Goal: Task Accomplishment & Management: Use online tool/utility

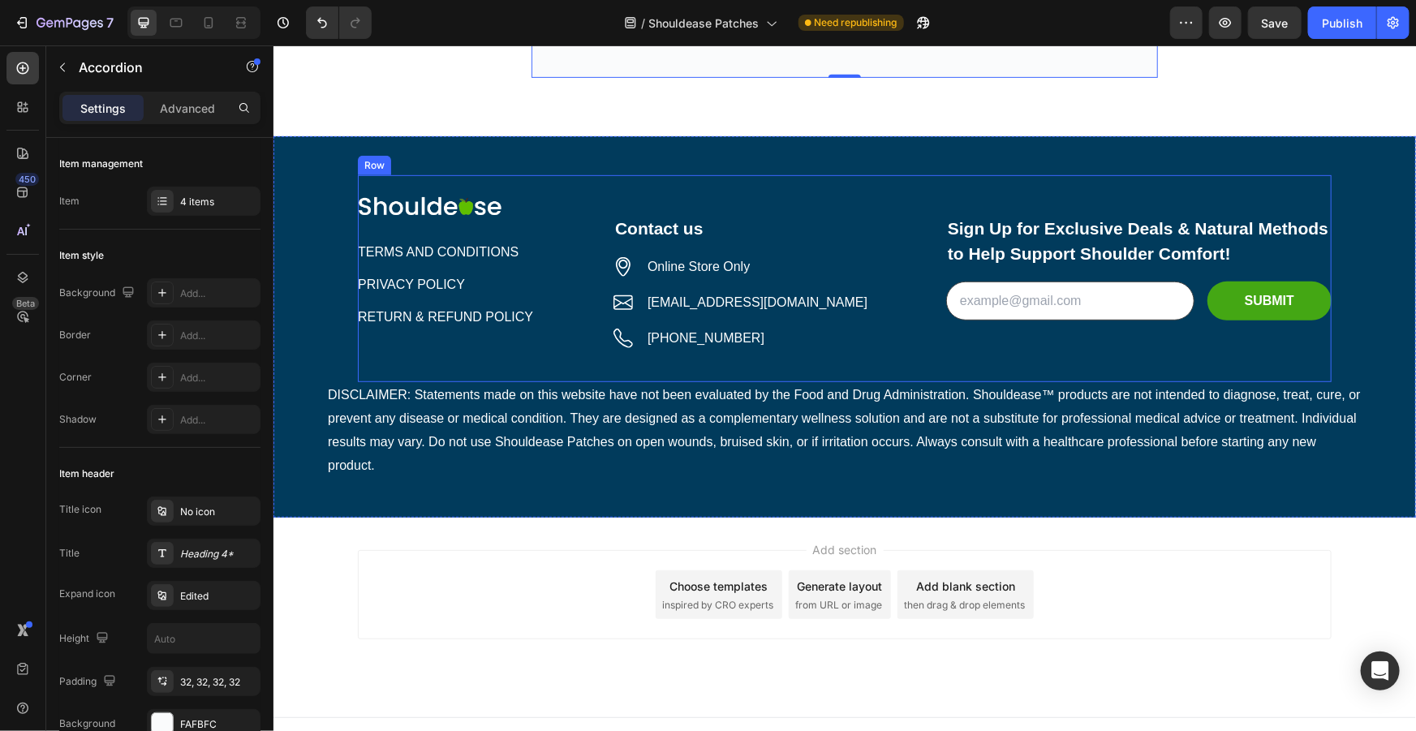
click at [466, 430] on p "DISCLAIMER: Statements made on this website have not been evaluated by the Food…" at bounding box center [844, 429] width 1034 height 93
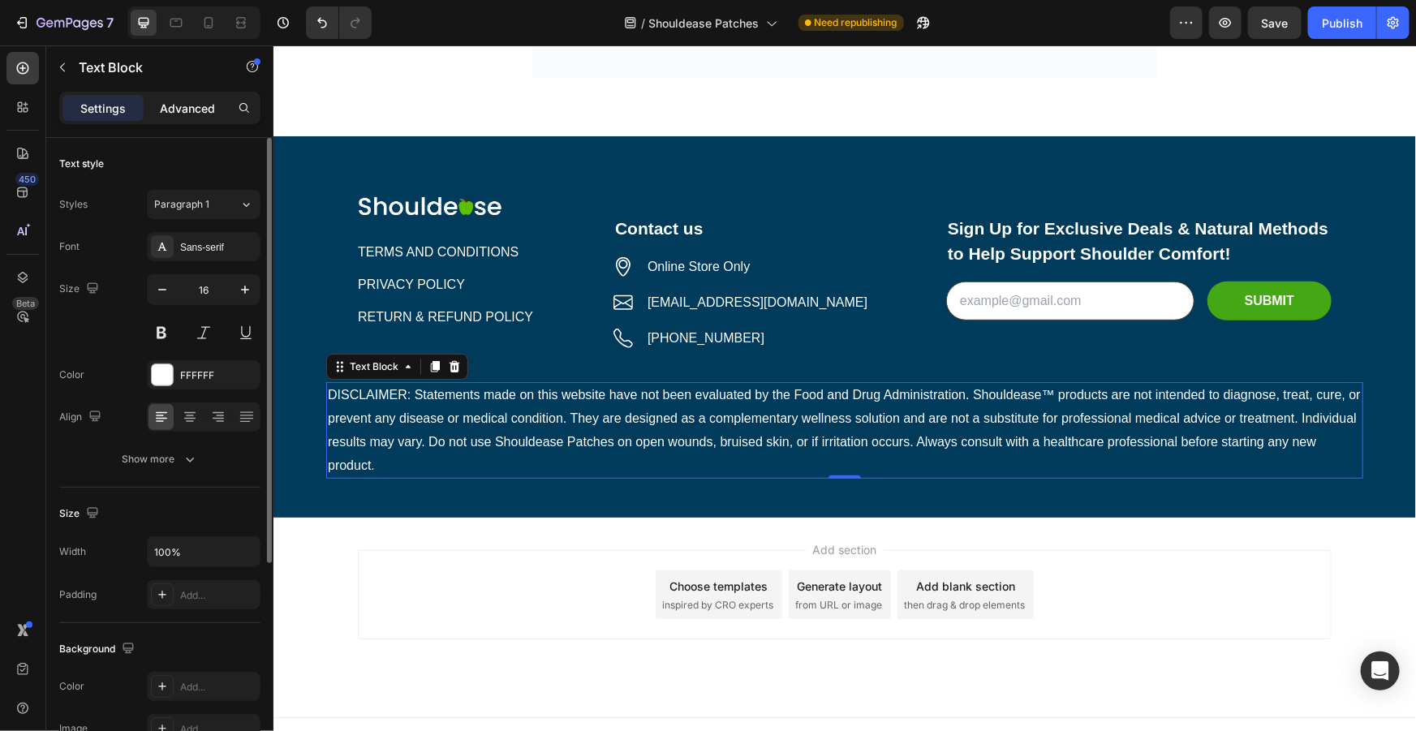
click at [187, 100] on p "Advanced" at bounding box center [187, 108] width 55 height 17
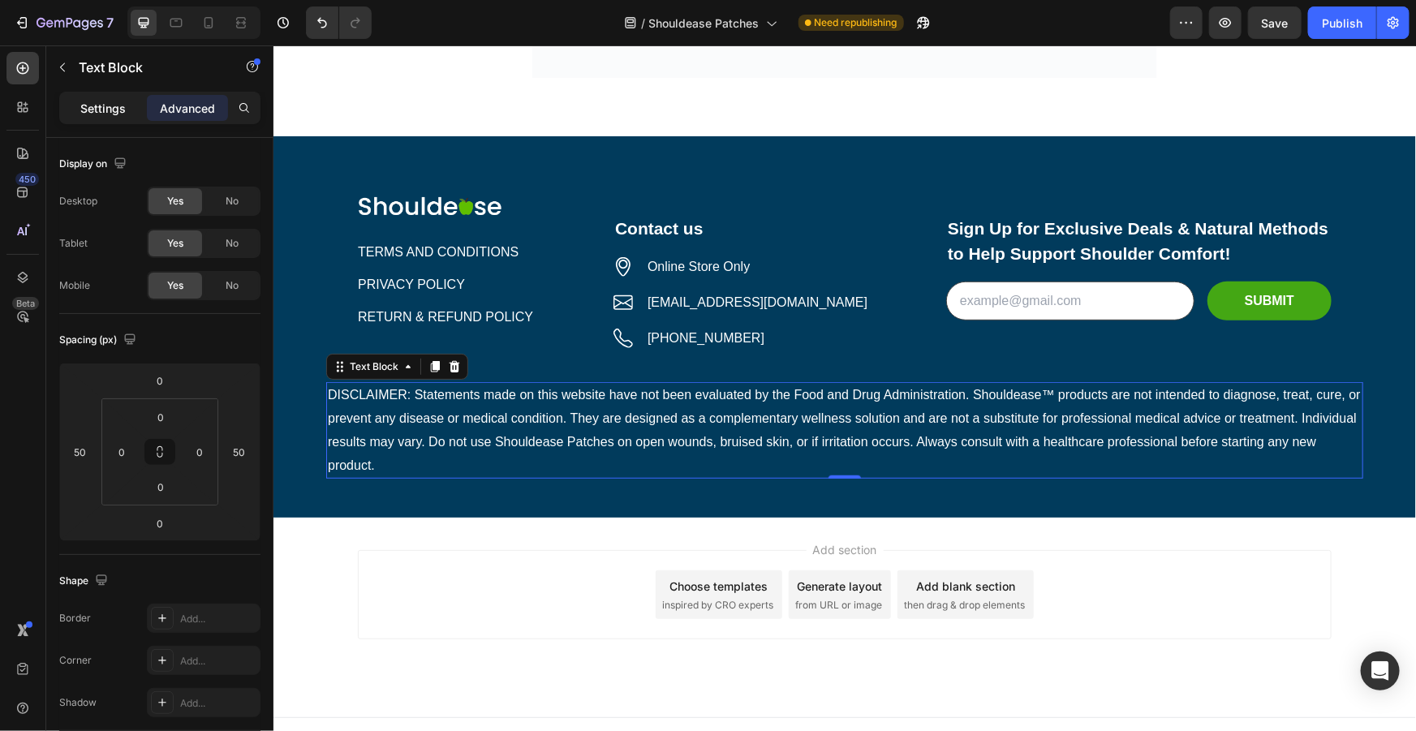
click at [113, 108] on p "Settings" at bounding box center [102, 108] width 45 height 17
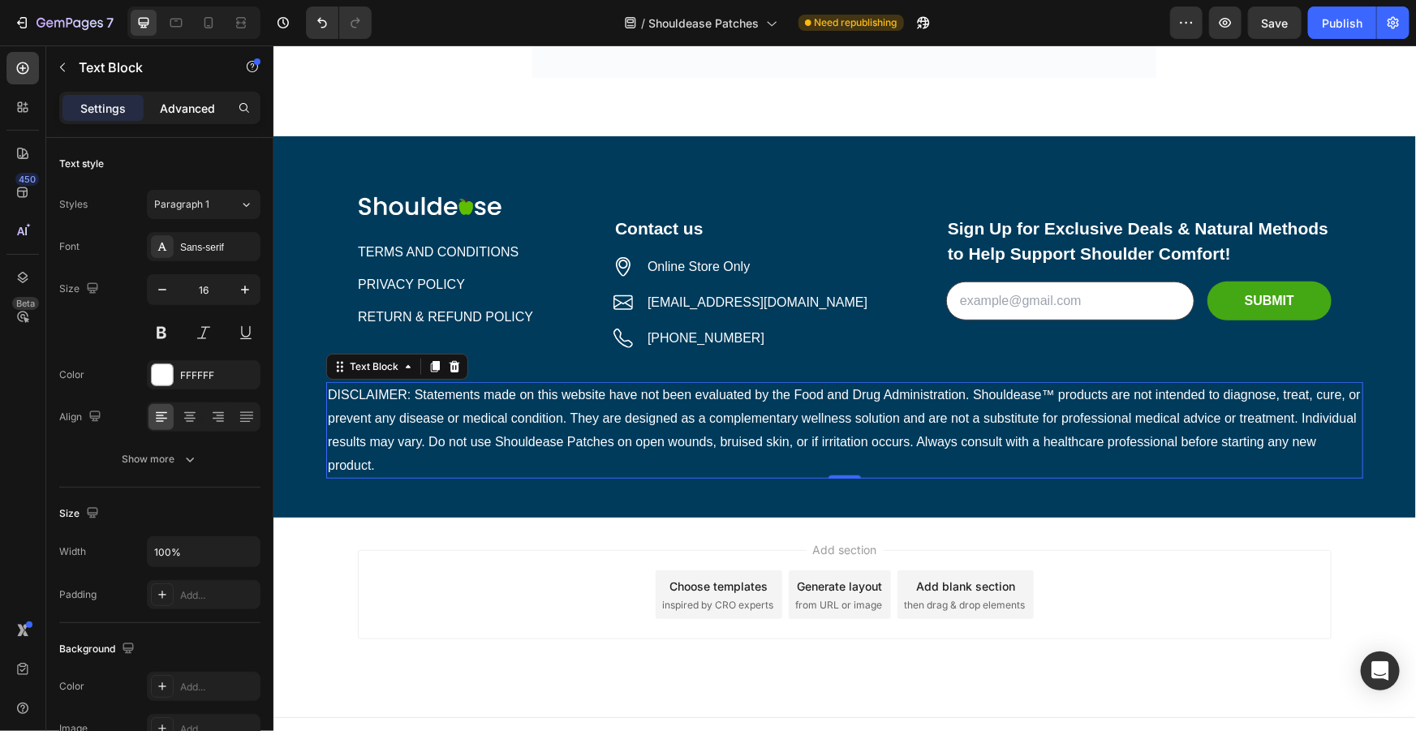
click at [183, 110] on p "Advanced" at bounding box center [187, 108] width 55 height 17
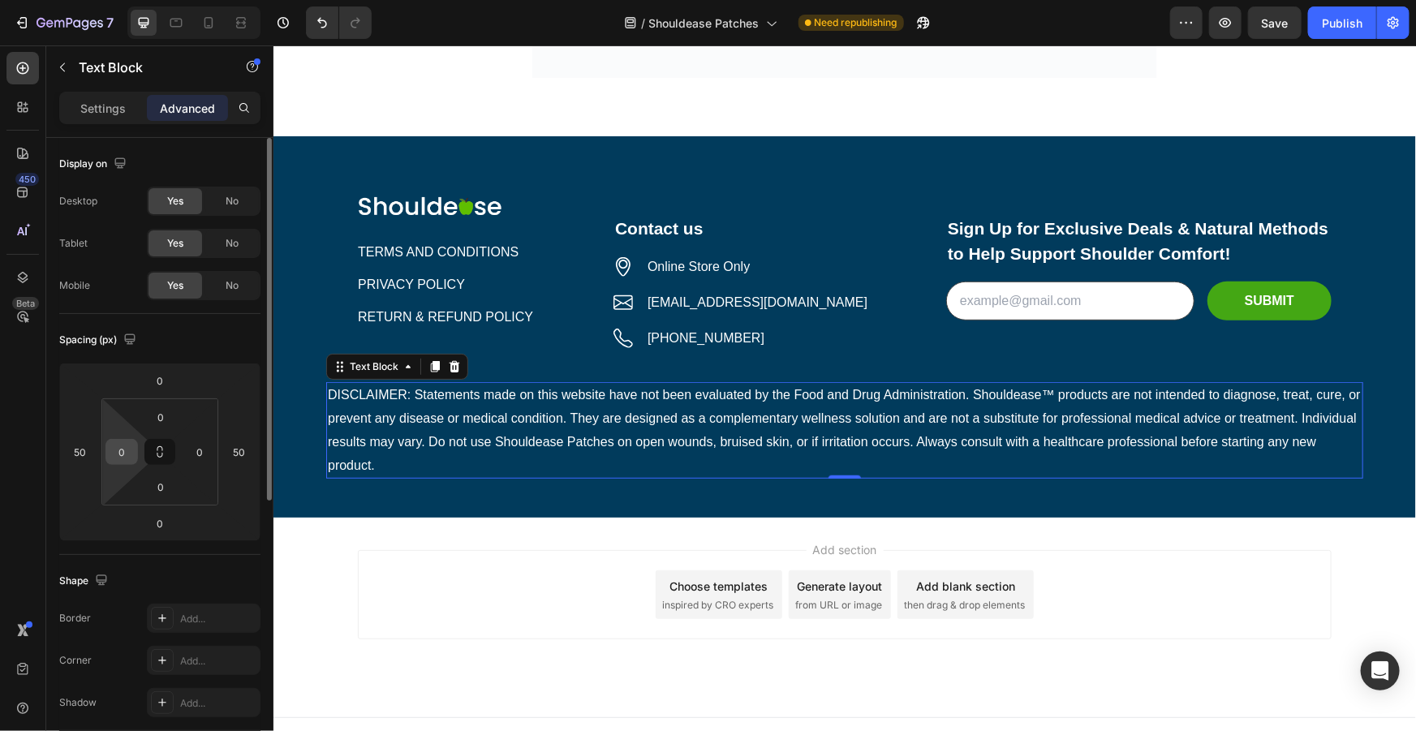
scroll to position [221, 0]
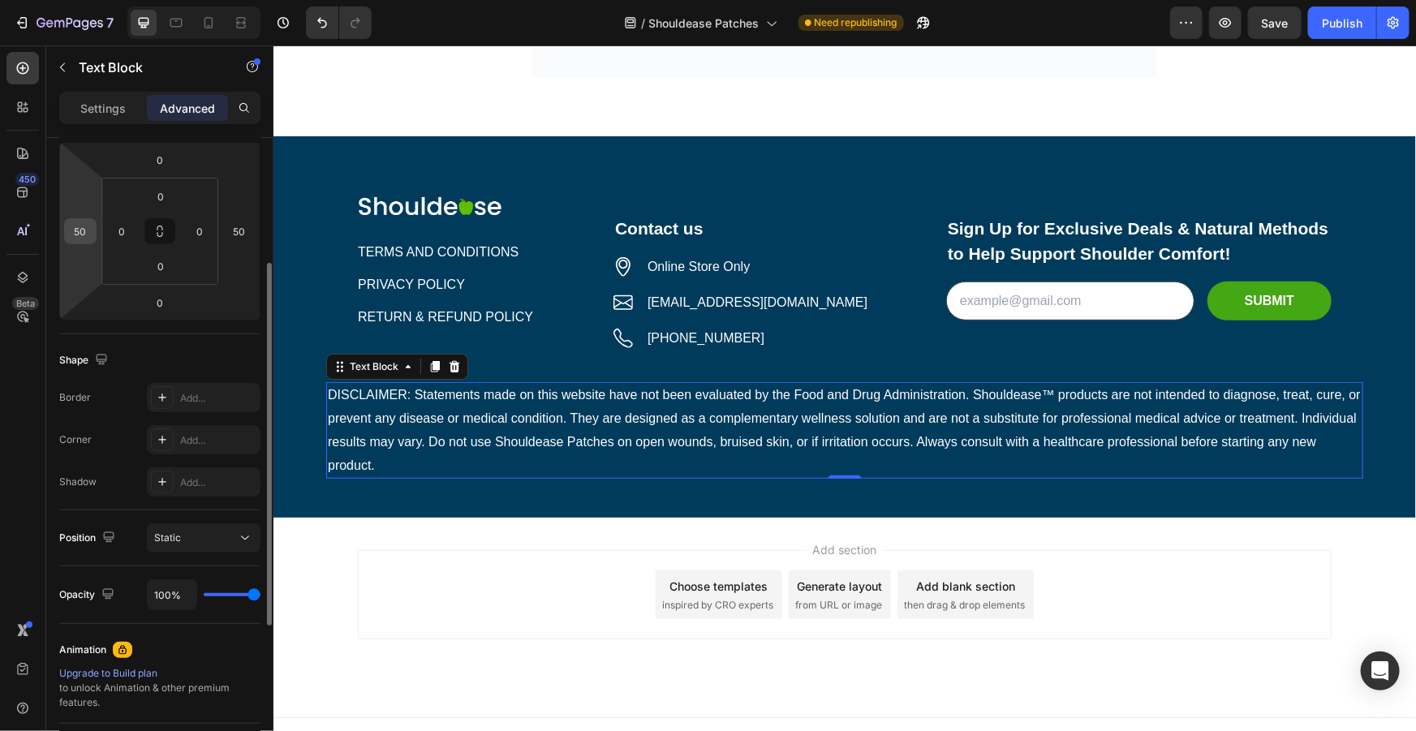
click at [91, 231] on input "50" at bounding box center [80, 231] width 24 height 24
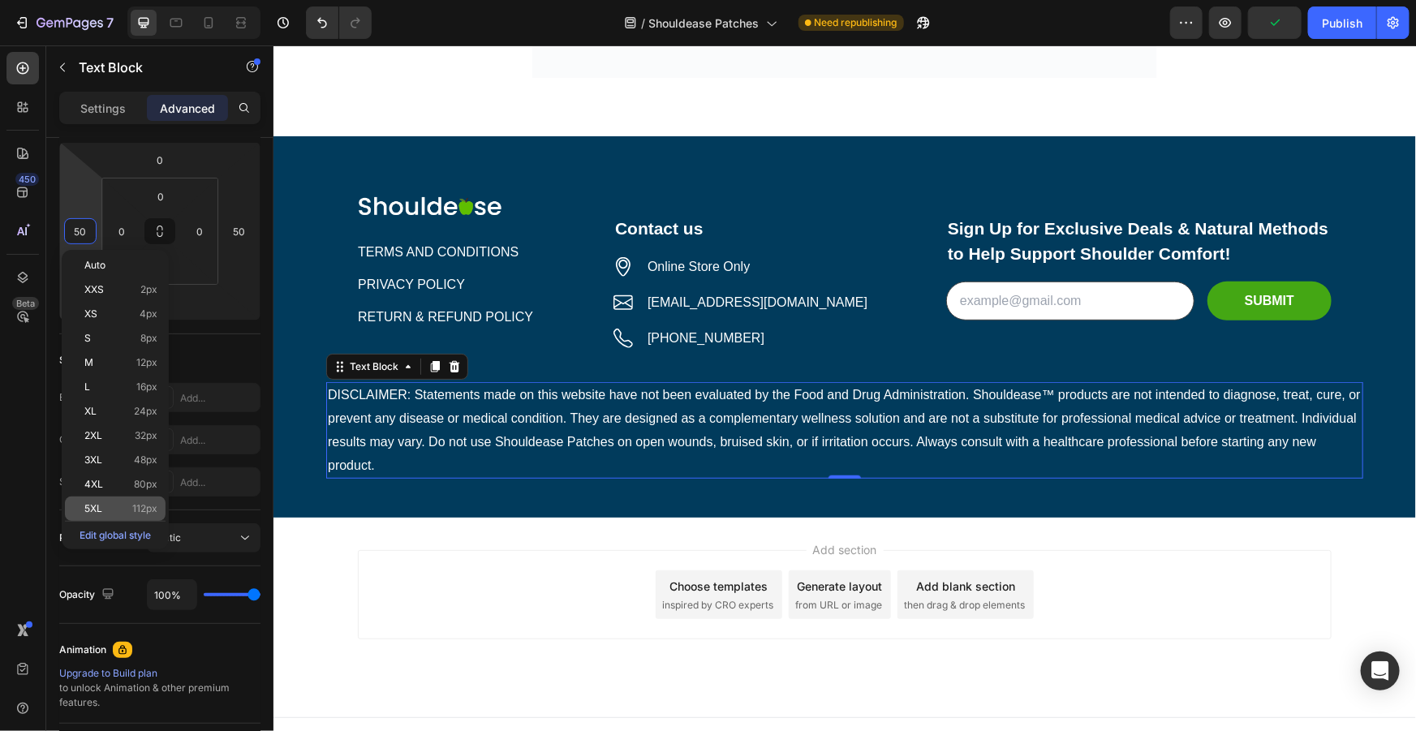
click at [122, 501] on div "5XL 112px" at bounding box center [115, 509] width 101 height 24
type input "112"
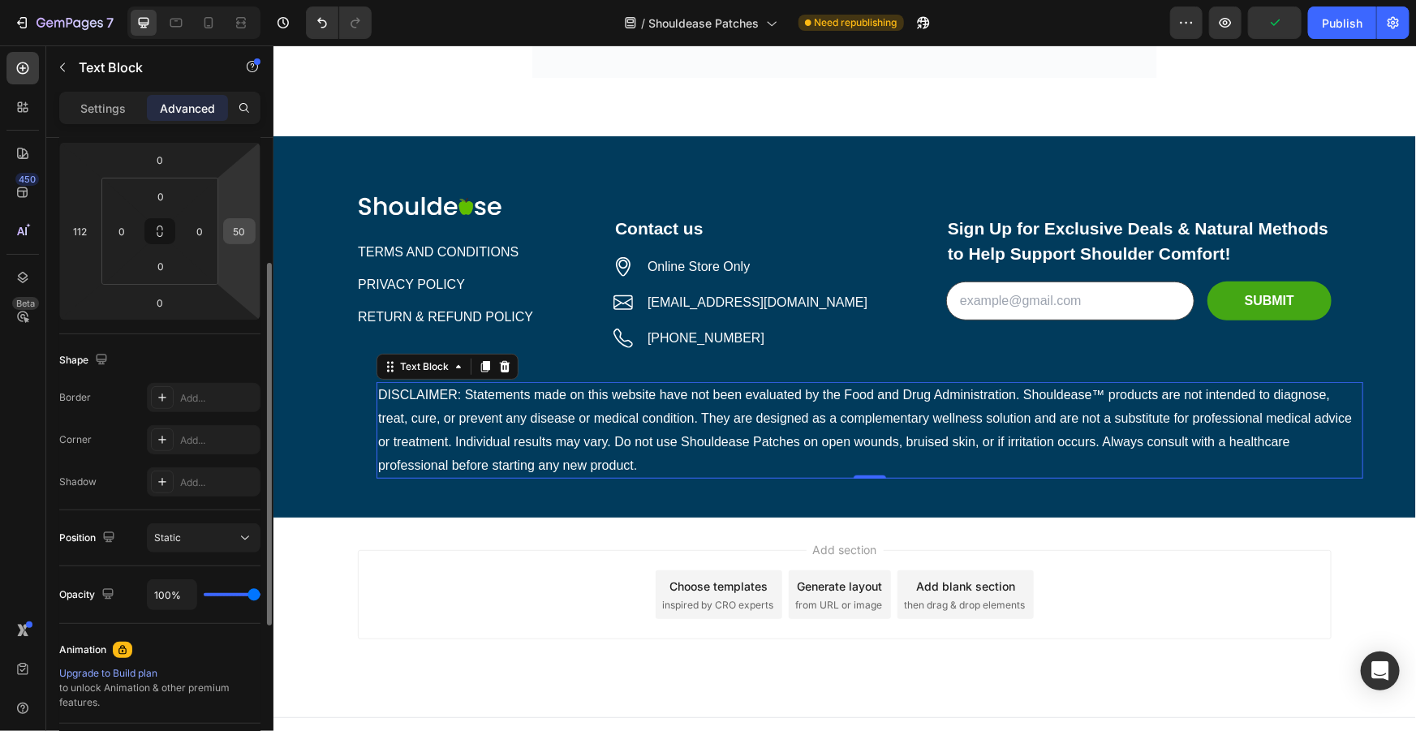
click at [240, 227] on input "50" at bounding box center [239, 231] width 24 height 24
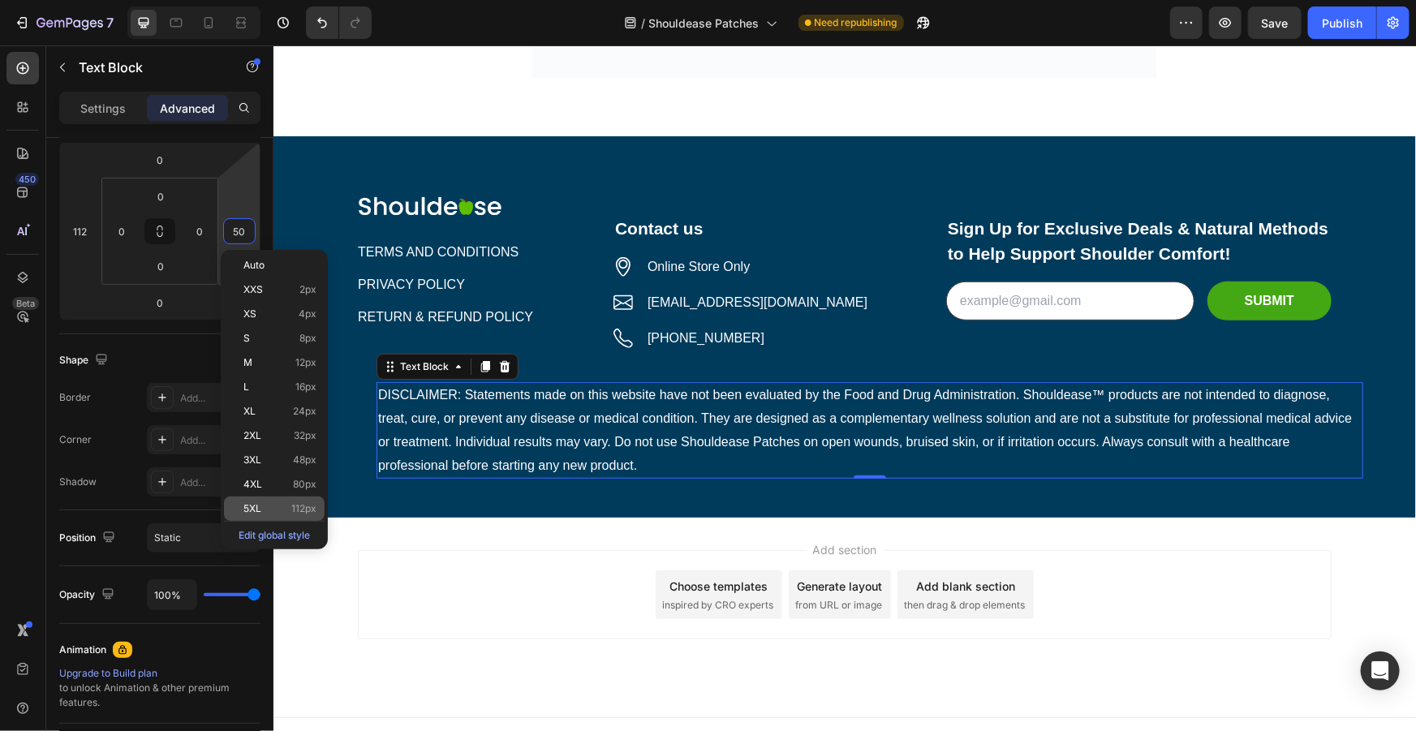
click at [275, 505] on p "5XL 112px" at bounding box center [279, 508] width 73 height 11
type input "112"
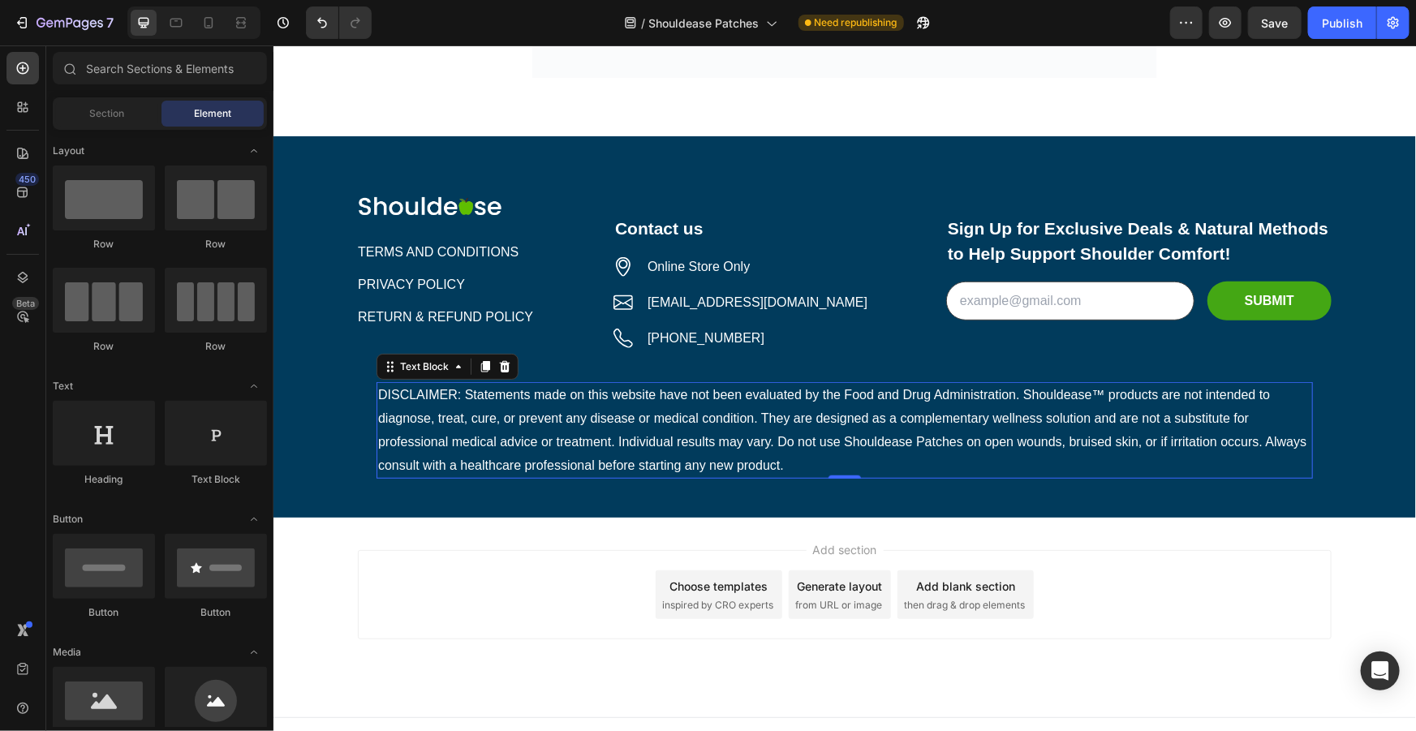
click at [1219, 614] on div "Add section Choose templates inspired by CRO experts Generate layout from URL o…" at bounding box center [844, 593] width 974 height 89
click at [575, 434] on p "DISCLAIMER: Statements made on this website have not been evaluated by the Food…" at bounding box center [843, 429] width 933 height 93
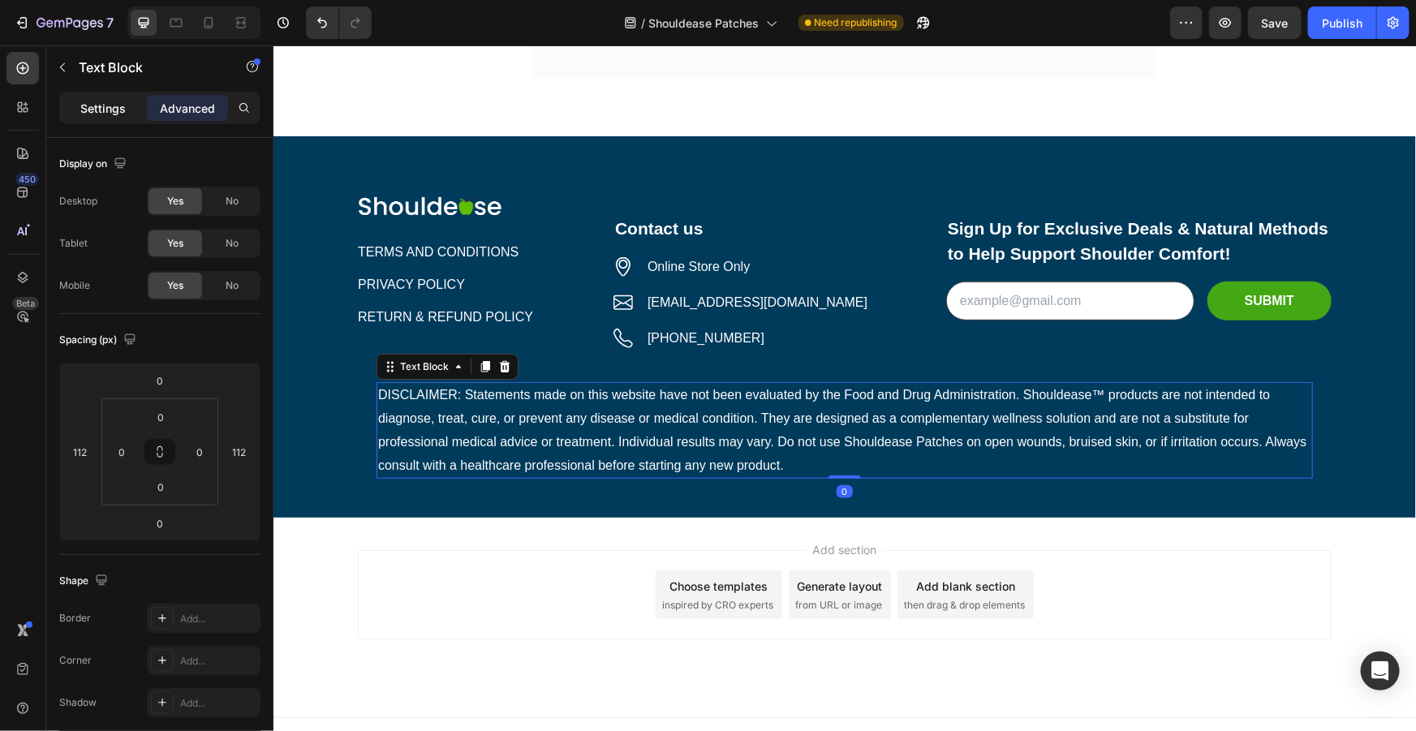
click at [114, 105] on p "Settings" at bounding box center [102, 108] width 45 height 17
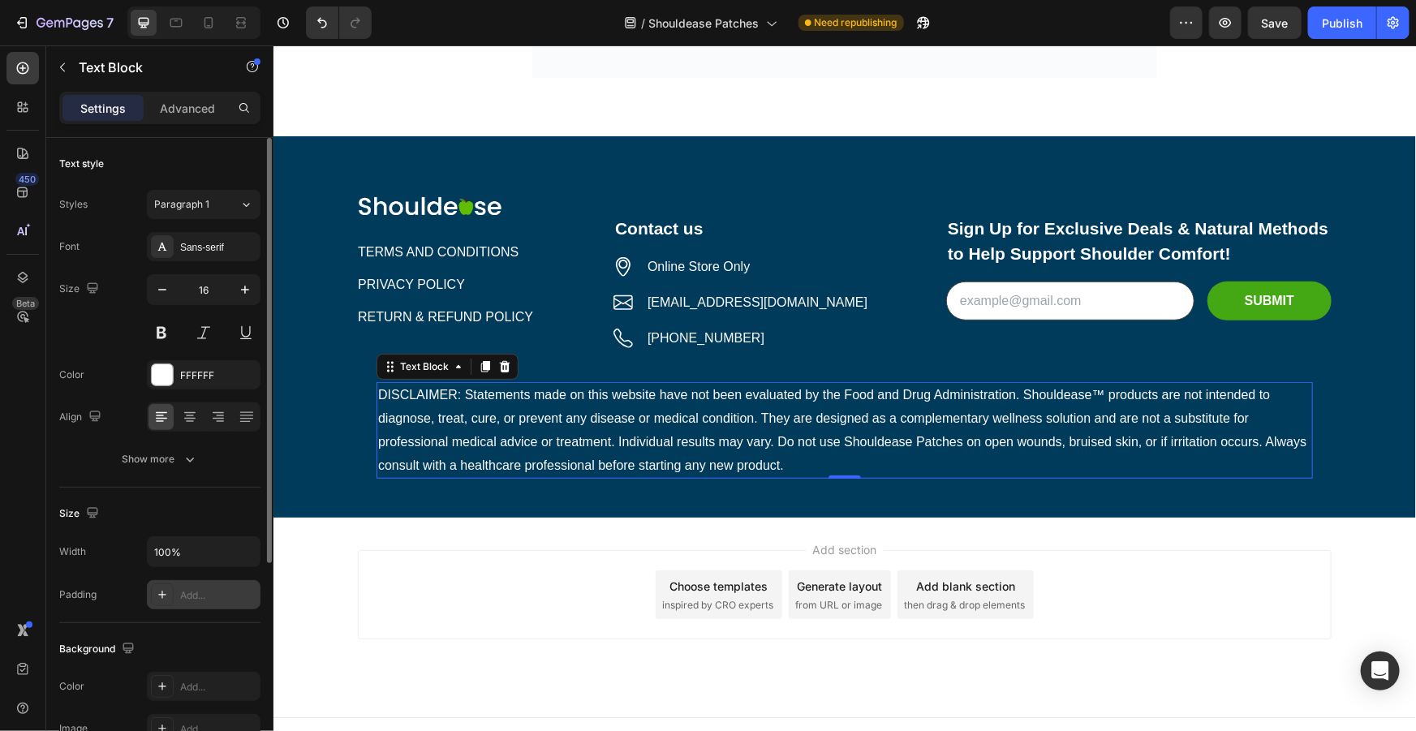
drag, startPoint x: 183, startPoint y: 579, endPoint x: 175, endPoint y: 592, distance: 16.0
click at [184, 580] on div "Add..." at bounding box center [204, 594] width 114 height 29
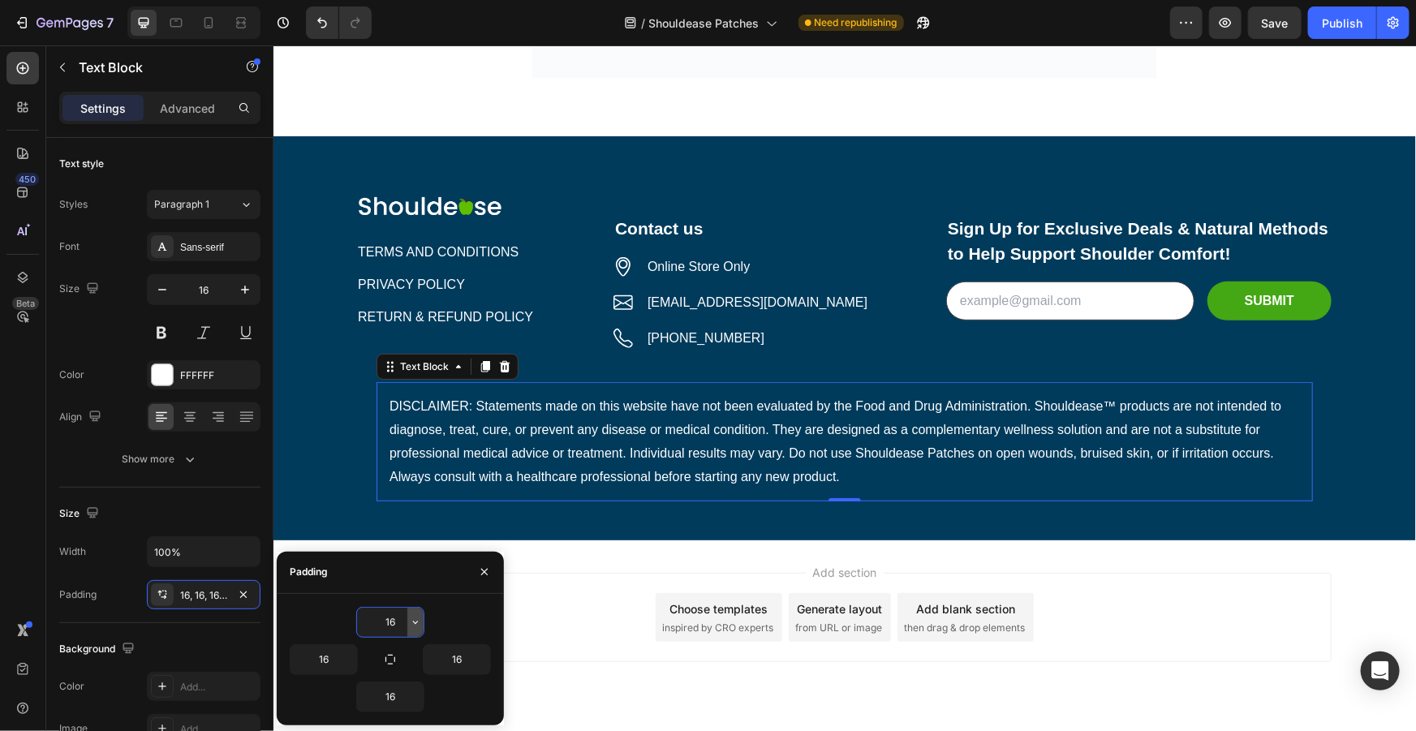
click at [417, 623] on icon "button" at bounding box center [415, 622] width 13 height 13
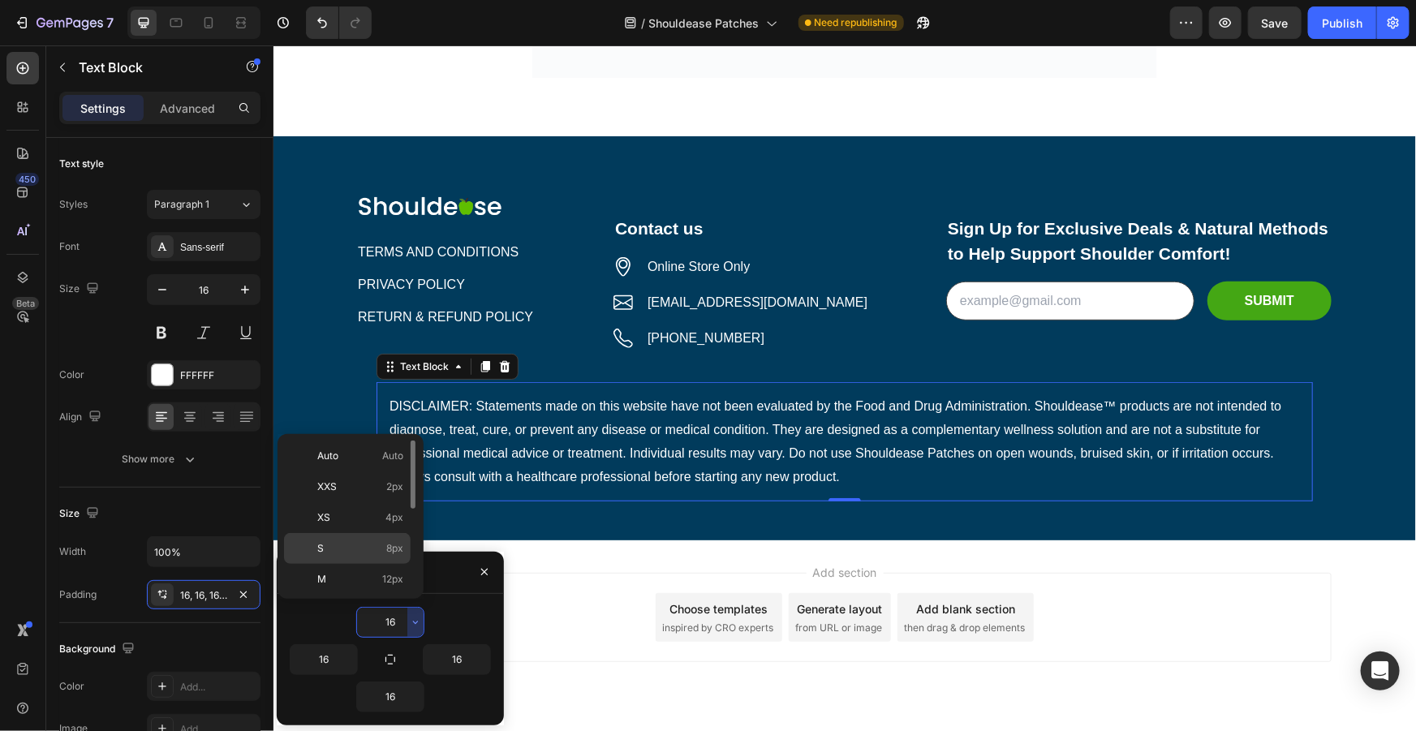
click at [379, 550] on p "S 8px" at bounding box center [360, 548] width 86 height 15
type input "8"
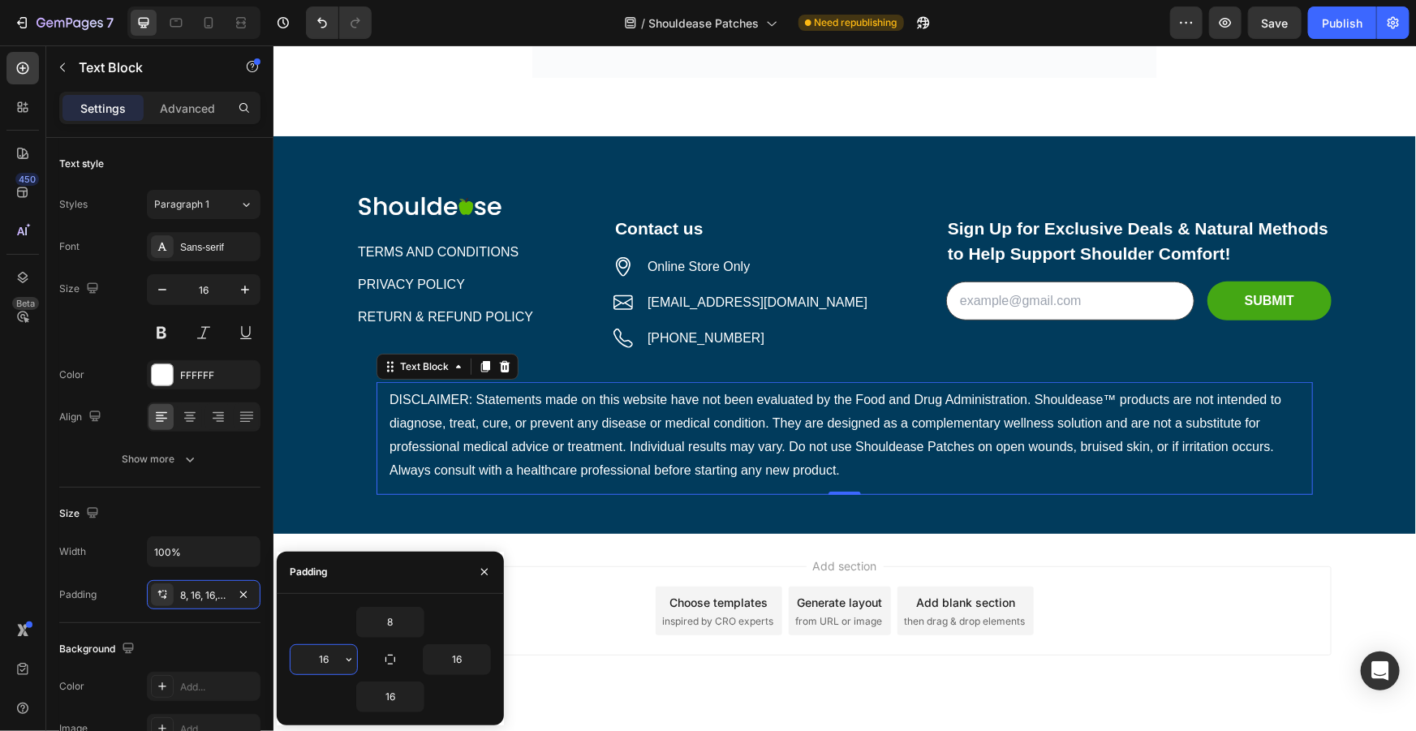
click at [333, 673] on input "16" at bounding box center [323, 659] width 67 height 29
click at [347, 661] on icon "button" at bounding box center [348, 659] width 13 height 13
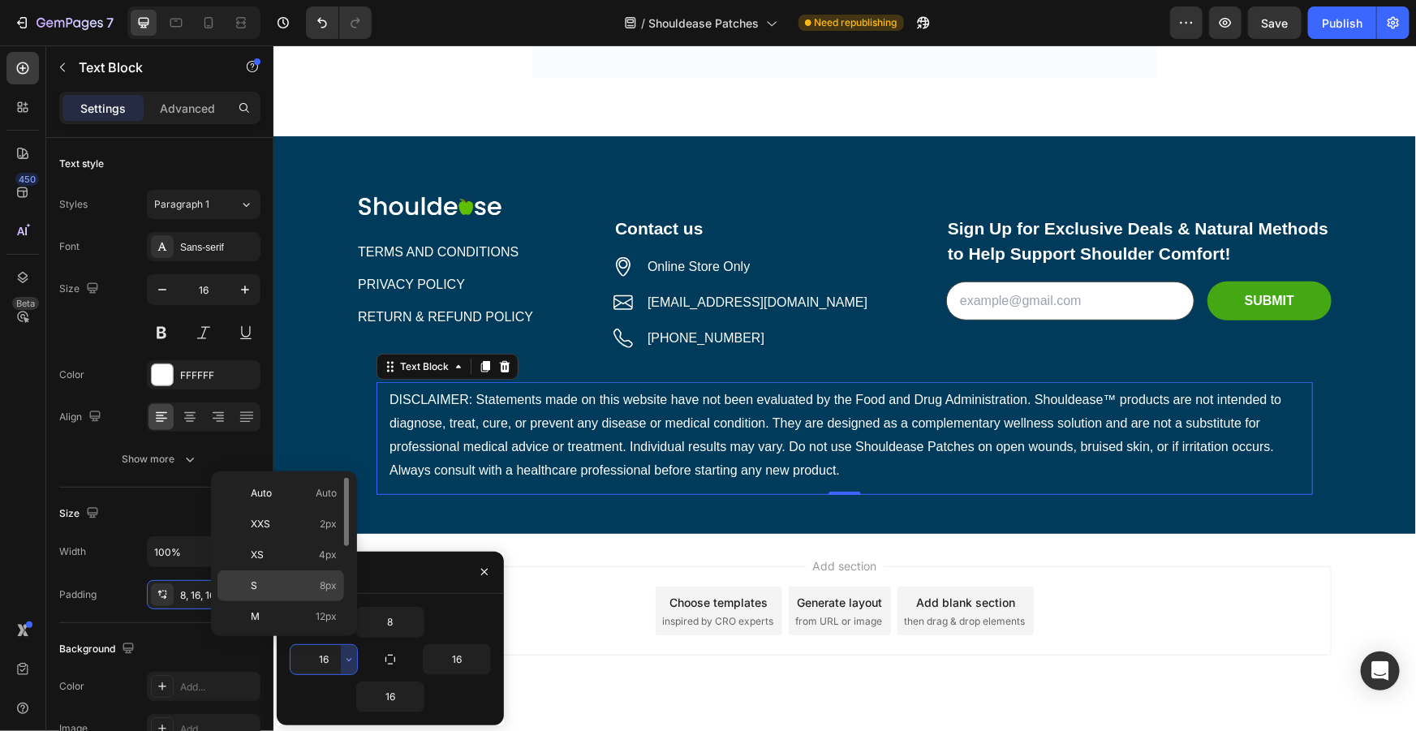
click at [299, 585] on p "S 8px" at bounding box center [294, 586] width 86 height 15
type input "8"
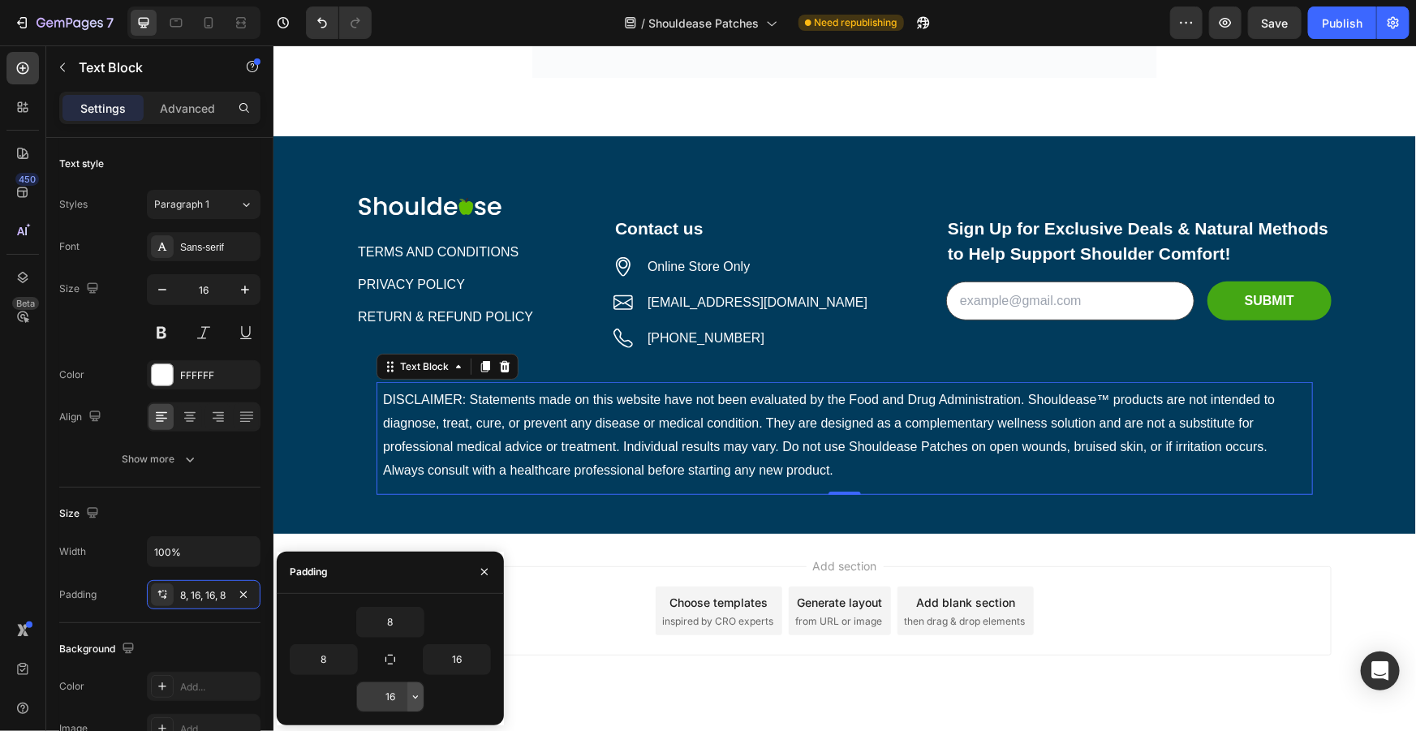
click at [415, 698] on icon "button" at bounding box center [415, 696] width 13 height 13
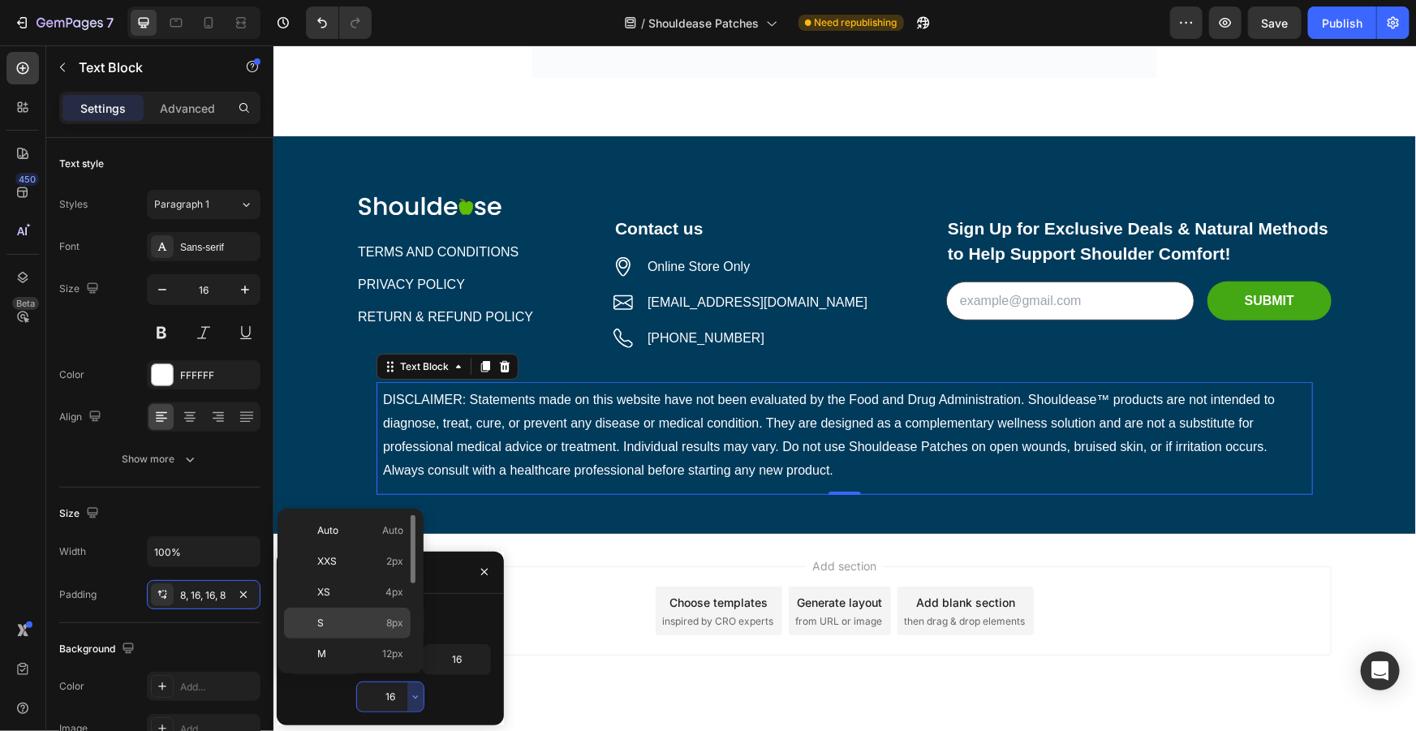
click at [359, 619] on p "S 8px" at bounding box center [360, 623] width 86 height 15
type input "8"
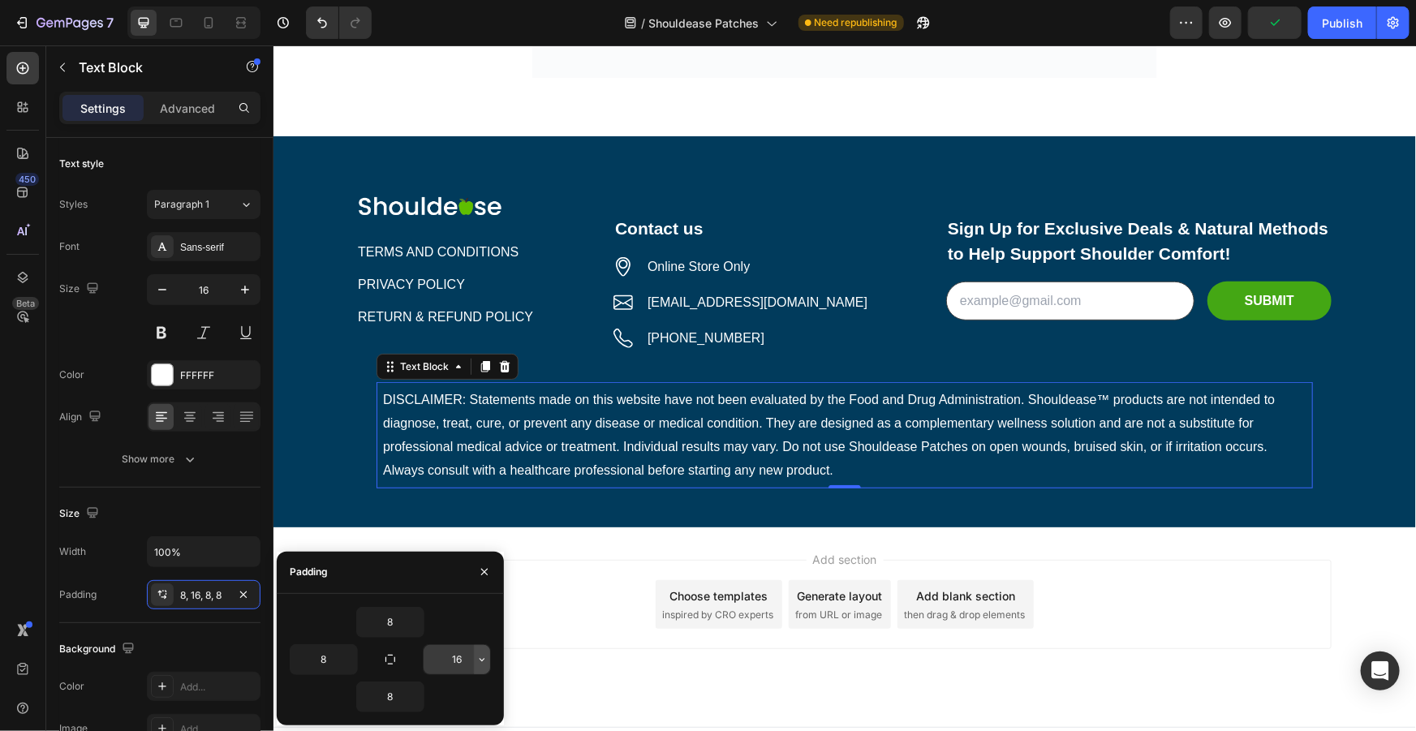
click at [488, 658] on icon "button" at bounding box center [481, 659] width 13 height 13
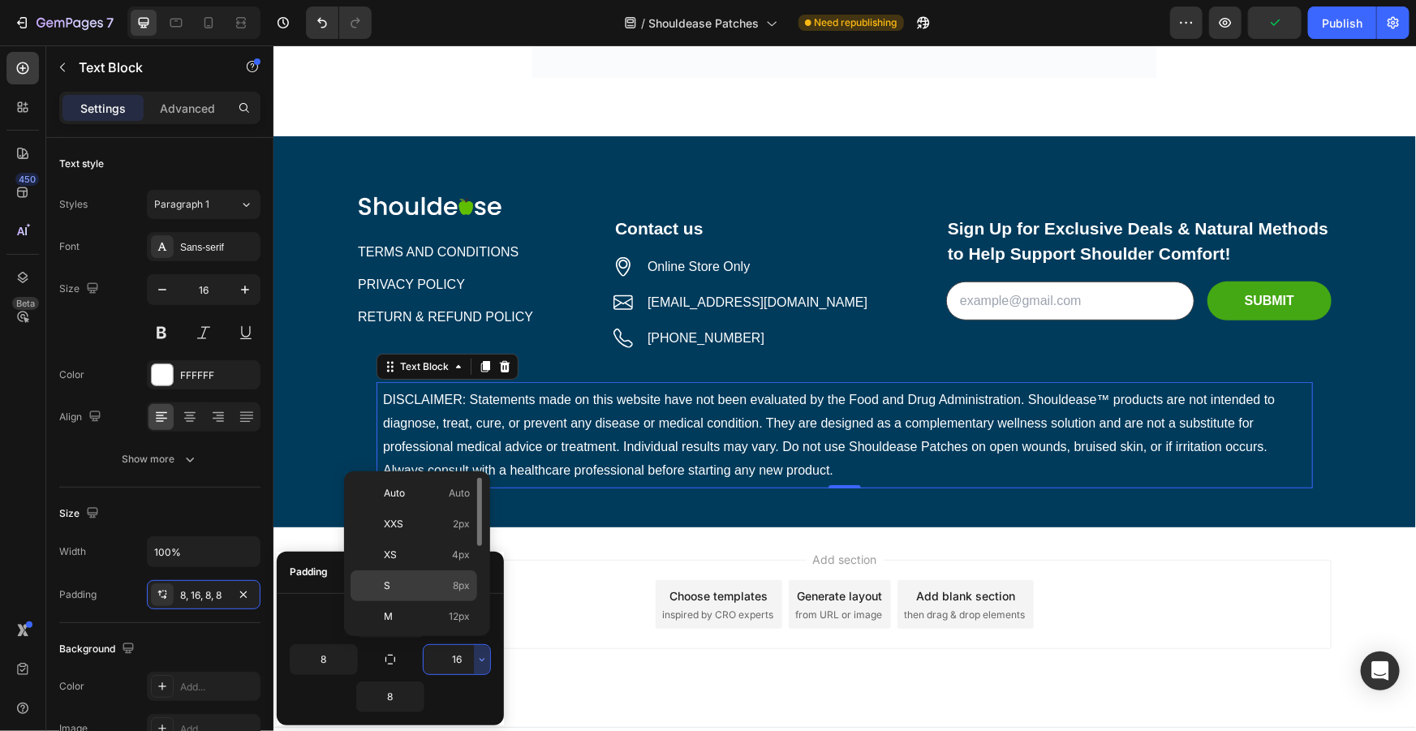
click at [415, 590] on p "S 8px" at bounding box center [427, 586] width 86 height 15
type input "8"
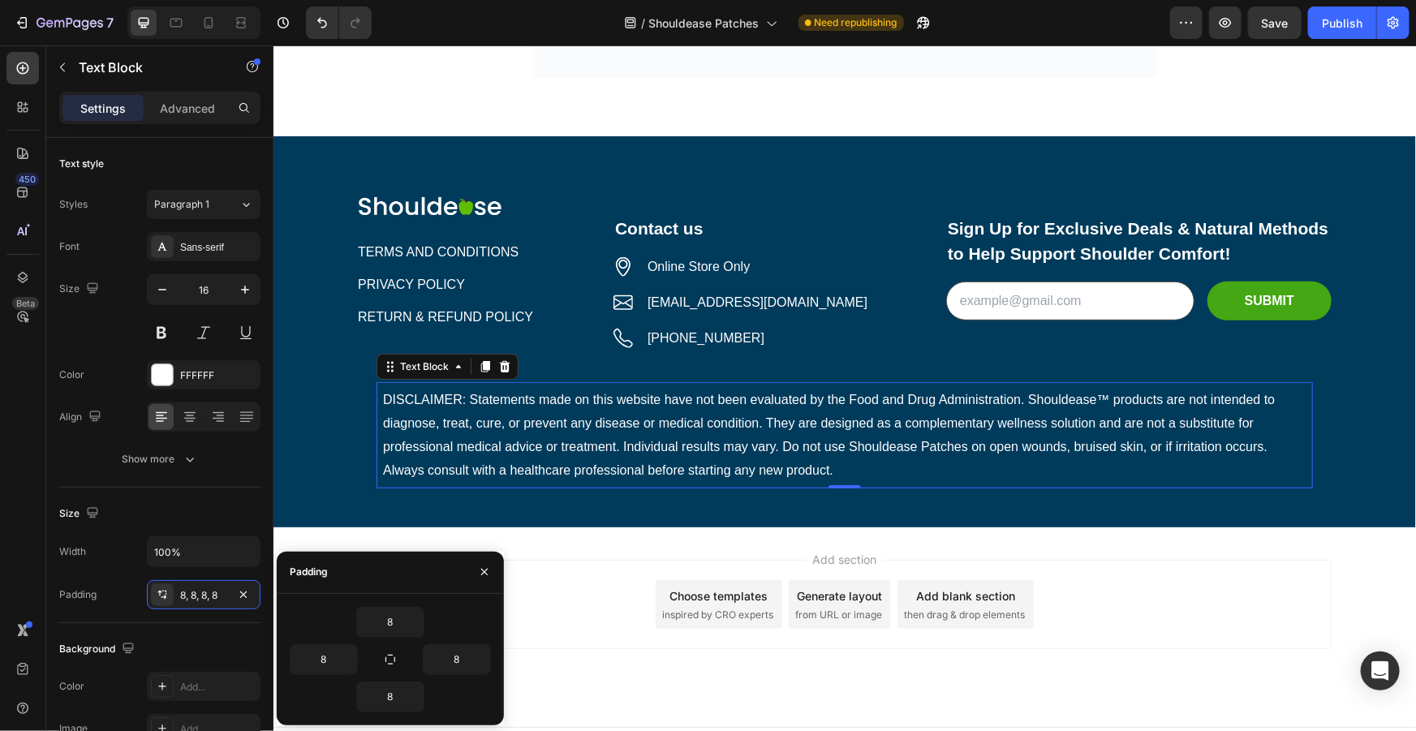
click at [1125, 650] on div "Add section Choose templates inspired by CRO experts Generate layout from URL o…" at bounding box center [844, 627] width 1142 height 200
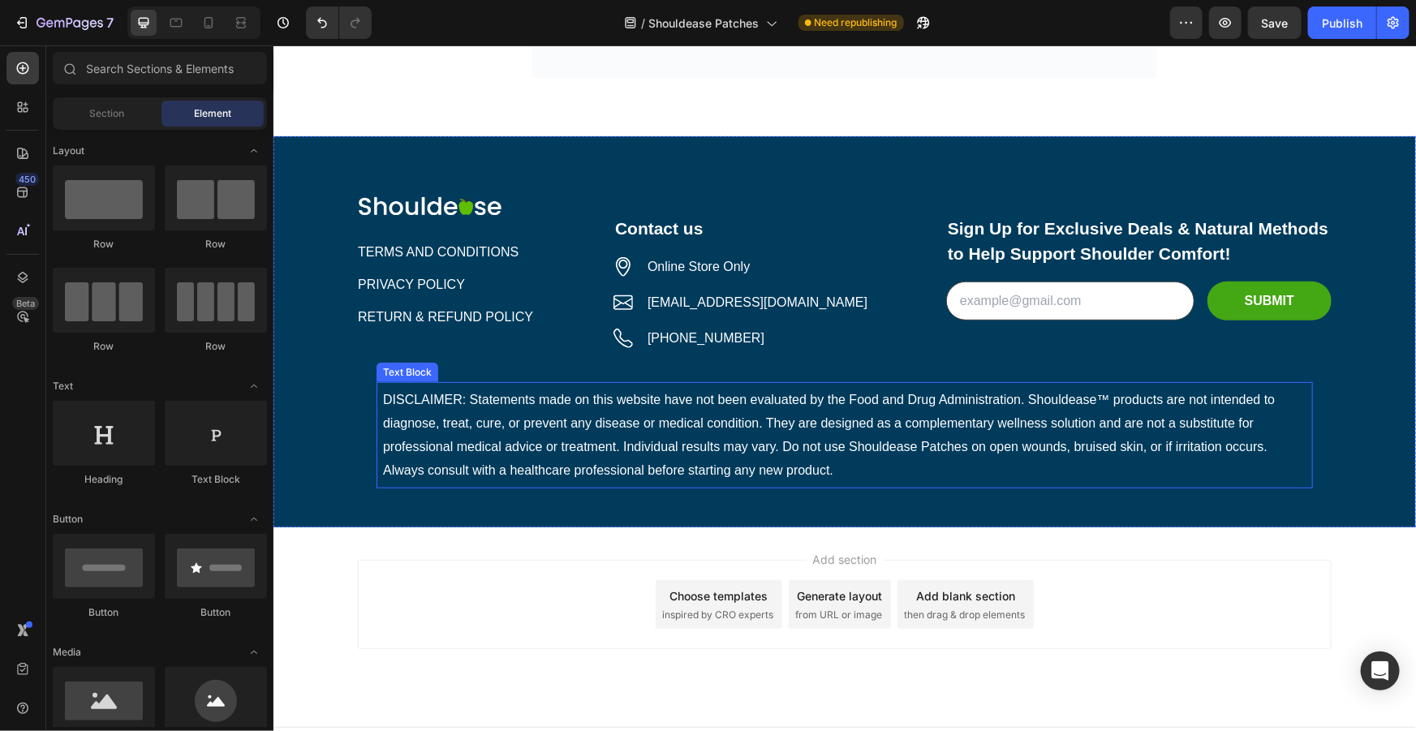
click at [662, 449] on p "DISCLAIMER: Statements made on this website have not been evaluated by the Food…" at bounding box center [843, 434] width 923 height 93
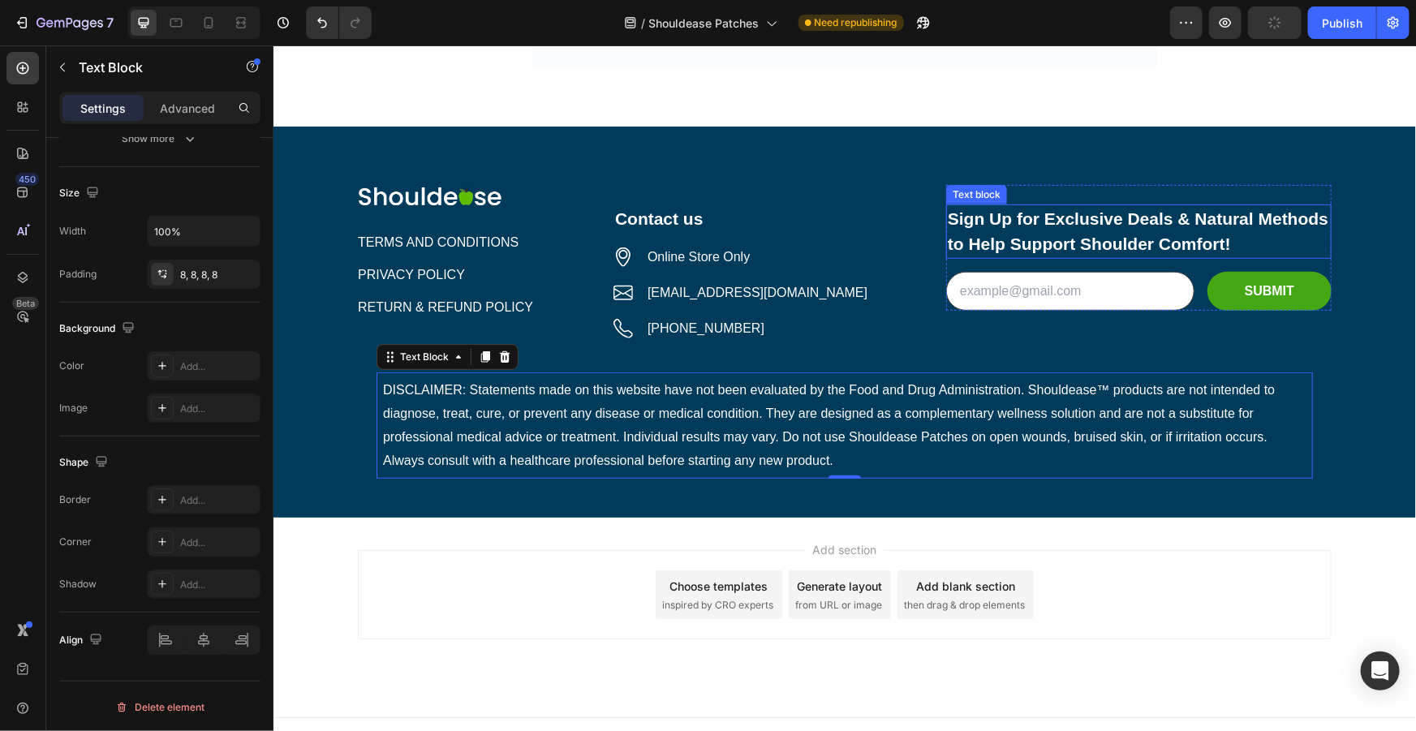
scroll to position [6383, 0]
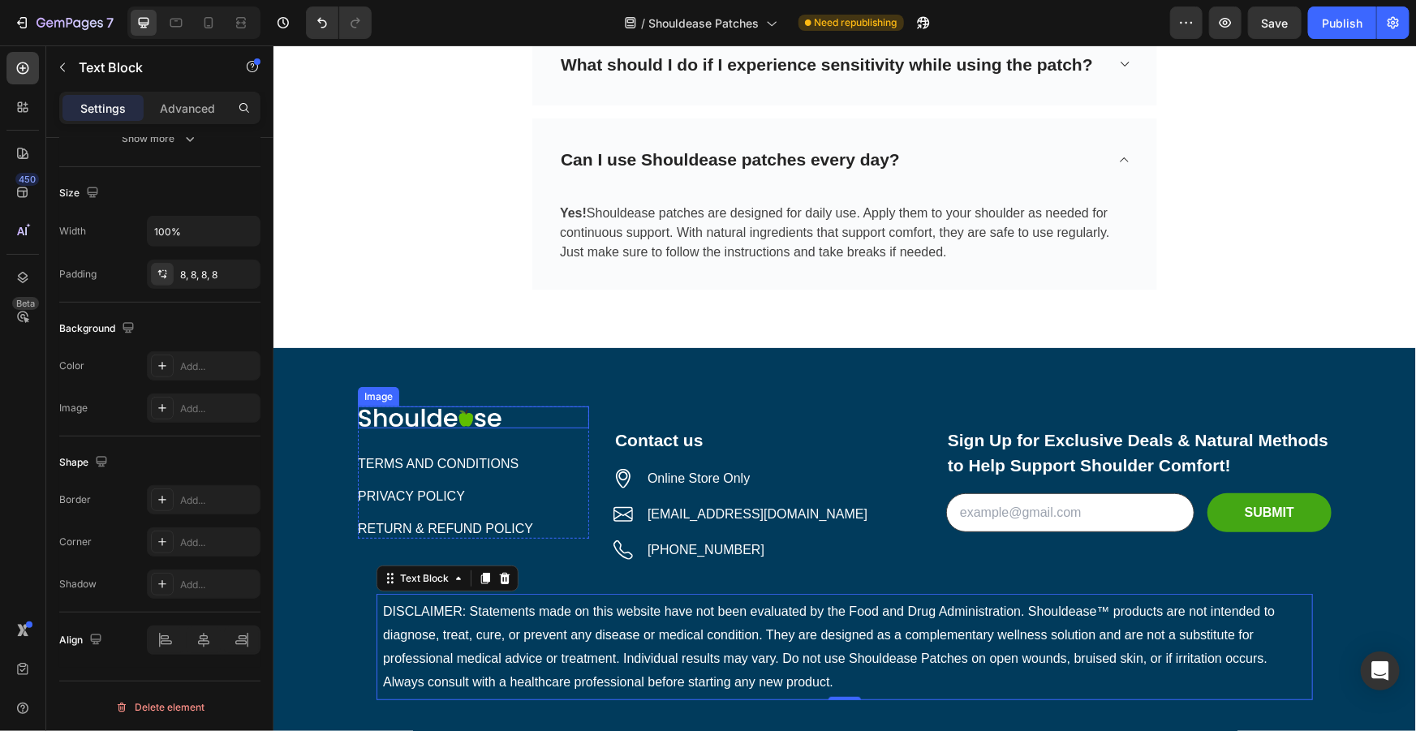
click at [470, 406] on img at bounding box center [429, 417] width 144 height 23
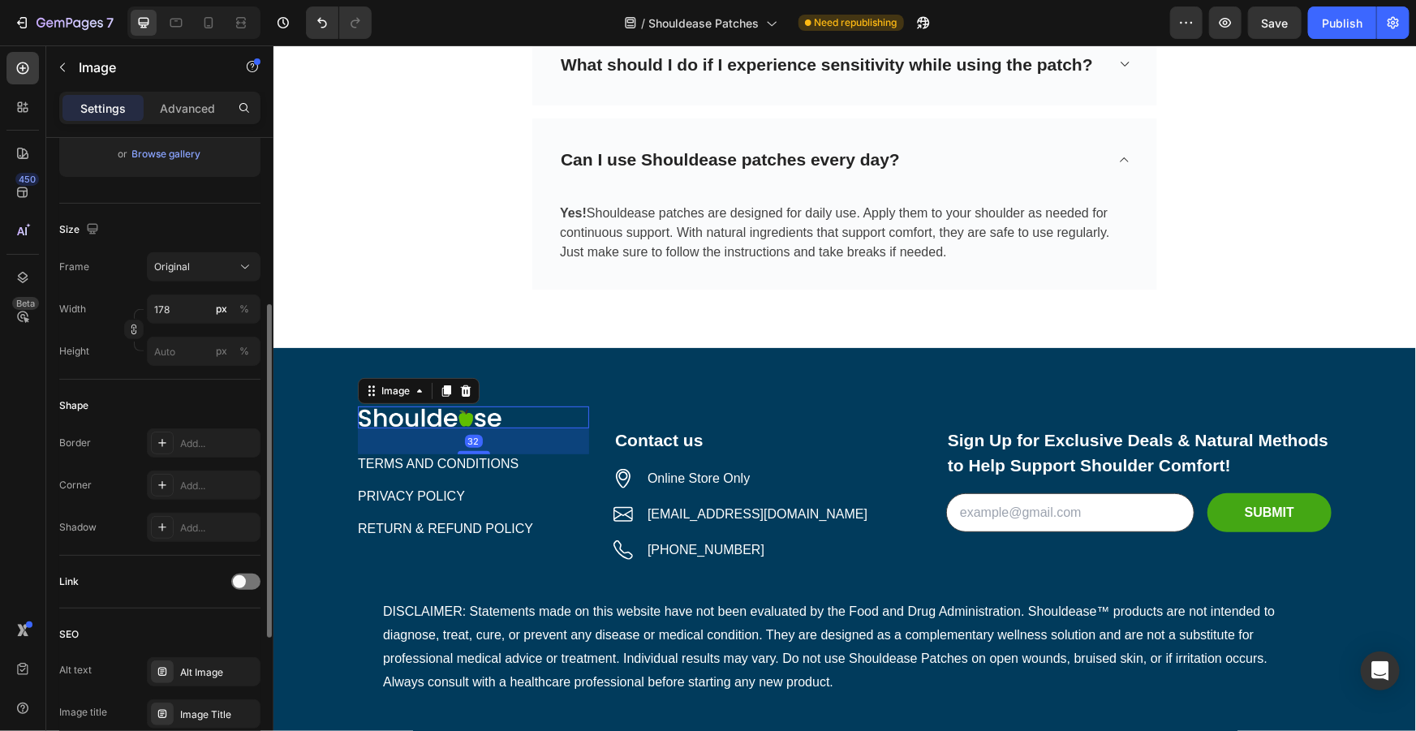
scroll to position [0, 0]
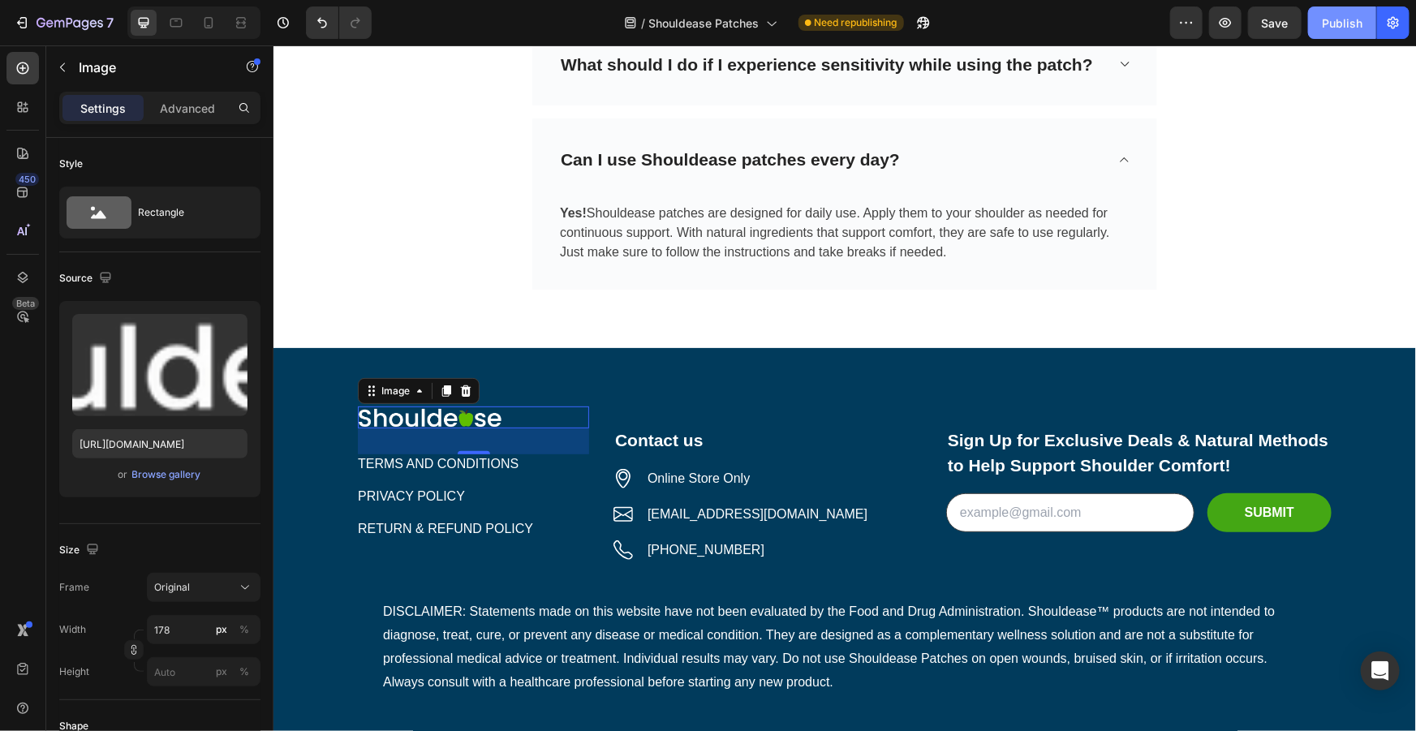
click at [1357, 31] on div "Publish" at bounding box center [1342, 23] width 41 height 17
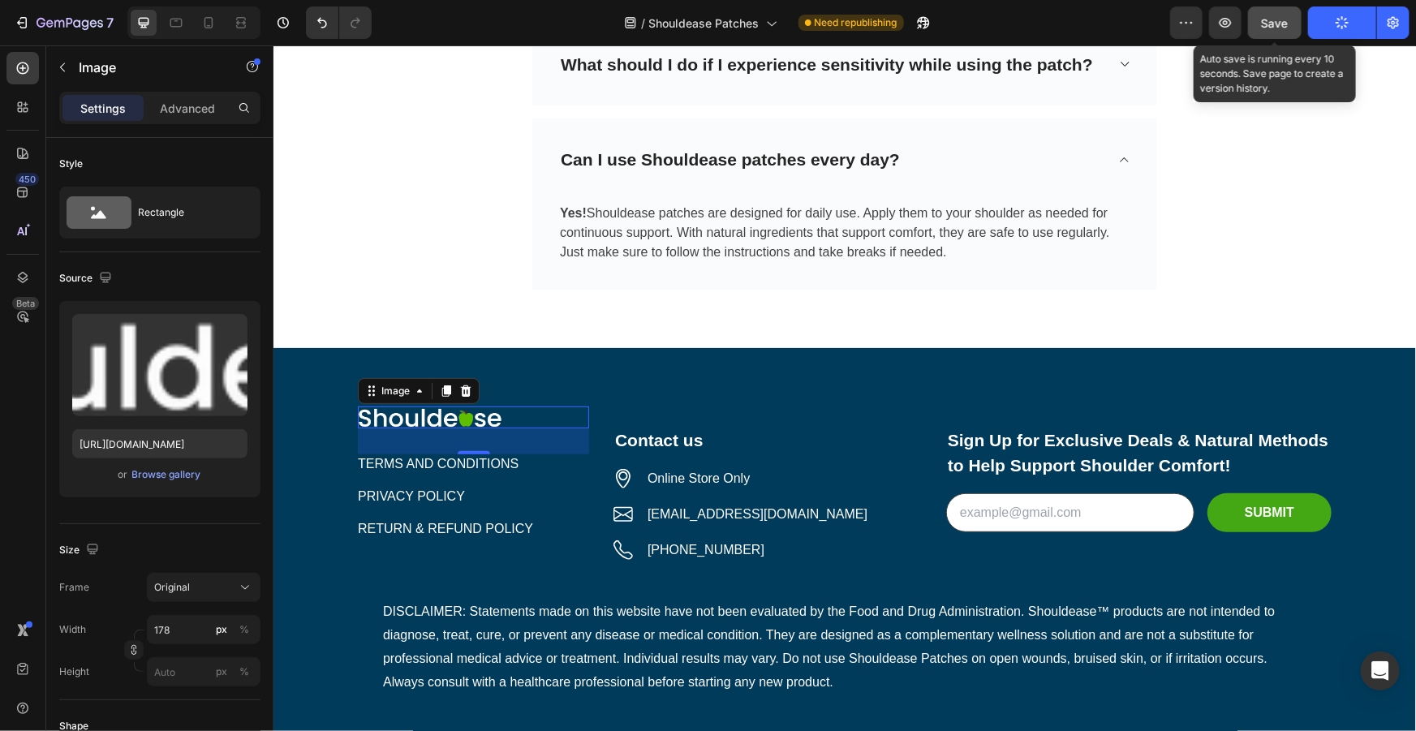
click at [1284, 32] on button "Save" at bounding box center [1275, 22] width 54 height 32
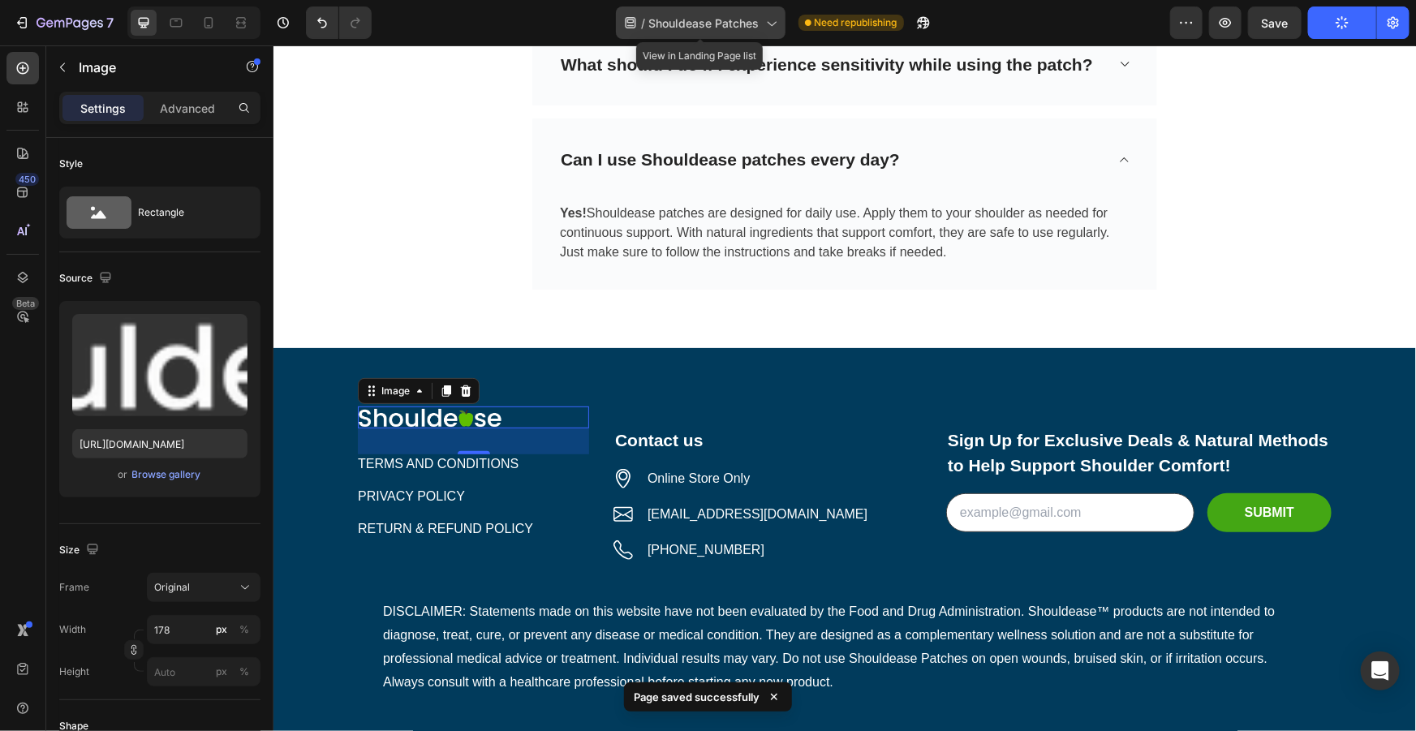
click at [727, 23] on span "Shouldease Patches" at bounding box center [704, 23] width 110 height 17
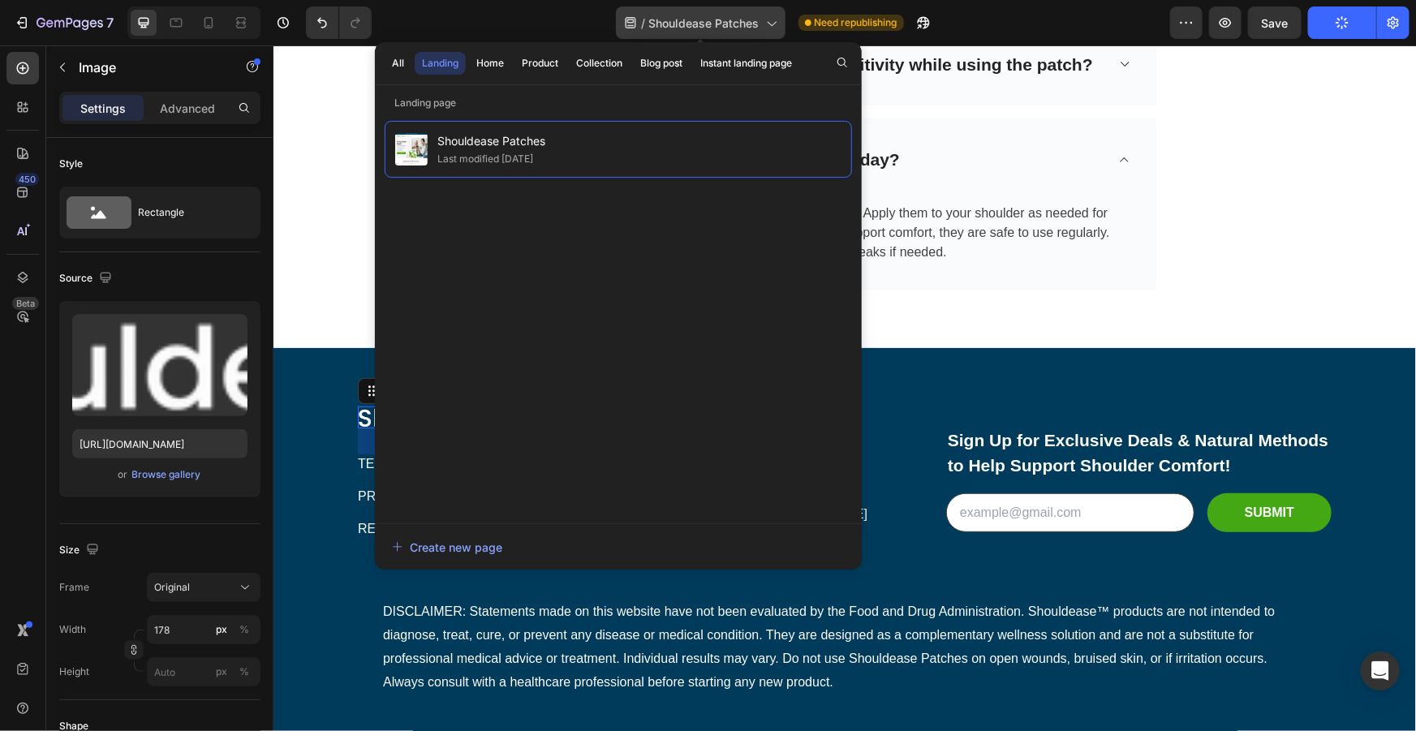
click at [735, 23] on span "Shouldease Patches" at bounding box center [704, 23] width 110 height 17
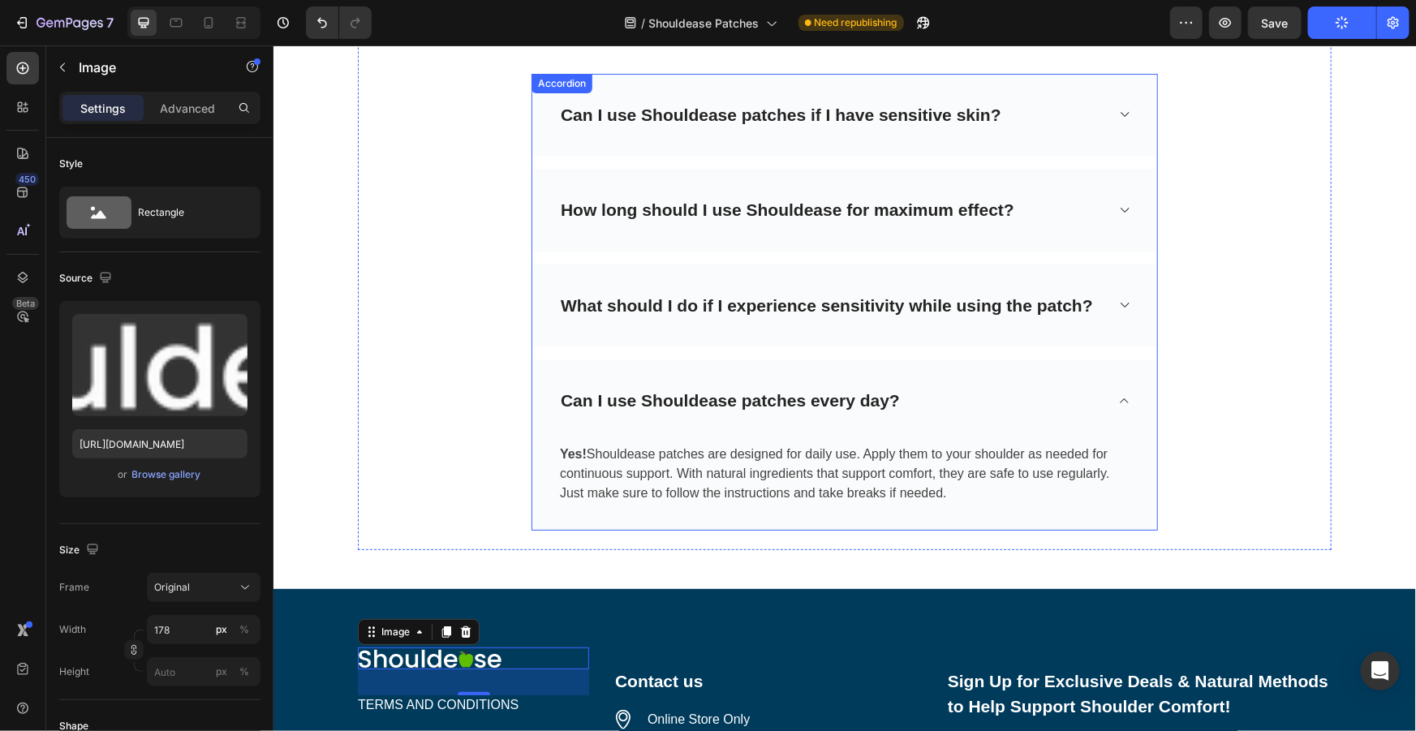
scroll to position [6088, 0]
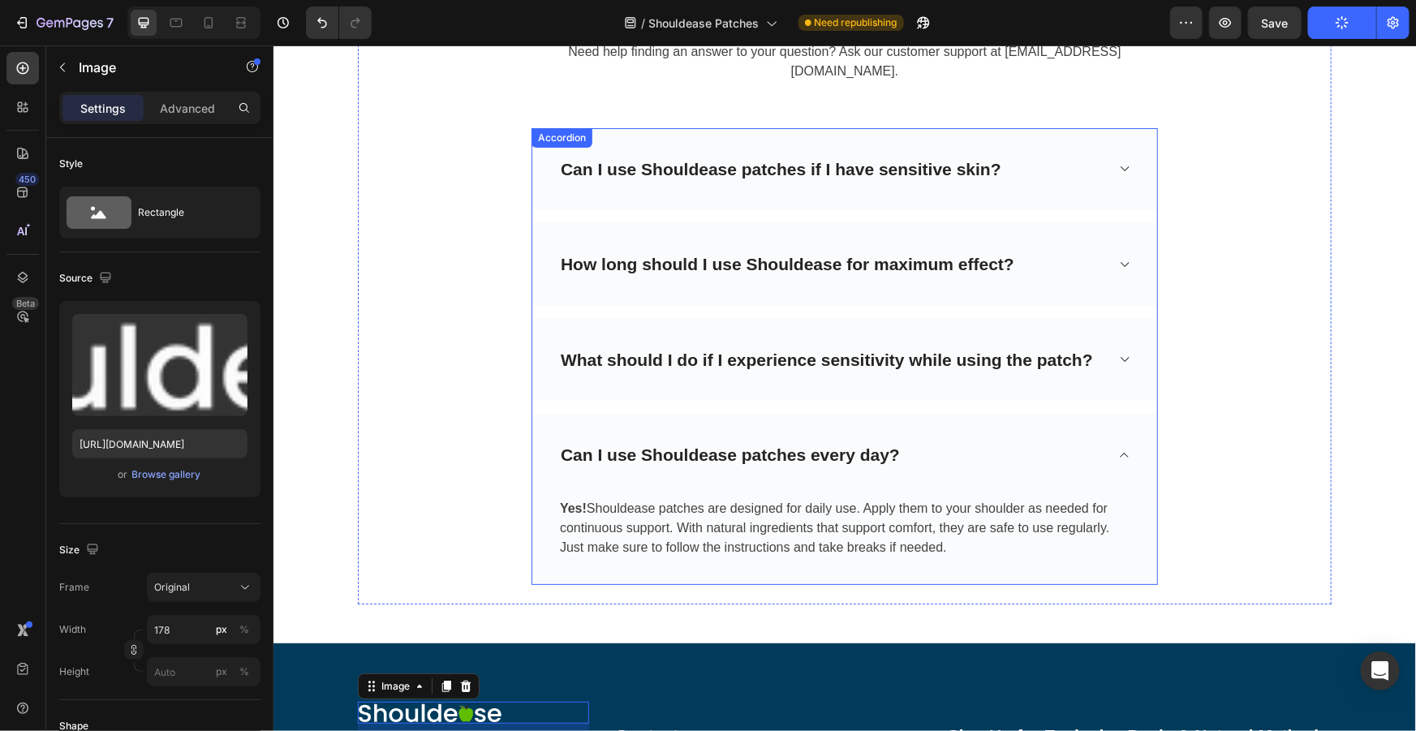
click at [824, 254] on span "How long should I use Shouldease for maximum effect?" at bounding box center [787, 263] width 454 height 19
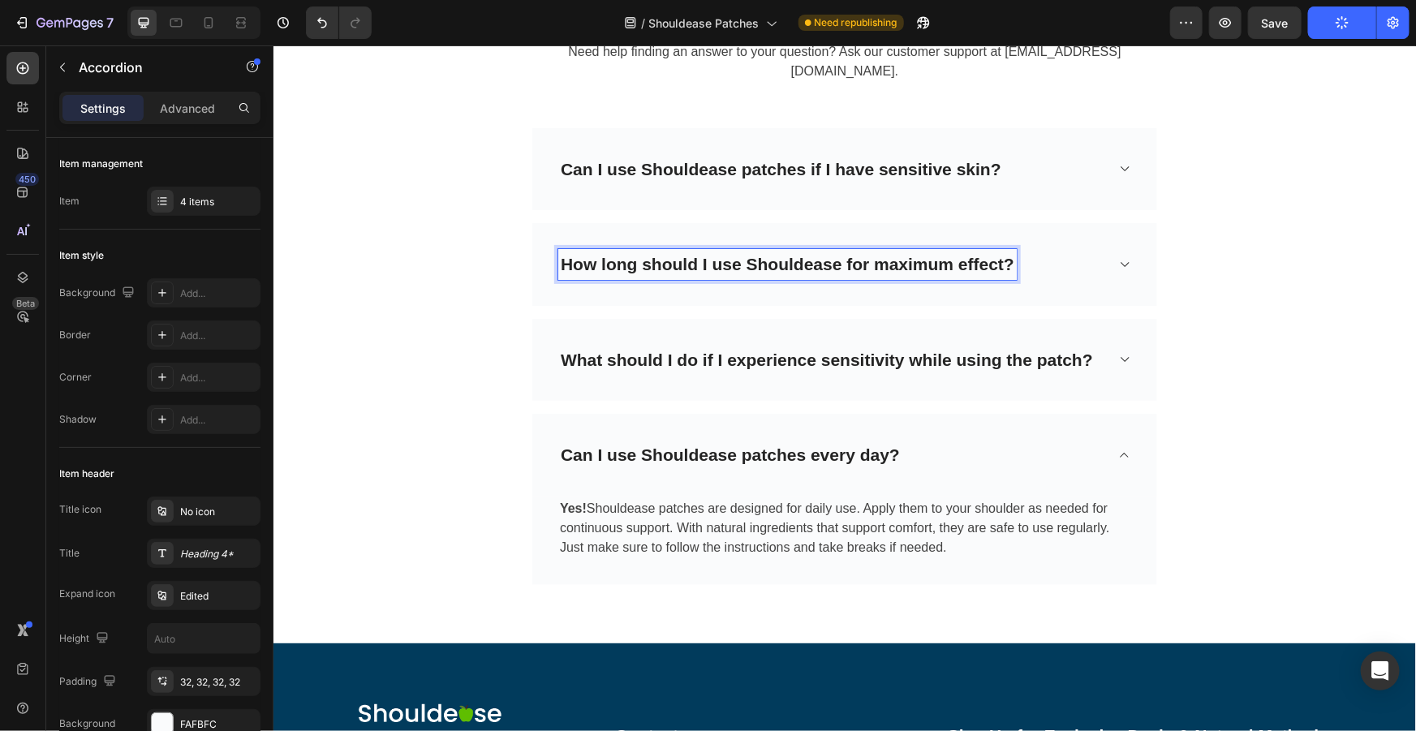
click at [836, 254] on span "How long should I use Shouldease for maximum effect?" at bounding box center [787, 263] width 454 height 19
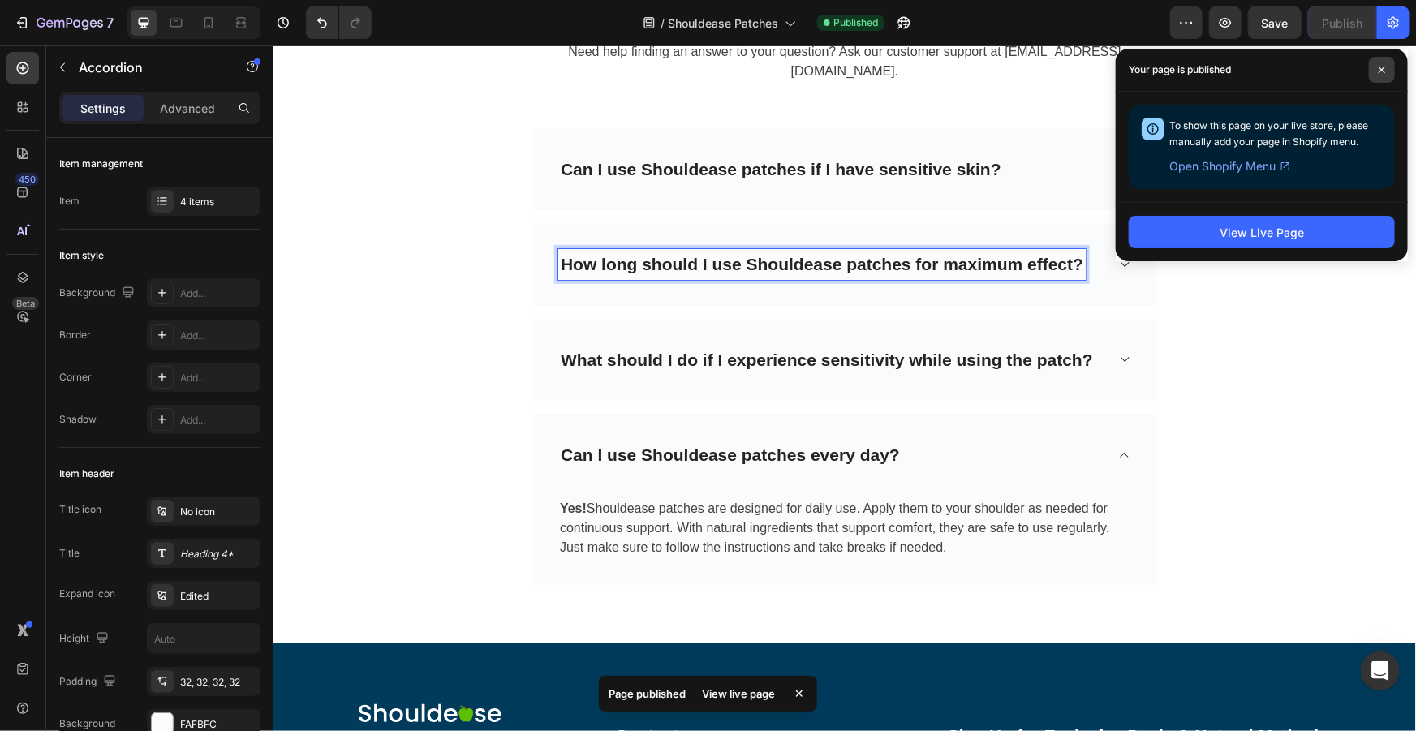
click at [1390, 68] on span at bounding box center [1382, 70] width 26 height 26
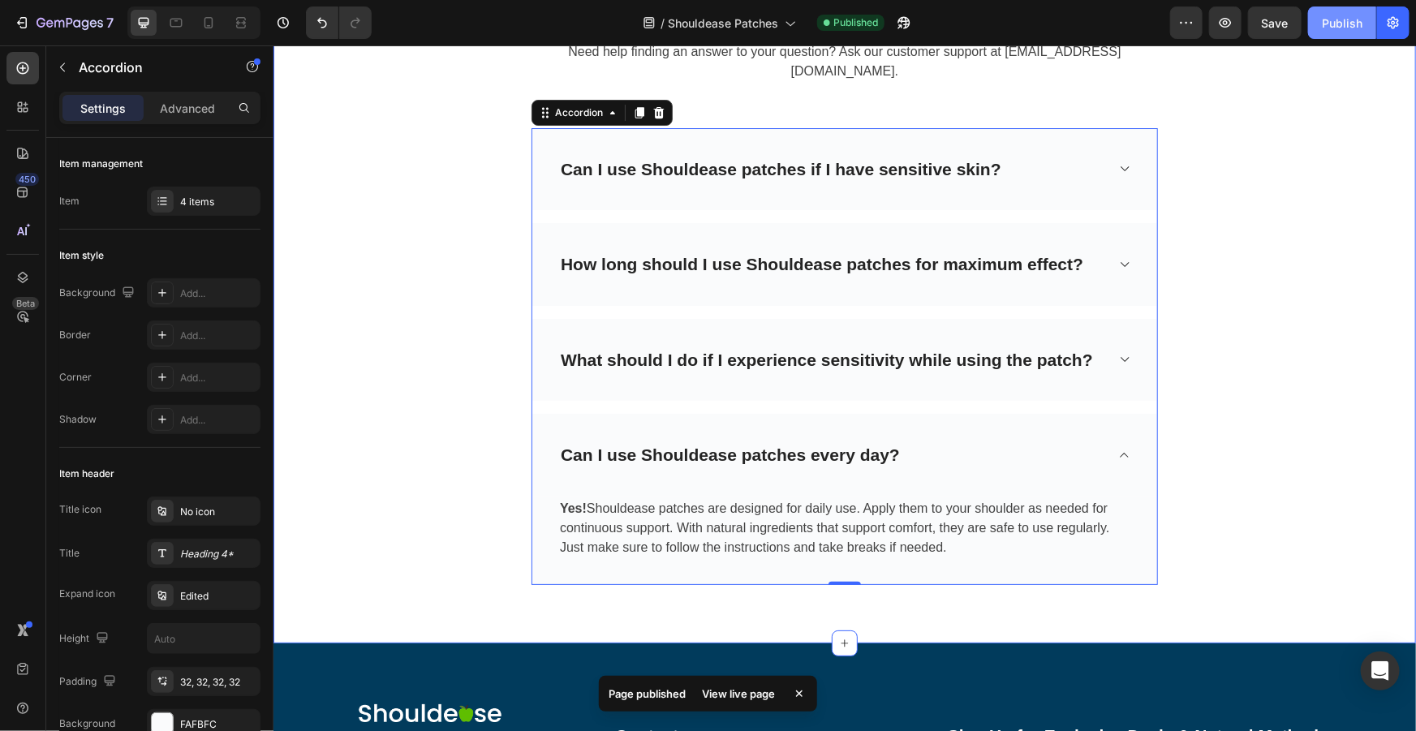
click at [1344, 28] on div "Publish" at bounding box center [1342, 23] width 41 height 17
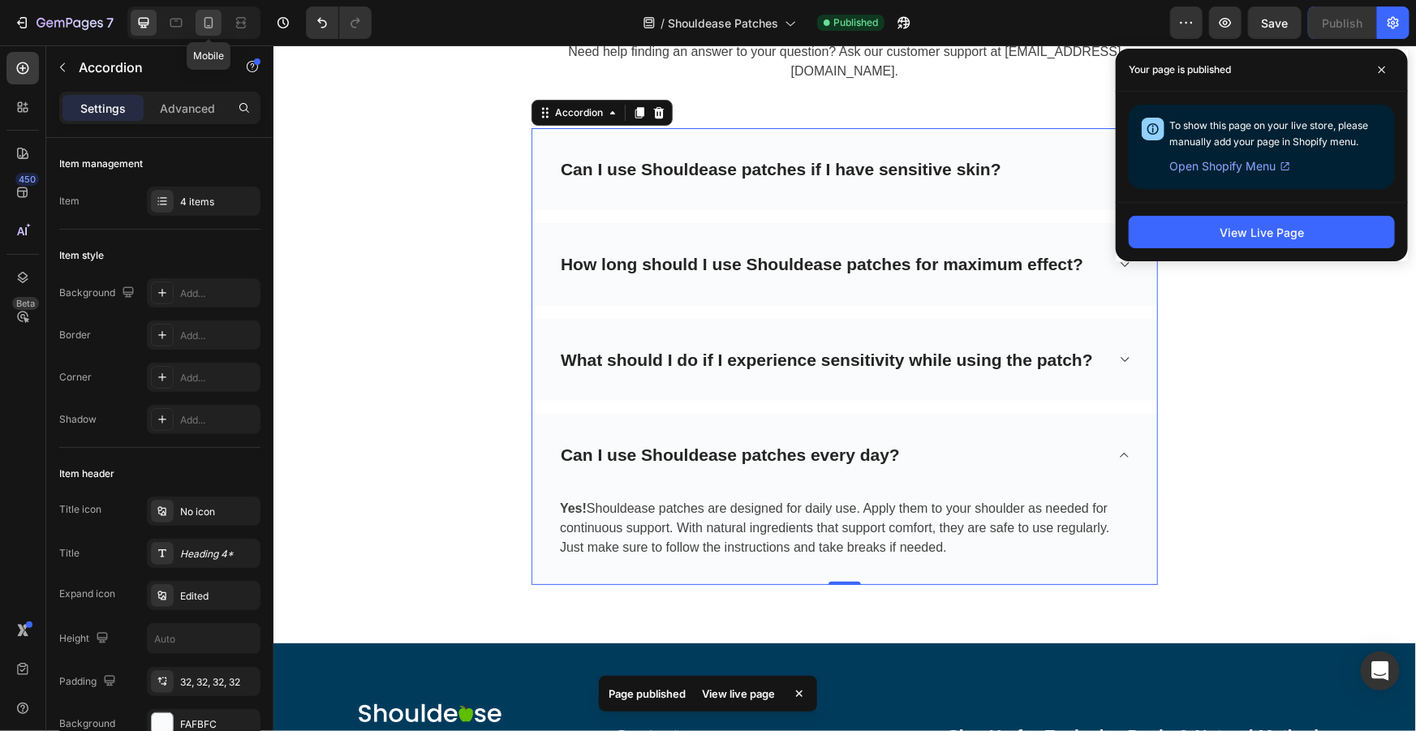
click at [207, 25] on icon at bounding box center [208, 22] width 9 height 11
type input "14"
type input "100%"
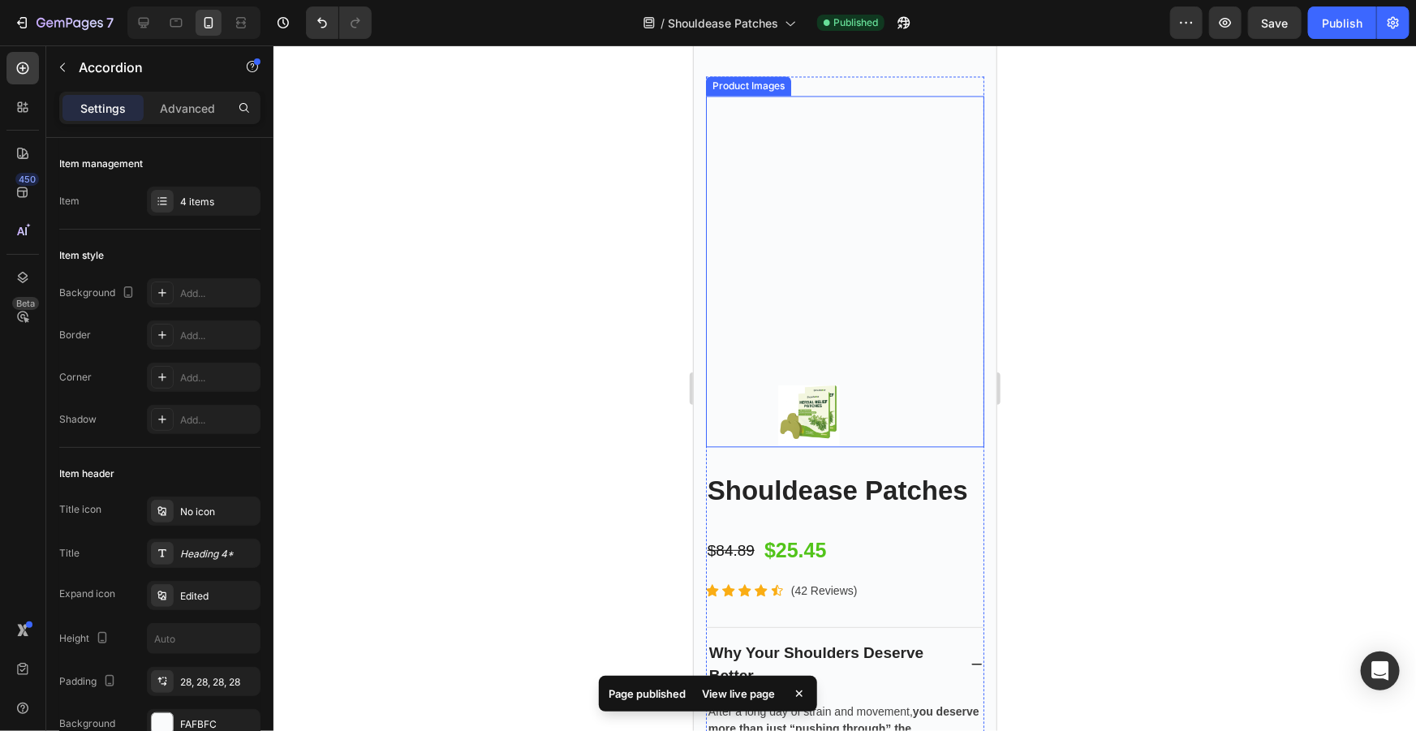
scroll to position [5324, 0]
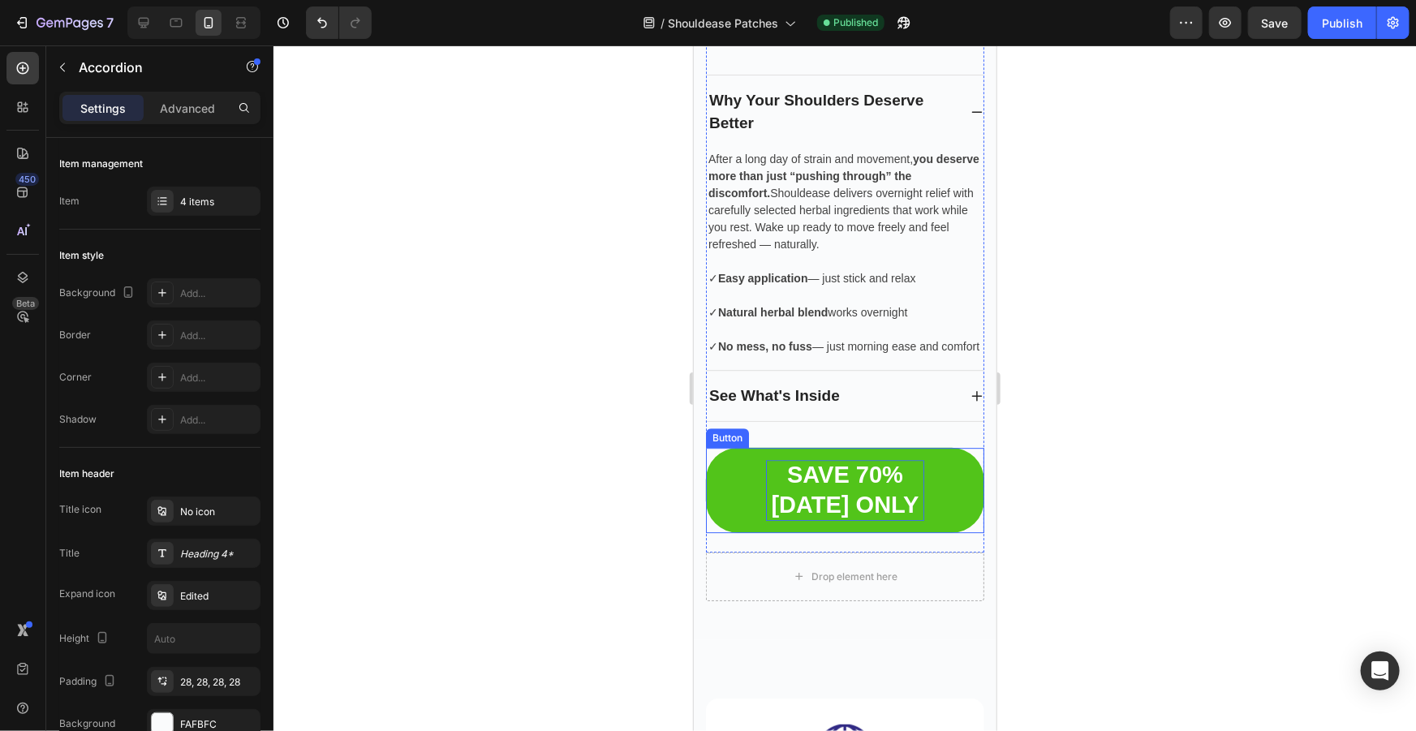
click at [910, 478] on p "SAVE 70% [DATE] ONLY" at bounding box center [844, 489] width 158 height 61
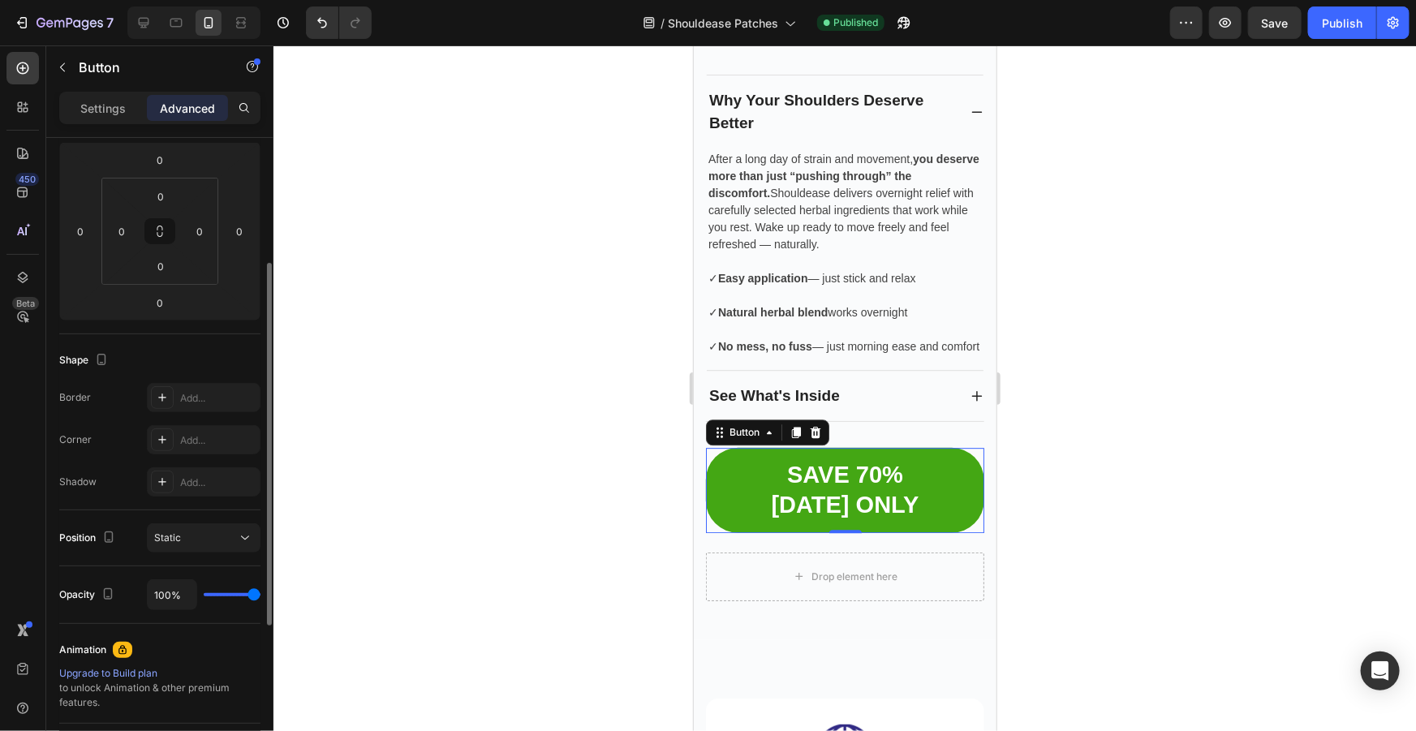
scroll to position [486, 0]
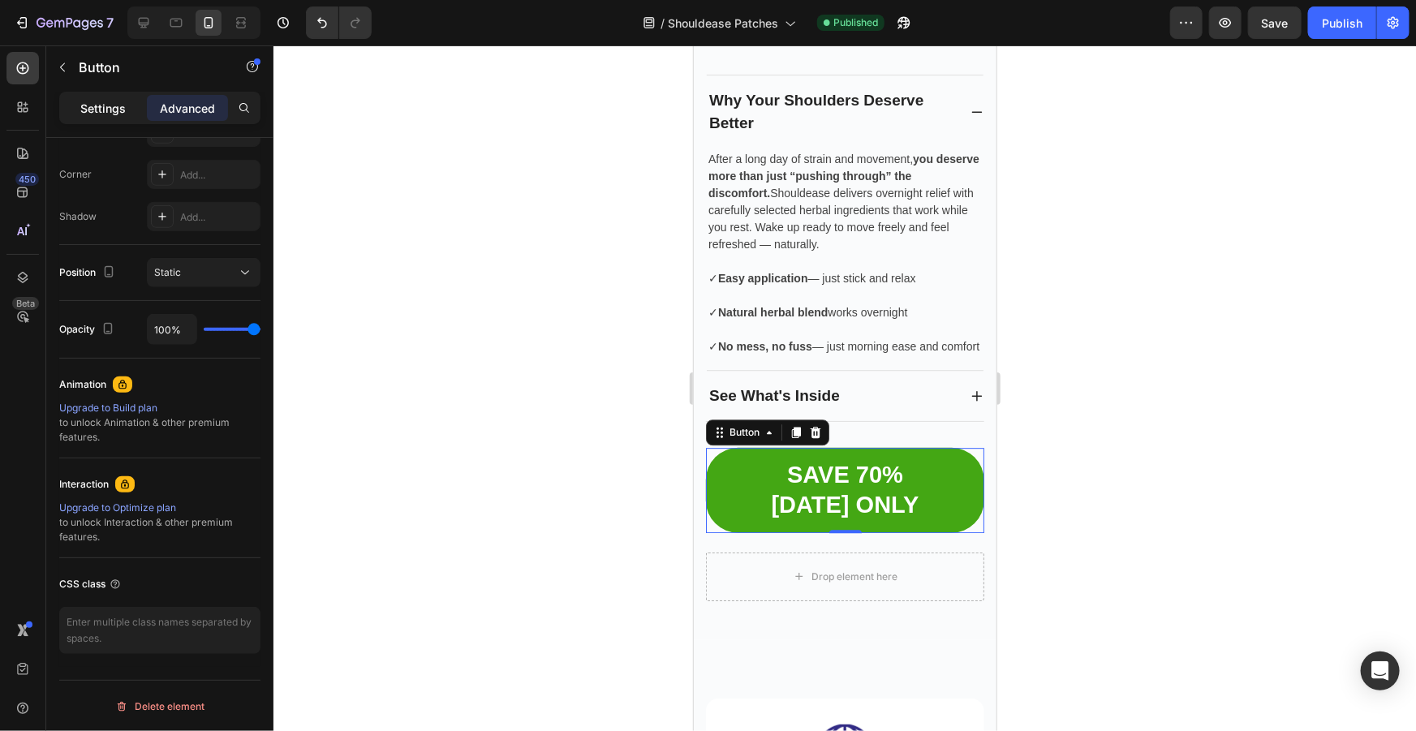
click at [115, 100] on p "Settings" at bounding box center [102, 108] width 45 height 17
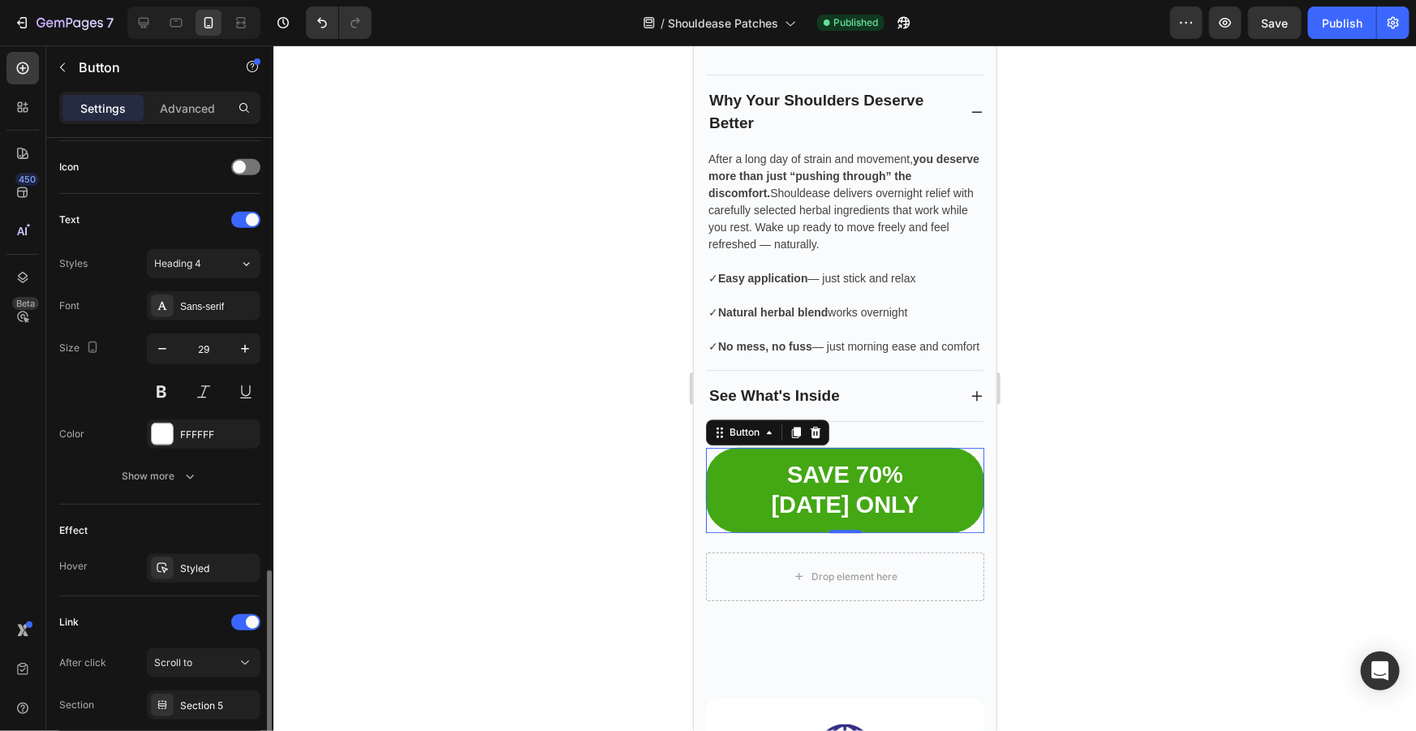
scroll to position [607, 0]
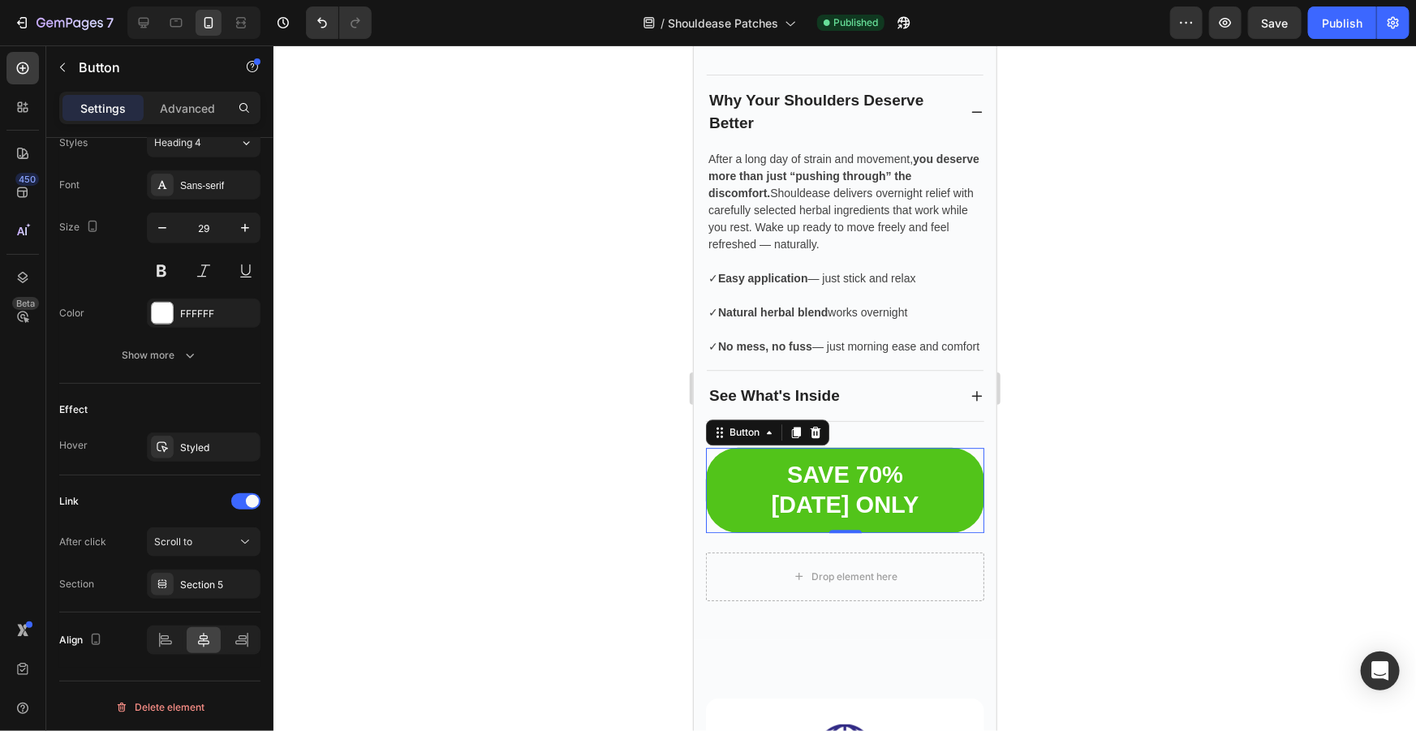
click at [943, 483] on link "SAVE 70% [DATE] ONLY" at bounding box center [844, 489] width 278 height 84
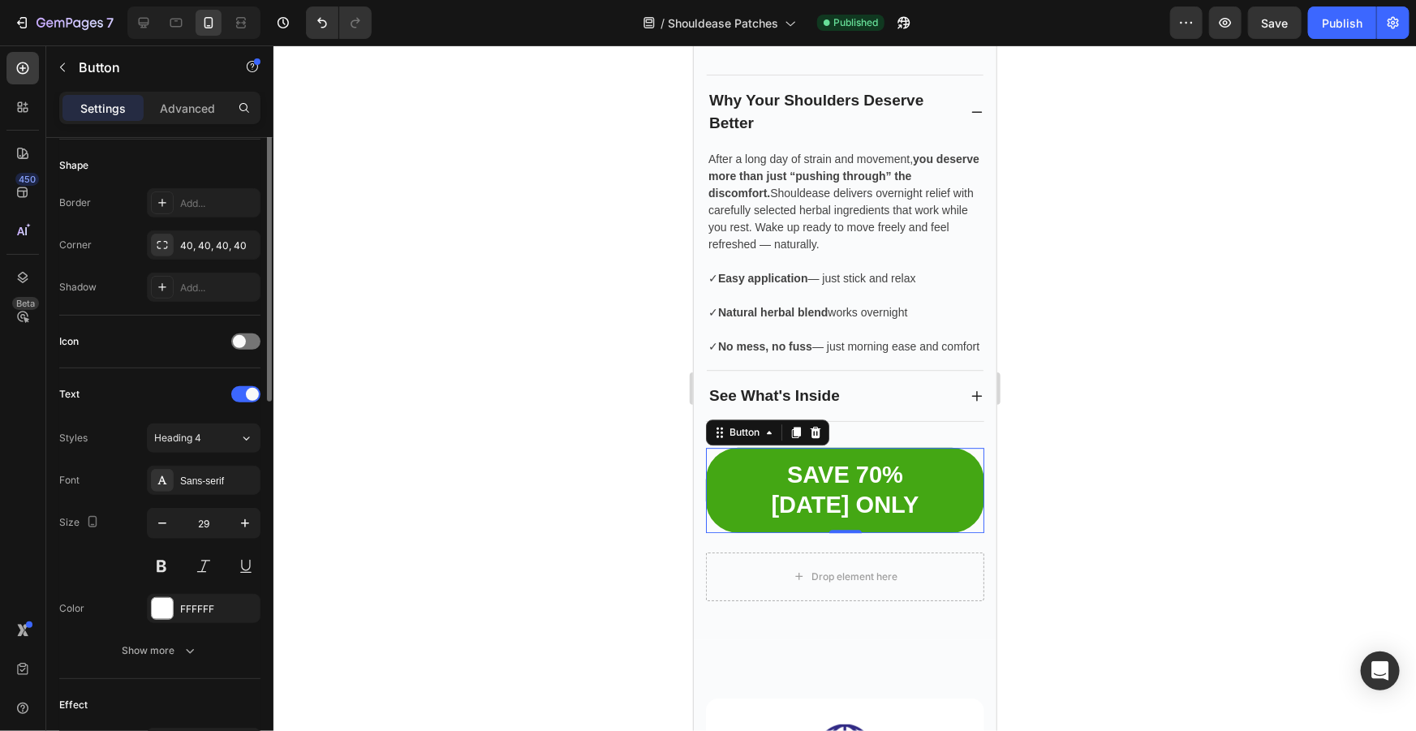
scroll to position [0, 0]
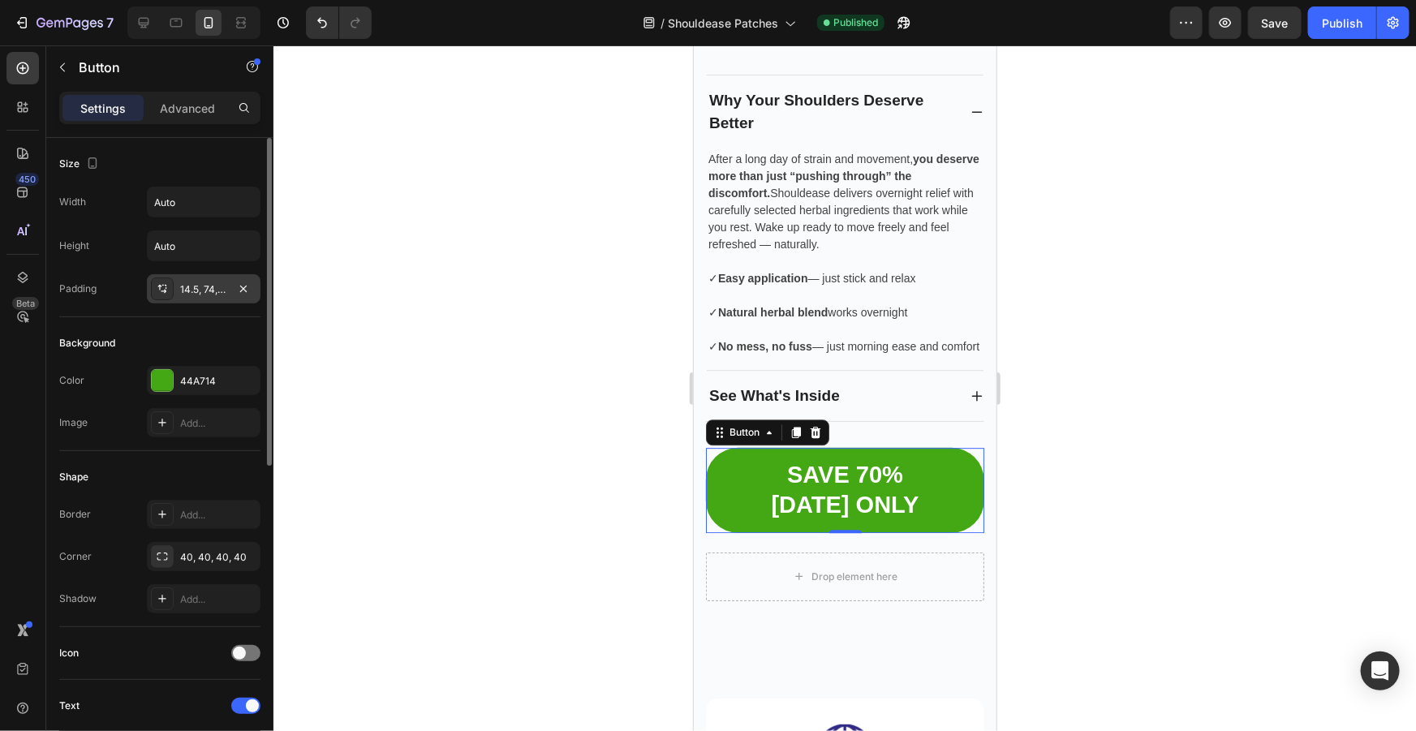
click at [196, 290] on div "14.5, 74, 14.5, 74" at bounding box center [203, 289] width 47 height 15
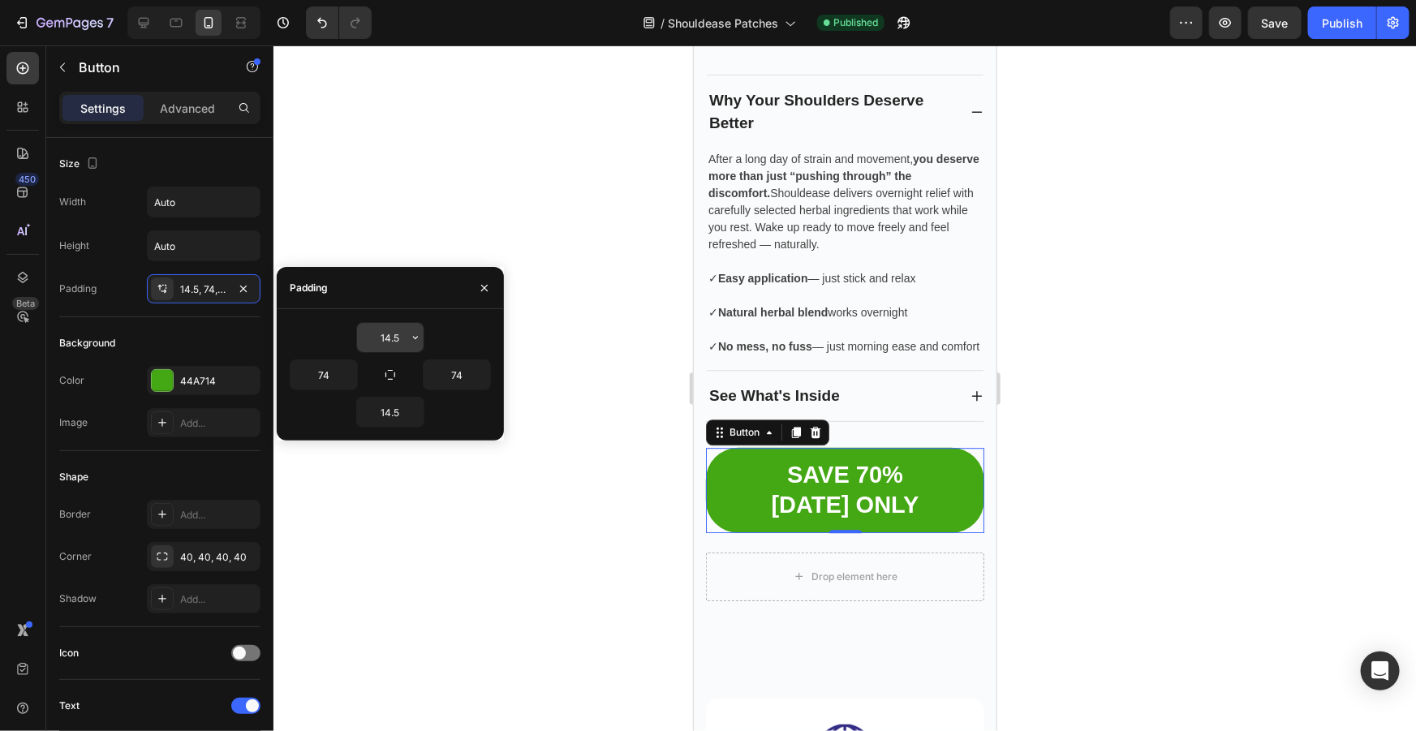
click at [397, 339] on input "14.5" at bounding box center [390, 337] width 67 height 29
click at [414, 336] on icon "button" at bounding box center [415, 337] width 13 height 13
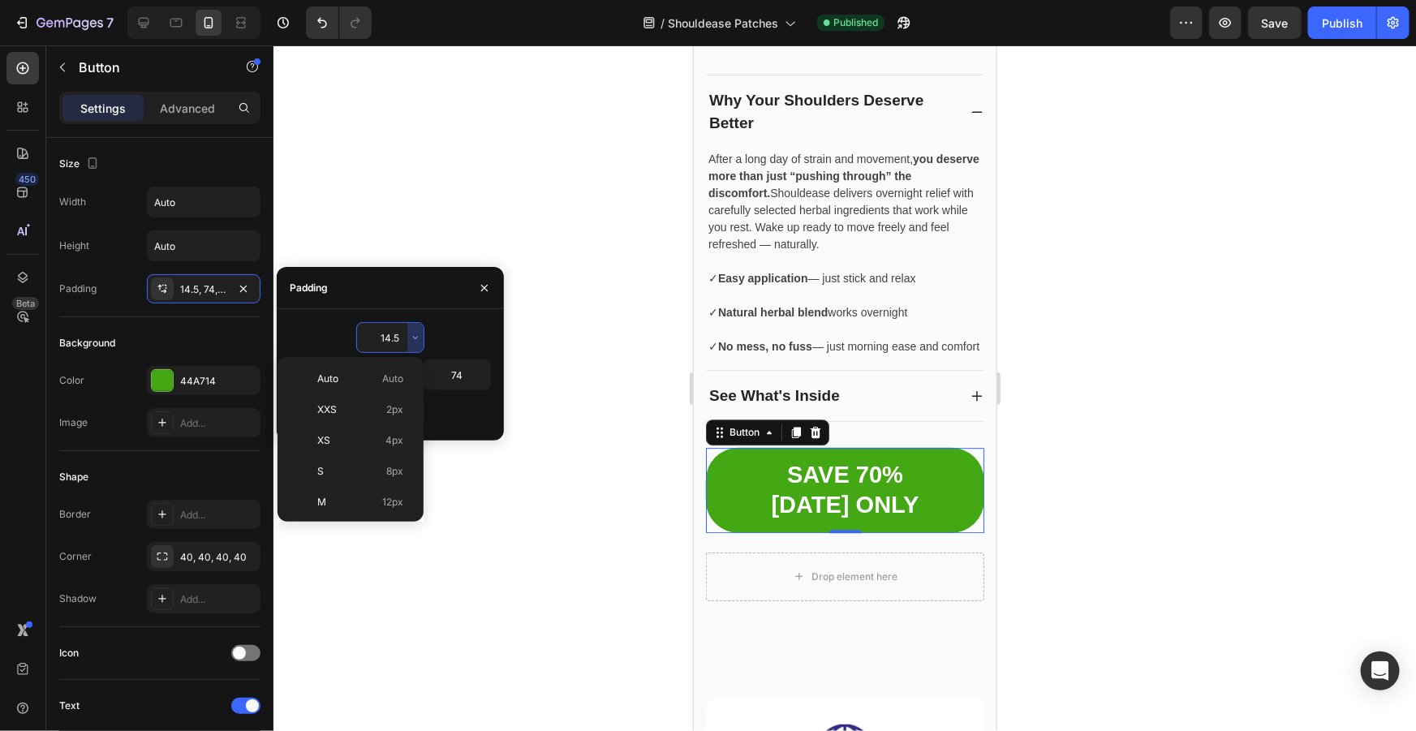
click at [394, 341] on input "14.5" at bounding box center [390, 337] width 67 height 29
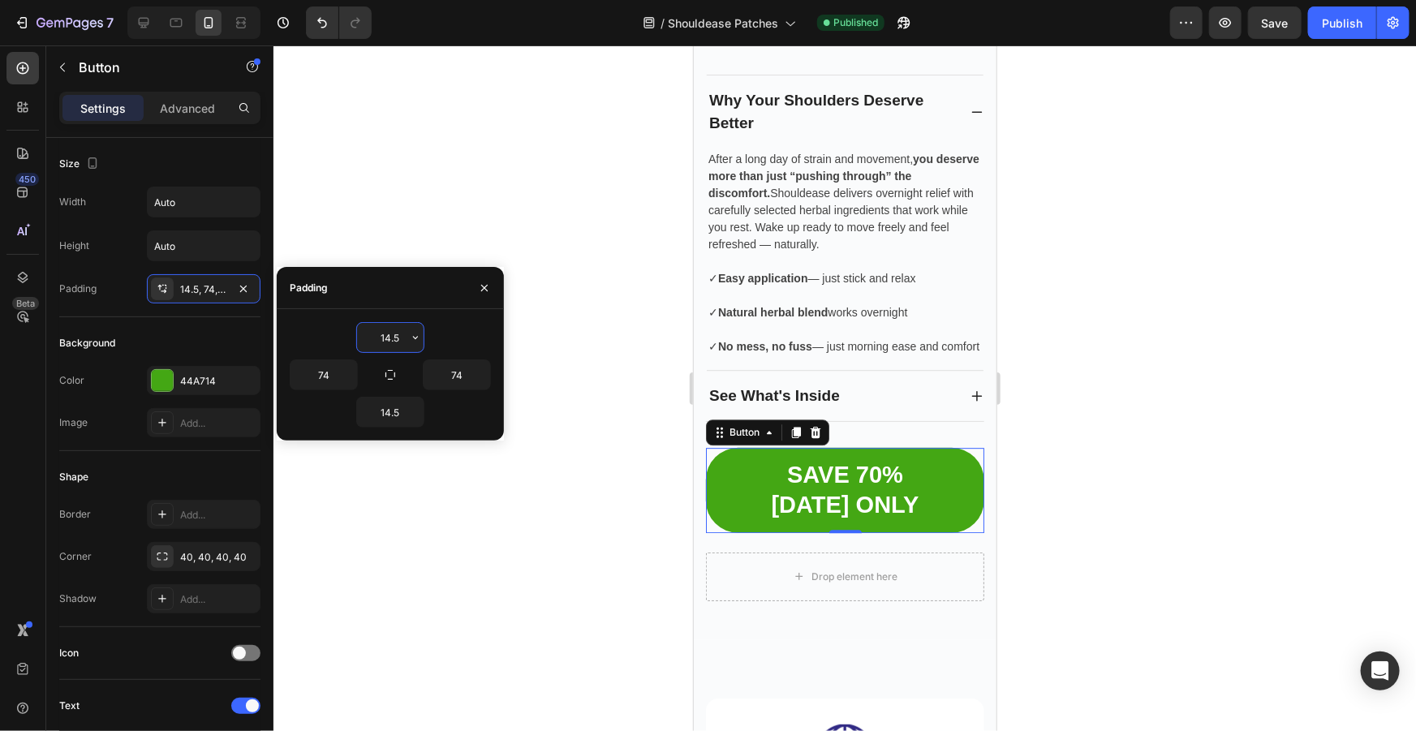
click at [403, 338] on input "14.5" at bounding box center [390, 337] width 67 height 29
drag, startPoint x: 404, startPoint y: 333, endPoint x: 382, endPoint y: 342, distance: 23.4
click at [382, 342] on input "13" at bounding box center [390, 337] width 67 height 29
type input "13"
click at [396, 411] on input "14.5" at bounding box center [390, 412] width 67 height 29
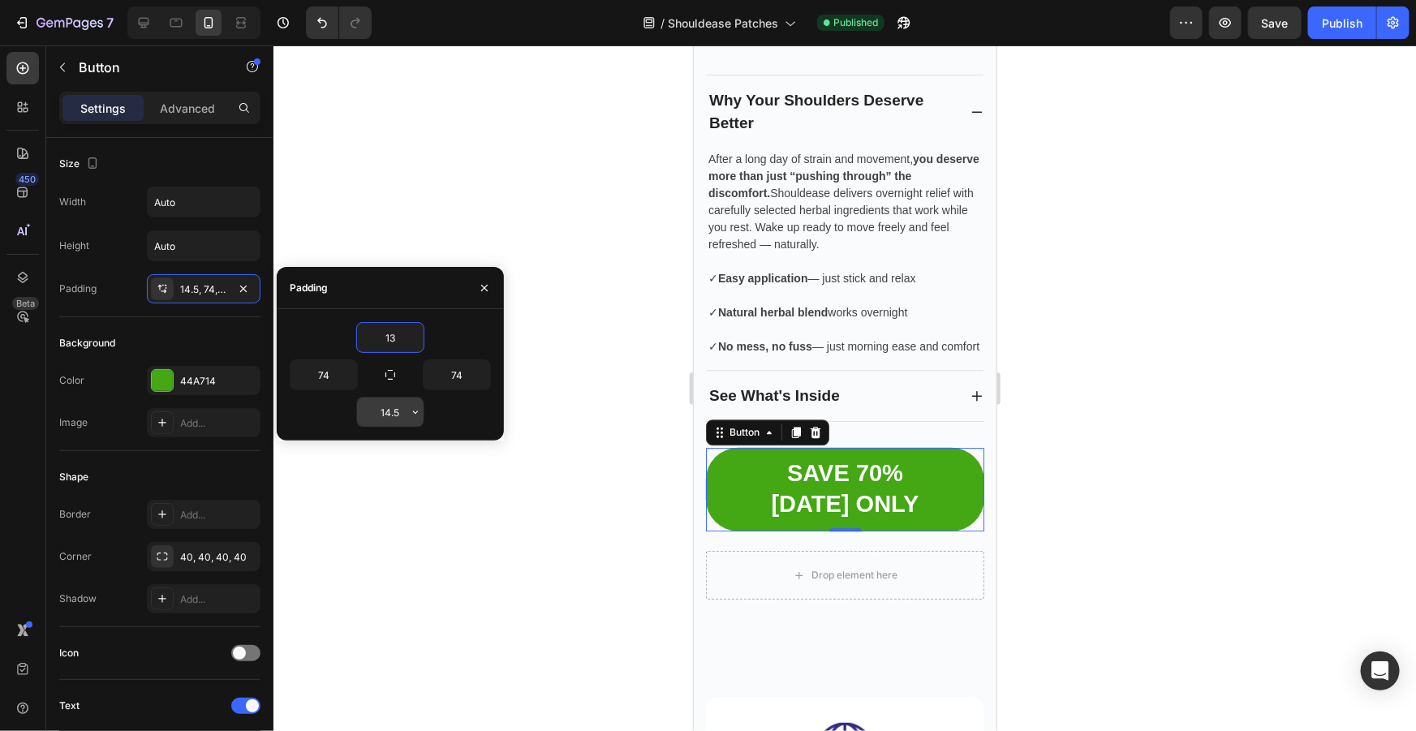
paste input "3"
type input "13"
click at [325, 376] on input "74" at bounding box center [323, 374] width 67 height 29
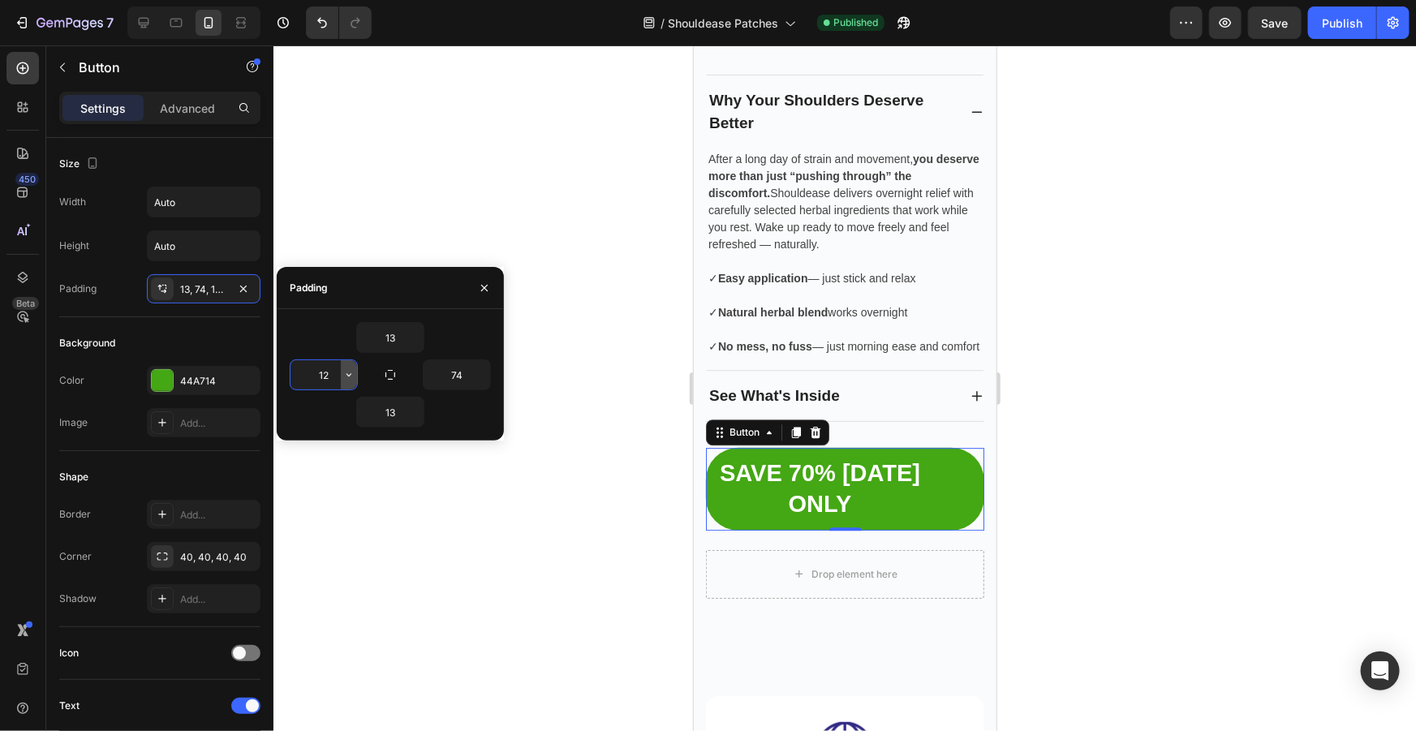
type input "12"
drag, startPoint x: 346, startPoint y: 376, endPoint x: 329, endPoint y: 365, distance: 20.0
click at [329, 365] on div "12" at bounding box center [323, 374] width 67 height 29
click at [454, 371] on input "74" at bounding box center [457, 374] width 67 height 29
paste input "12"
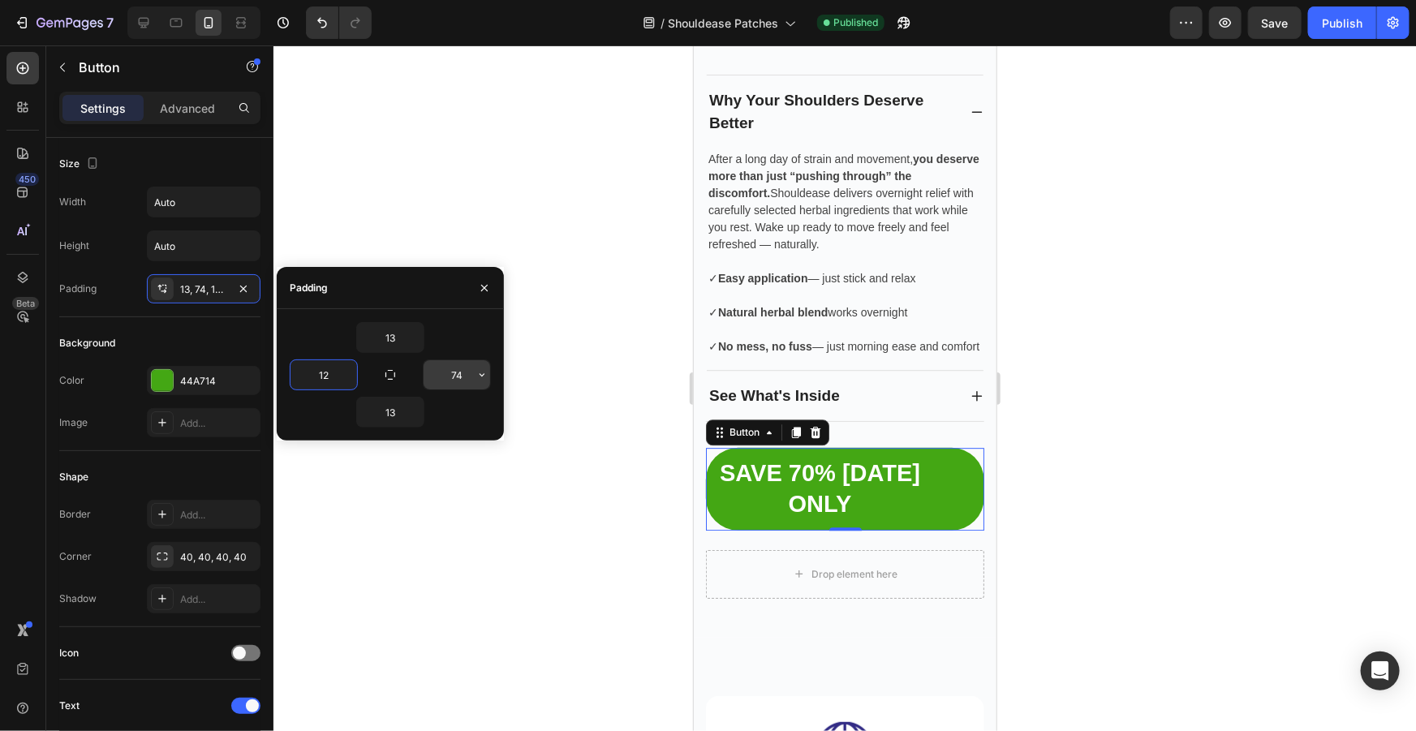
type input "12"
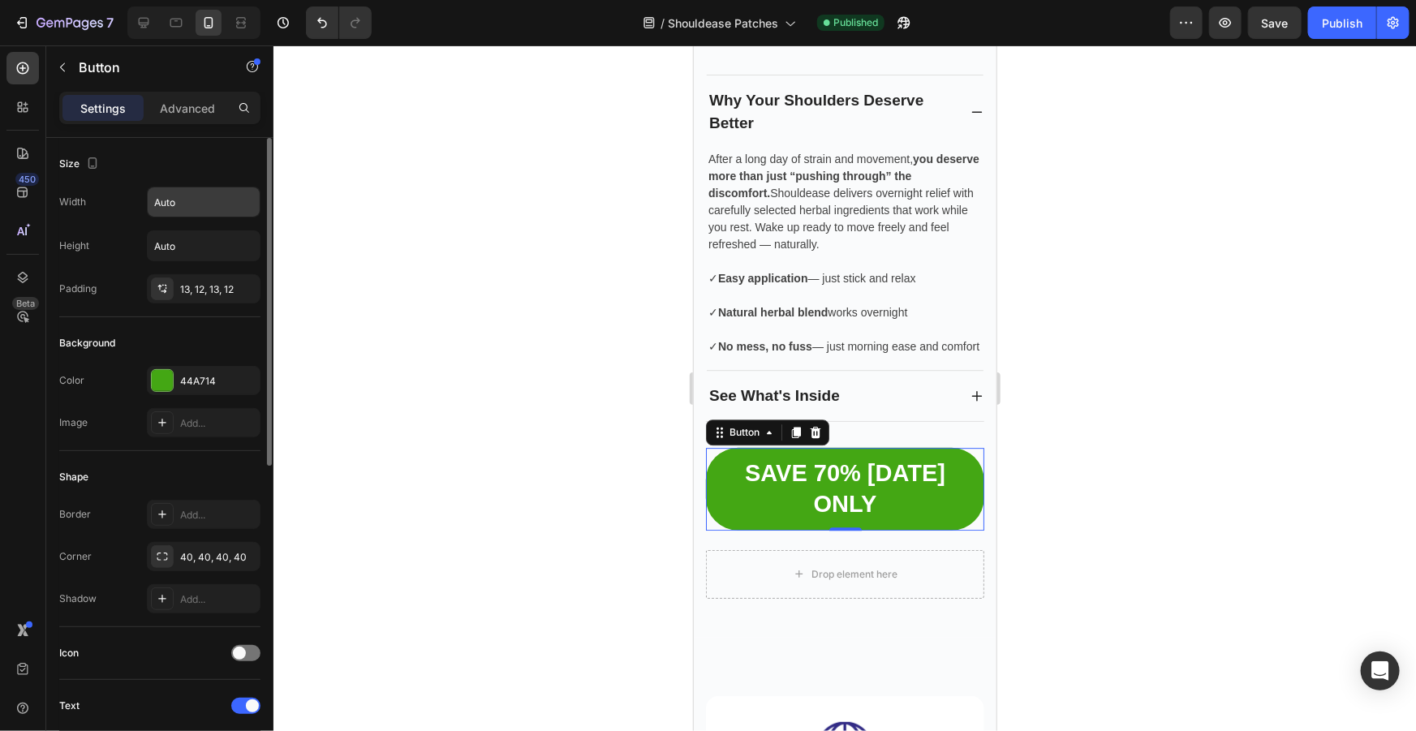
click at [202, 201] on input "Auto" at bounding box center [204, 201] width 112 height 29
click at [243, 194] on icon "button" at bounding box center [245, 202] width 16 height 16
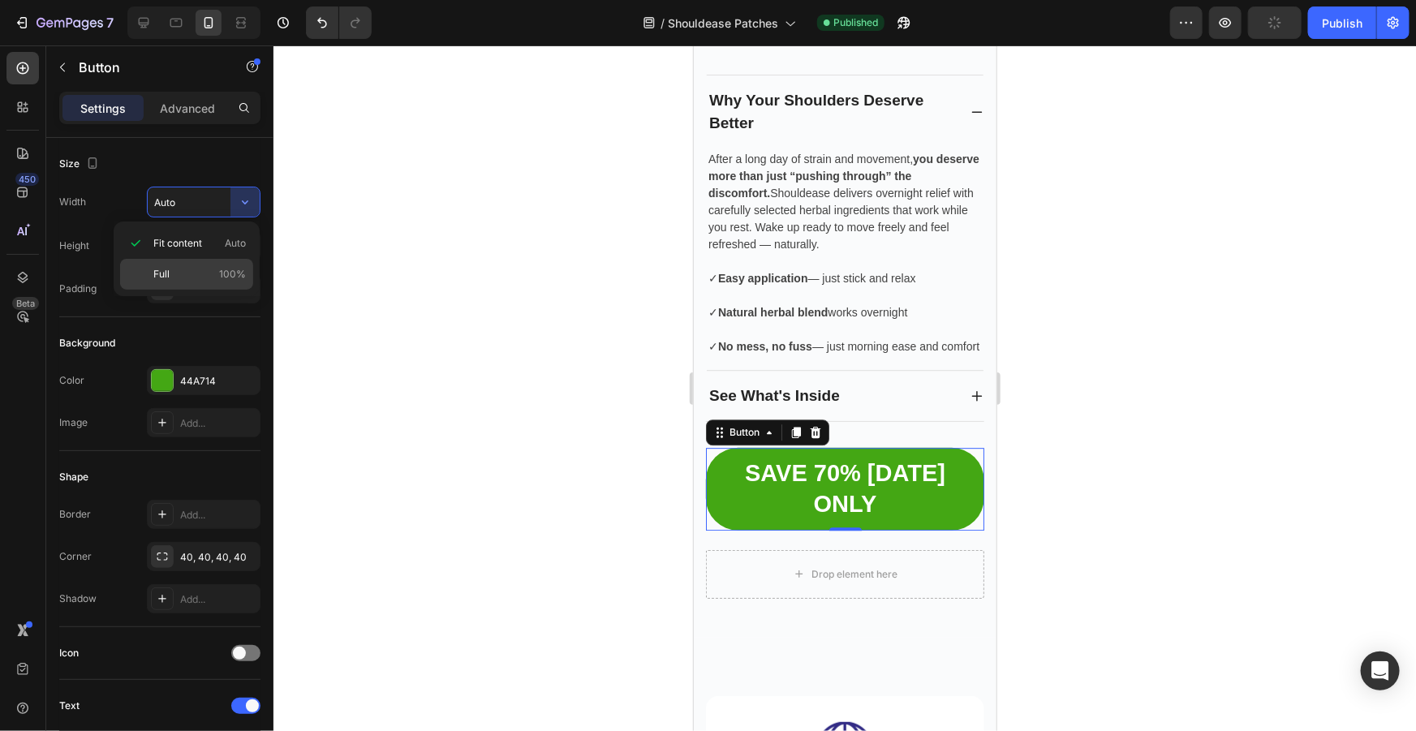
click at [188, 267] on p "Full 100%" at bounding box center [199, 274] width 92 height 15
type input "100%"
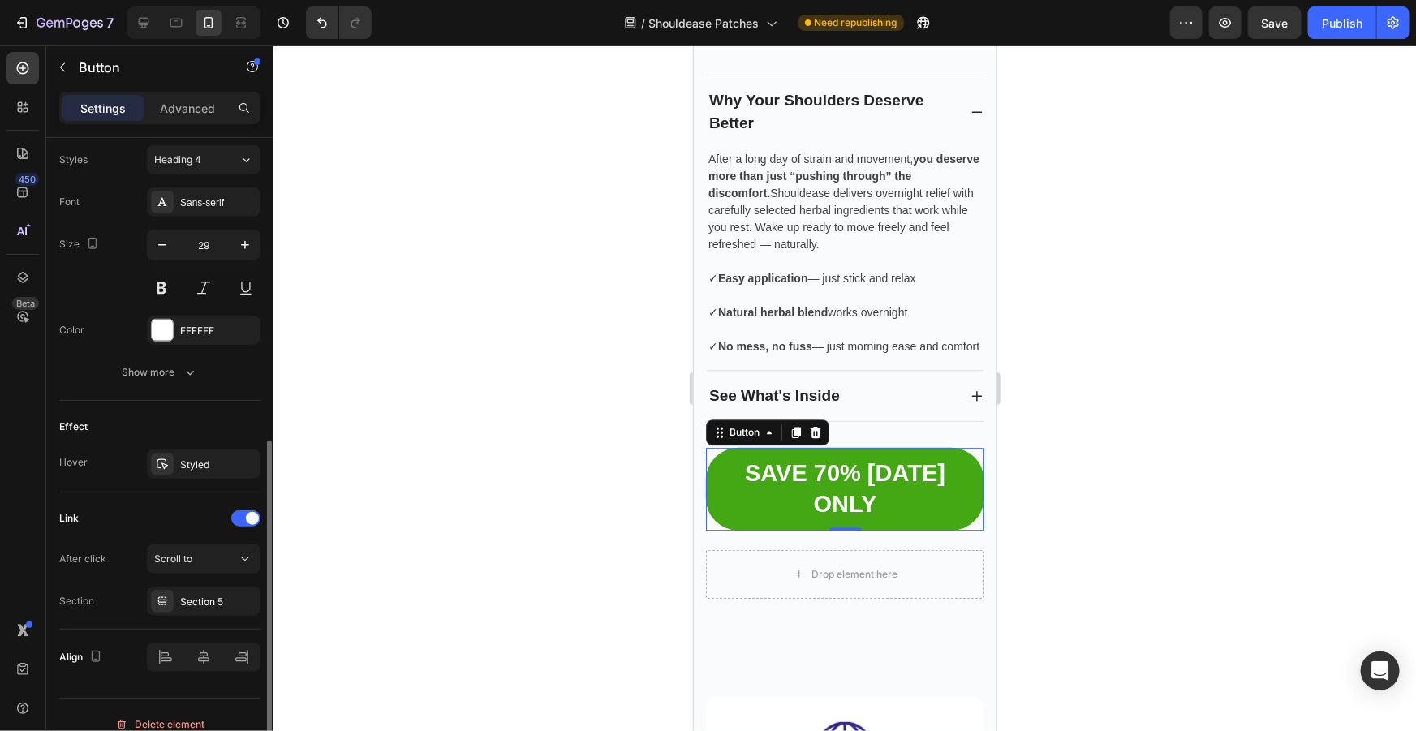
scroll to position [516, 0]
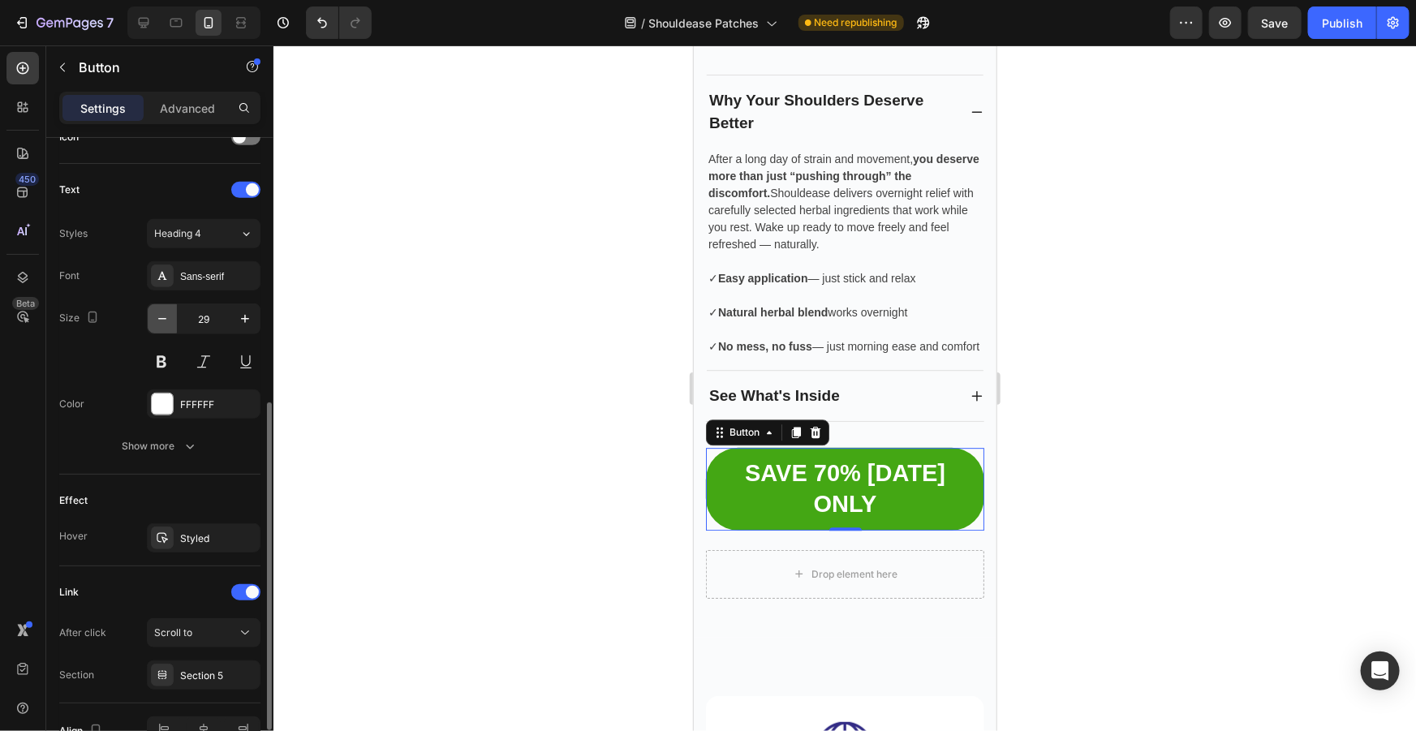
click at [161, 316] on icon "button" at bounding box center [162, 319] width 16 height 16
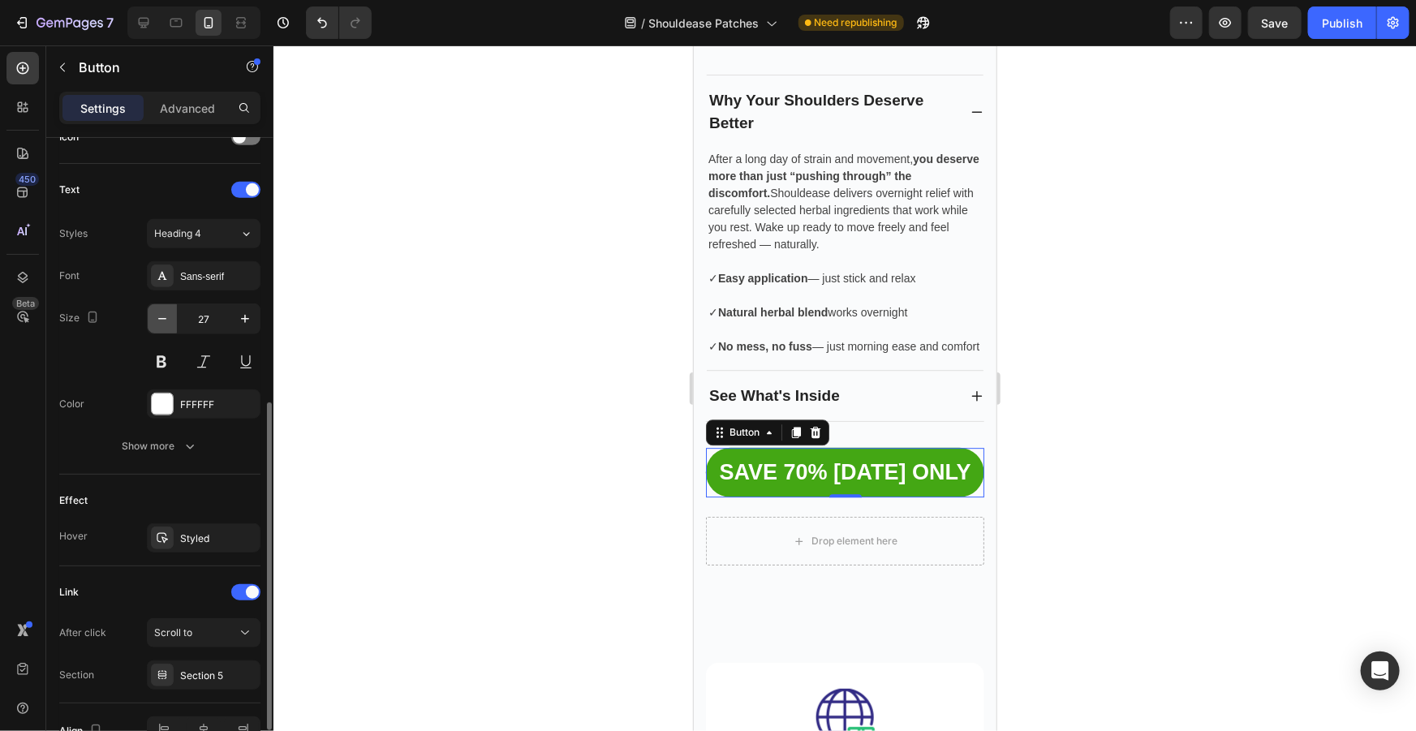
click at [161, 316] on icon "button" at bounding box center [162, 319] width 16 height 16
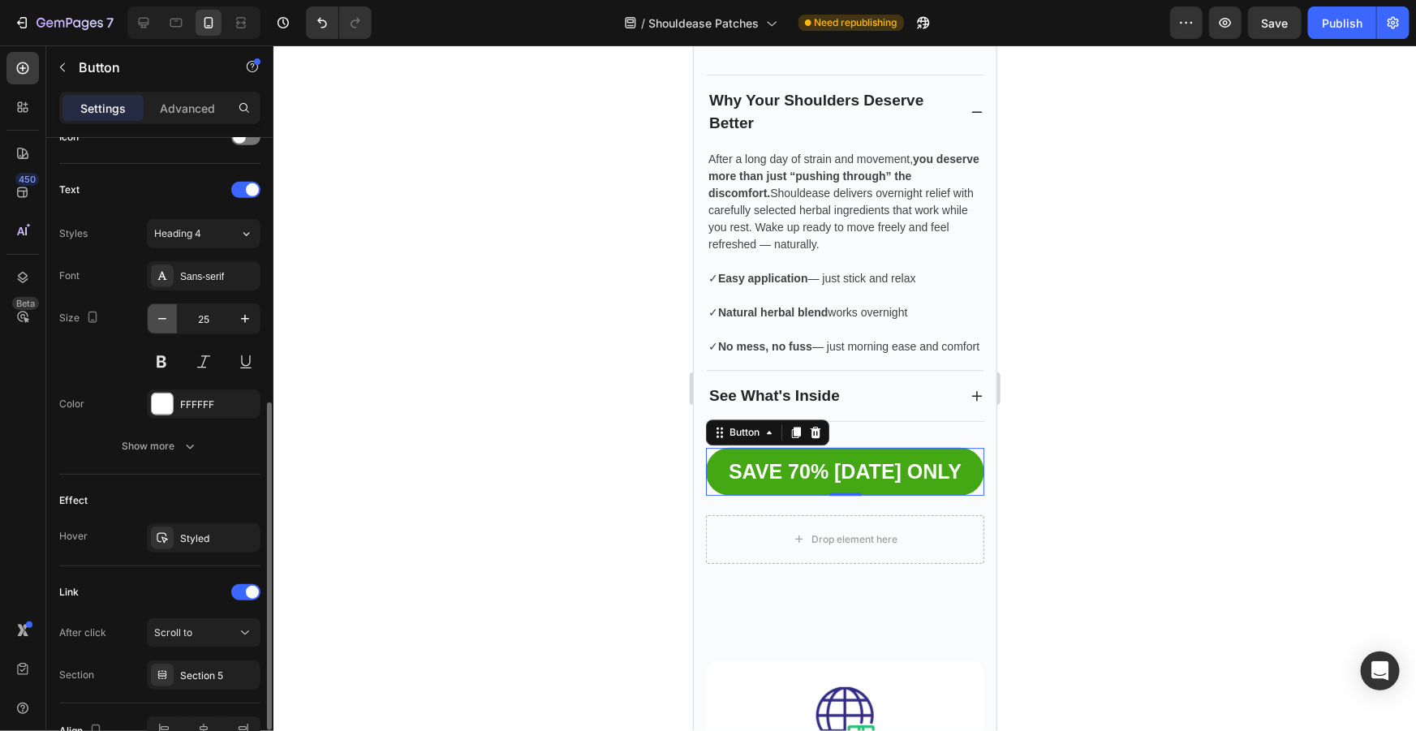
click at [161, 316] on icon "button" at bounding box center [162, 319] width 16 height 16
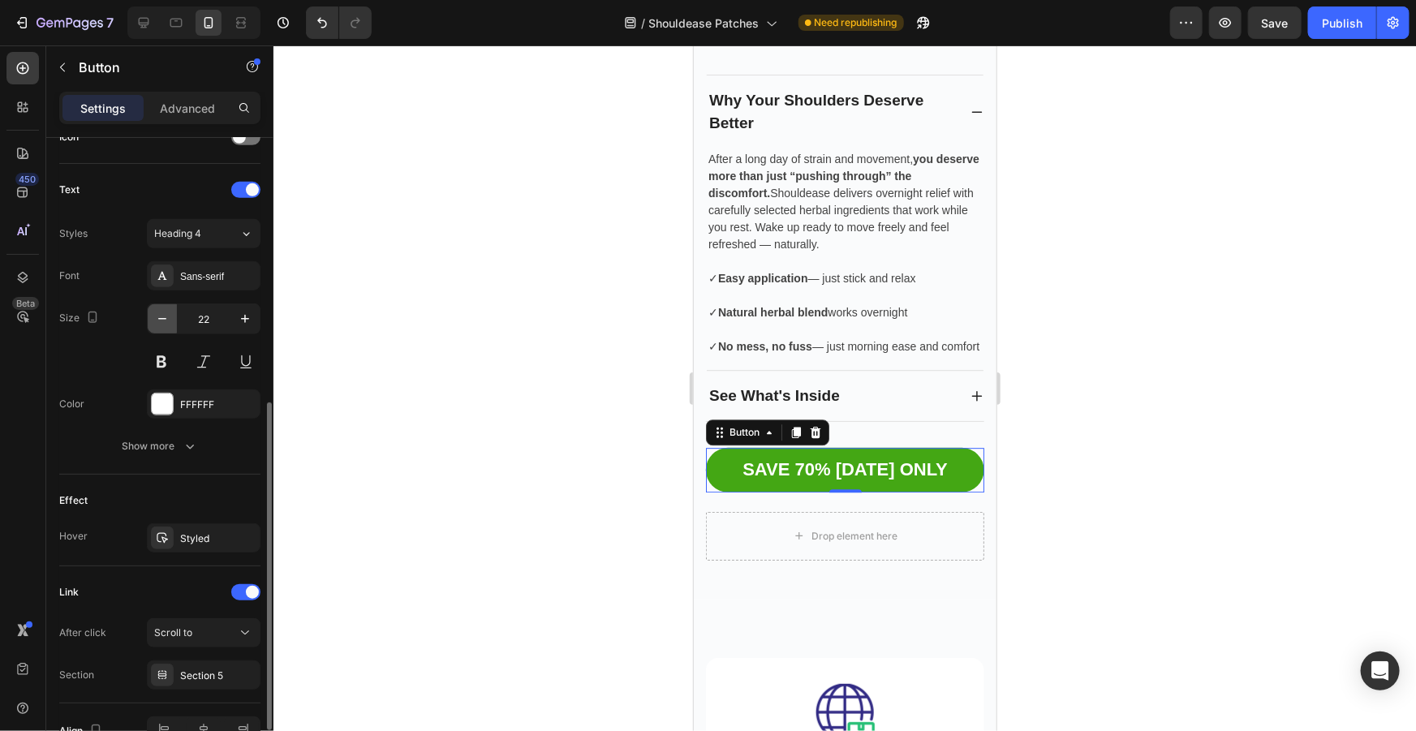
click at [161, 316] on icon "button" at bounding box center [162, 319] width 16 height 16
click at [163, 314] on icon "button" at bounding box center [162, 319] width 16 height 16
click at [243, 316] on icon "button" at bounding box center [245, 319] width 16 height 16
type input "20"
click at [1069, 293] on div at bounding box center [844, 388] width 1142 height 686
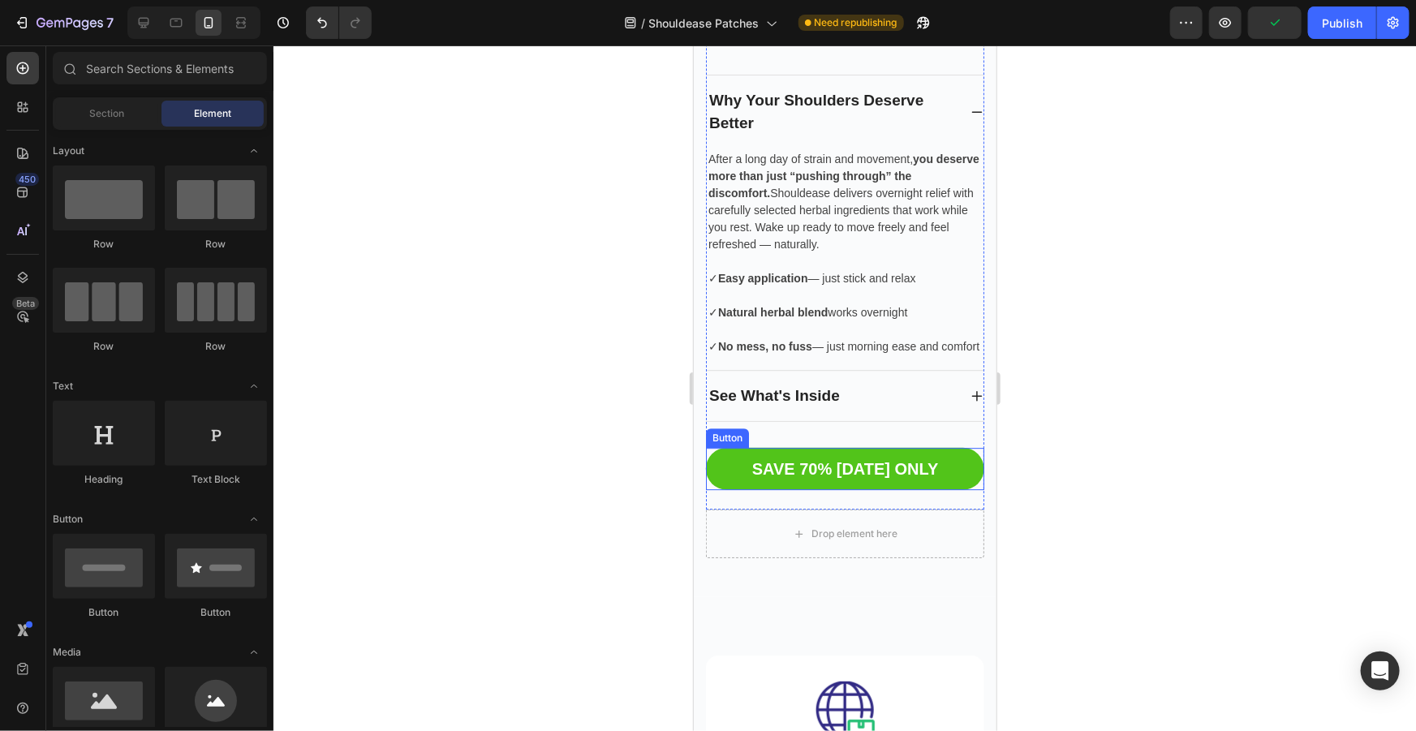
click at [951, 482] on link "SAVE 70% [DATE] ONLY" at bounding box center [844, 468] width 278 height 42
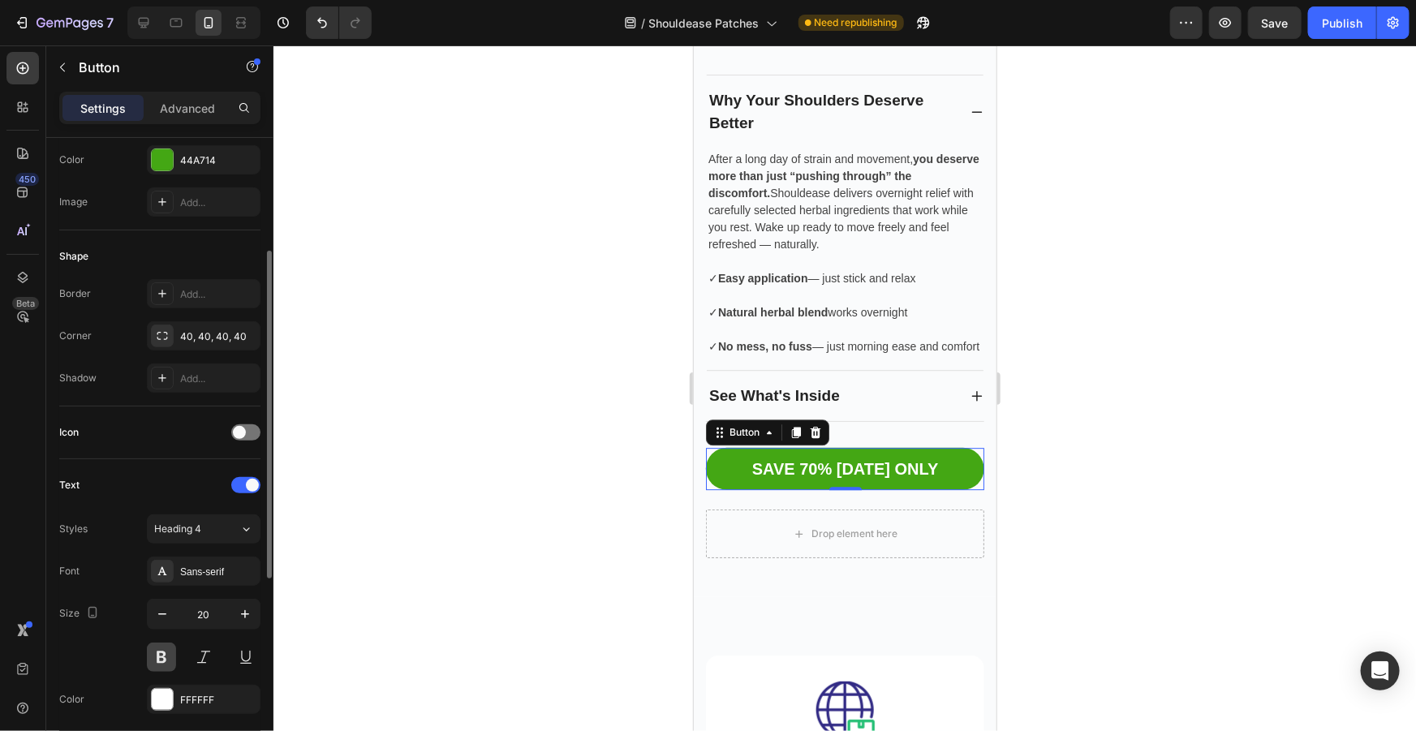
scroll to position [590, 0]
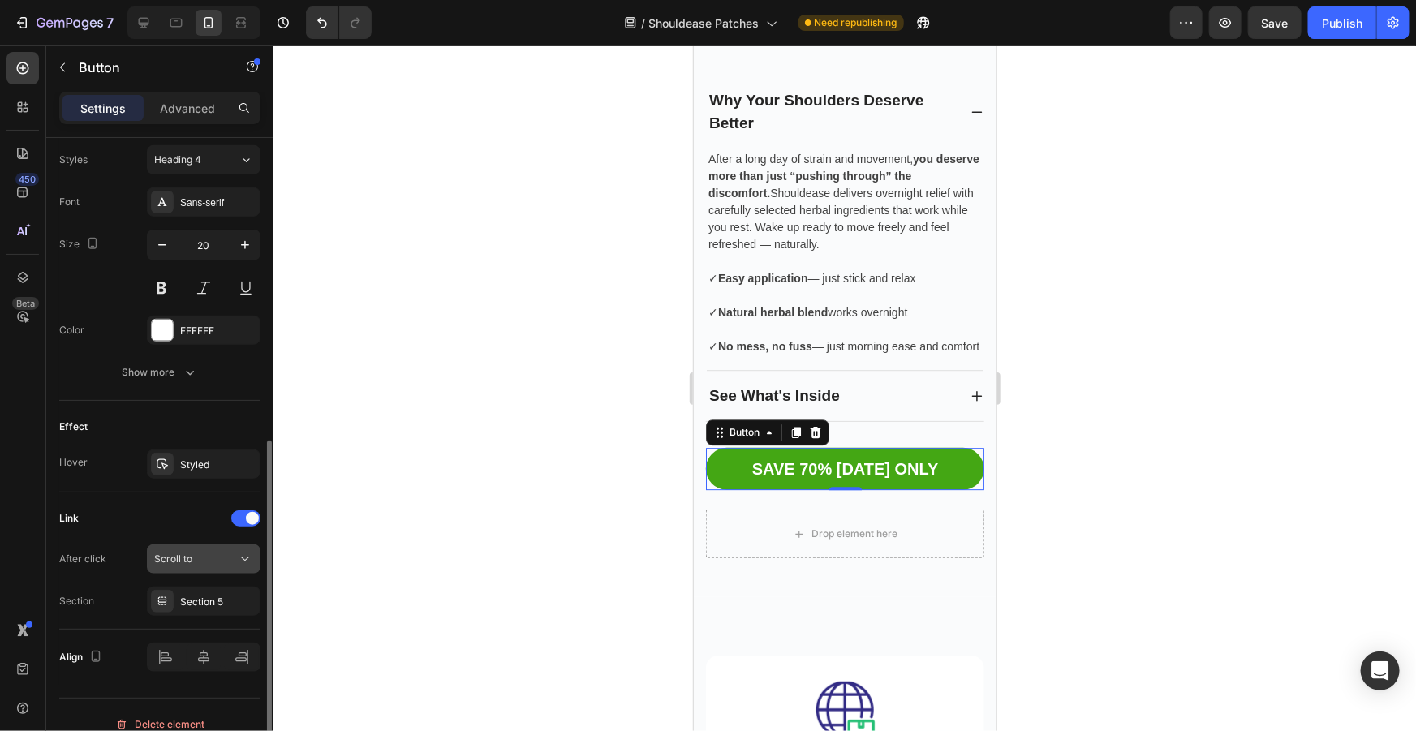
click at [190, 568] on button "Scroll to" at bounding box center [204, 558] width 114 height 29
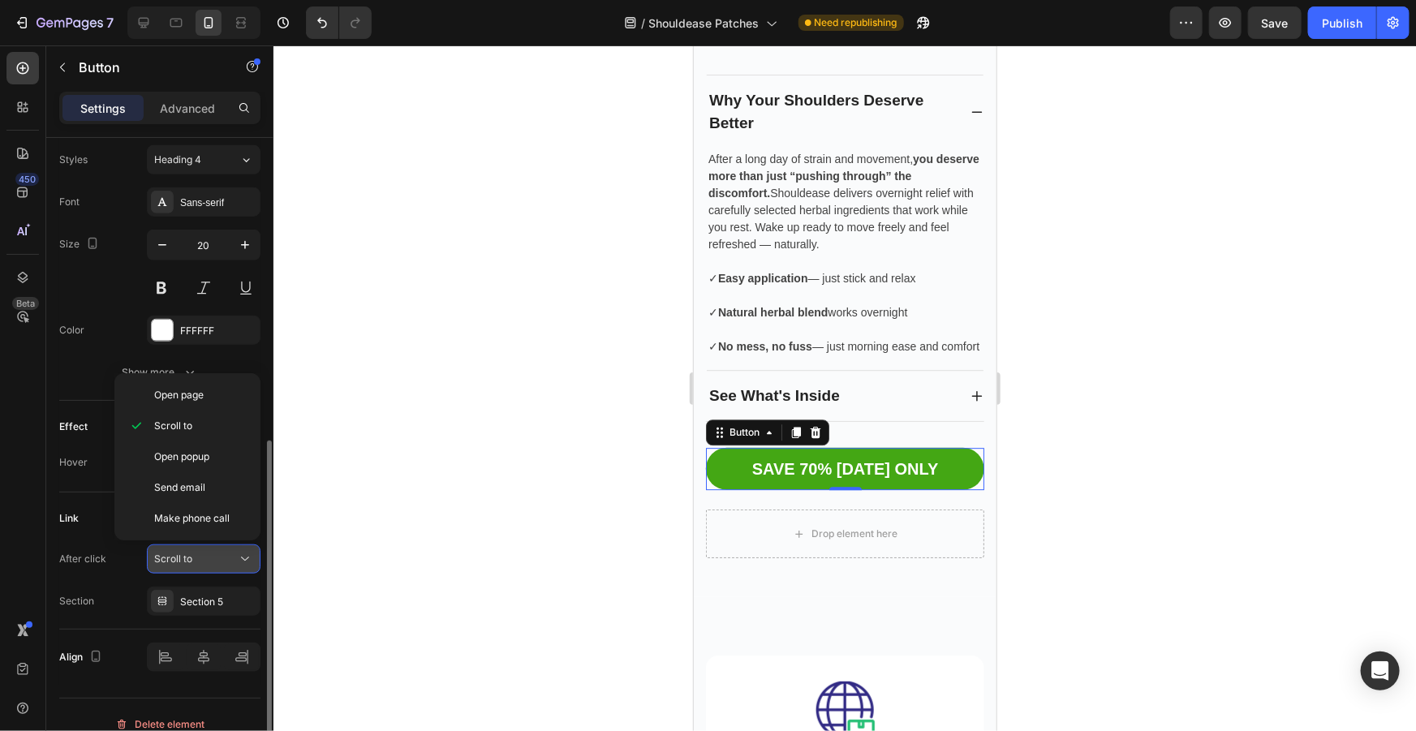
click at [190, 568] on button "Scroll to" at bounding box center [204, 558] width 114 height 29
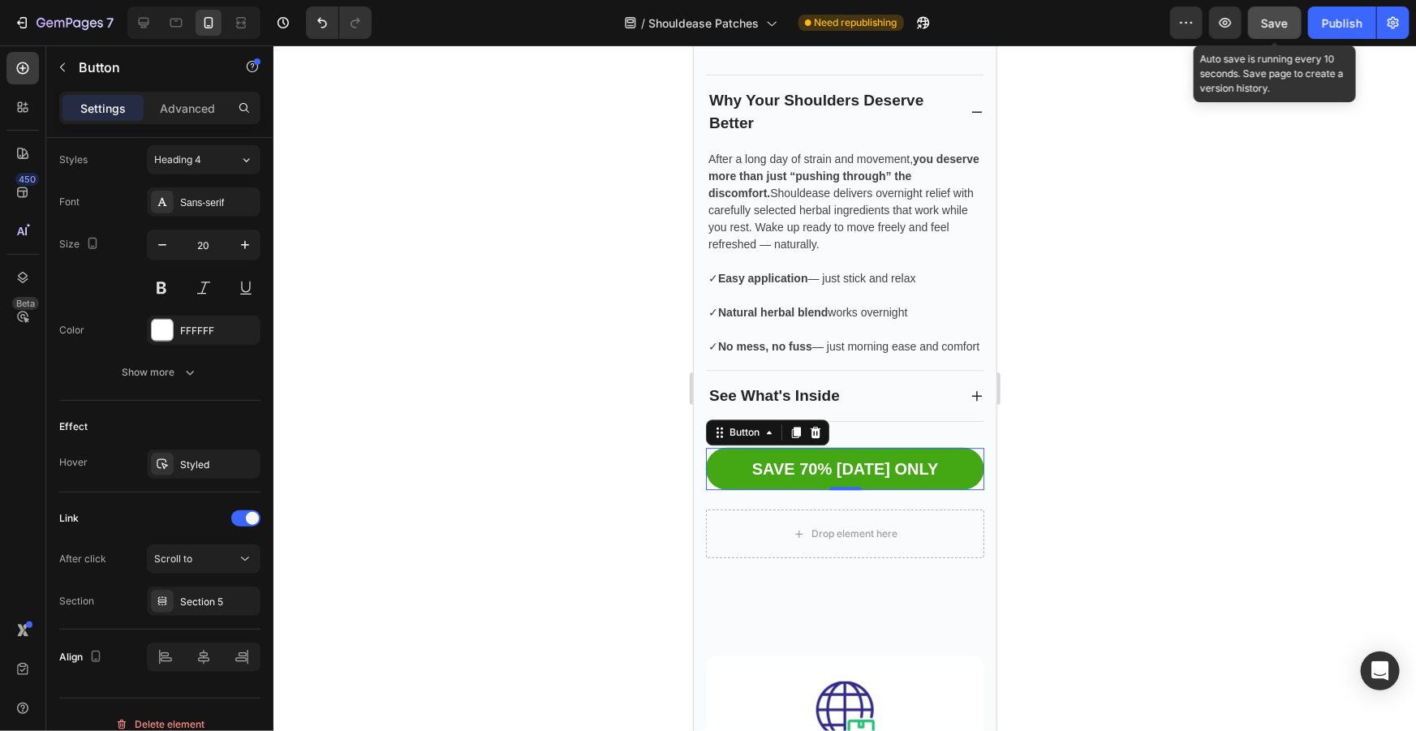
click at [1278, 16] on span "Save" at bounding box center [1275, 23] width 27 height 14
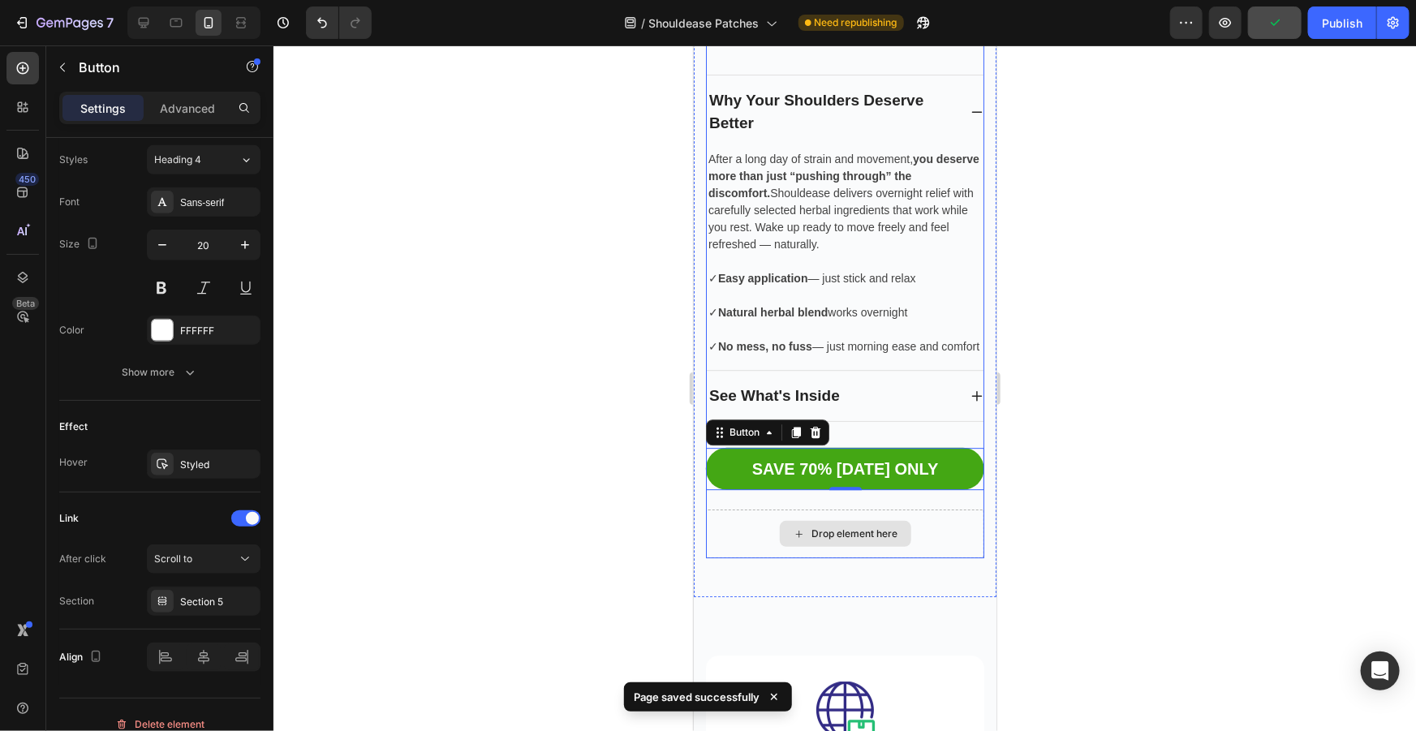
click at [935, 534] on div "Drop element here" at bounding box center [844, 533] width 278 height 49
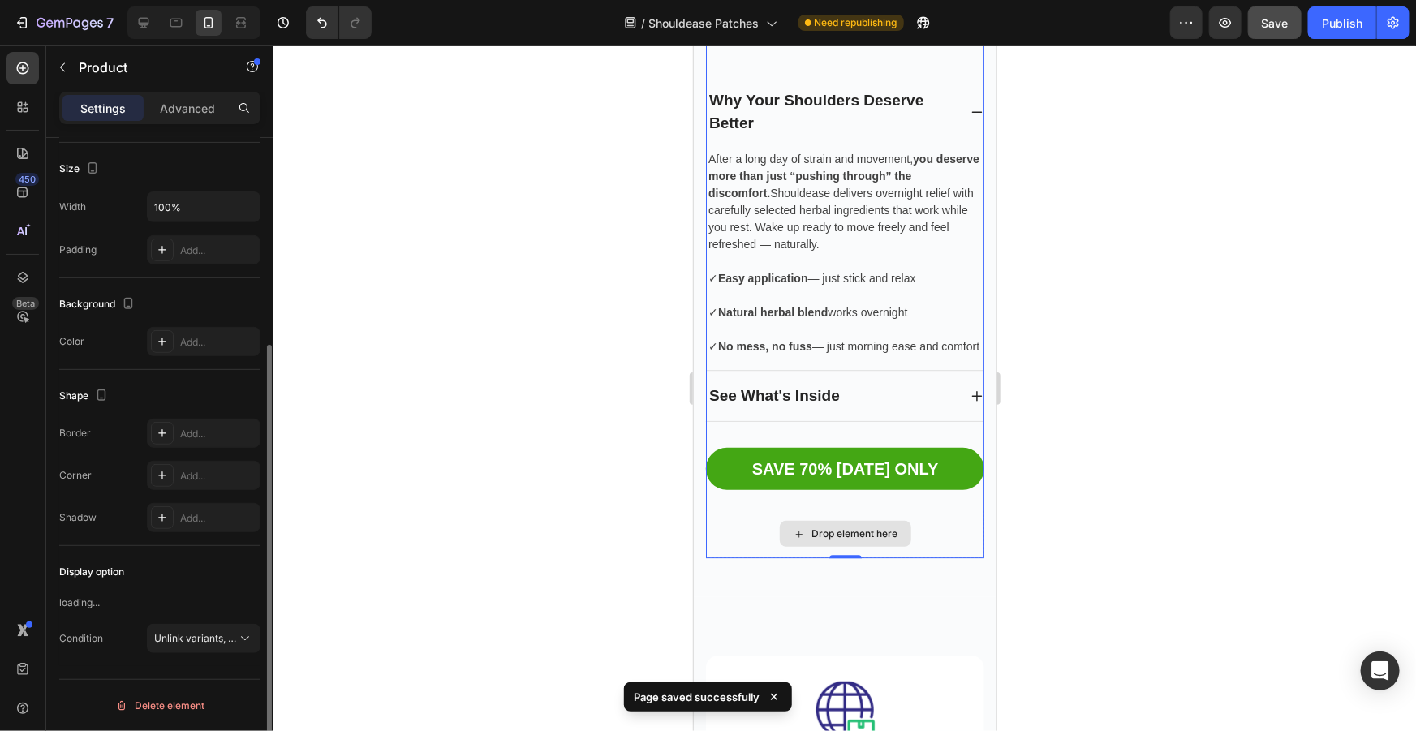
scroll to position [0, 0]
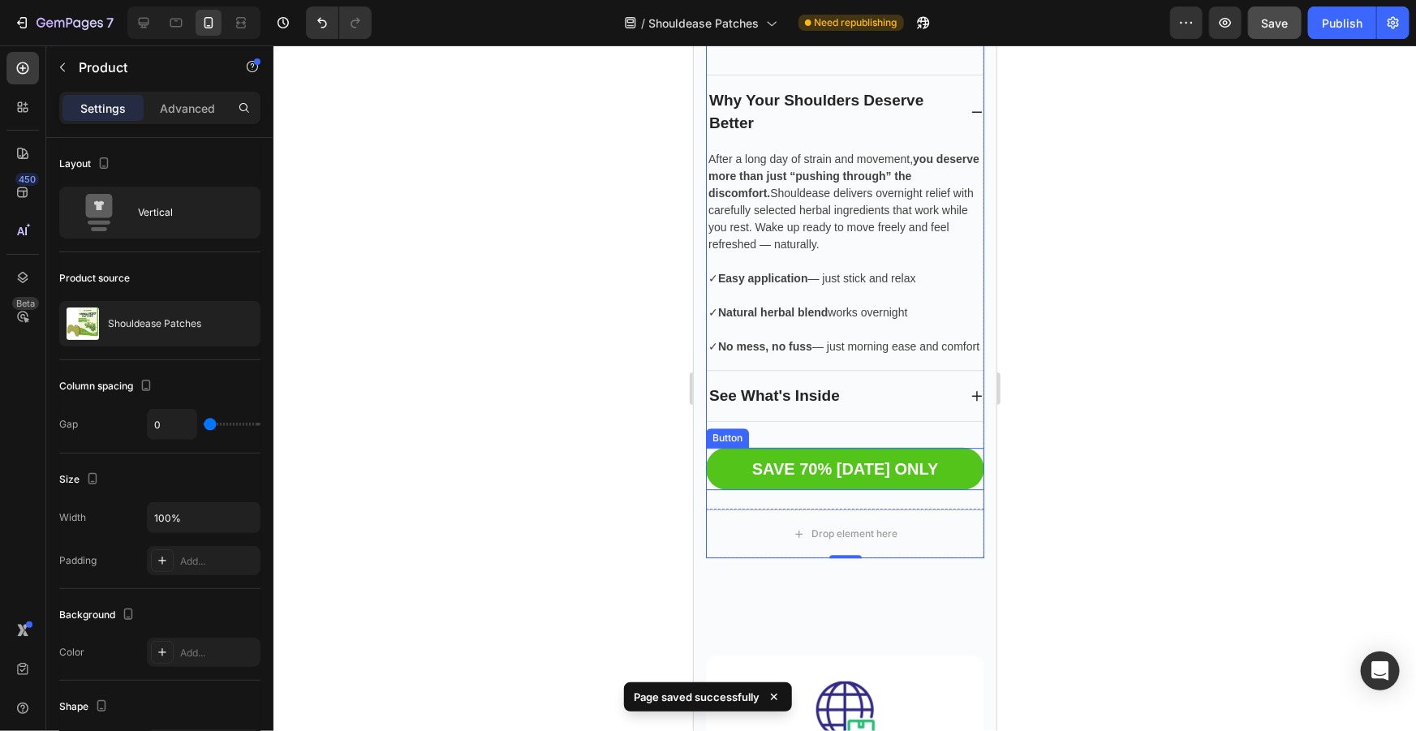
click at [933, 463] on link "SAVE 70% [DATE] ONLY" at bounding box center [844, 468] width 278 height 42
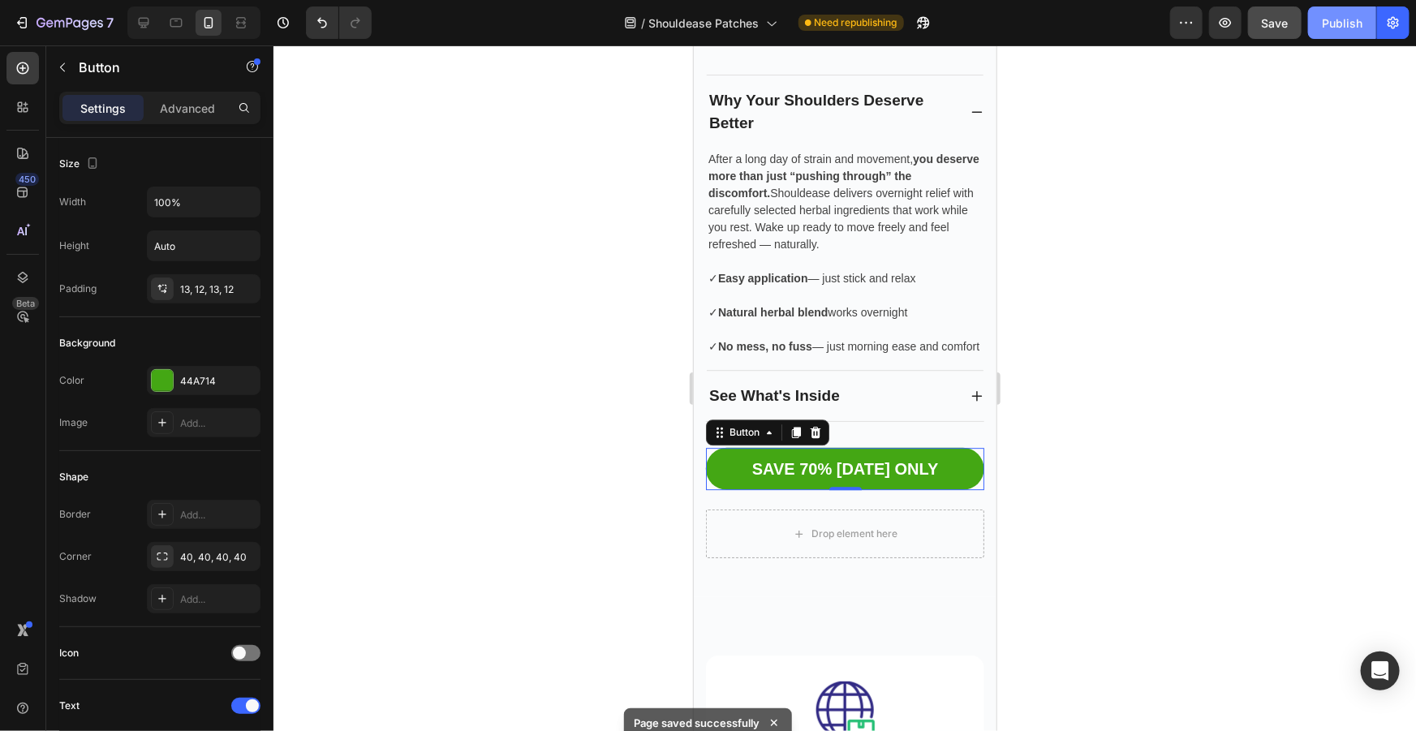
click at [1336, 22] on div "Publish" at bounding box center [1342, 23] width 41 height 17
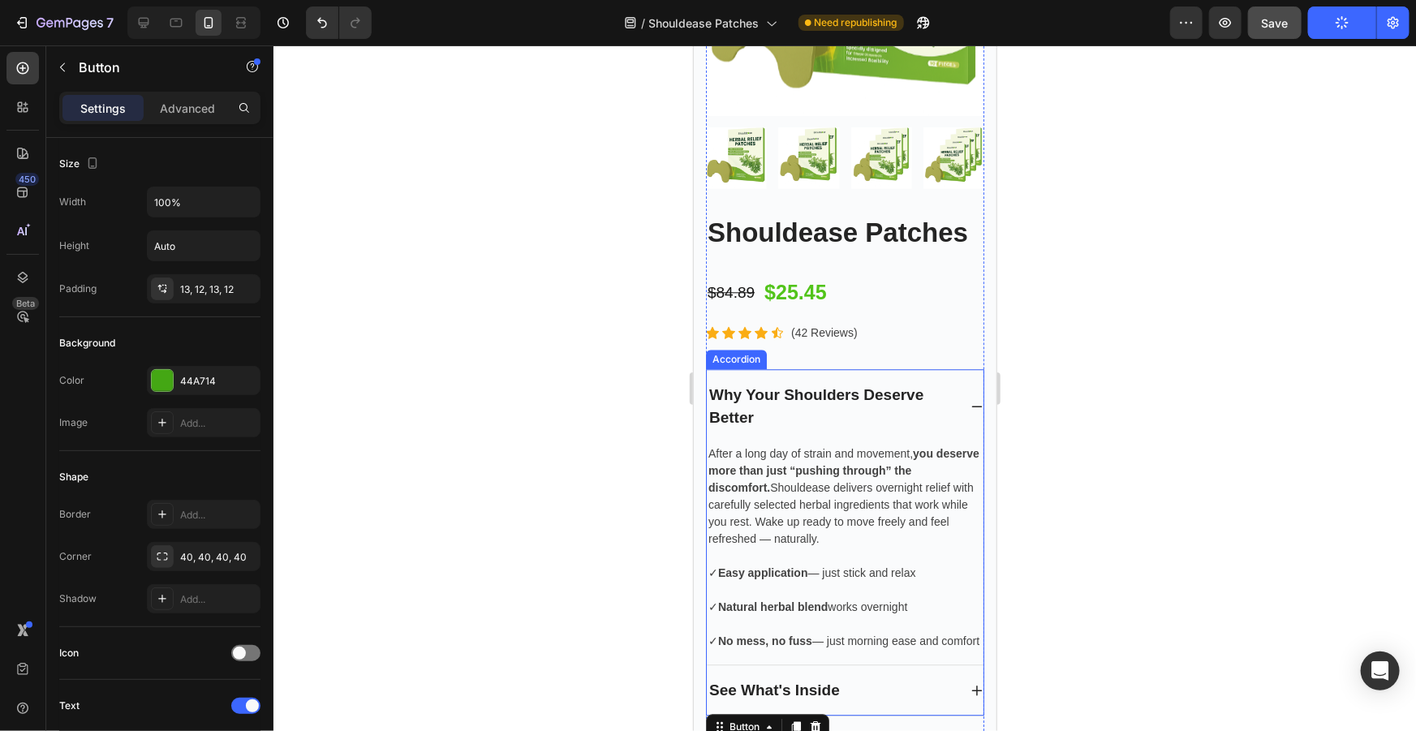
scroll to position [4881, 0]
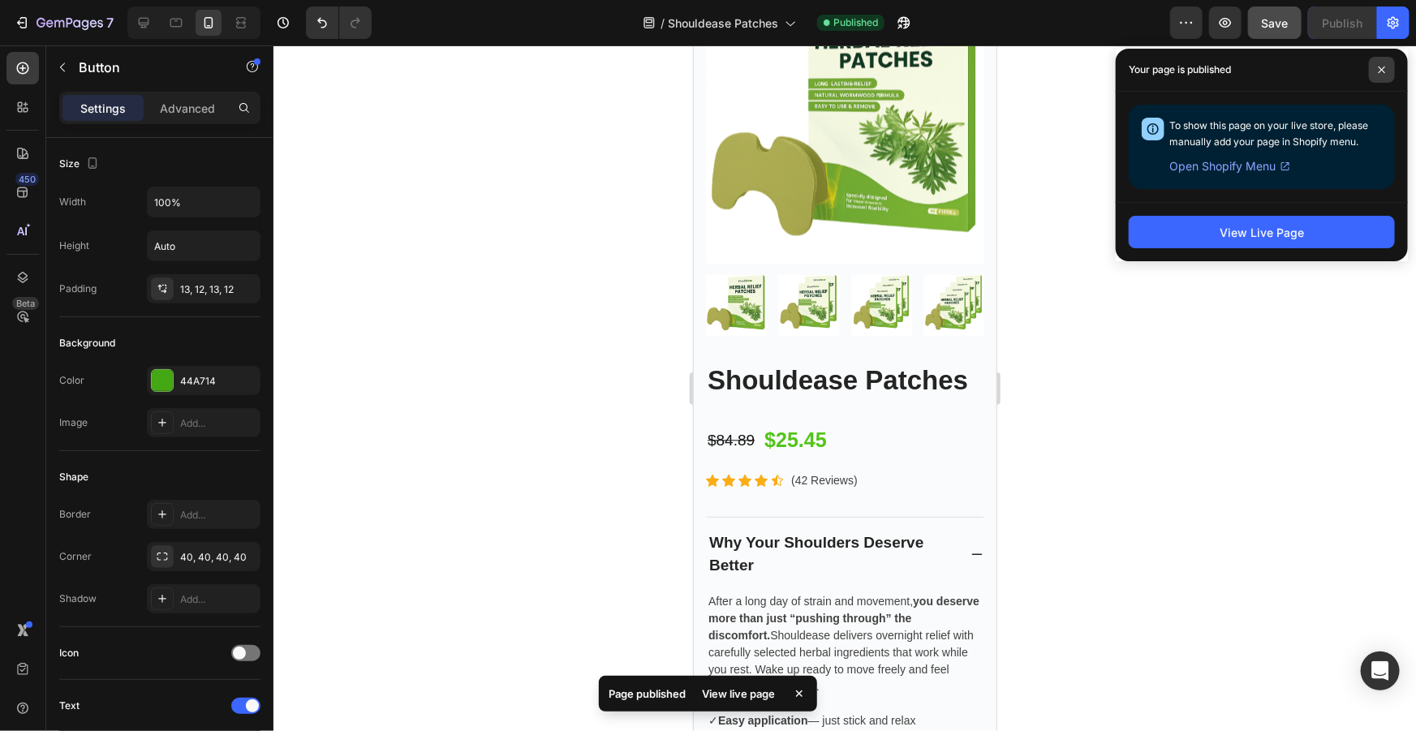
click at [1387, 66] on span at bounding box center [1382, 70] width 26 height 26
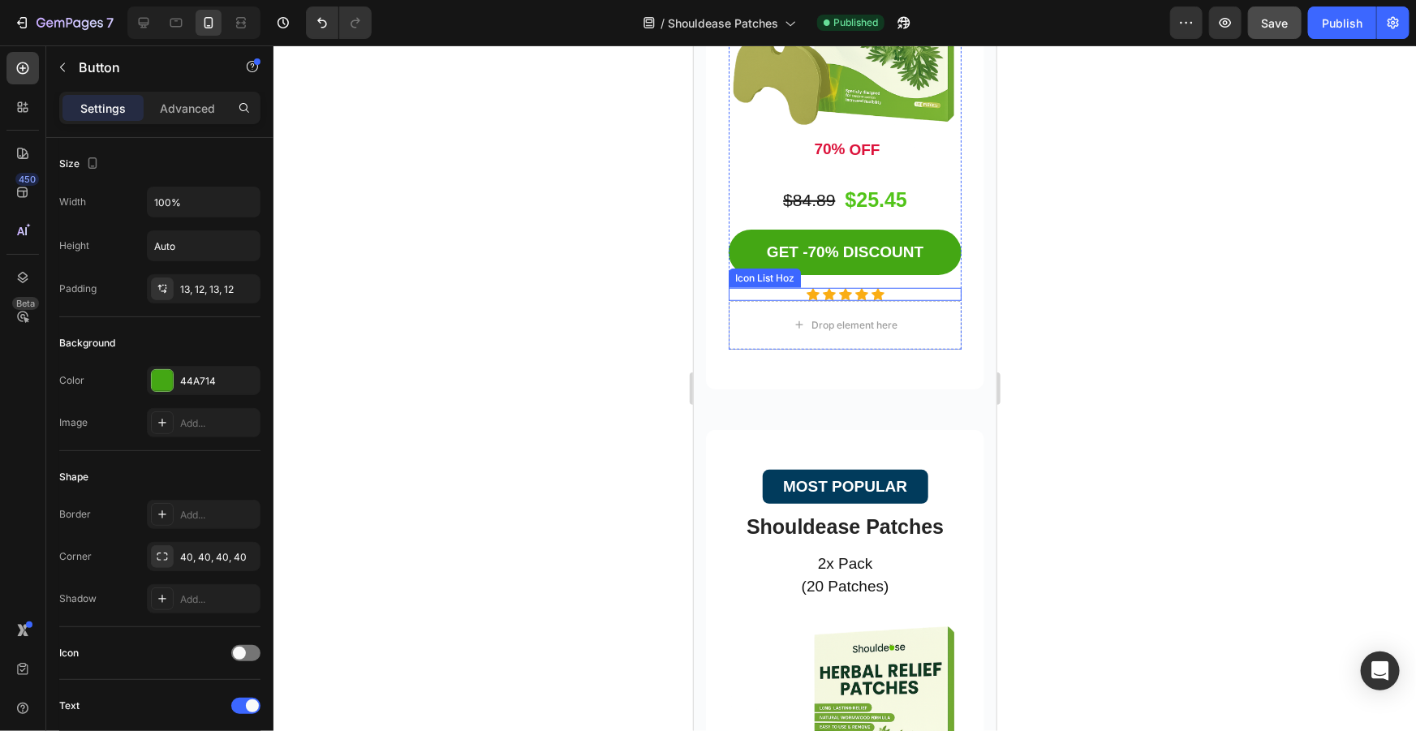
scroll to position [3627, 0]
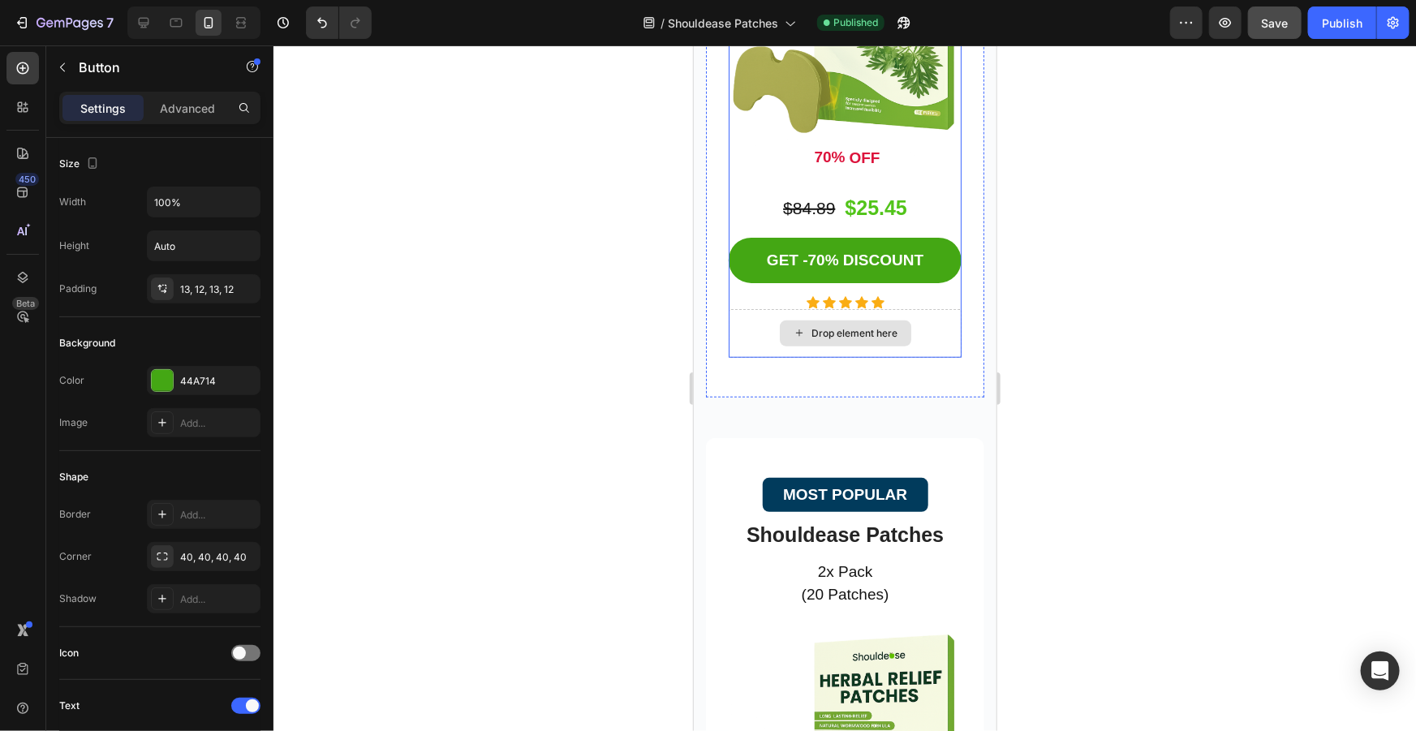
click at [909, 325] on div "Drop element here" at bounding box center [844, 332] width 233 height 49
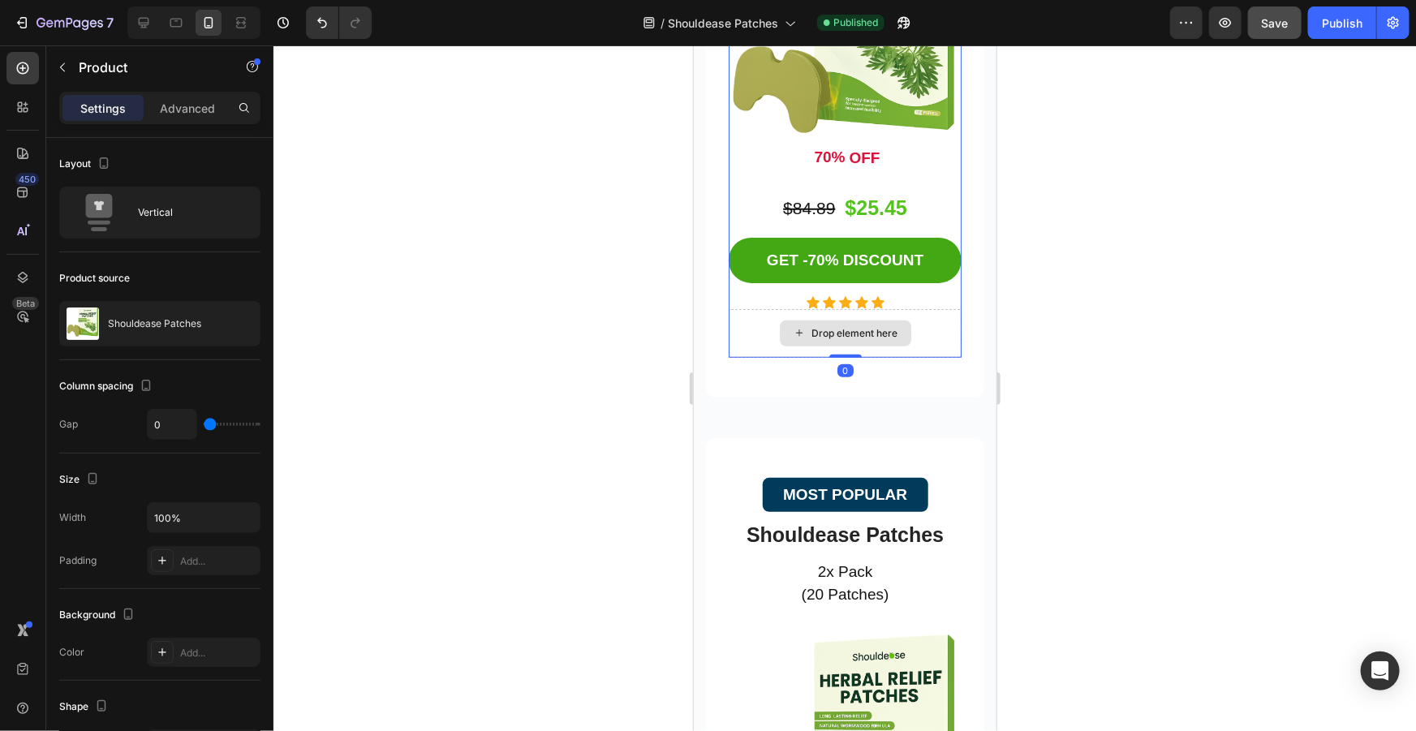
drag, startPoint x: 837, startPoint y: 338, endPoint x: 839, endPoint y: 292, distance: 46.3
click at [839, 292] on div "STARTER PACK Button Shouldease Patches Product Title 1x Pack (10 Patches) Text …" at bounding box center [844, 61] width 233 height 591
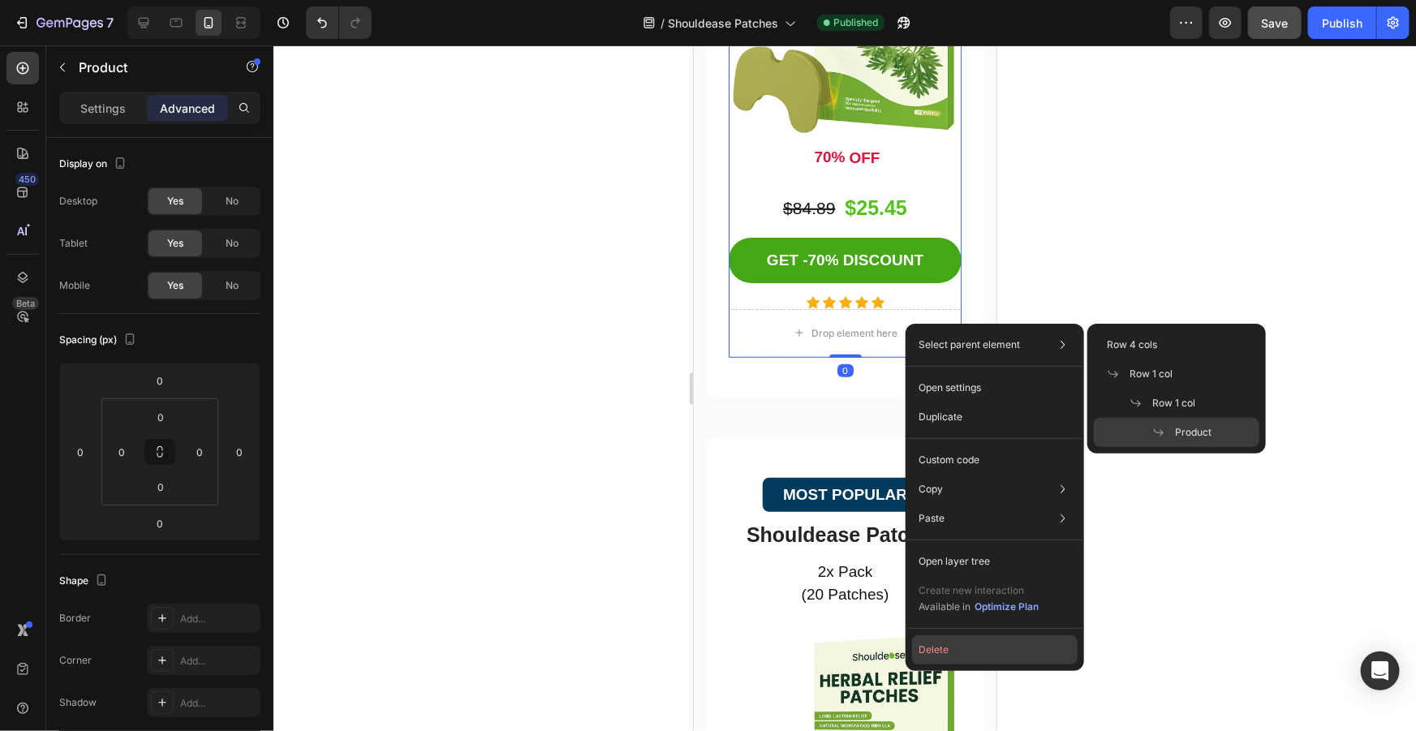
click at [964, 650] on button "Delete" at bounding box center [995, 649] width 166 height 29
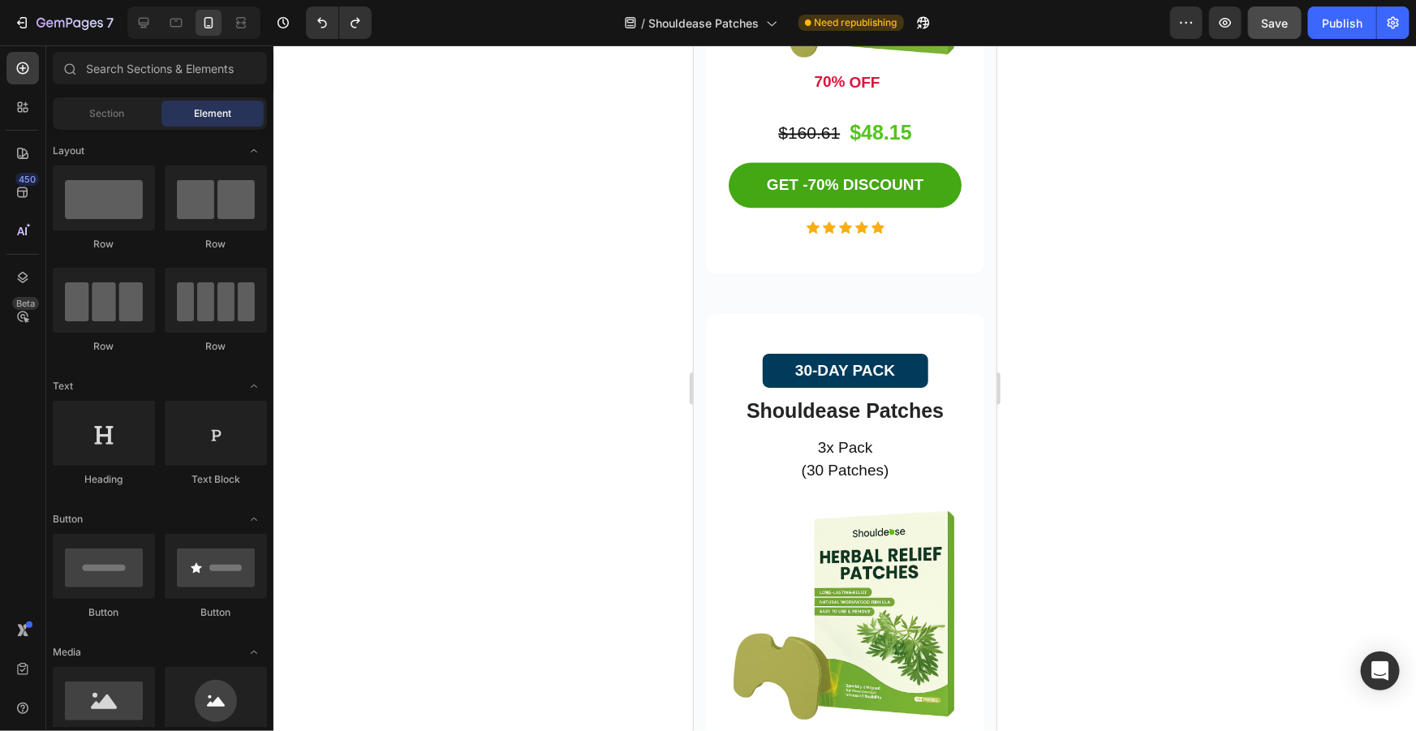
scroll to position [5264, 0]
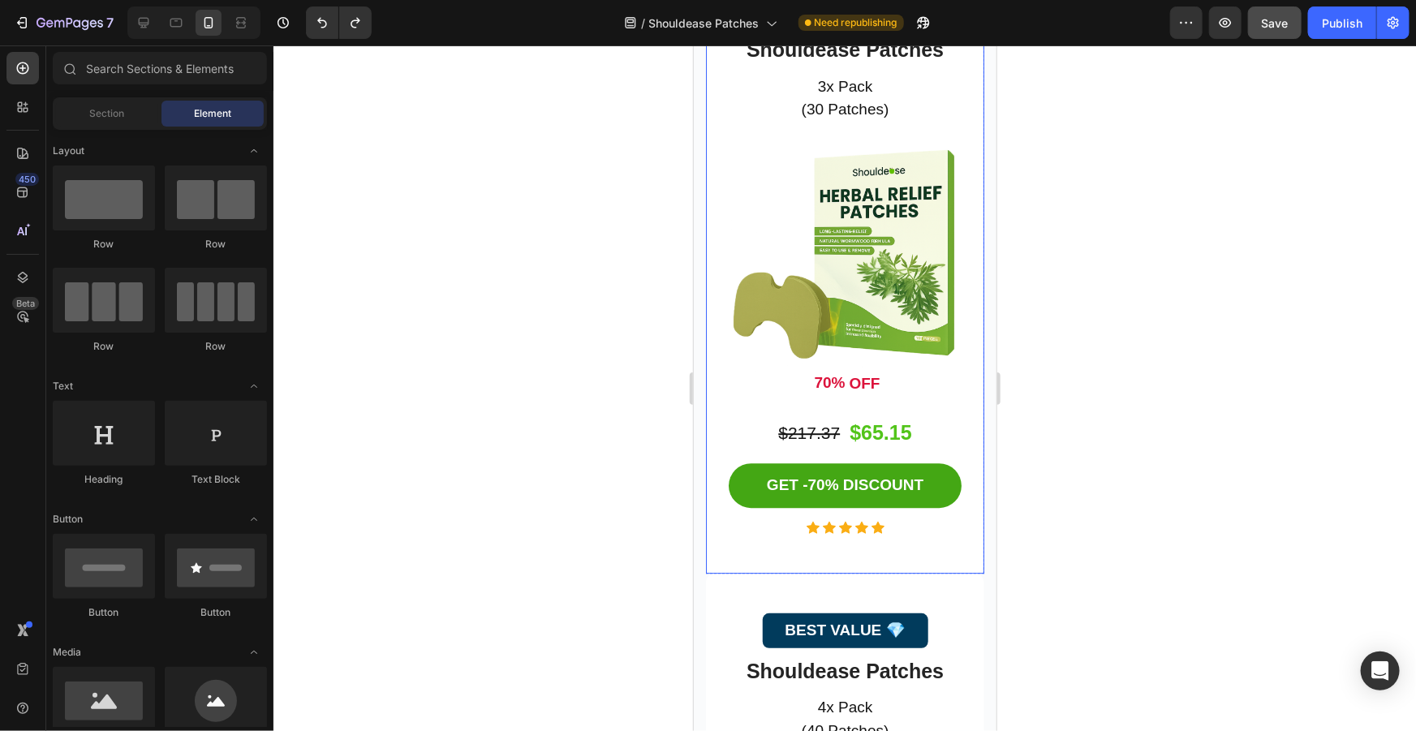
click at [950, 511] on div "30-DAY PACK Button Shouldease Patches Product Title 3x Pack (30 Patches) Text b…" at bounding box center [844, 263] width 278 height 622
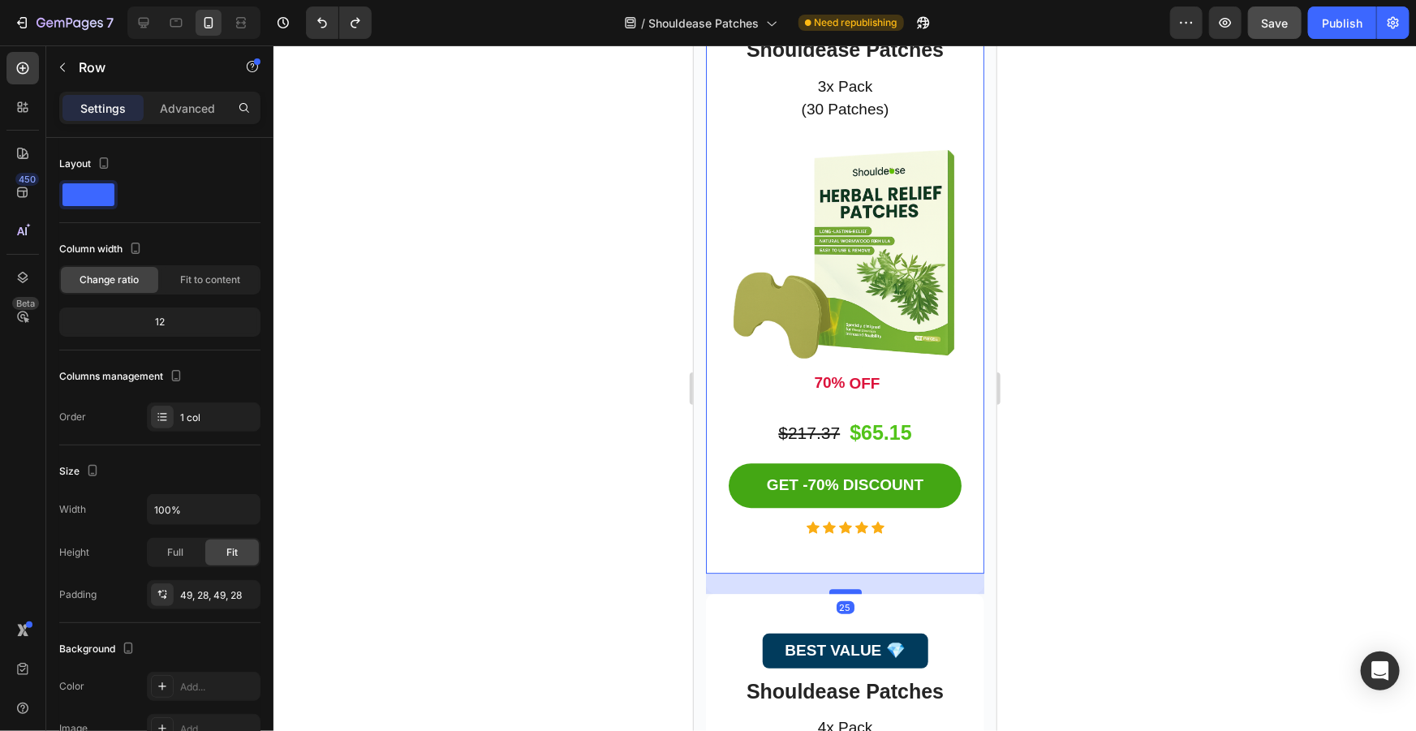
drag, startPoint x: 841, startPoint y: 532, endPoint x: 845, endPoint y: 553, distance: 20.9
click at [845, 588] on div at bounding box center [844, 590] width 32 height 5
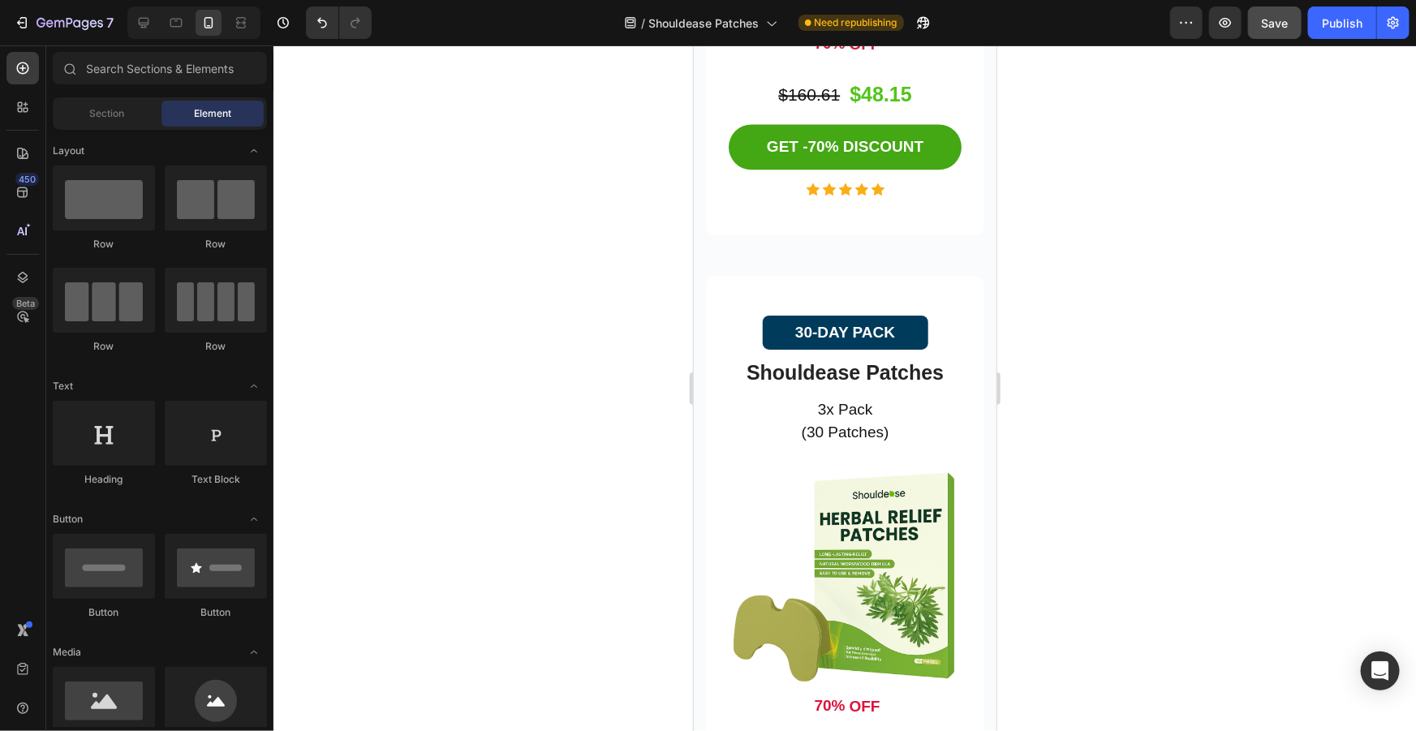
scroll to position [4915, 0]
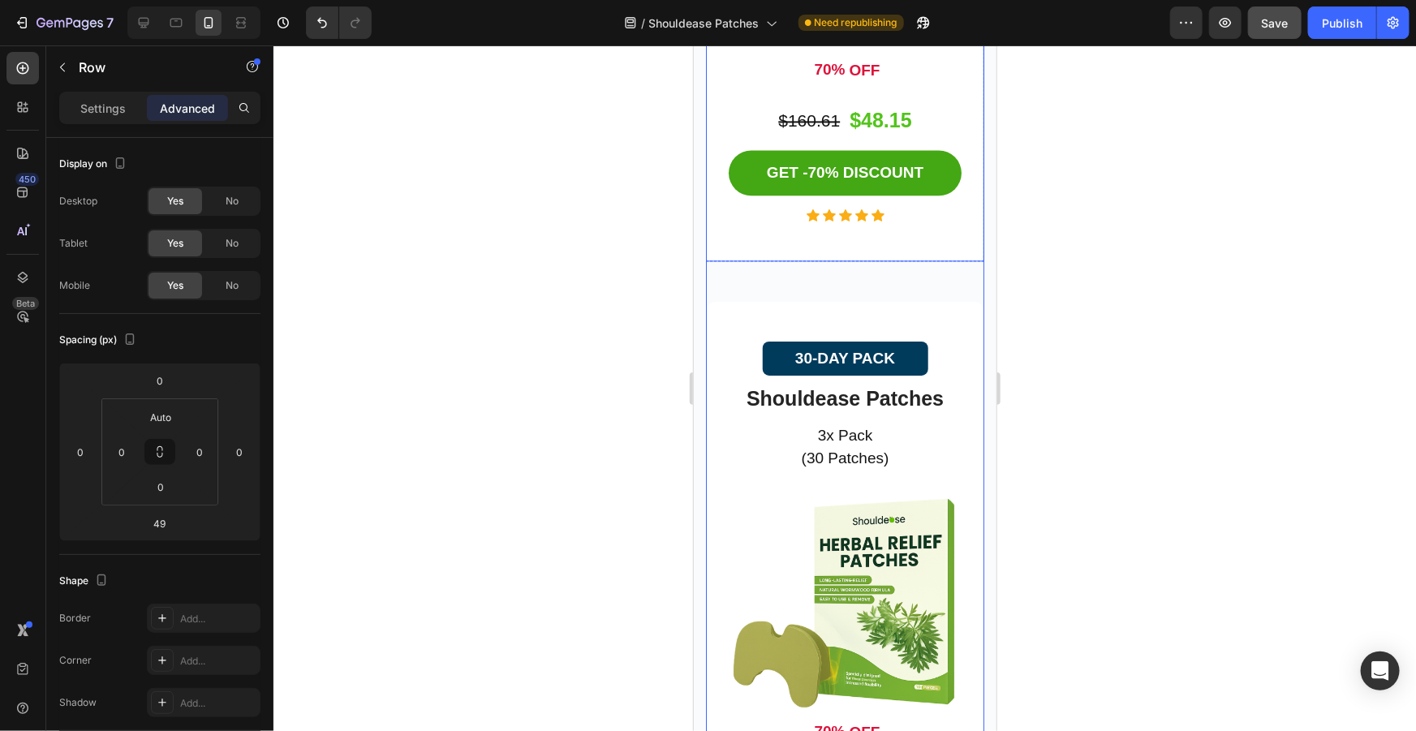
drag, startPoint x: 839, startPoint y: 234, endPoint x: 845, endPoint y: 247, distance: 14.5
click at [839, 301] on div "30-DAY PACK Button Shouldease Patches Product Title 3x Pack (30 Patches) Text b…" at bounding box center [844, 612] width 278 height 622
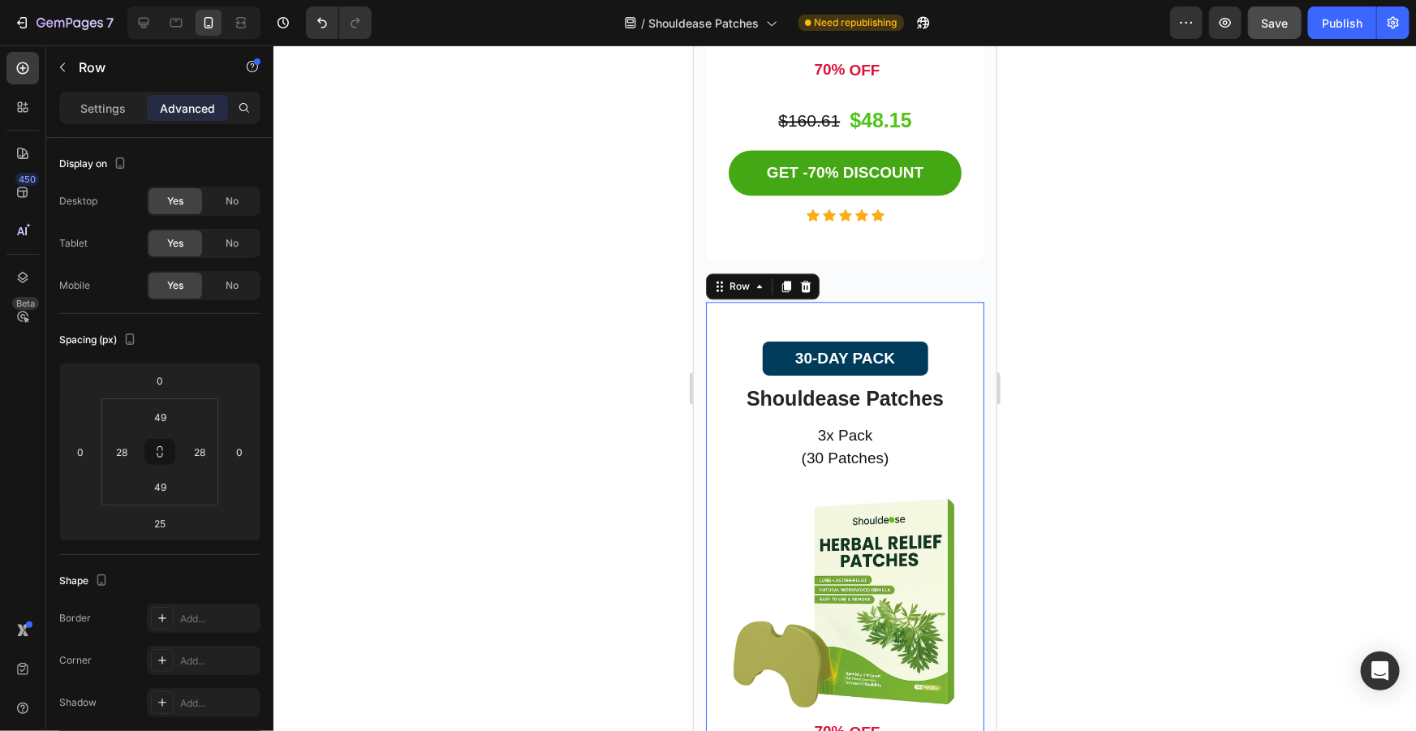
click at [837, 301] on div "30-DAY PACK Button Shouldease Patches Product Title 3x Pack (30 Patches) Text b…" at bounding box center [844, 612] width 278 height 622
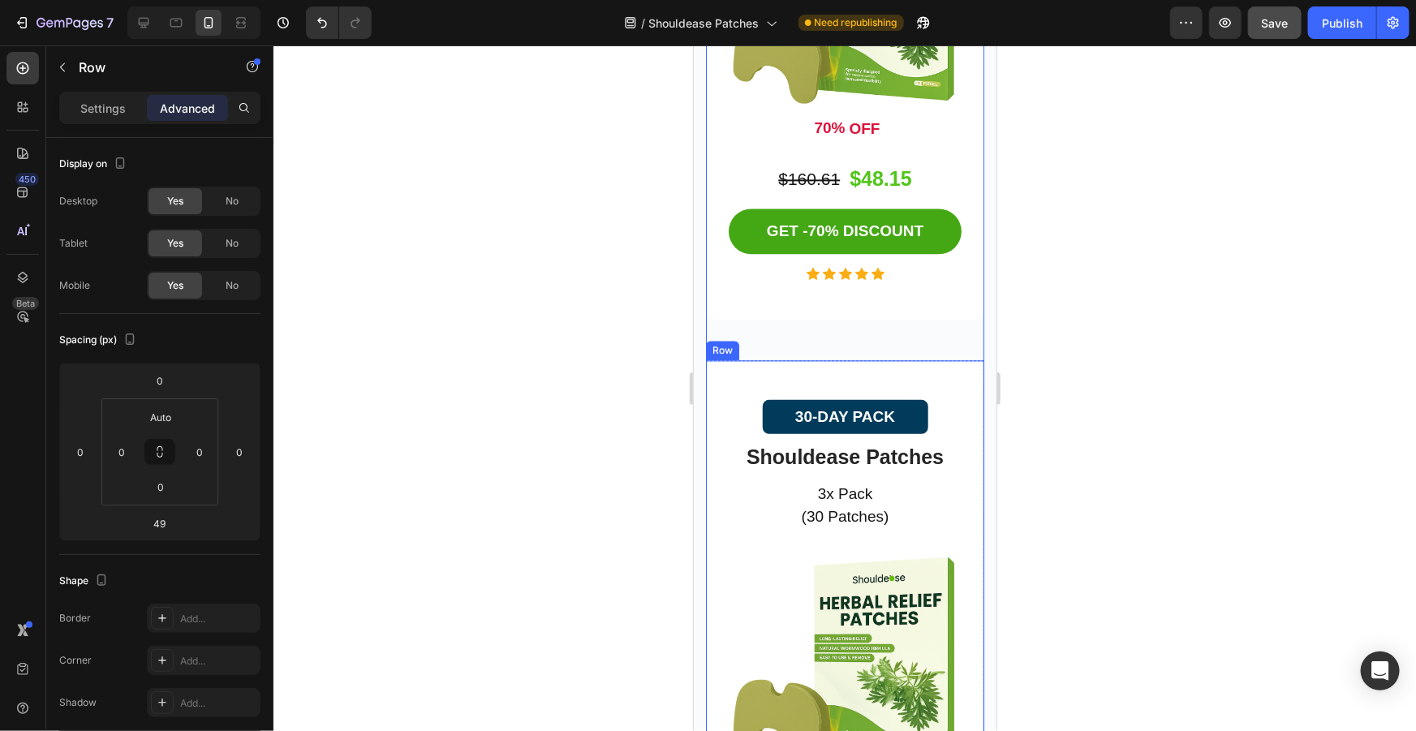
scroll to position [4768, 0]
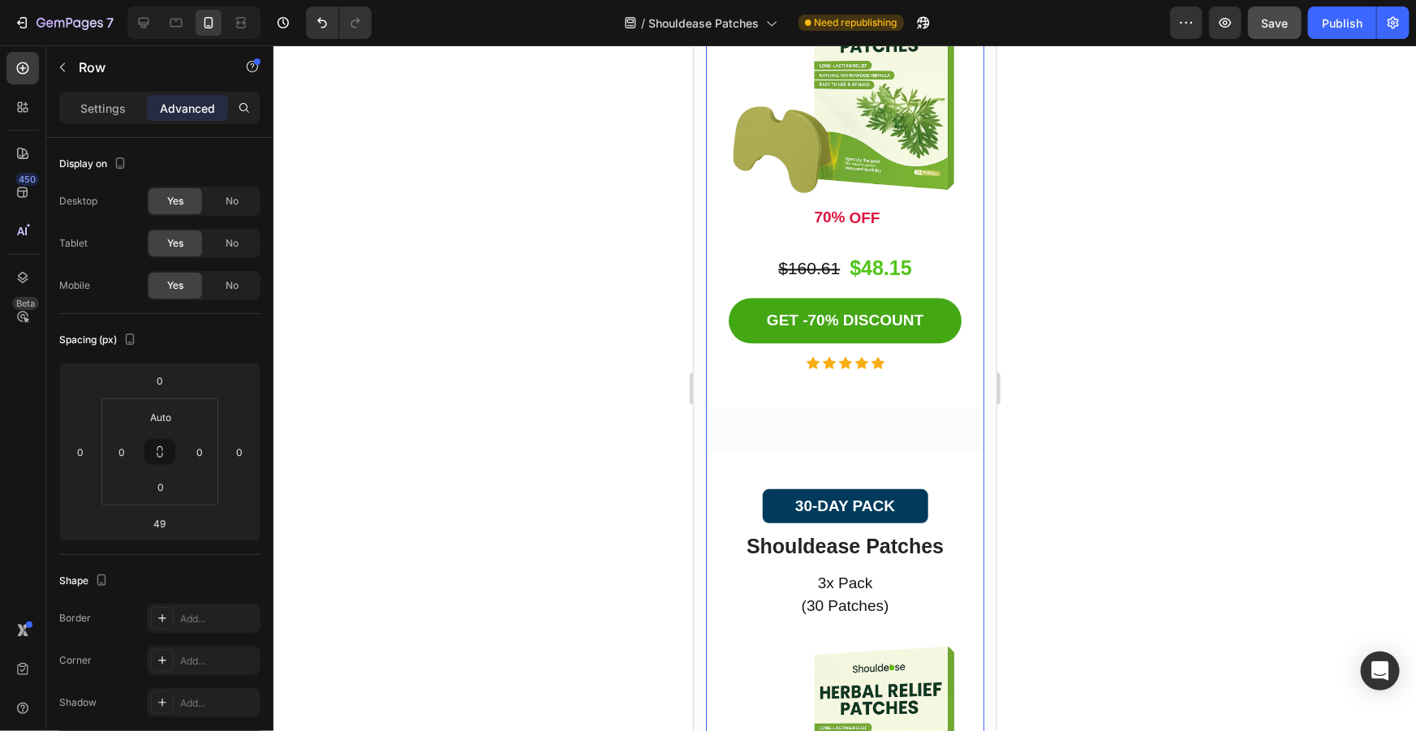
click at [1108, 440] on div at bounding box center [844, 388] width 1142 height 686
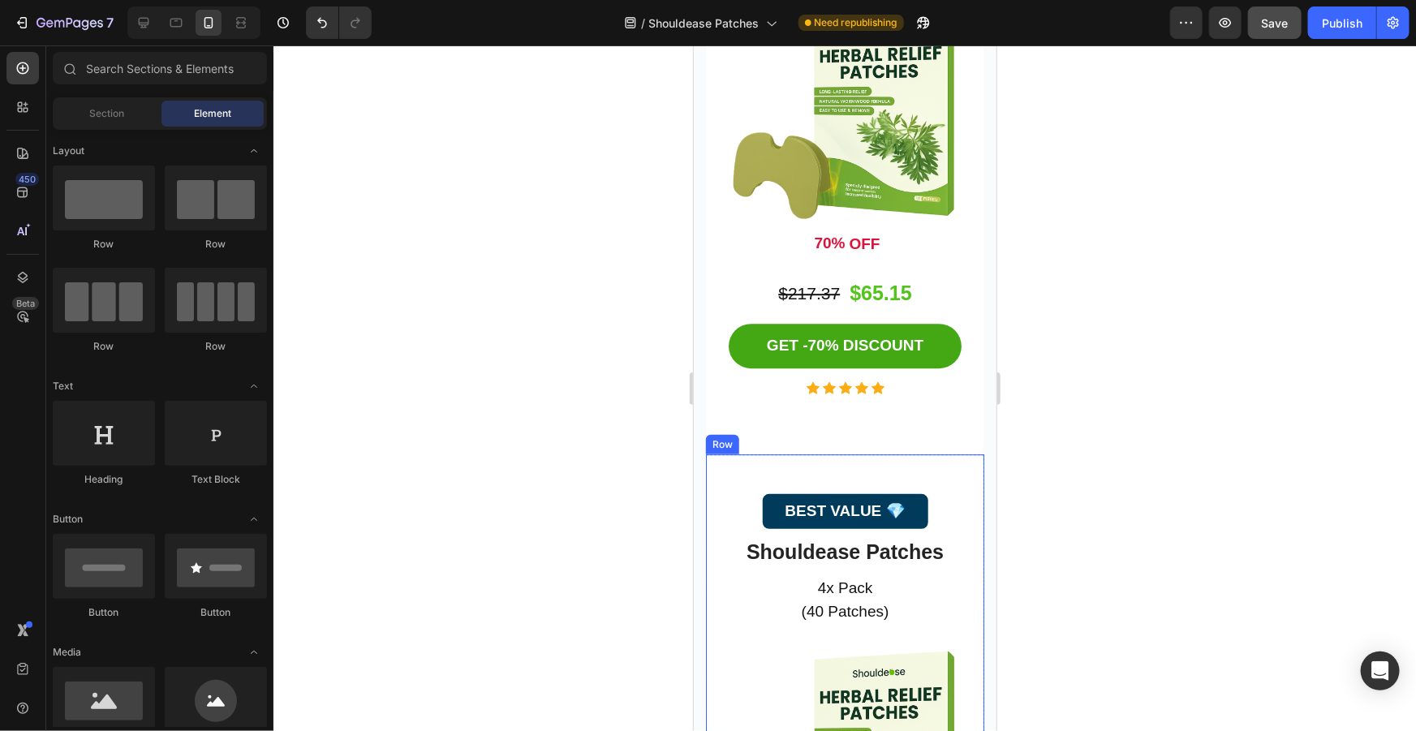
scroll to position [5374, 0]
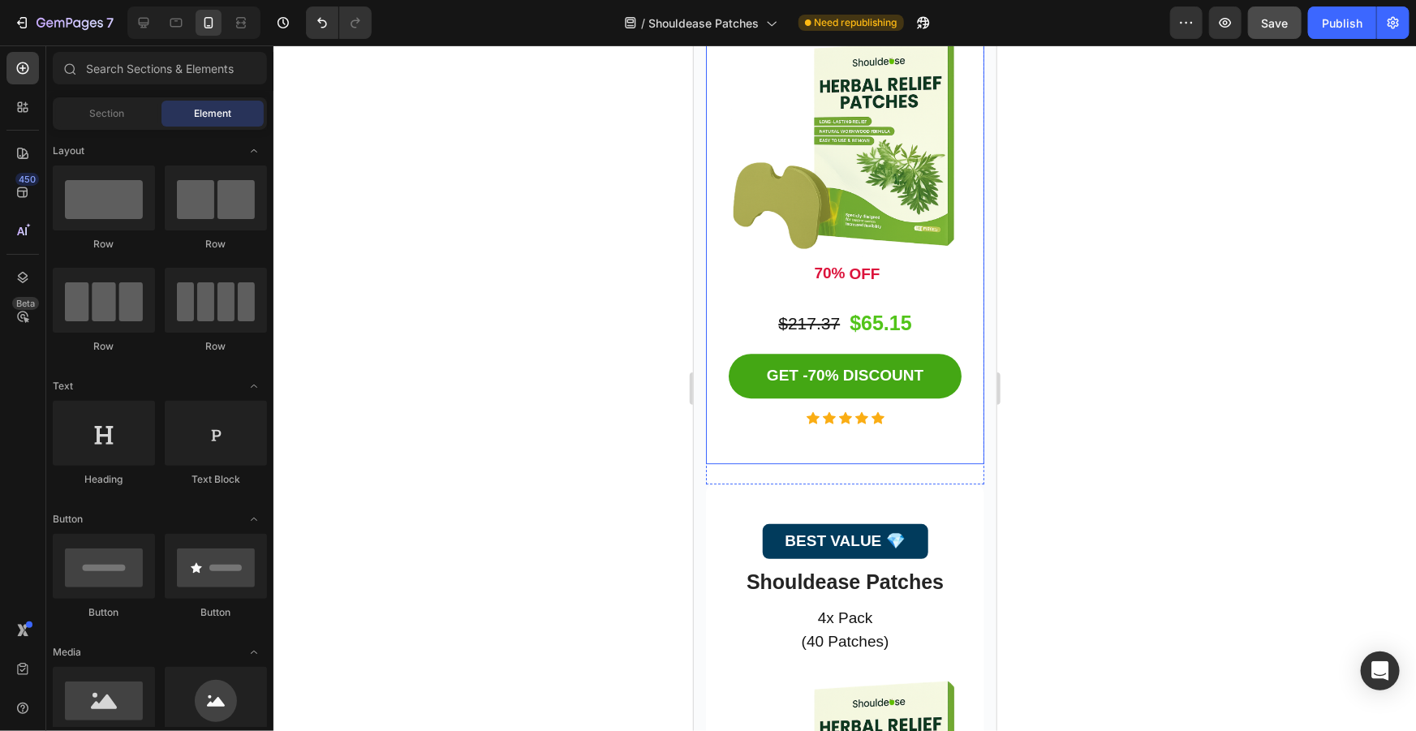
click at [925, 407] on div "30-DAY PACK Button Shouldease Patches Product Title 3x Pack (30 Patches) Text b…" at bounding box center [844, 154] width 278 height 622
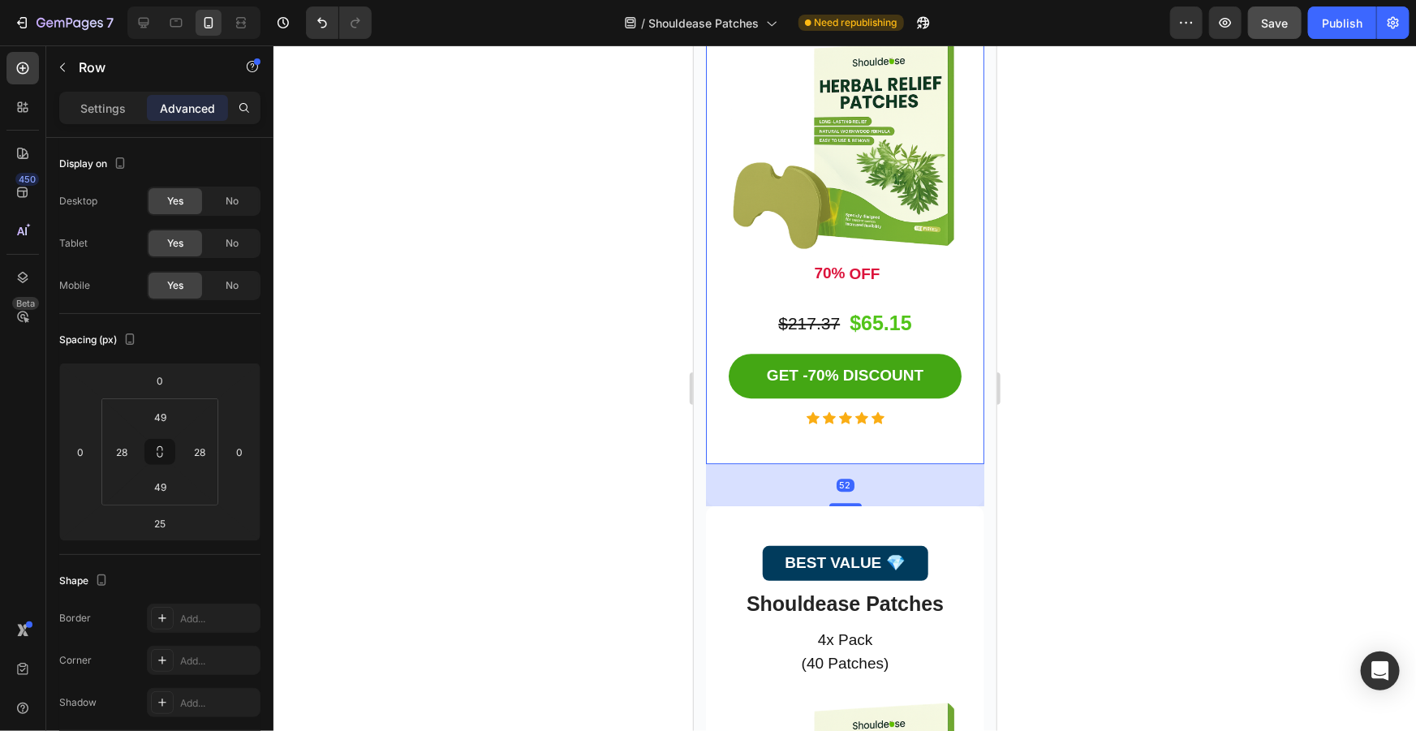
click at [844, 502] on div at bounding box center [844, 503] width 32 height 3
type input "52"
click at [1126, 440] on div at bounding box center [844, 388] width 1142 height 686
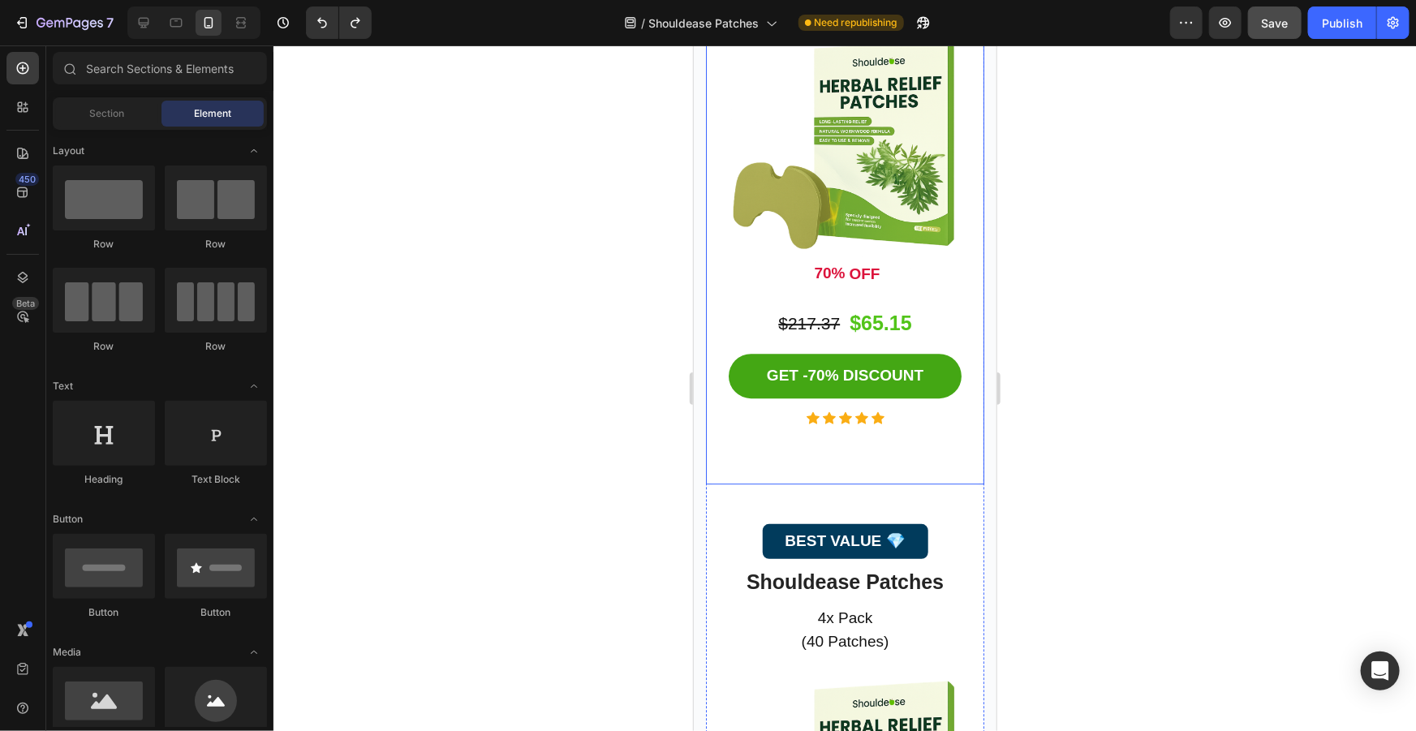
click at [1228, 431] on div at bounding box center [844, 388] width 1142 height 686
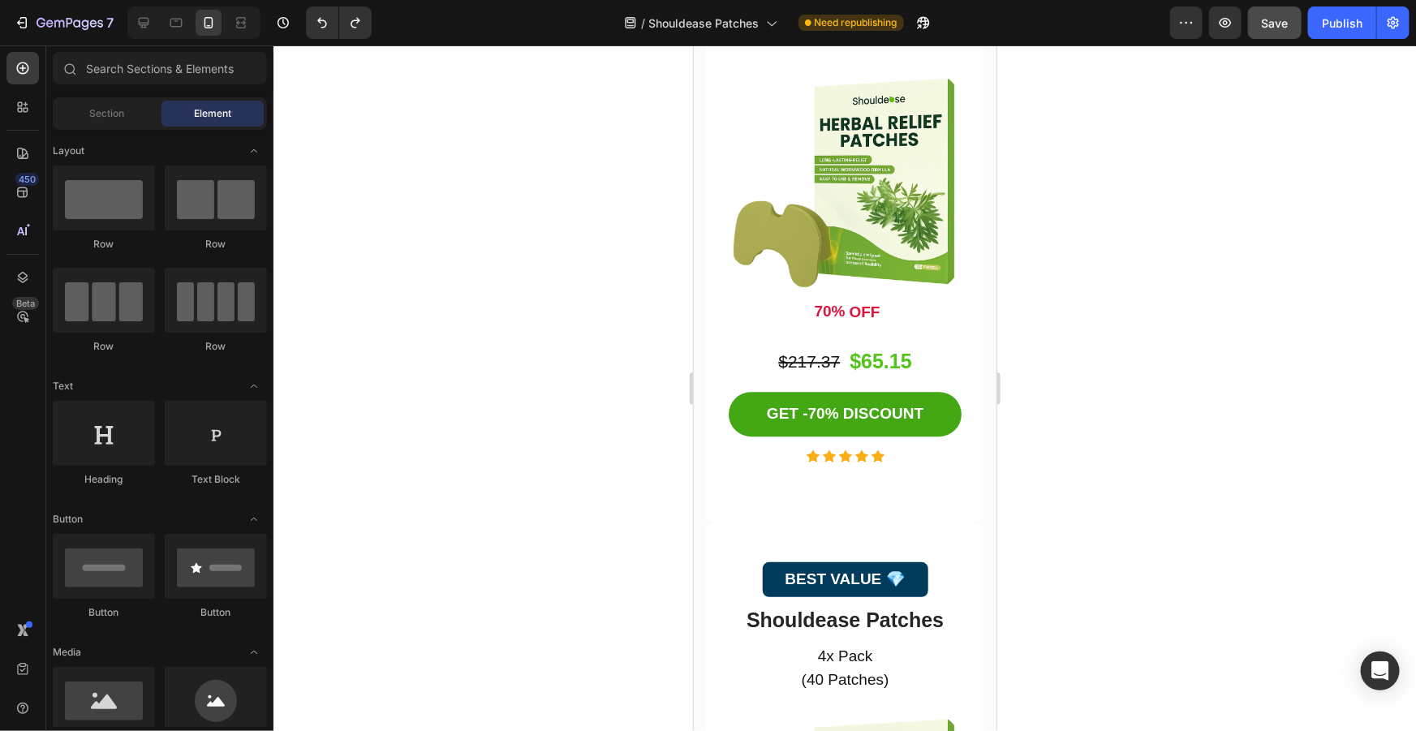
scroll to position [5348, 0]
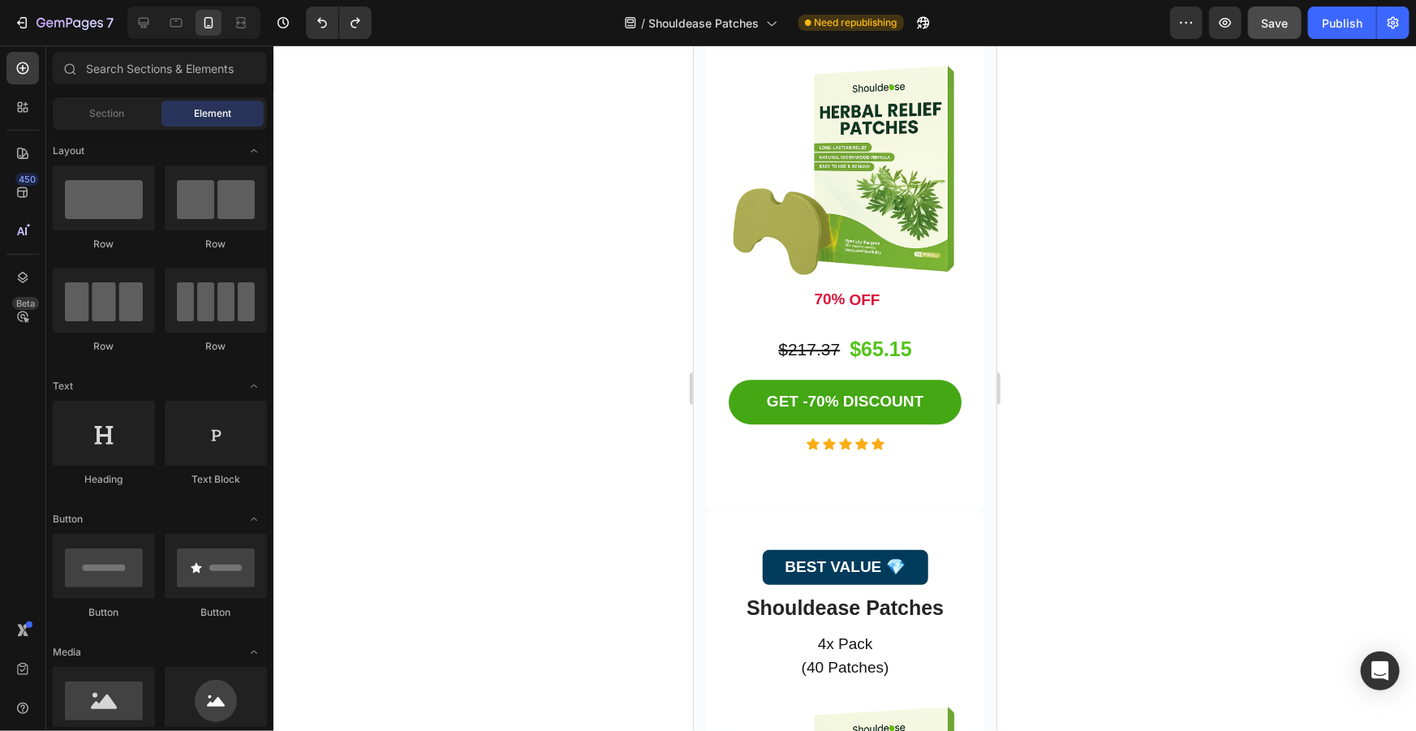
drag, startPoint x: 991, startPoint y: 381, endPoint x: 1693, endPoint y: 427, distance: 703.4
click at [947, 466] on div "30-DAY PACK Button Shouldease Patches Product Title 3x Pack (30 Patches) Text b…" at bounding box center [844, 190] width 278 height 642
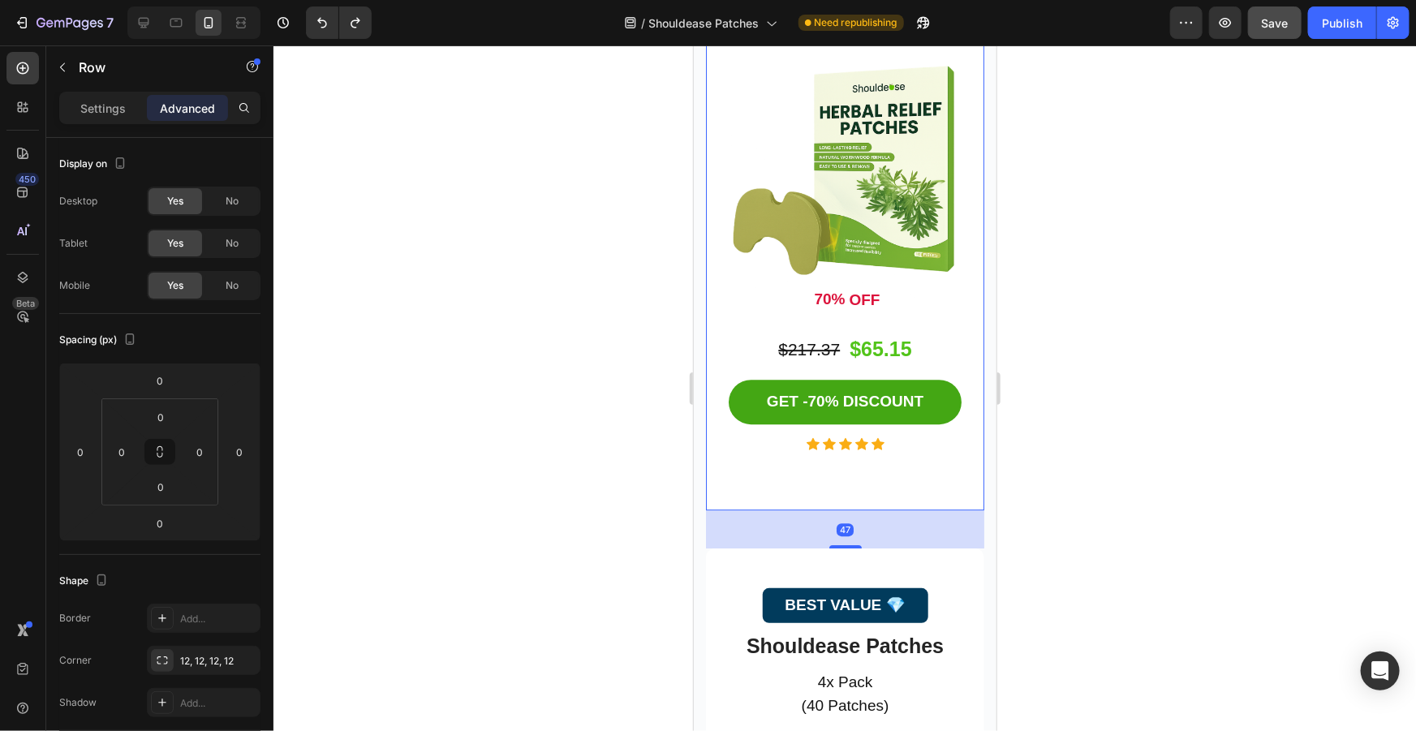
drag, startPoint x: 850, startPoint y: 470, endPoint x: 854, endPoint y: 508, distance: 38.4
click at [854, 510] on div "47" at bounding box center [844, 510] width 278 height 0
type input "47"
click at [1161, 480] on div at bounding box center [844, 388] width 1142 height 686
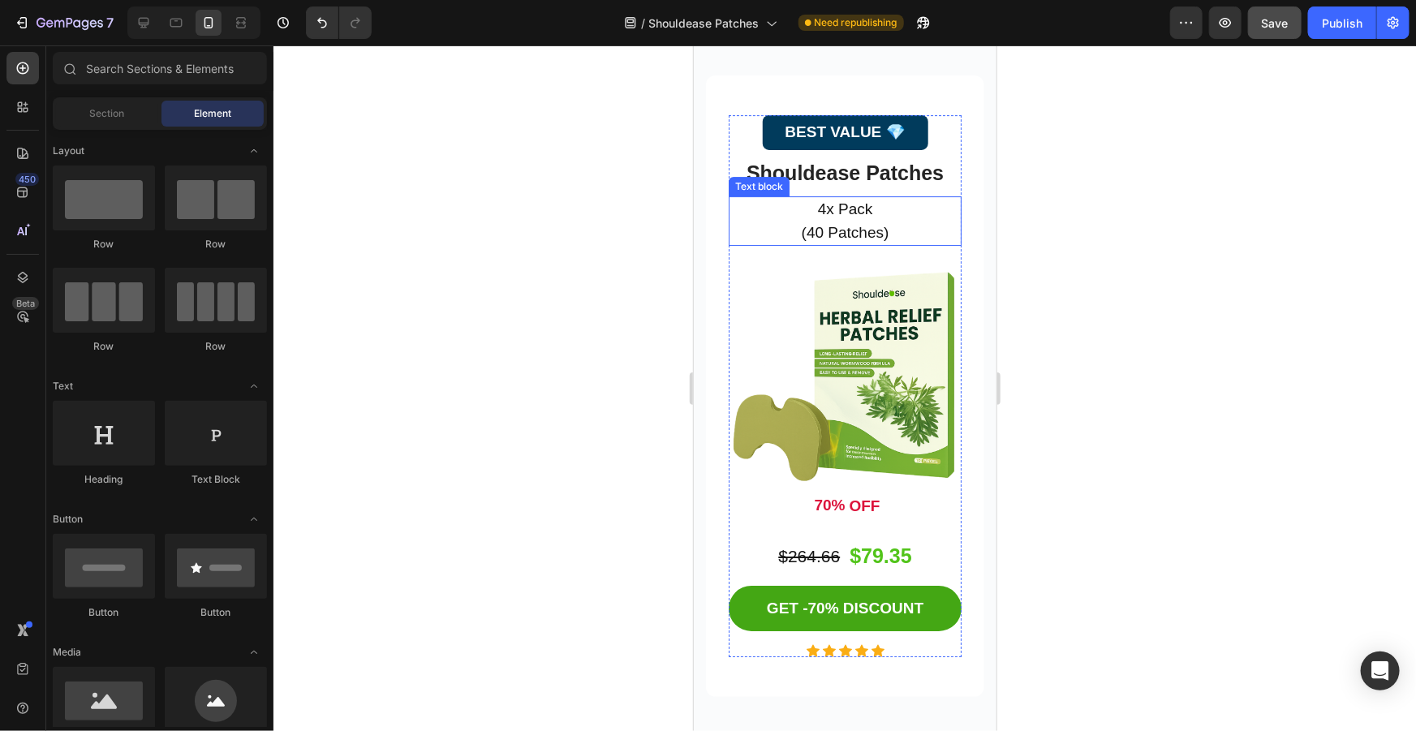
scroll to position [5569, 0]
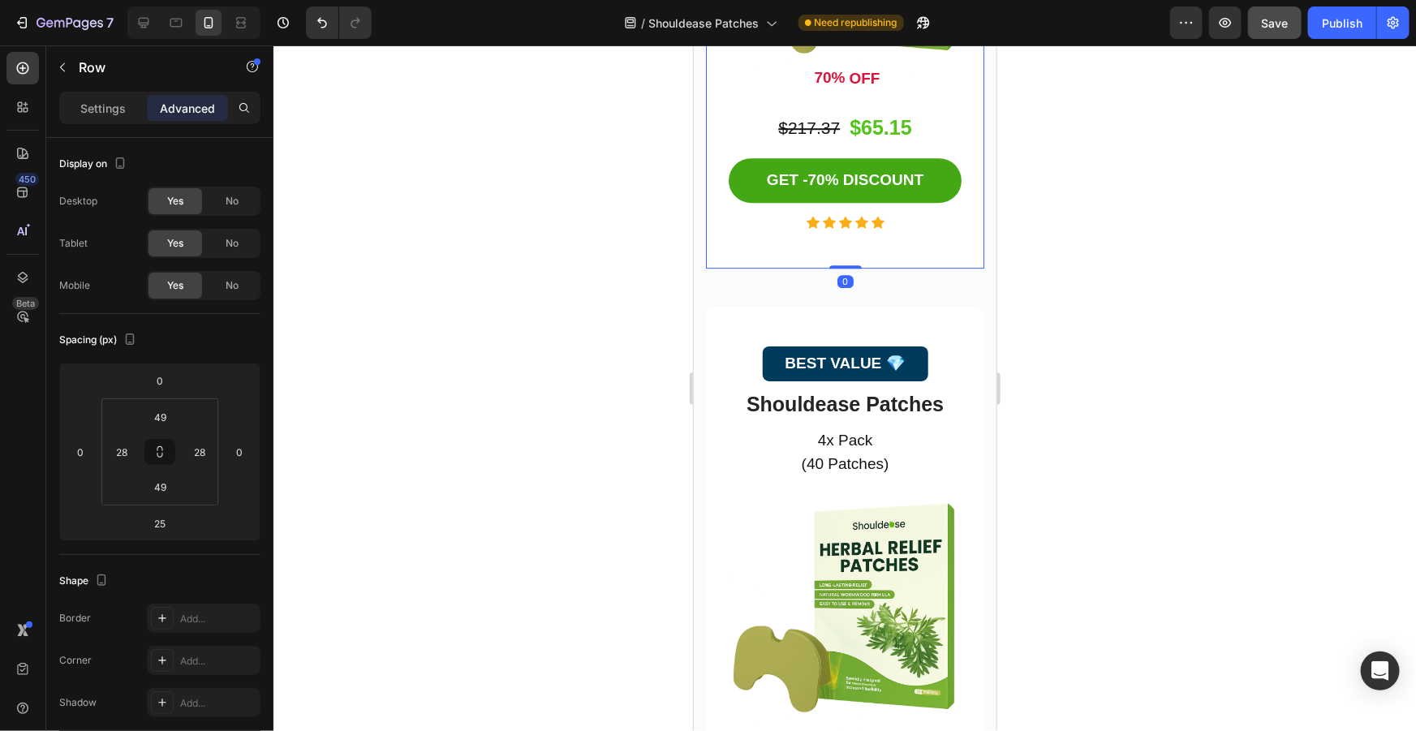
drag, startPoint x: 842, startPoint y: 249, endPoint x: 975, endPoint y: 247, distance: 133.1
type input "0"
click at [1160, 284] on div at bounding box center [844, 388] width 1142 height 686
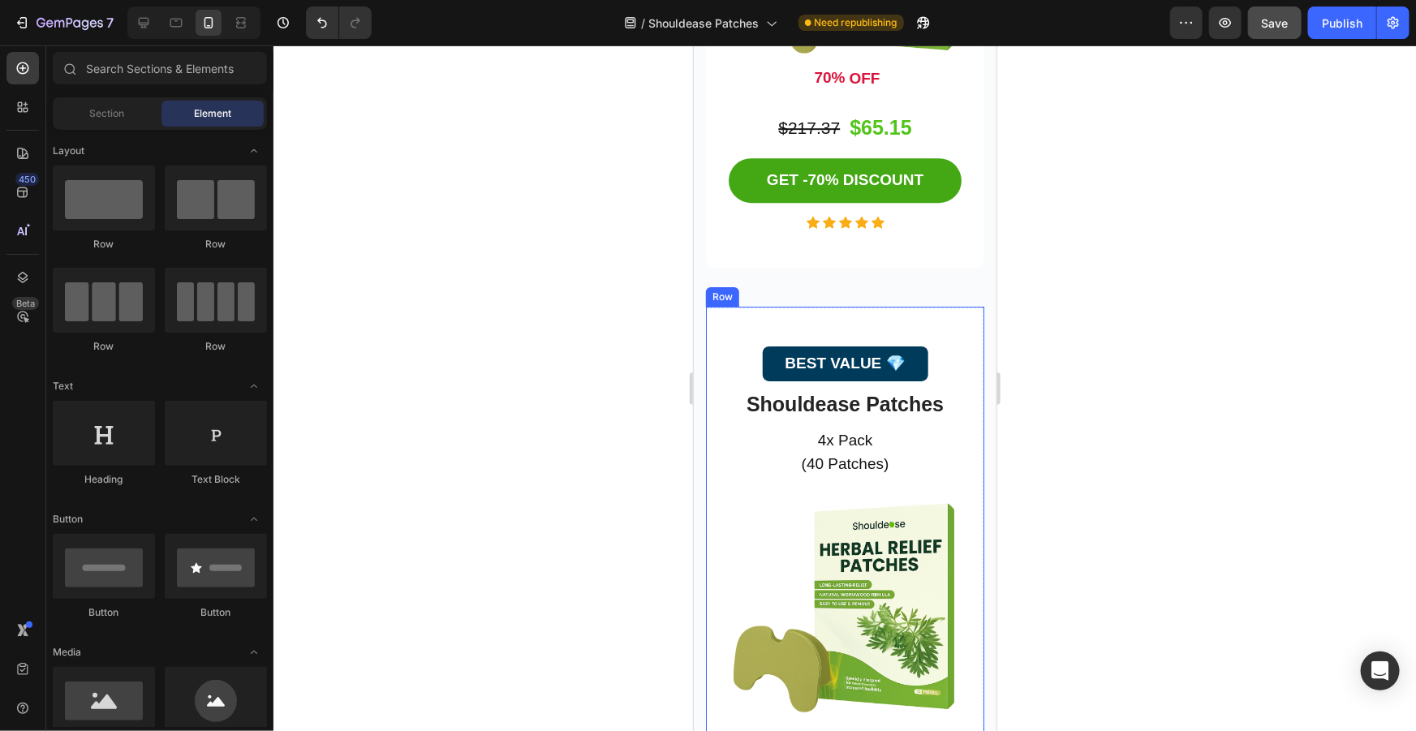
click at [895, 306] on div "BEST VALUE 💎 Button Shouldease Patches Product Title 4x Pack (40 Patches) Text …" at bounding box center [844, 617] width 278 height 622
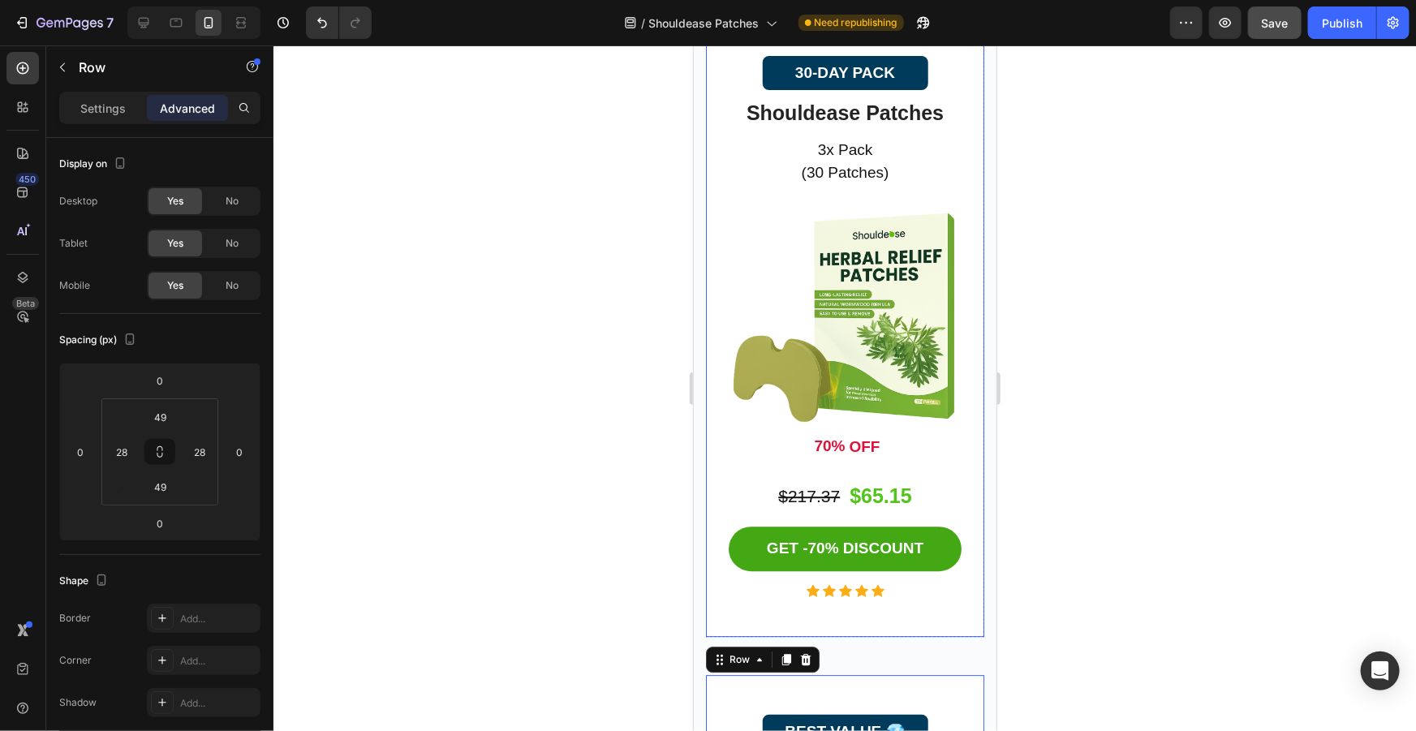
scroll to position [5274, 0]
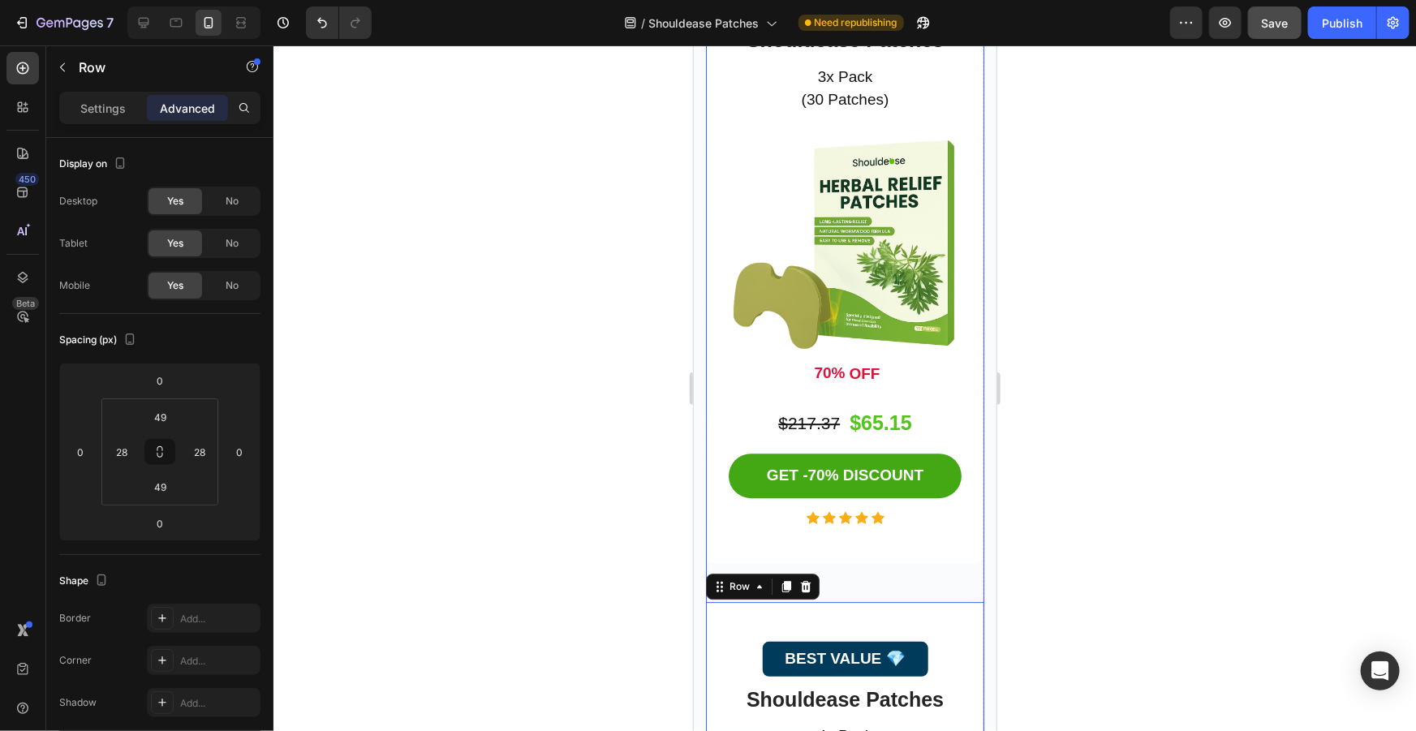
click at [858, 554] on div "30-DAY PACK Button Shouldease Patches Product Title 3x Pack (30 Patches) Text b…" at bounding box center [844, 272] width 278 height 660
click at [850, 537] on div "30-DAY PACK Button Shouldease Patches Product Title 3x Pack (30 Patches) Text b…" at bounding box center [844, 272] width 278 height 660
click at [842, 519] on div "30-DAY PACK Button Shouldease Patches Product Title 3x Pack (30 Patches) Text b…" at bounding box center [844, 253] width 278 height 622
drag, startPoint x: 844, startPoint y: 523, endPoint x: 858, endPoint y: 549, distance: 30.5
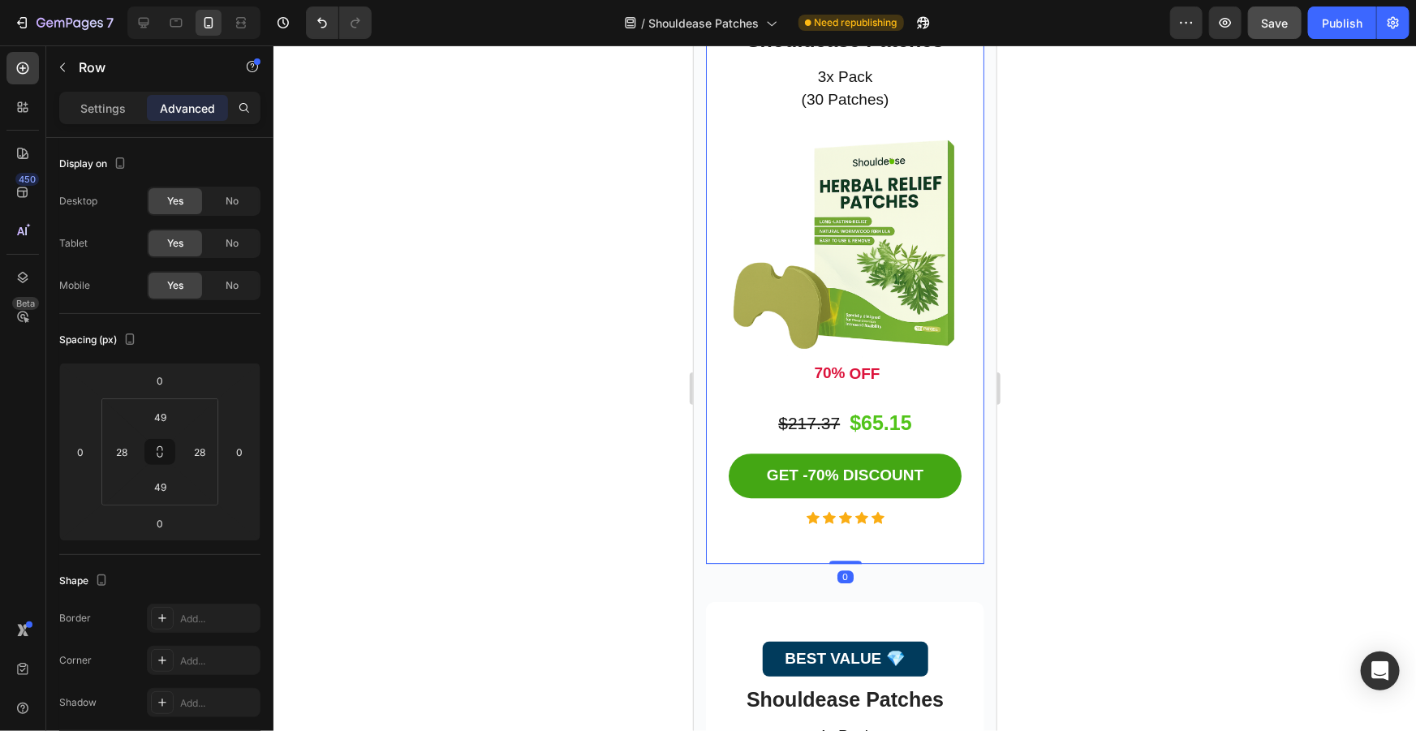
click at [860, 498] on div "30-DAY PACK Button Shouldease Patches Product Title 3x Pack (30 Patches) Text b…" at bounding box center [844, 253] width 278 height 622
click at [854, 556] on div "30-DAY PACK Button Shouldease Patches Product Title 3x Pack (30 Patches) Text b…" at bounding box center [844, 272] width 278 height 660
click at [863, 553] on div "30-DAY PACK Button Shouldease Patches Product Title 3x Pack (30 Patches) Text b…" at bounding box center [844, 272] width 278 height 660
click at [964, 560] on div "30-DAY PACK Button Shouldease Patches Product Title 3x Pack (30 Patches) Text b…" at bounding box center [844, 272] width 278 height 660
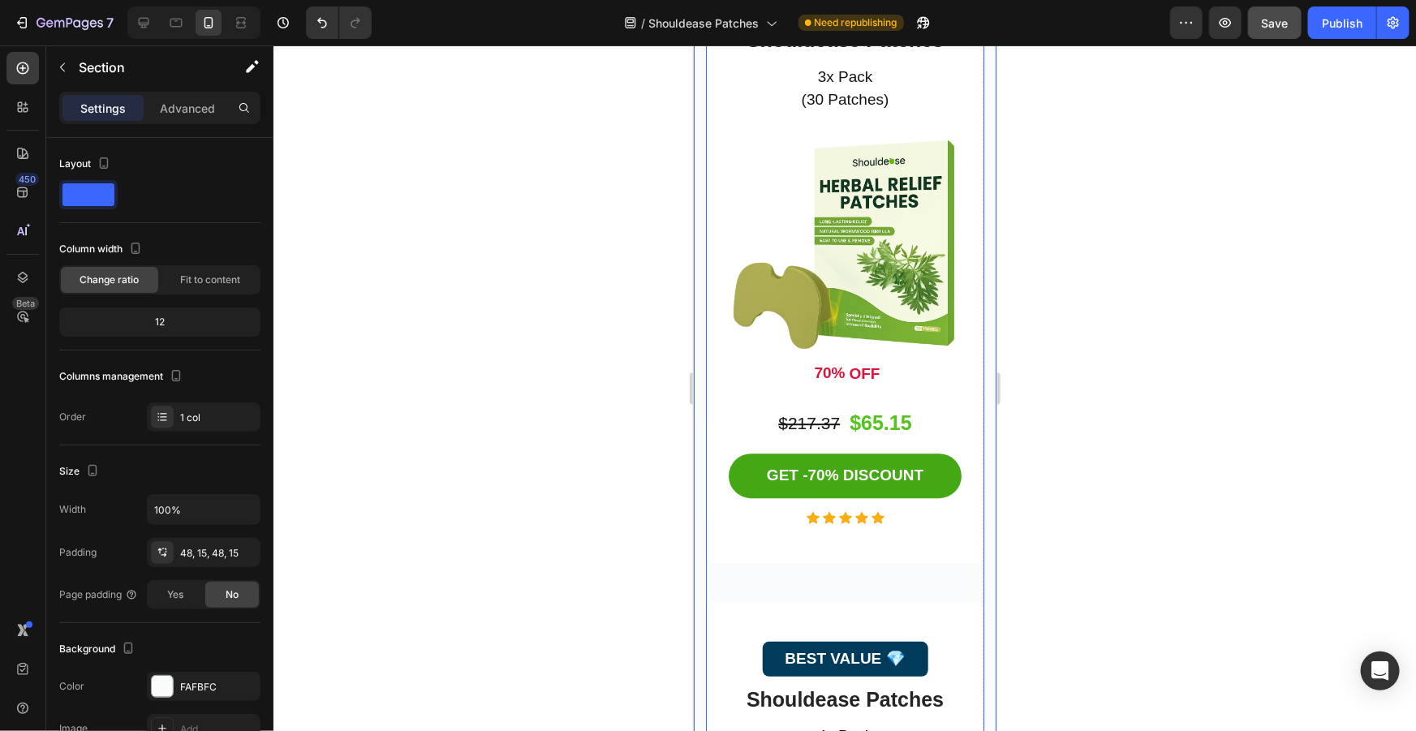
click at [971, 557] on div "30-DAY PACK Button Shouldease Patches Product Title 3x Pack (30 Patches) Text b…" at bounding box center [844, 272] width 278 height 660
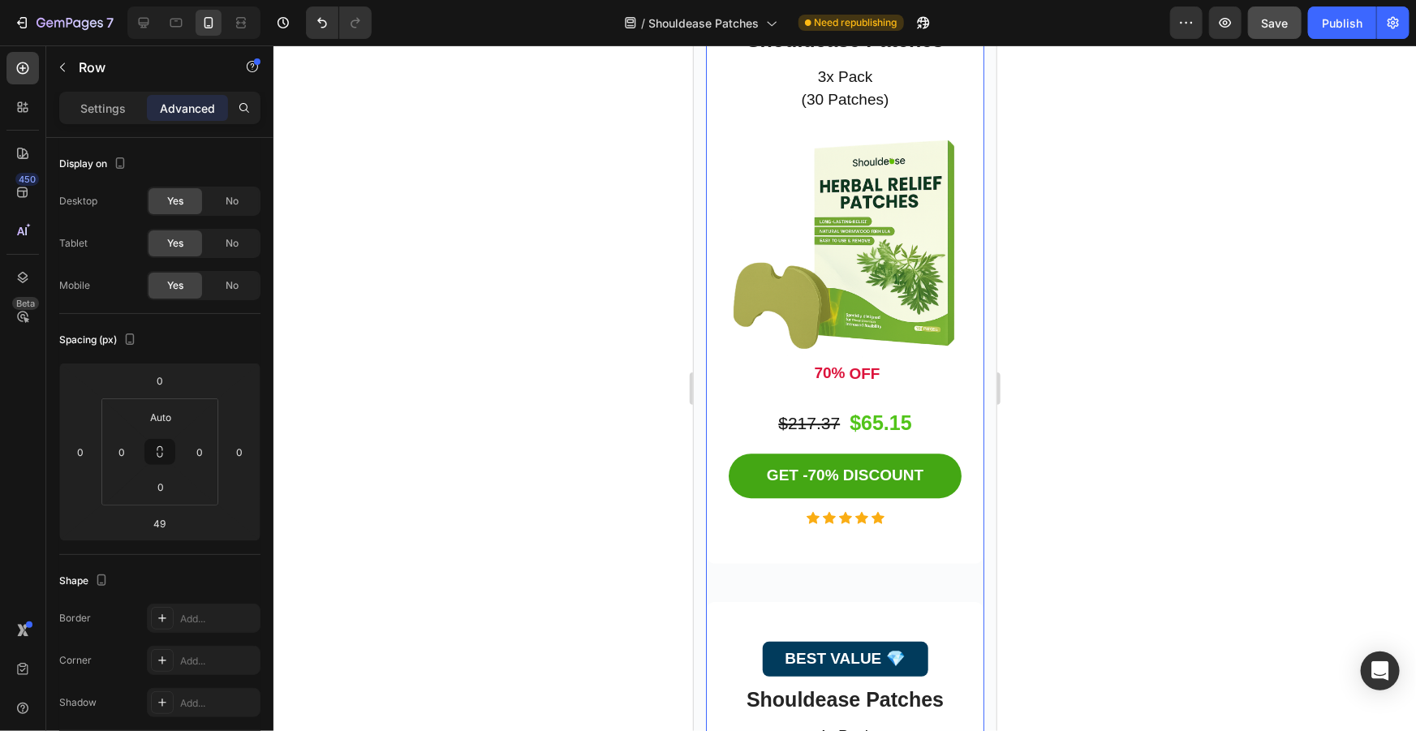
click at [707, 546] on div "30-DAY PACK Button Shouldease Patches Product Title 3x Pack (30 Patches) Text b…" at bounding box center [844, 272] width 278 height 660
click at [714, 560] on div "30-DAY PACK Button Shouldease Patches Product Title 3x Pack (30 Patches) Text b…" at bounding box center [844, 272] width 278 height 660
drag, startPoint x: 740, startPoint y: 560, endPoint x: 781, endPoint y: 567, distance: 41.2
click at [740, 559] on div "30-DAY PACK Button Shouldease Patches Product Title 3x Pack (30 Patches) Text b…" at bounding box center [844, 272] width 278 height 660
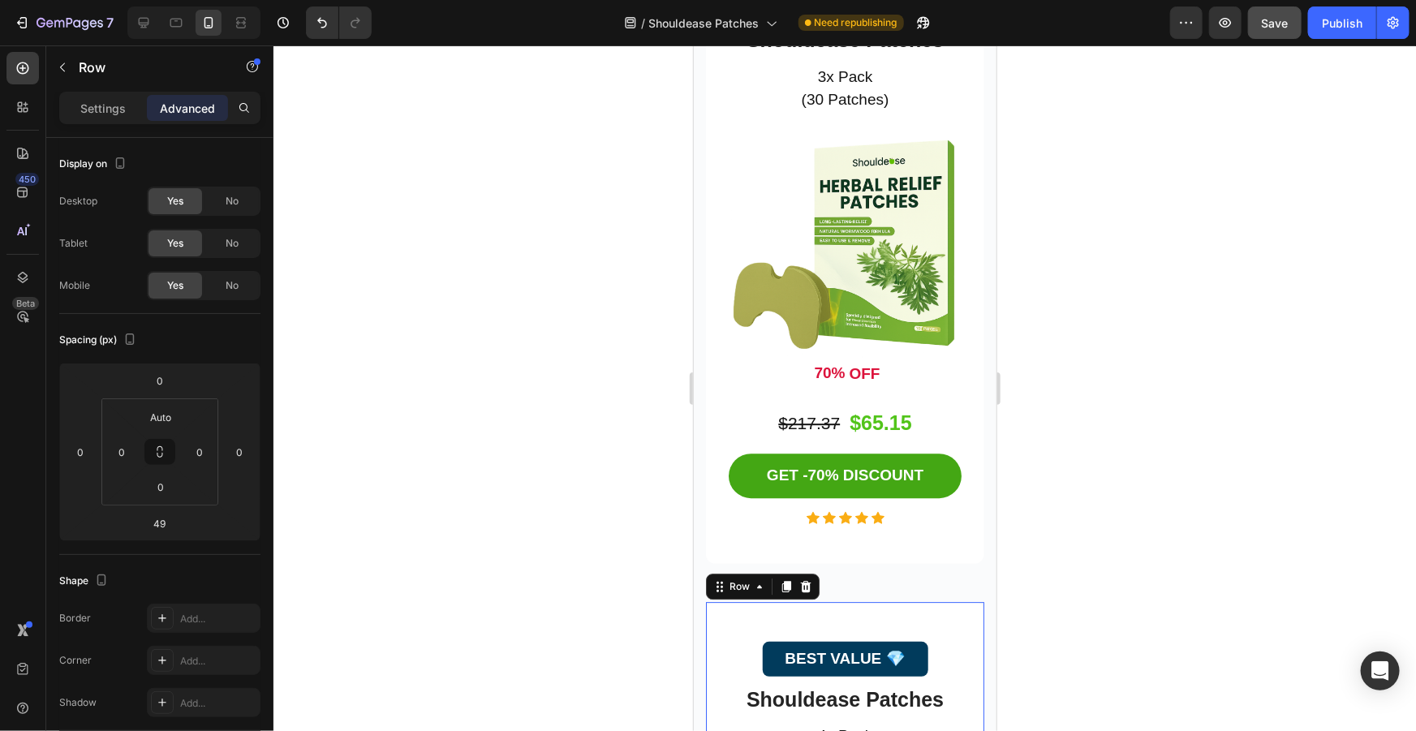
click at [864, 551] on div "30-DAY PACK Button Shouldease Patches Product Title 3x Pack (30 Patches) Text b…" at bounding box center [844, 272] width 278 height 660
click at [862, 533] on div "30-DAY PACK Button Shouldease Patches Product Title 3x Pack (30 Patches) Text b…" at bounding box center [844, 272] width 278 height 660
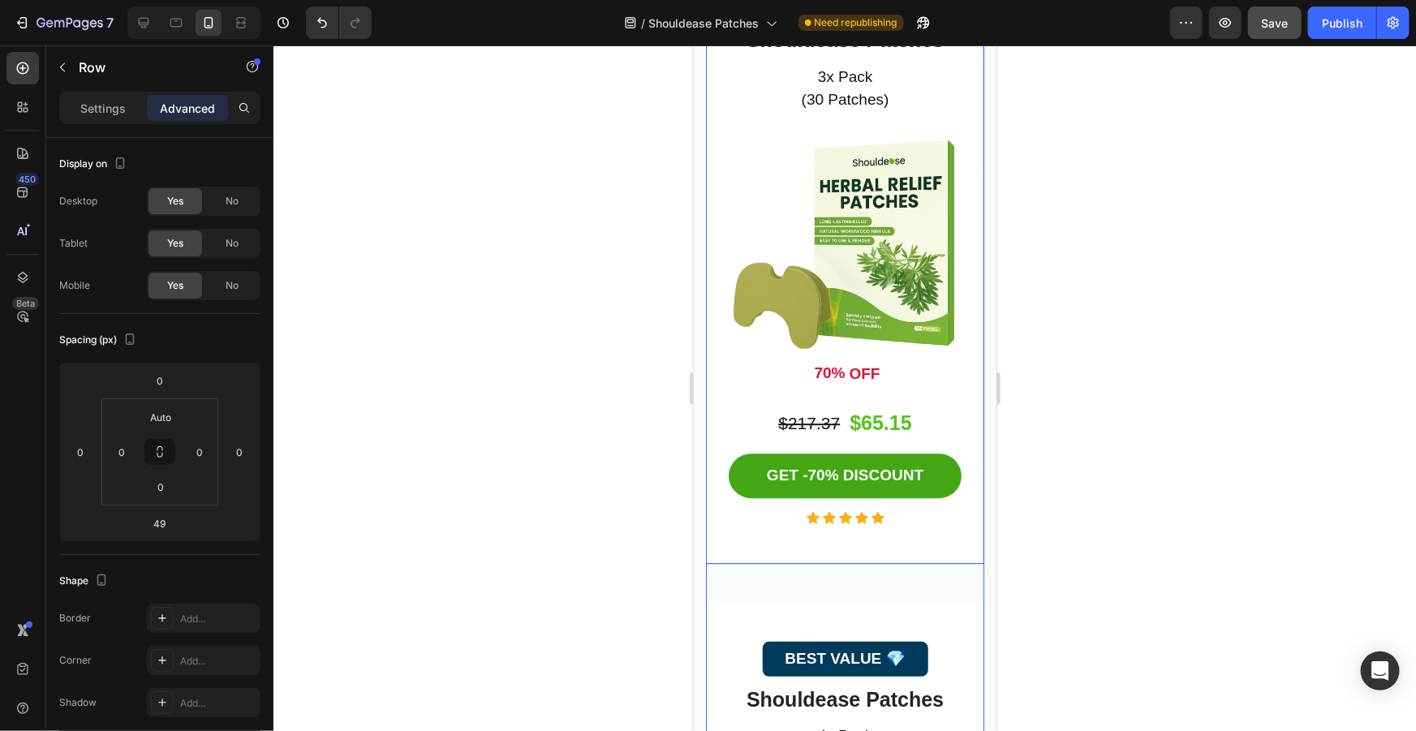
click at [862, 518] on div "30-DAY PACK Button Shouldease Patches Product Title 3x Pack (30 Patches) Text b…" at bounding box center [844, 253] width 278 height 622
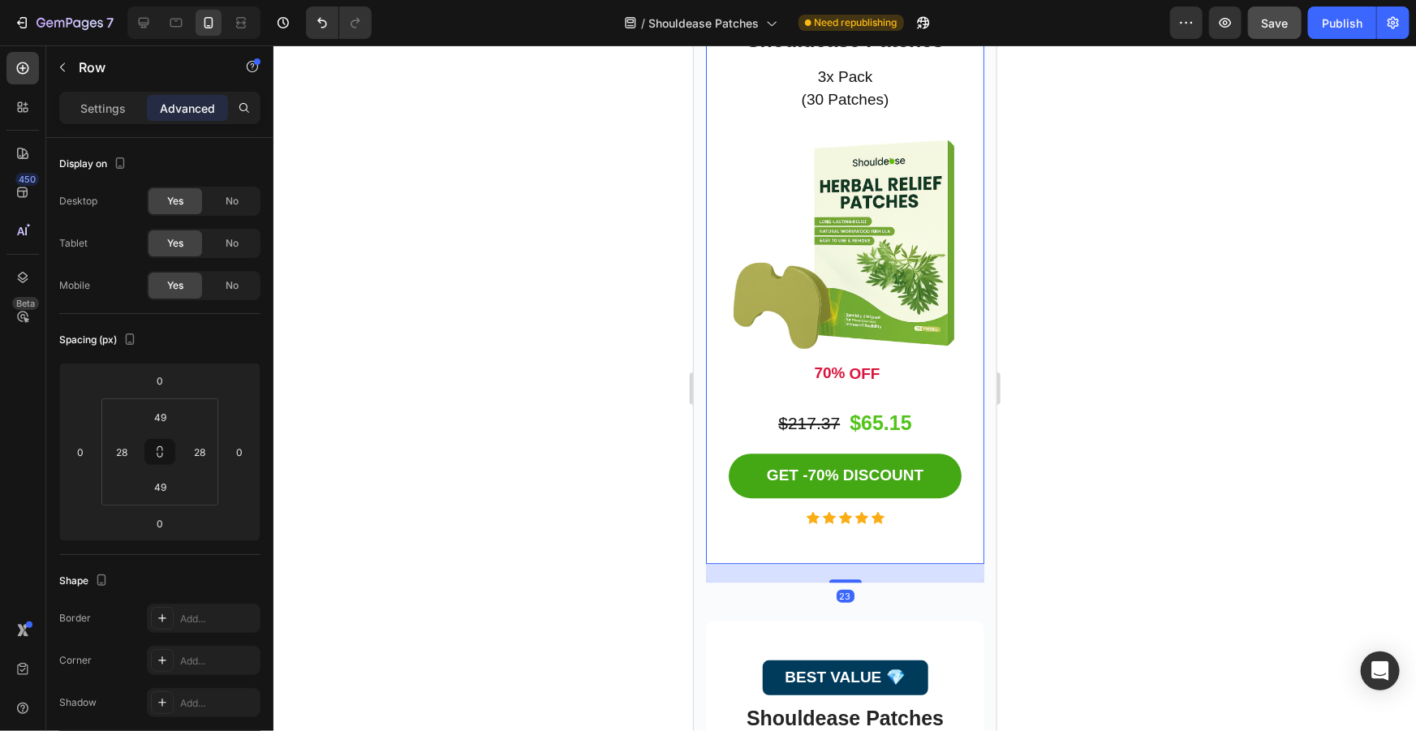
drag, startPoint x: 861, startPoint y: 518, endPoint x: 1868, endPoint y: 571, distance: 1008.4
click at [850, 579] on div at bounding box center [844, 580] width 32 height 3
type input "23"
click at [1202, 528] on div at bounding box center [844, 388] width 1142 height 686
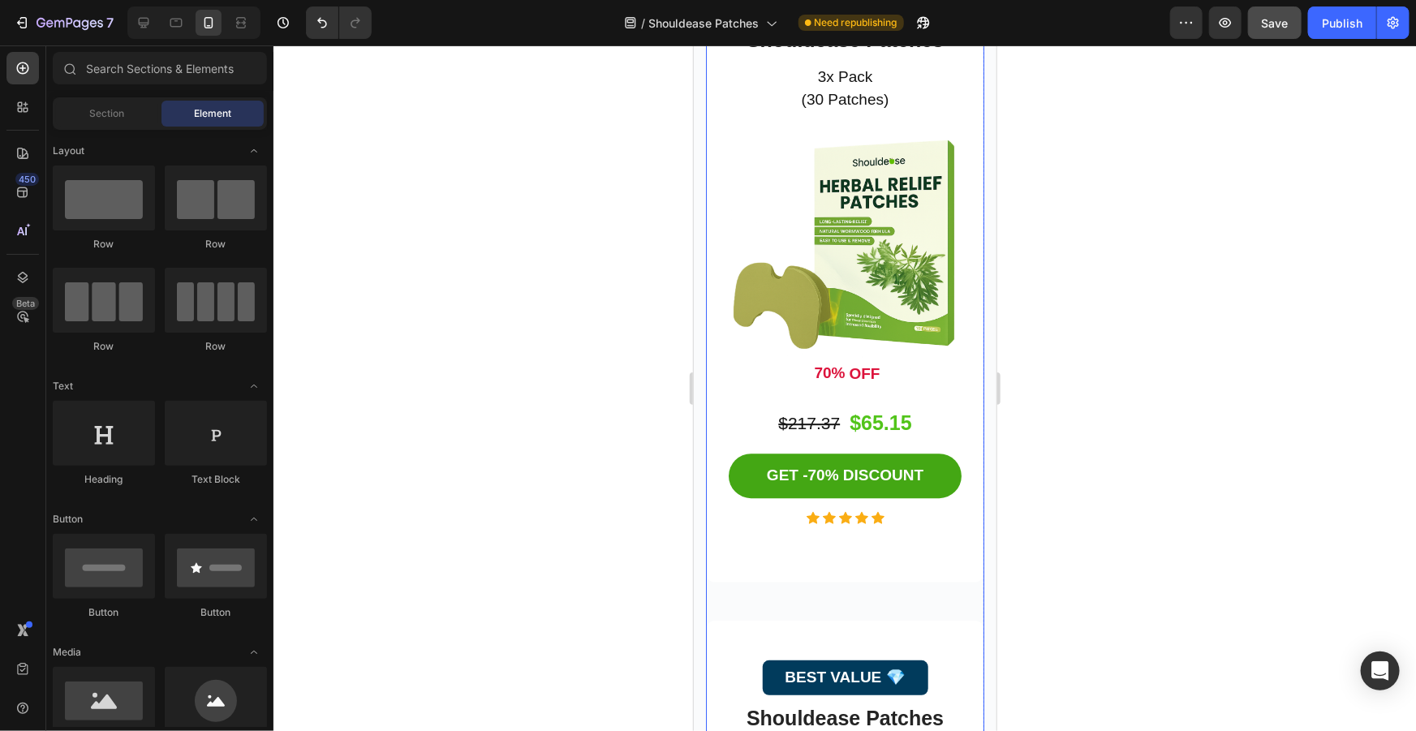
click at [887, 535] on div "30-DAY PACK Button Shouldease Patches Product Title 3x Pack (30 Patches) Text b…" at bounding box center [844, 262] width 278 height 640
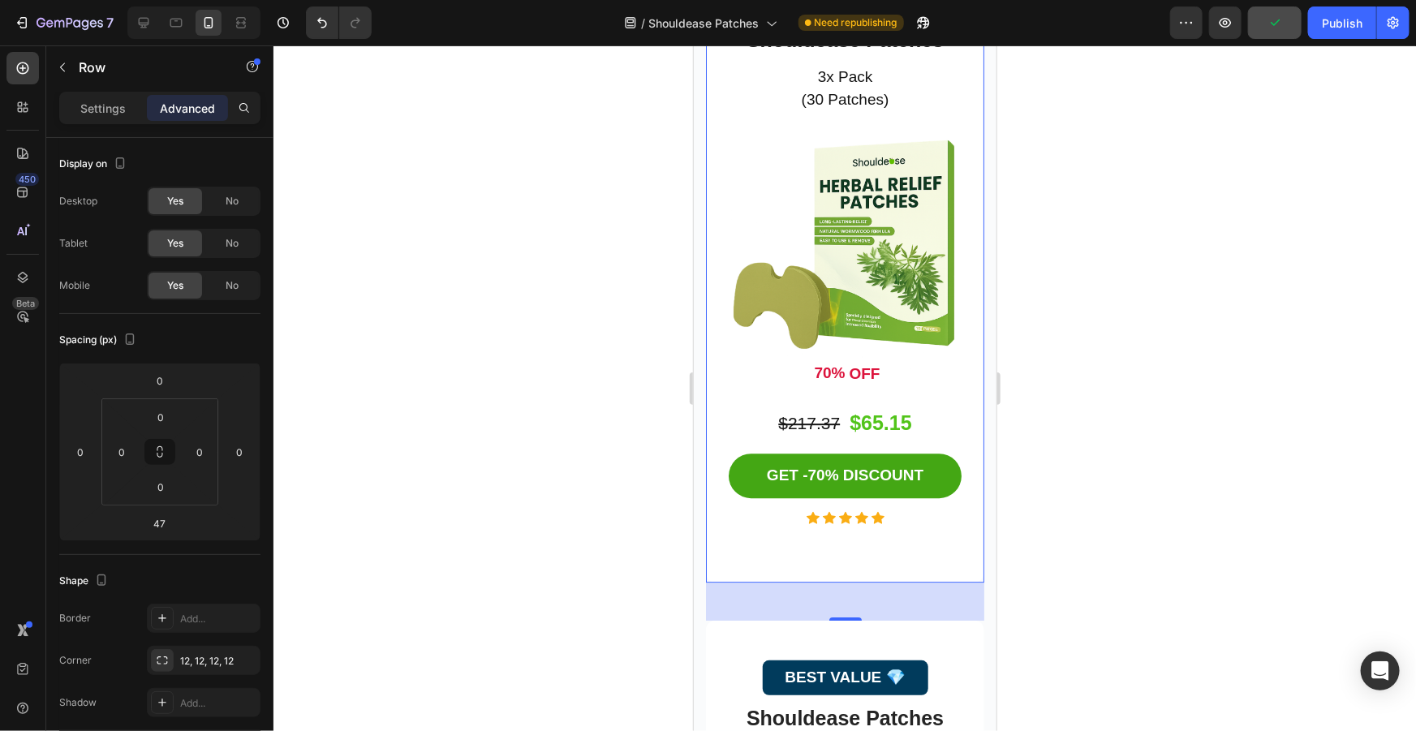
click at [841, 582] on div "0" at bounding box center [844, 601] width 278 height 38
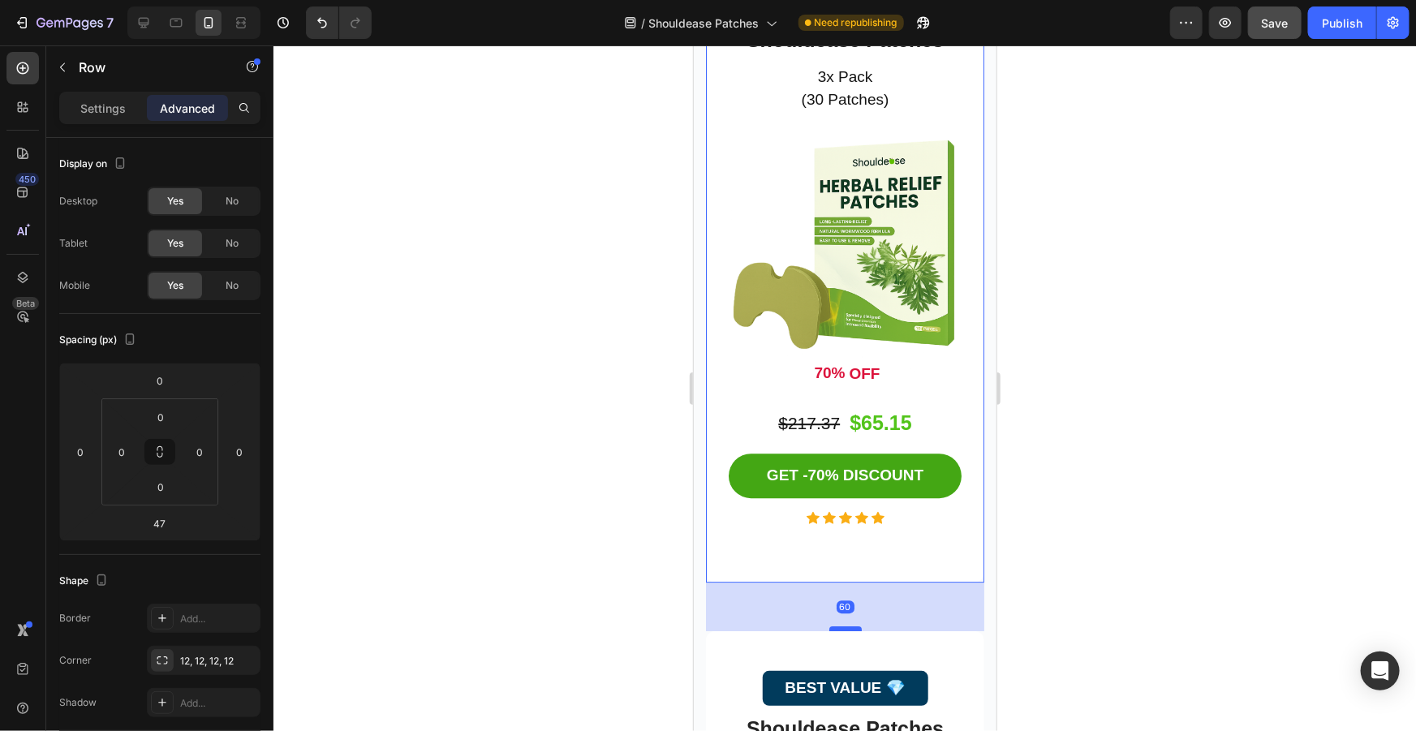
drag, startPoint x: 837, startPoint y: 579, endPoint x: 837, endPoint y: 590, distance: 10.5
click at [837, 626] on div at bounding box center [844, 628] width 32 height 5
type input "60"
click at [856, 541] on div "30-DAY PACK Button Shouldease Patches Product Title 3x Pack (30 Patches) Text b…" at bounding box center [844, 262] width 278 height 640
click at [861, 519] on div "30-DAY PACK Button Shouldease Patches Product Title 3x Pack (30 Patches) Text b…" at bounding box center [844, 253] width 278 height 622
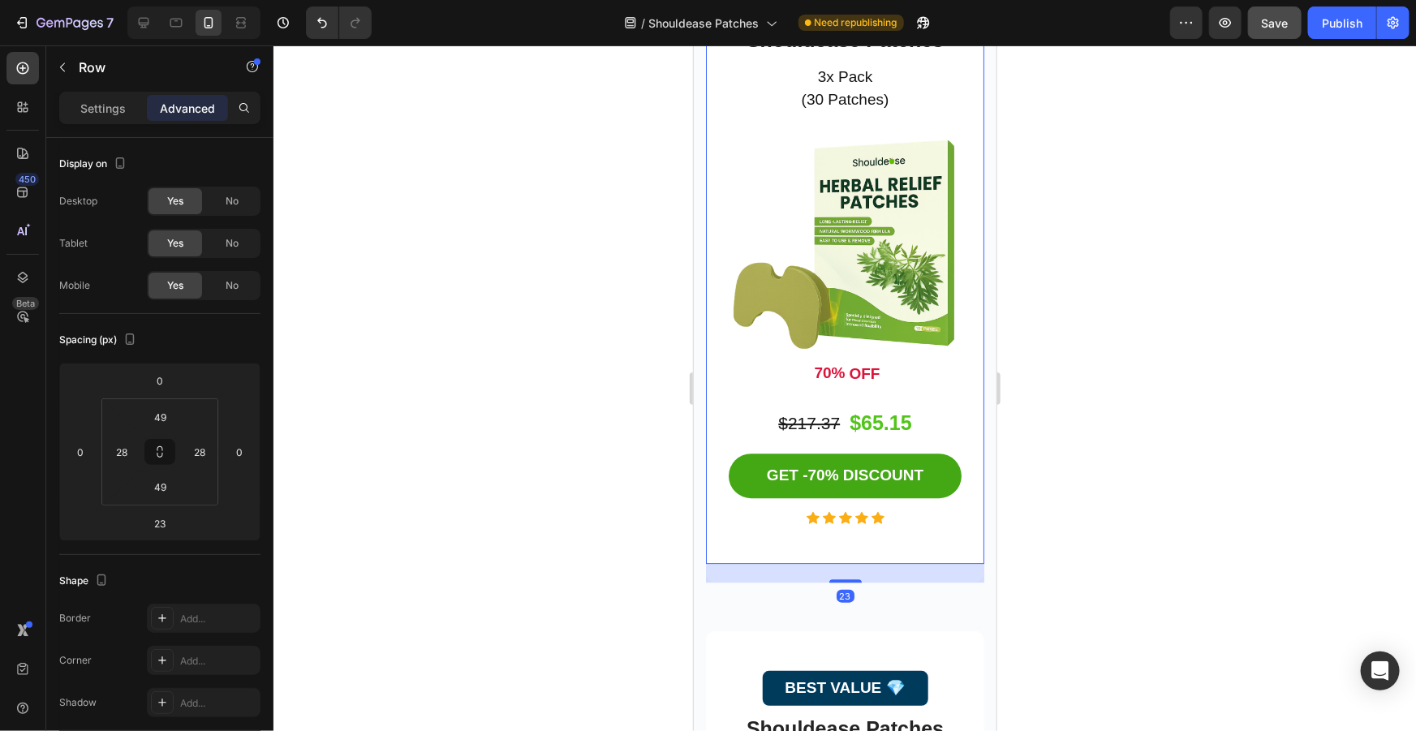
drag, startPoint x: 843, startPoint y: 543, endPoint x: 854, endPoint y: 503, distance: 41.1
click at [854, 503] on div "30-DAY PACK Button Shouldease Patches Product Title 3x Pack (30 Patches) Text b…" at bounding box center [844, 253] width 278 height 622
type input "0"
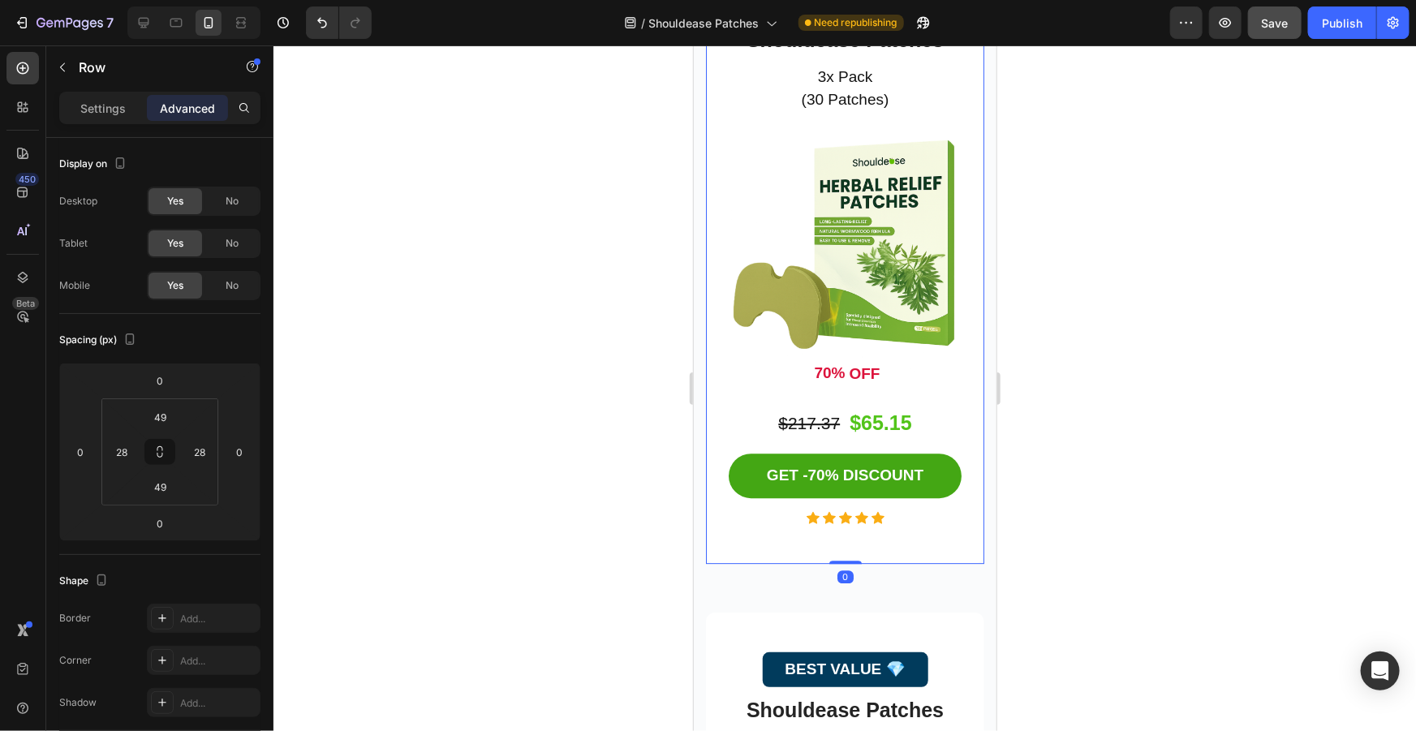
click at [1239, 464] on div at bounding box center [844, 388] width 1142 height 686
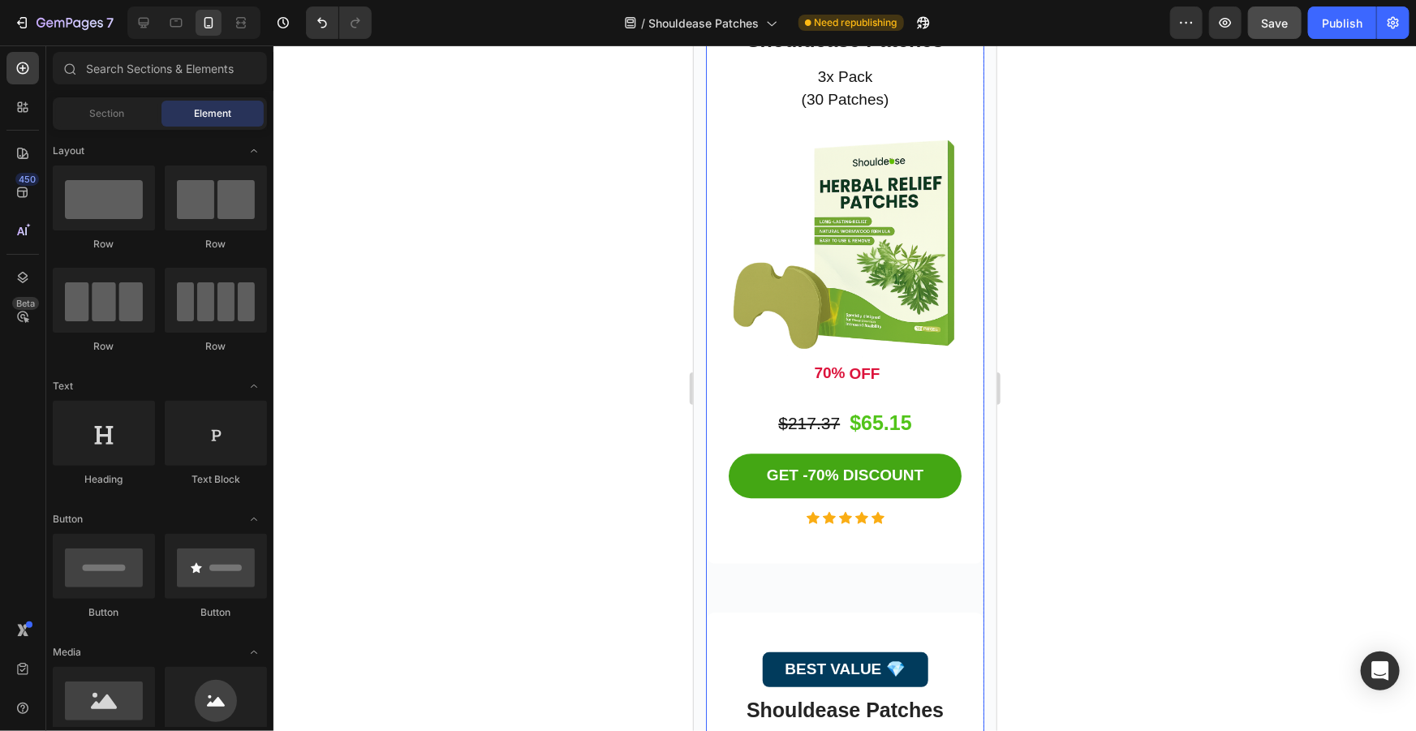
click at [856, 525] on div "30-DAY PACK Button Shouldease Patches Product Title 3x Pack (30 Patches) Text b…" at bounding box center [844, 253] width 278 height 622
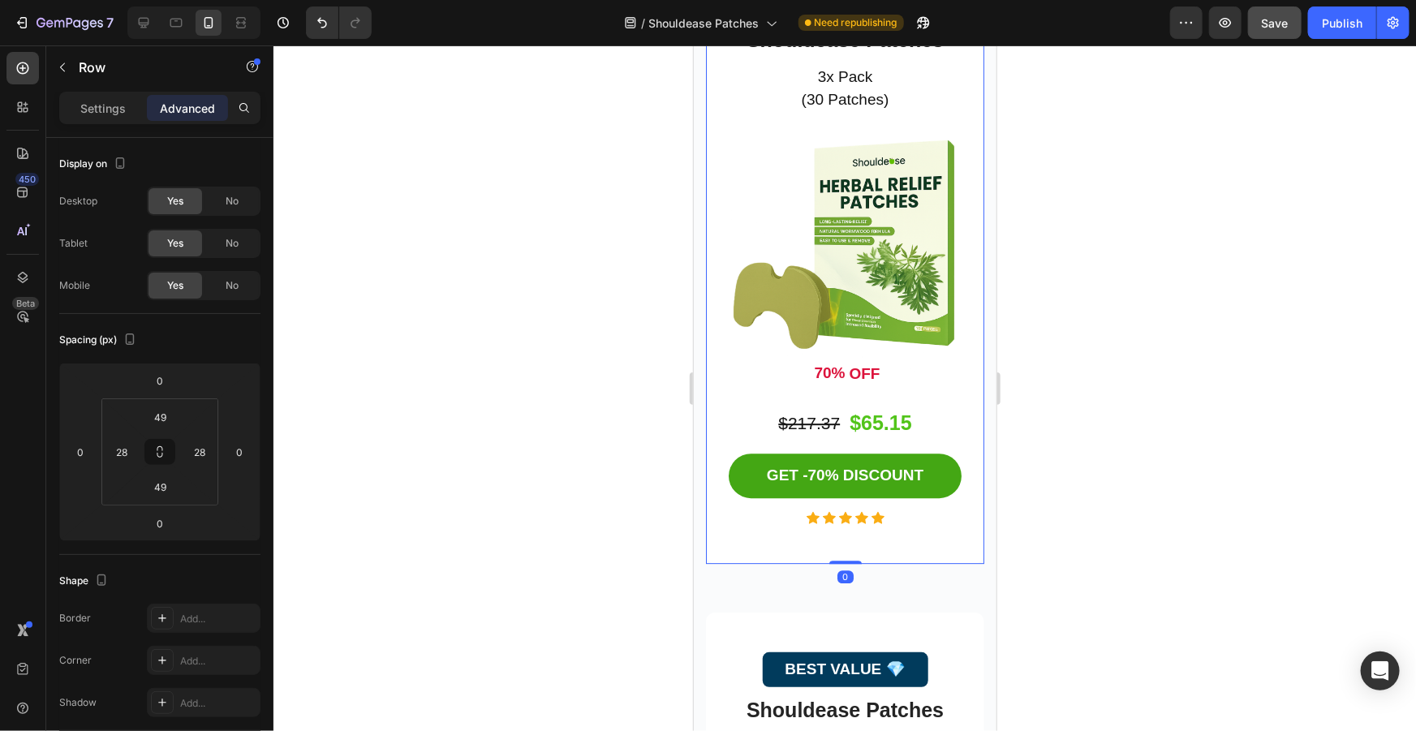
click at [841, 520] on div "30-DAY PACK Button Shouldease Patches Product Title 3x Pack (30 Patches) Text b…" at bounding box center [844, 253] width 278 height 622
drag, startPoint x: 841, startPoint y: 523, endPoint x: 824, endPoint y: 579, distance: 58.5
click at [842, 564] on div at bounding box center [844, 565] width 32 height 3
type input "5"
click at [835, 555] on div "30-DAY PACK Button Shouldease Patches Product Title 3x Pack (30 Patches) Text b…" at bounding box center [844, 279] width 278 height 674
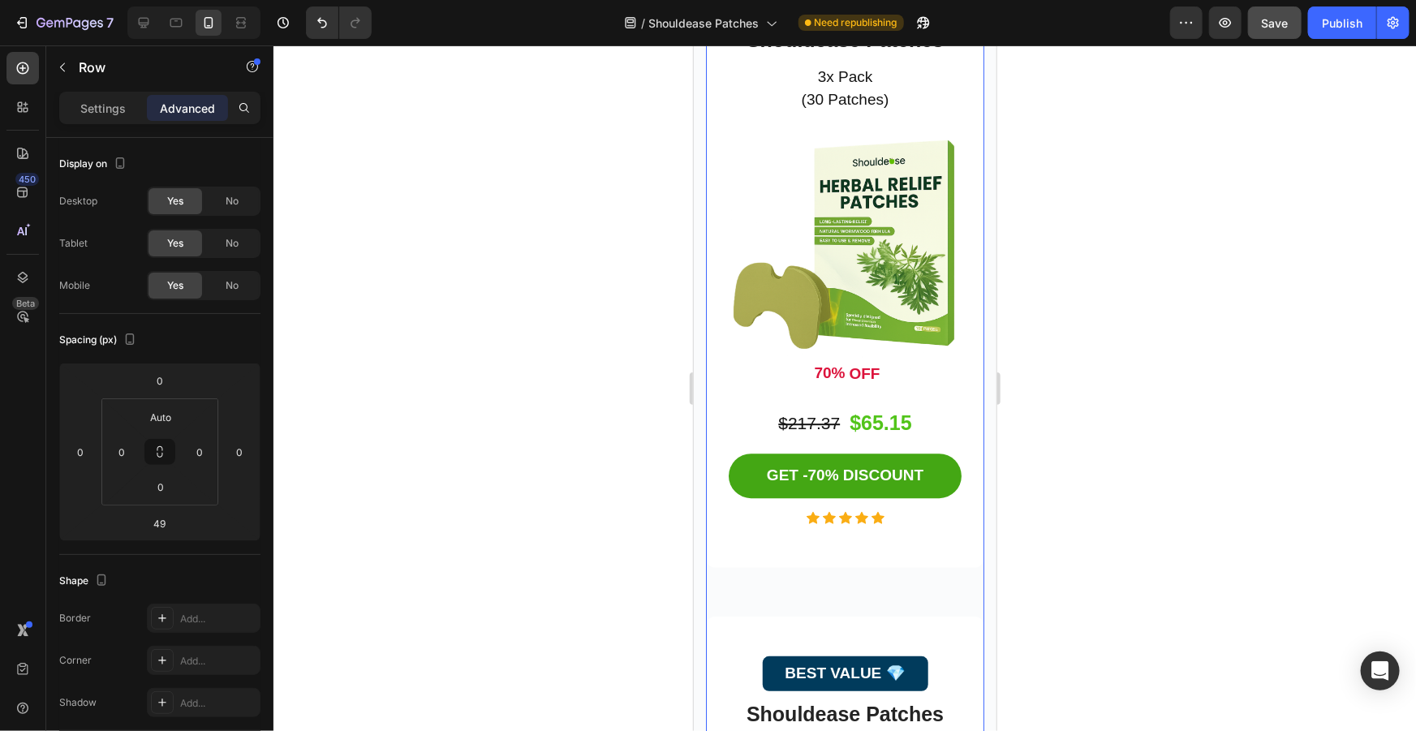
click at [837, 530] on div "30-DAY PACK Button Shouldease Patches Product Title 3x Pack (30 Patches) Text b…" at bounding box center [844, 279] width 278 height 674
click at [842, 523] on div "30-DAY PACK Button Shouldease Patches Product Title 3x Pack (30 Patches) Text b…" at bounding box center [844, 253] width 278 height 622
click at [841, 529] on div "30-DAY PACK Button Shouldease Patches Product Title 3x Pack (30 Patches) Text b…" at bounding box center [844, 279] width 278 height 674
click at [840, 527] on div "30-DAY PACK Button Shouldease Patches Product Title 3x Pack (30 Patches) Text b…" at bounding box center [844, 255] width 278 height 626
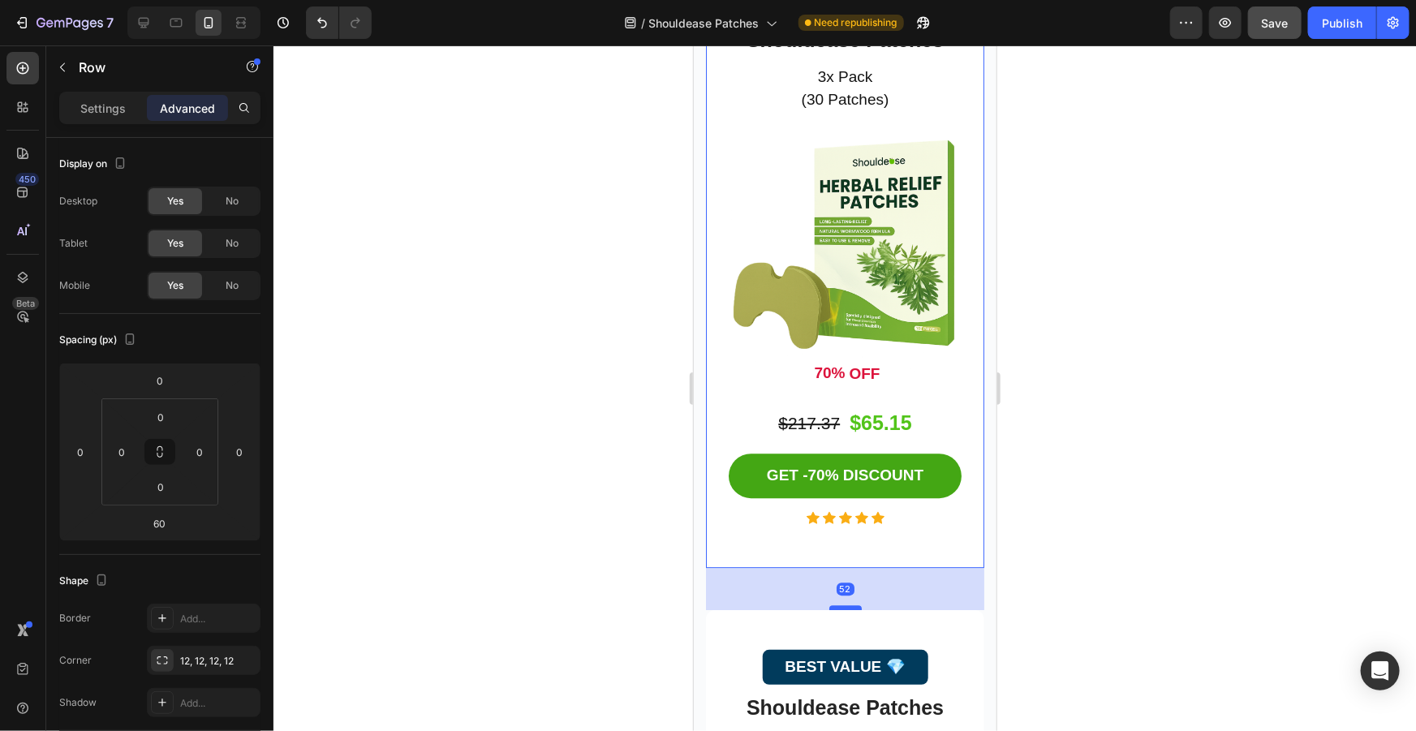
drag, startPoint x: 832, startPoint y: 577, endPoint x: 1710, endPoint y: 587, distance: 877.2
click at [836, 604] on div at bounding box center [844, 606] width 32 height 5
type input "52"
click at [1019, 543] on div at bounding box center [844, 388] width 1142 height 686
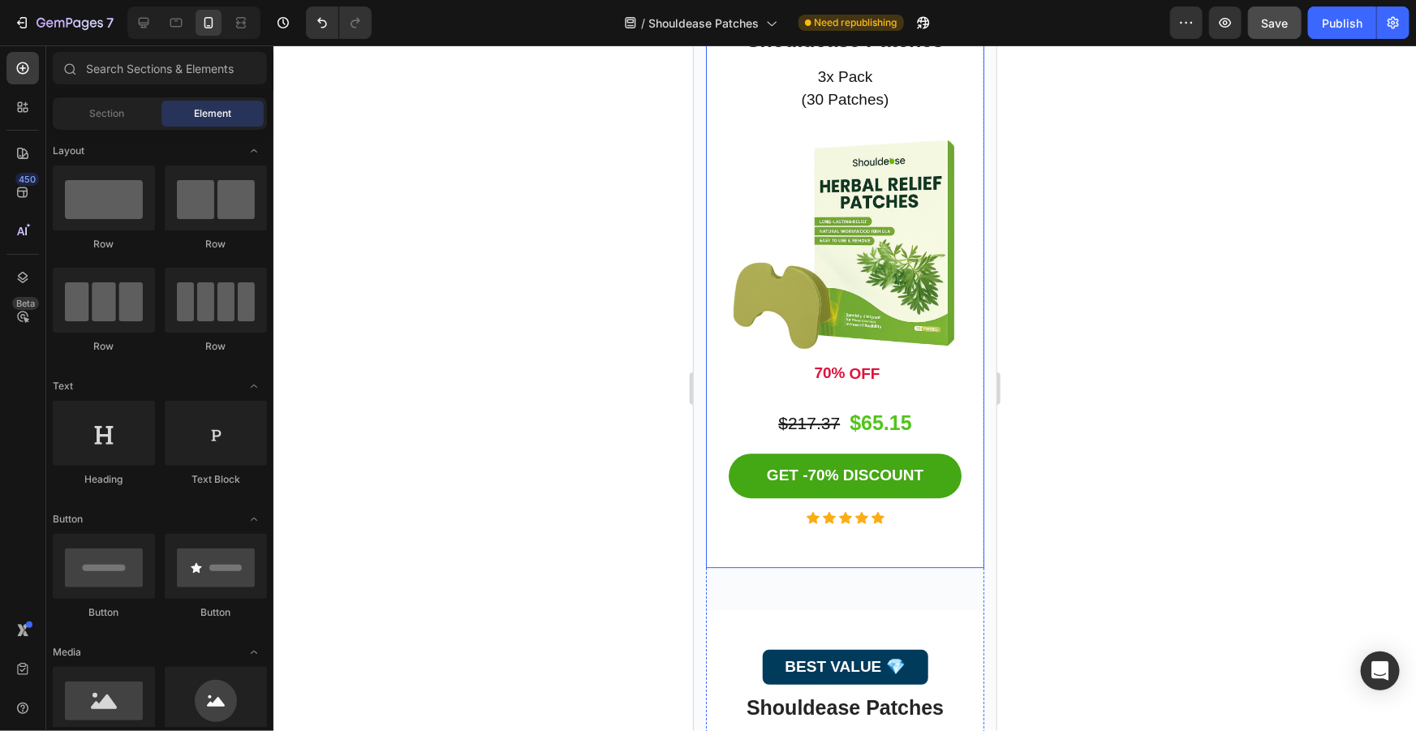
click at [837, 528] on div "30-DAY PACK Button Shouldease Patches Product Title 3x Pack (30 Patches) Text b…" at bounding box center [844, 255] width 278 height 626
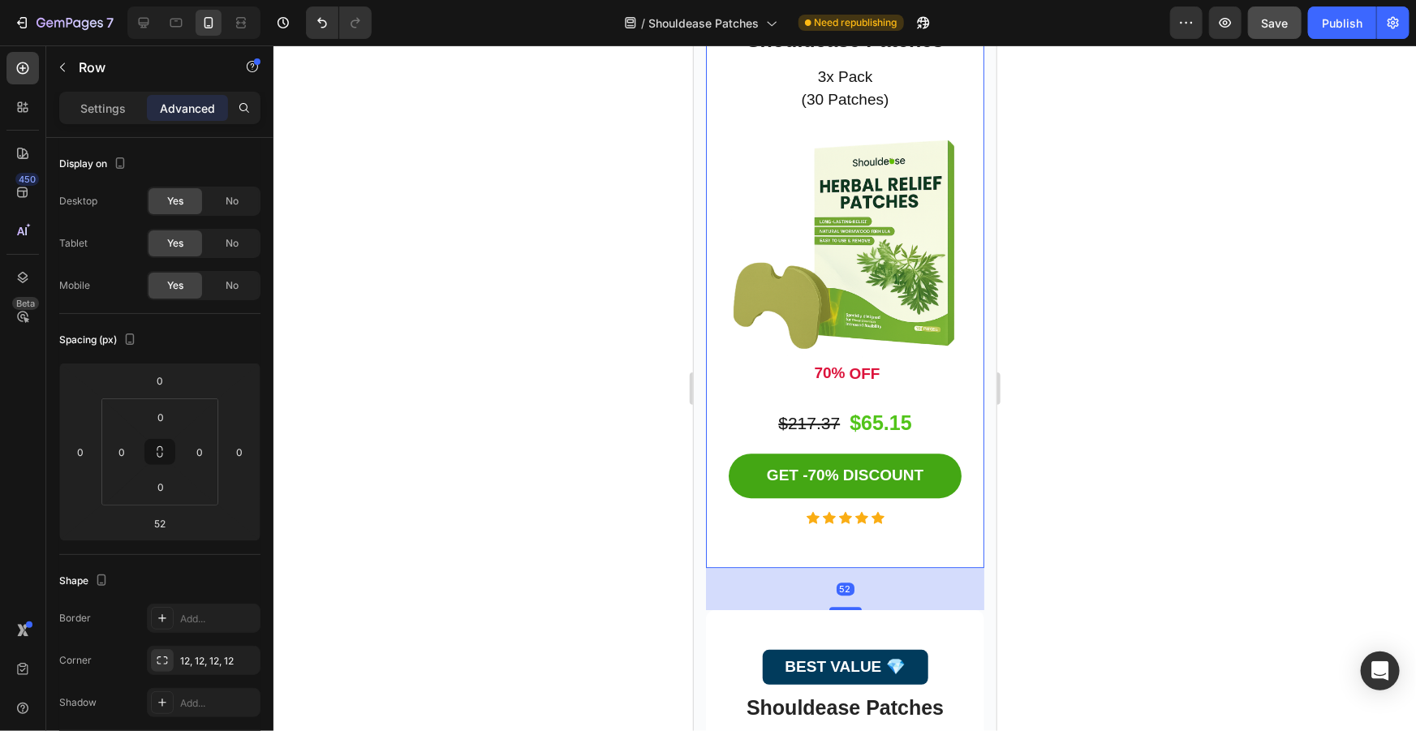
click at [846, 567] on div "52" at bounding box center [844, 588] width 278 height 42
click at [849, 518] on div "30-DAY PACK Button Shouldease Patches Product Title 3x Pack (30 Patches) Text b…" at bounding box center [844, 253] width 278 height 622
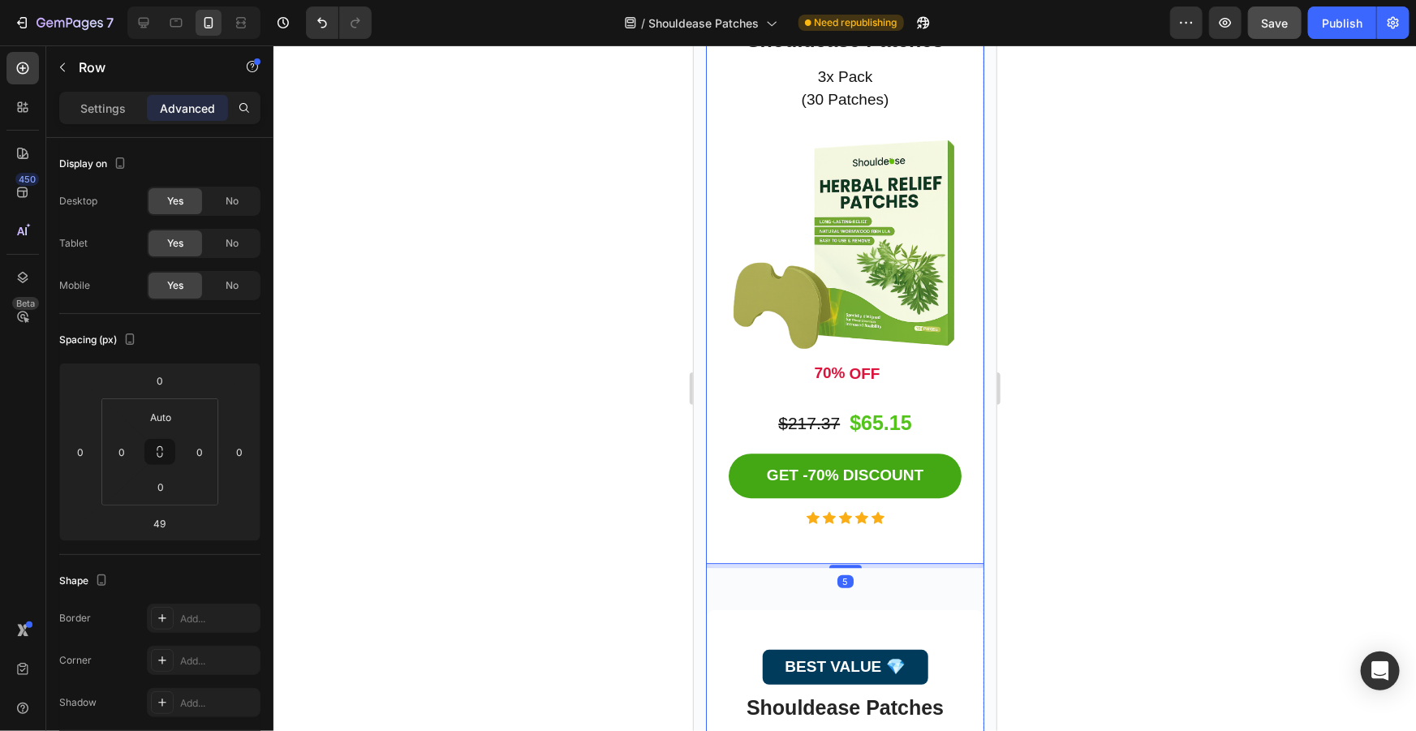
drag, startPoint x: 845, startPoint y: 529, endPoint x: 846, endPoint y: 514, distance: 14.7
click at [846, 514] on div "30-DAY PACK Button Shouldease Patches Product Title 3x Pack (30 Patches) Text b…" at bounding box center [844, 276] width 278 height 668
click at [845, 525] on div "30-DAY PACK Button Shouldease Patches Product Title 3x Pack (30 Patches) Text b…" at bounding box center [844, 253] width 278 height 622
drag, startPoint x: 845, startPoint y: 527, endPoint x: 1791, endPoint y: 514, distance: 946.2
click at [845, 518] on div "30-DAY PACK Button Shouldease Patches Product Title 3x Pack (30 Patches) Text b…" at bounding box center [844, 253] width 278 height 622
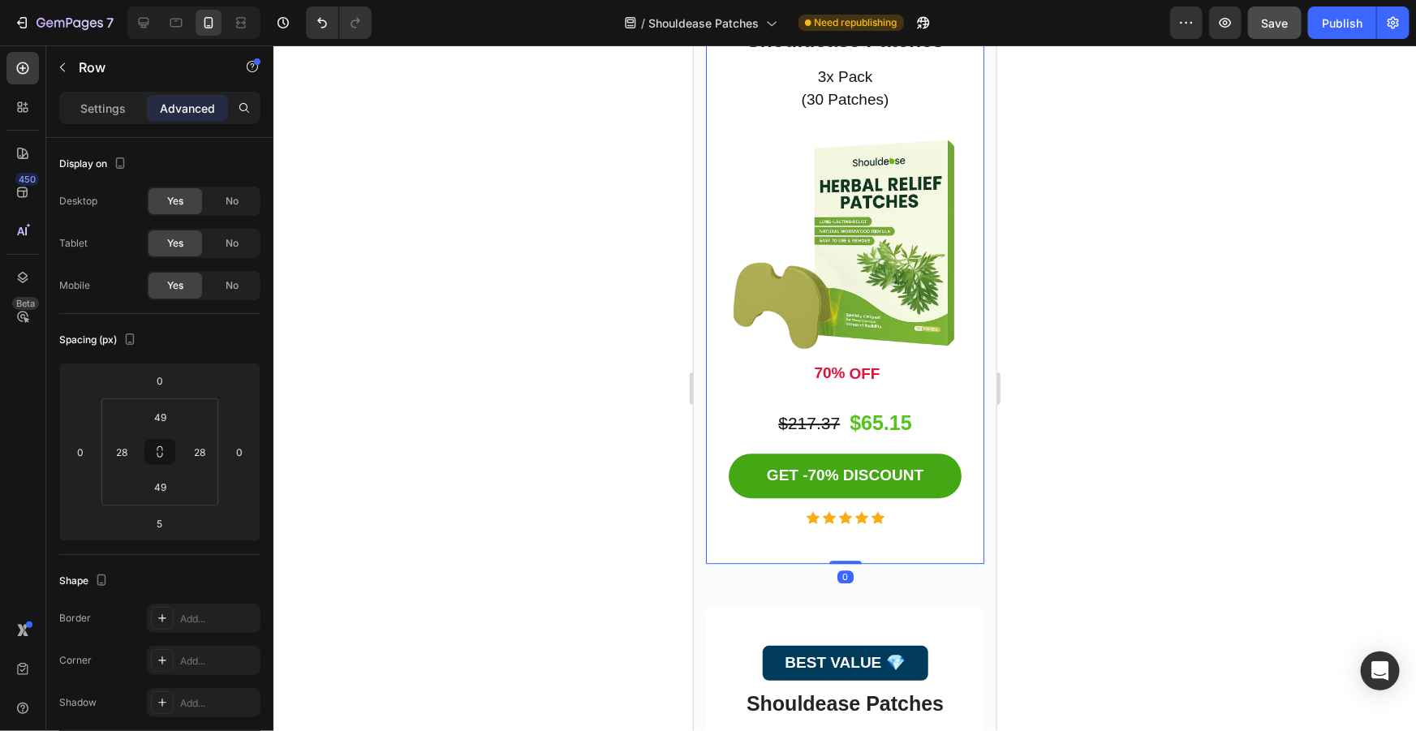
type input "0"
click at [1263, 441] on div at bounding box center [844, 388] width 1142 height 686
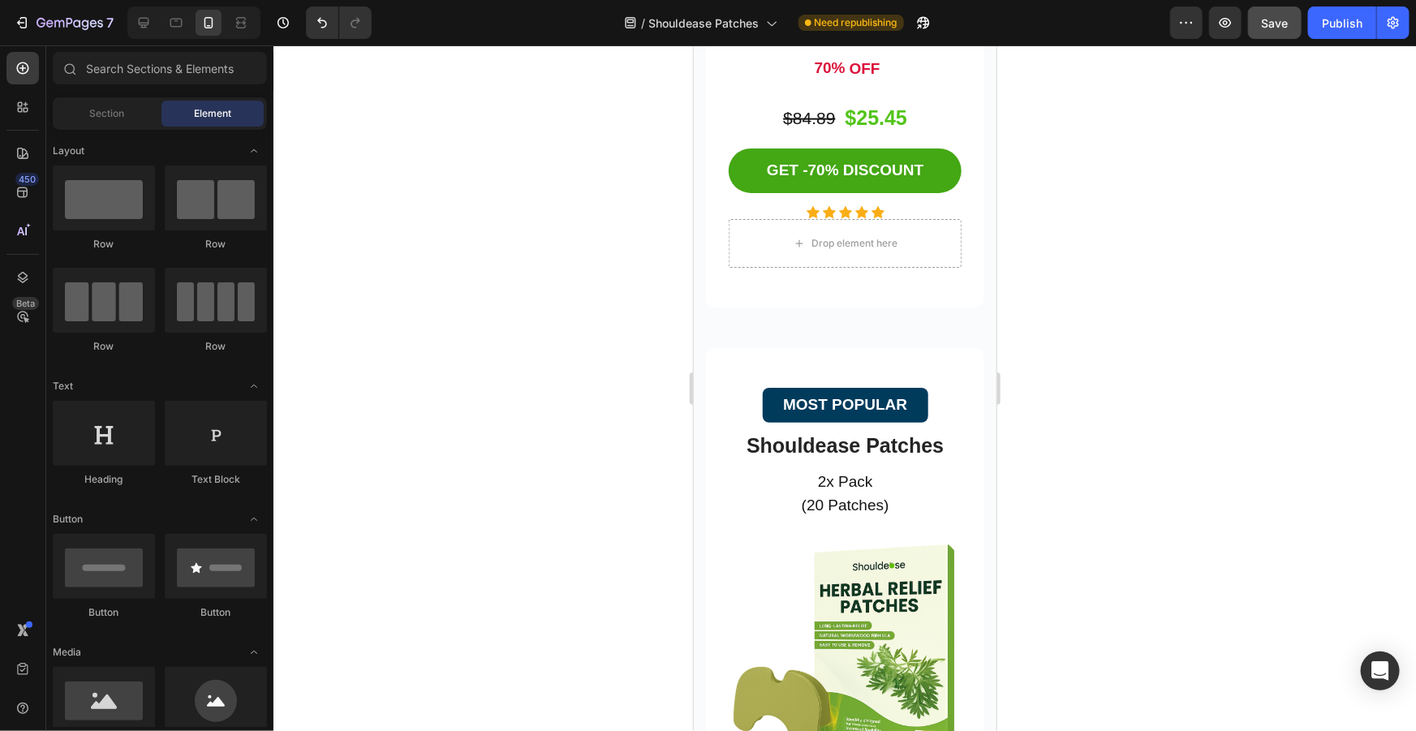
scroll to position [4168, 0]
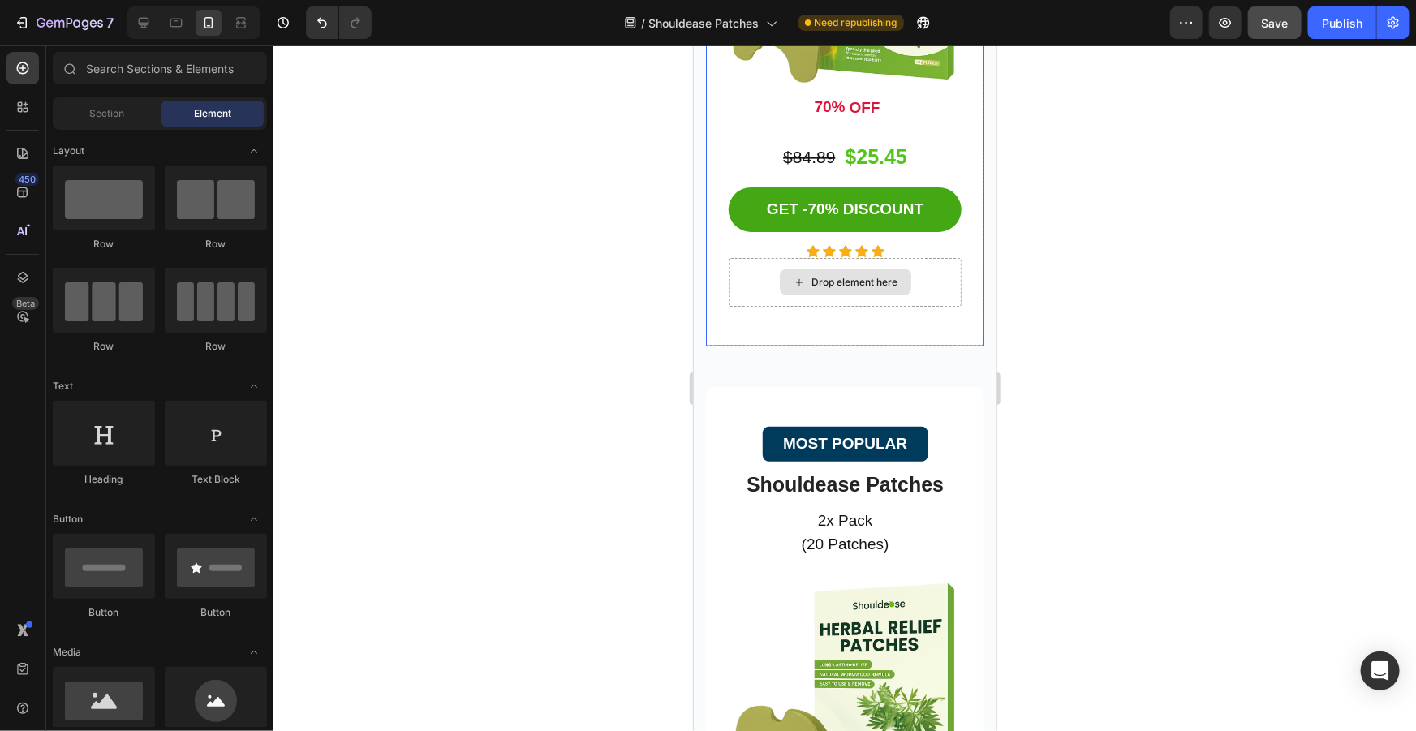
click at [850, 308] on div "STARTER PACK Button Shouldease Patches Product Title 1x Pack (10 Patches) Text …" at bounding box center [844, 11] width 278 height 670
click at [852, 280] on div "Drop element here" at bounding box center [844, 282] width 131 height 26
click at [866, 296] on div "STARTER PACK Button Shouldease Patches Product Title 1x Pack (10 Patches) Text …" at bounding box center [844, 11] width 278 height 670
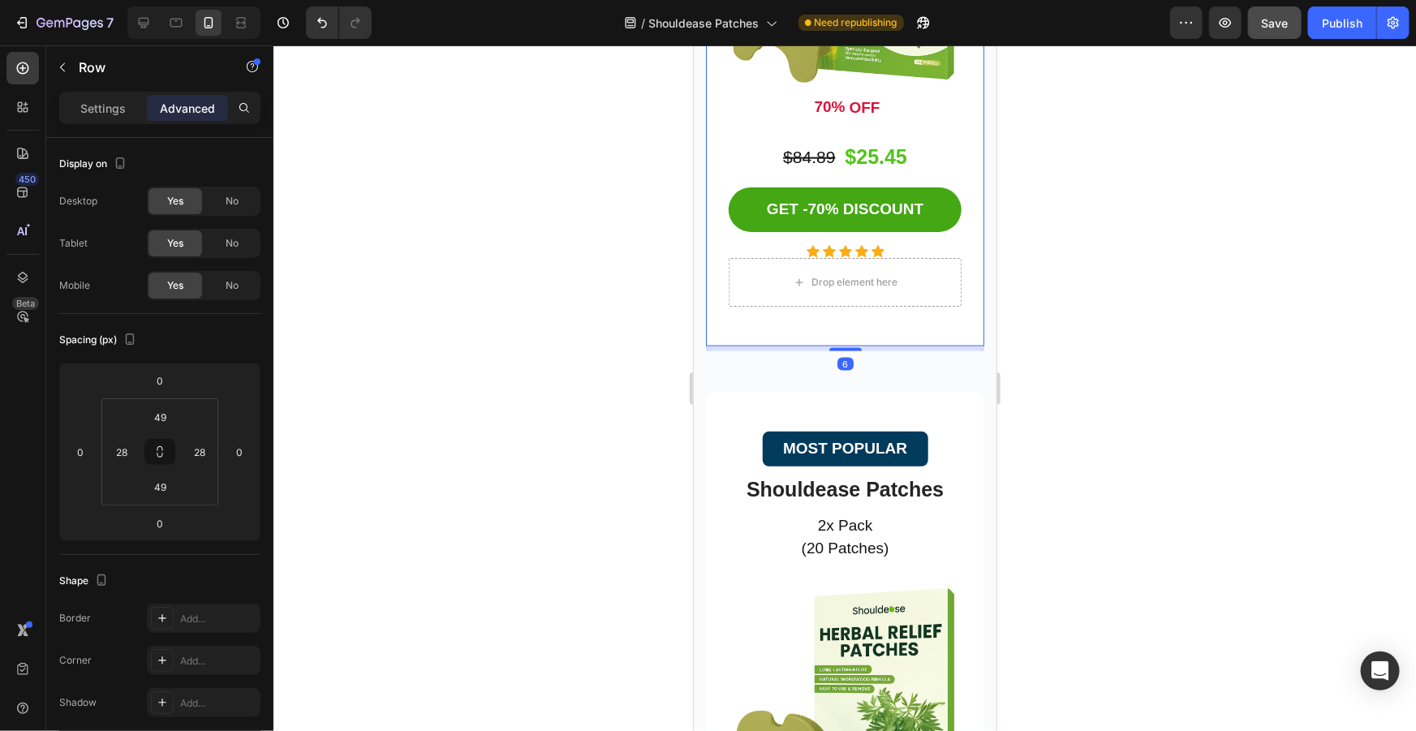
drag, startPoint x: 845, startPoint y: 330, endPoint x: 846, endPoint y: 342, distance: 11.5
click at [846, 347] on div at bounding box center [844, 348] width 32 height 3
type input "14"
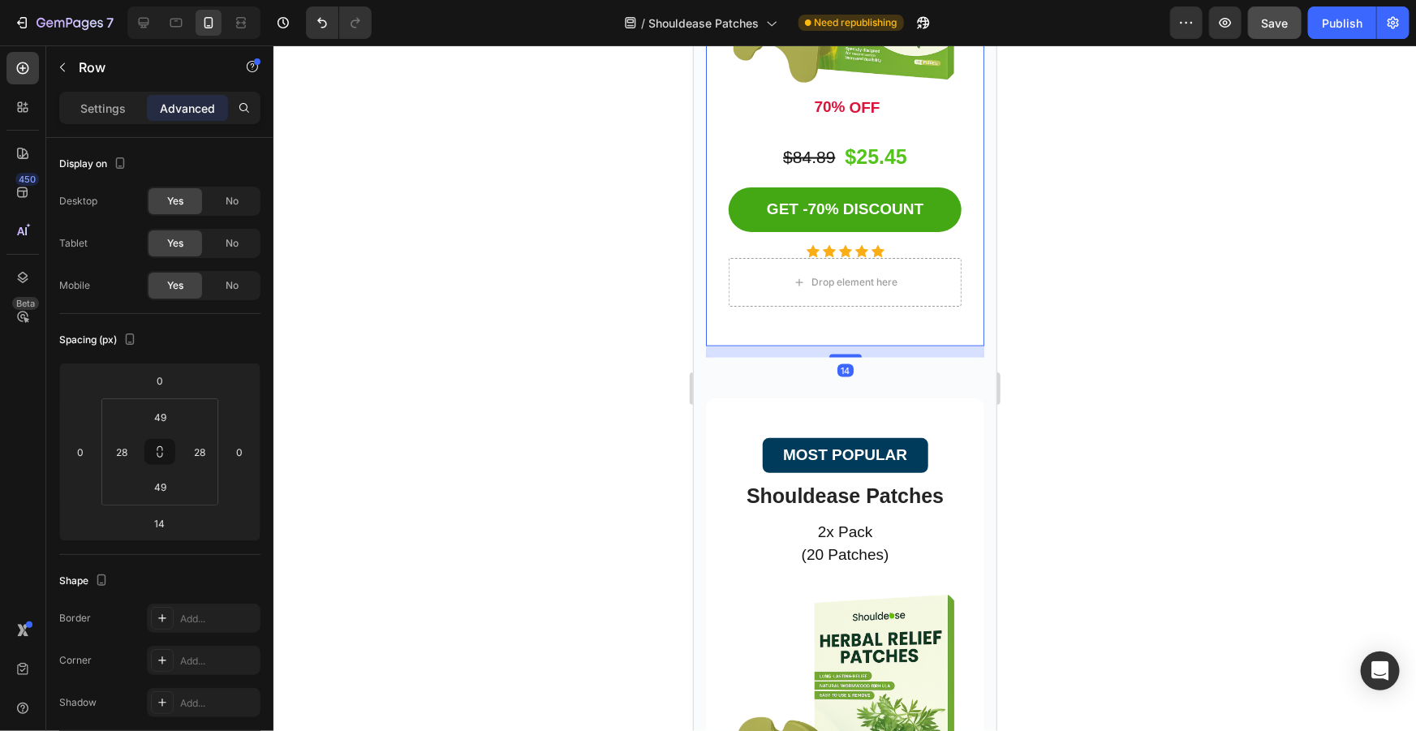
click at [848, 325] on div "STARTER PACK Button Shouldease Patches Product Title 1x Pack (10 Patches) Text …" at bounding box center [844, 11] width 278 height 670
click at [848, 346] on div "14" at bounding box center [844, 351] width 278 height 11
click at [848, 329] on div "STARTER PACK Button Shouldease Patches Product Title 1x Pack (10 Patches) Text …" at bounding box center [844, 11] width 278 height 670
click at [852, 348] on div "STARTER PACK Button Shouldease Patches Product Title 1x Pack (10 Patches) Text …" at bounding box center [844, 37] width 278 height 722
click at [845, 334] on div "STARTER PACK Button Shouldease Patches Product Title 1x Pack (10 Patches) Text …" at bounding box center [844, 17] width 278 height 682
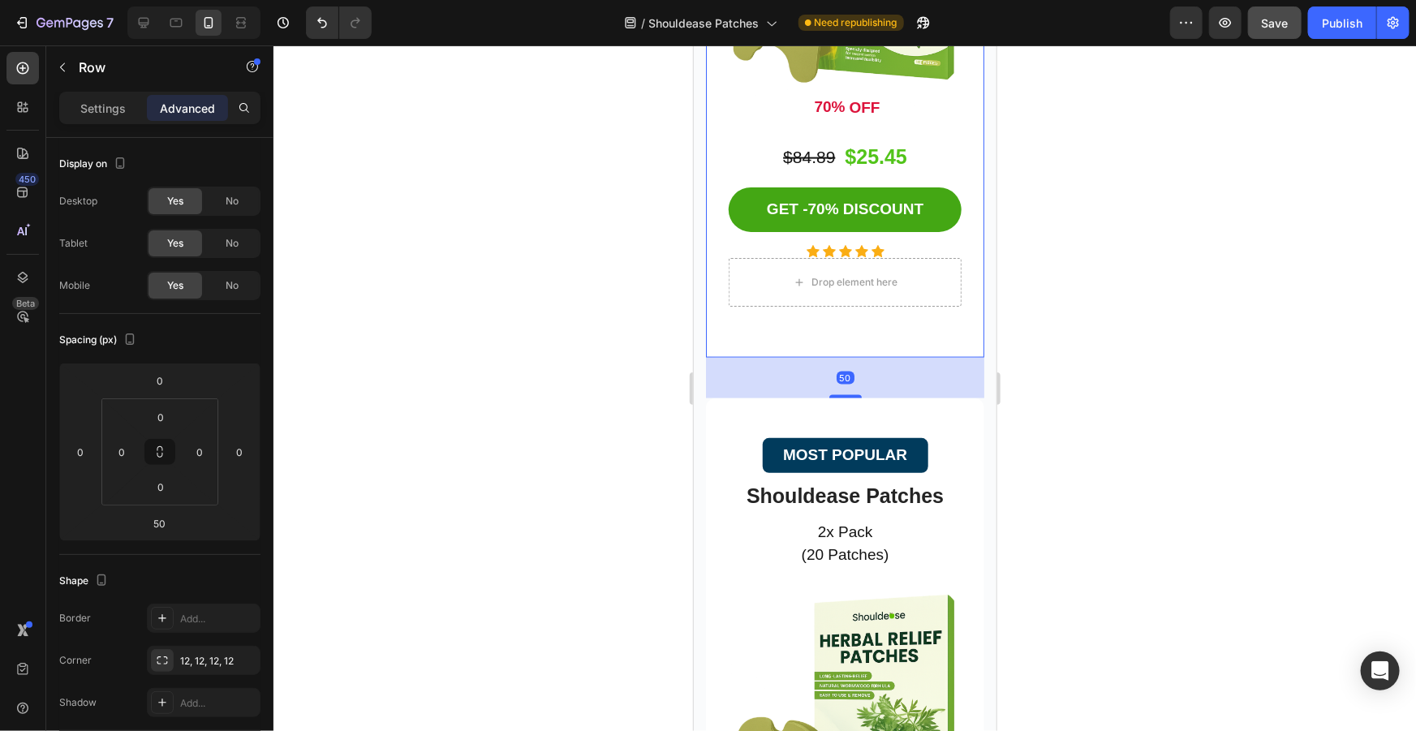
click at [1168, 342] on div at bounding box center [844, 388] width 1142 height 686
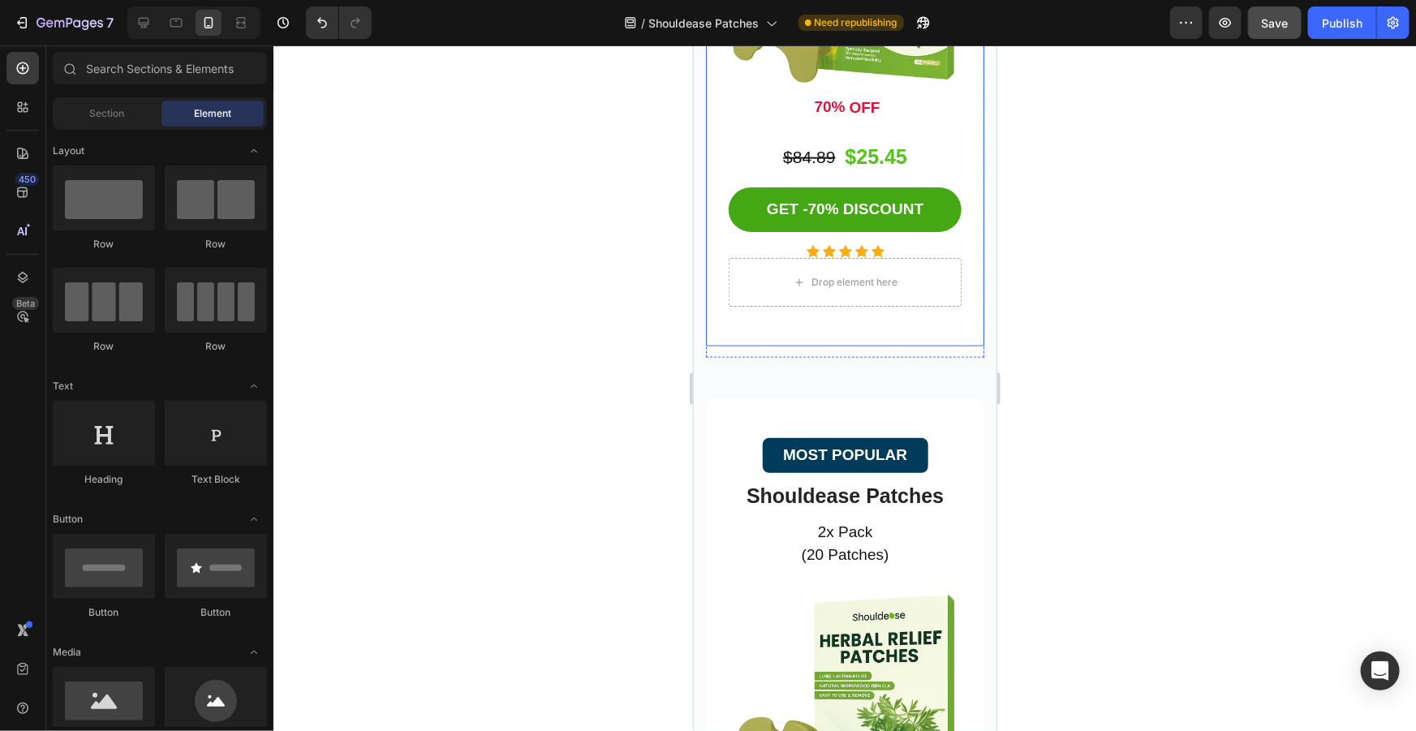
click at [863, 310] on div "STARTER PACK Button Shouldease Patches Product Title 1x Pack (10 Patches) Text …" at bounding box center [844, 11] width 278 height 670
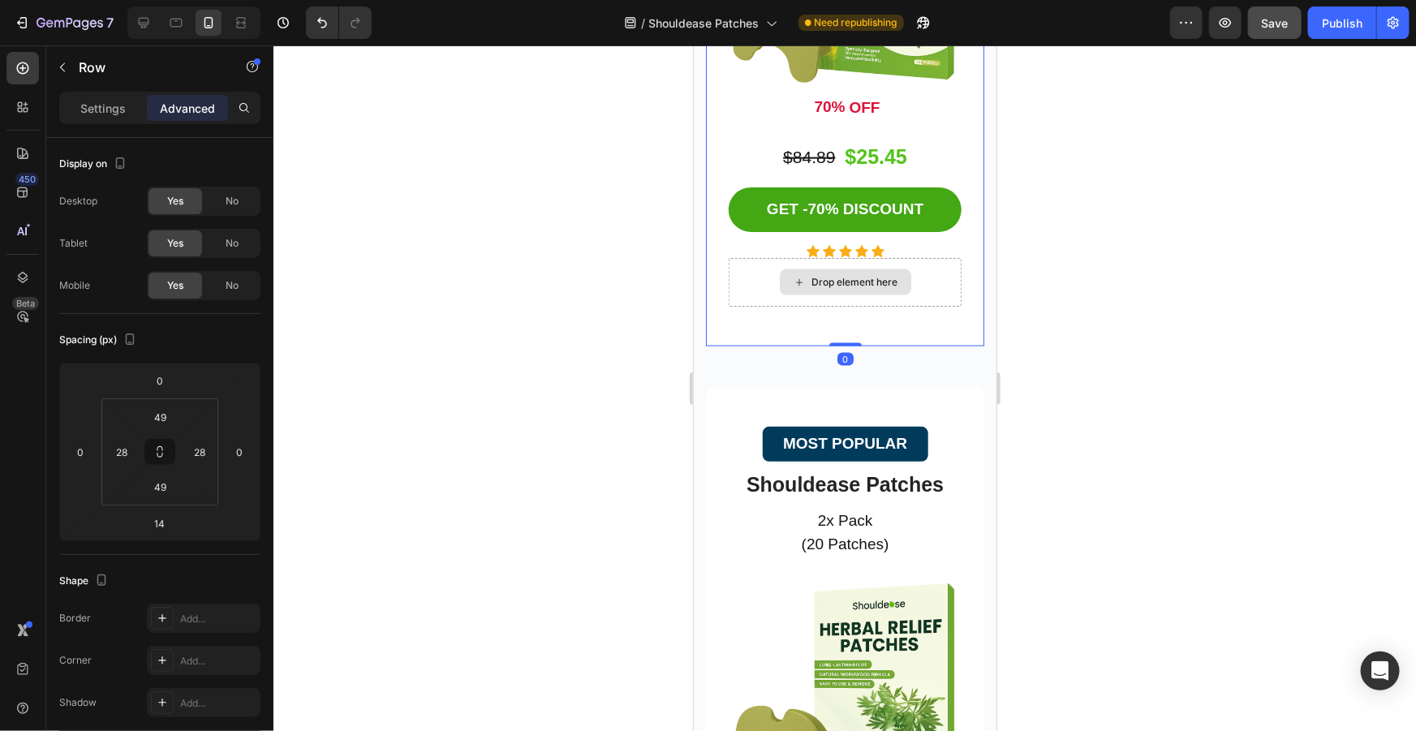
drag, startPoint x: 839, startPoint y: 342, endPoint x: 974, endPoint y: 267, distance: 155.1
click at [872, 272] on div "STARTER PACK Button Shouldease Patches Product Title 1x Pack (10 Patches) Text …" at bounding box center [844, 11] width 278 height 670
type input "0"
click at [1155, 268] on div at bounding box center [844, 388] width 1142 height 686
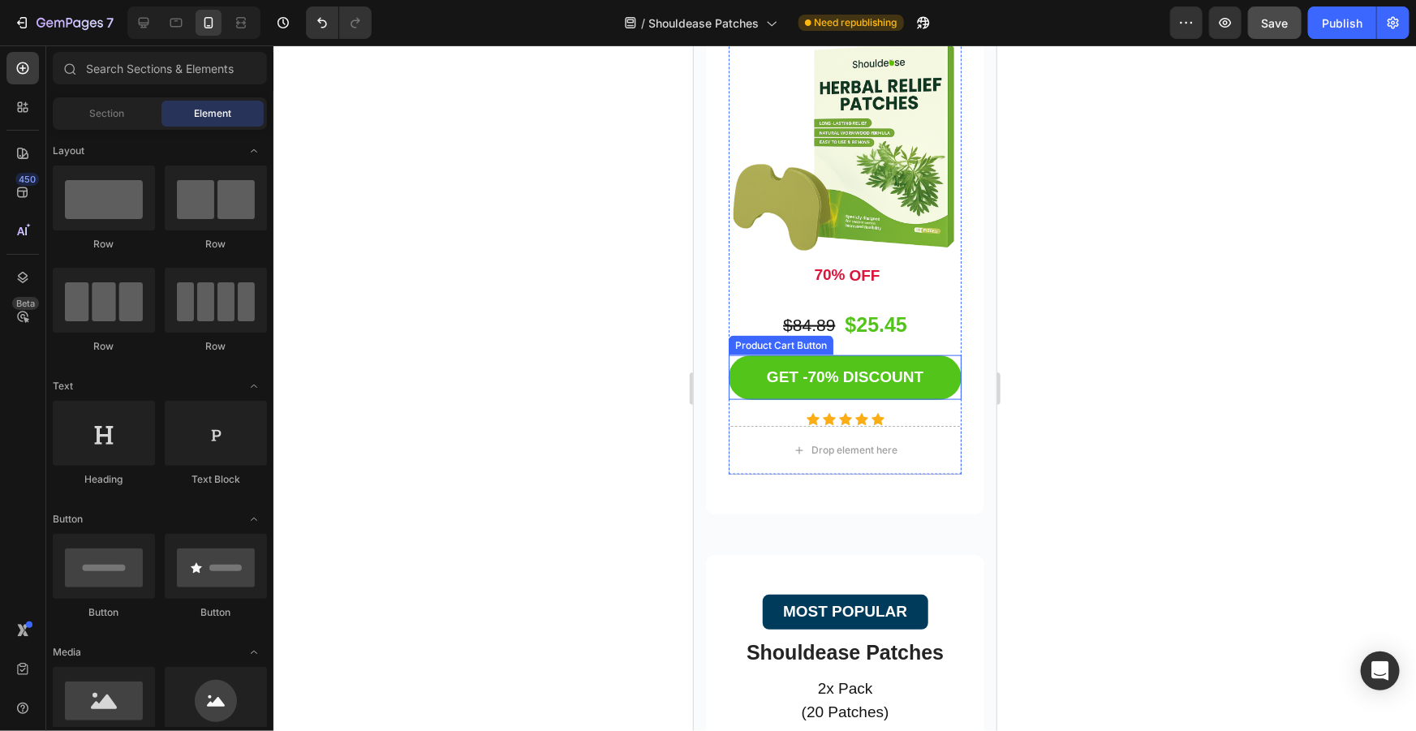
scroll to position [3873, 0]
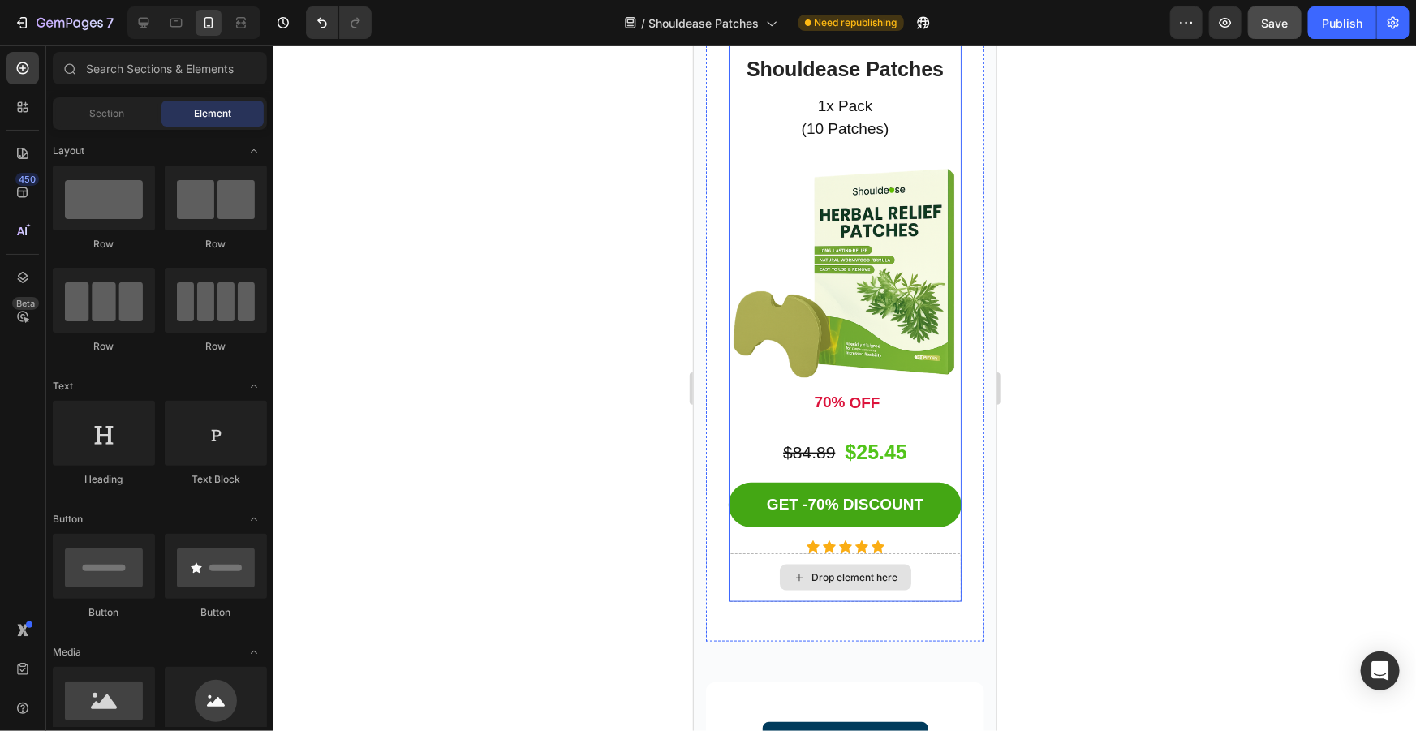
click at [961, 572] on div "STARTER PACK Button Shouldease Patches Product Title 1x Pack (10 Patches) Text …" at bounding box center [844, 307] width 278 height 670
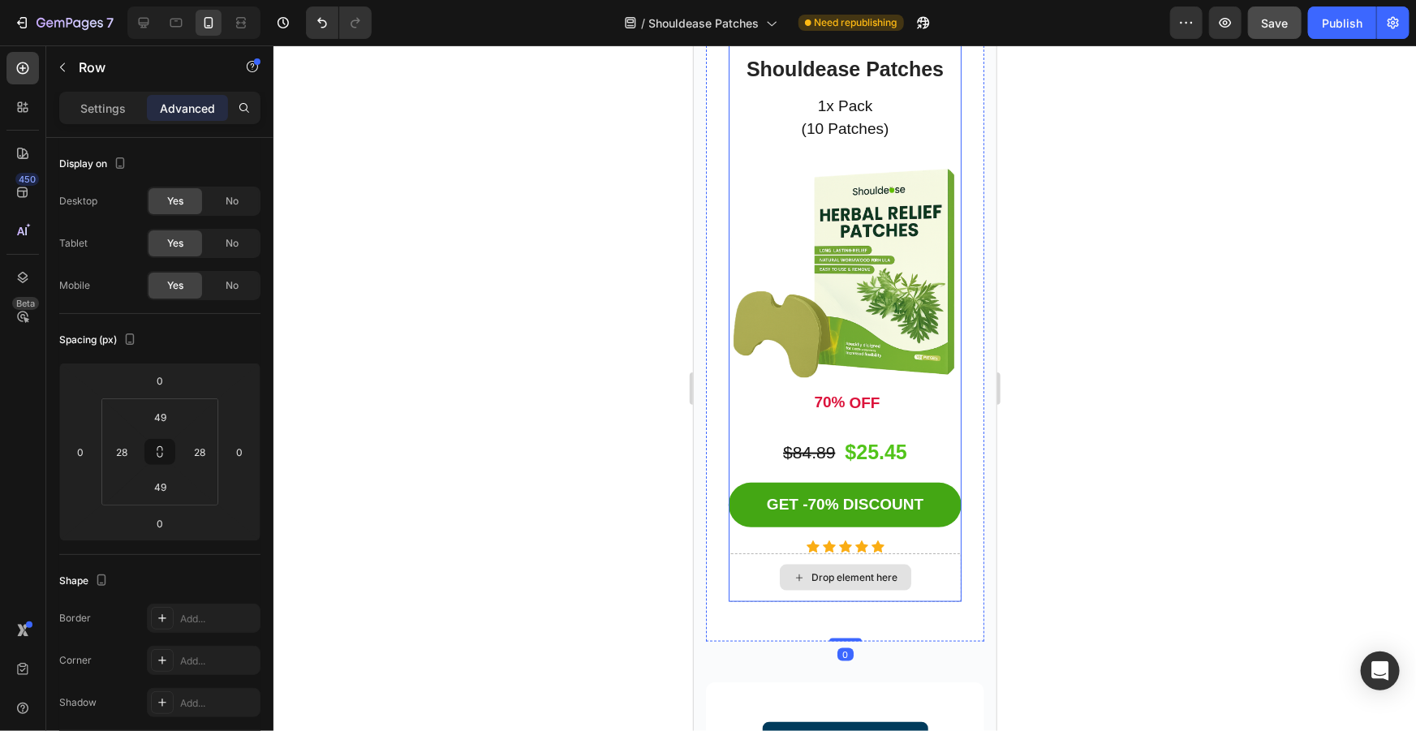
click at [920, 571] on div "Drop element here" at bounding box center [844, 577] width 233 height 49
drag, startPoint x: 837, startPoint y: 583, endPoint x: 910, endPoint y: 583, distance: 72.2
click at [858, 554] on div "STARTER PACK Button Shouldease Patches Product Title 1x Pack (10 Patches) Text …" at bounding box center [844, 306] width 233 height 591
click at [949, 579] on div "STARTER PACK Button Shouldease Patches Product Title 1x Pack (10 Patches) Text …" at bounding box center [844, 307] width 278 height 670
drag, startPoint x: 844, startPoint y: 624, endPoint x: 863, endPoint y: 583, distance: 44.7
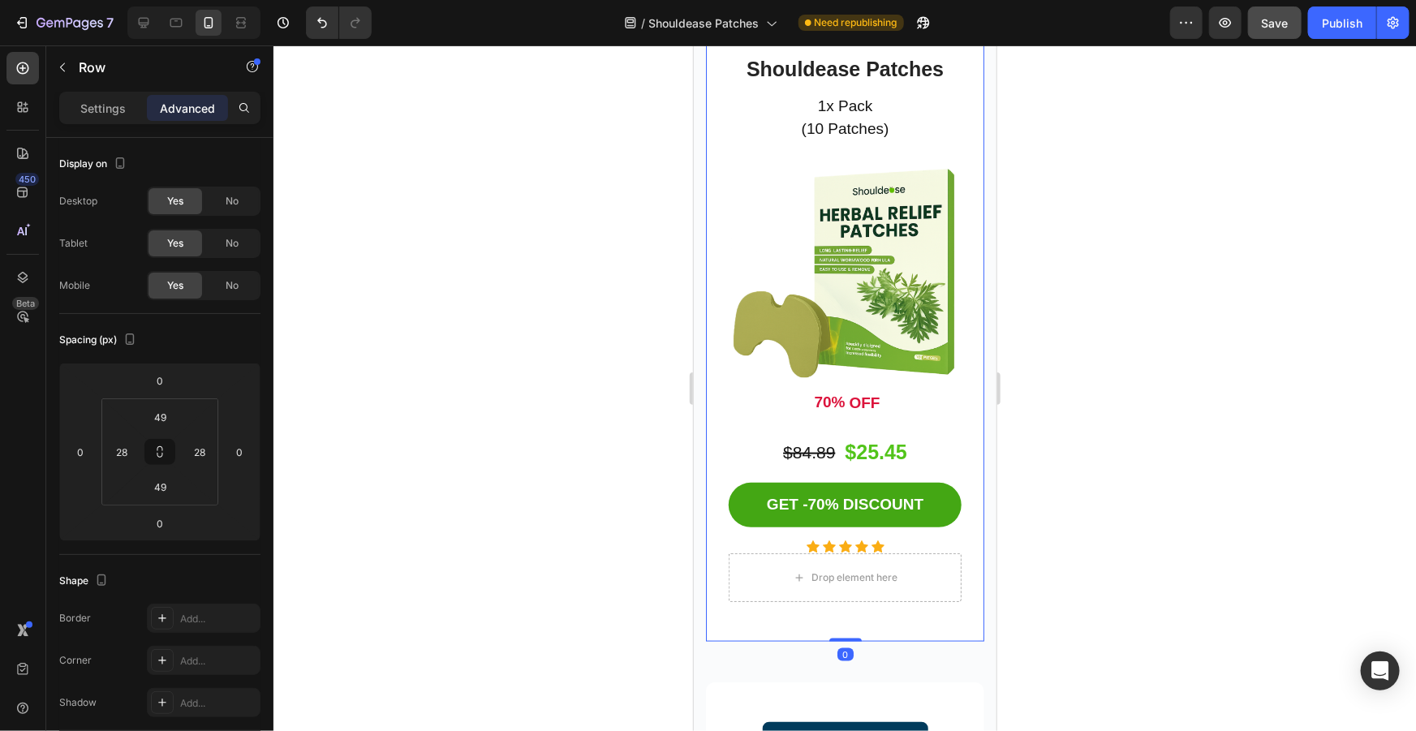
click at [854, 600] on div "STARTER PACK Button Shouldease Patches Product Title 1x Pack (10 Patches) Text …" at bounding box center [844, 307] width 278 height 670
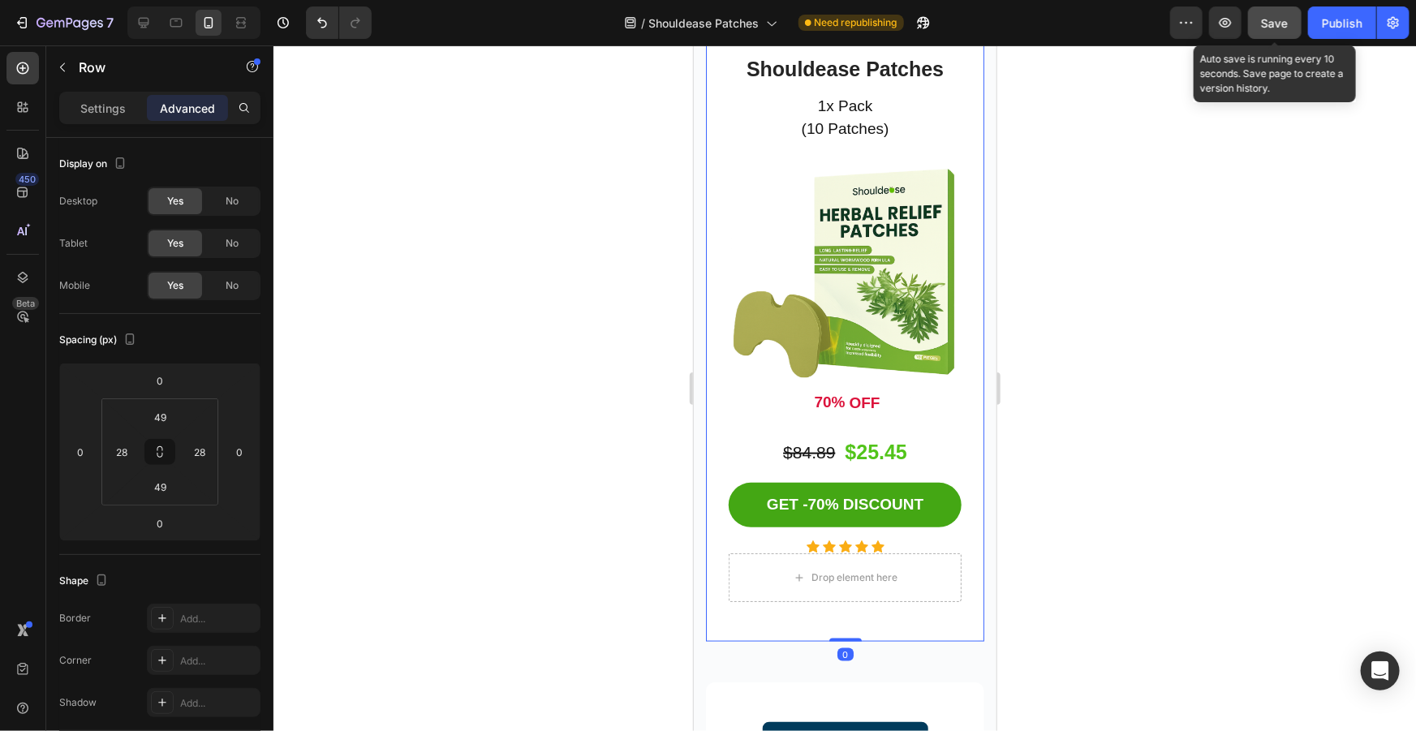
drag, startPoint x: 1268, startPoint y: 14, endPoint x: 277, endPoint y: 368, distance: 1053.0
click at [1268, 15] on div "Save" at bounding box center [1275, 23] width 27 height 17
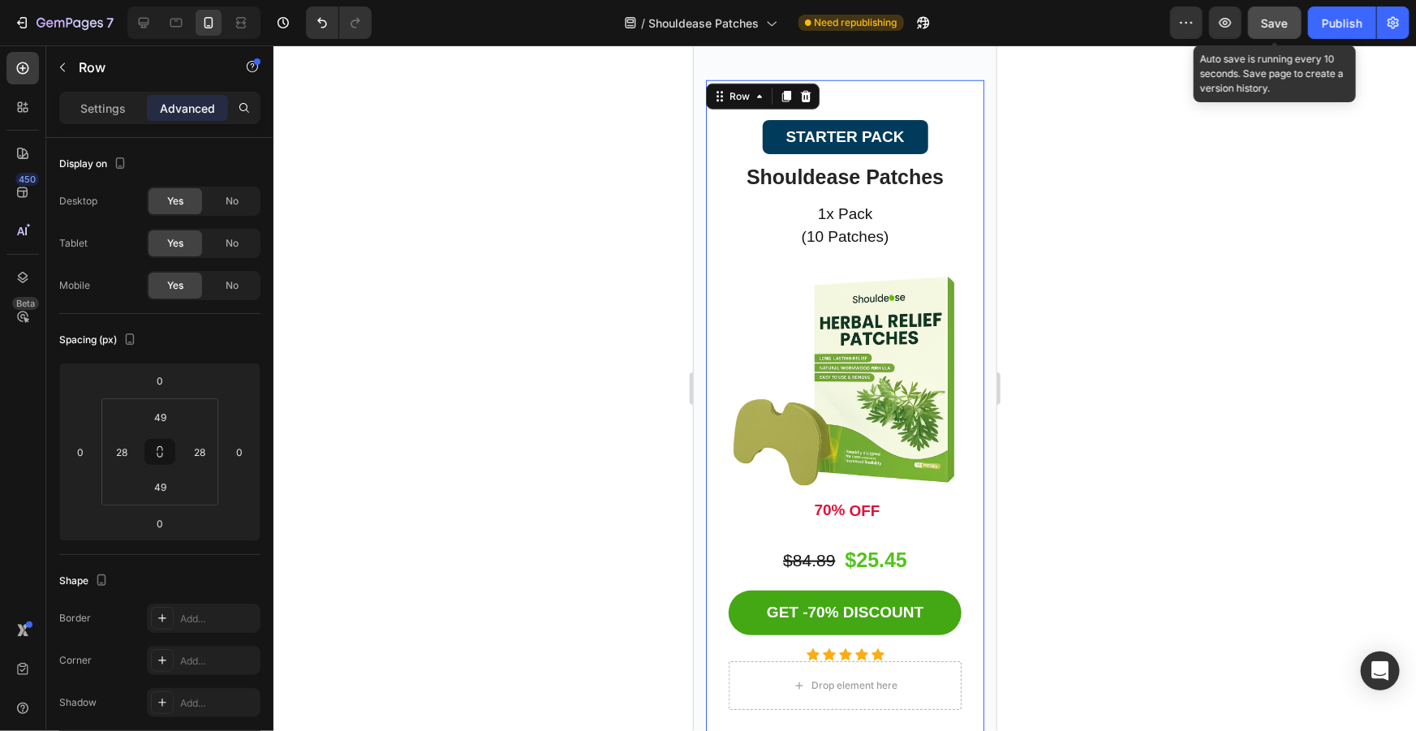
scroll to position [3725, 0]
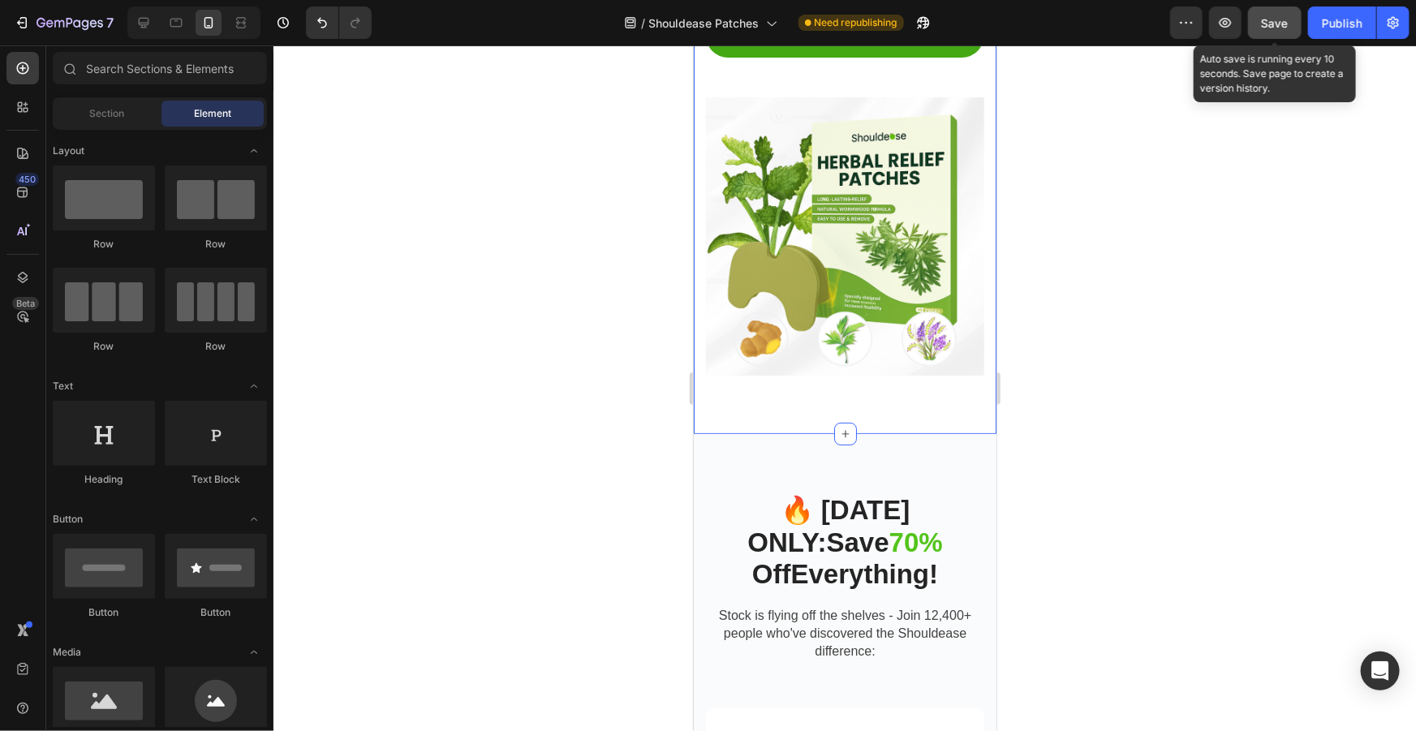
click at [941, 324] on img at bounding box center [844, 236] width 278 height 278
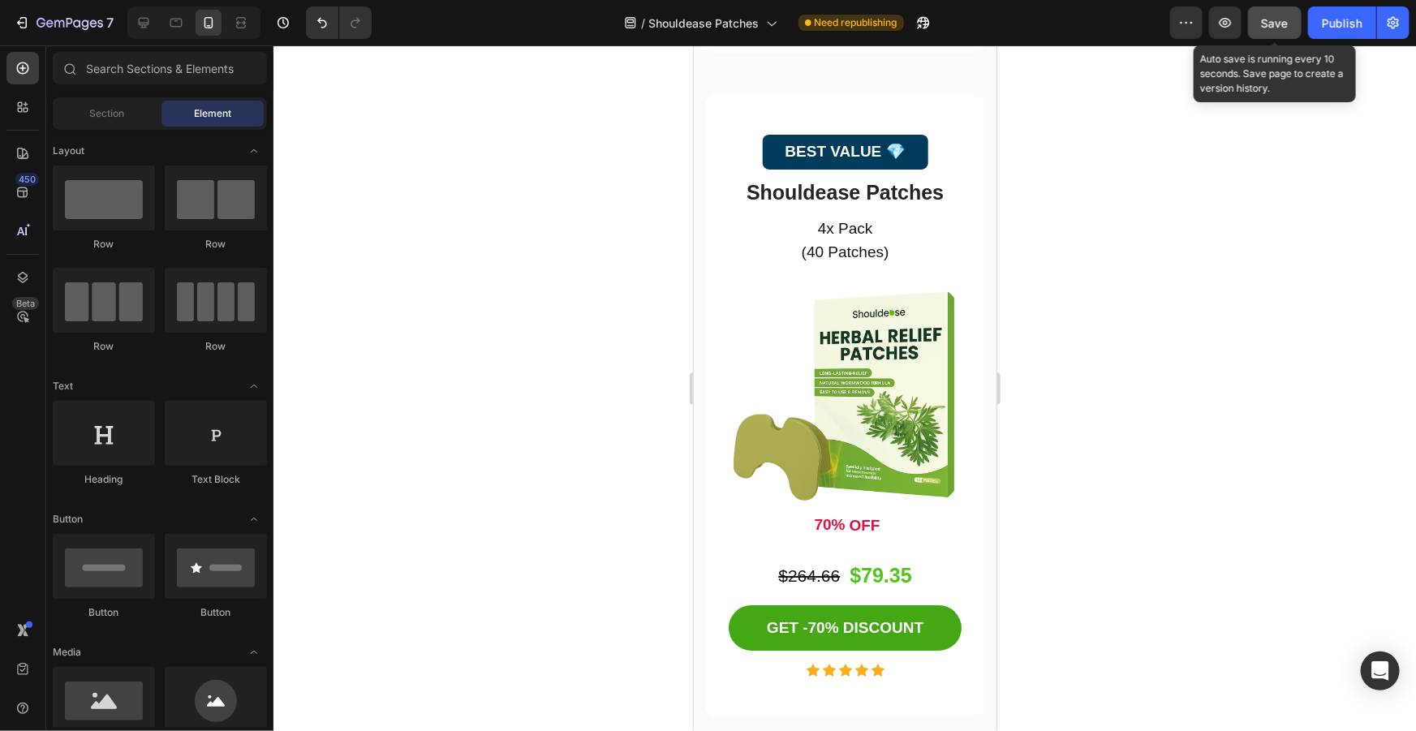
scroll to position [5798, 0]
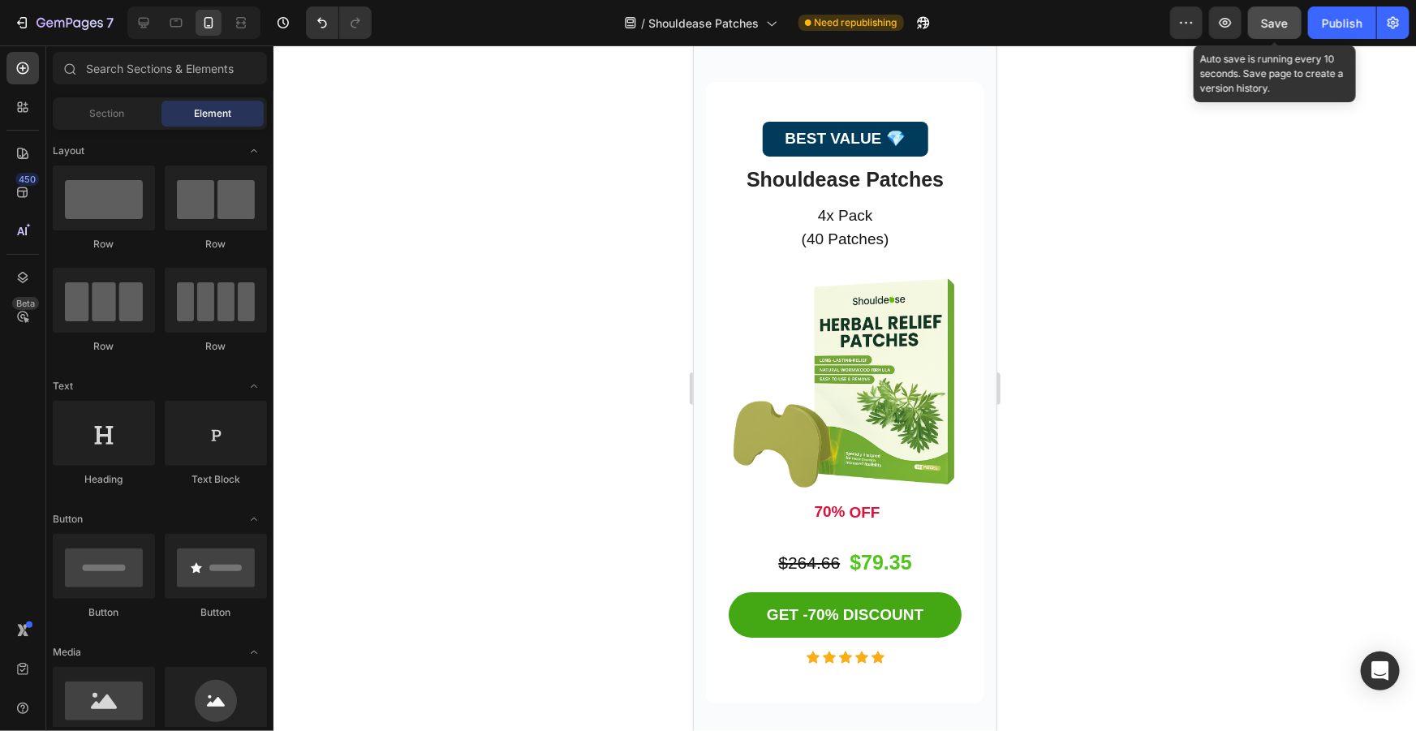
drag, startPoint x: 991, startPoint y: 277, endPoint x: 1520, endPoint y: 45, distance: 578.0
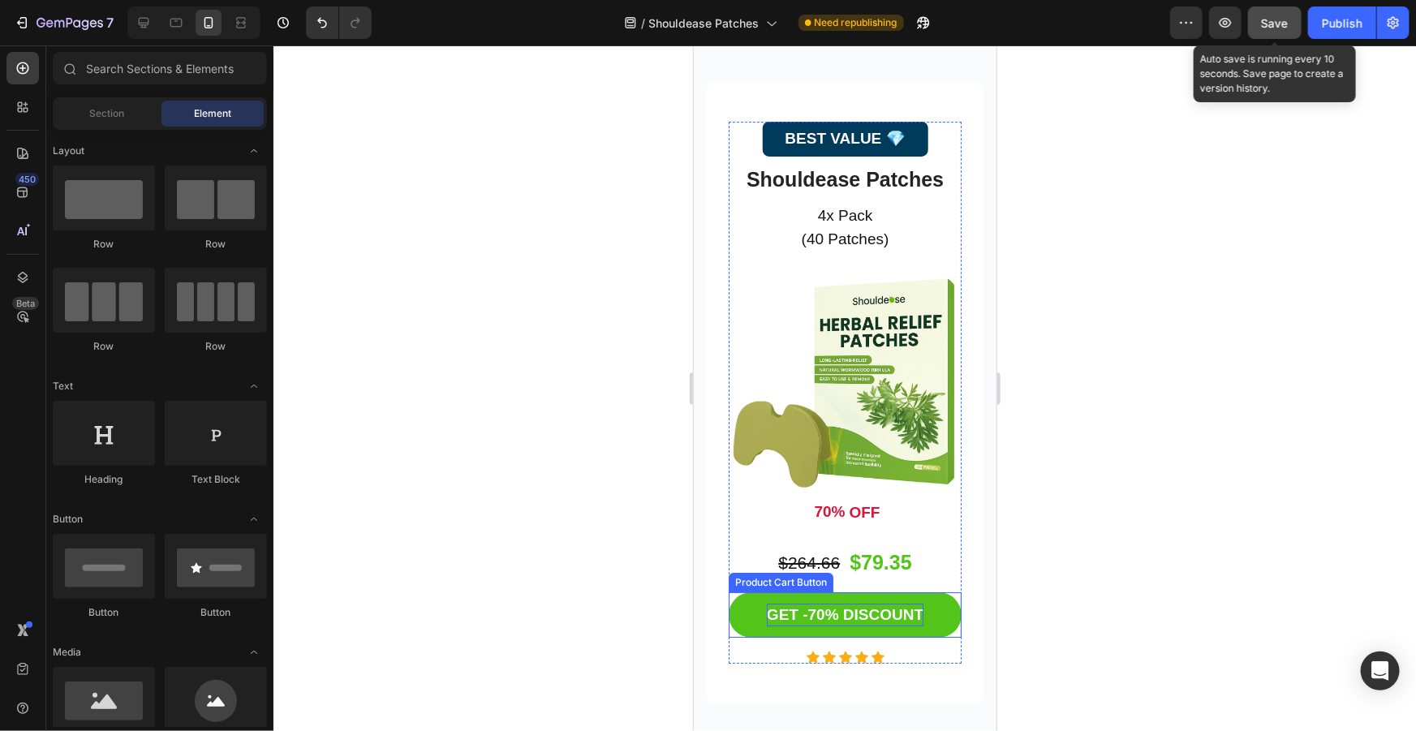
click at [787, 603] on div "GET -70% DISCOUNT" at bounding box center [844, 615] width 157 height 24
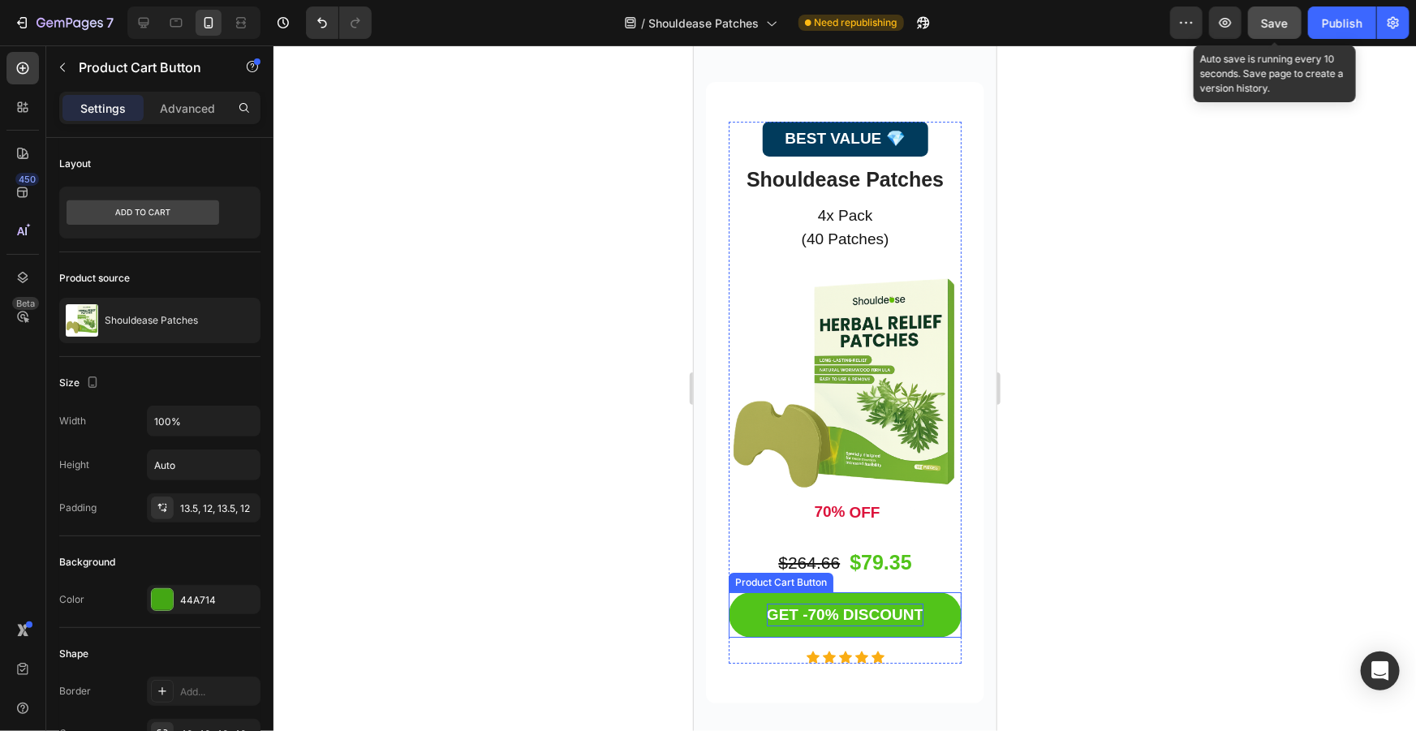
click at [787, 603] on div "GET -70% DISCOUNT" at bounding box center [844, 615] width 157 height 24
click at [863, 603] on p "GET -70% DISCOUNT" at bounding box center [844, 615] width 157 height 24
drag, startPoint x: 915, startPoint y: 561, endPoint x: 764, endPoint y: 558, distance: 151.8
click at [786, 603] on p "GET -70% DISCOUNT" at bounding box center [844, 615] width 157 height 24
click at [728, 592] on button "CLAI" at bounding box center [844, 614] width 233 height 45
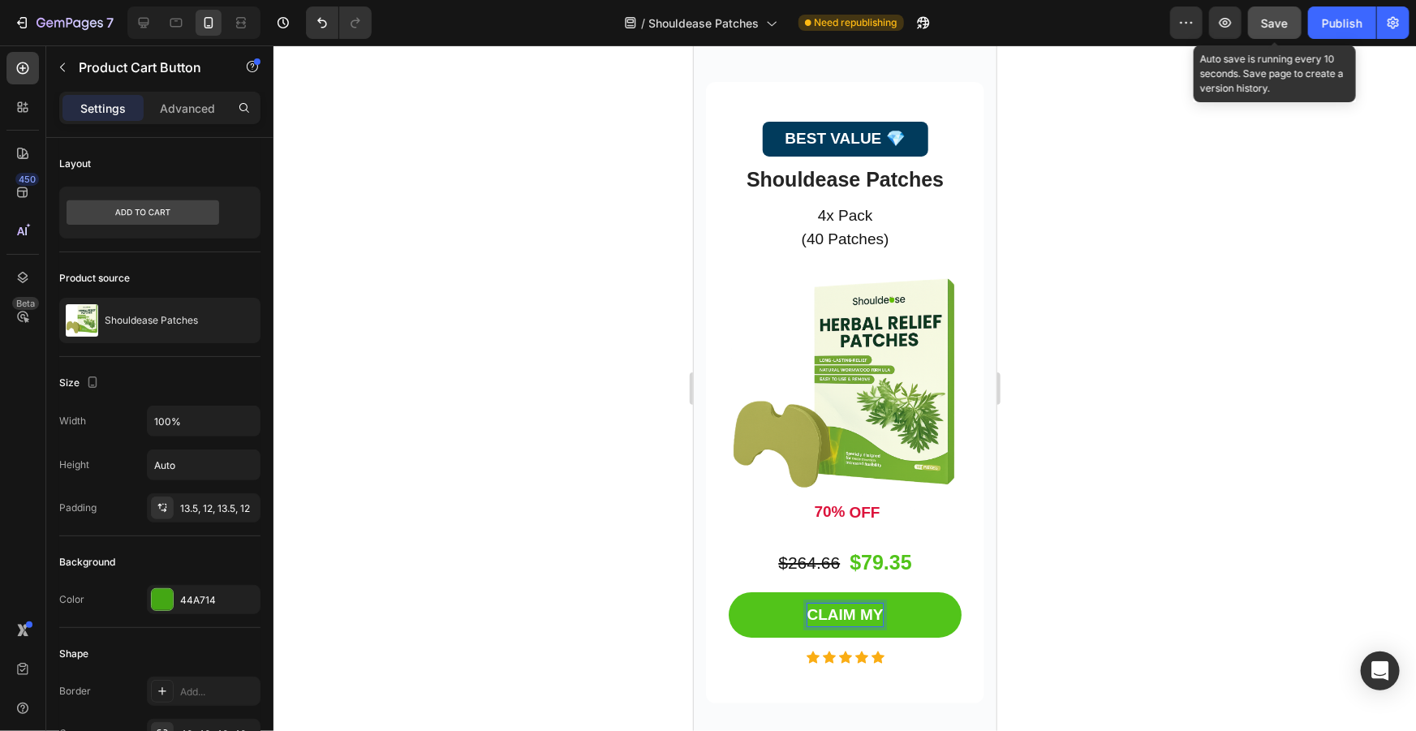
click at [728, 592] on button "CLAIM MY" at bounding box center [844, 614] width 233 height 45
click at [728, 592] on button "CLAIM MY 70%" at bounding box center [844, 614] width 233 height 45
click at [893, 603] on p "CLAIM MY 70% DISCOUNT" at bounding box center [844, 615] width 196 height 24
copy p "CLAIM MY 70% DISCOUNT"
click at [1213, 492] on div at bounding box center [844, 388] width 1142 height 686
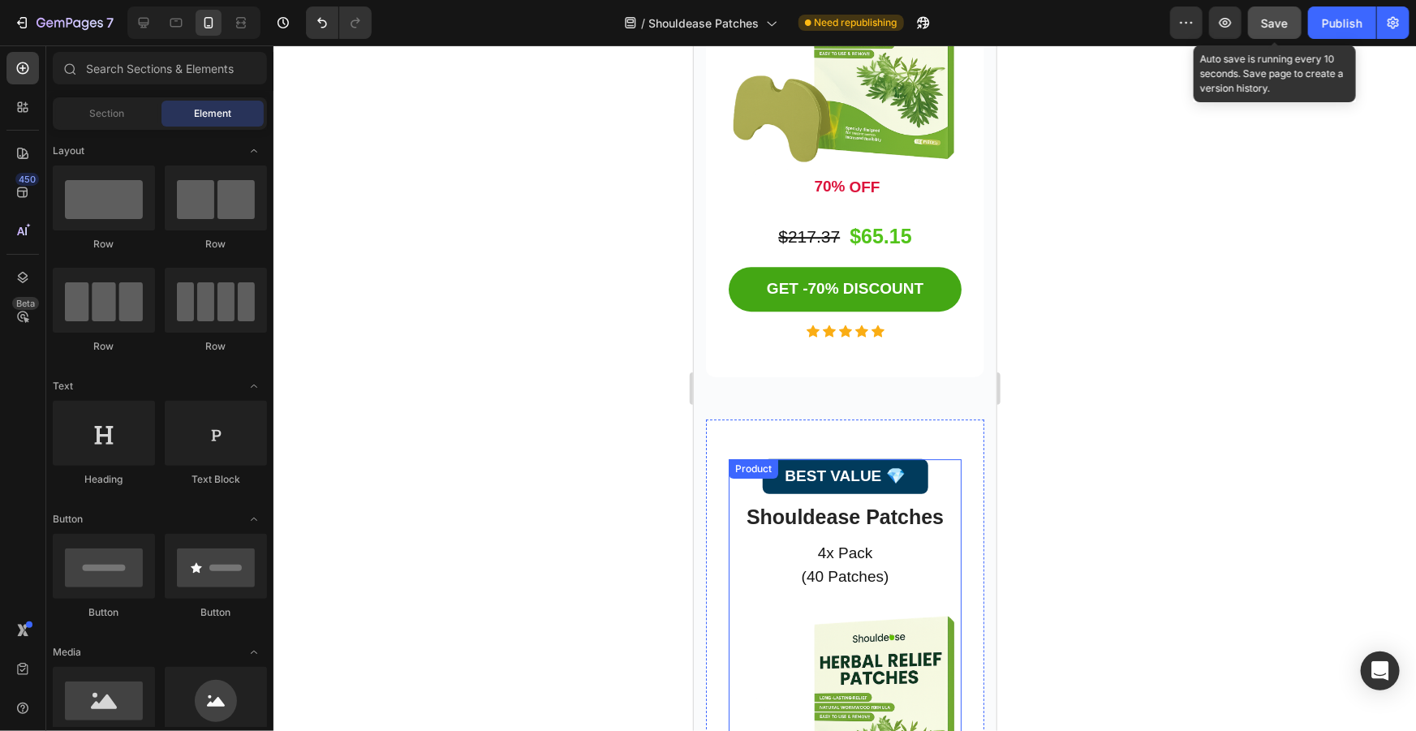
scroll to position [5355, 0]
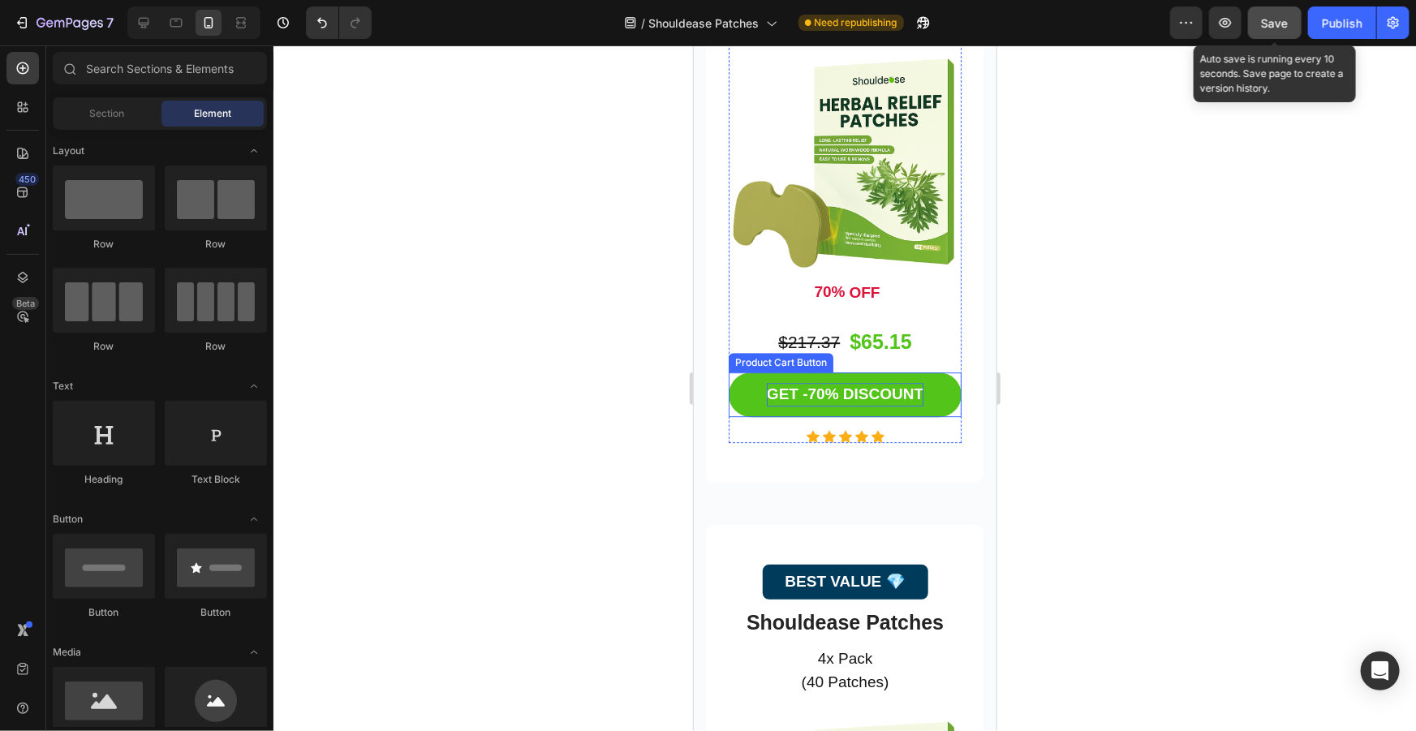
click at [858, 382] on div "GET -70% DISCOUNT" at bounding box center [844, 394] width 157 height 24
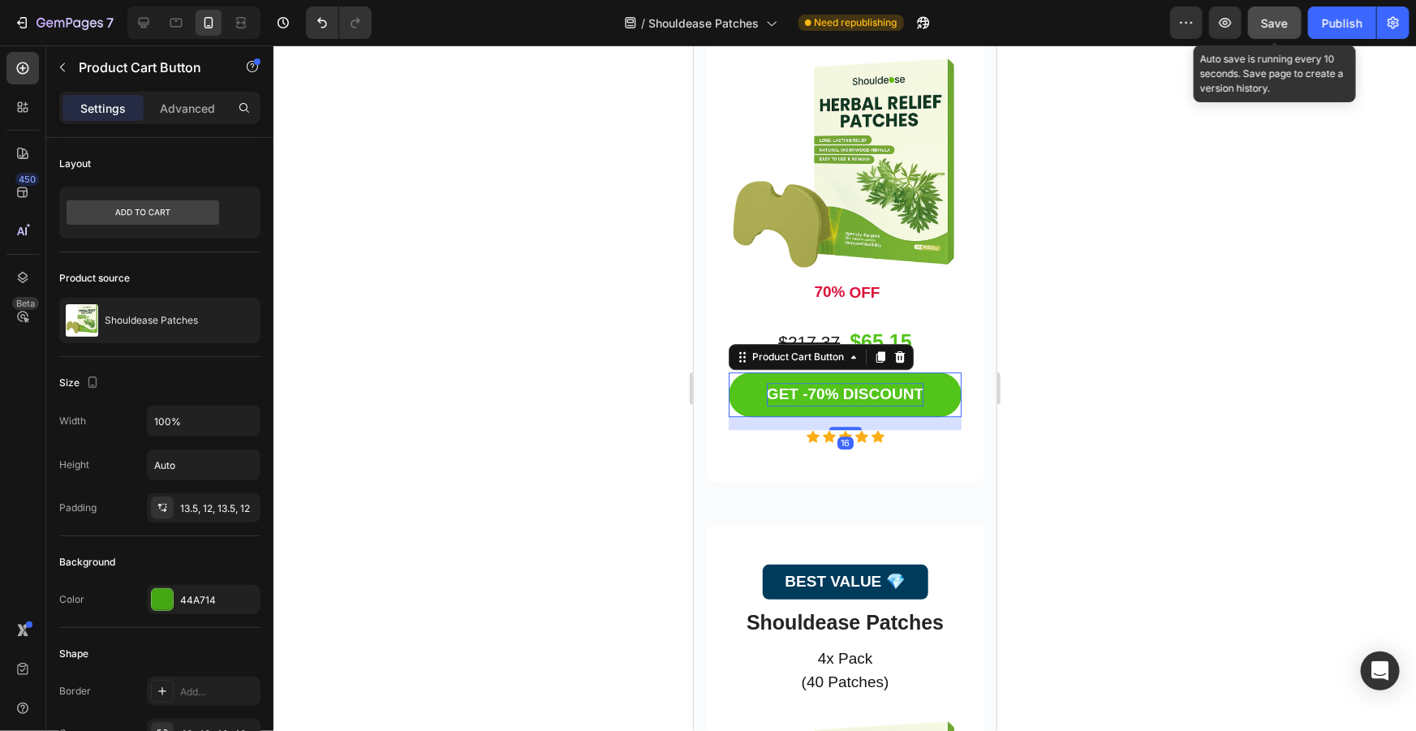
click at [876, 382] on div "GET -70% DISCOUNT" at bounding box center [844, 394] width 157 height 24
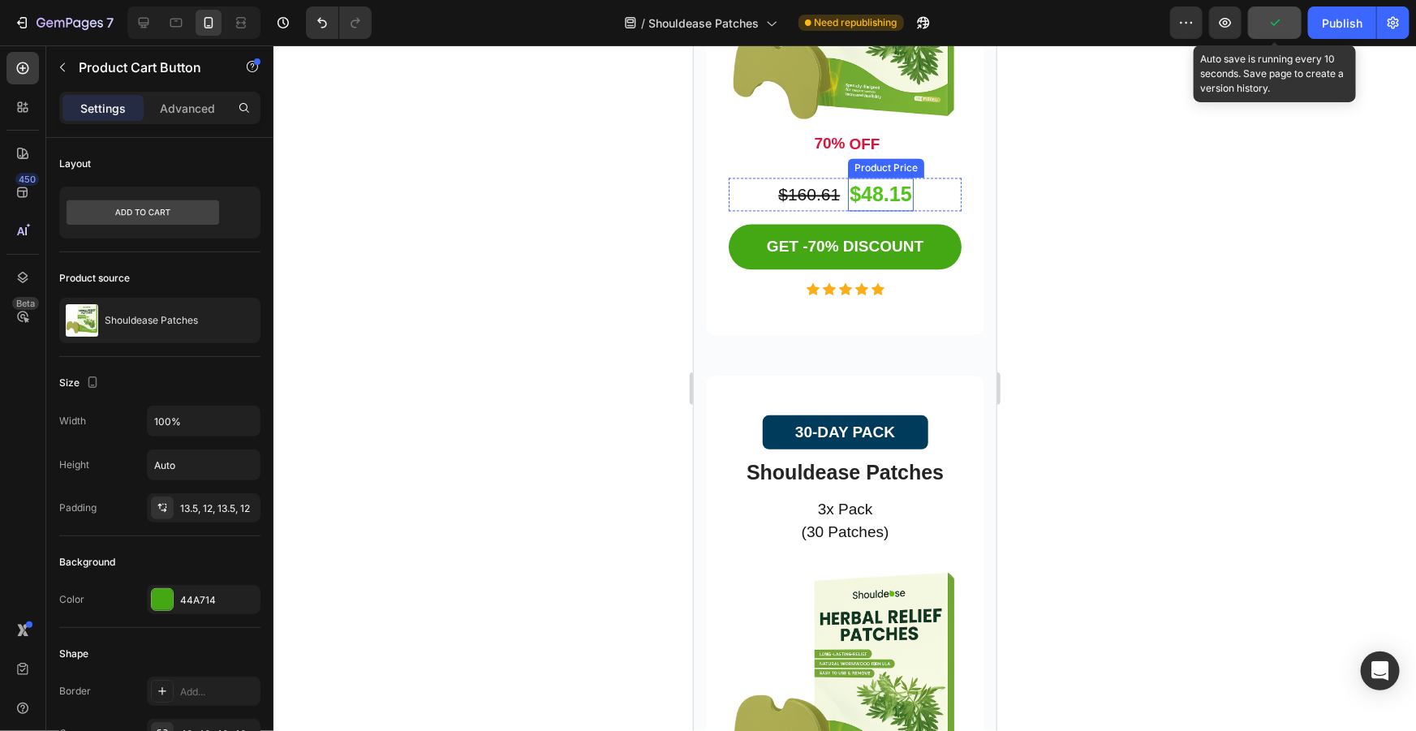
scroll to position [4618, 0]
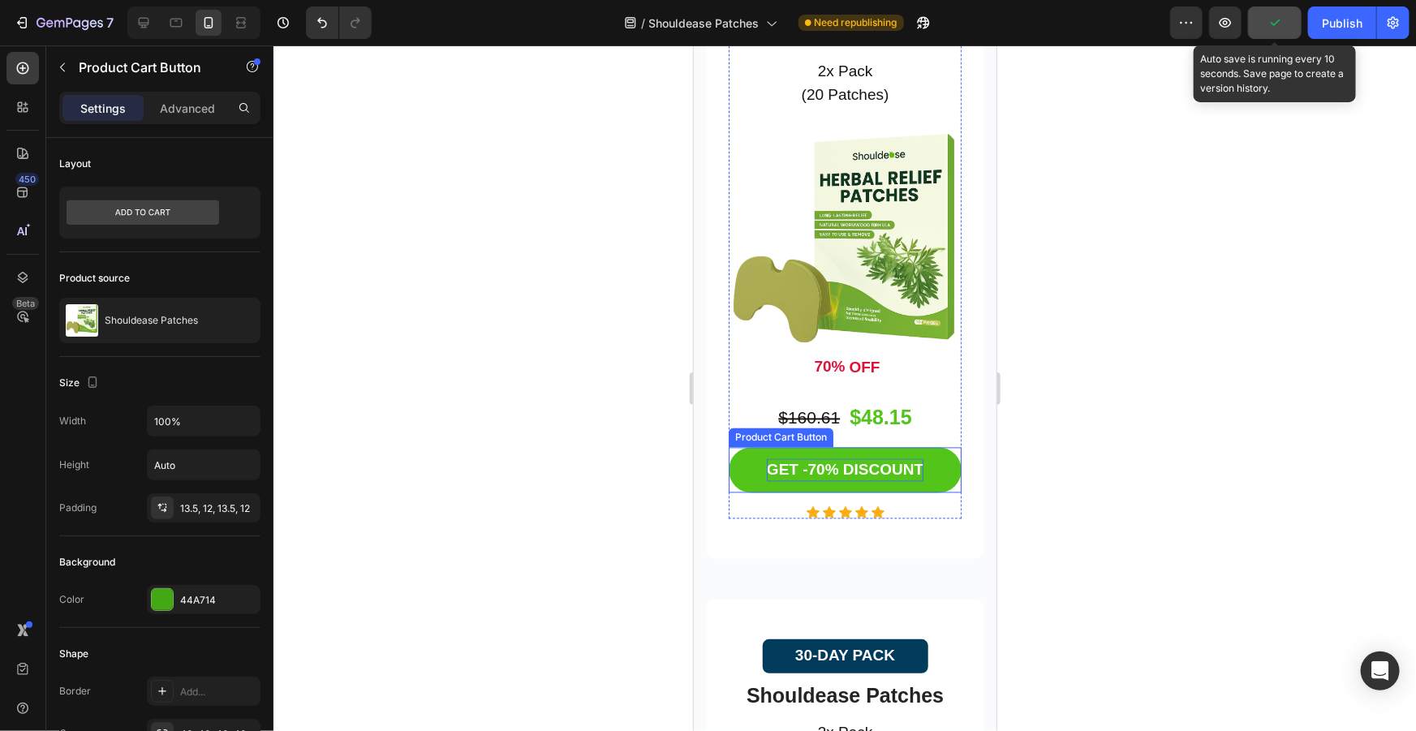
click at [880, 458] on div "GET -70% DISCOUNT" at bounding box center [844, 470] width 157 height 24
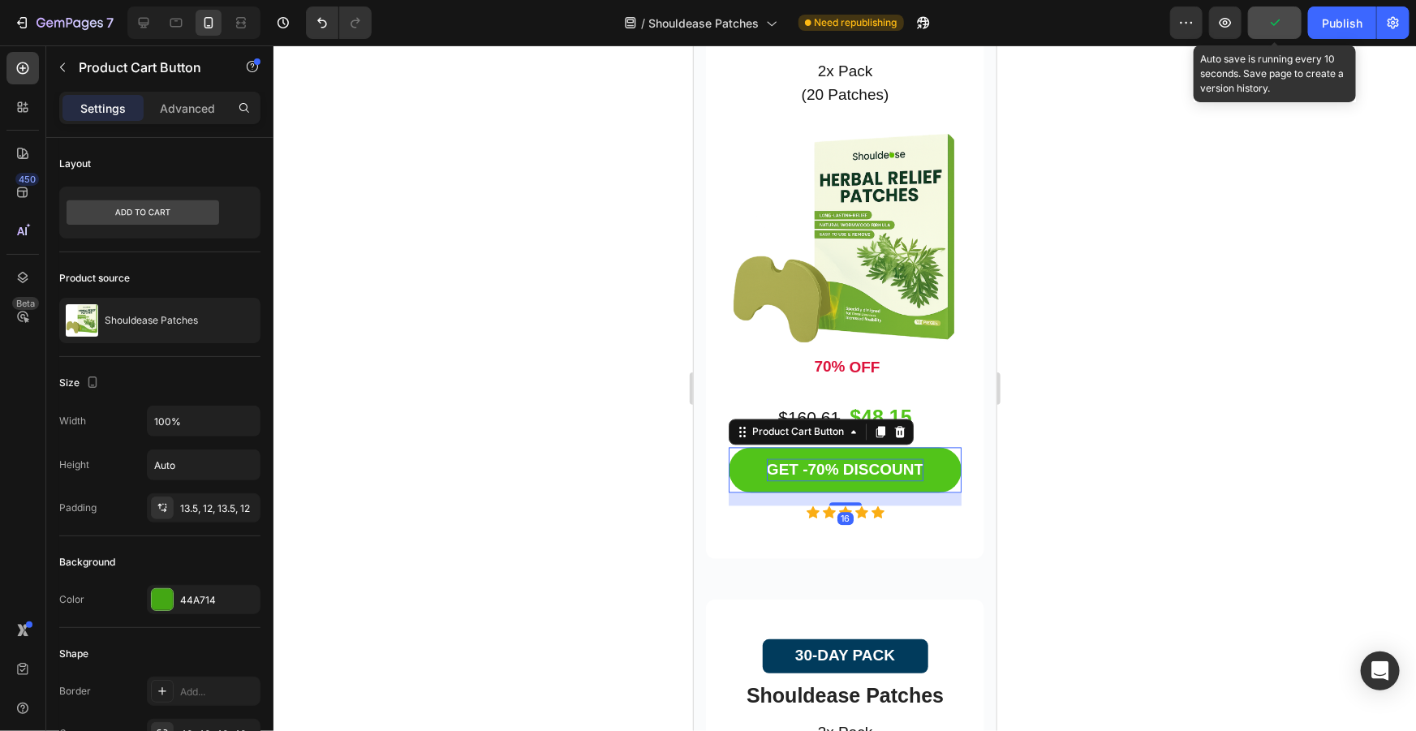
click at [880, 458] on div "GET -70% DISCOUNT" at bounding box center [844, 470] width 157 height 24
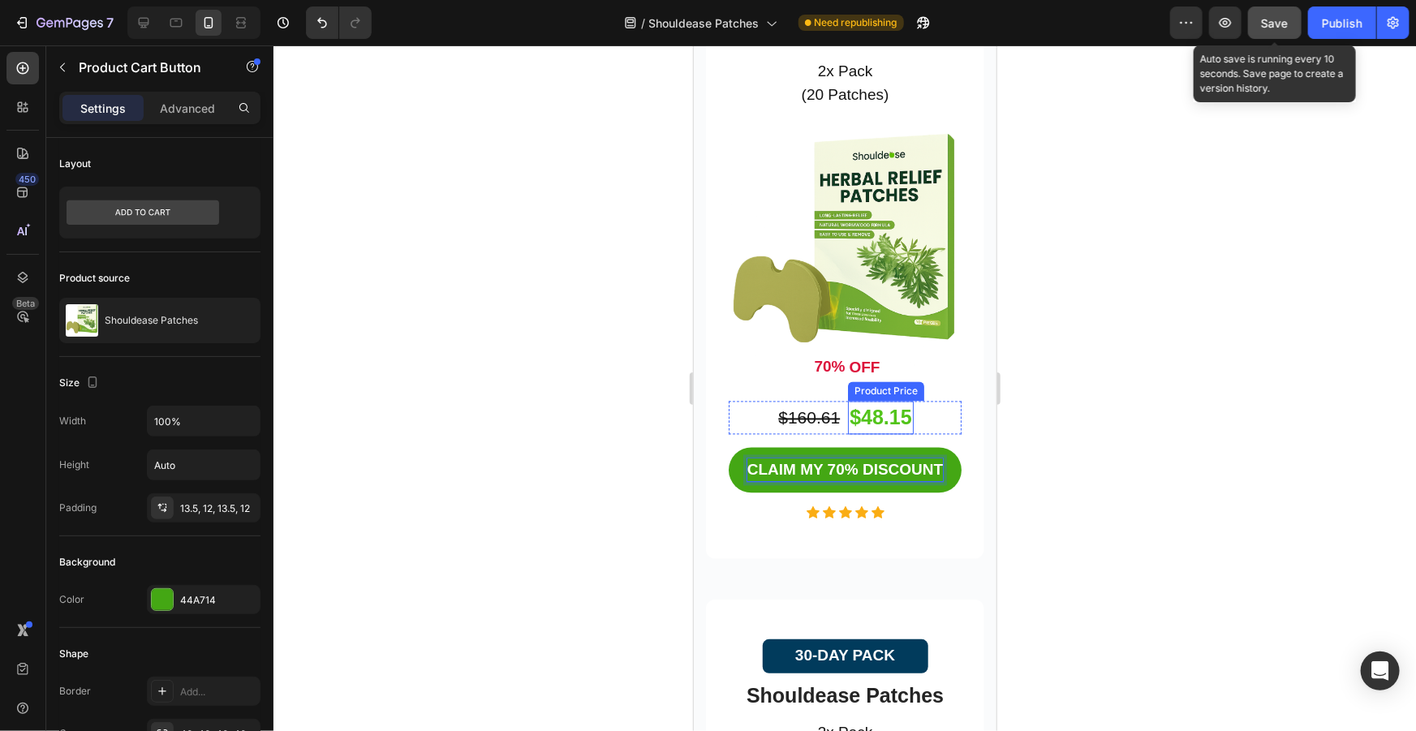
scroll to position [4102, 0]
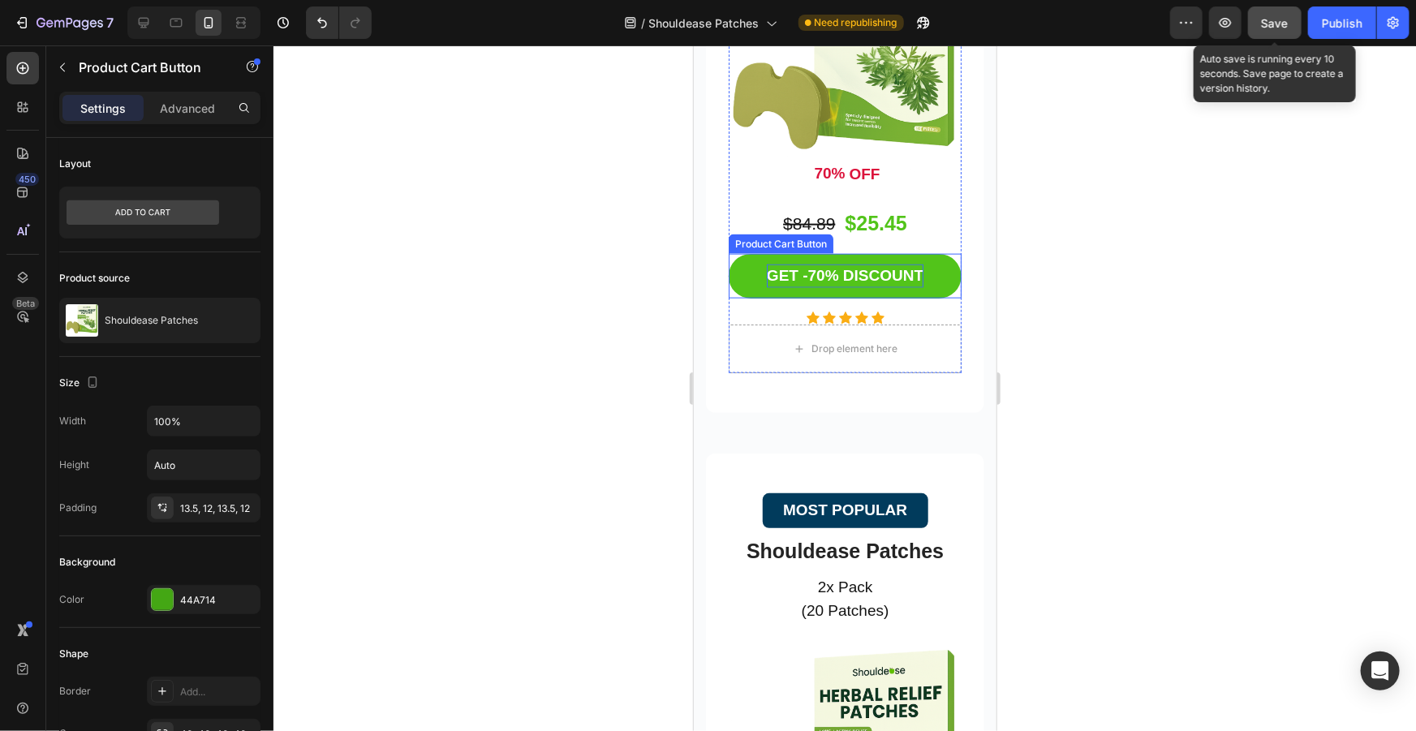
click at [846, 264] on div "GET -70% DISCOUNT" at bounding box center [844, 276] width 157 height 24
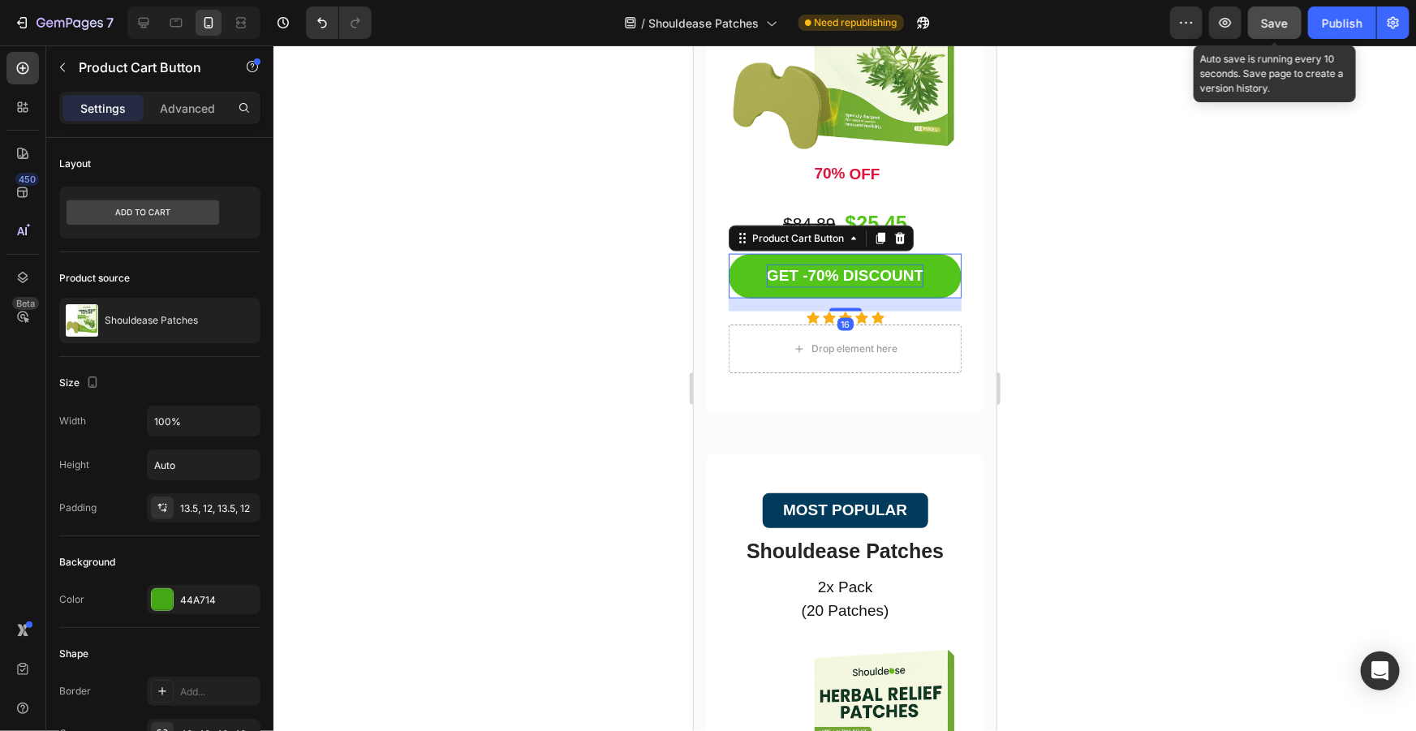
click at [861, 264] on div "GET -70% DISCOUNT" at bounding box center [844, 276] width 157 height 24
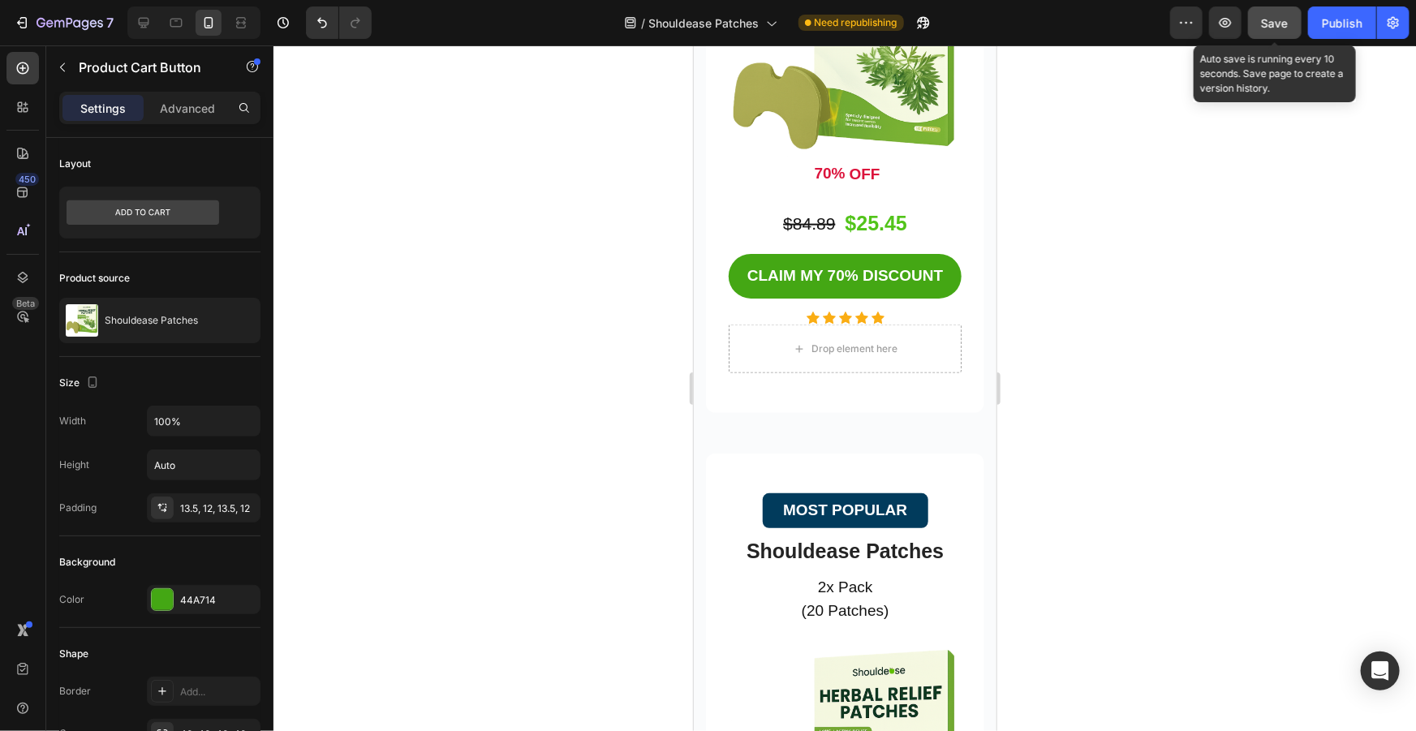
click at [1207, 292] on div at bounding box center [844, 388] width 1142 height 686
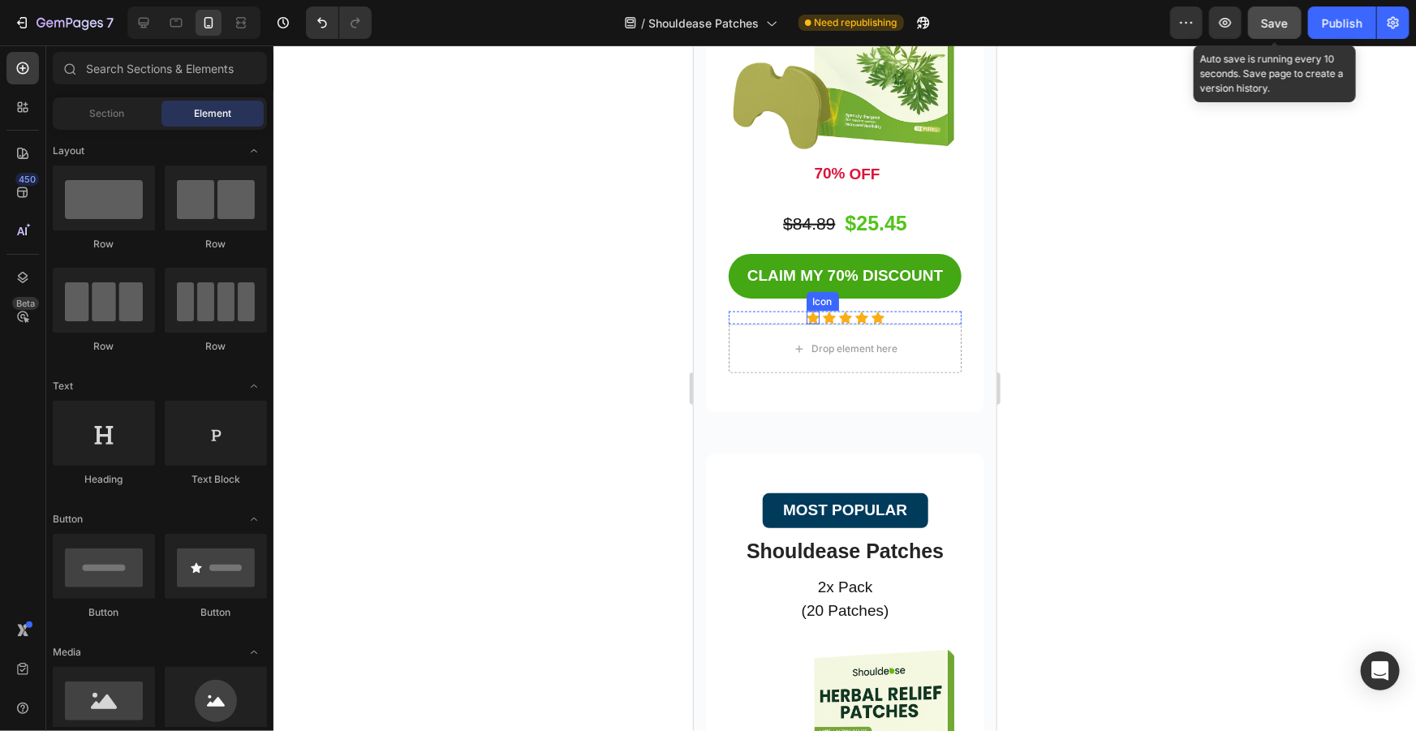
click at [806, 311] on icon at bounding box center [812, 317] width 13 height 13
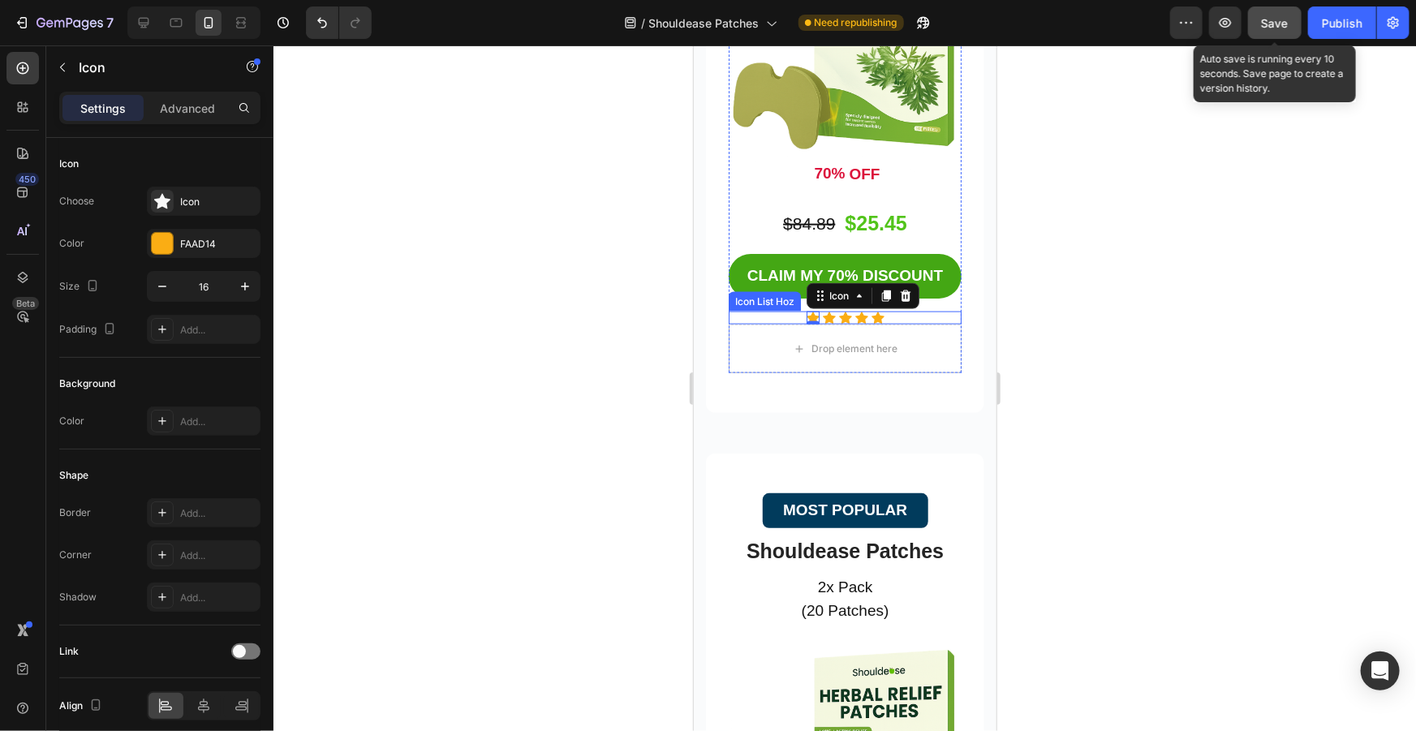
click at [786, 311] on div "Icon 0 Icon Icon Icon Icon" at bounding box center [844, 317] width 233 height 13
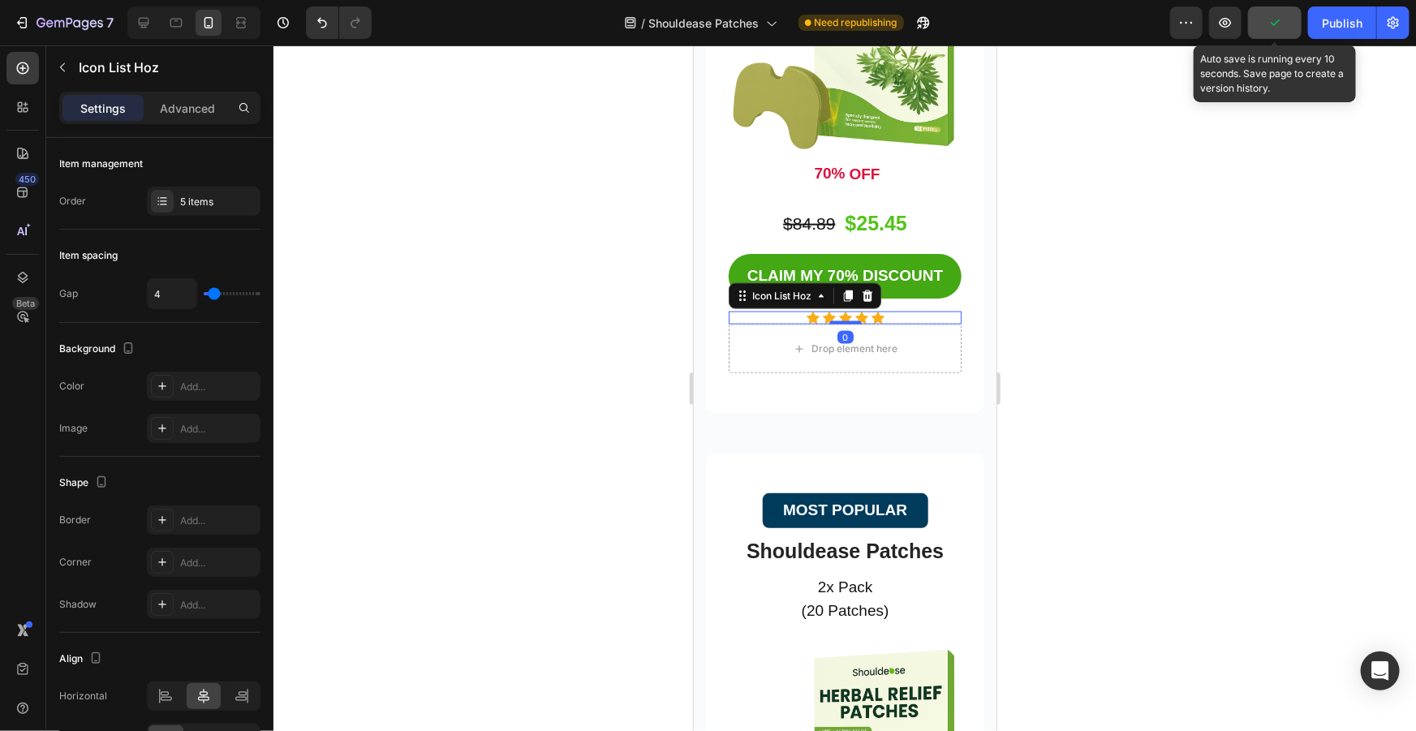
drag, startPoint x: 837, startPoint y: 308, endPoint x: 866, endPoint y: 331, distance: 37.5
click at [850, 311] on div "Icon Icon Icon Icon Icon Icon List Hoz 0" at bounding box center [844, 317] width 233 height 13
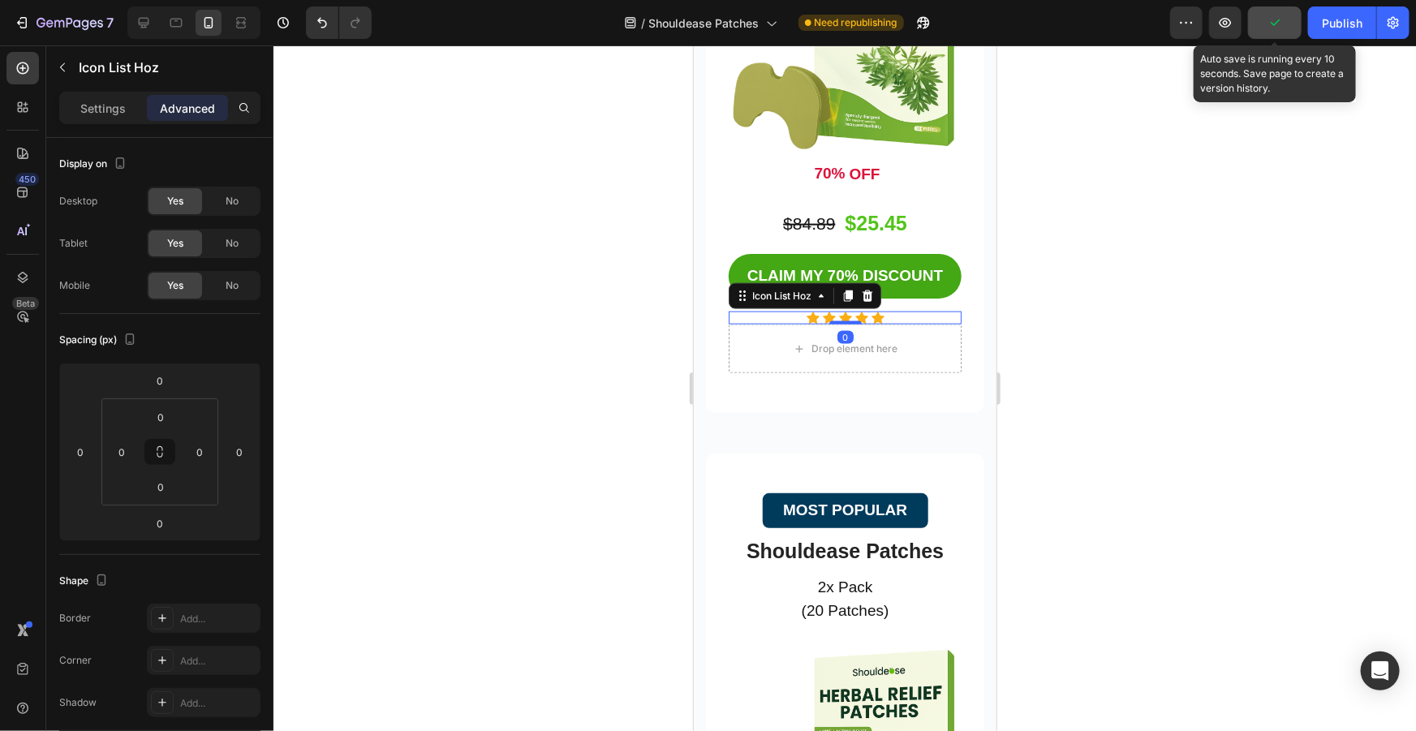
click at [843, 312] on div "STARTER PACK Button Shouldease Patches Product Title 1x Pack (10 Patches) Text …" at bounding box center [844, 78] width 233 height 591
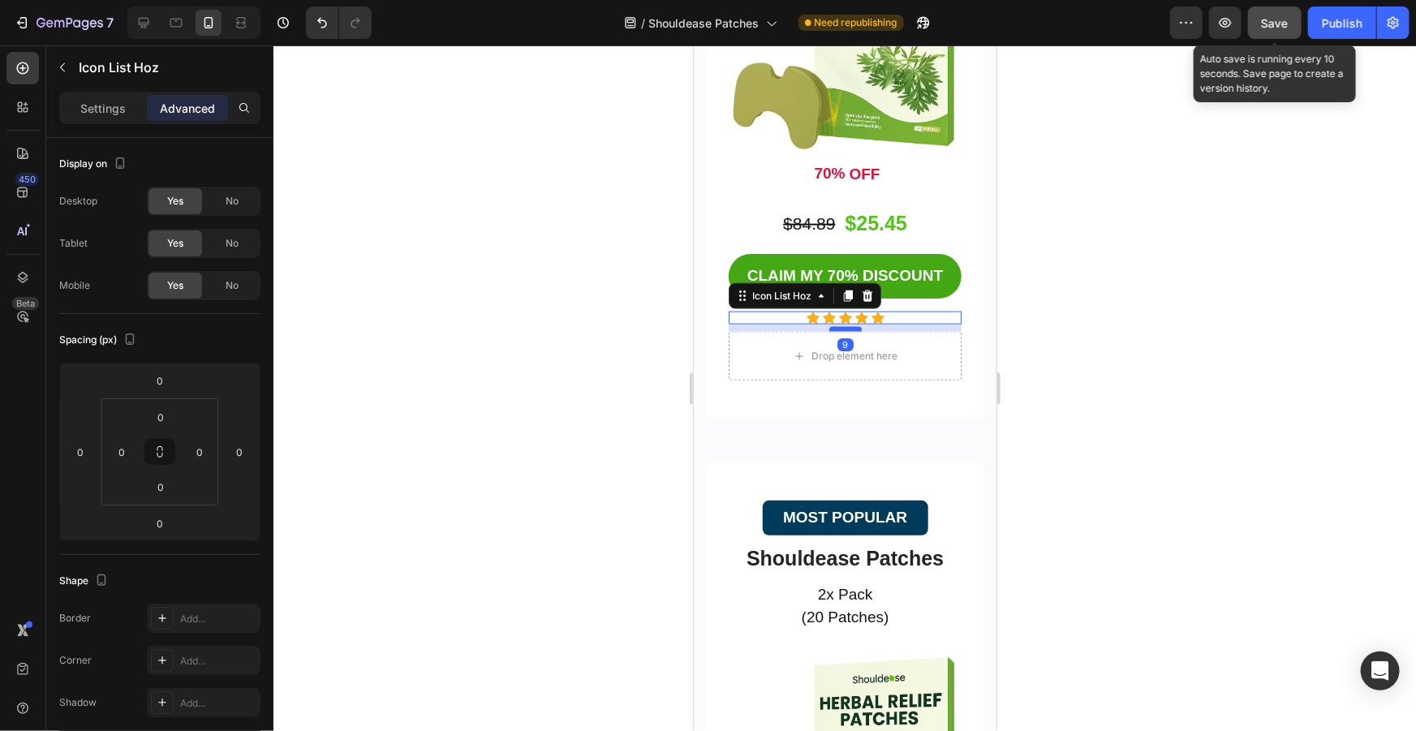
click at [848, 326] on div at bounding box center [844, 328] width 32 height 5
type input "9"
click at [863, 331] on div "Drop element here" at bounding box center [844, 355] width 233 height 49
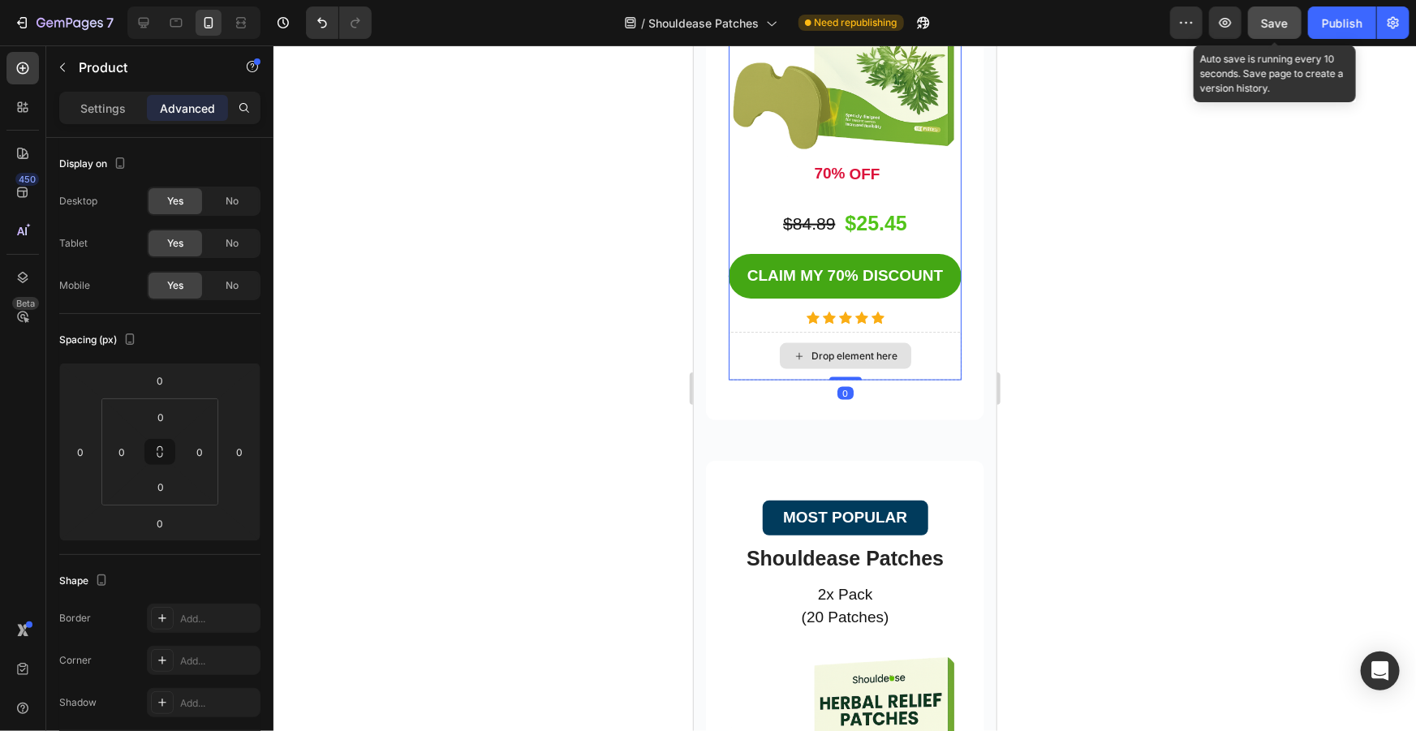
click at [842, 361] on div "Drop element here" at bounding box center [844, 355] width 233 height 49
drag, startPoint x: 841, startPoint y: 362, endPoint x: 843, endPoint y: 312, distance: 49.6
click at [843, 312] on div "STARTER PACK Button Shouldease Patches Product Title 1x Pack (10 Patches) Text …" at bounding box center [844, 82] width 233 height 598
click at [840, 312] on div "STARTER PACK Button Shouldease Patches Product Title 1x Pack (10 Patches) Text …" at bounding box center [844, 57] width 233 height 549
click at [840, 331] on div "Drop element here" at bounding box center [844, 355] width 233 height 49
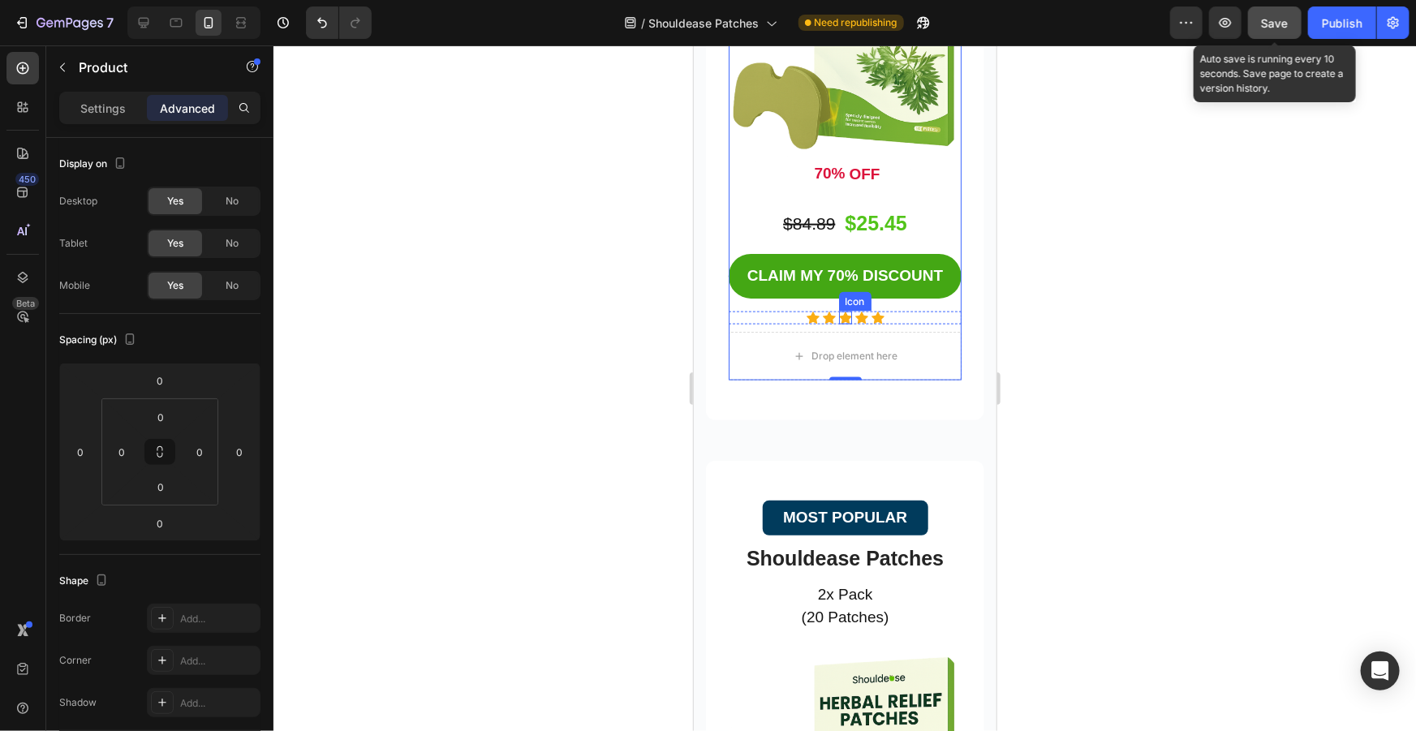
click at [845, 311] on icon at bounding box center [844, 317] width 13 height 13
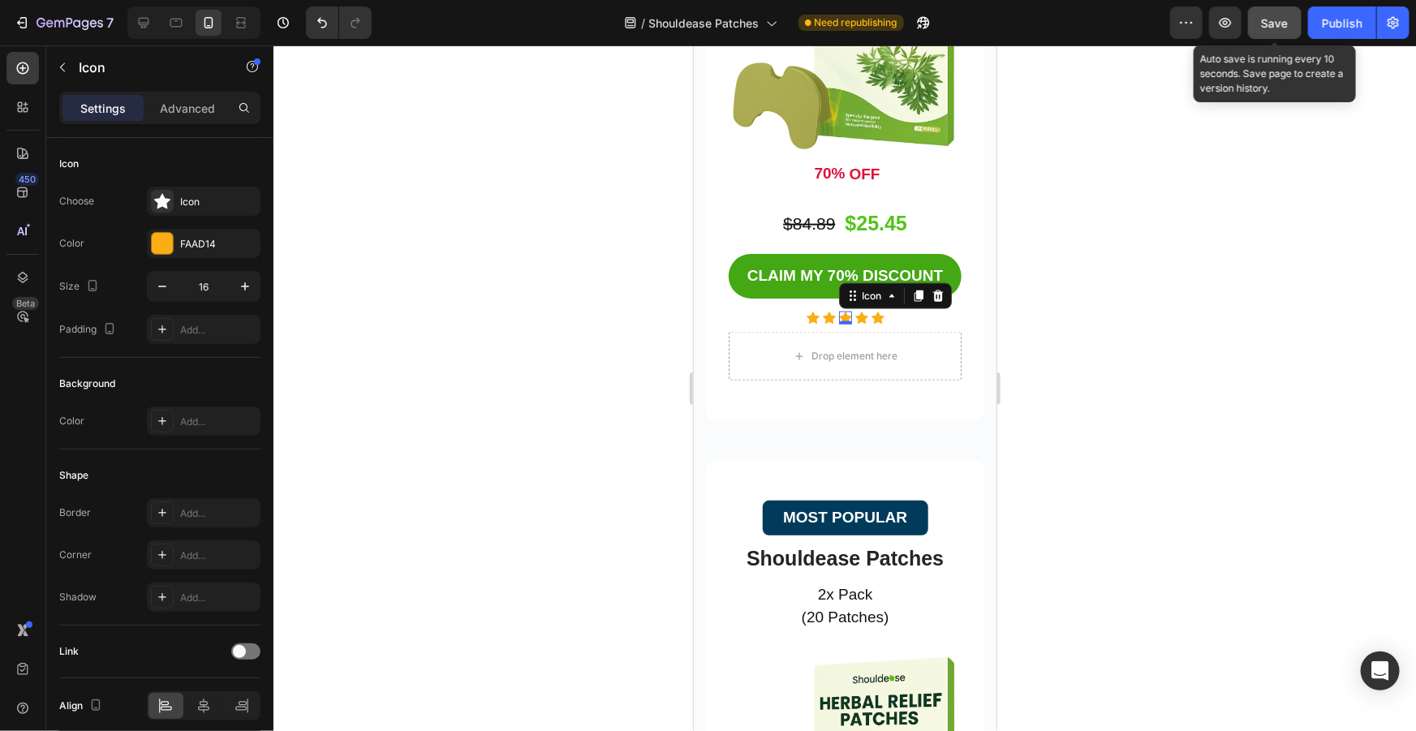
click at [820, 309] on div "STARTER PACK Button Shouldease Patches Product Title 1x Pack (10 Patches) Text …" at bounding box center [844, 57] width 233 height 549
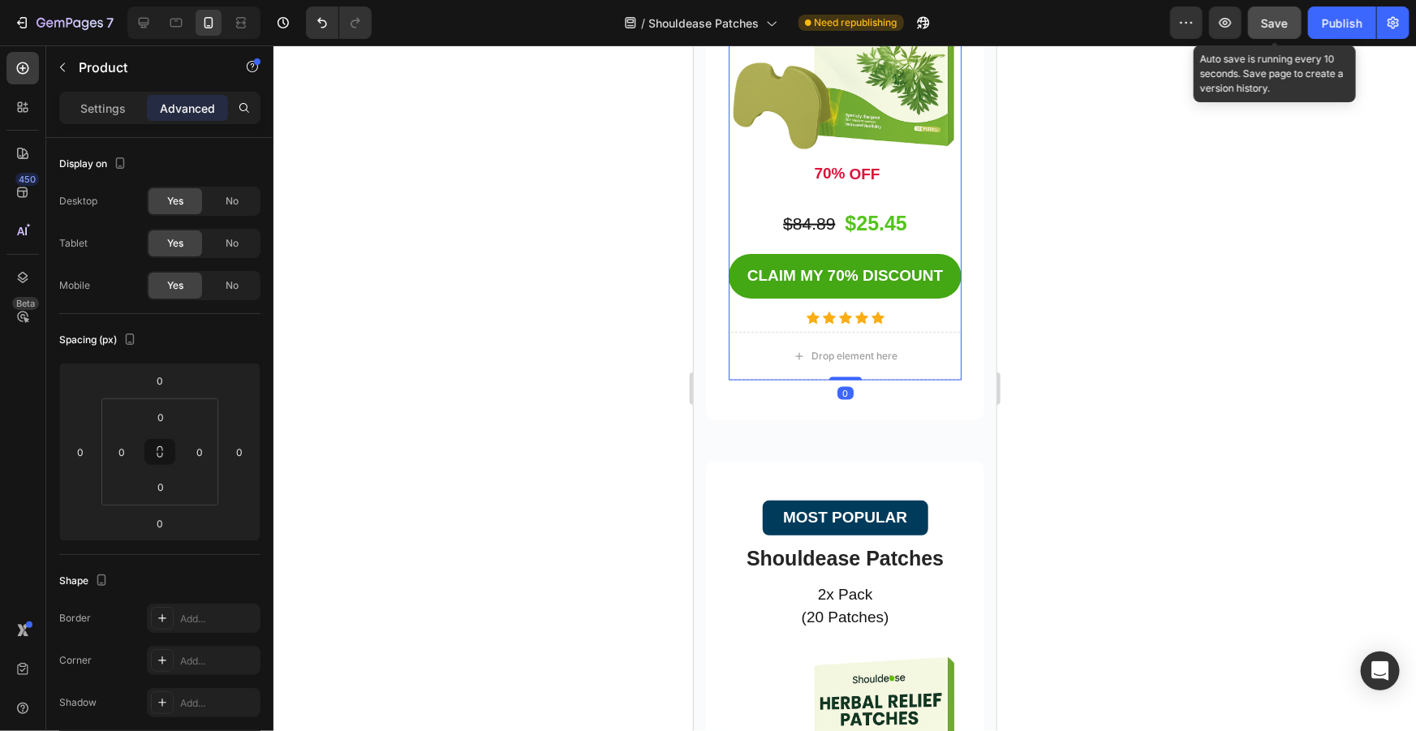
click at [837, 331] on div "Drop element here" at bounding box center [844, 355] width 233 height 49
click at [780, 311] on div "Icon Icon Icon Icon Icon" at bounding box center [844, 317] width 233 height 13
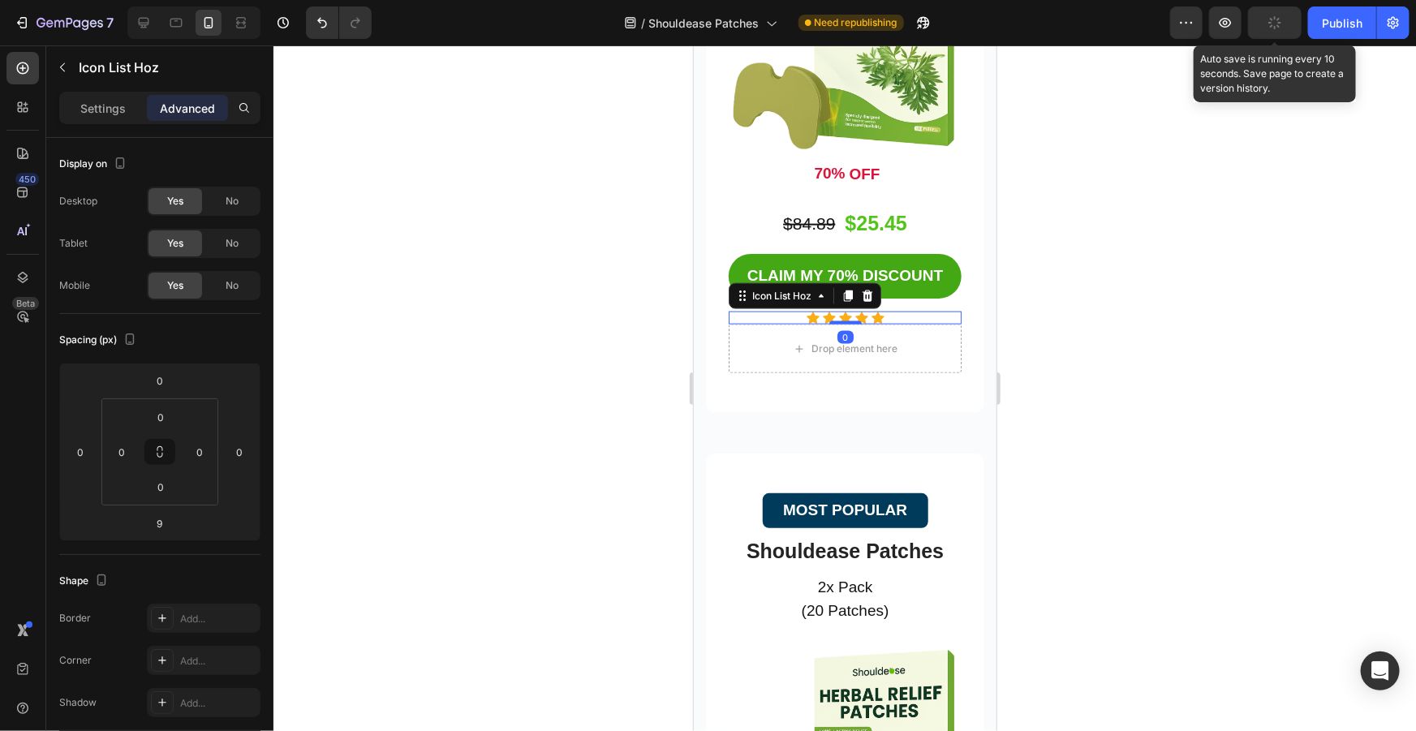
drag, startPoint x: 841, startPoint y: 315, endPoint x: 845, endPoint y: 291, distance: 23.9
click at [845, 311] on div "Icon Icon Icon Icon Icon Icon List Hoz 0" at bounding box center [844, 317] width 233 height 13
type input "0"
click at [880, 324] on div "Drop element here" at bounding box center [844, 348] width 233 height 49
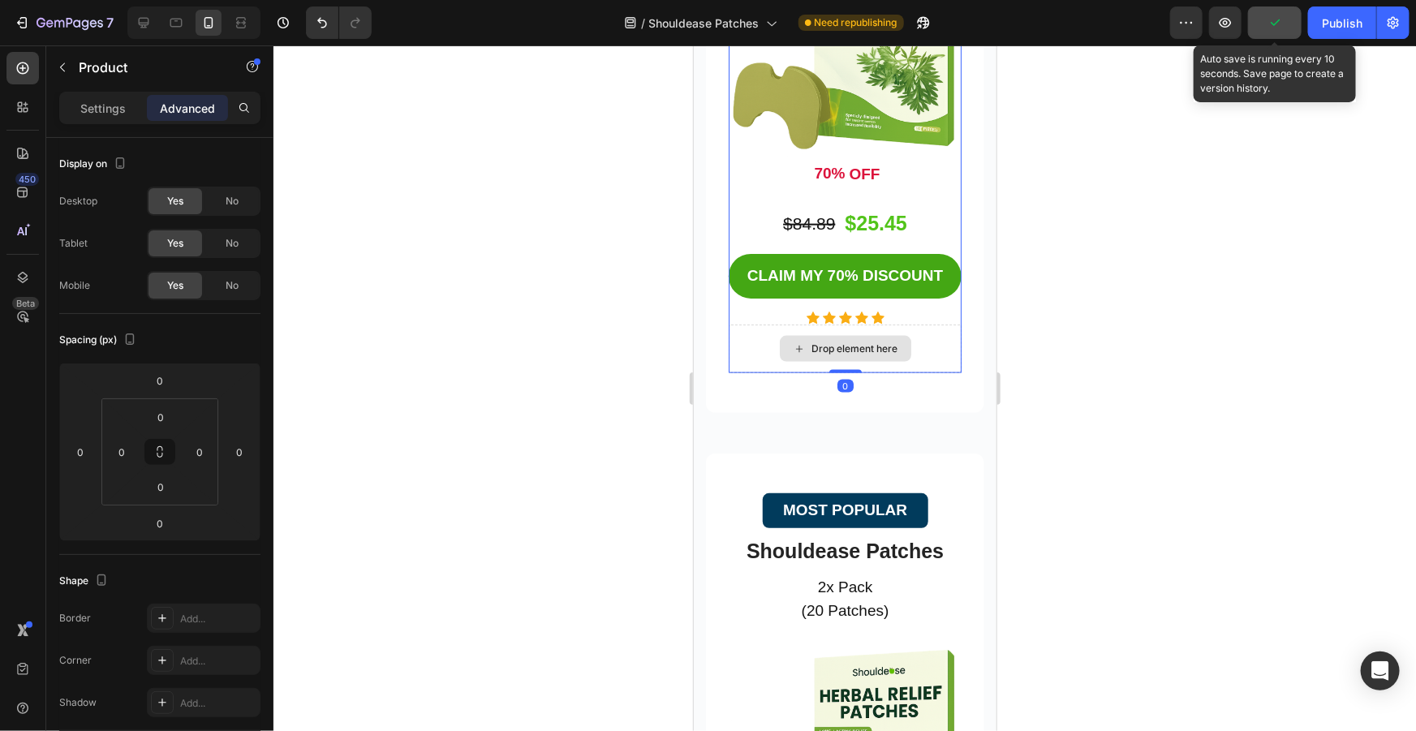
click at [920, 332] on div "Drop element here" at bounding box center [844, 348] width 233 height 49
click at [1225, 335] on div at bounding box center [844, 388] width 1142 height 686
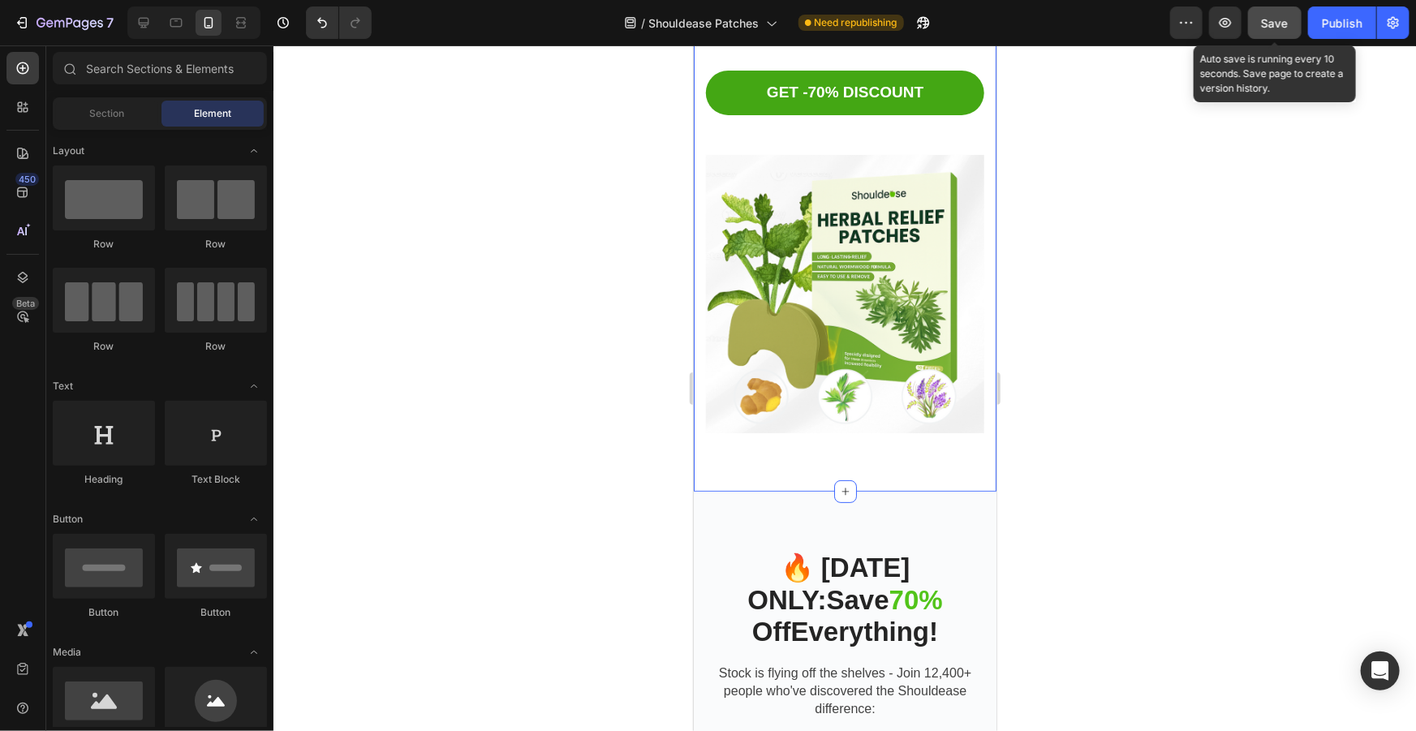
scroll to position [2848, 0]
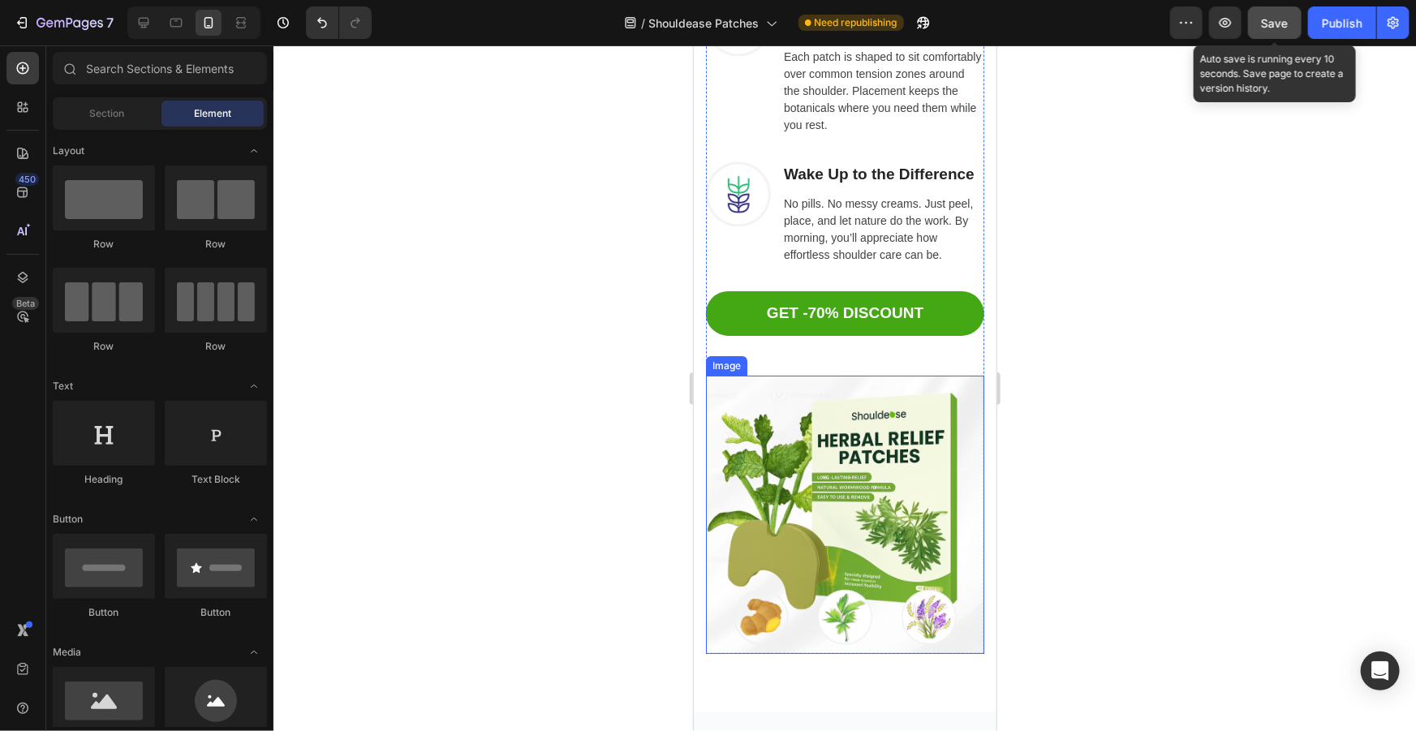
click at [923, 506] on img at bounding box center [844, 514] width 278 height 278
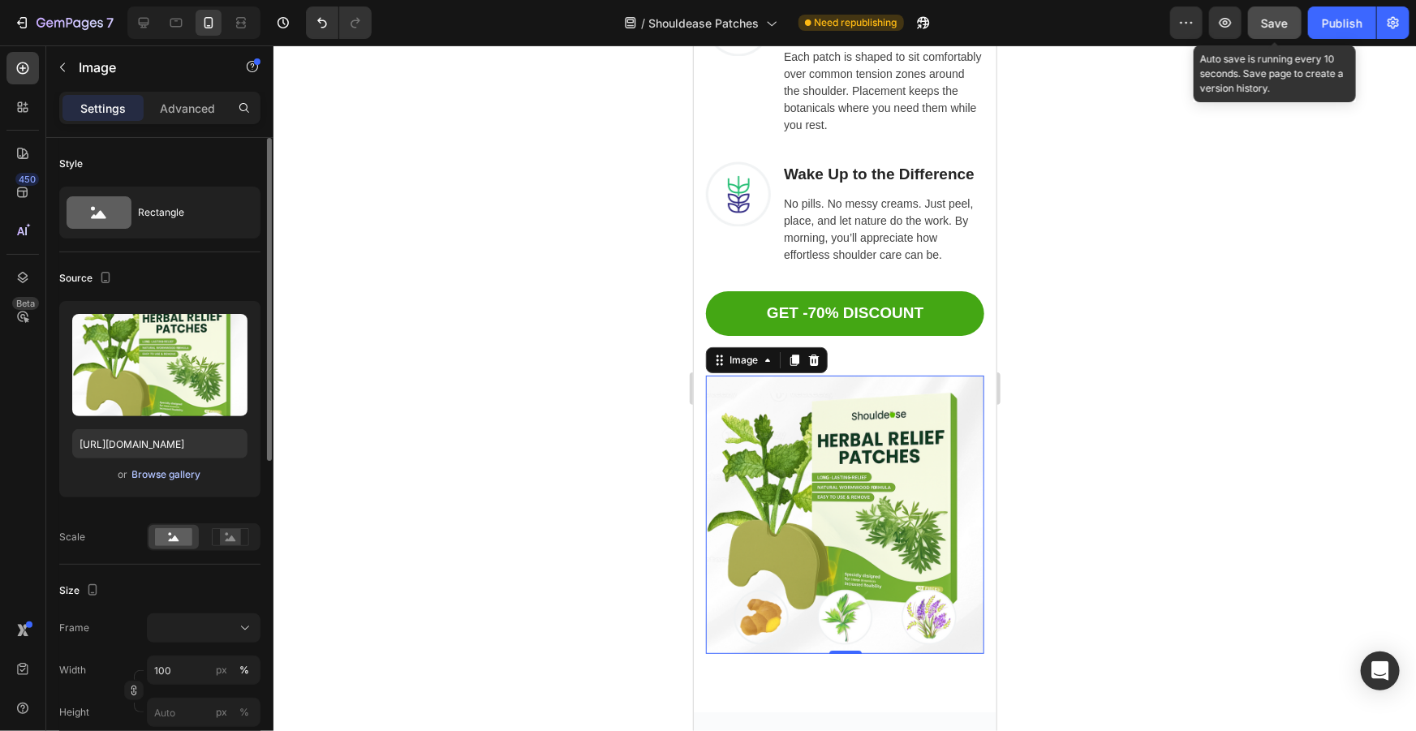
click at [154, 475] on div "Browse gallery" at bounding box center [166, 474] width 69 height 15
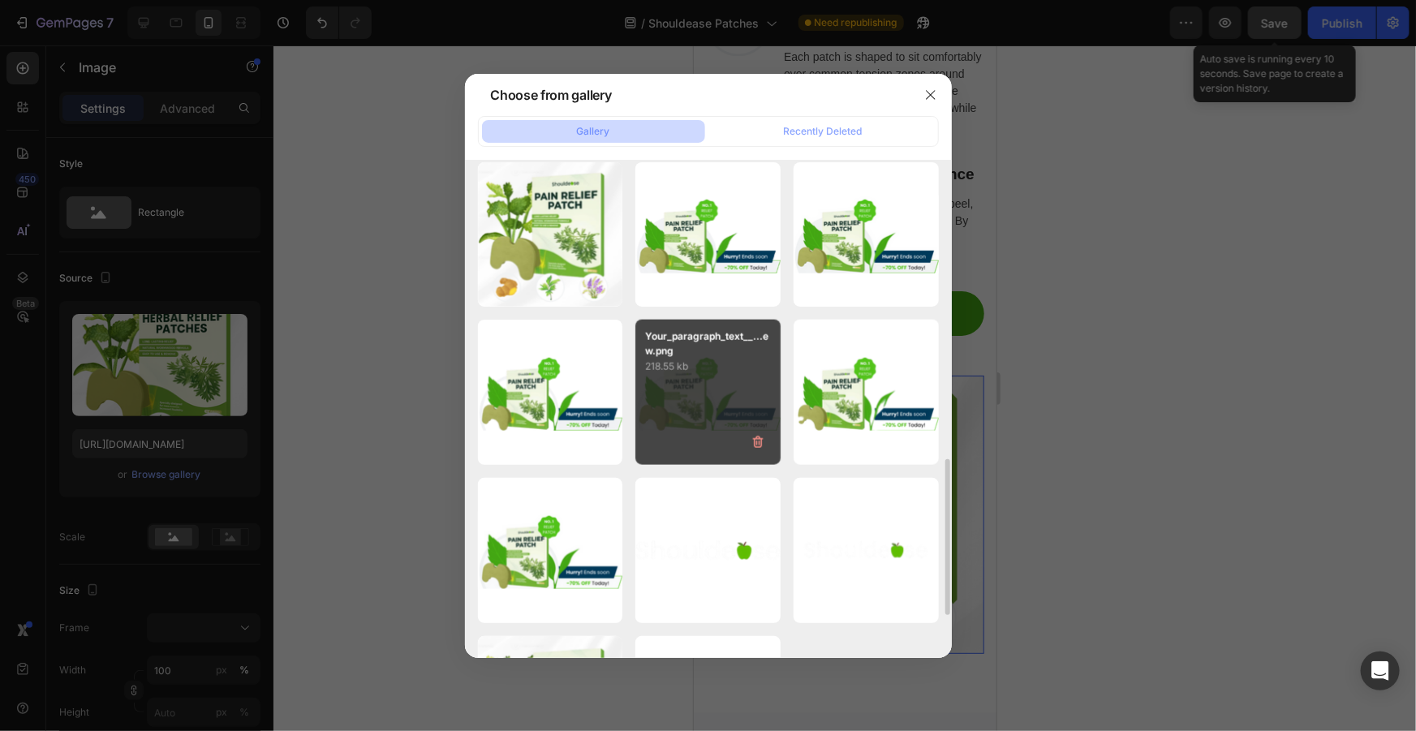
scroll to position [738, 0]
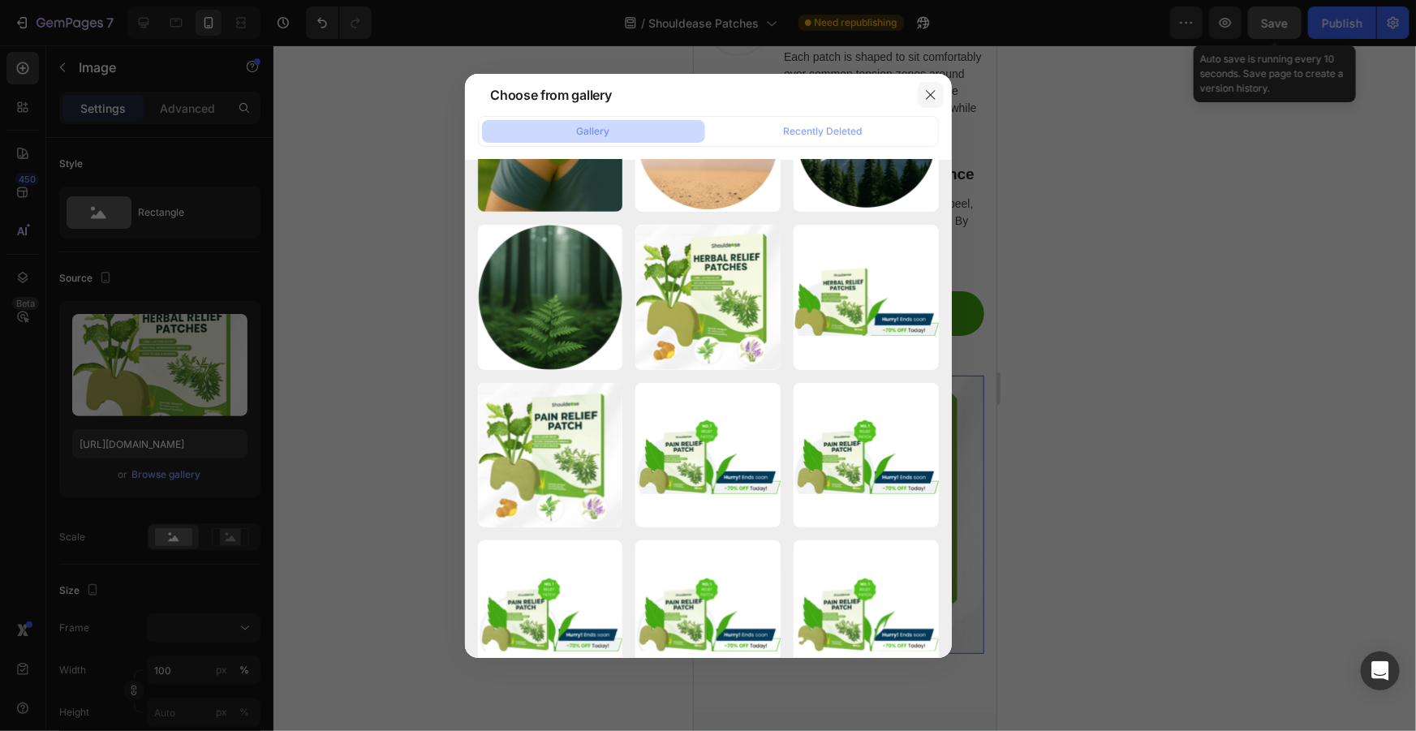
click at [940, 97] on button "button" at bounding box center [931, 95] width 26 height 26
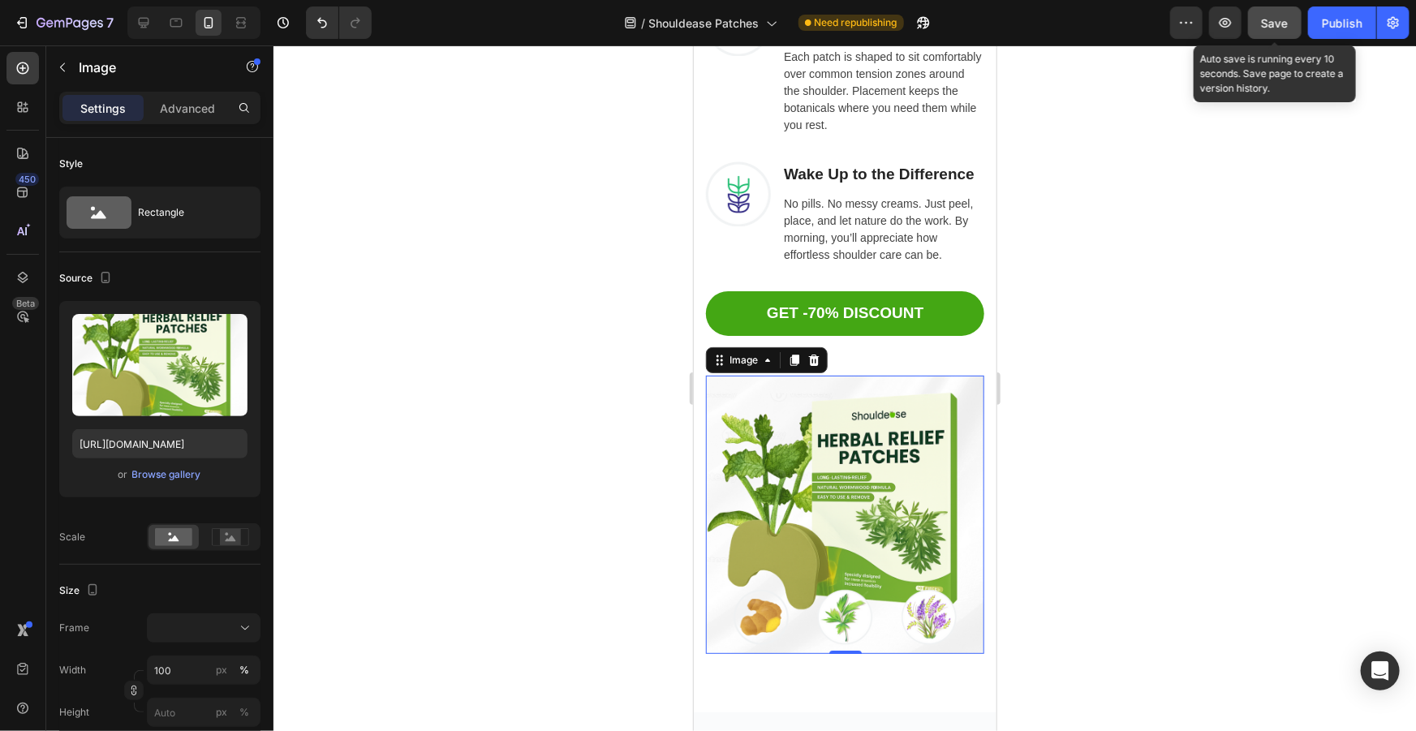
click at [1292, 29] on button "Save" at bounding box center [1275, 22] width 54 height 32
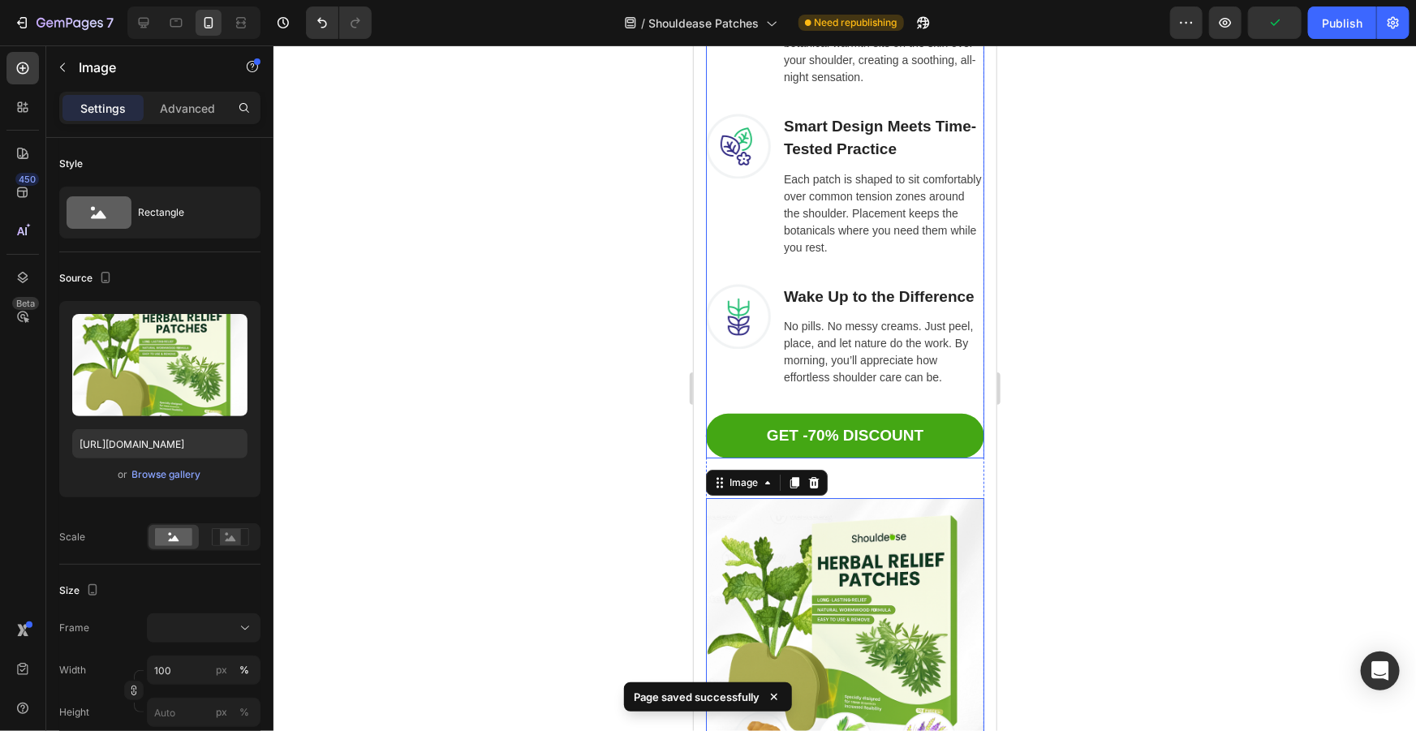
scroll to position [2700, 0]
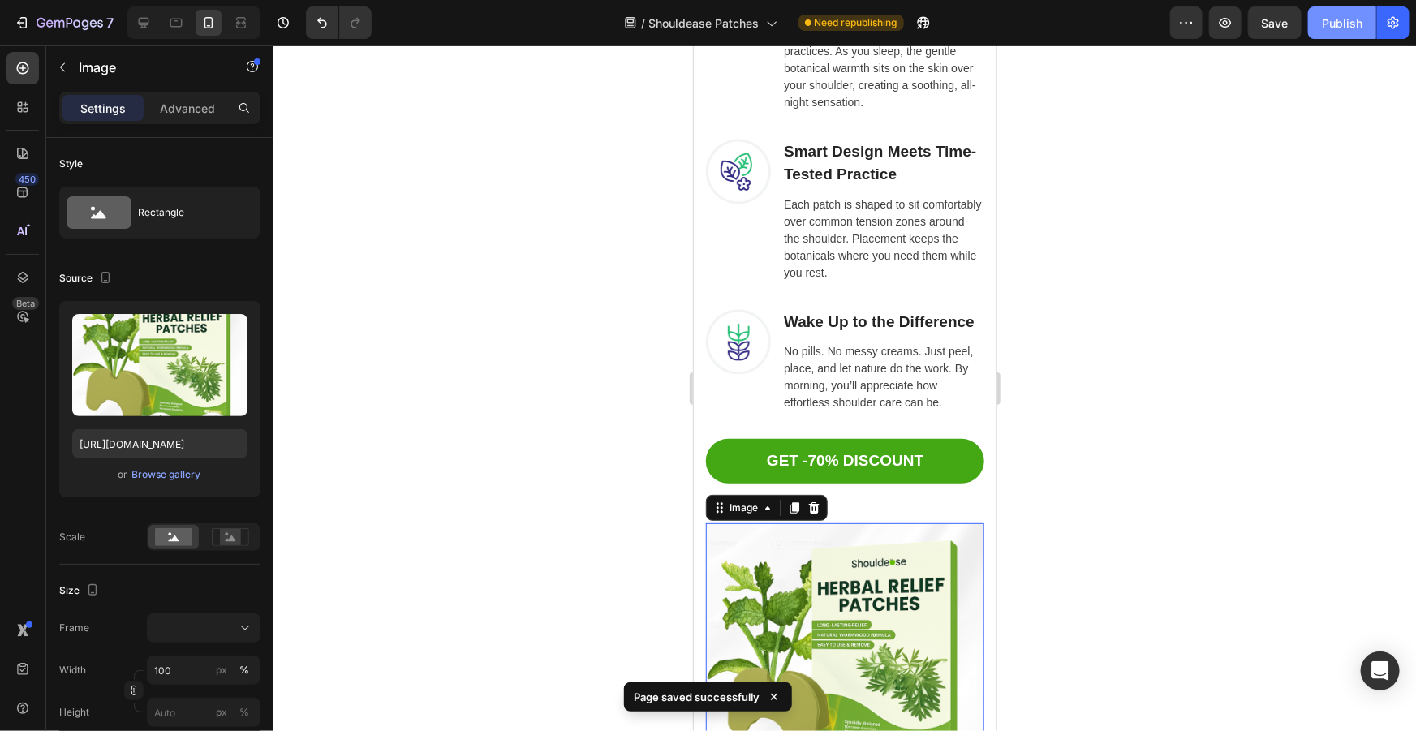
click at [1328, 24] on div "Publish" at bounding box center [1342, 23] width 41 height 17
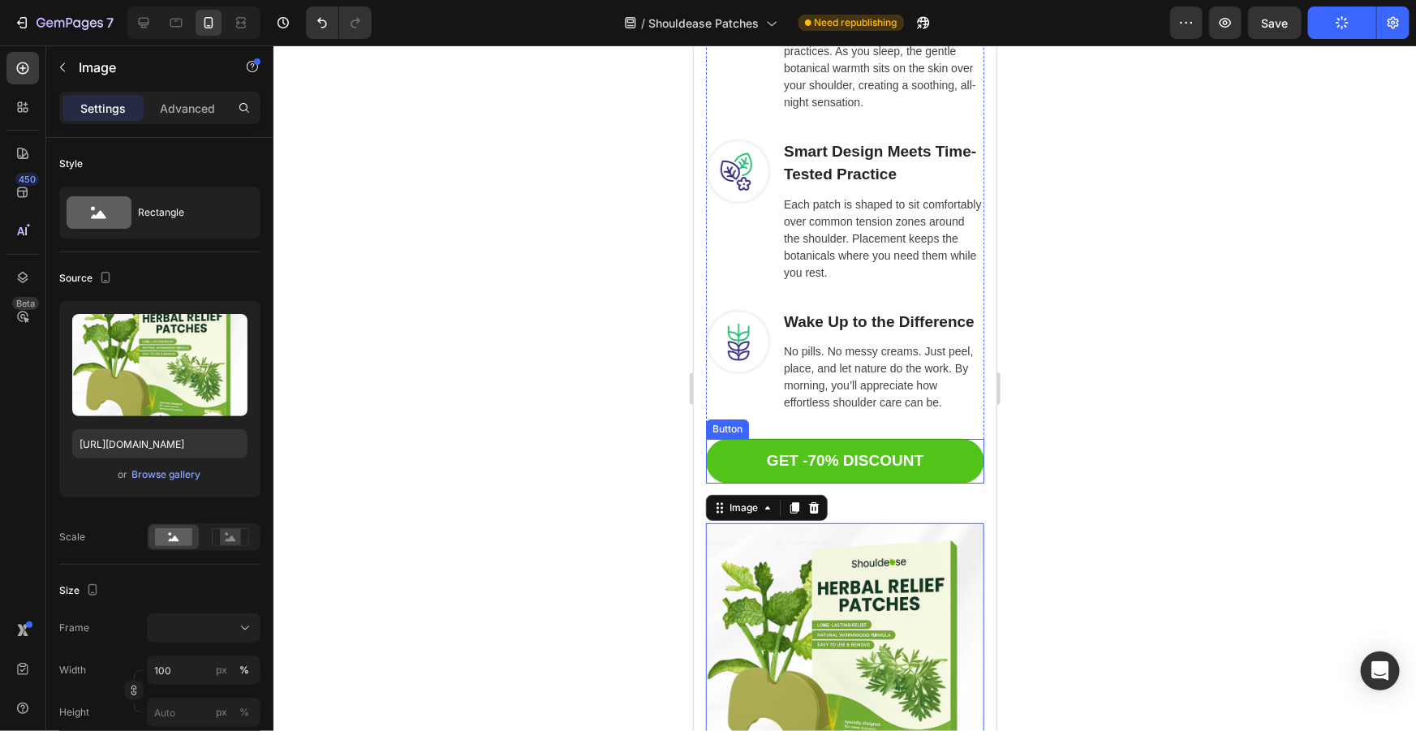
click at [880, 483] on link "GET -70% DISCOUNT" at bounding box center [844, 460] width 278 height 45
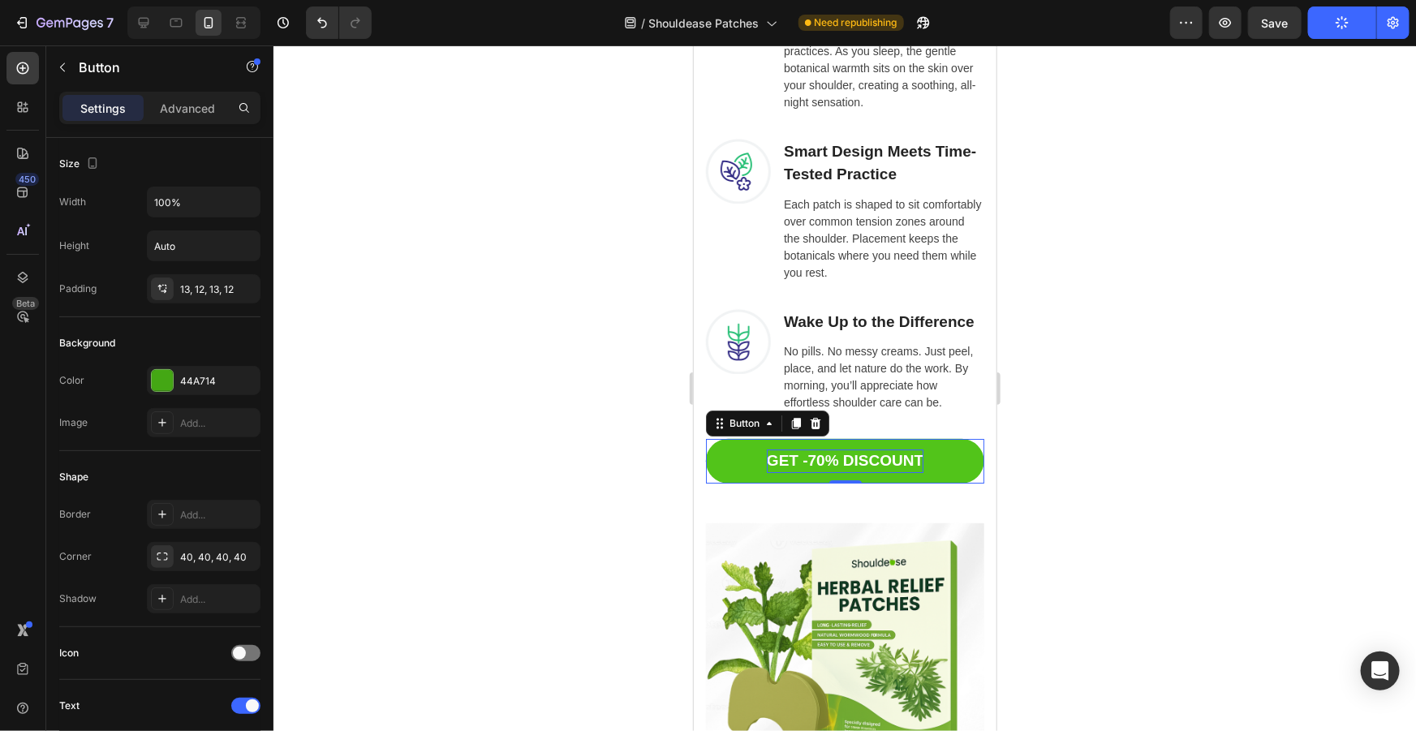
click at [886, 472] on p "GET -70% DISCOUNT" at bounding box center [844, 461] width 157 height 24
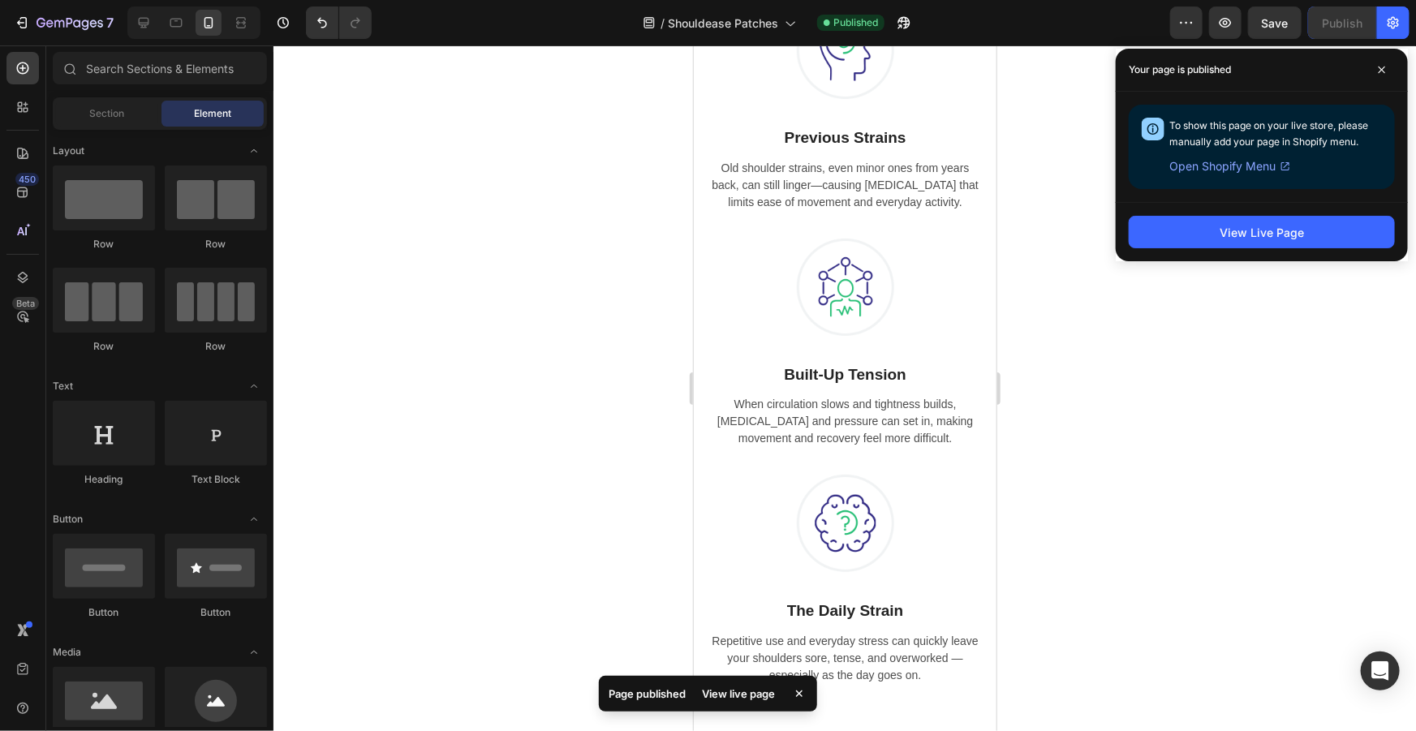
scroll to position [0, 0]
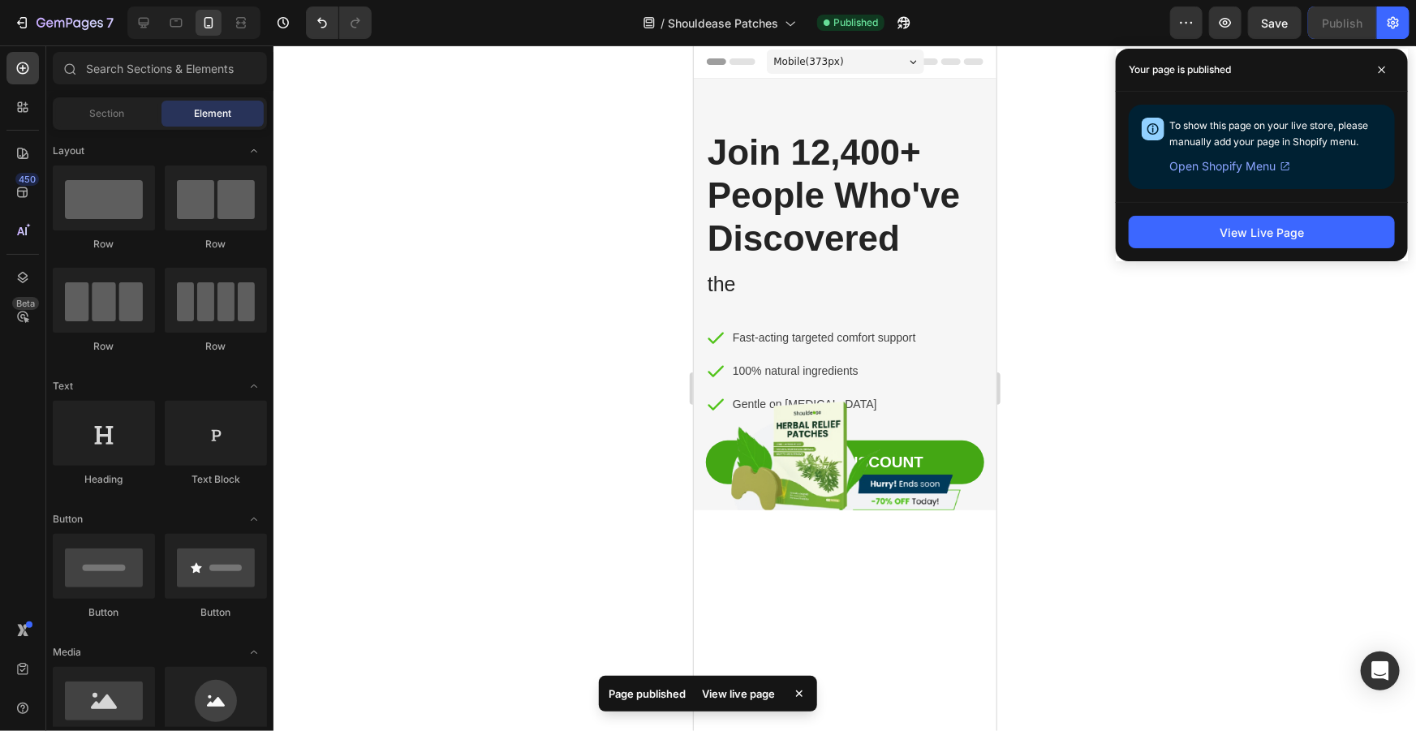
drag, startPoint x: 992, startPoint y: 226, endPoint x: 1689, endPoint y: 141, distance: 703.0
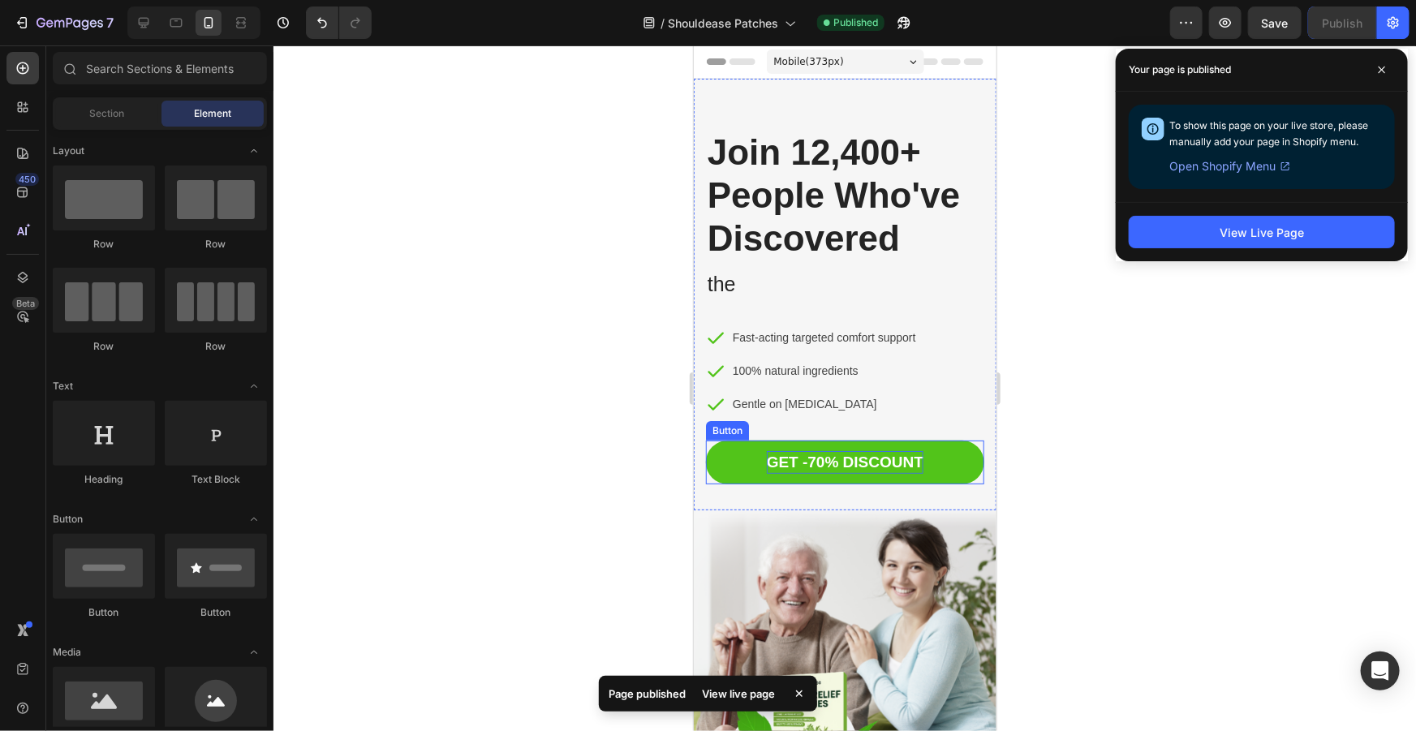
click at [866, 468] on p "GET -70% DISCOUNT" at bounding box center [844, 462] width 157 height 24
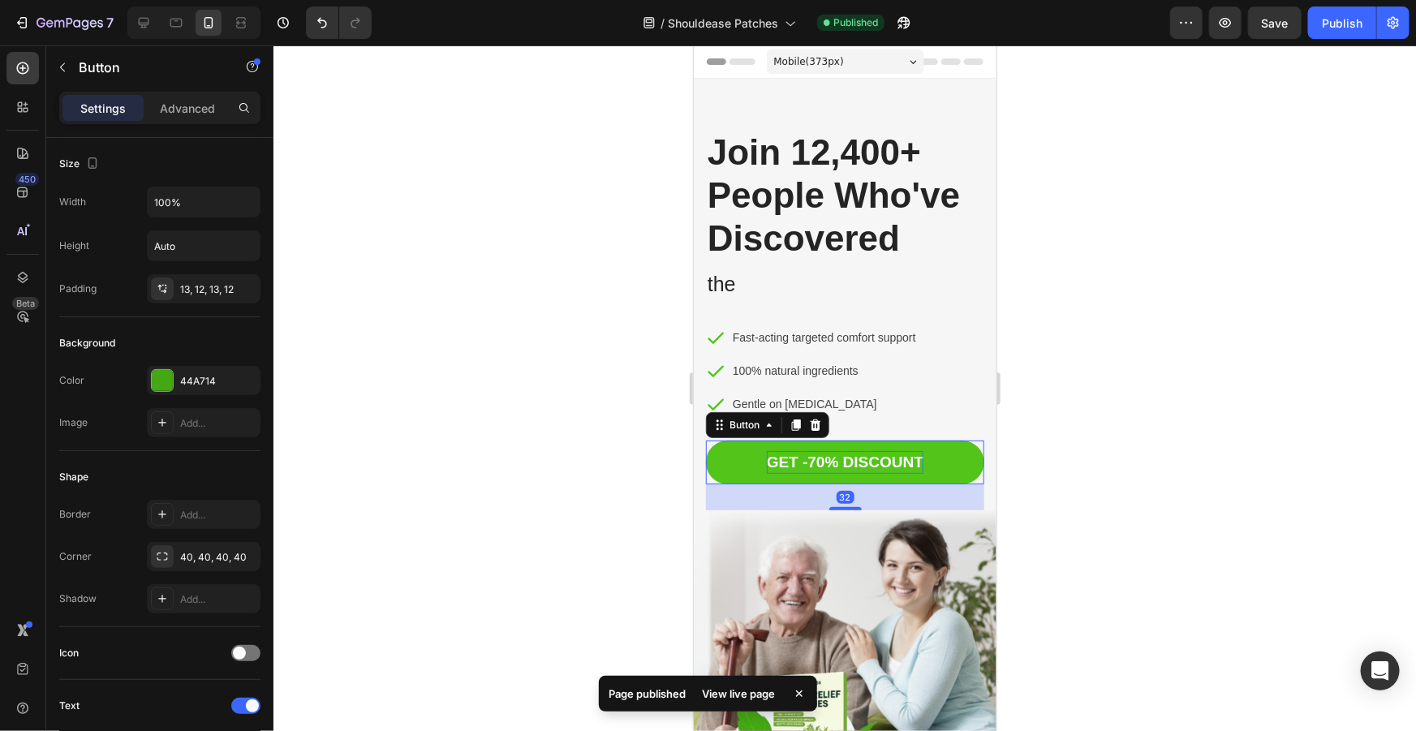
click at [868, 466] on p "GET -70% DISCOUNT" at bounding box center [844, 462] width 157 height 24
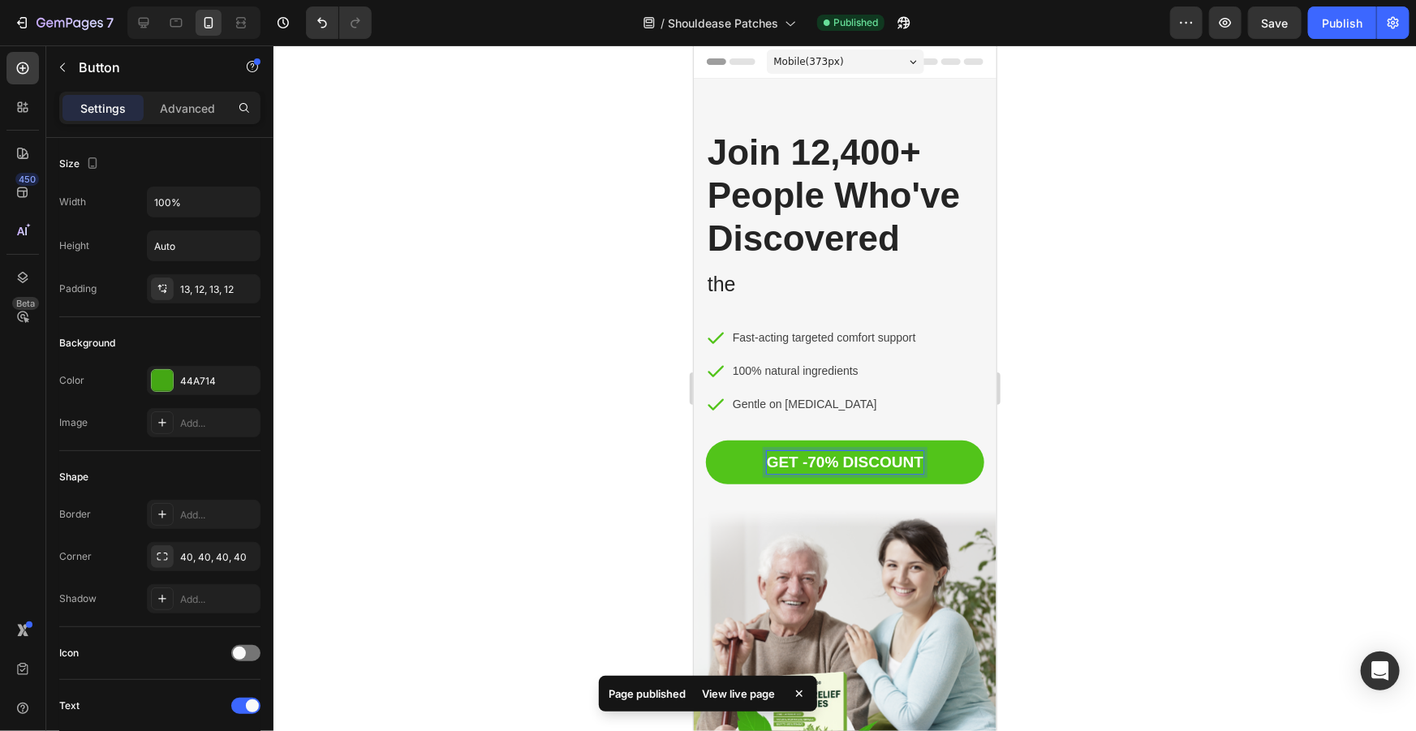
click at [901, 464] on p "GET -70% DISCOUNT" at bounding box center [844, 462] width 157 height 24
drag, startPoint x: 1105, startPoint y: 173, endPoint x: 1104, endPoint y: 165, distance: 8.2
click at [1105, 171] on div at bounding box center [844, 388] width 1142 height 686
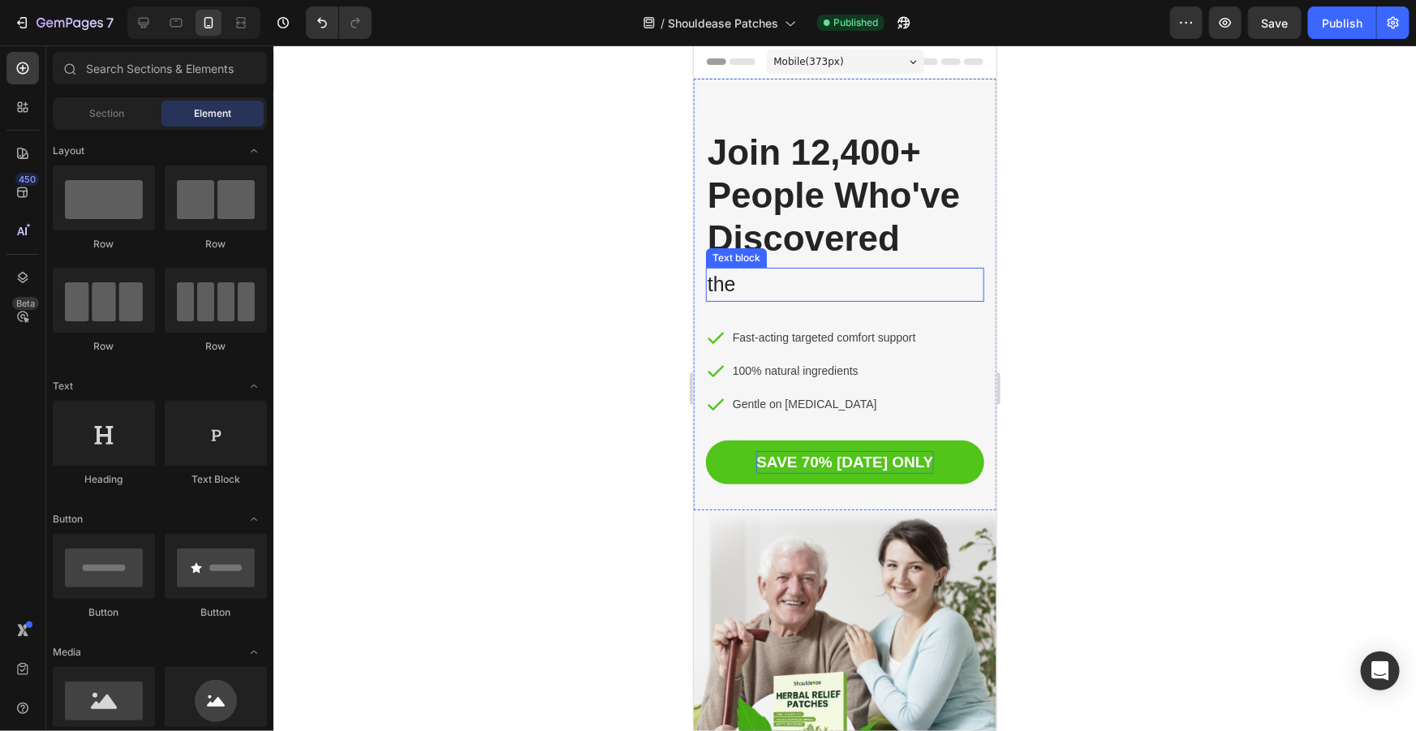
click at [722, 293] on p "the" at bounding box center [844, 284] width 275 height 31
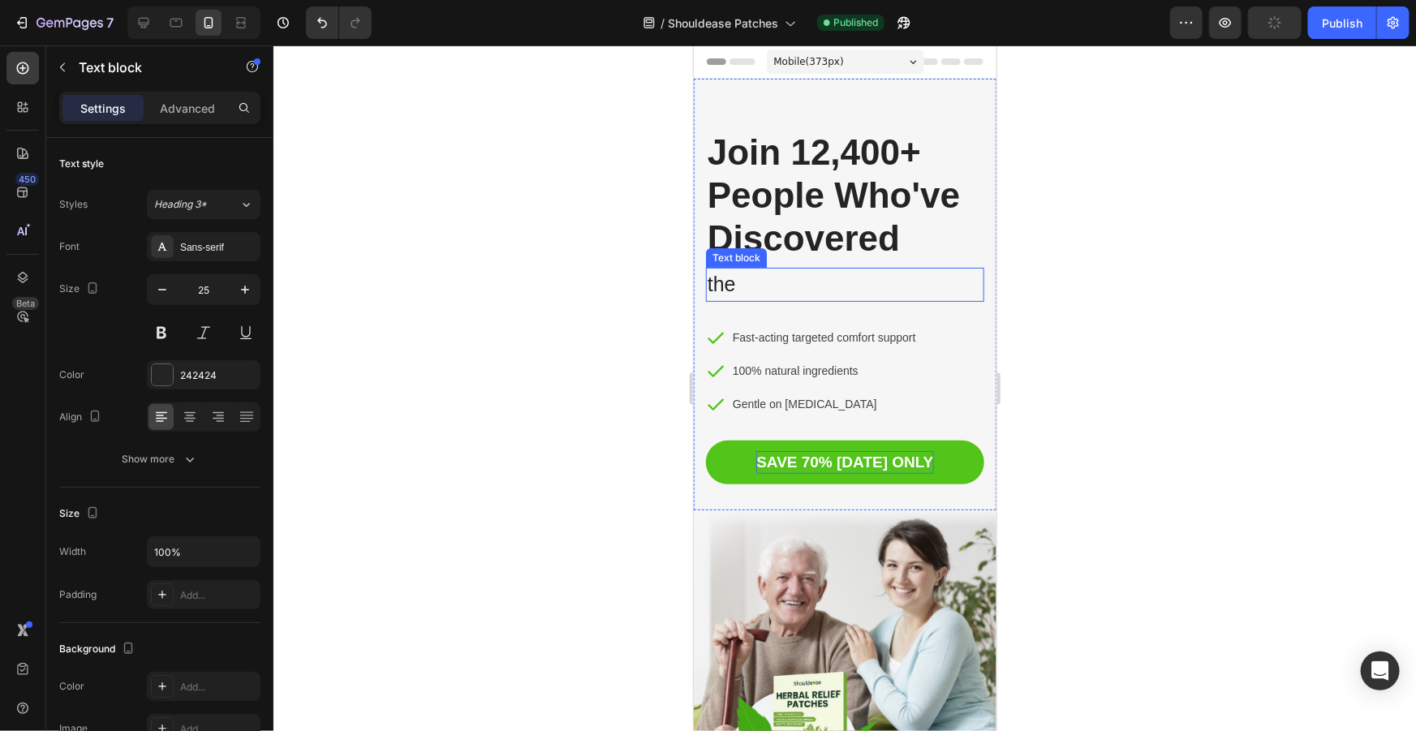
click at [739, 291] on p "the" at bounding box center [844, 284] width 275 height 31
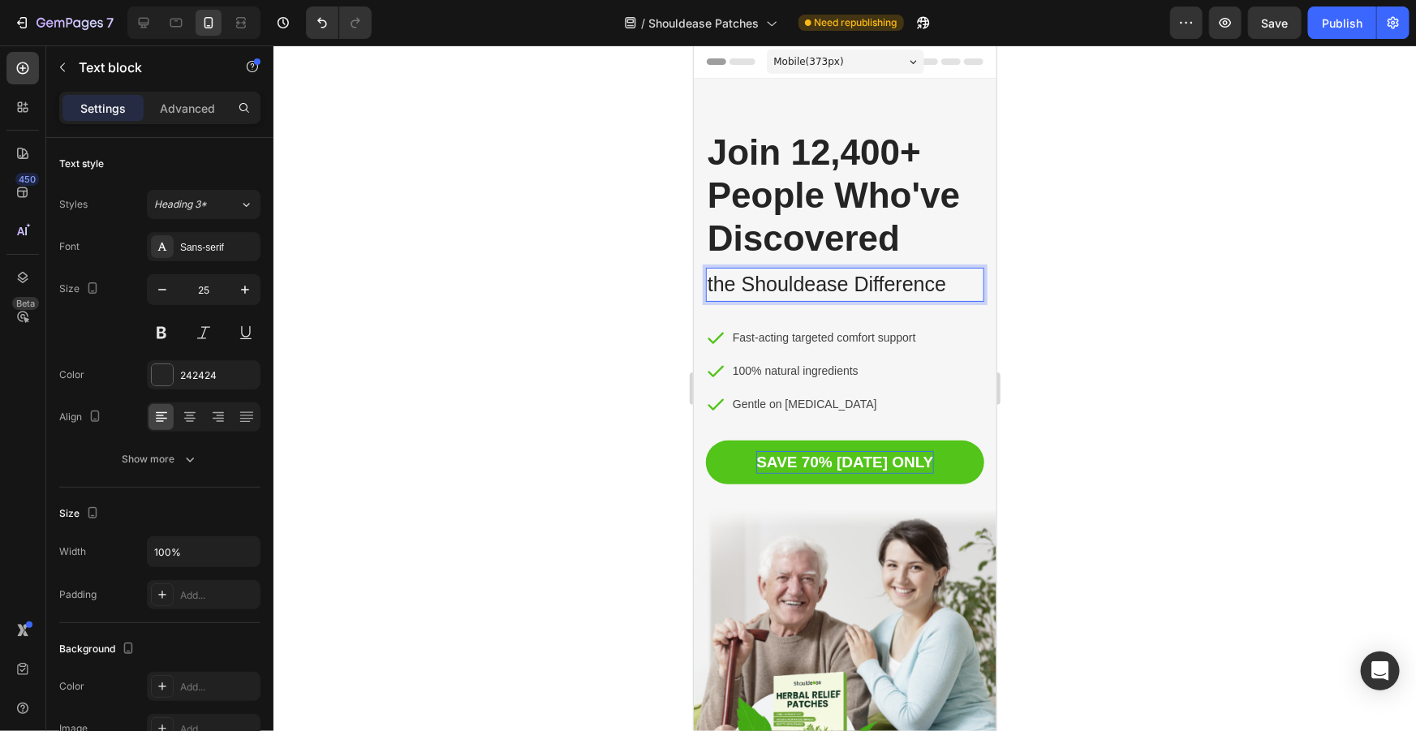
click at [1113, 299] on div at bounding box center [844, 388] width 1142 height 686
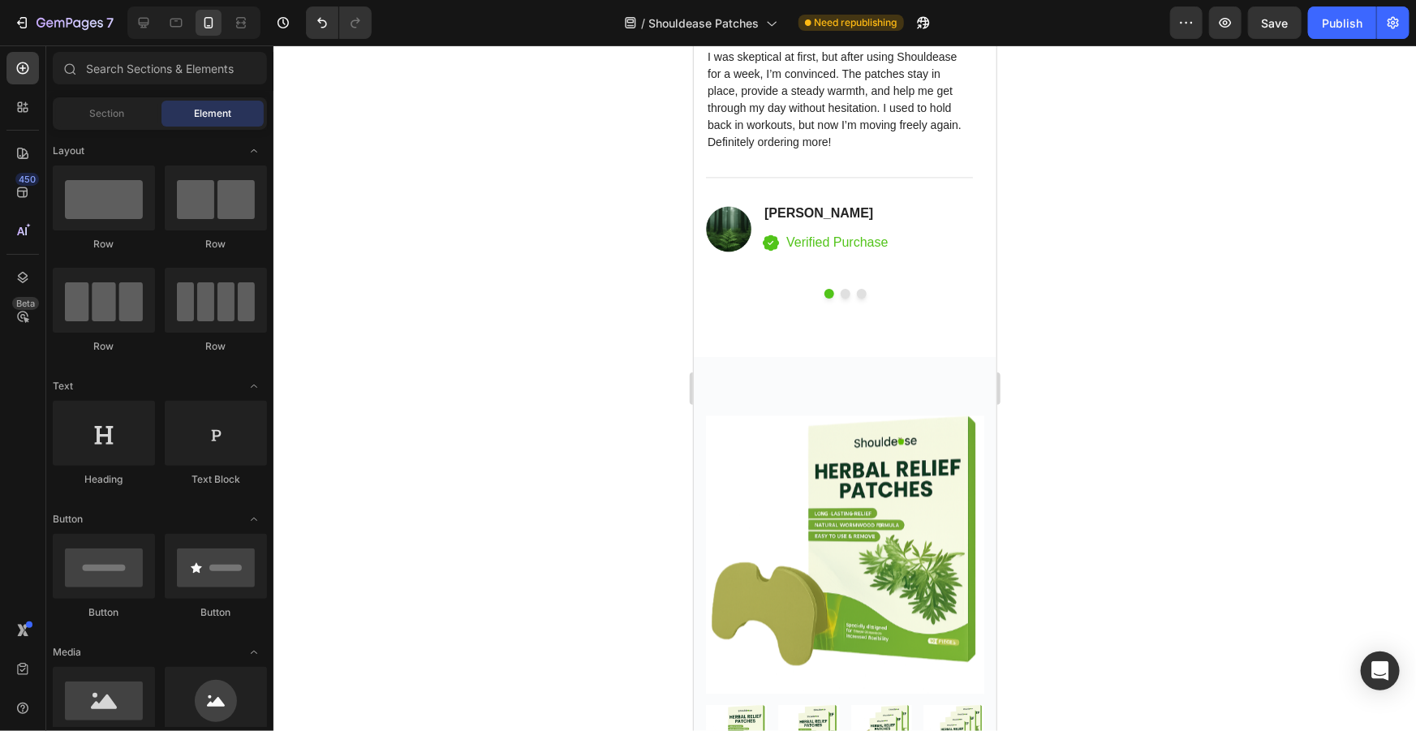
scroll to position [7629, 0]
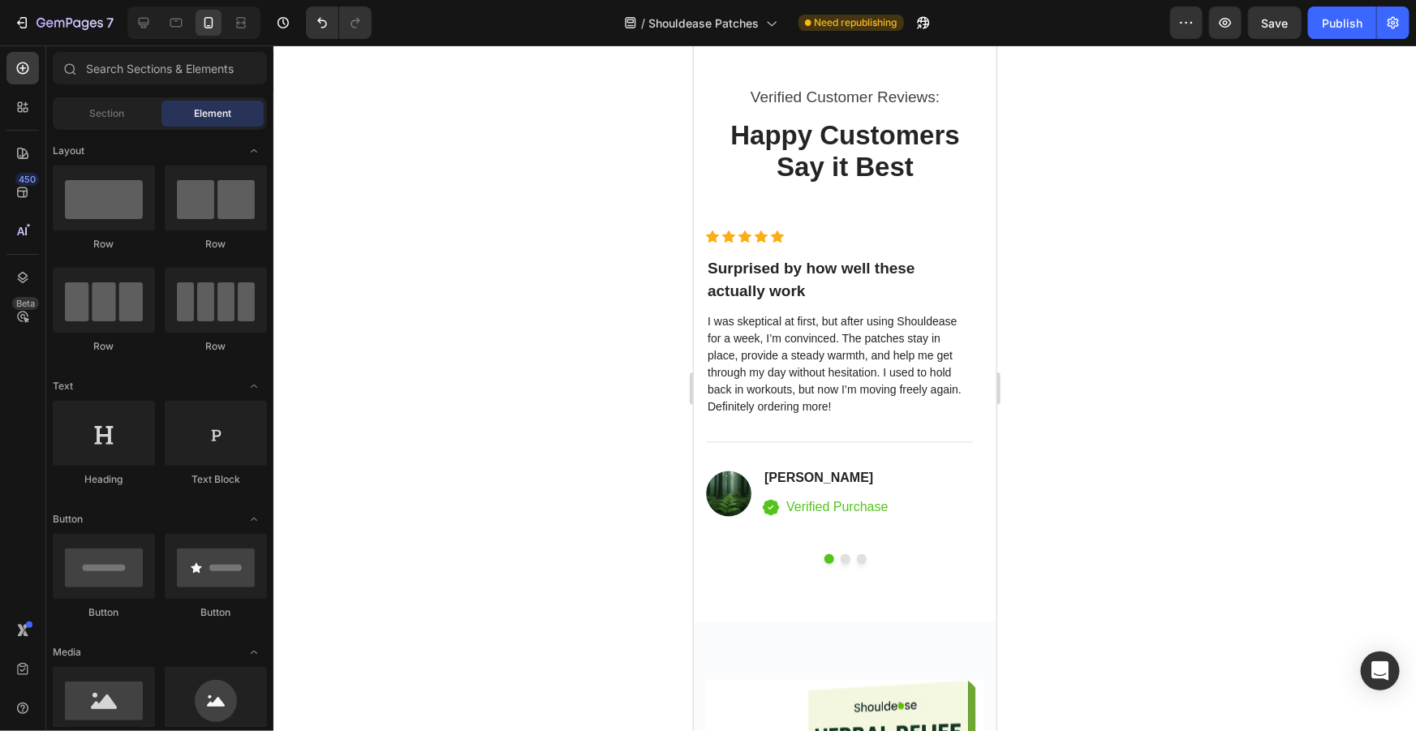
click at [840, 563] on button "Dot" at bounding box center [845, 558] width 10 height 10
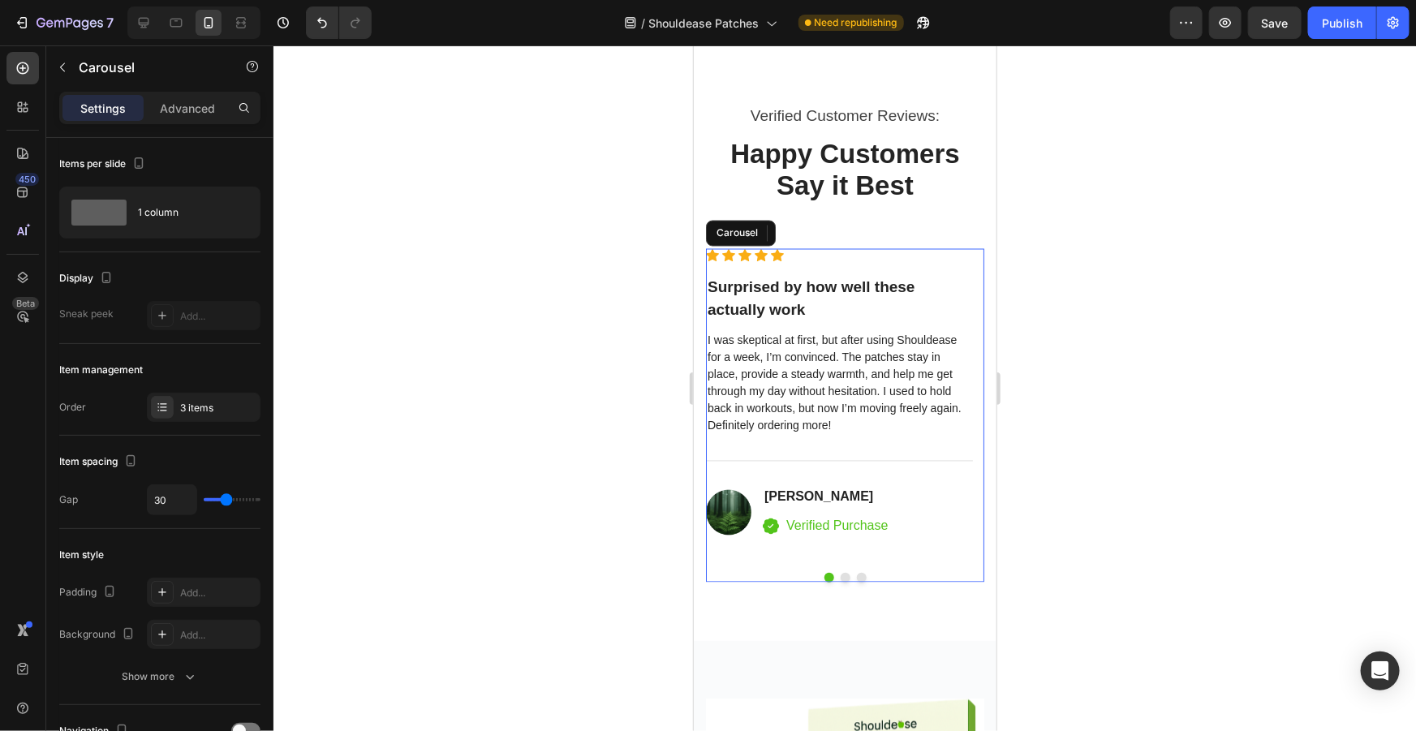
scroll to position [7561, 0]
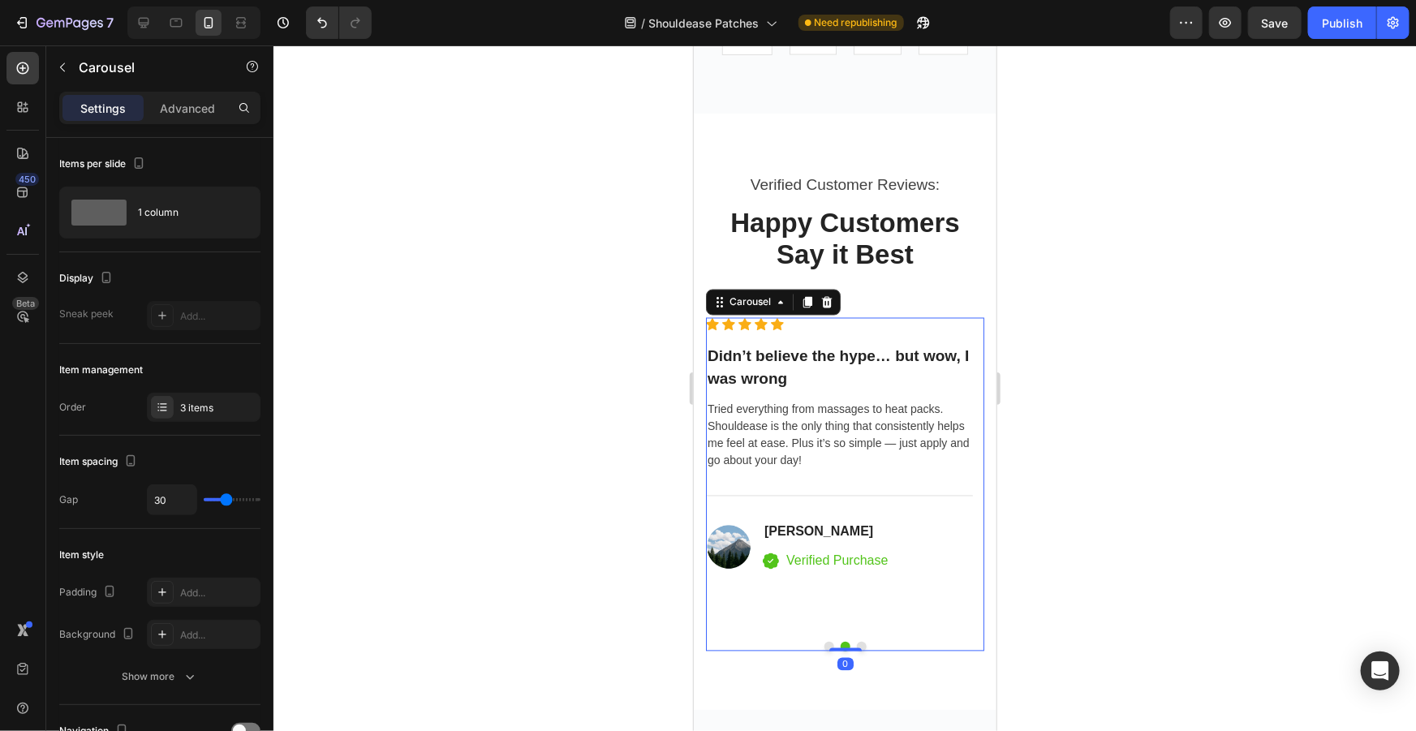
click at [856, 641] on button "Dot" at bounding box center [861, 646] width 10 height 10
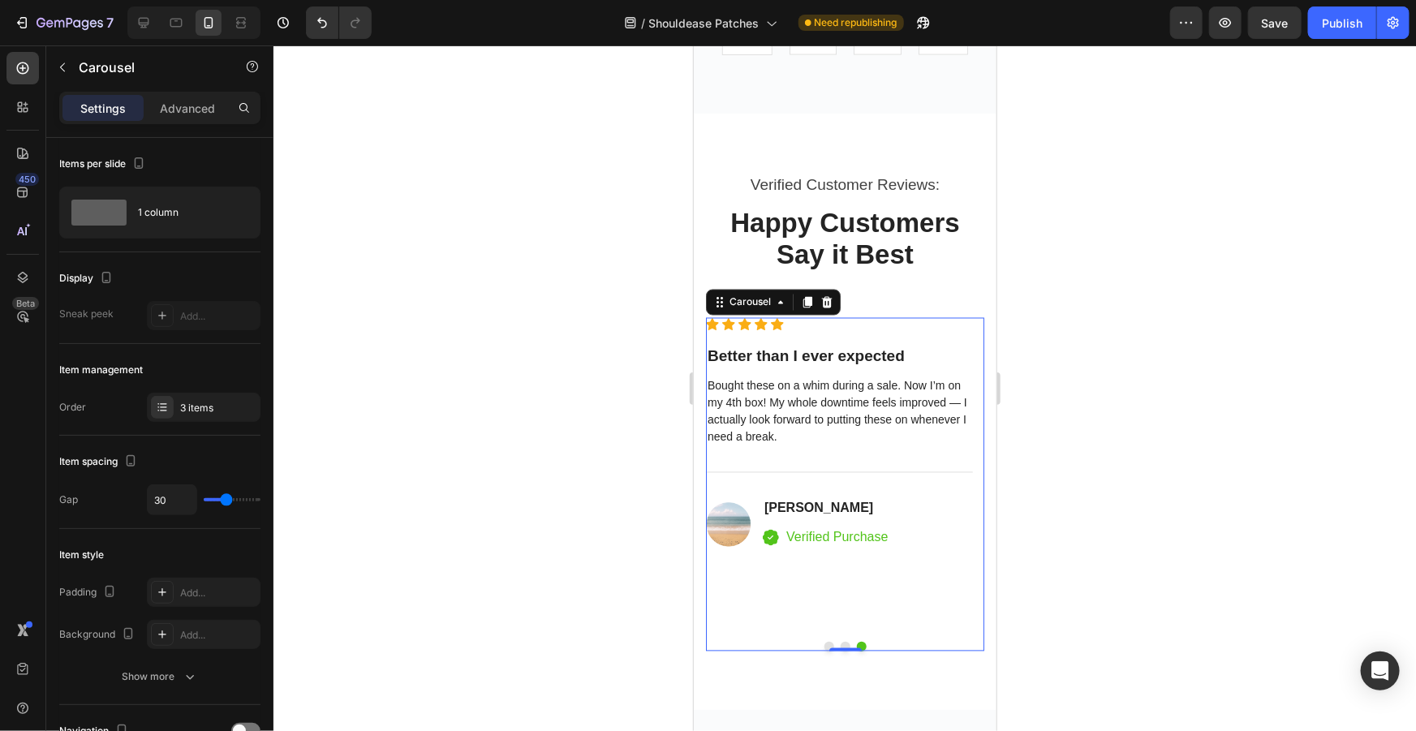
click at [824, 641] on button "Dot" at bounding box center [829, 646] width 10 height 10
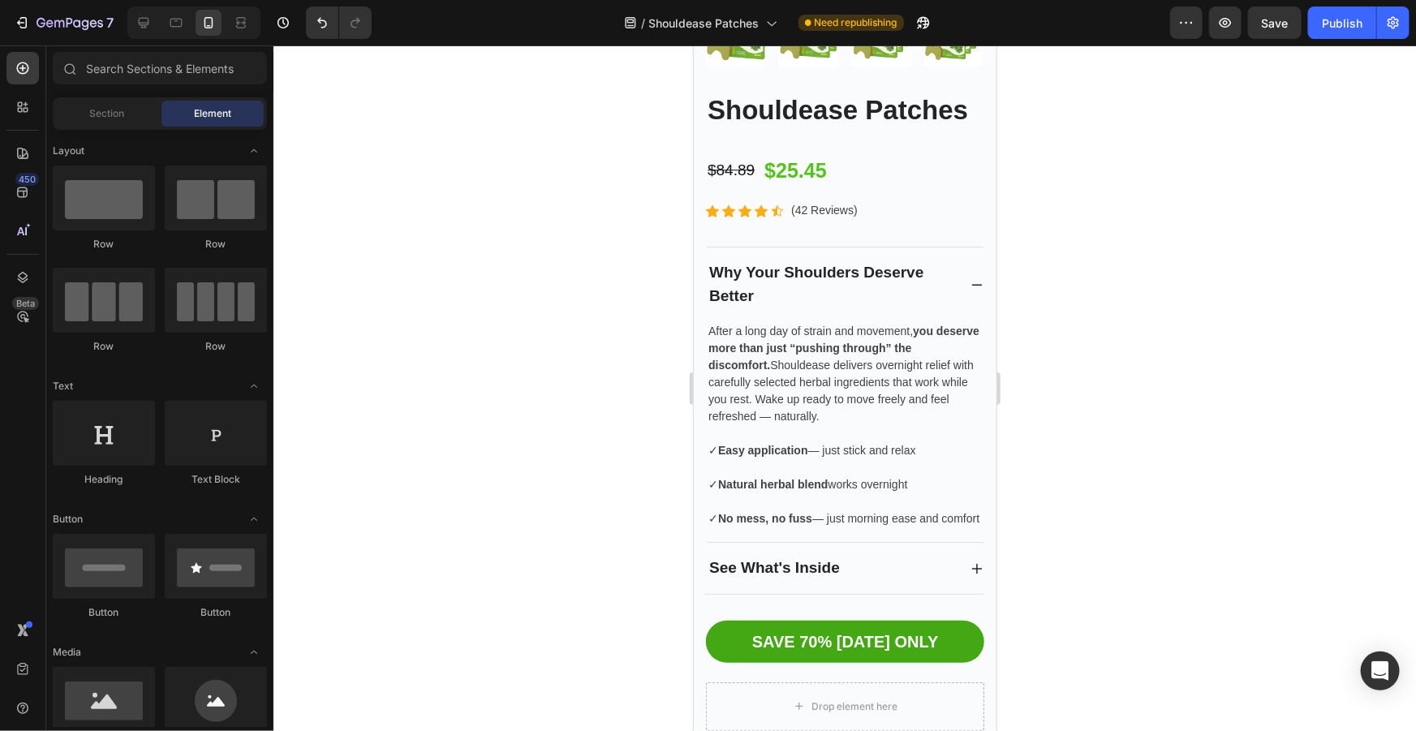
scroll to position [9055, 0]
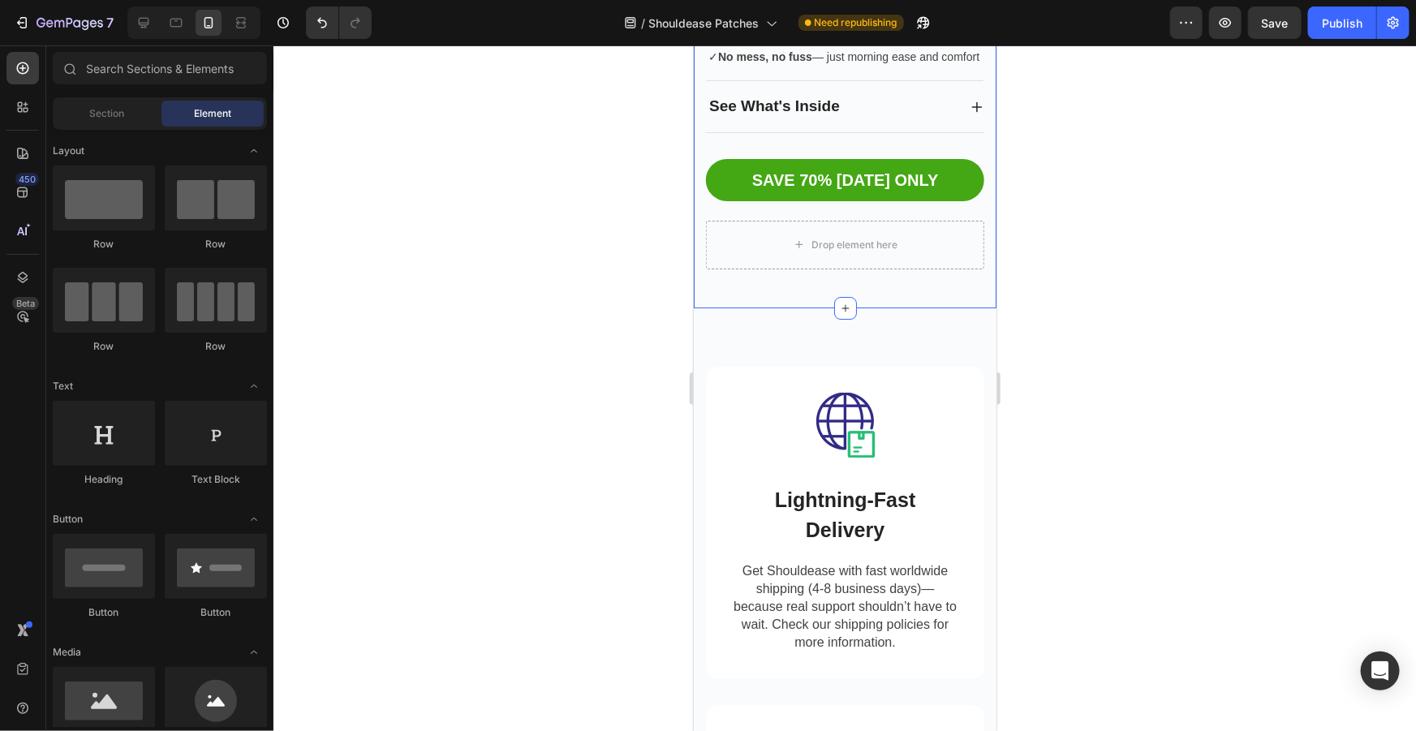
click at [926, 263] on div "Drop element here" at bounding box center [844, 244] width 278 height 49
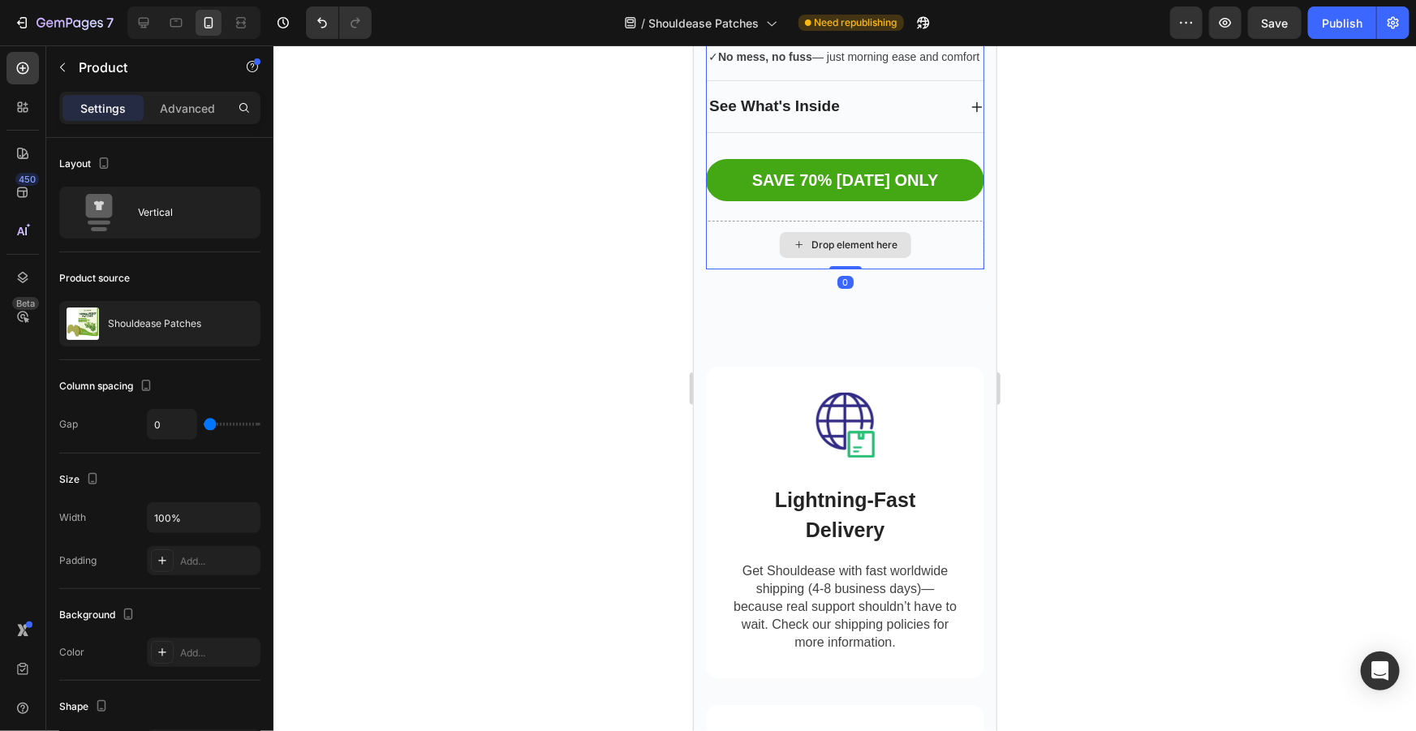
drag, startPoint x: 837, startPoint y: 269, endPoint x: 872, endPoint y: 285, distance: 38.1
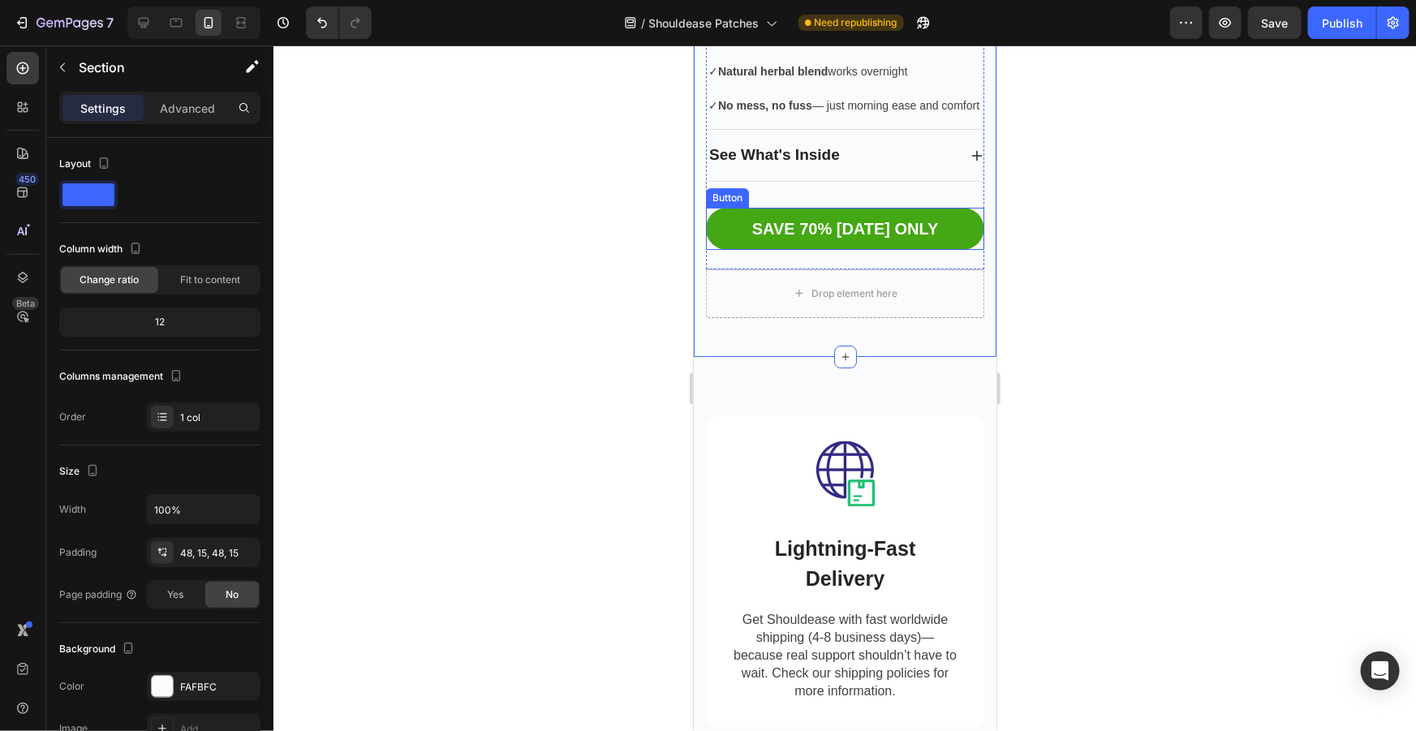
scroll to position [8907, 0]
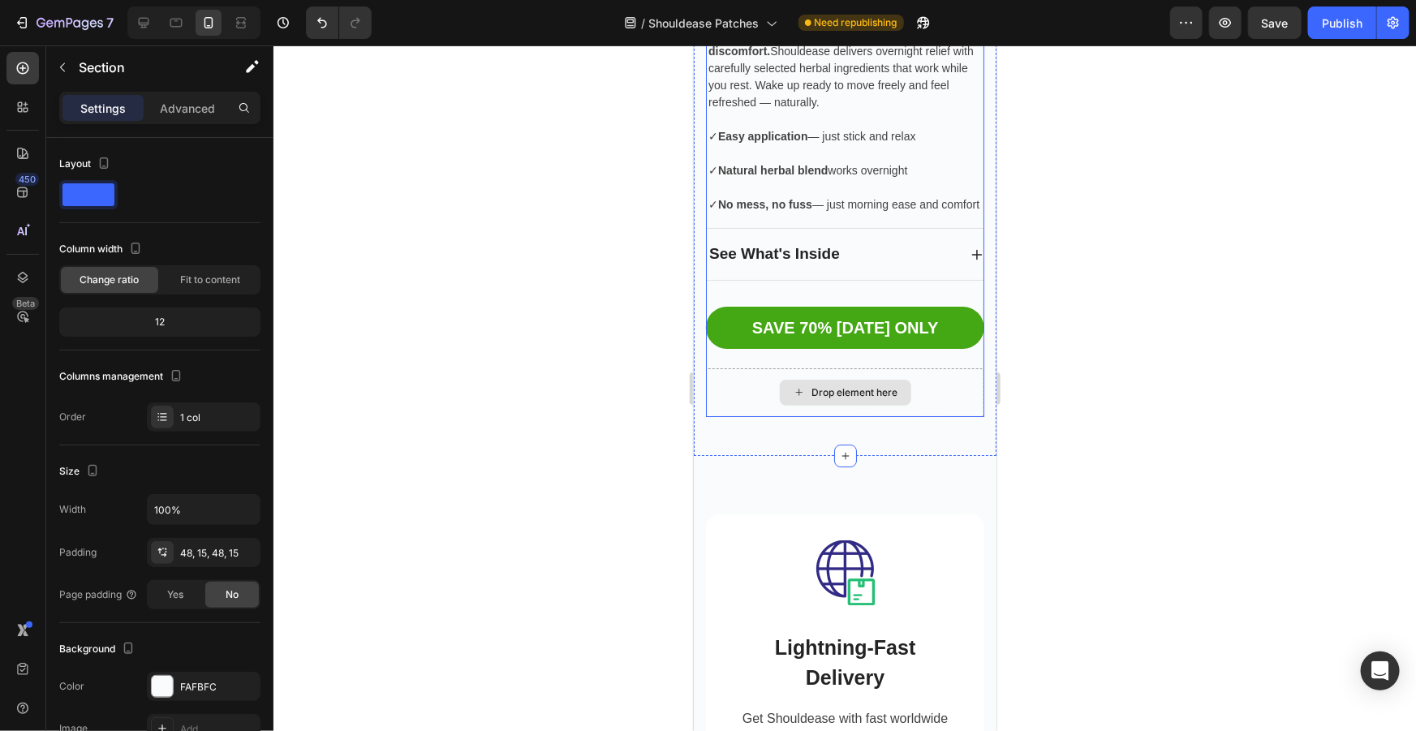
click at [920, 396] on div "Drop element here" at bounding box center [844, 392] width 278 height 49
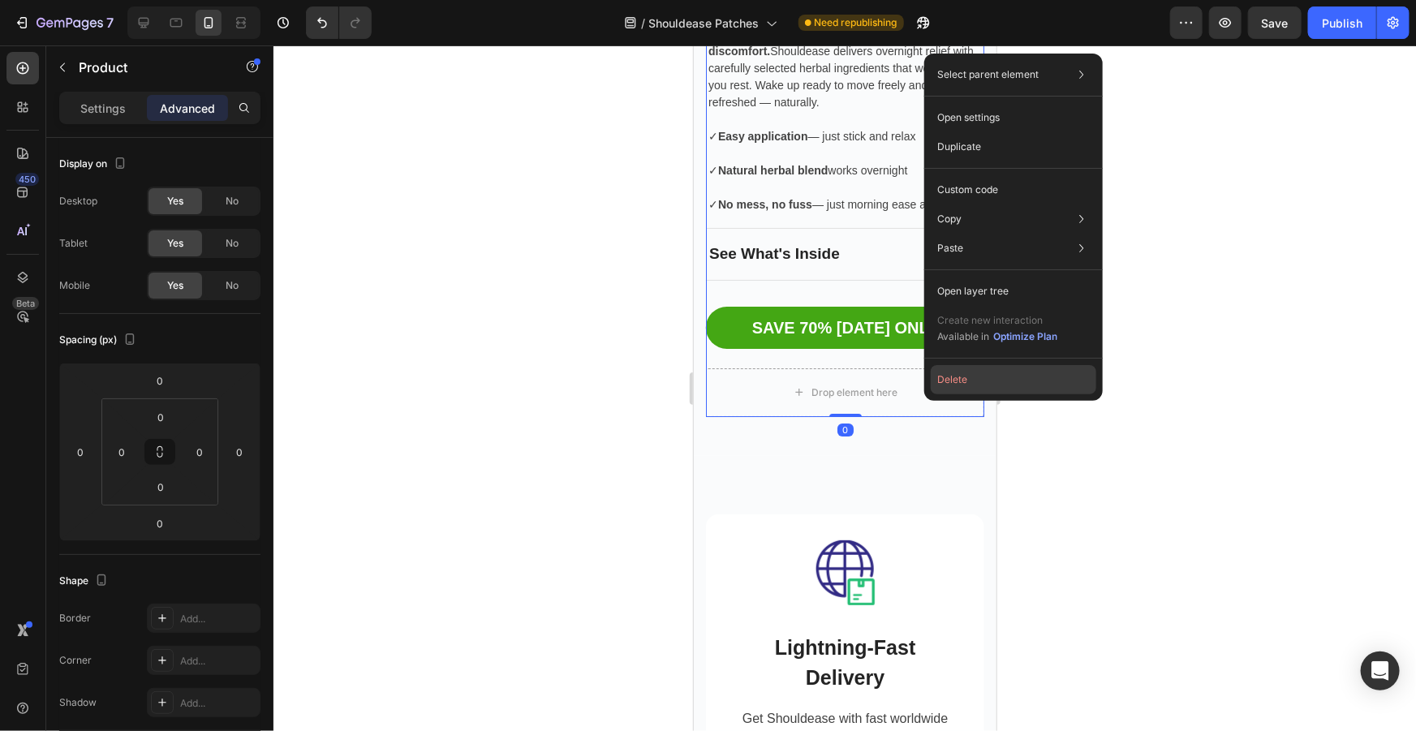
click at [960, 370] on button "Delete" at bounding box center [1014, 379] width 166 height 29
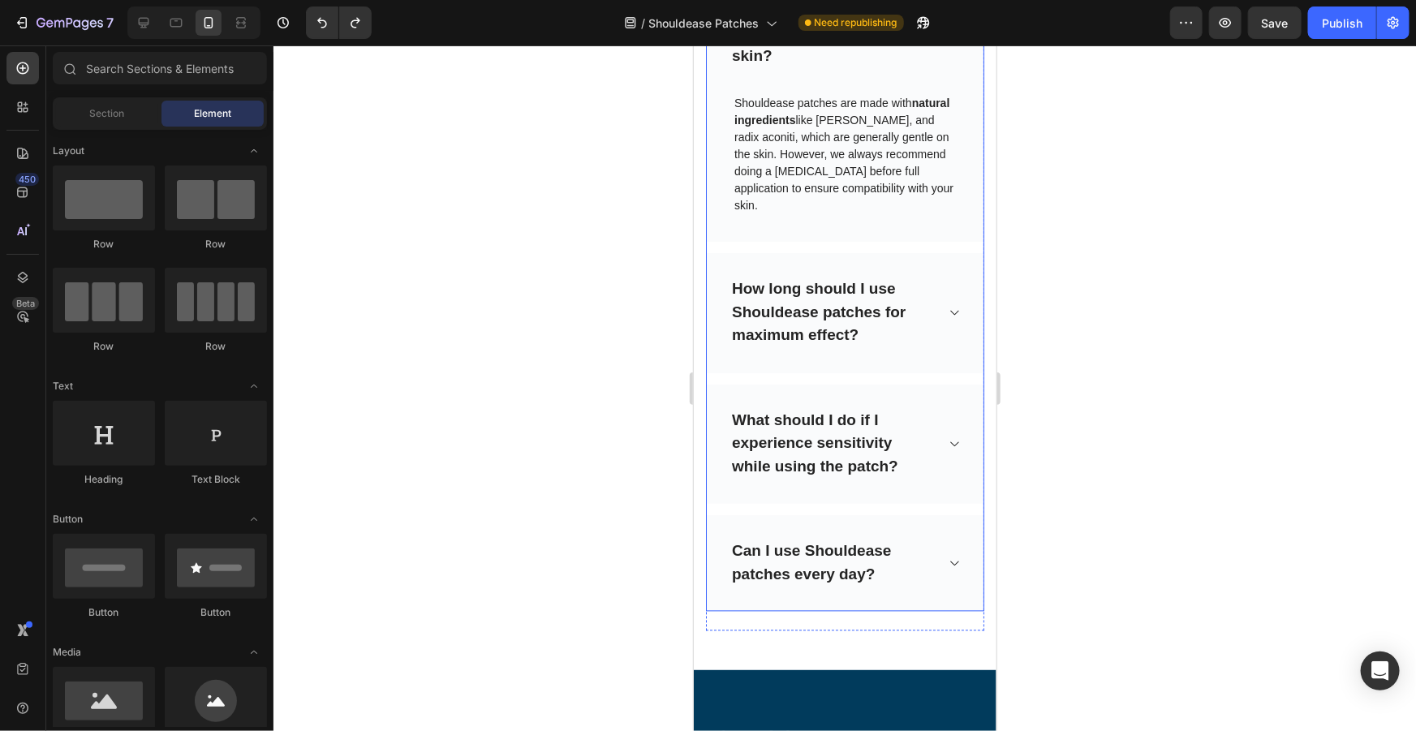
scroll to position [11268, 0]
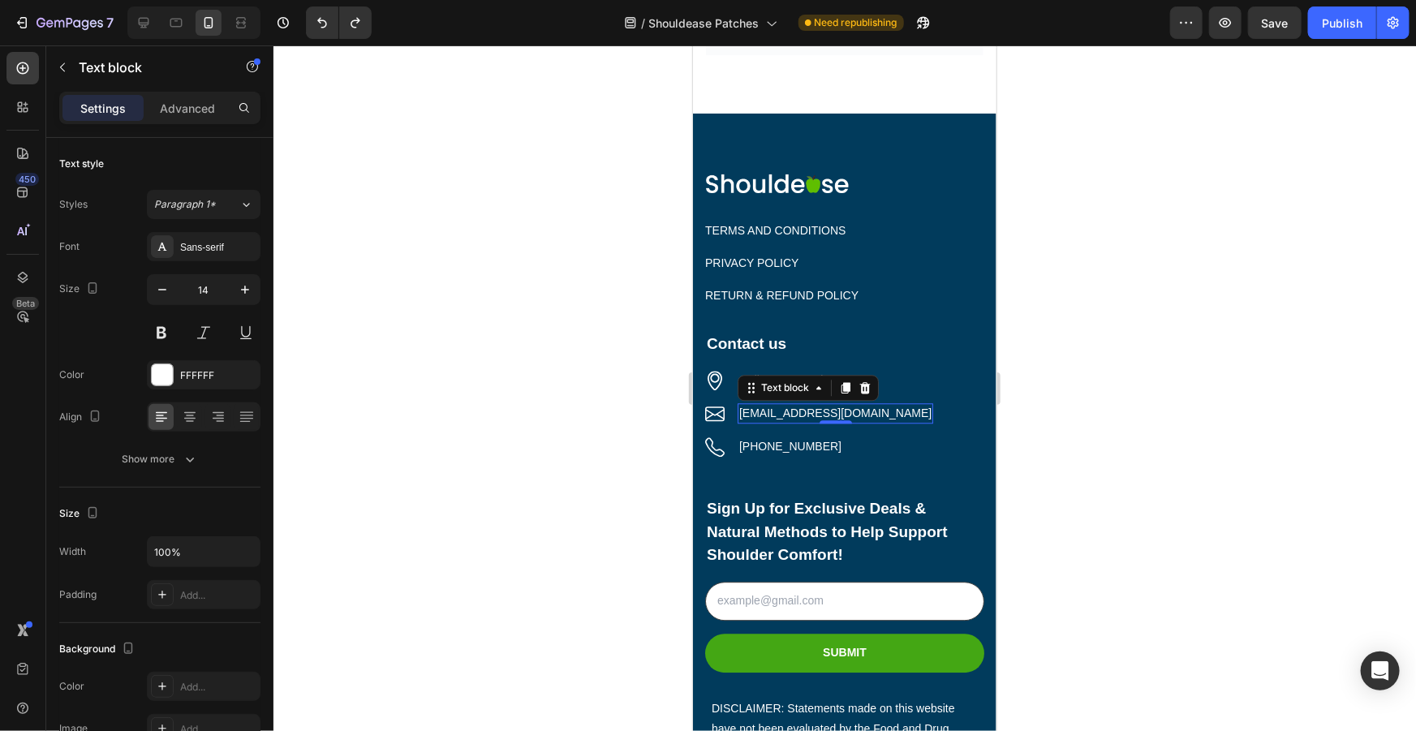
click at [798, 404] on p "[EMAIL_ADDRESS][DOMAIN_NAME]" at bounding box center [834, 412] width 192 height 17
click at [791, 404] on p "[EMAIL_ADDRESS][DOMAIN_NAME]" at bounding box center [834, 412] width 192 height 17
click at [789, 404] on p "[EMAIL_ADDRESS][DOMAIN_NAME]" at bounding box center [834, 412] width 192 height 17
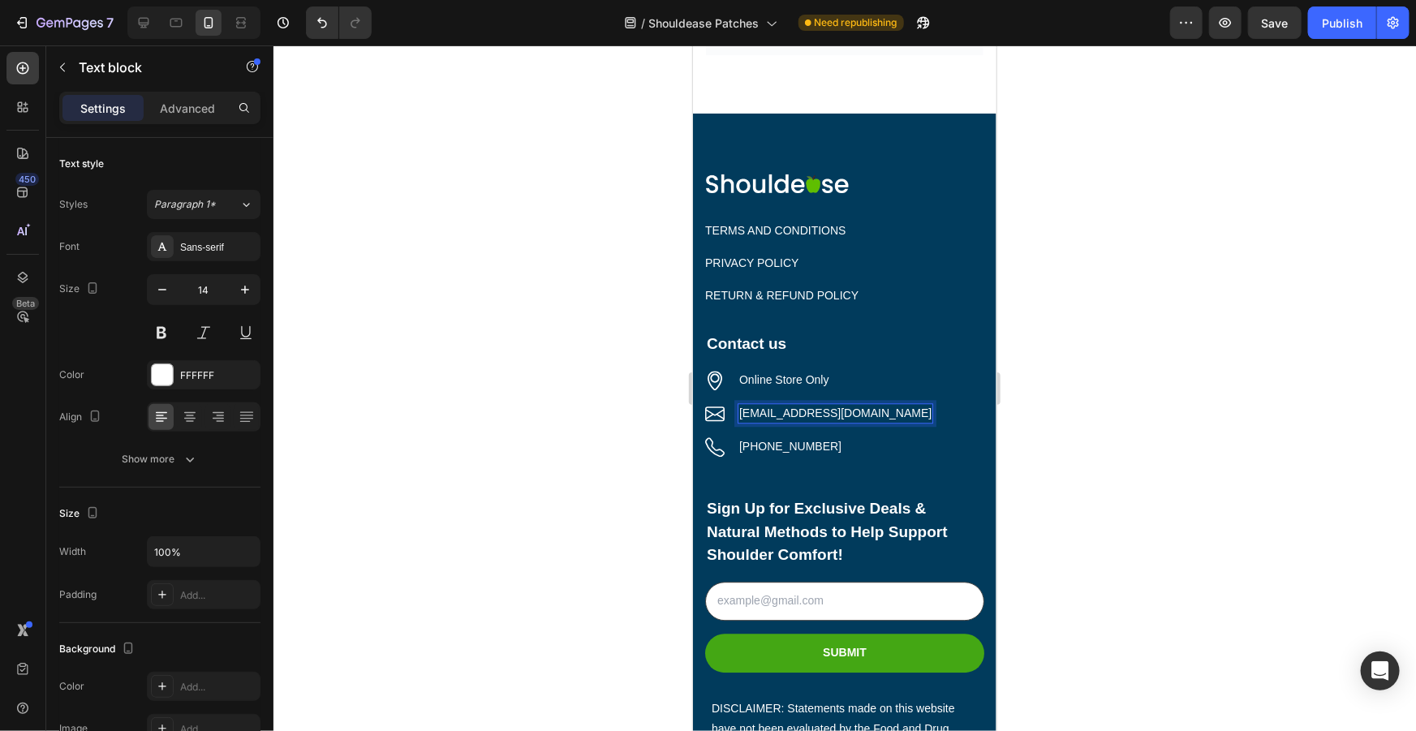
click at [1242, 336] on div at bounding box center [844, 388] width 1142 height 686
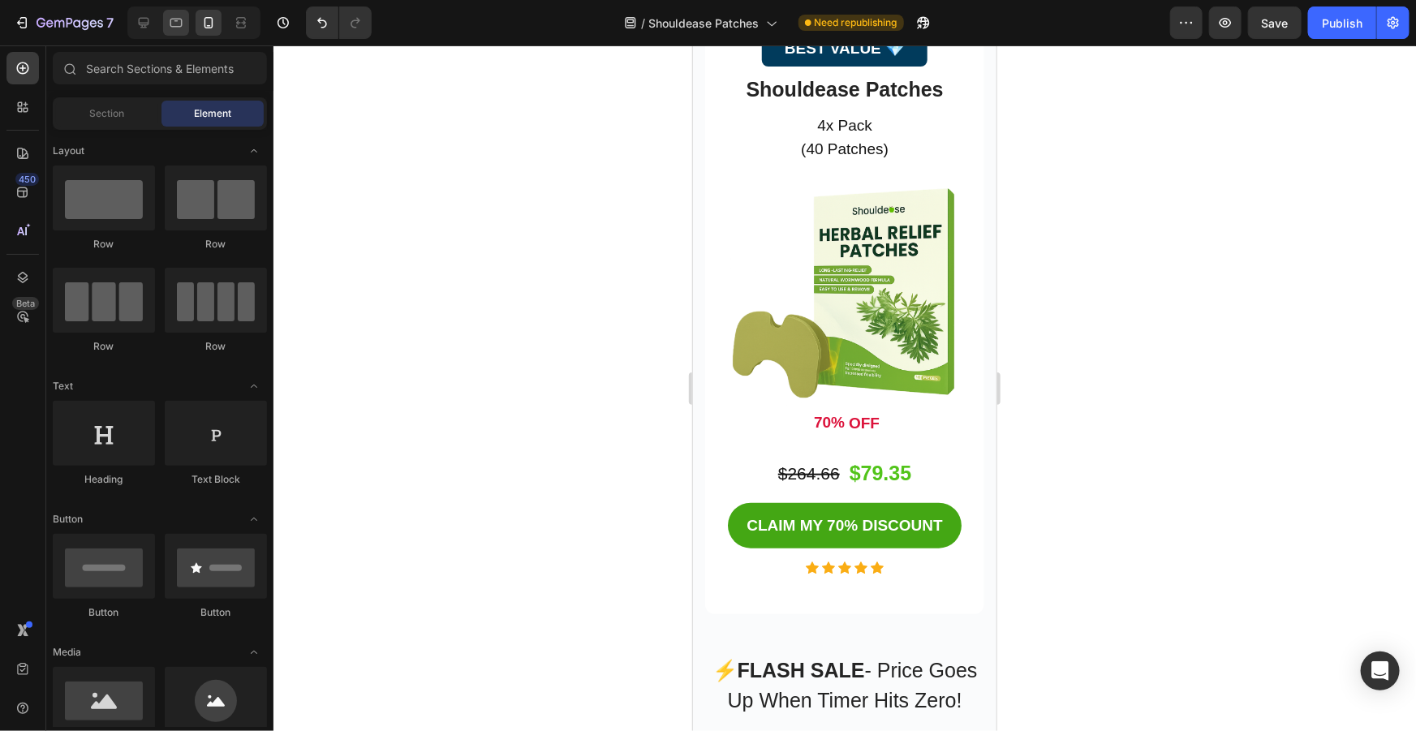
scroll to position [6776, 0]
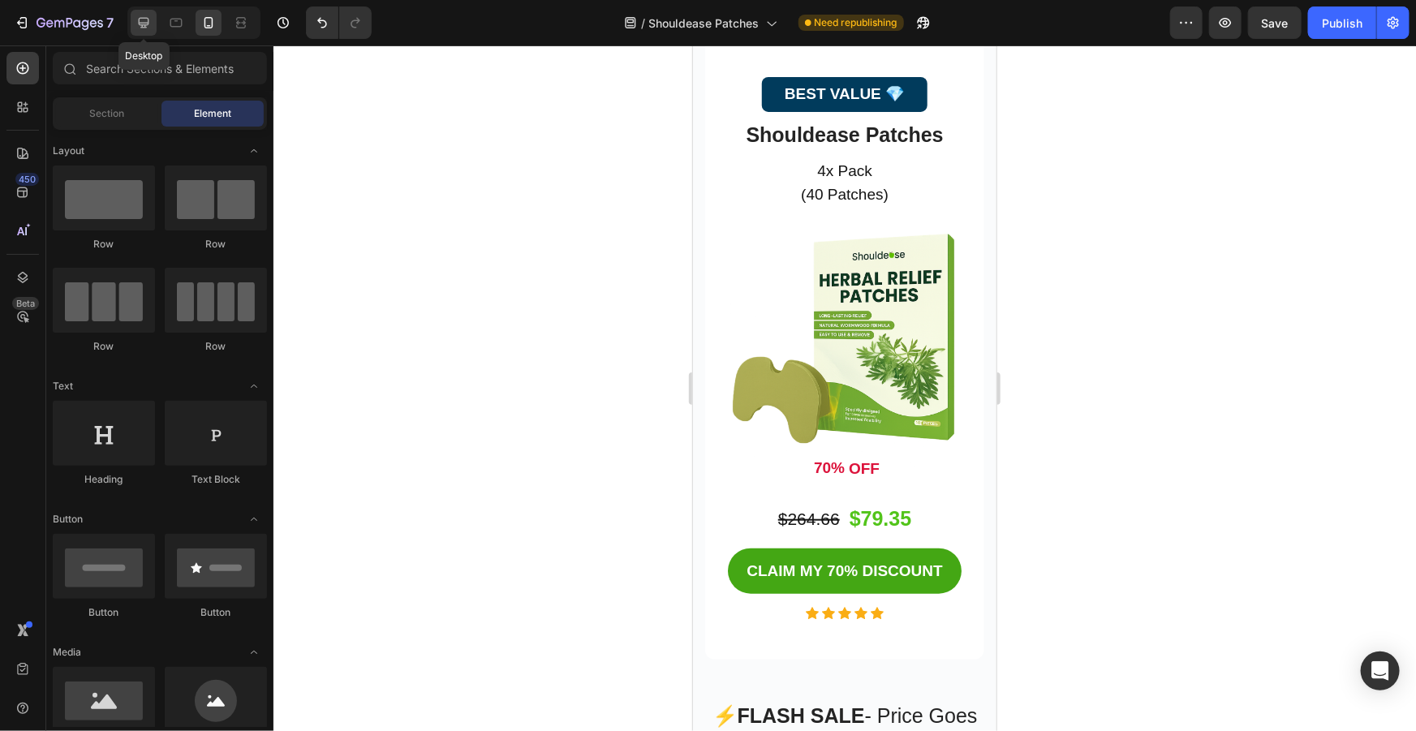
click at [152, 17] on div at bounding box center [144, 23] width 26 height 26
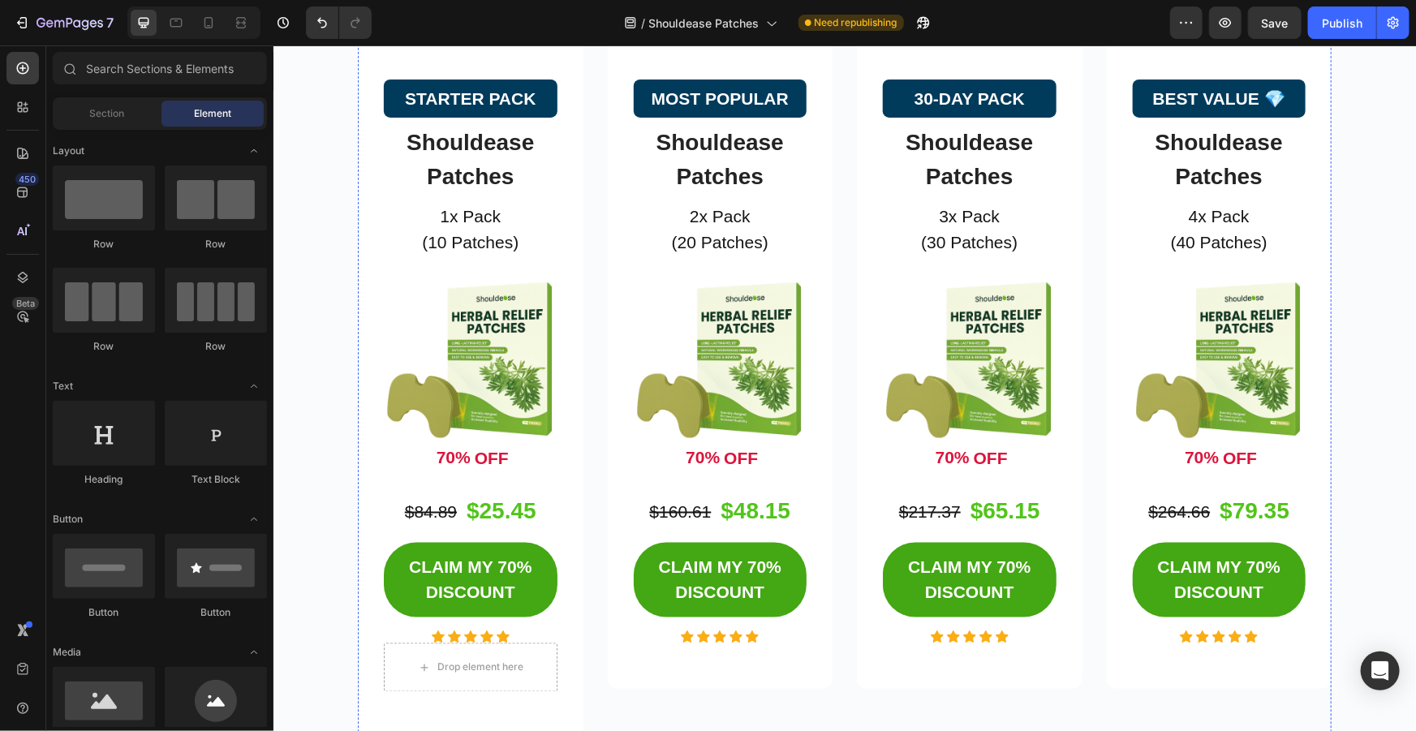
scroll to position [4545, 0]
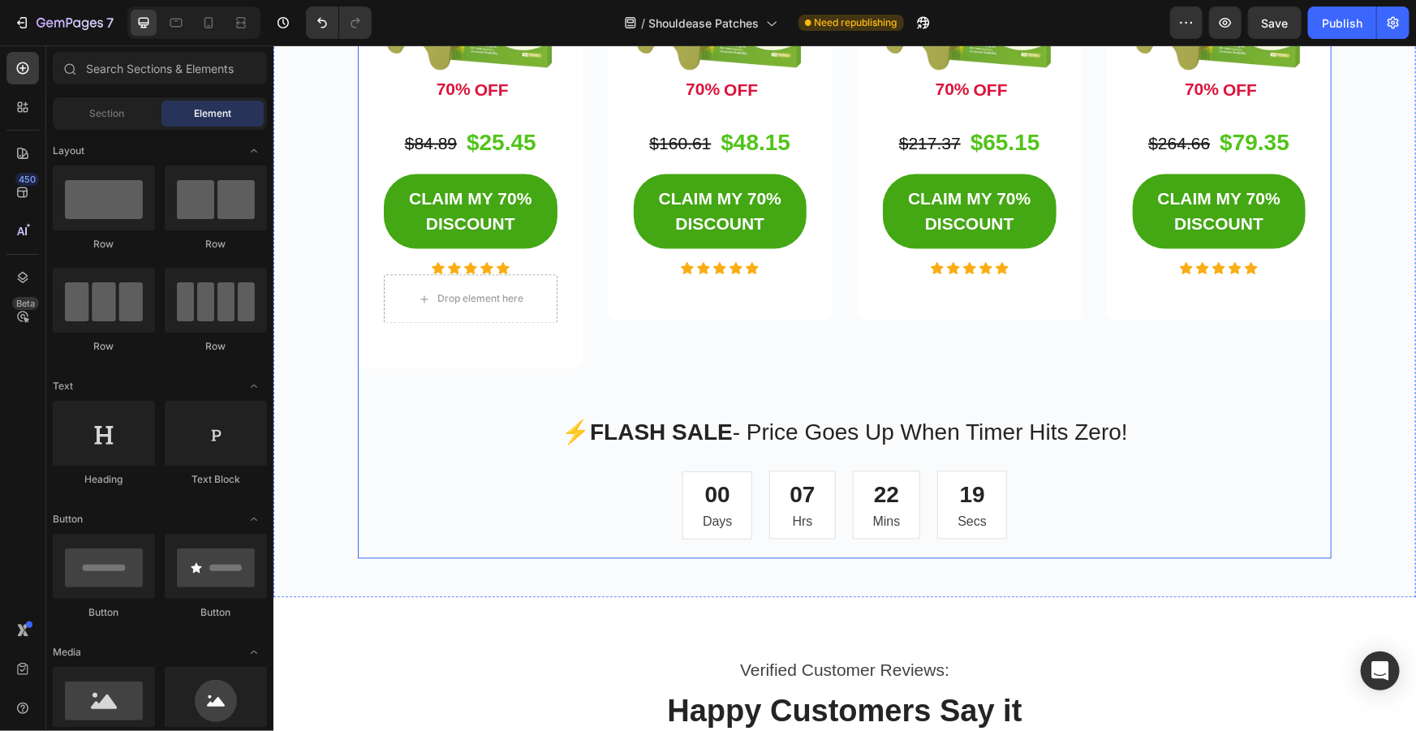
click at [458, 358] on div "STARTER PACK Button Shouldease Patches Product Title 1x Pack (10 Patches) Text …" at bounding box center [470, 17] width 226 height 704
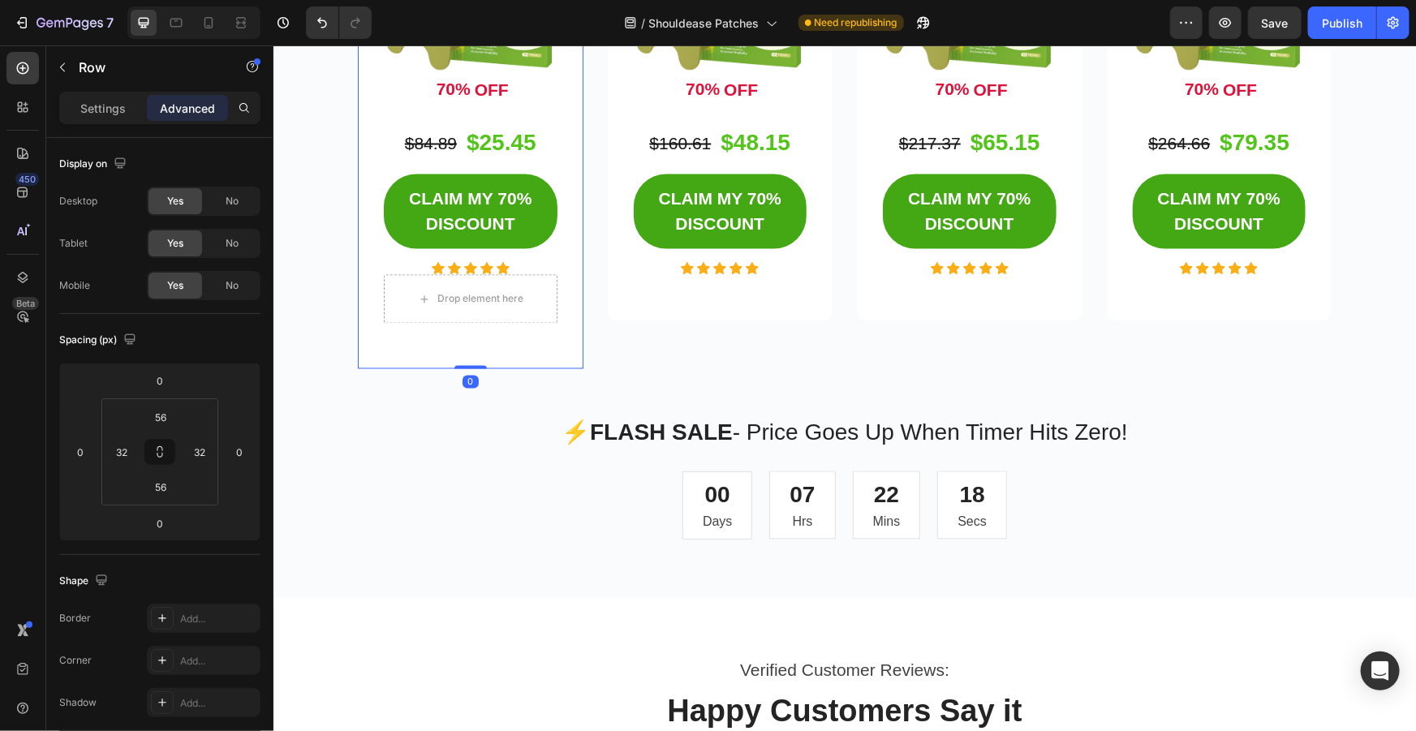
click at [467, 328] on div "STARTER PACK Button Shouldease Patches Product Title 1x Pack (10 Patches) Text …" at bounding box center [470, 17] width 226 height 704
click at [484, 317] on div "Drop element here" at bounding box center [470, 298] width 174 height 49
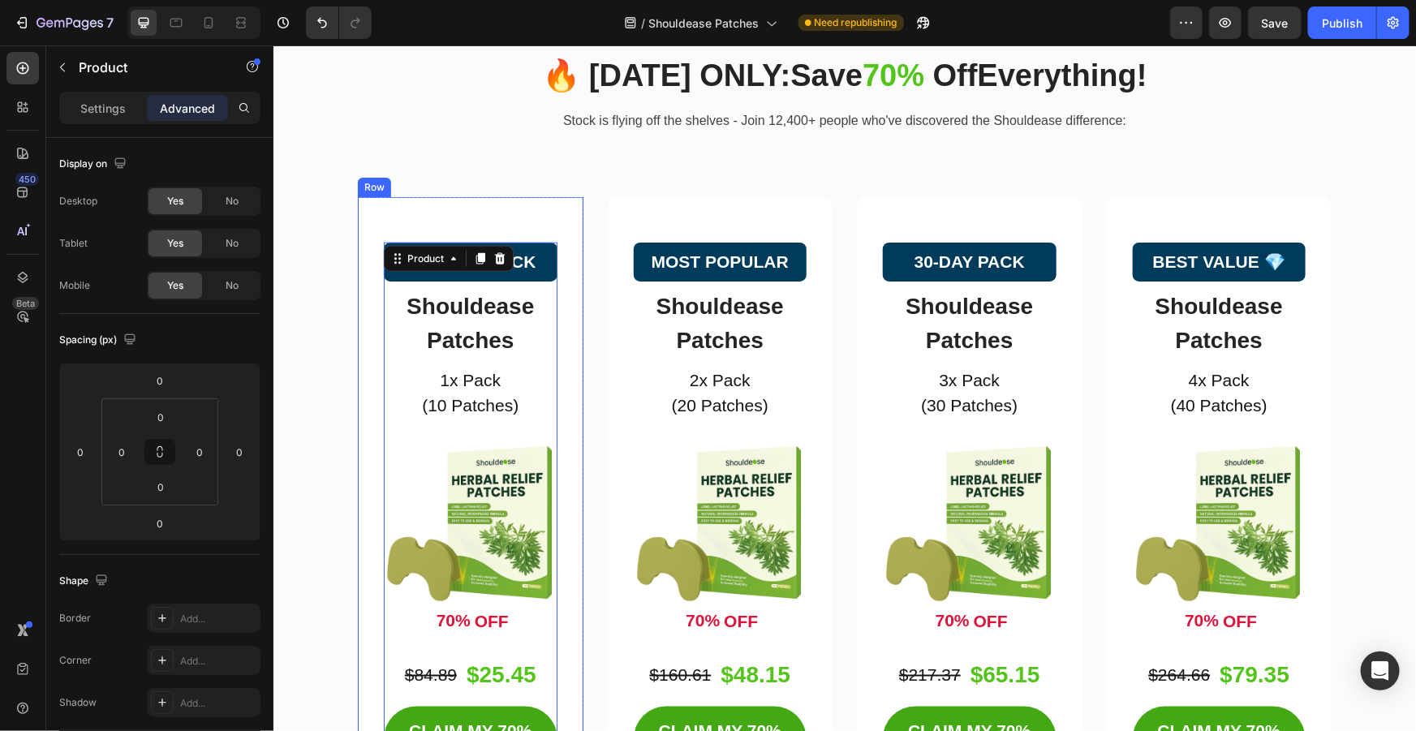
scroll to position [3956, 0]
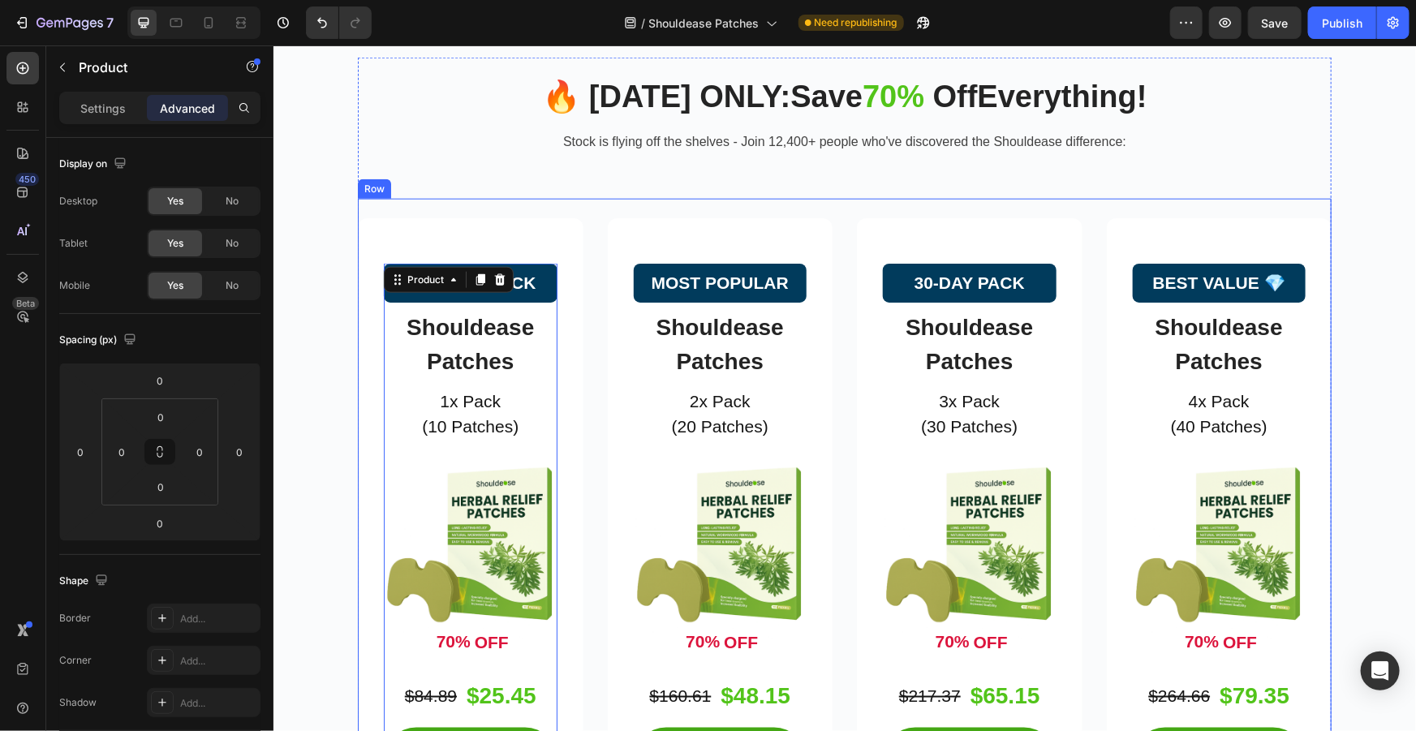
click at [511, 247] on div "STARTER PACK Button Shouldease Patches Product Title 1x Pack (10 Patches) Text …" at bounding box center [844, 560] width 974 height 724
click at [496, 245] on div "STARTER PACK Button Shouldease Patches Product Title 1x Pack (10 Patches) Text …" at bounding box center [844, 560] width 974 height 724
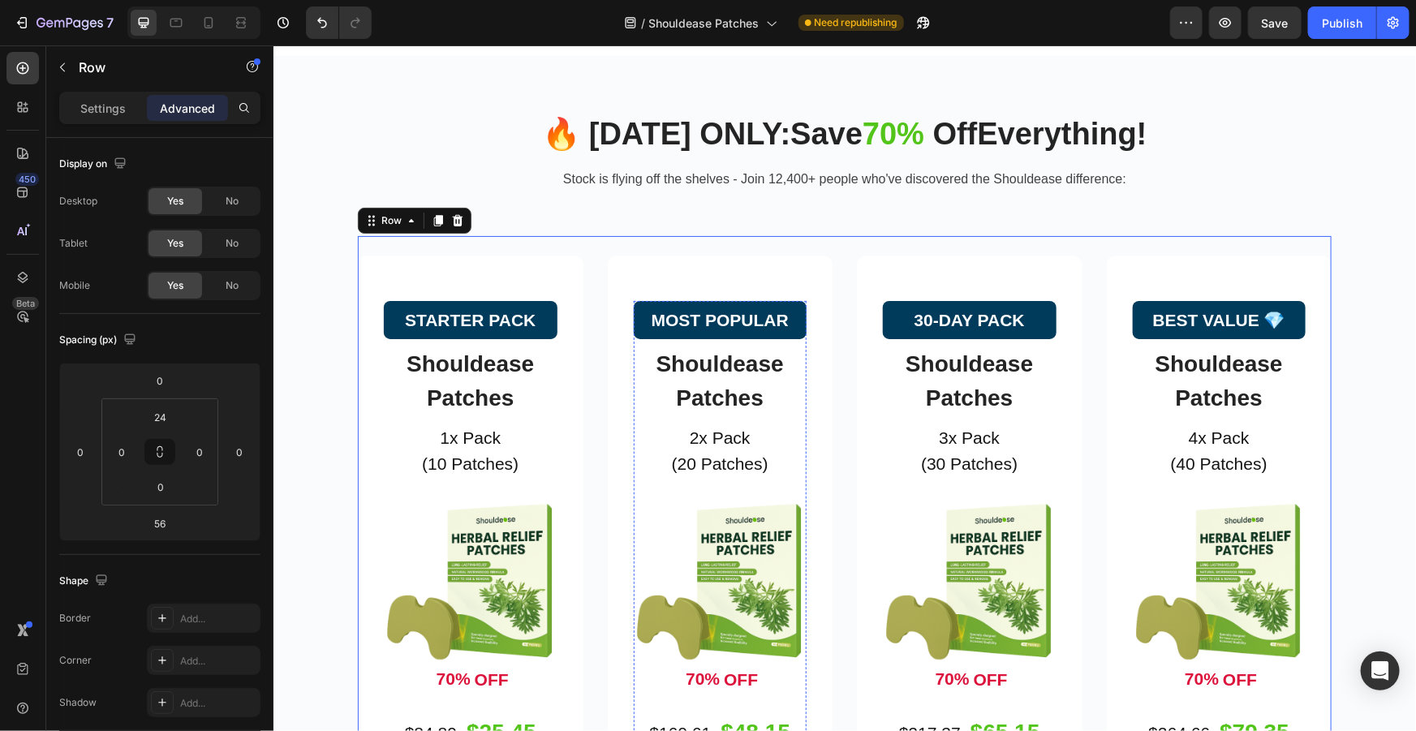
scroll to position [4325, 0]
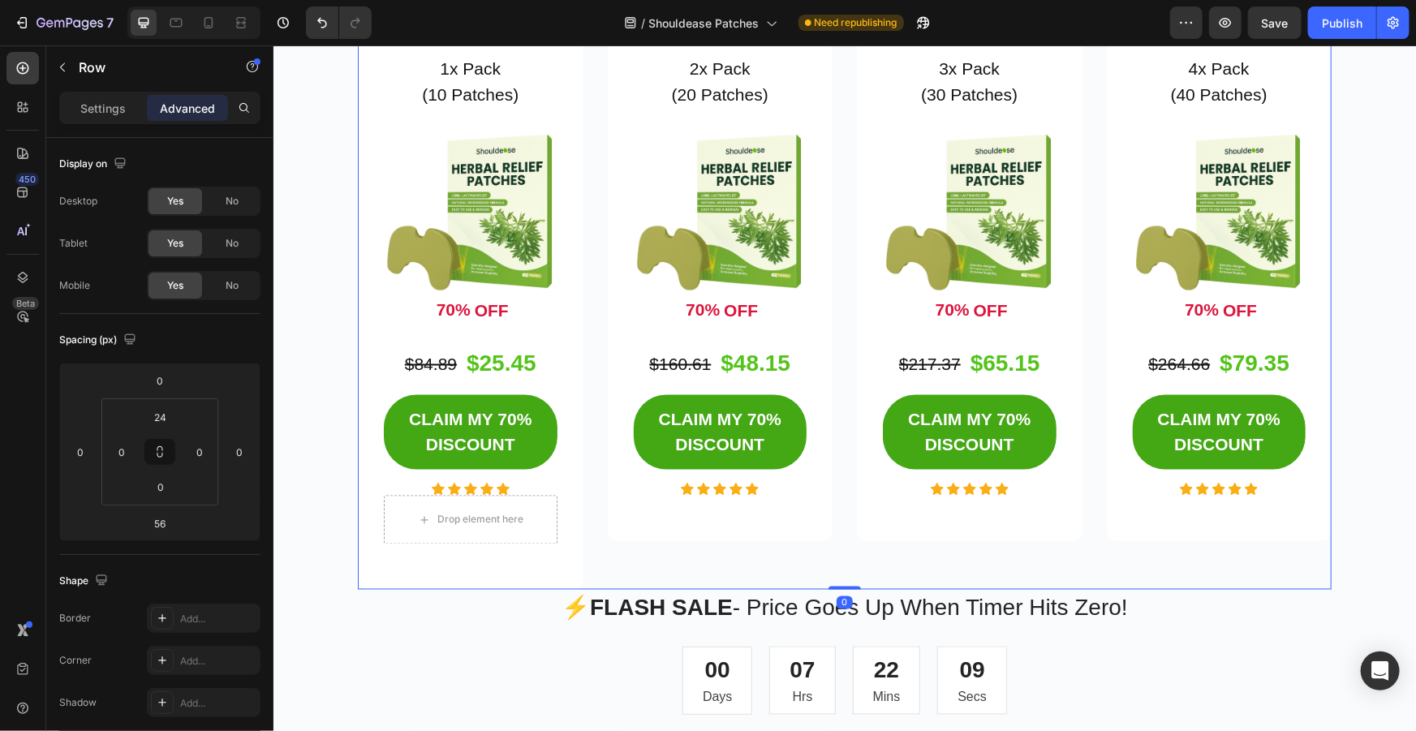
drag, startPoint x: 842, startPoint y: 633, endPoint x: 888, endPoint y: 527, distance: 115.9
click at [865, 548] on div "STARTER PACK Button Shouldease Patches Product Title 1x Pack (10 Patches) Text …" at bounding box center [844, 228] width 974 height 724
type input "0"
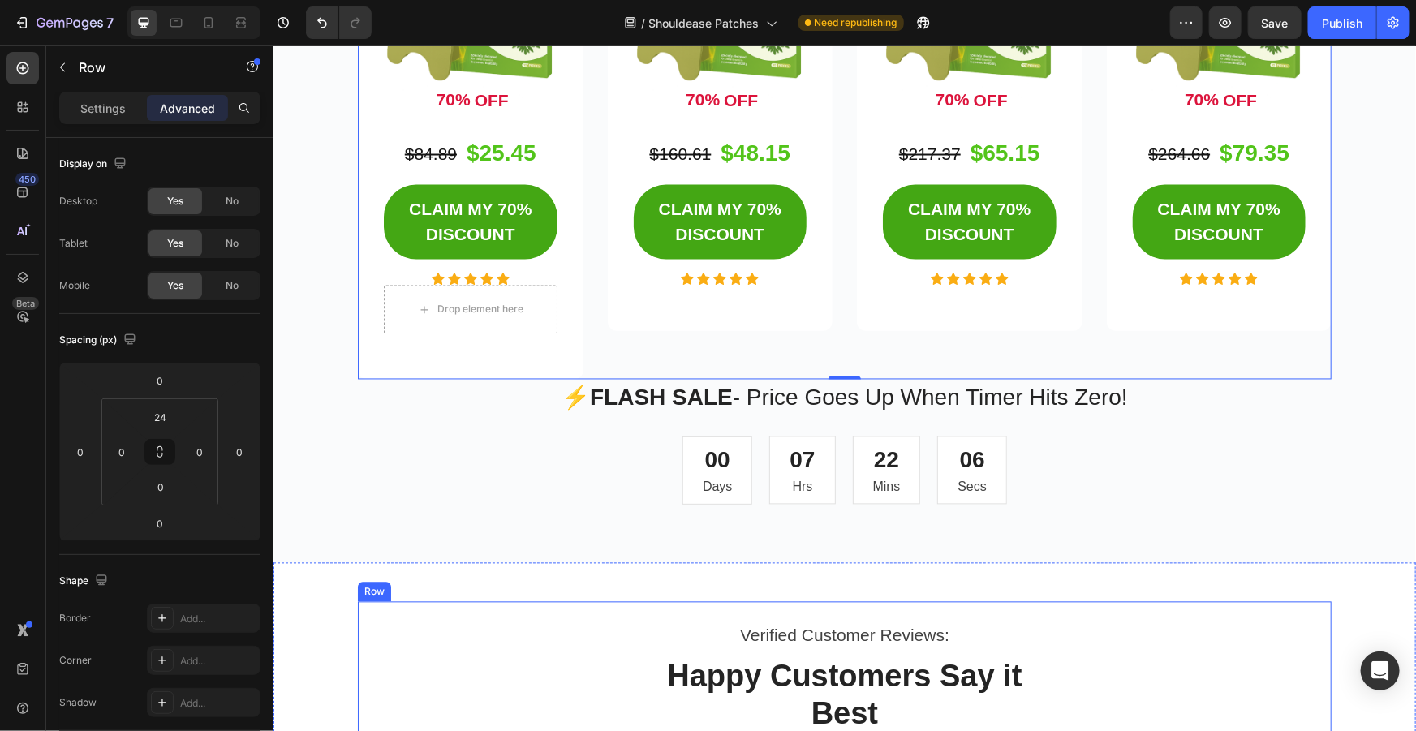
scroll to position [4693, 0]
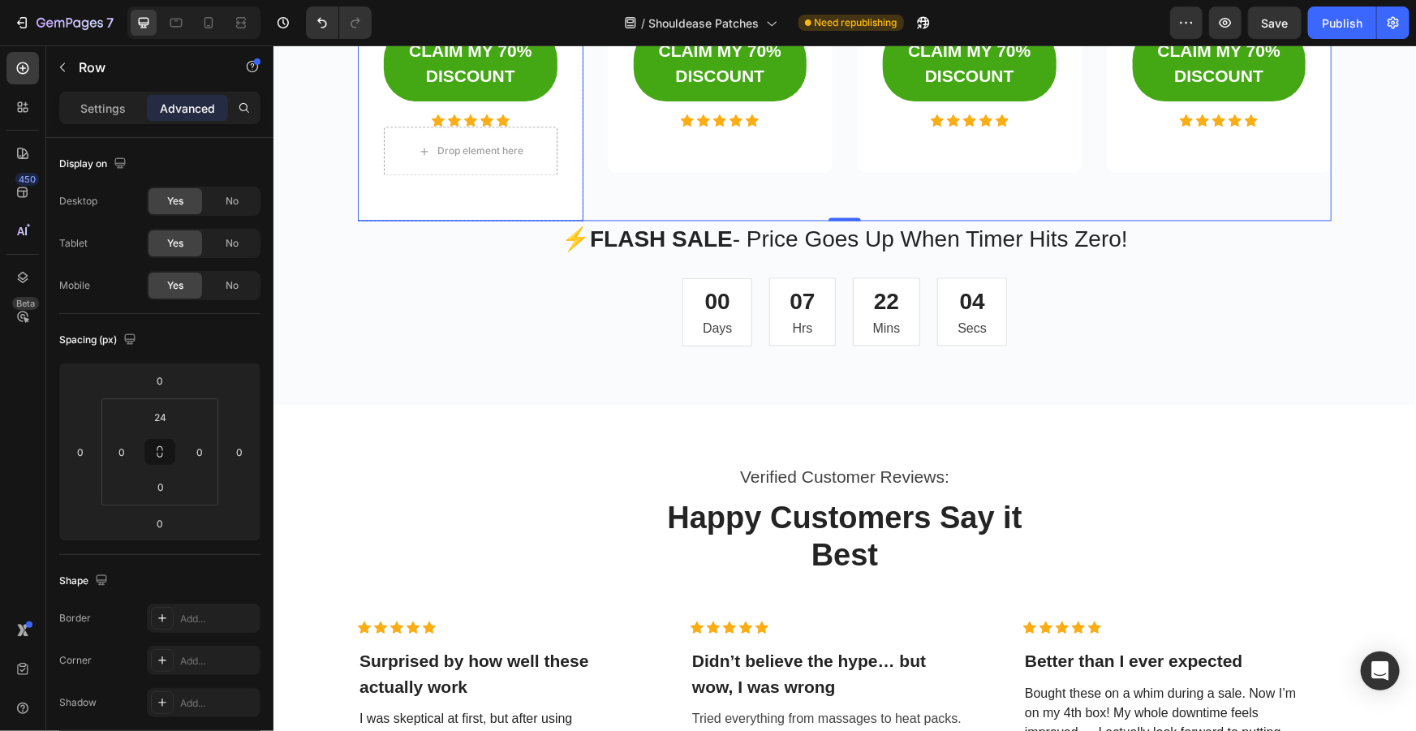
drag, startPoint x: 470, startPoint y: 223, endPoint x: 495, endPoint y: 224, distance: 25.2
click at [470, 221] on div at bounding box center [470, 218] width 32 height 3
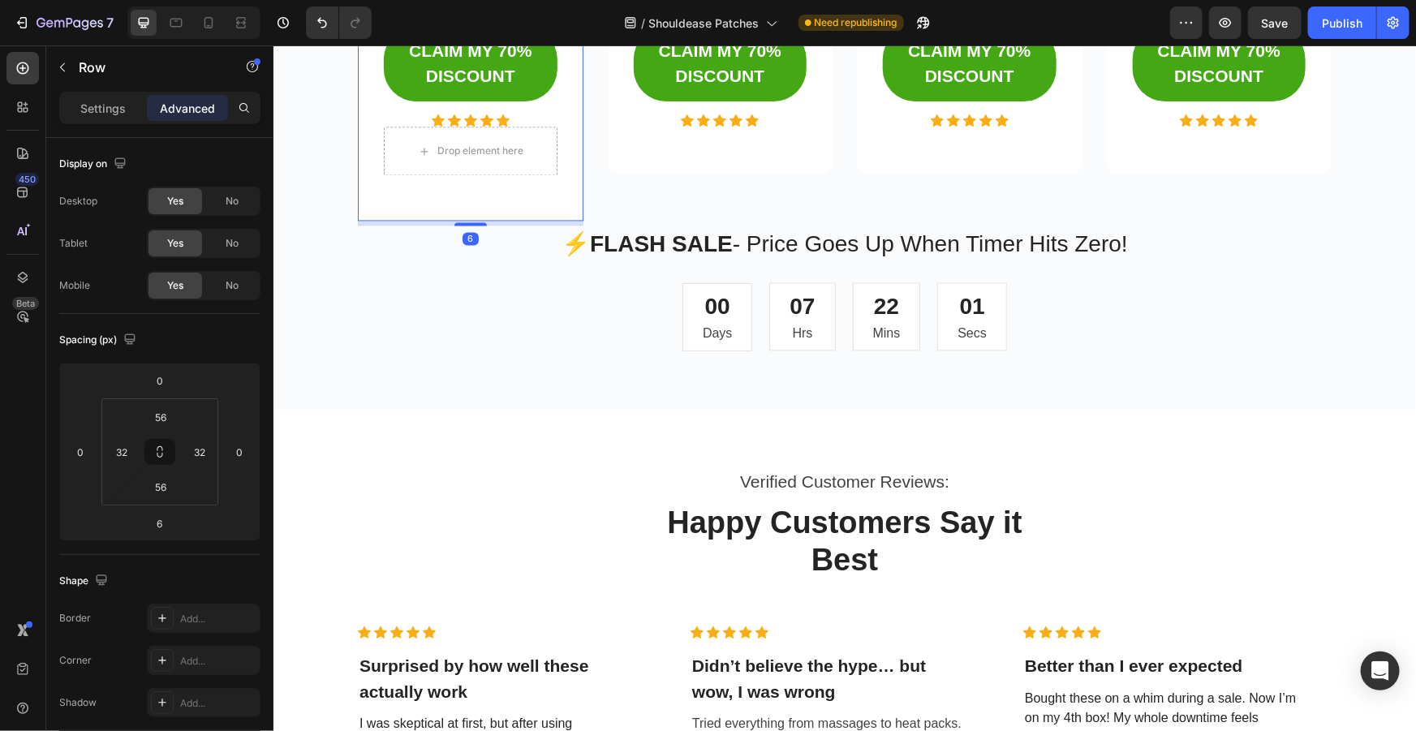
drag, startPoint x: 473, startPoint y: 222, endPoint x: 594, endPoint y: 211, distance: 121.4
type input "0"
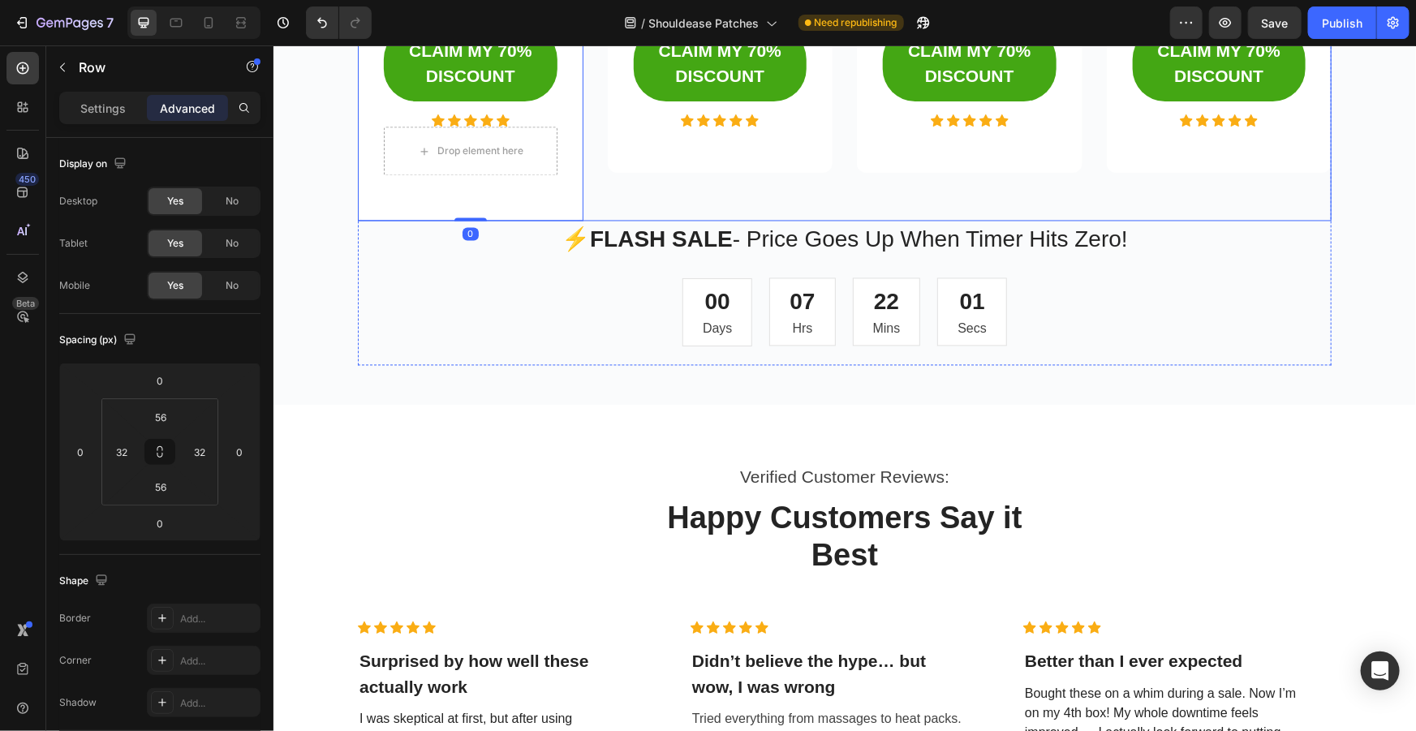
click at [799, 227] on p "⚡ FLASH SALE - Price Goes Up When Timer Hits Zero!" at bounding box center [844, 239] width 970 height 34
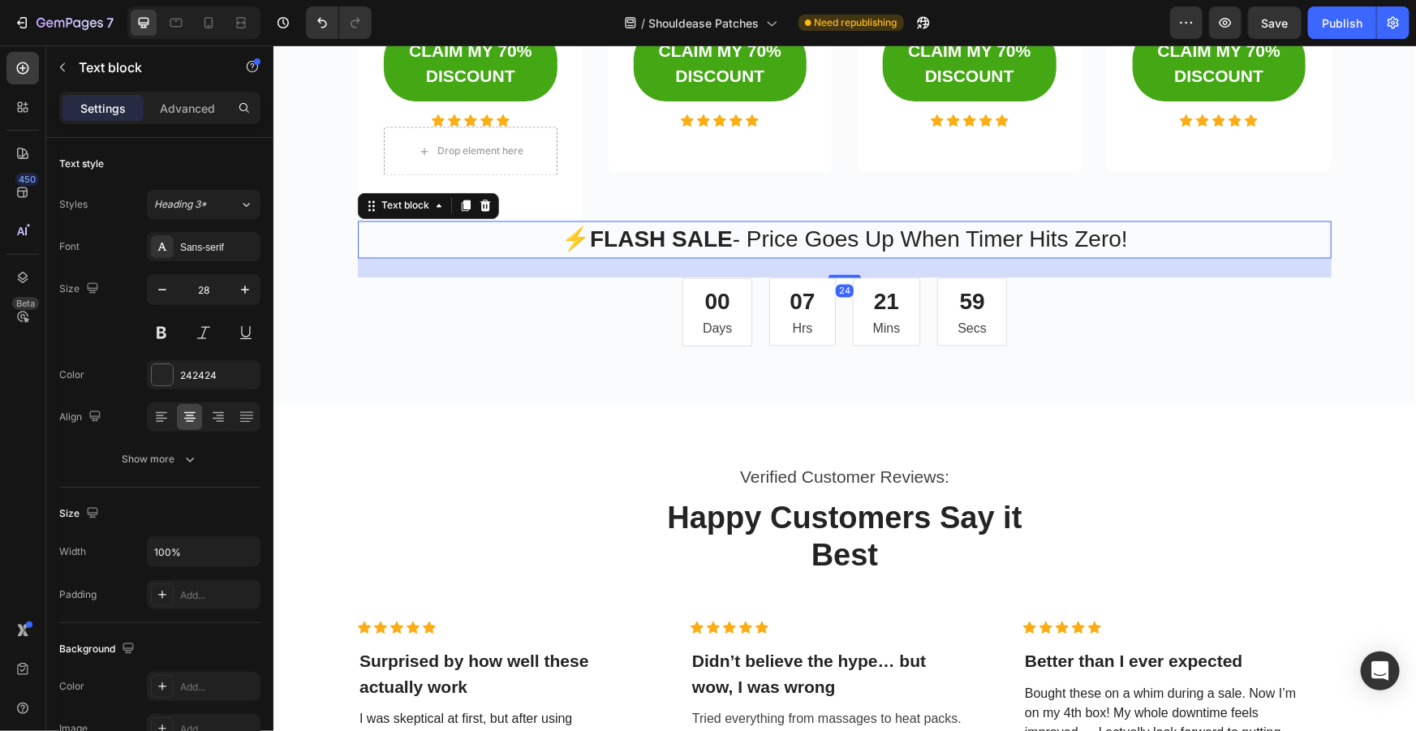
click at [811, 222] on p "⚡ FLASH SALE - Price Goes Up When Timer Hits Zero!" at bounding box center [844, 239] width 970 height 34
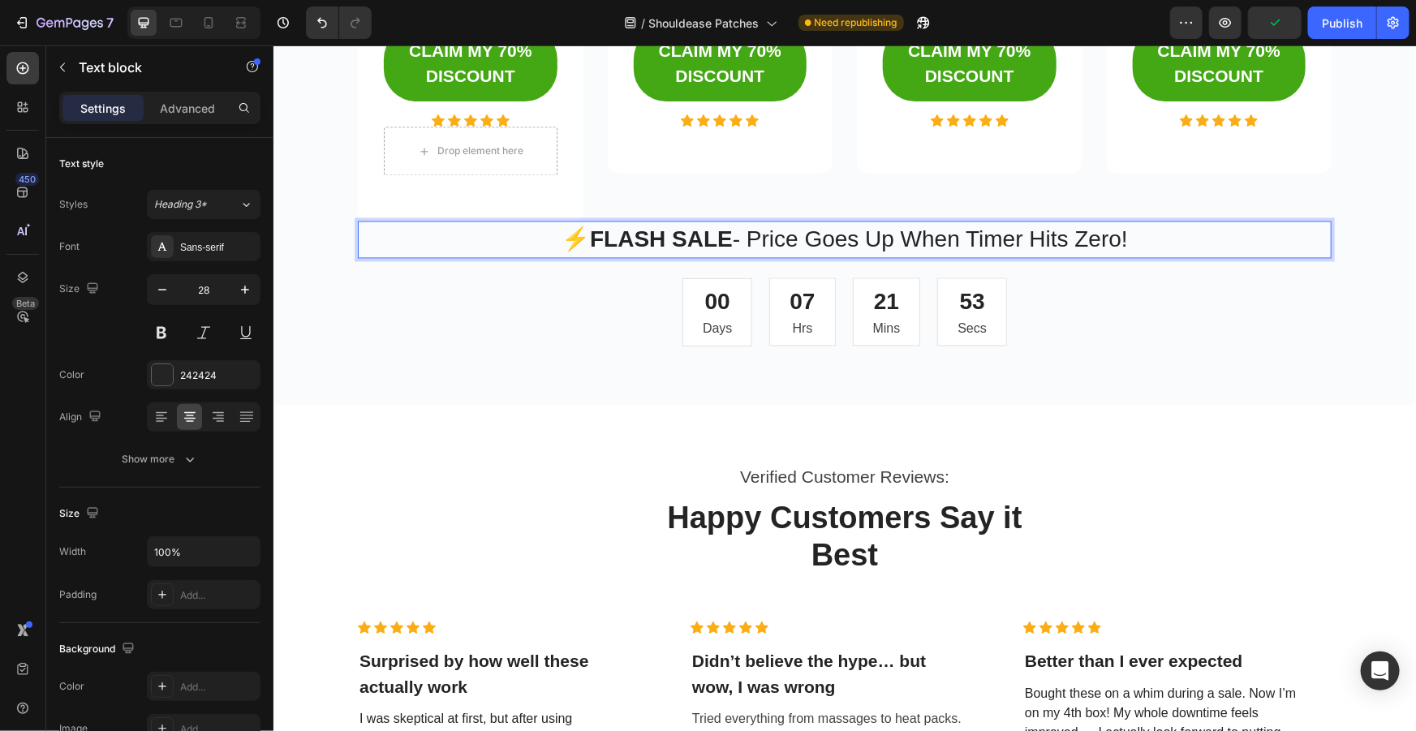
click at [510, 222] on p "⚡ FLASH SALE - Price Goes Up When Timer Hits Zero!" at bounding box center [844, 239] width 970 height 34
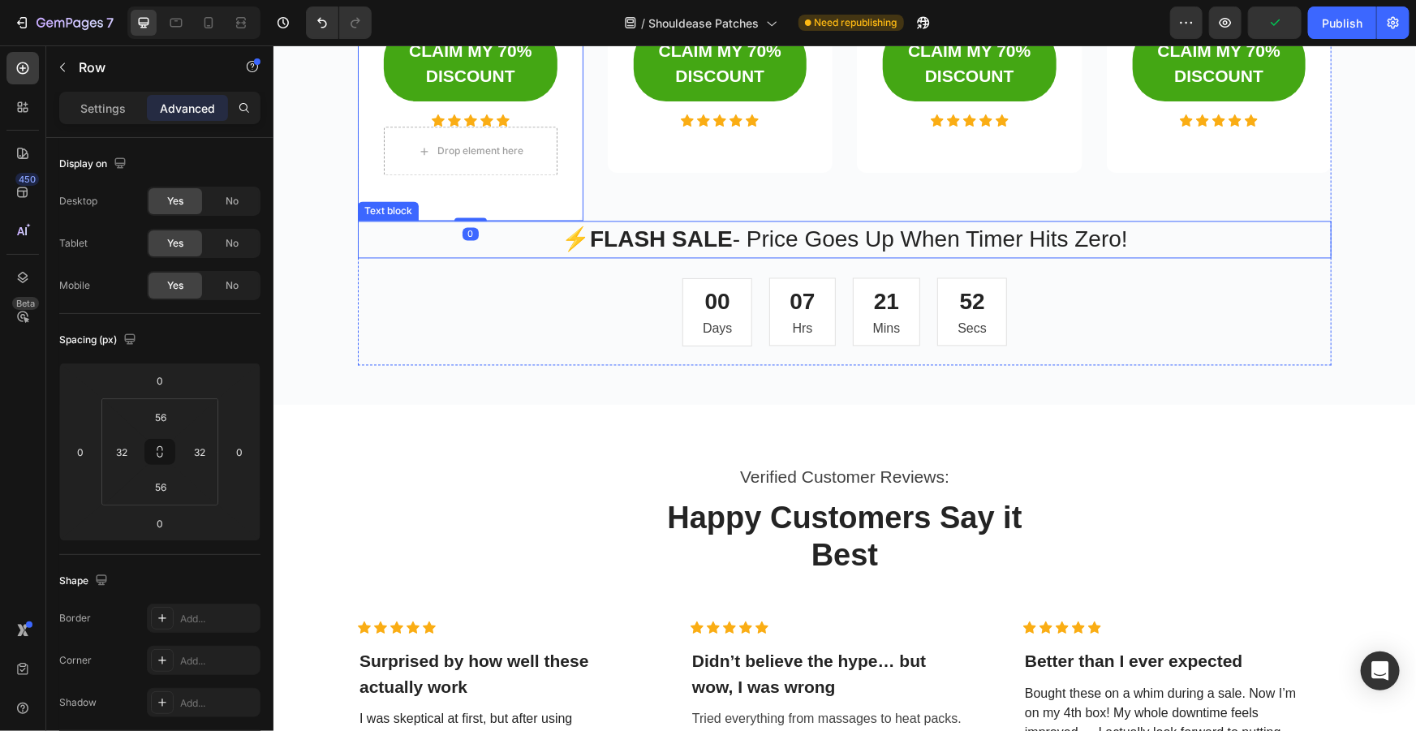
click at [711, 222] on p "⚡ FLASH SALE - Price Goes Up When Timer Hits Zero!" at bounding box center [844, 239] width 970 height 34
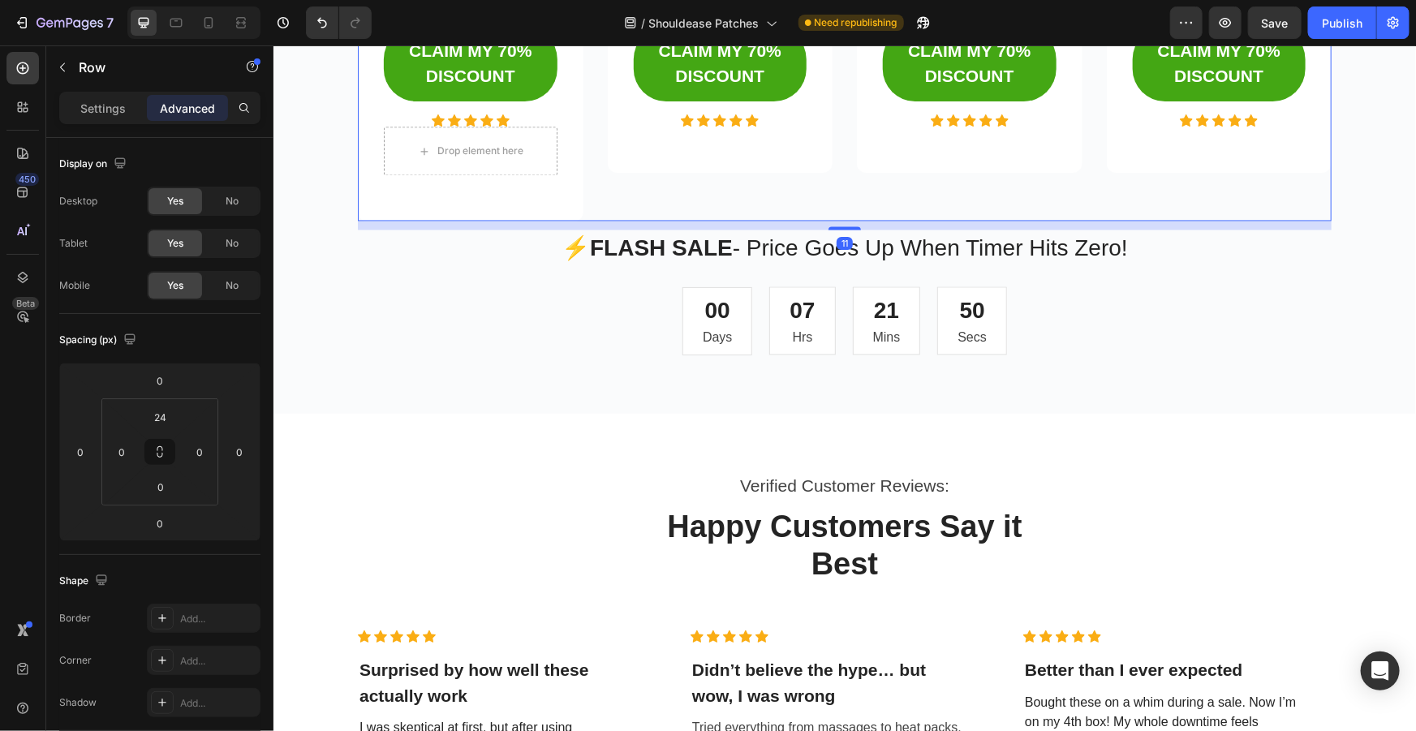
drag, startPoint x: 833, startPoint y: 219, endPoint x: 839, endPoint y: 228, distance: 10.6
click at [839, 228] on div at bounding box center [844, 227] width 32 height 3
type input "11"
click at [834, 221] on div "11" at bounding box center [844, 225] width 974 height 9
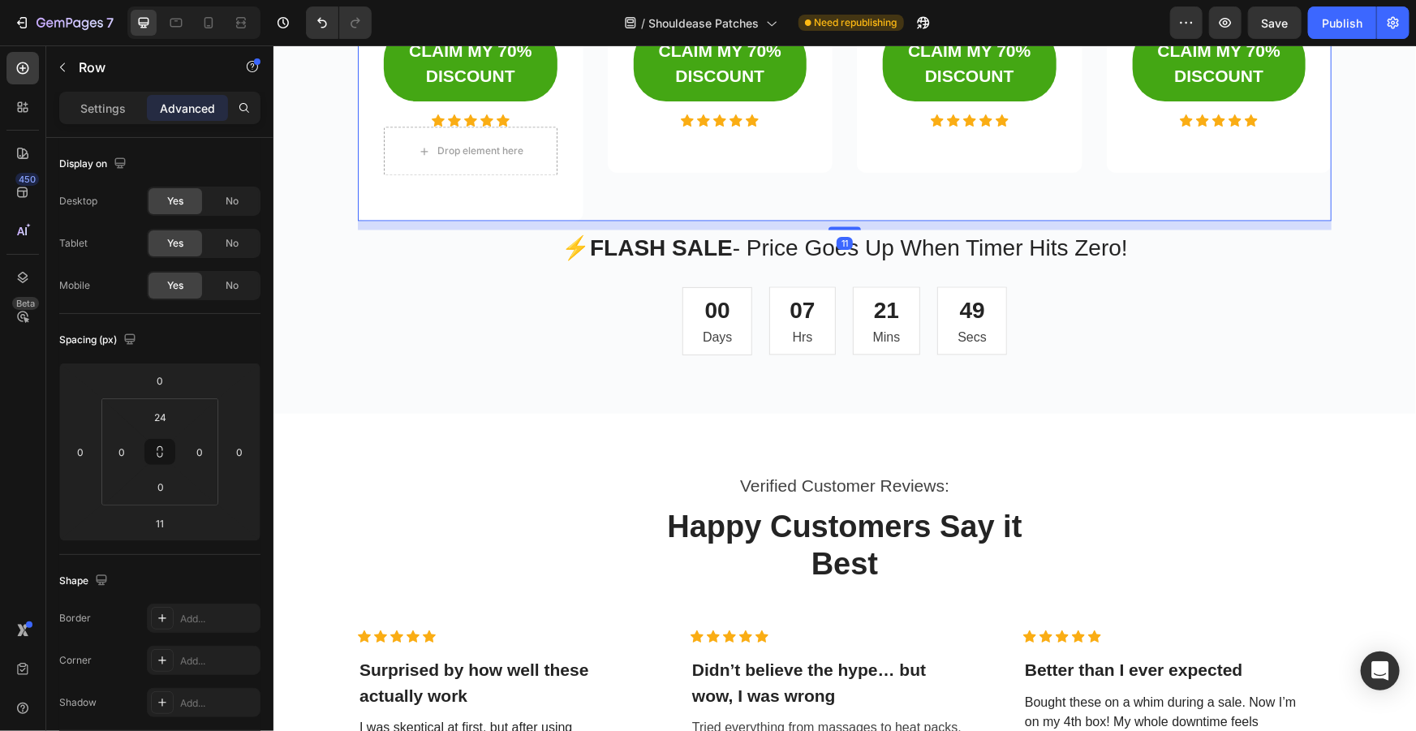
click at [1202, 312] on div "00 Days 07 Hrs 21 Mins 48 Secs" at bounding box center [844, 320] width 974 height 68
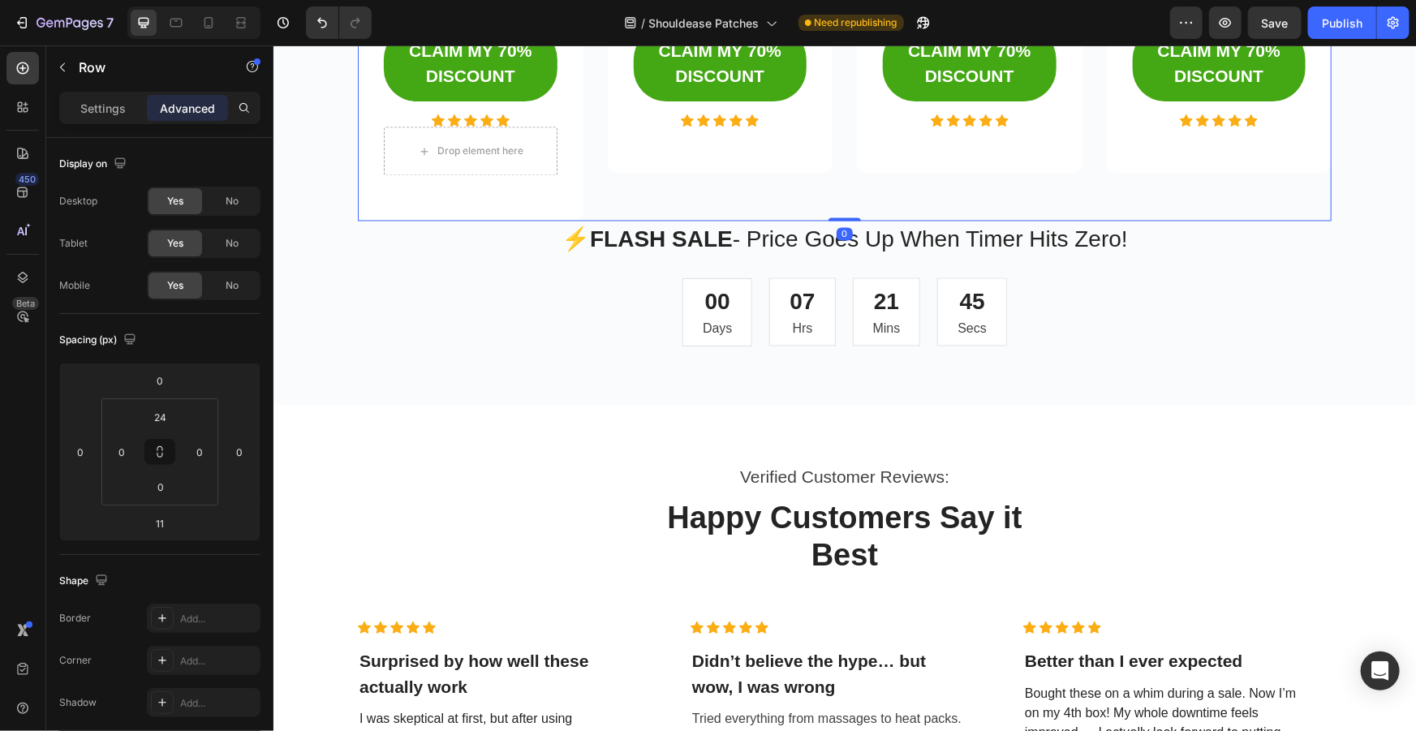
drag, startPoint x: 841, startPoint y: 226, endPoint x: 842, endPoint y: 206, distance: 19.5
type input "0"
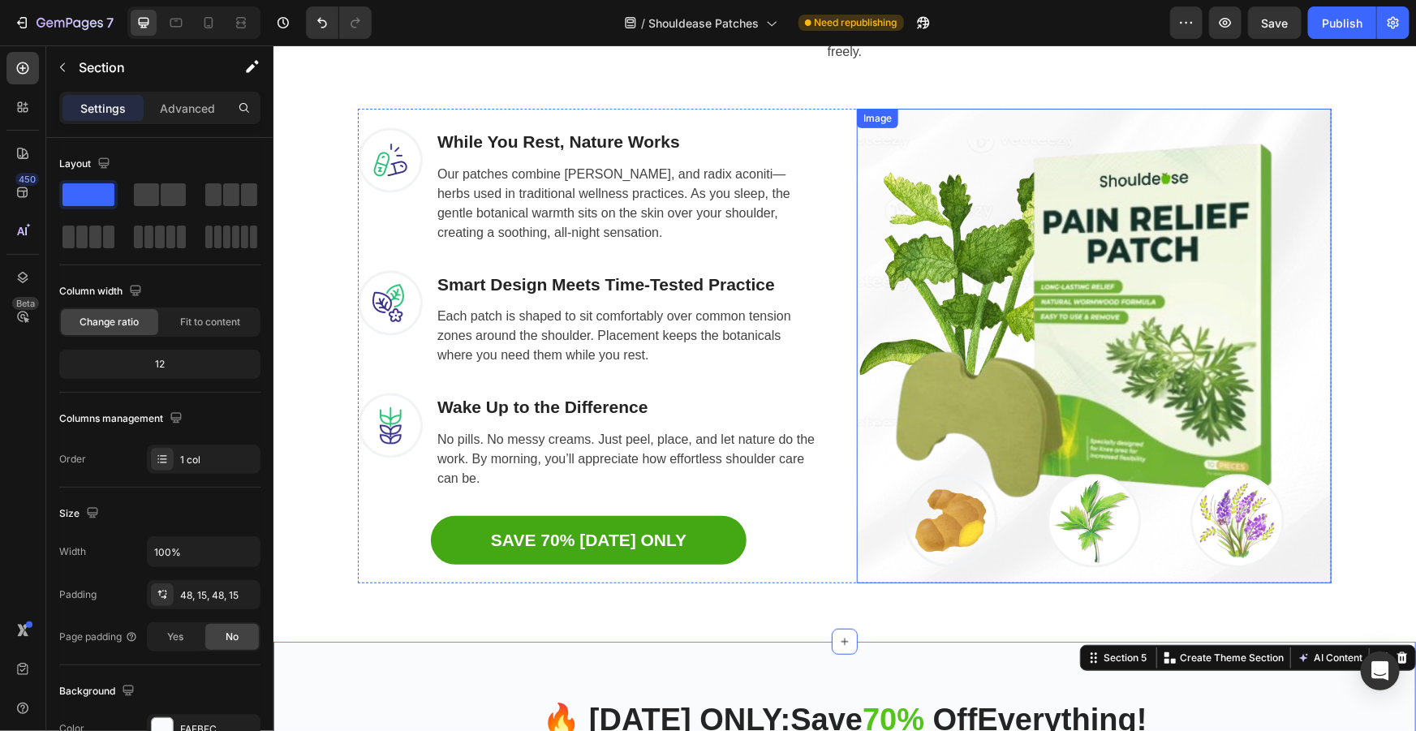
scroll to position [3366, 0]
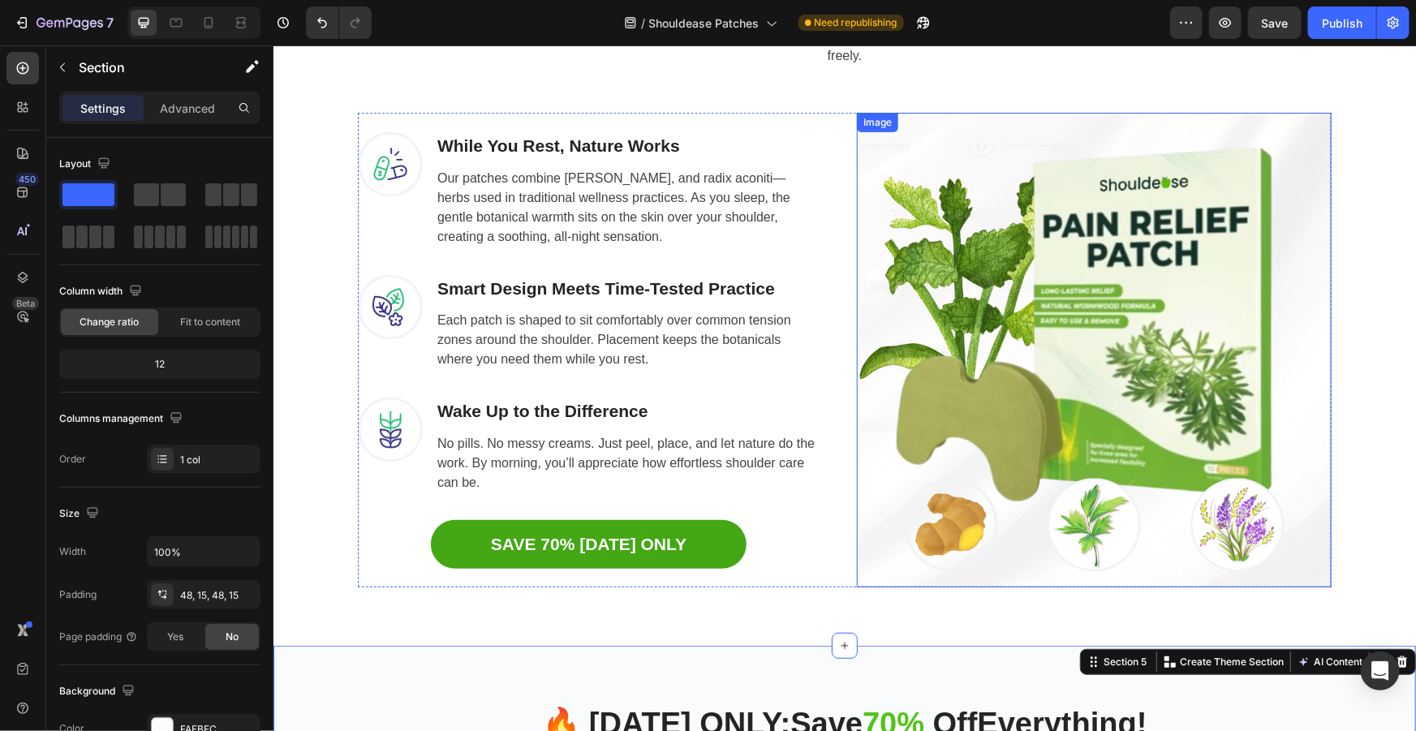
click at [1172, 304] on img at bounding box center [1093, 349] width 475 height 475
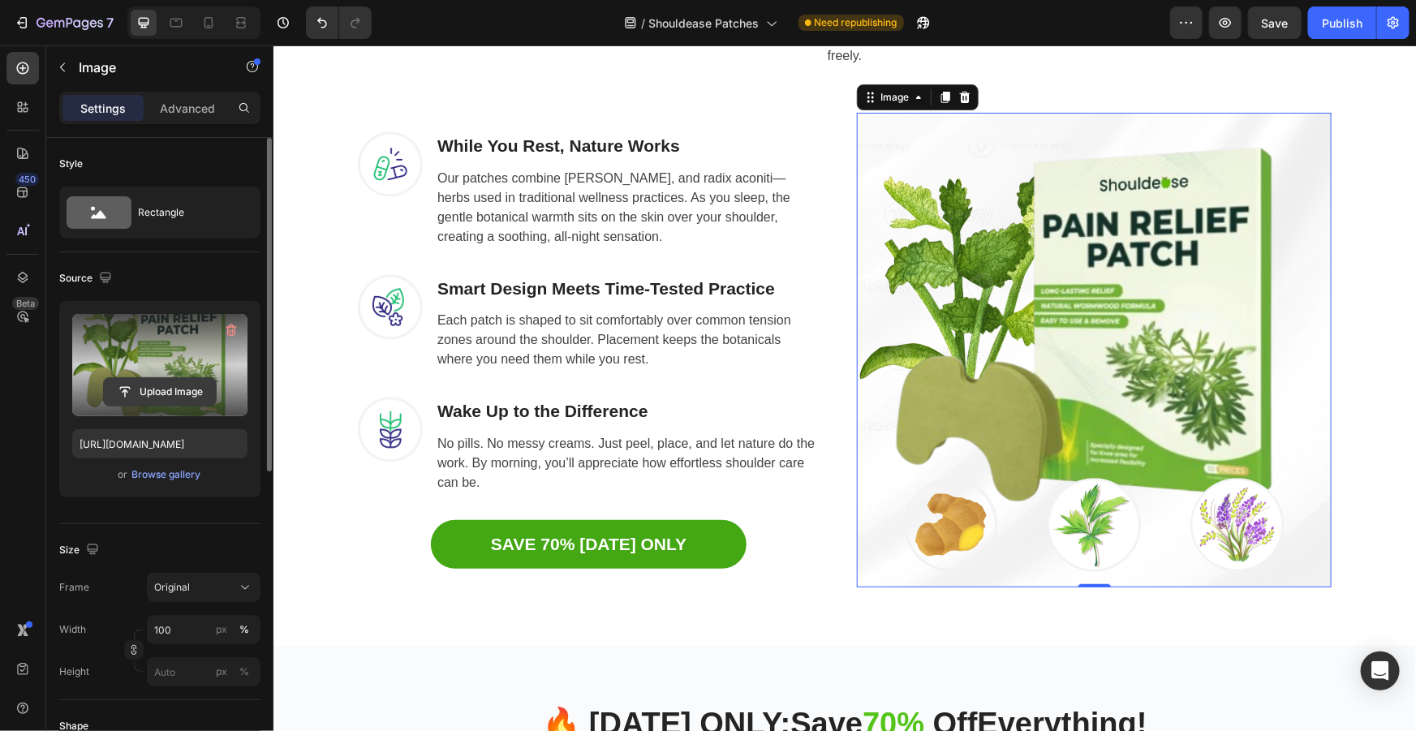
click at [180, 385] on input "file" at bounding box center [160, 392] width 112 height 28
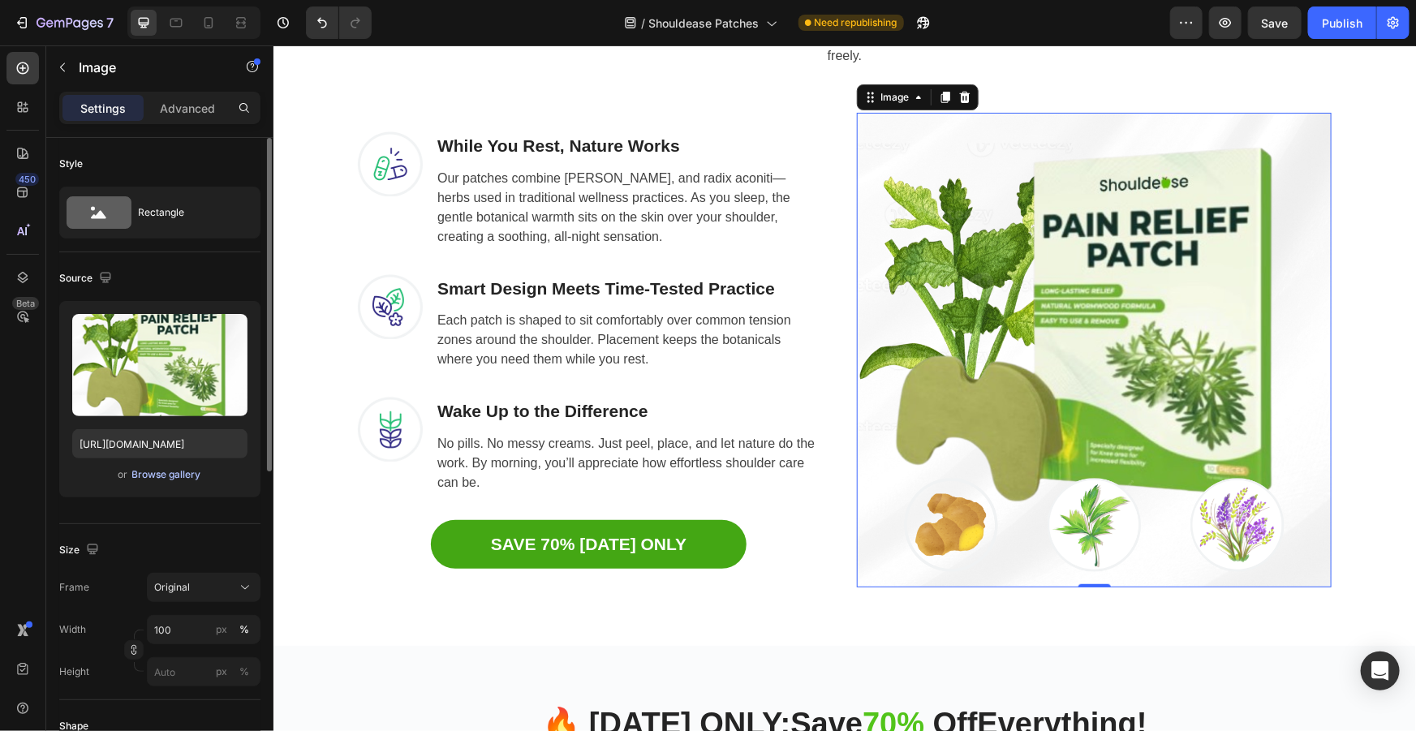
click at [187, 475] on div "Browse gallery" at bounding box center [166, 474] width 69 height 15
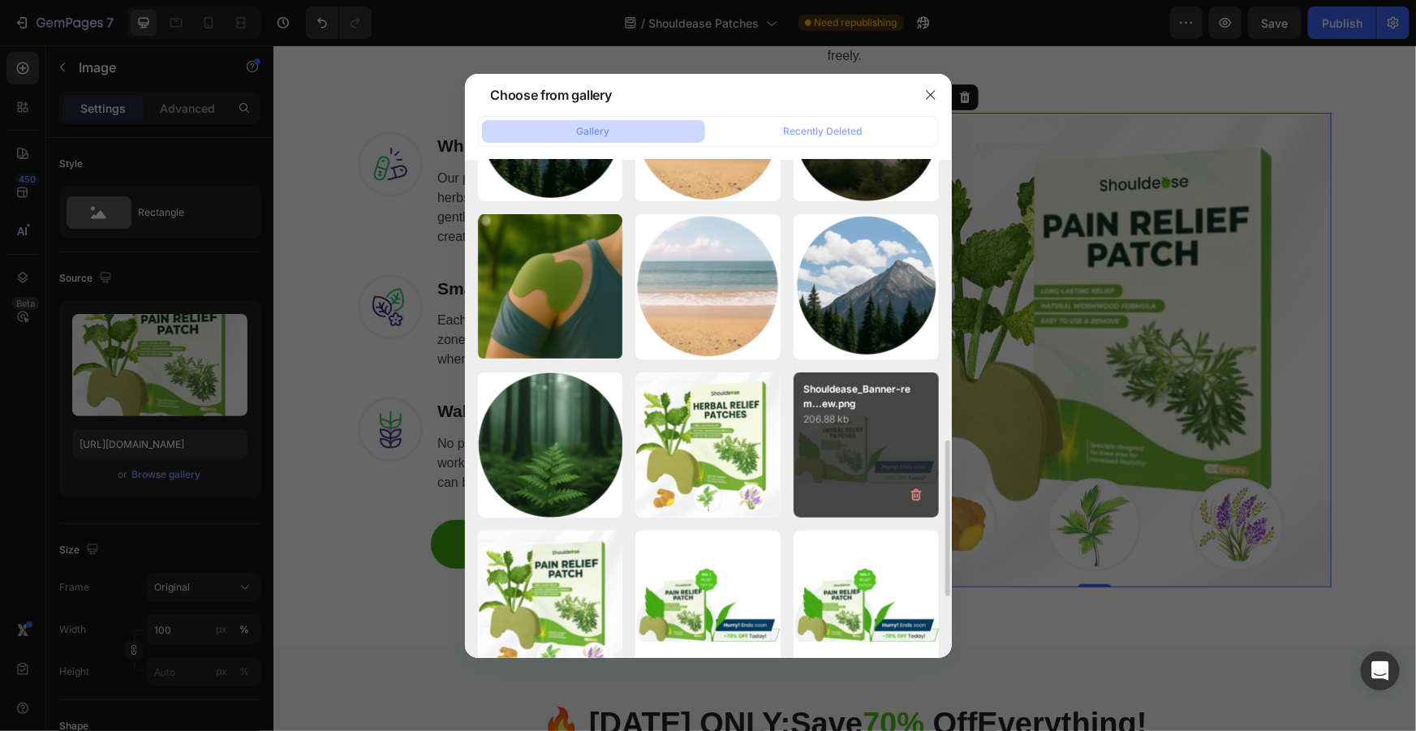
scroll to position [811, 0]
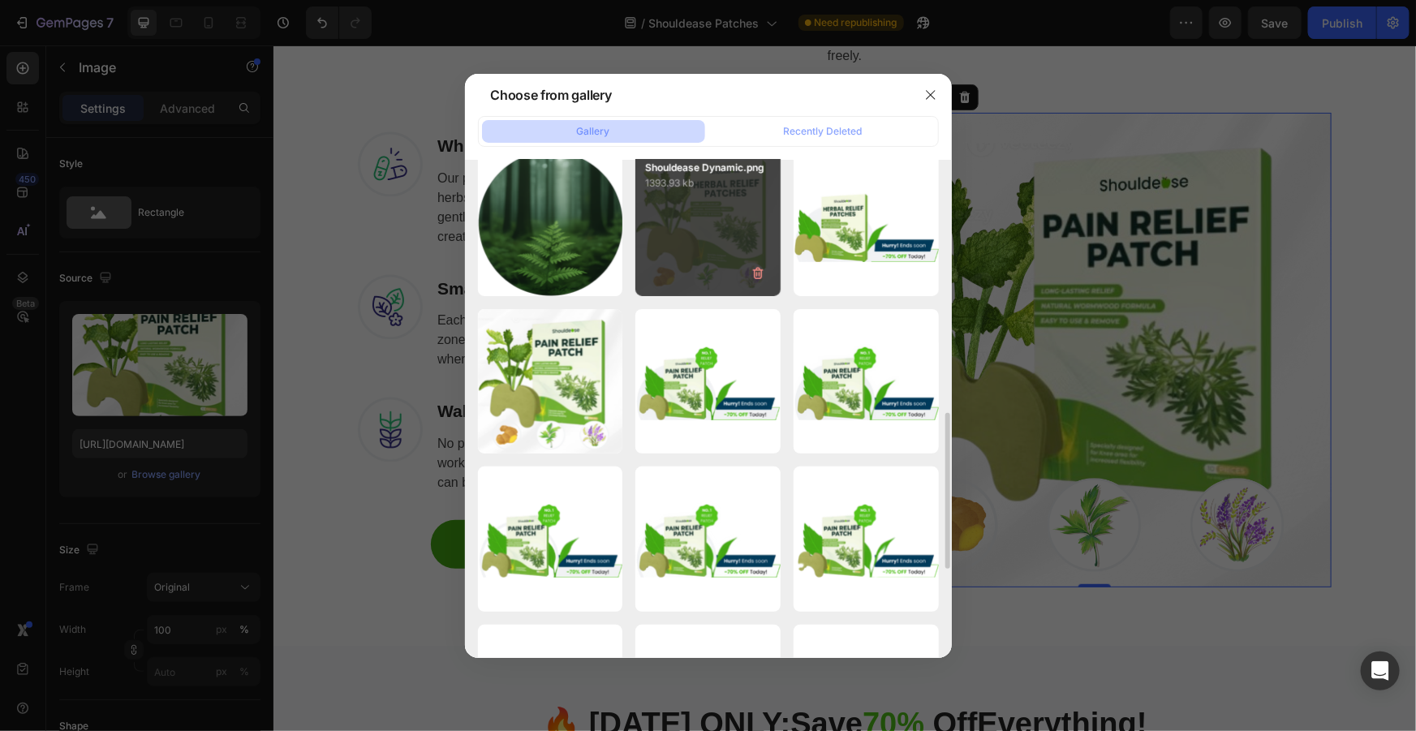
click at [729, 265] on div "Shouldease Dynamic.png 1393.93 kb" at bounding box center [707, 223] width 145 height 145
type input "[URL][DOMAIN_NAME]"
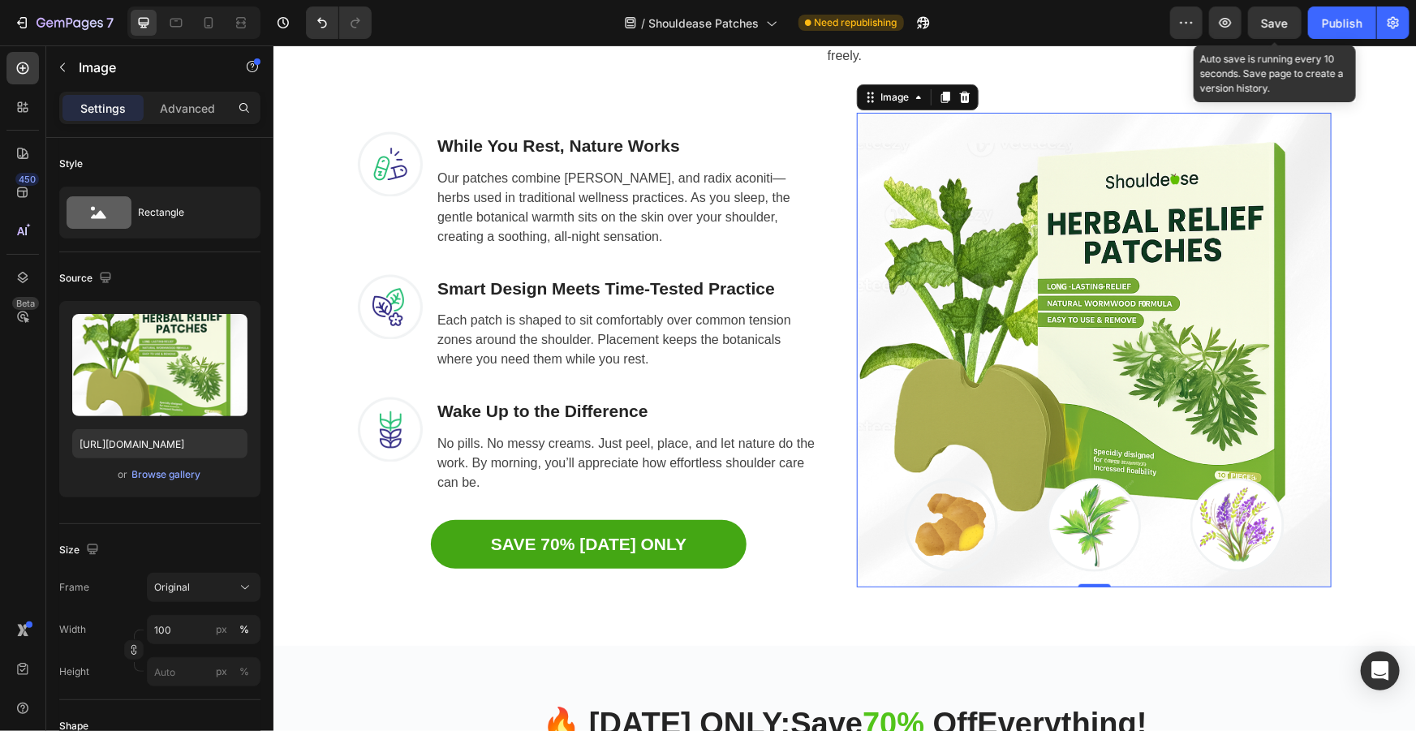
click at [1271, 29] on span "Save" at bounding box center [1275, 23] width 27 height 14
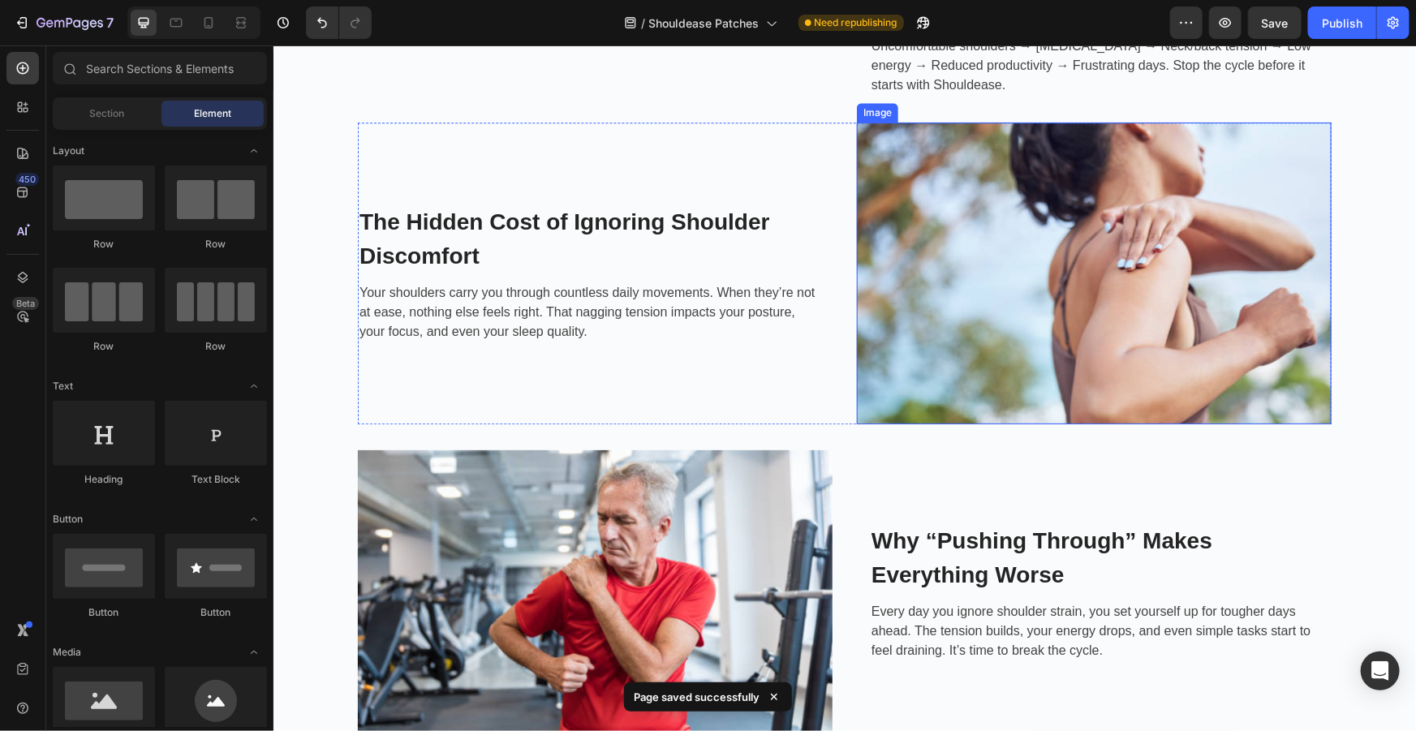
scroll to position [1887, 0]
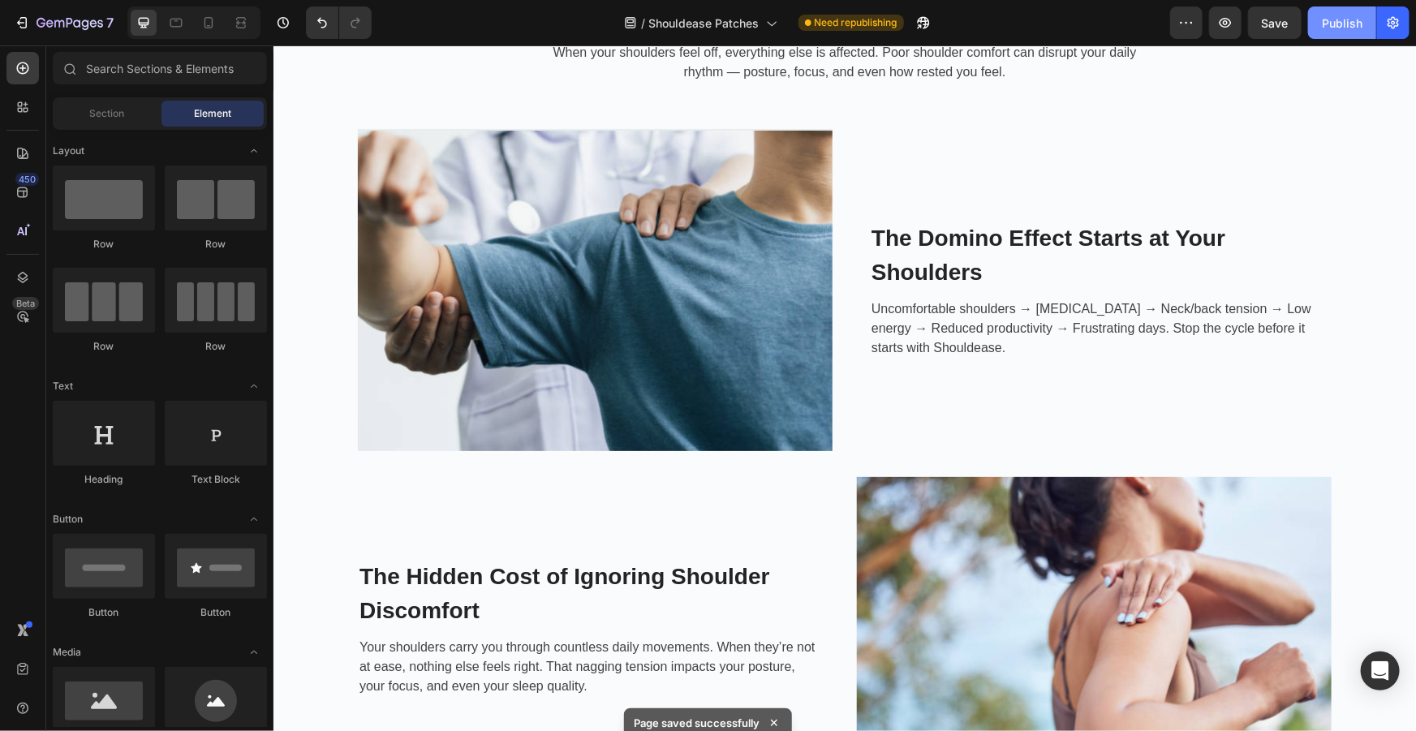
click at [1355, 24] on div "Publish" at bounding box center [1342, 23] width 41 height 17
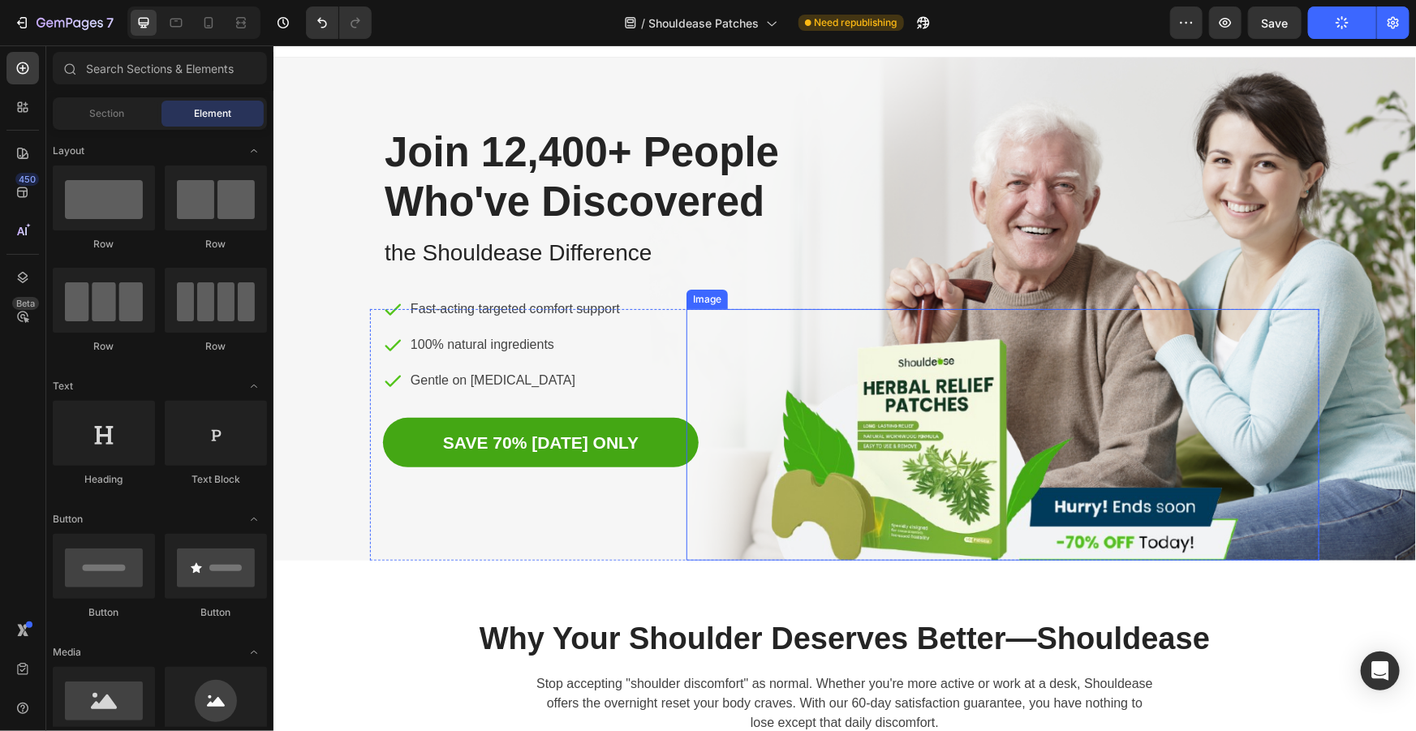
scroll to position [0, 0]
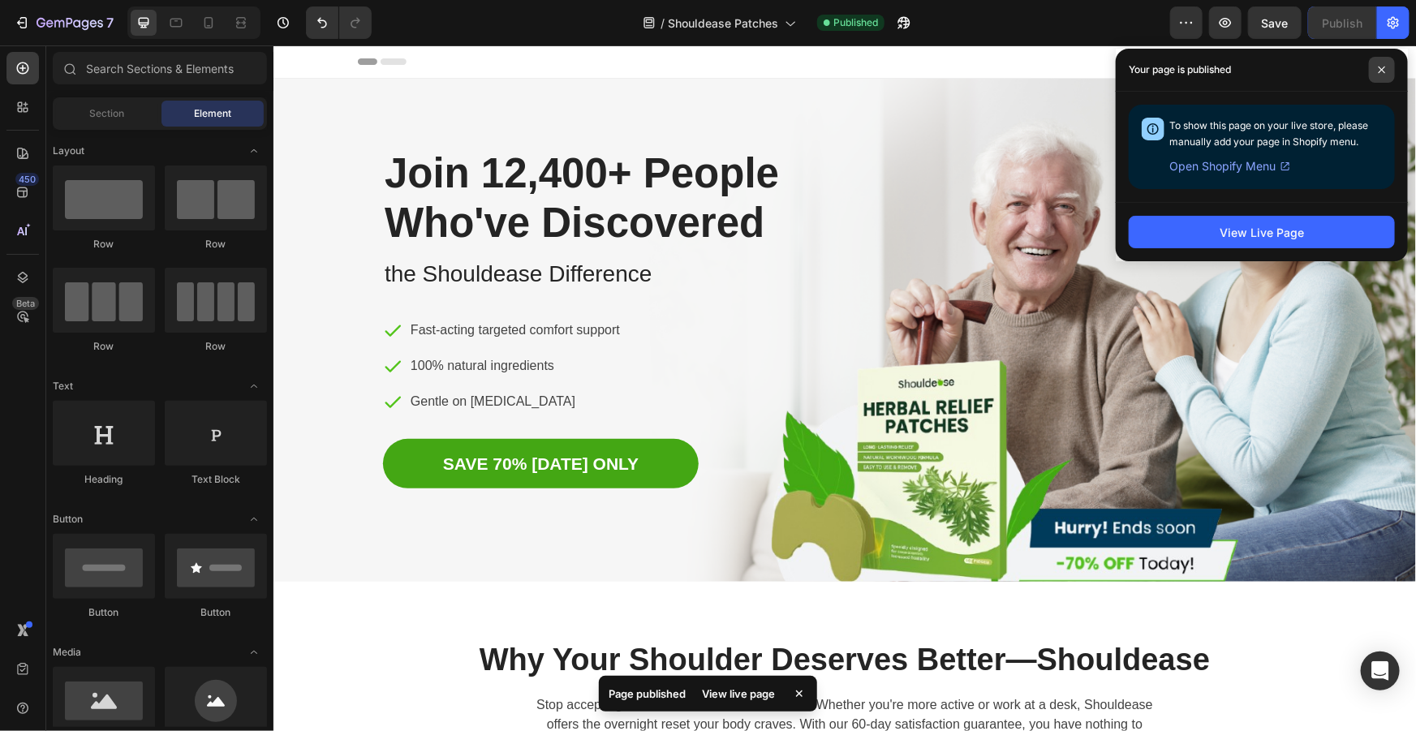
click at [1381, 66] on icon at bounding box center [1382, 70] width 8 height 8
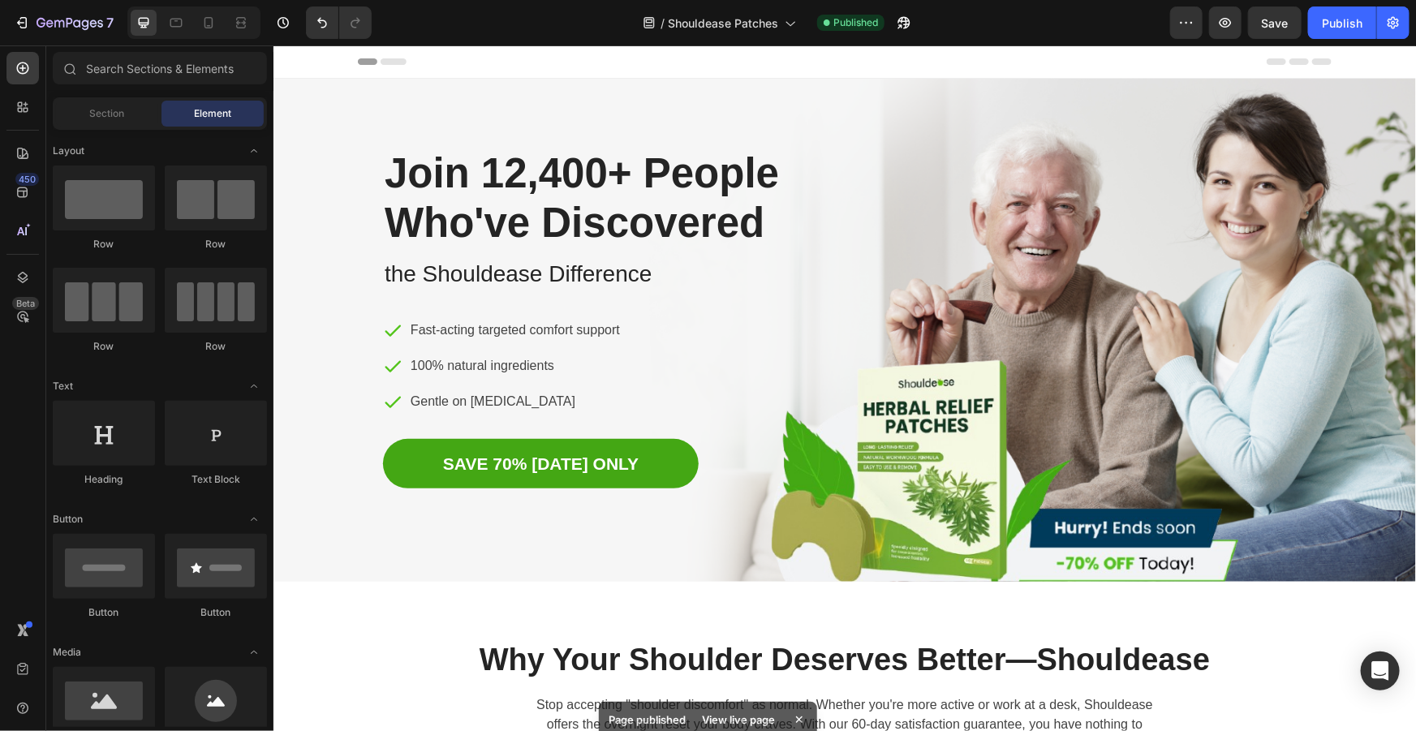
click at [189, 23] on div at bounding box center [193, 22] width 133 height 32
click at [181, 23] on icon at bounding box center [176, 23] width 12 height 9
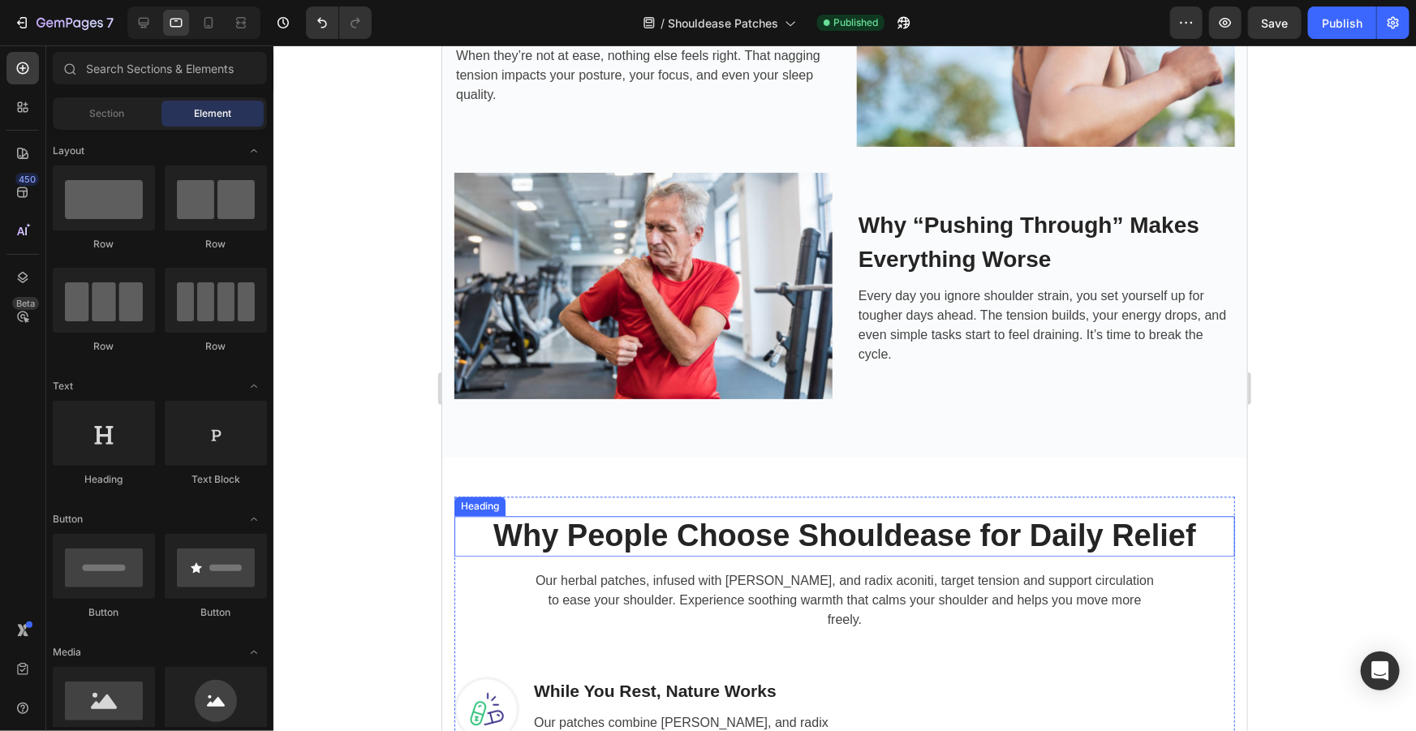
scroll to position [1736, 0]
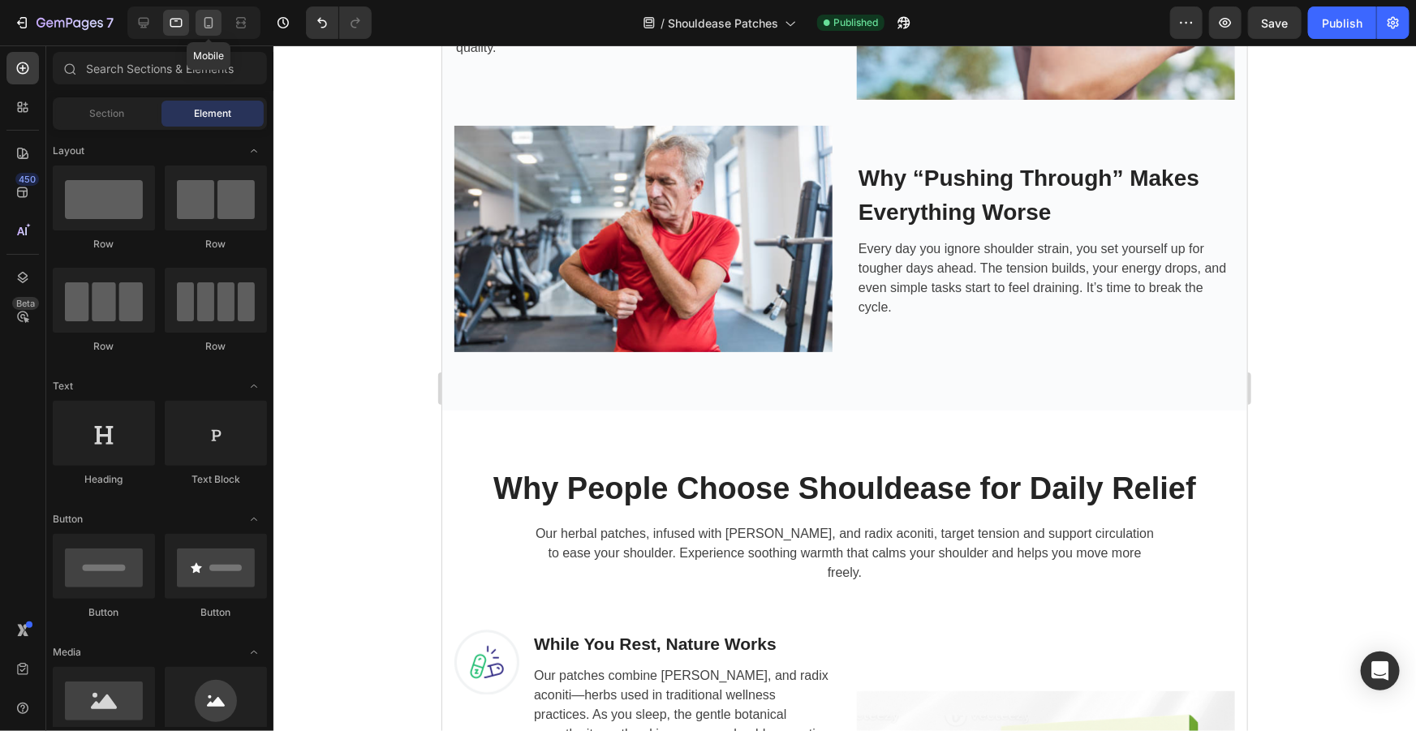
click at [209, 26] on icon at bounding box center [208, 23] width 16 height 16
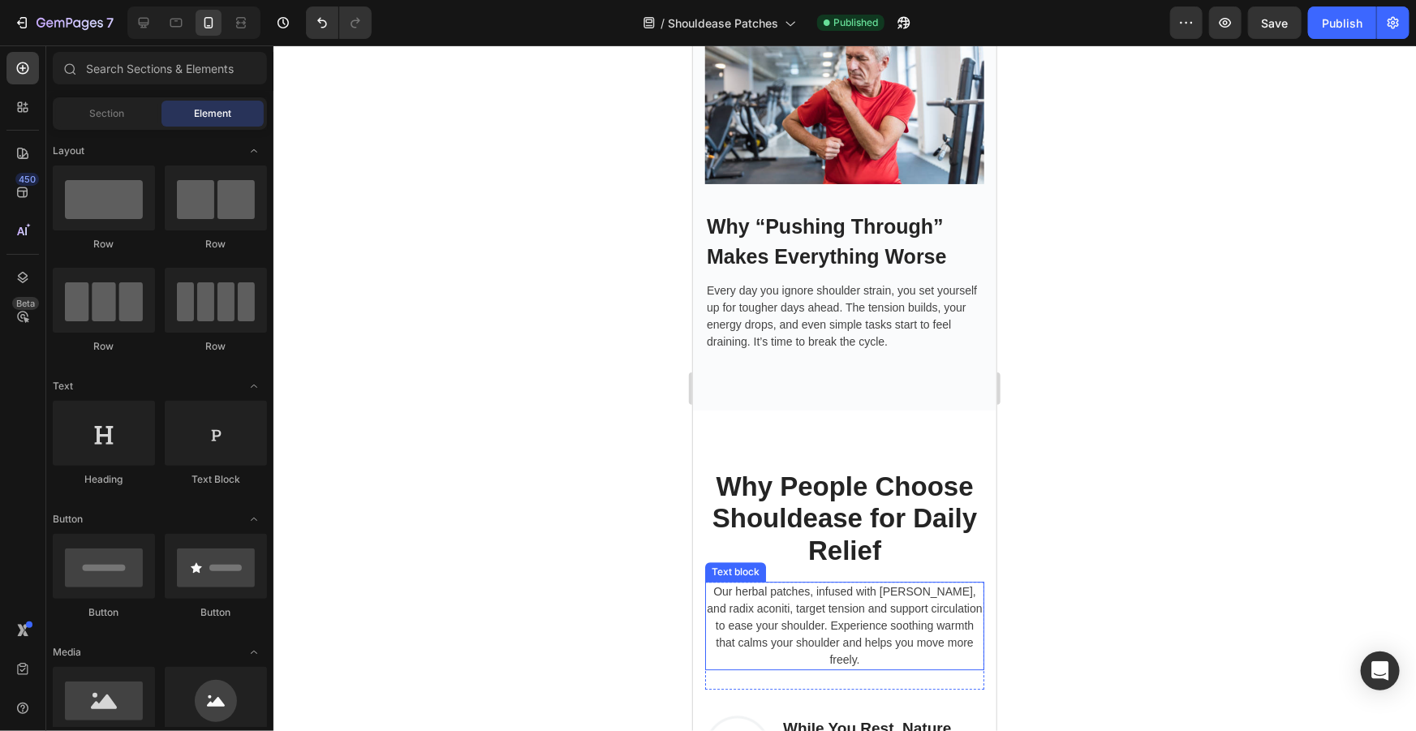
scroll to position [2176, 0]
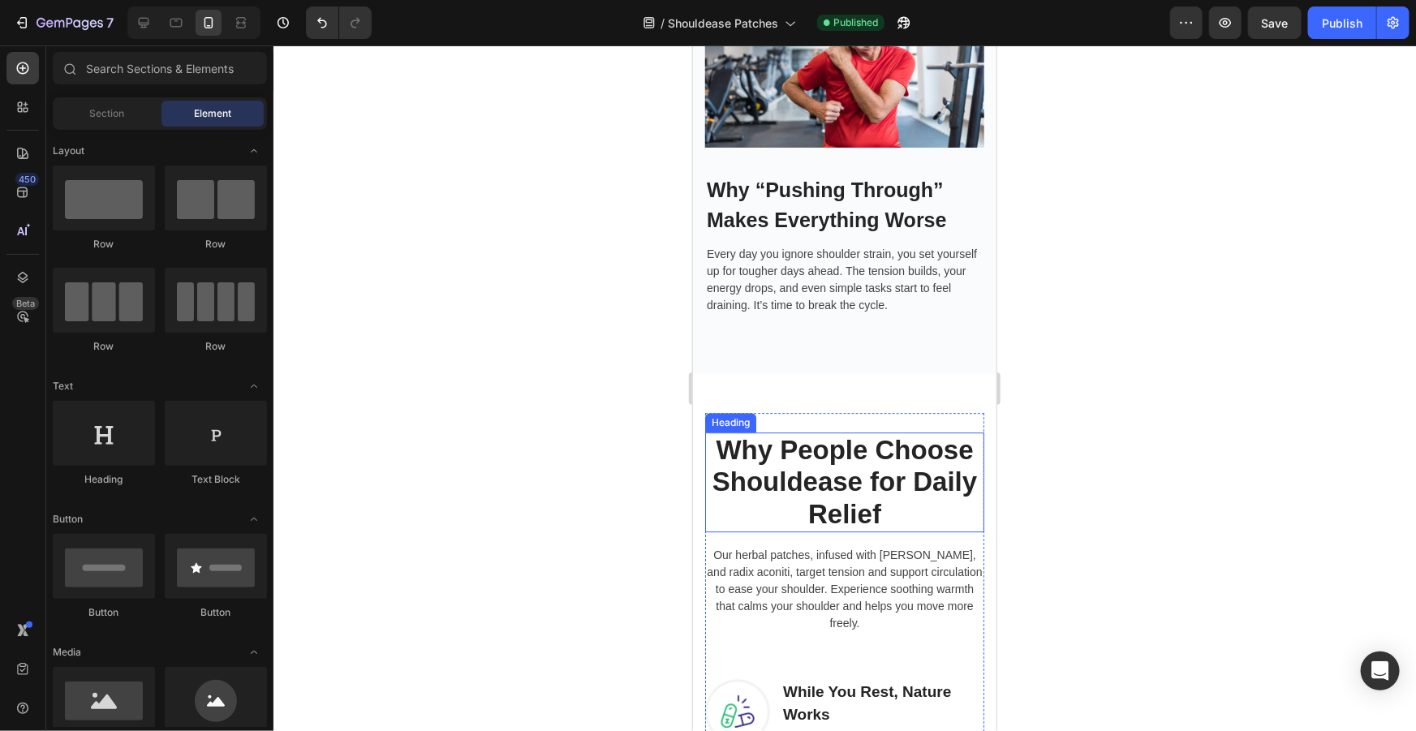
click at [921, 518] on h2 "Why People Choose Shouldease for Daily Relief" at bounding box center [843, 482] width 279 height 100
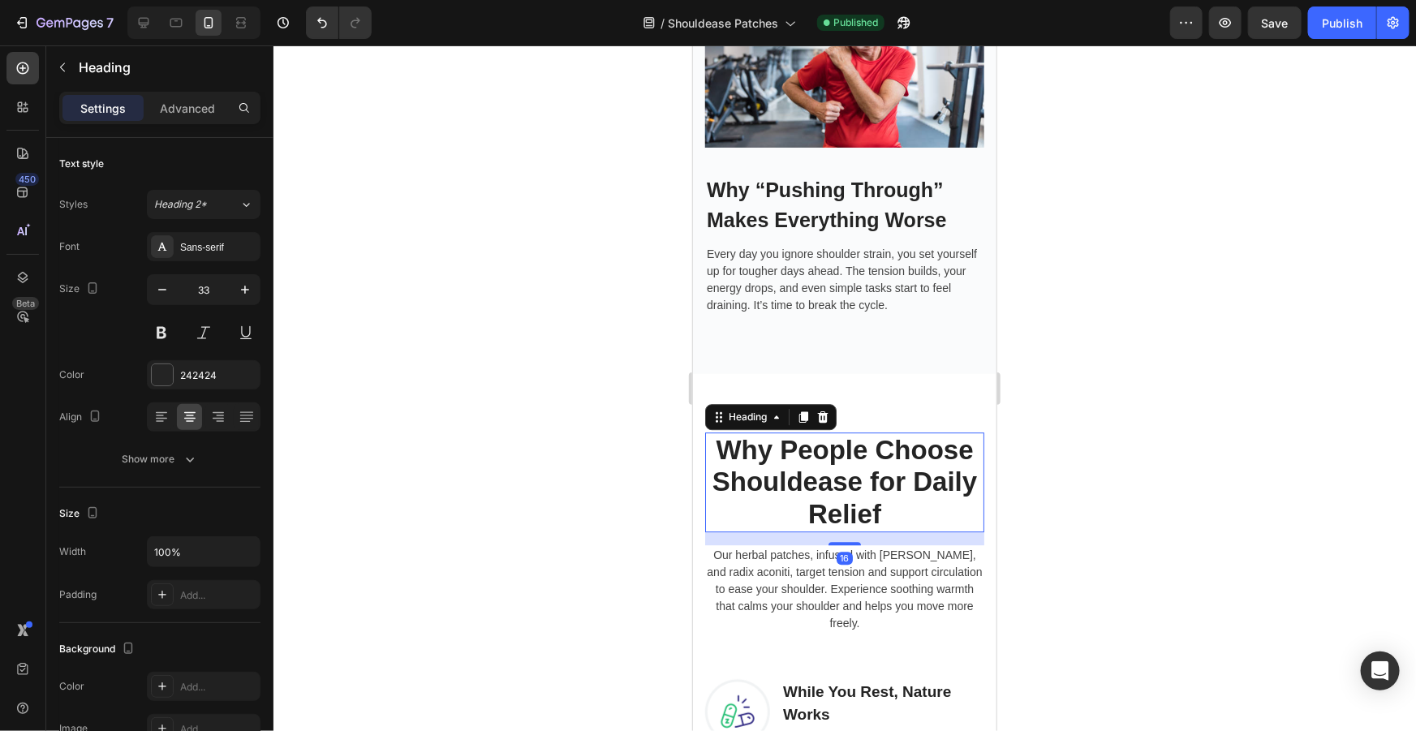
click at [921, 518] on h2 "Why People Choose Shouldease for Daily Relief" at bounding box center [843, 482] width 279 height 100
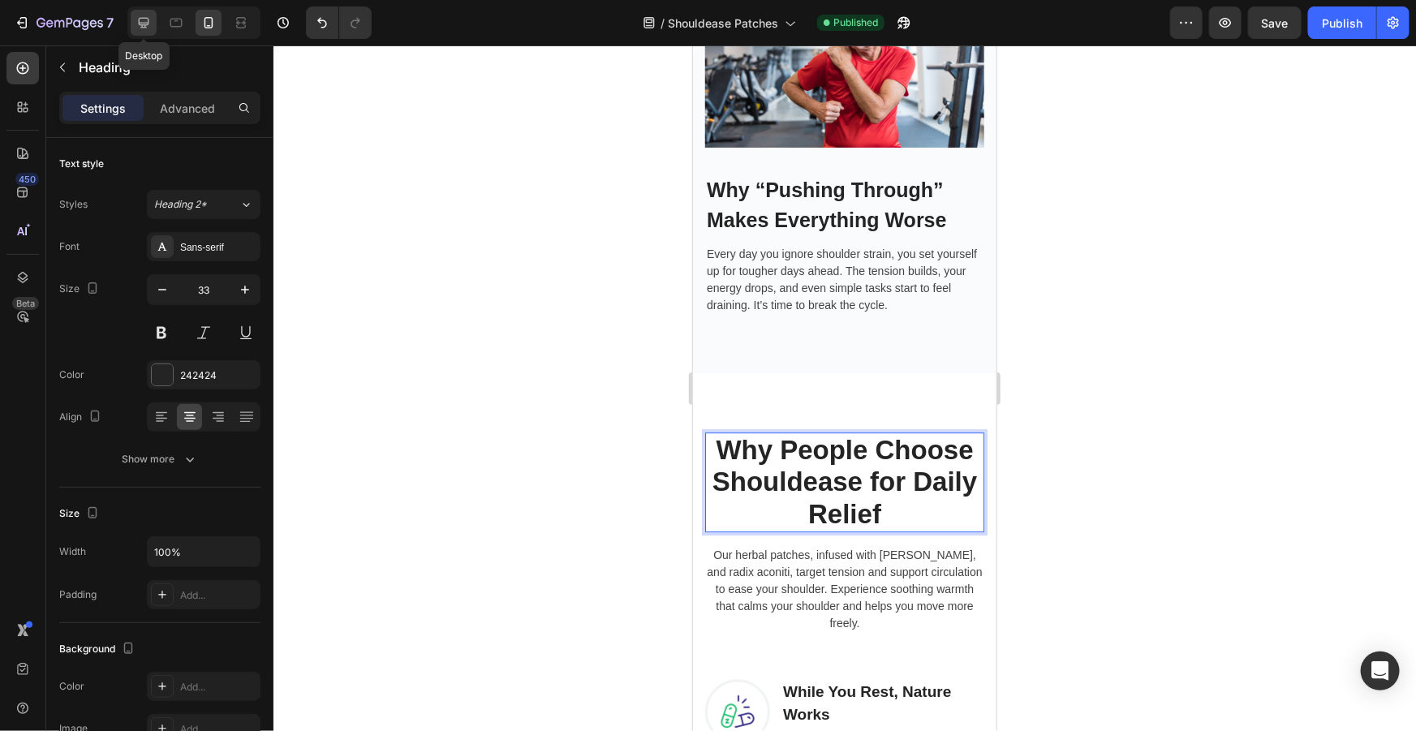
click at [149, 20] on icon at bounding box center [144, 23] width 16 height 16
type input "38"
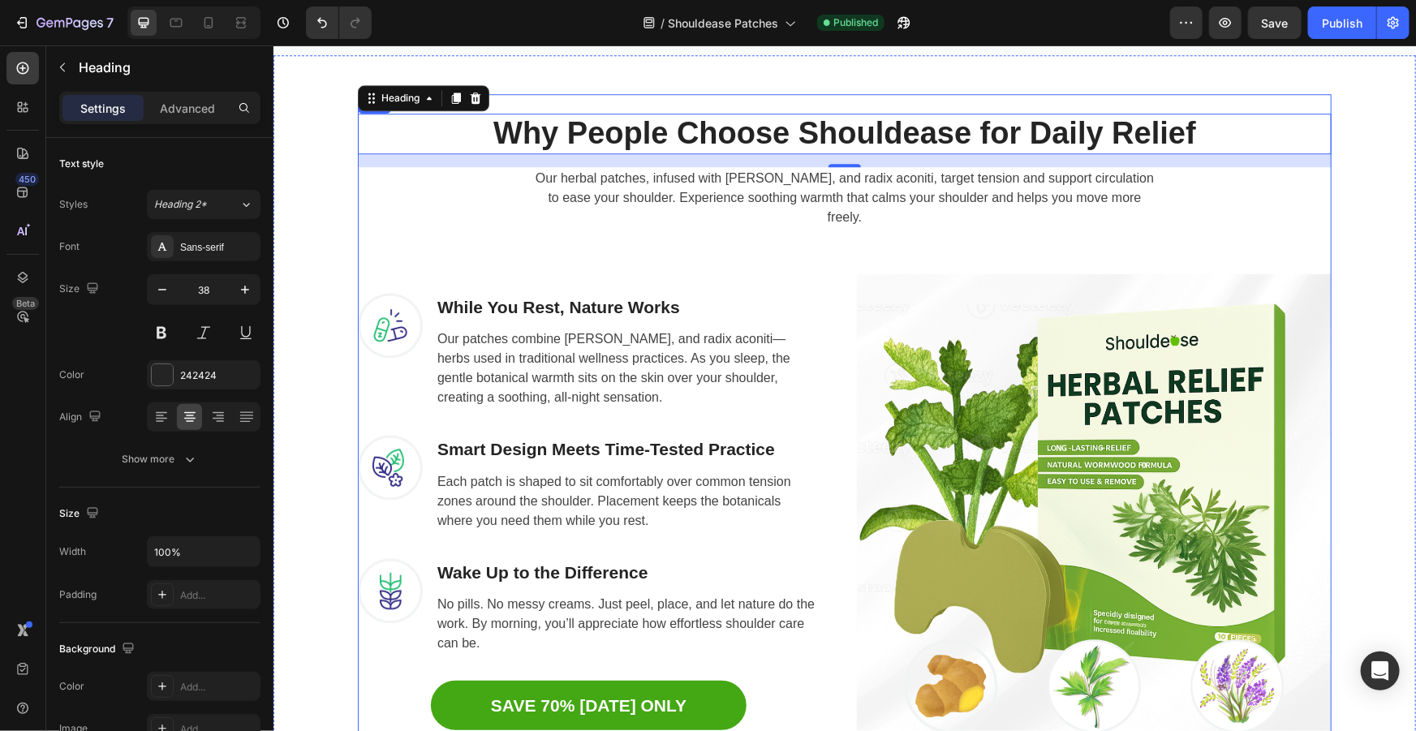
scroll to position [2214, 0]
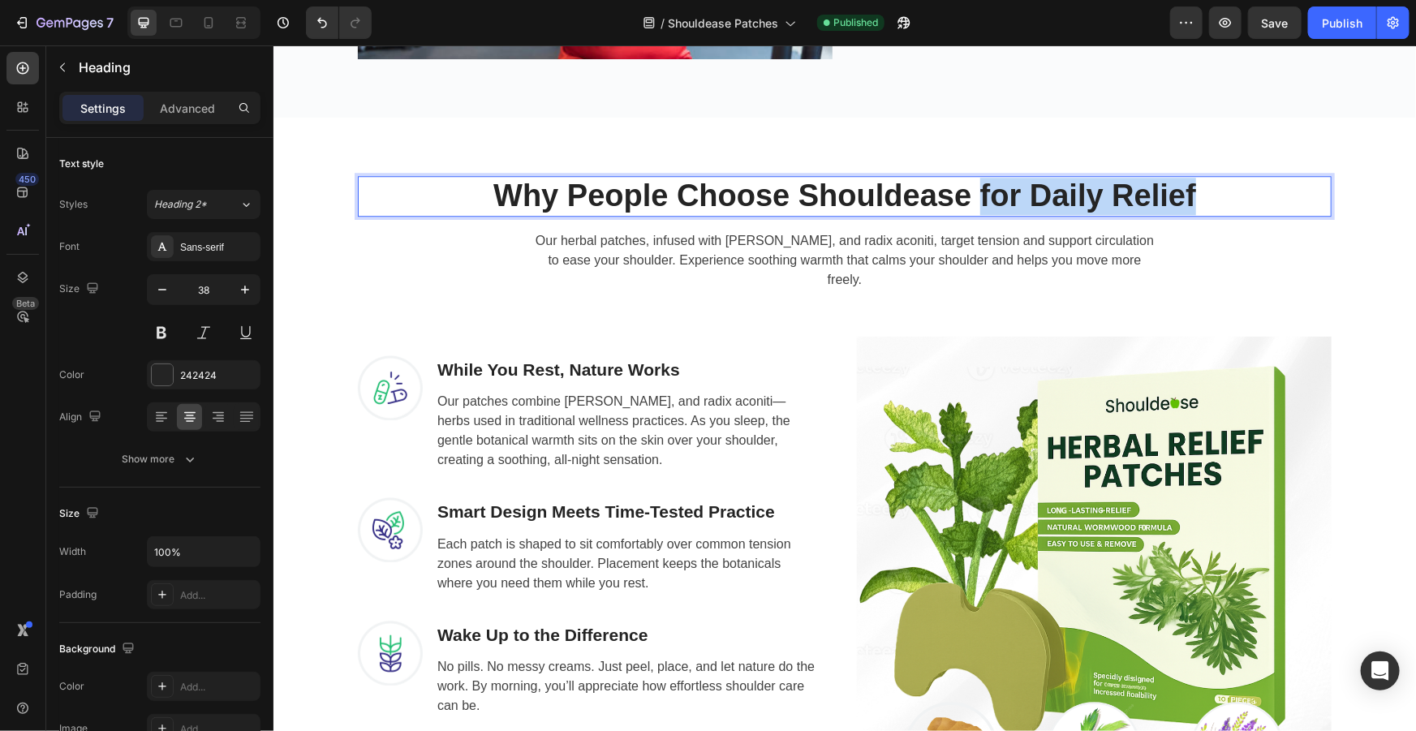
drag, startPoint x: 1204, startPoint y: 194, endPoint x: 977, endPoint y: 189, distance: 227.2
click at [977, 189] on p "Why People Choose Shouldease for Daily Relief" at bounding box center [844, 195] width 970 height 37
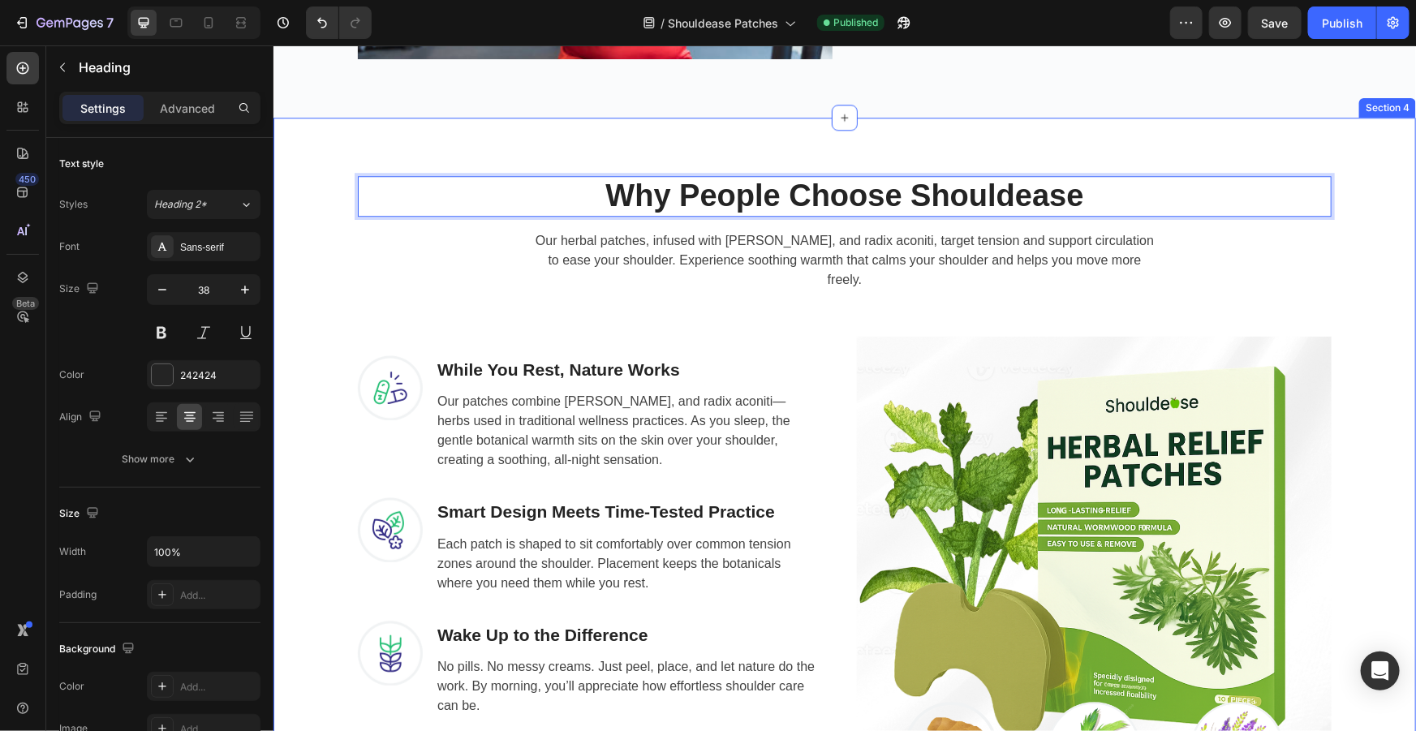
click at [1379, 264] on div "Why People Choose Shouldease Heading 16 Our herbal patches, infused with [PERSO…" at bounding box center [844, 493] width 1118 height 674
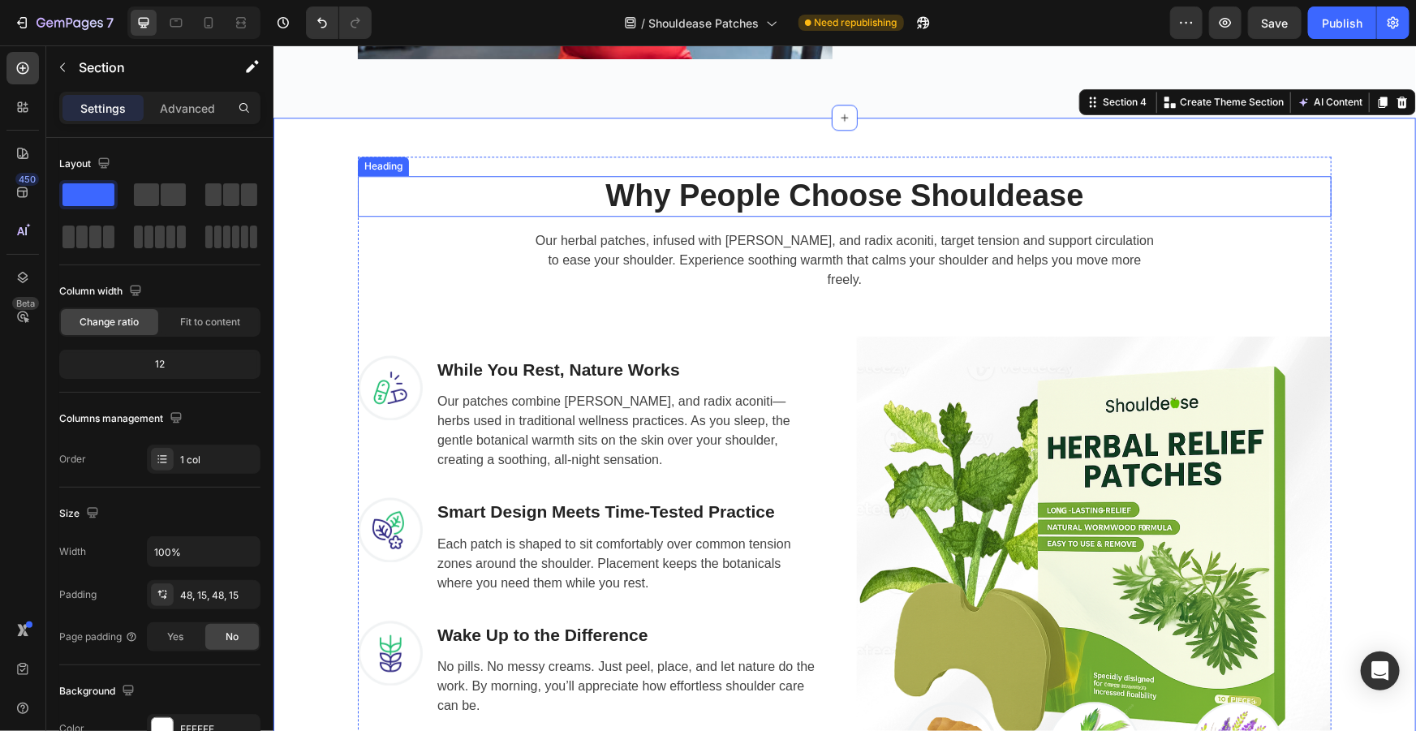
click at [769, 187] on p "Why People Choose Shouldease" at bounding box center [844, 195] width 970 height 37
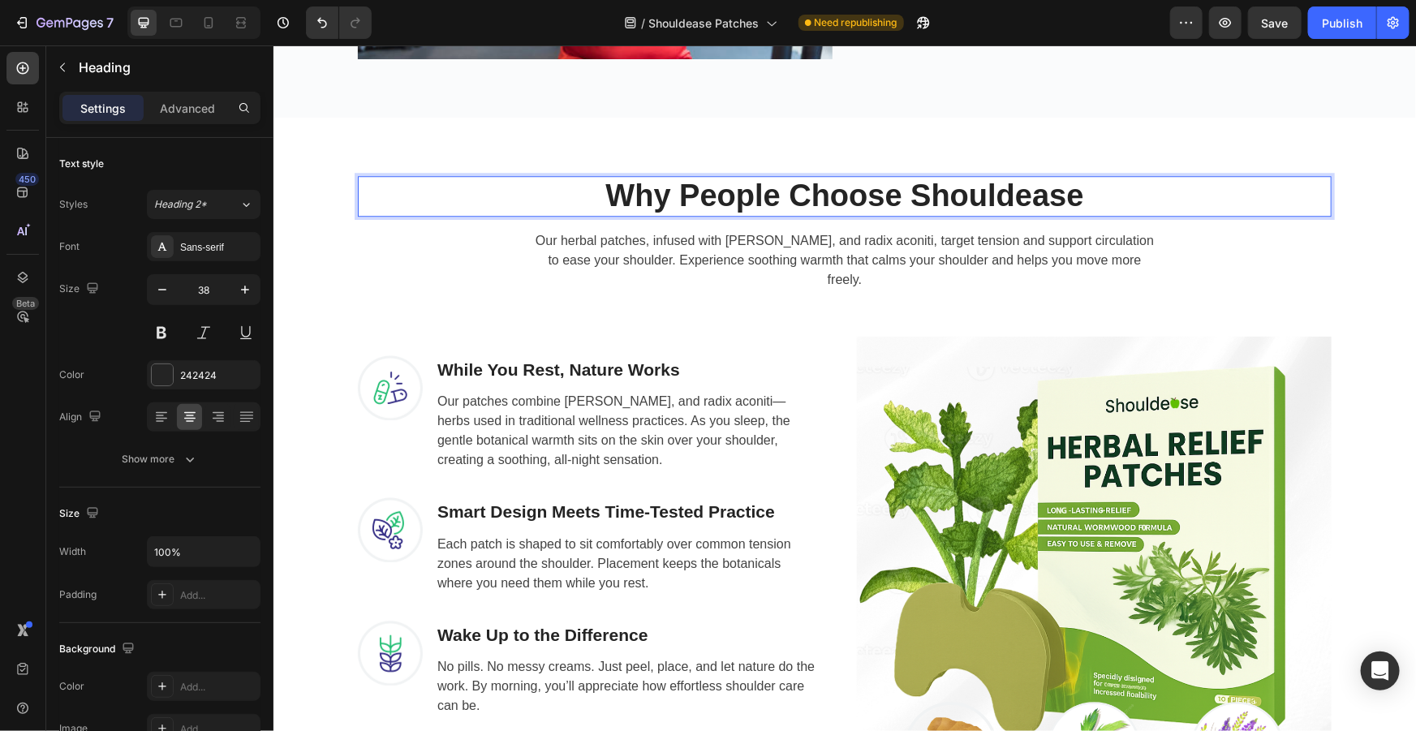
click at [780, 194] on p "Why People Choose Shouldease" at bounding box center [844, 195] width 970 height 37
click at [941, 195] on p "Why People Are Choose Shouldease" at bounding box center [844, 195] width 970 height 37
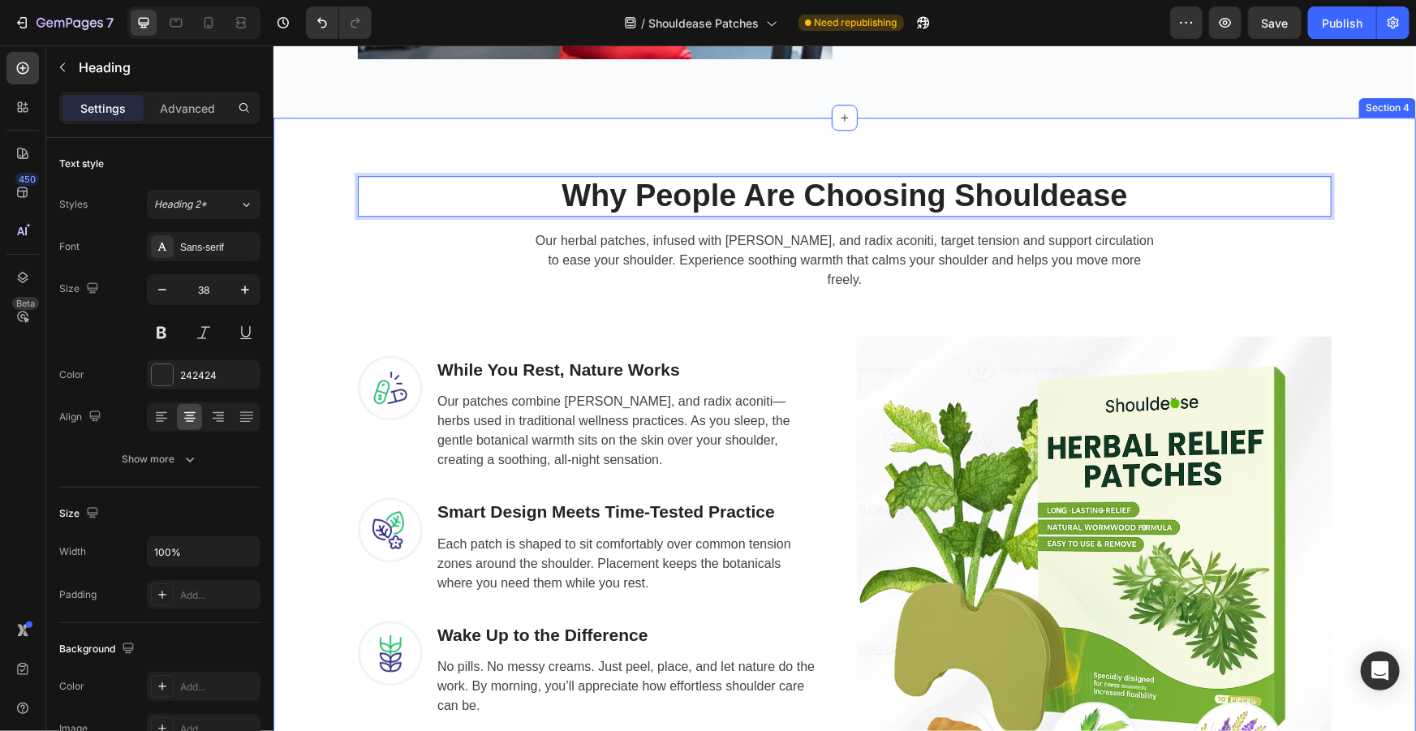
click at [1372, 194] on div "Why People Are Choosing Shouldease Heading 16 Our herbal patches, infused with …" at bounding box center [844, 493] width 1118 height 674
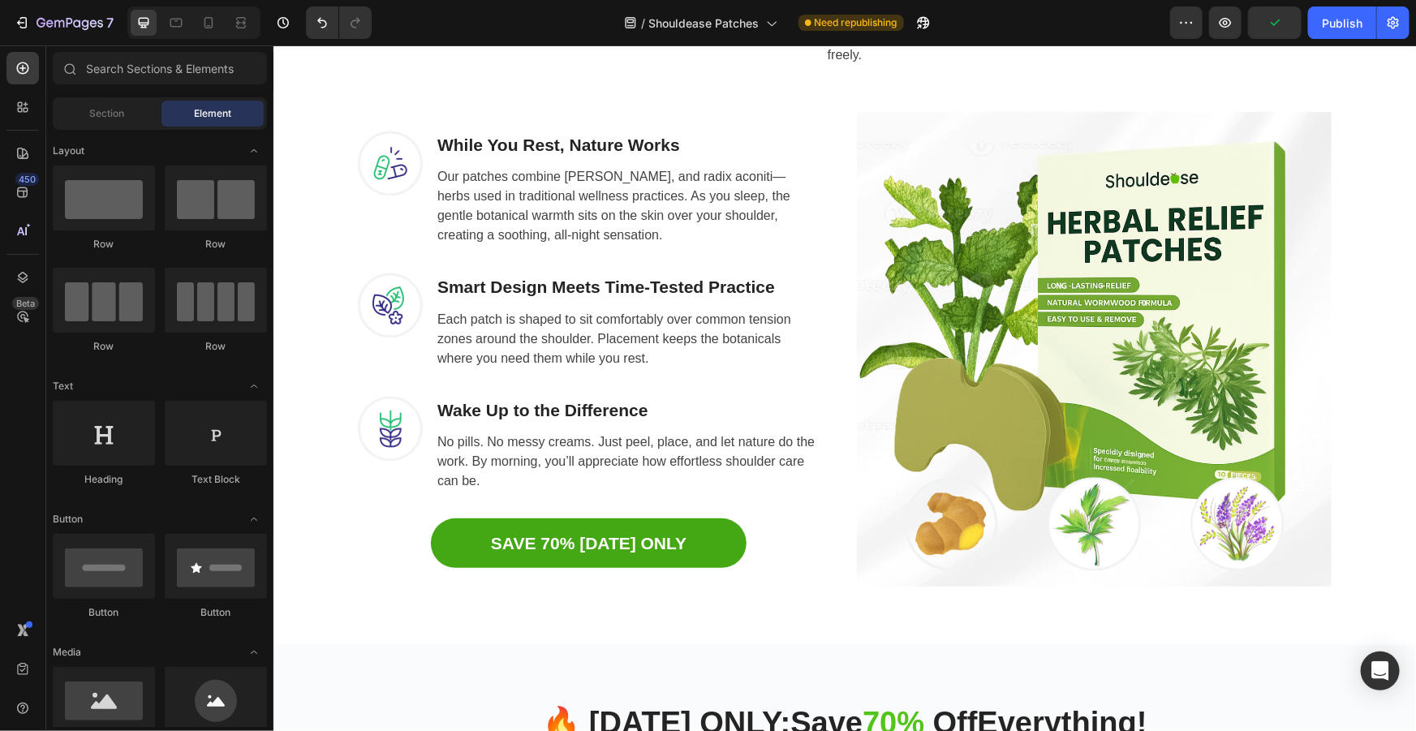
scroll to position [2084, 0]
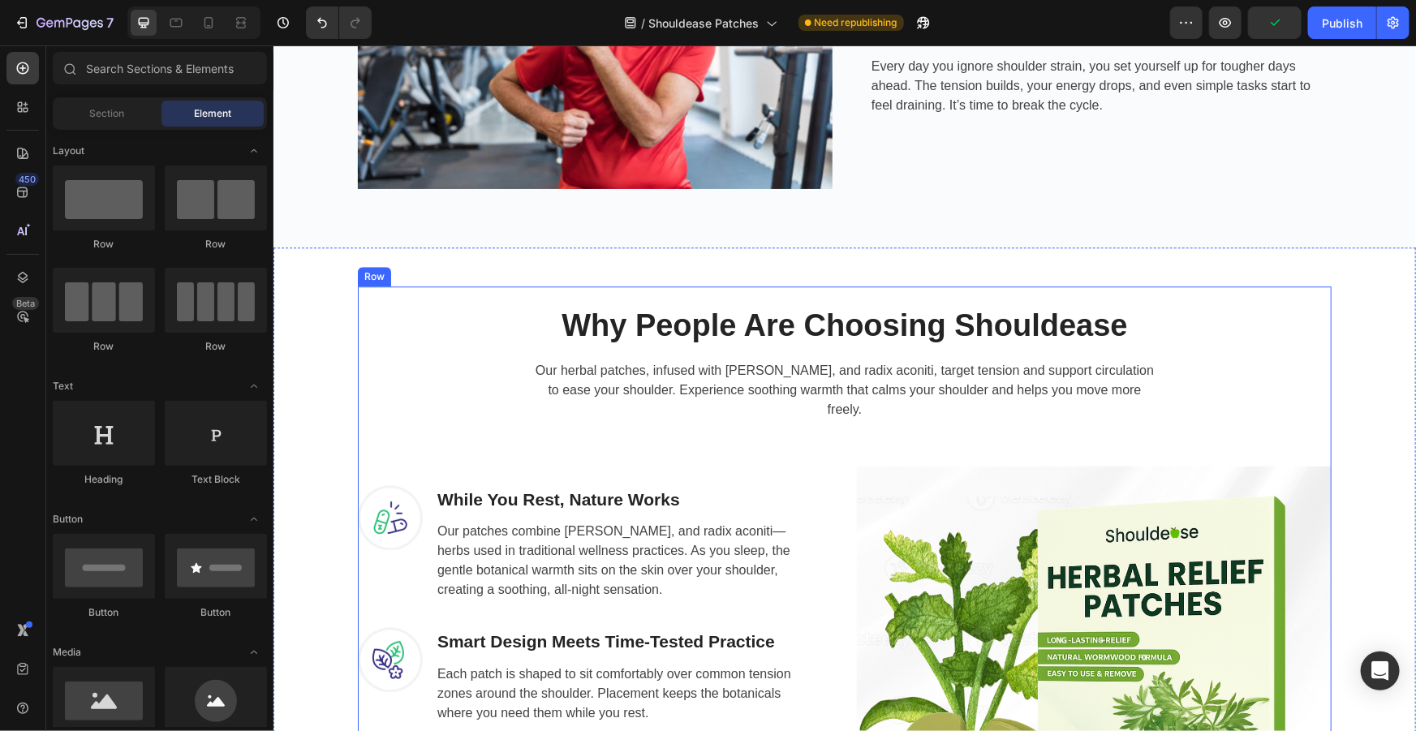
click at [768, 312] on h2 "Why People Are Choosing Shouldease" at bounding box center [844, 325] width 974 height 41
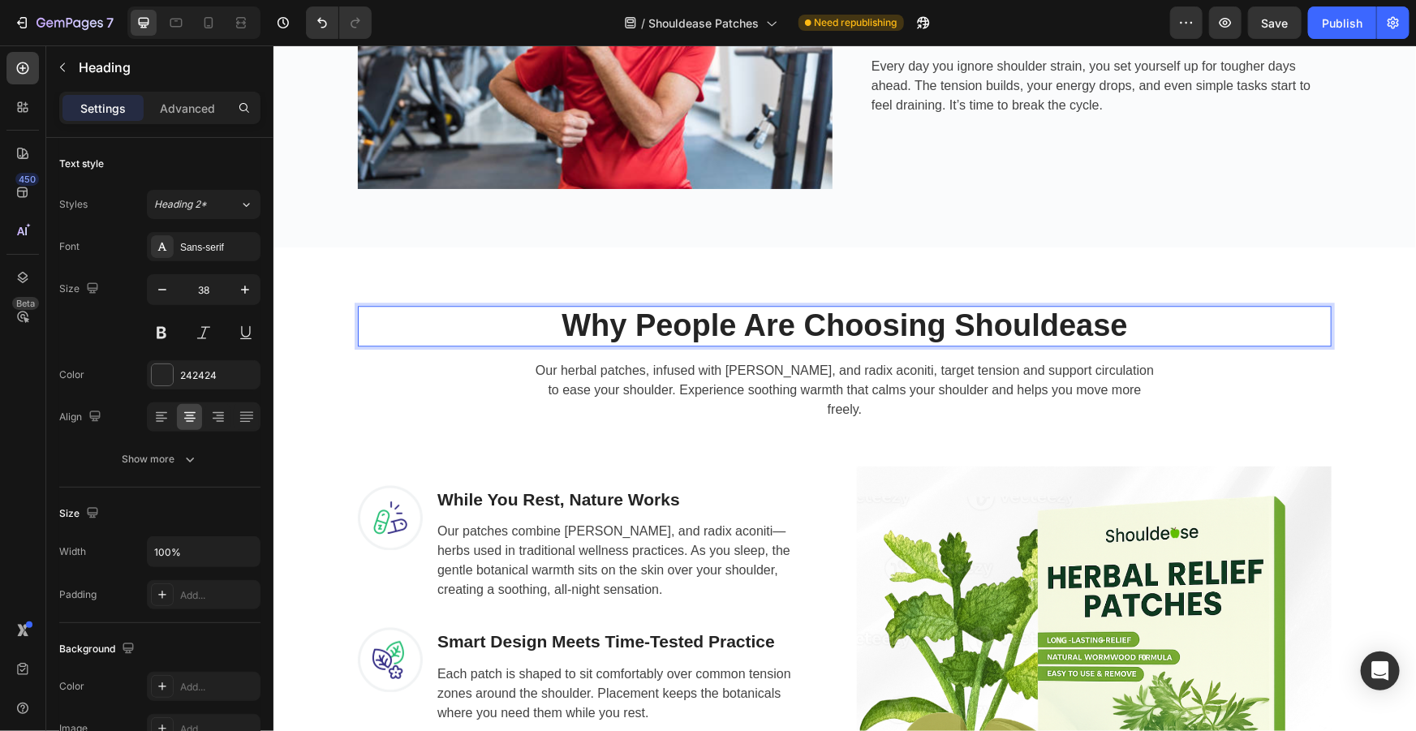
click at [722, 329] on p "Why People Are Choosing Shouldease" at bounding box center [844, 325] width 970 height 37
drag, startPoint x: 730, startPoint y: 324, endPoint x: 651, endPoint y: 324, distance: 79.5
click at [651, 324] on p "Why People Are Choosing Shouldease" at bounding box center [844, 325] width 970 height 37
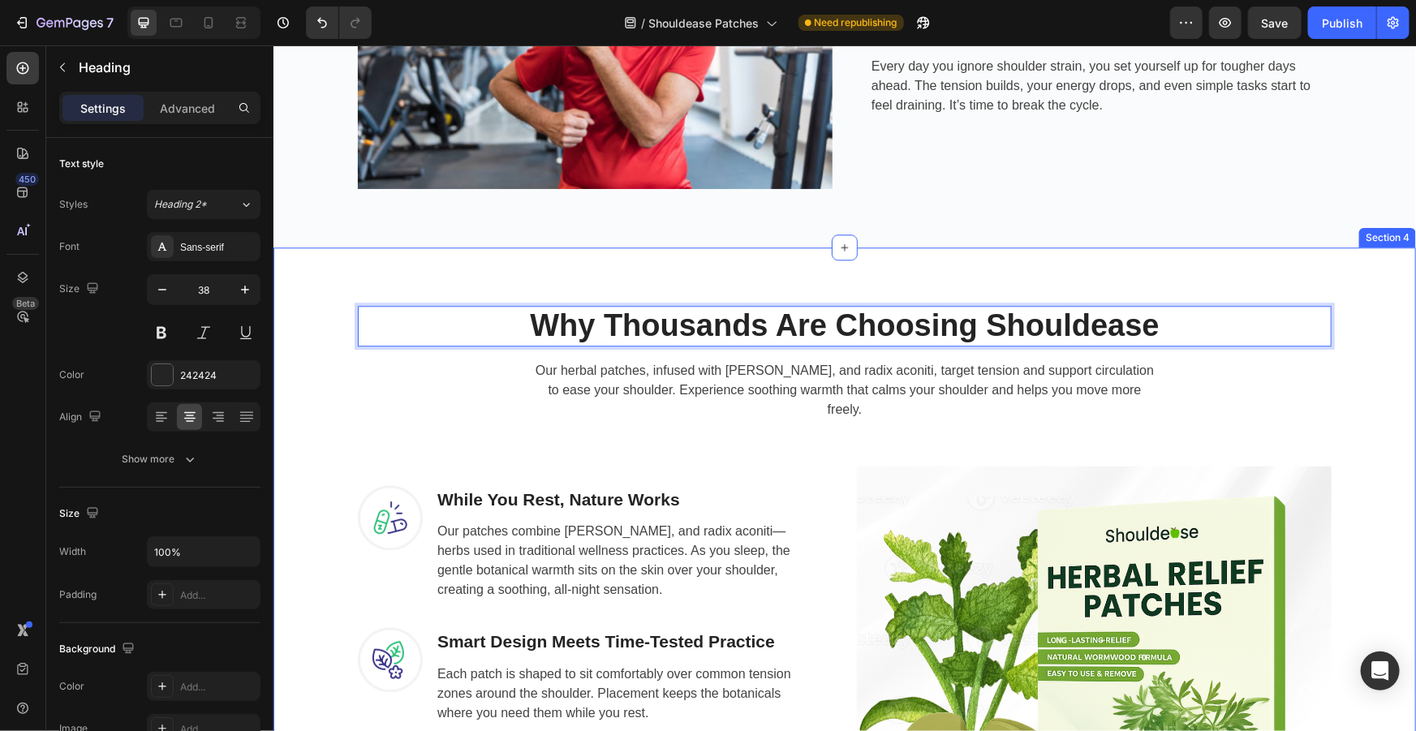
click at [1115, 264] on div "Why Thousands Are Choosing Shouldease Heading 16 Our herbal patches, infused wi…" at bounding box center [844, 623] width 1142 height 752
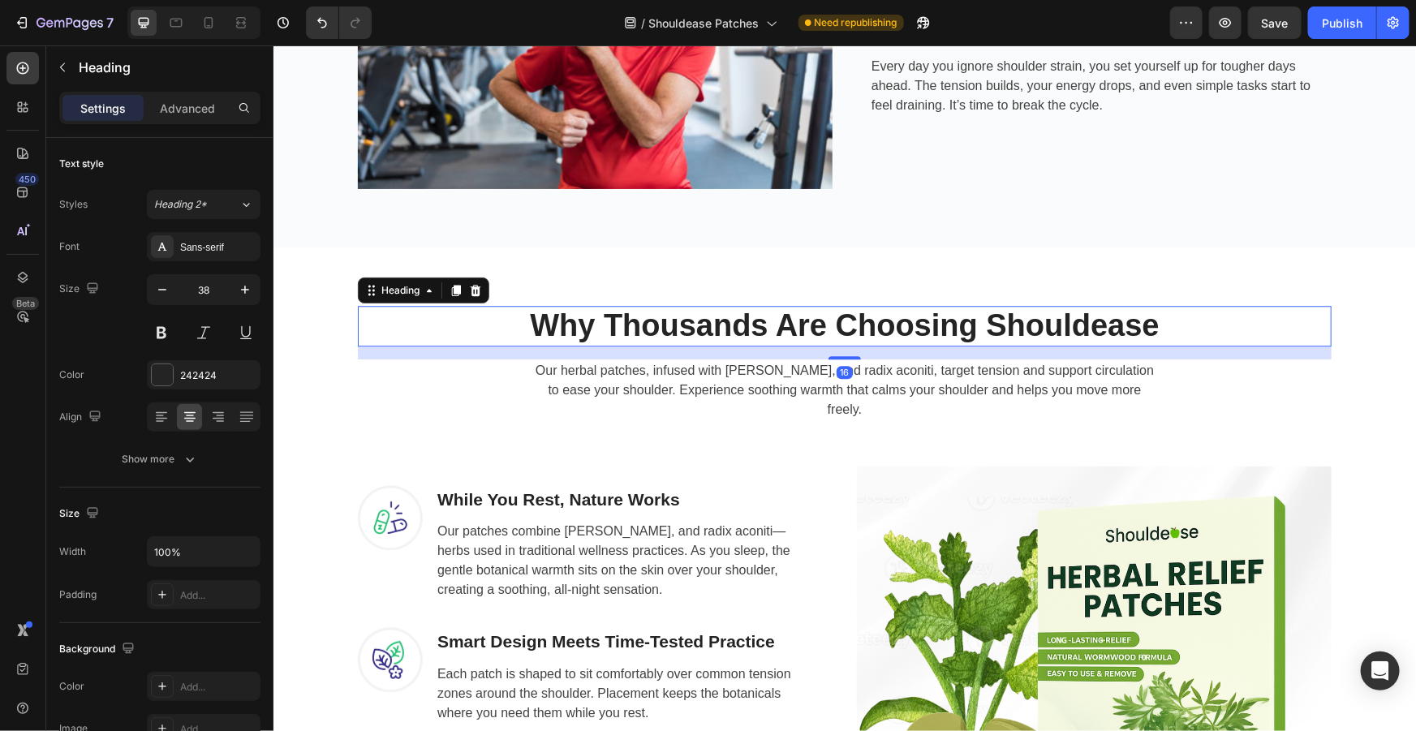
click at [1131, 331] on p "Why Thousands Are Choosing Shouldease" at bounding box center [844, 325] width 970 height 37
click at [1157, 325] on p "Why Thousands Are Choosing Shouldease" at bounding box center [844, 325] width 970 height 37
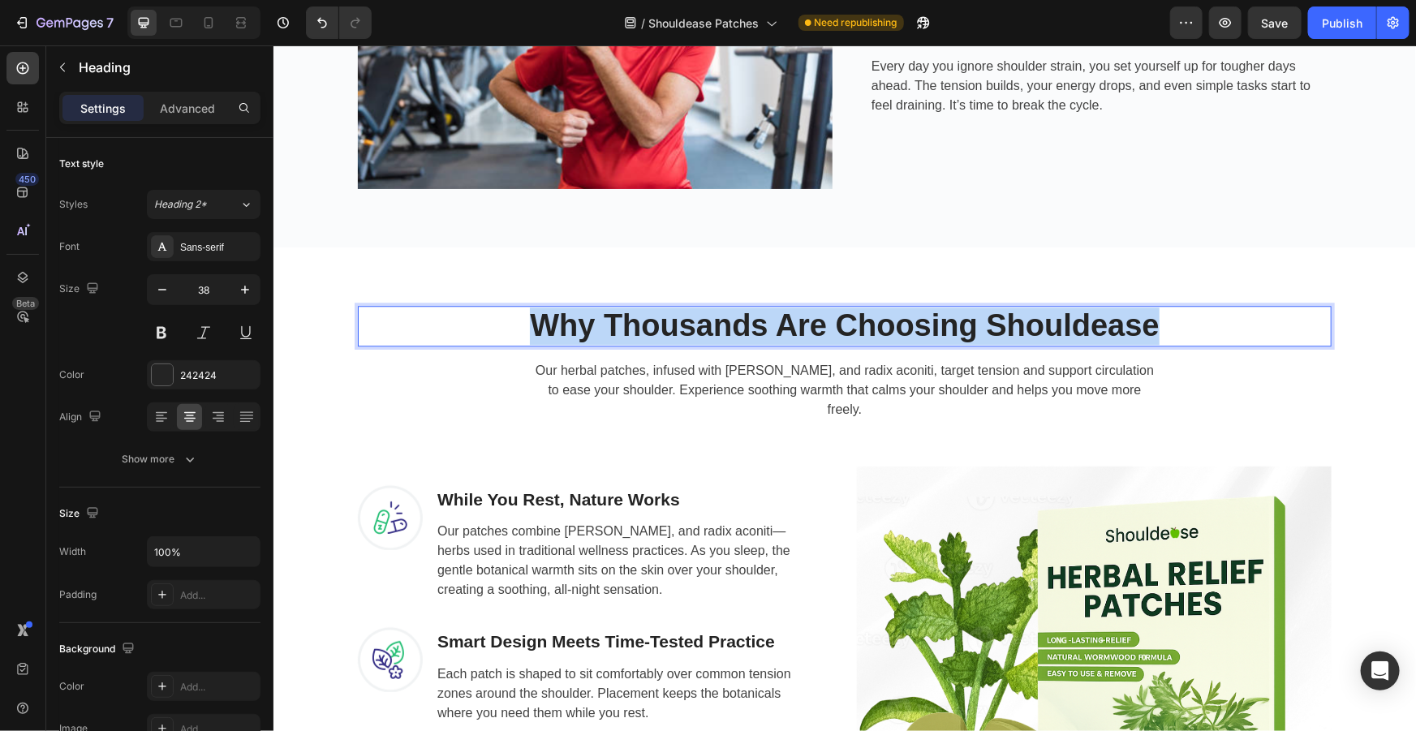
drag, startPoint x: 1154, startPoint y: 325, endPoint x: 515, endPoint y: 312, distance: 638.7
click at [515, 312] on p "Why Thousands Are Choosing Shouldease" at bounding box center [844, 325] width 970 height 37
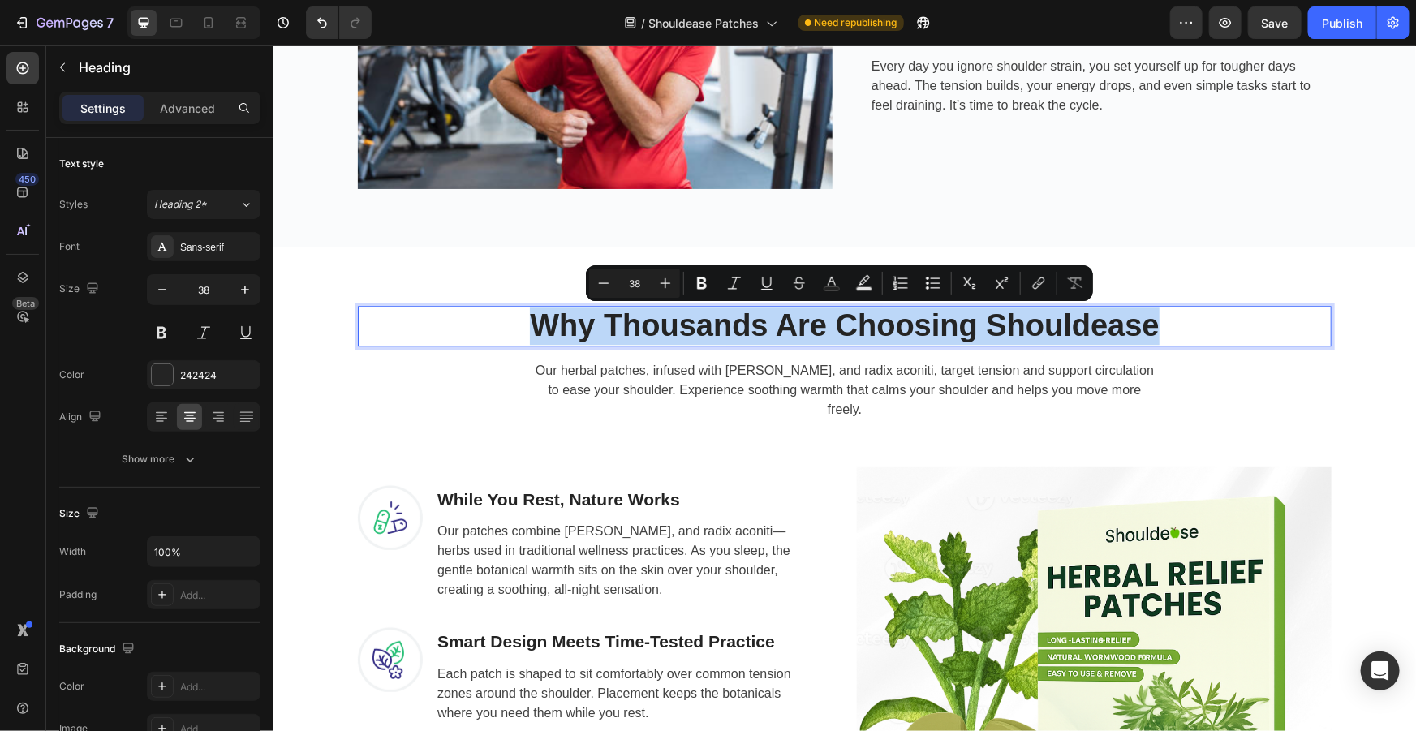
copy p "Why Thousands Are Choosing Shouldease"
click at [1027, 325] on p "Why Thousands Are Choosing Shouldease" at bounding box center [844, 325] width 970 height 37
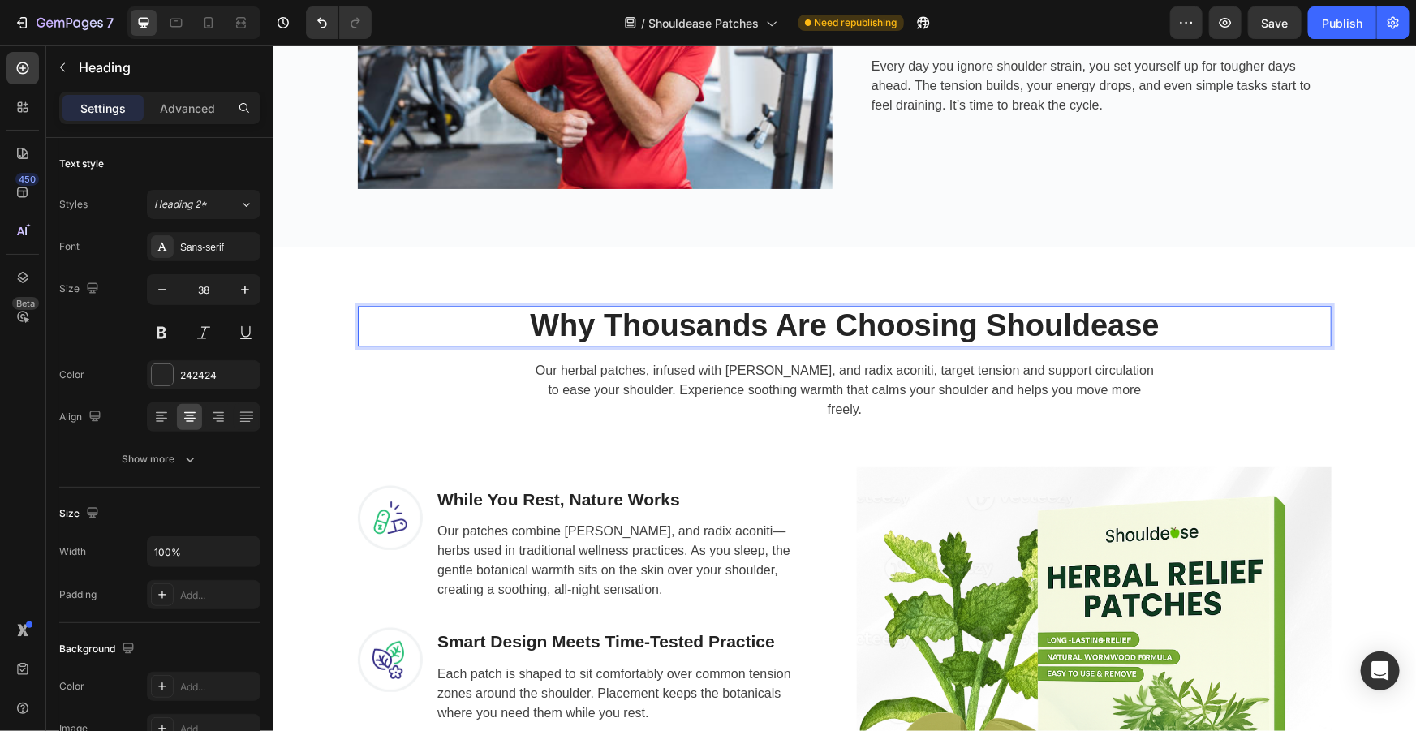
click at [1347, 329] on div "Why Thousands Are Choosing Shouldease Heading 16 Our herbal patches, infused wi…" at bounding box center [844, 623] width 1118 height 674
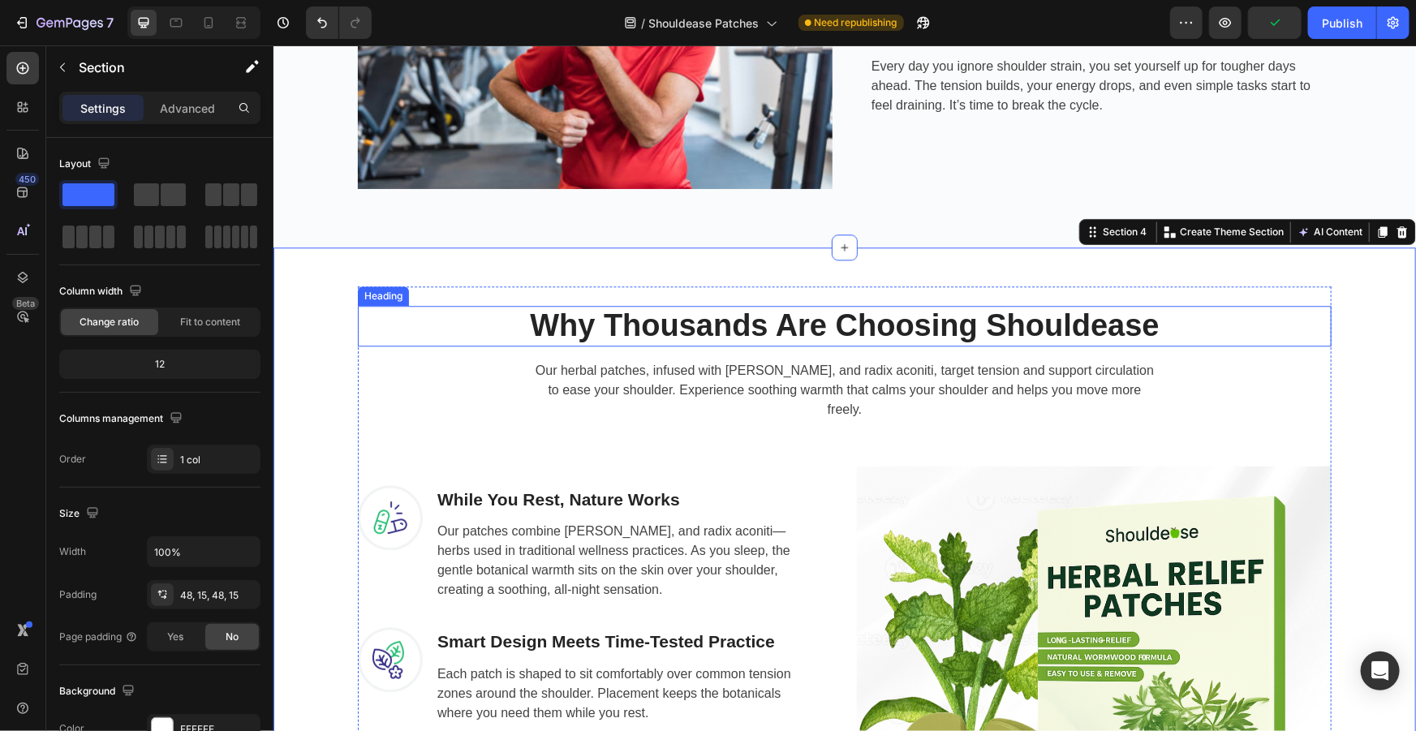
click at [942, 318] on p "Why Thousands Are Choosing Shouldease" at bounding box center [844, 325] width 970 height 37
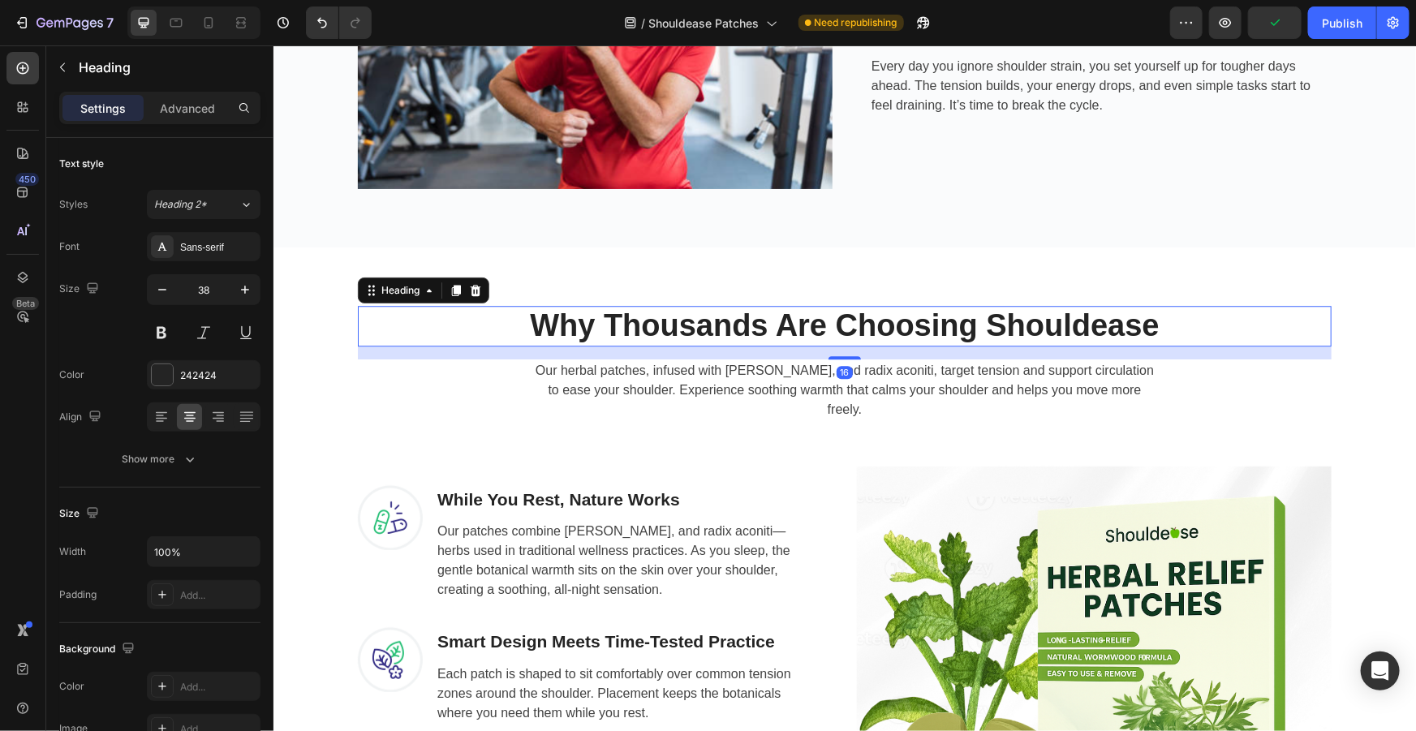
click at [979, 321] on p "Why Thousands Are Choosing Shouldease" at bounding box center [844, 325] width 970 height 37
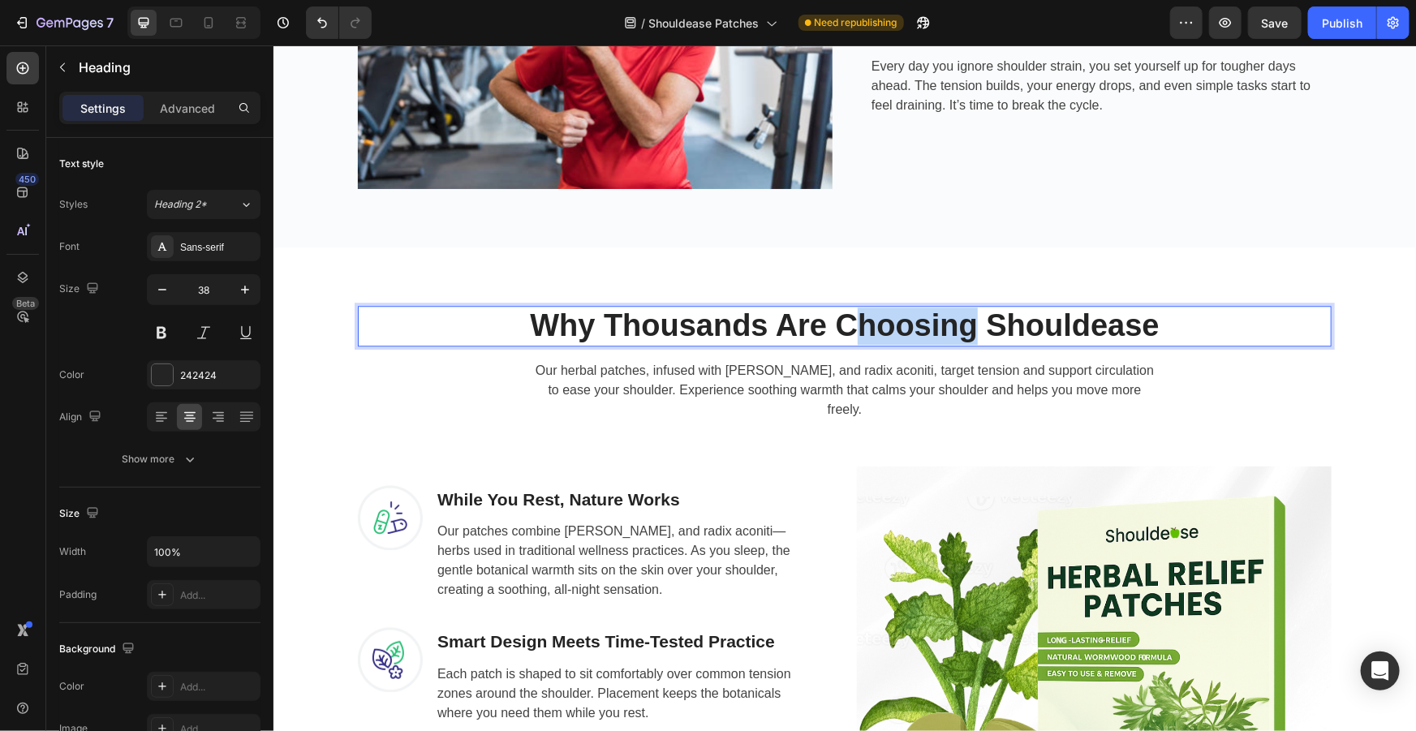
drag, startPoint x: 970, startPoint y: 322, endPoint x: 841, endPoint y: 320, distance: 128.2
click at [841, 320] on p "Why Thousands Are Choosing Shouldease" at bounding box center [844, 325] width 970 height 37
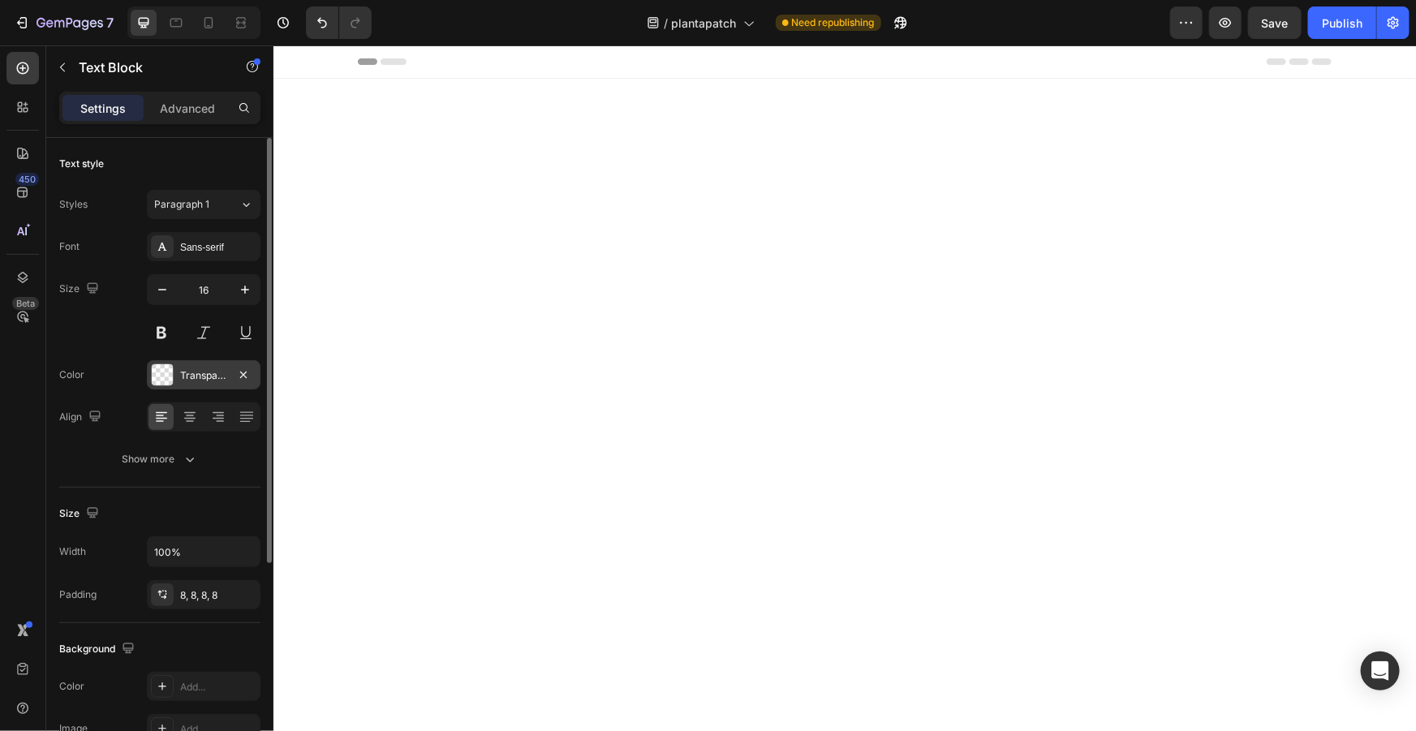
scroll to position [6511, 0]
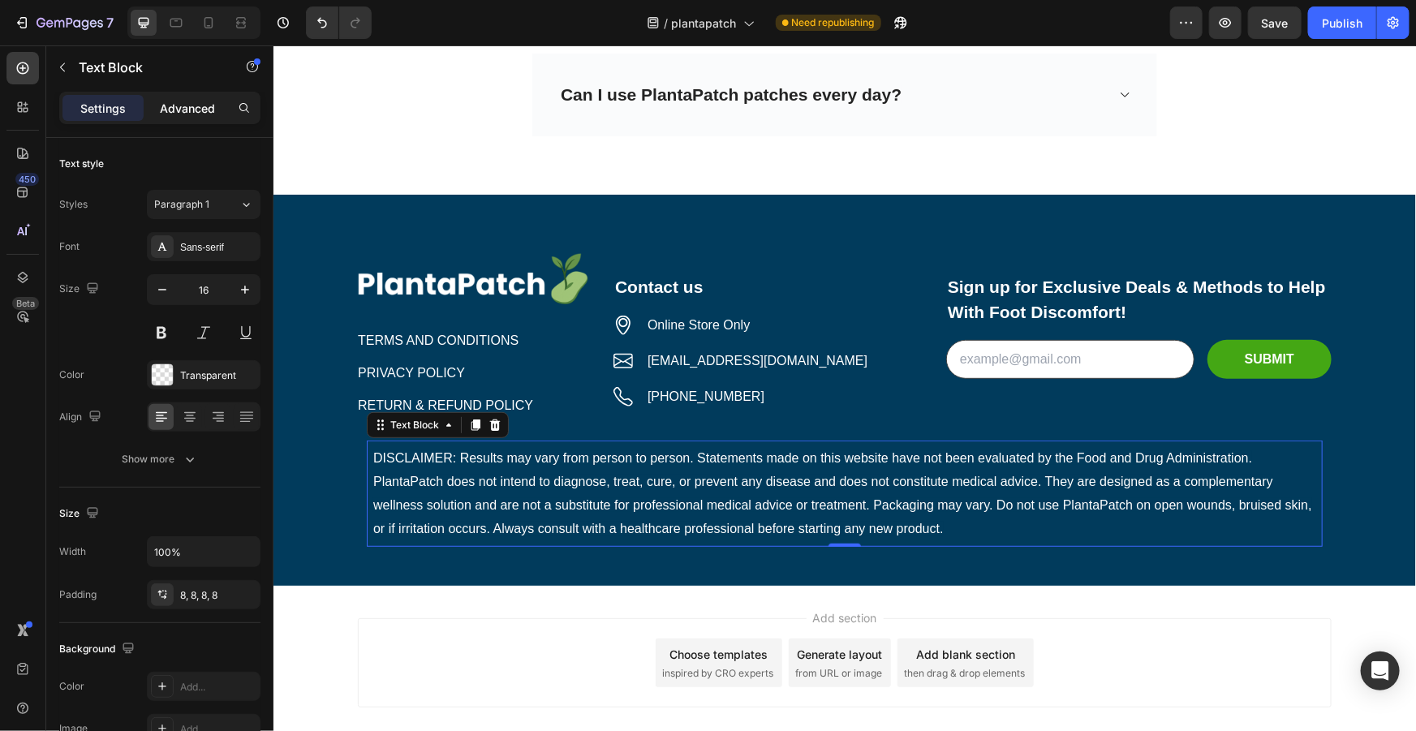
click at [193, 115] on p "Advanced" at bounding box center [187, 108] width 55 height 17
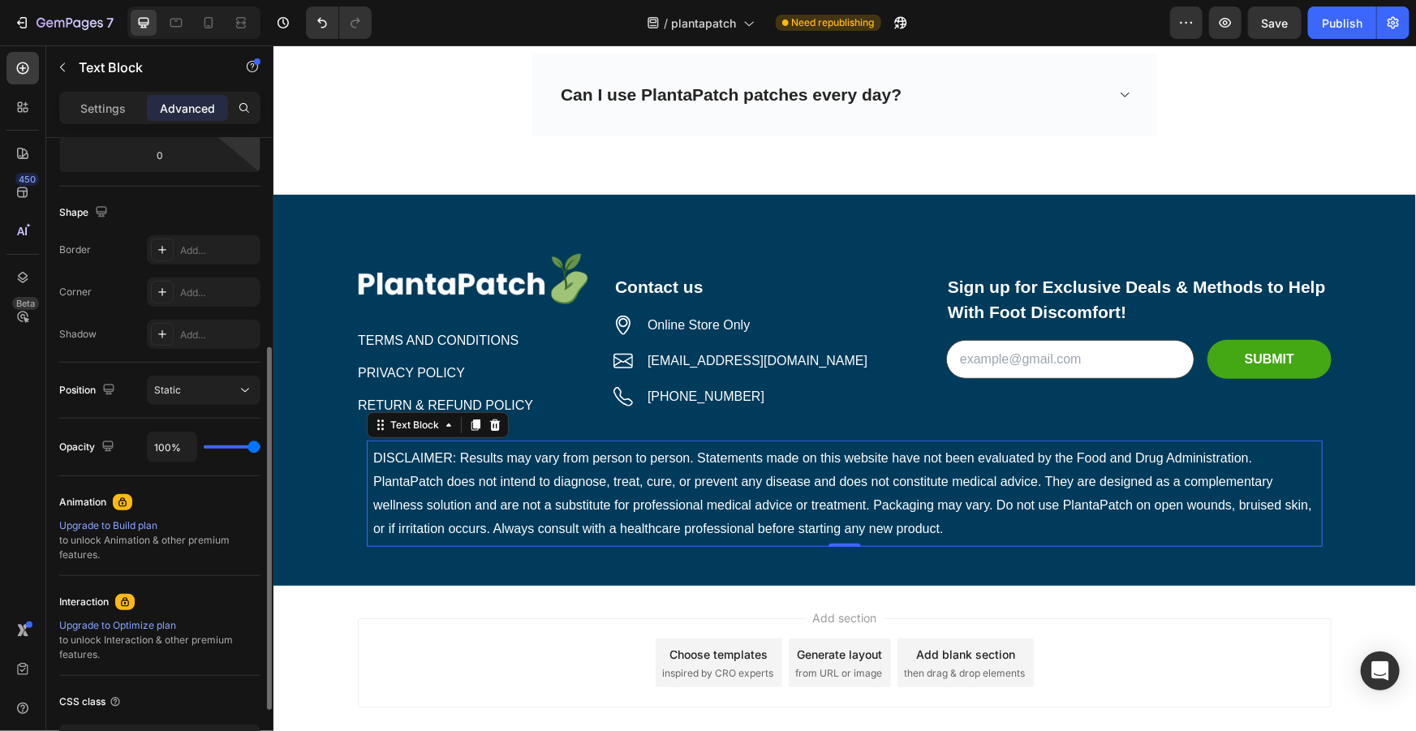
scroll to position [73, 0]
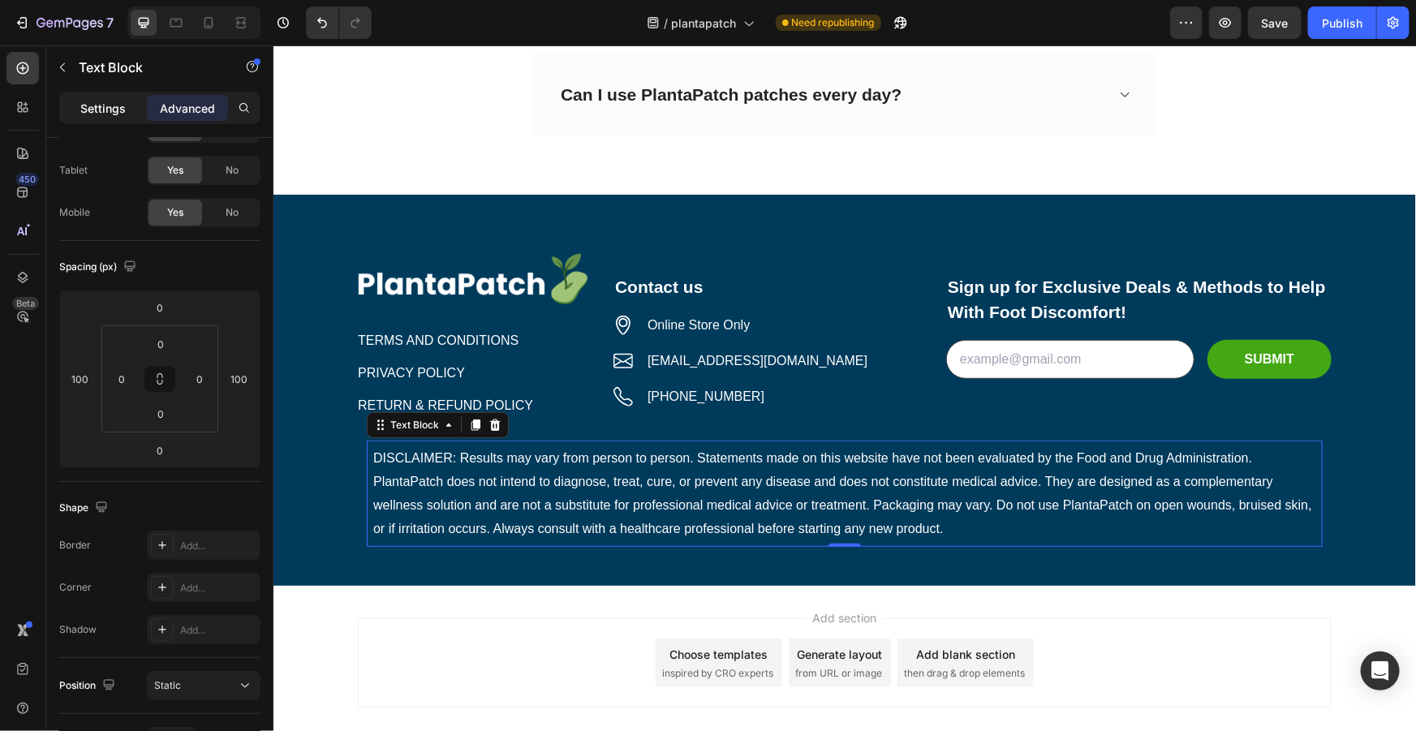
click at [111, 110] on p "Settings" at bounding box center [102, 108] width 45 height 17
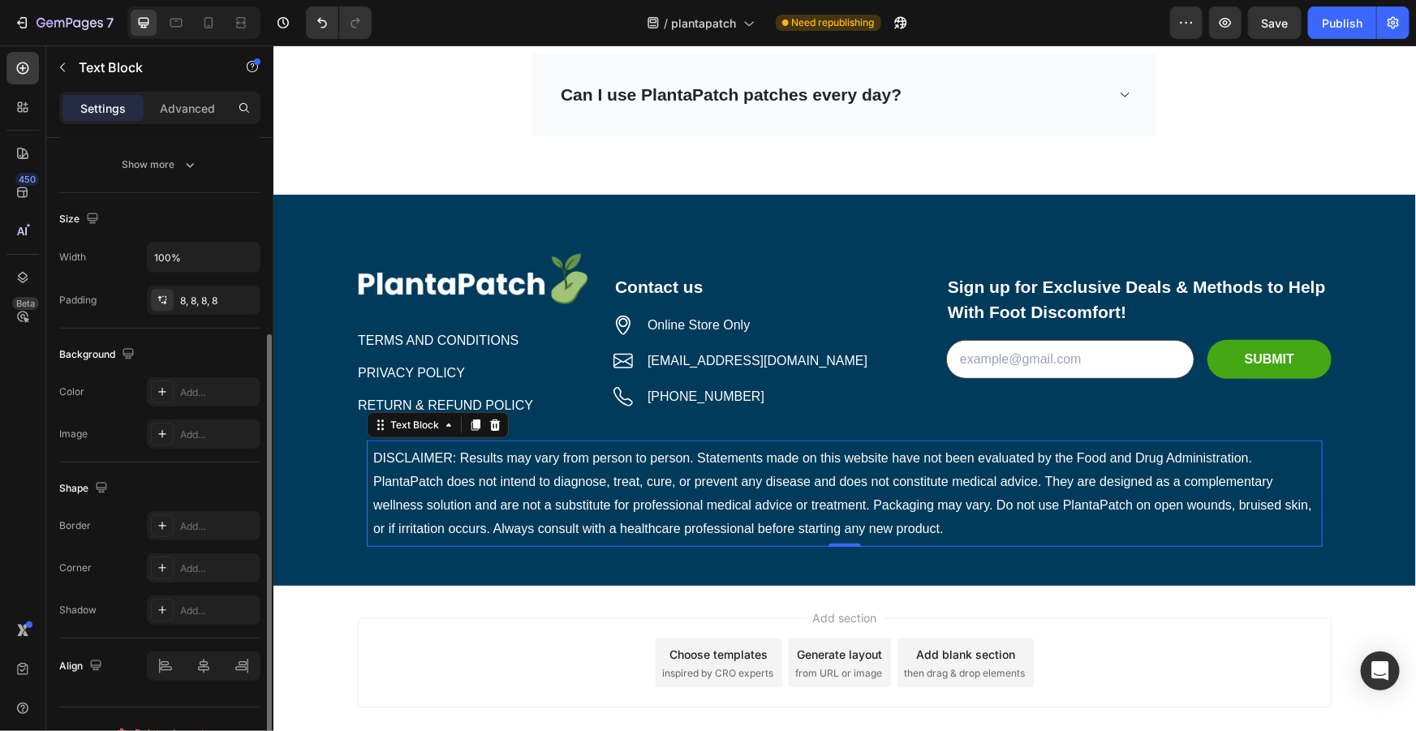
scroll to position [320, 0]
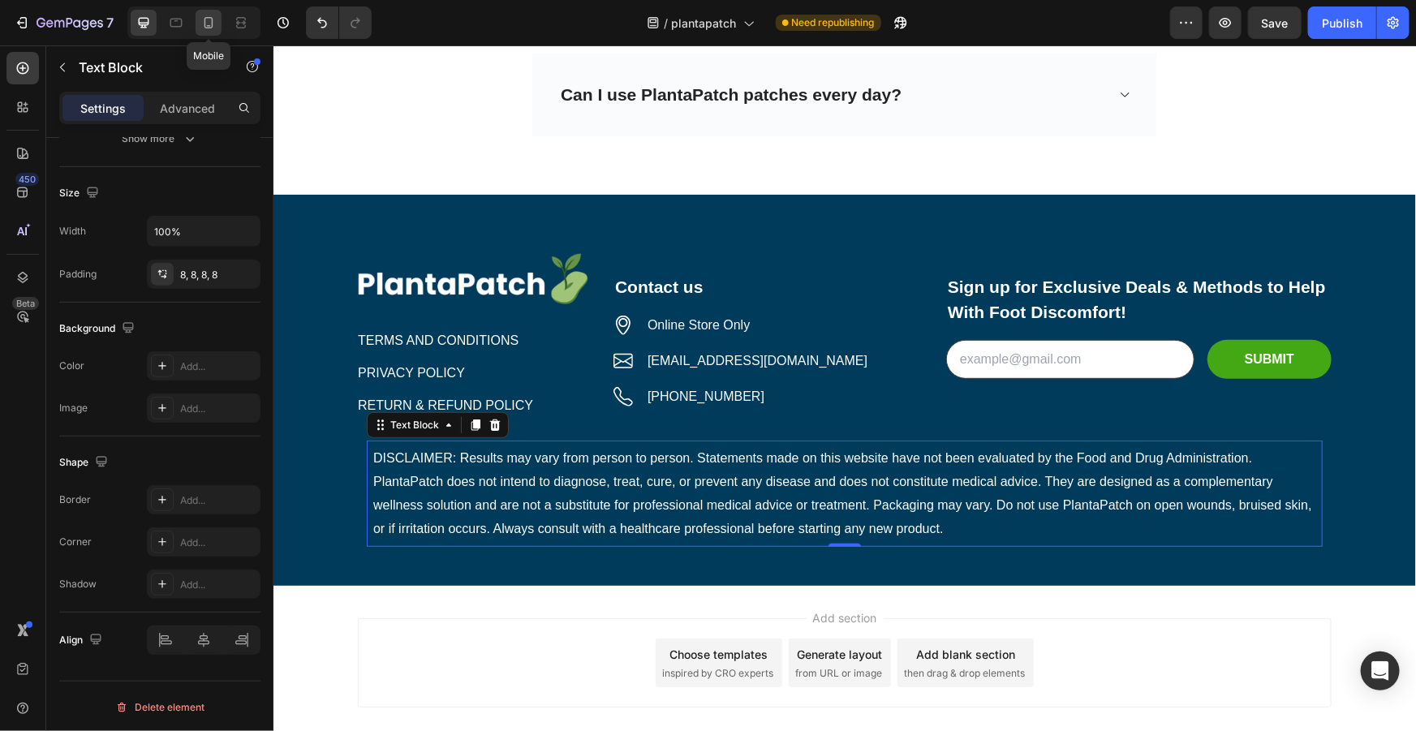
click at [209, 16] on icon at bounding box center [208, 23] width 16 height 16
type input "14"
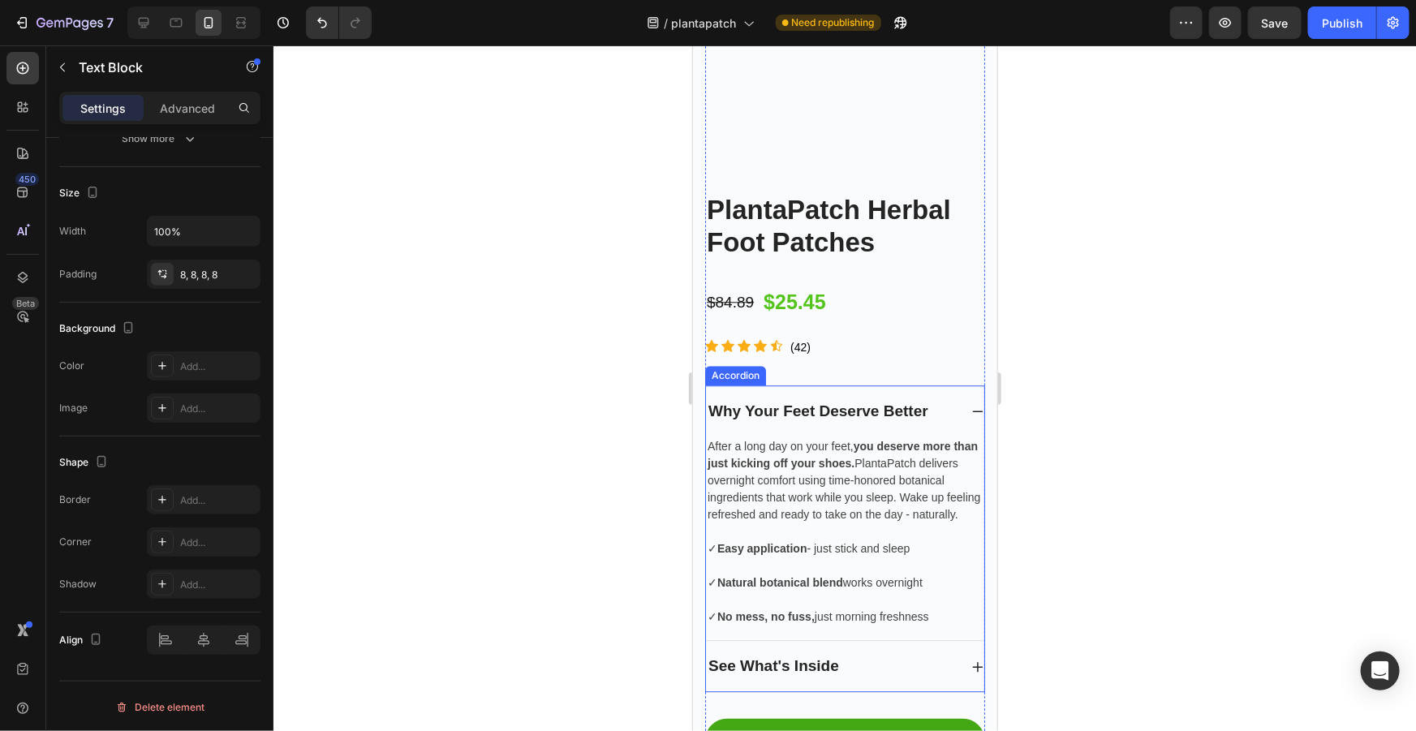
scroll to position [5202, 0]
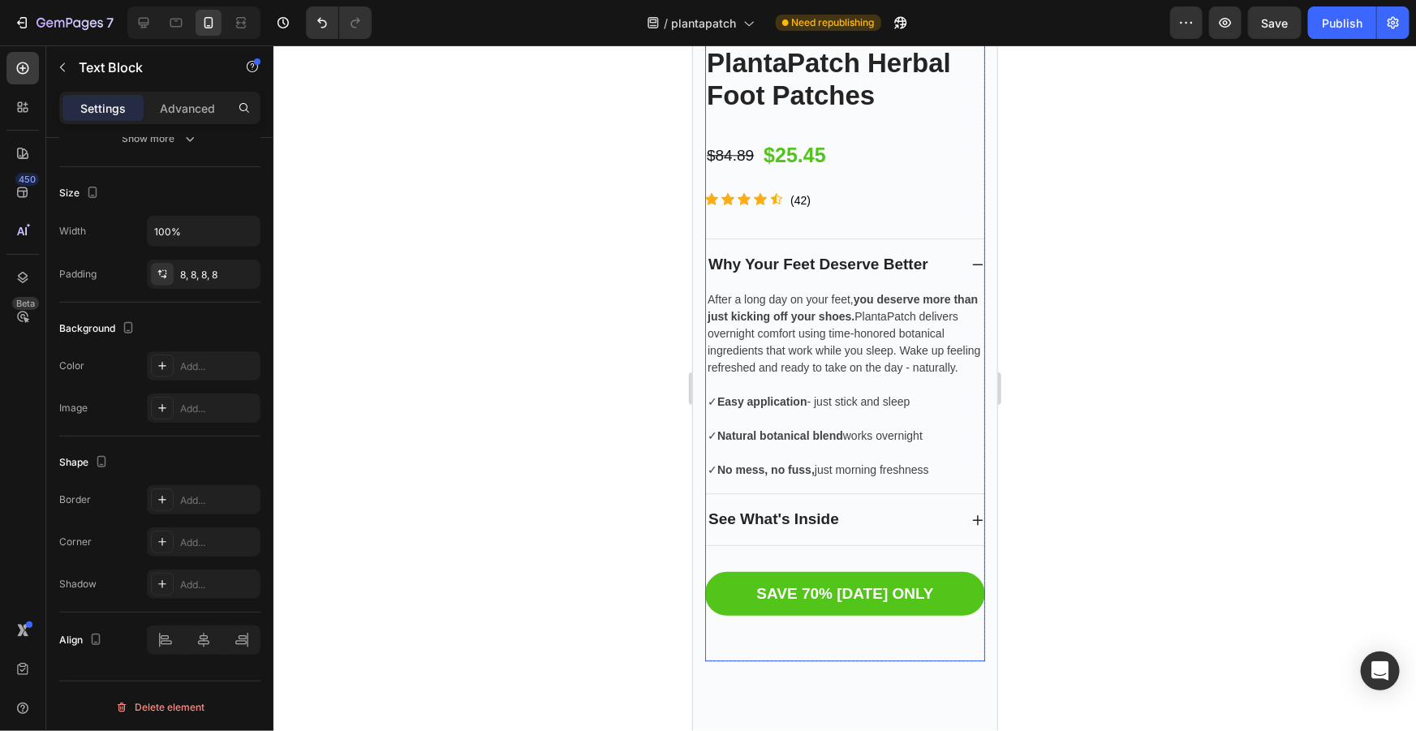
click at [864, 583] on link "SAVE 70% [DATE] ONLY" at bounding box center [844, 593] width 280 height 45
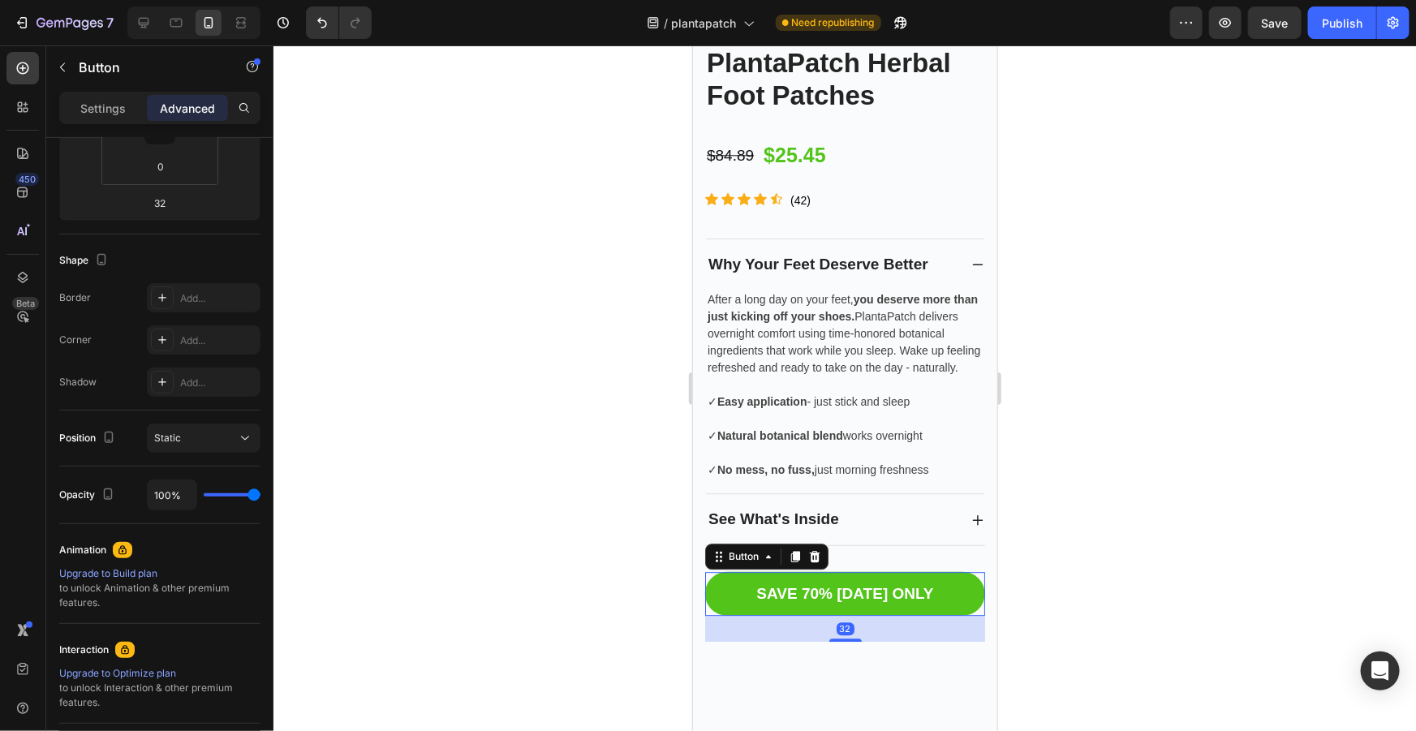
scroll to position [0, 0]
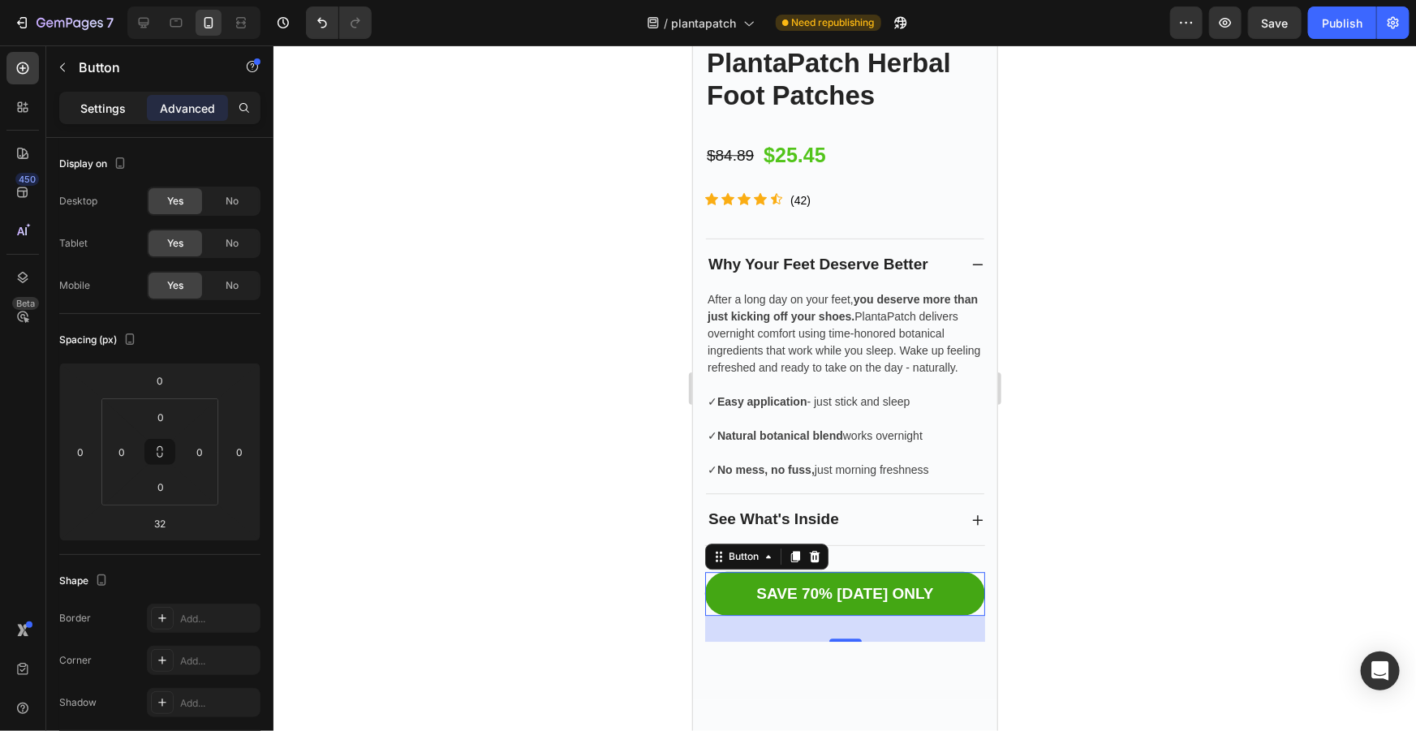
click at [104, 112] on p "Settings" at bounding box center [102, 108] width 45 height 17
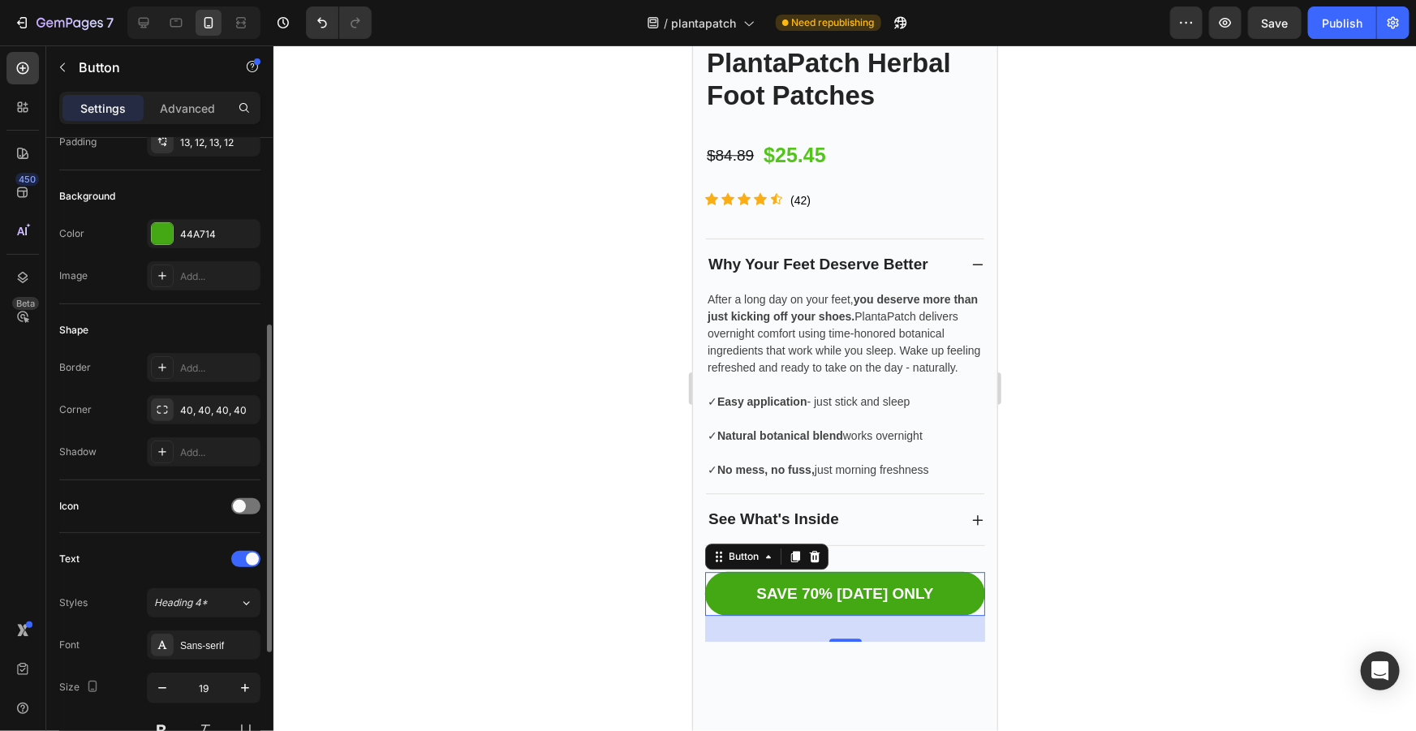
scroll to position [221, 0]
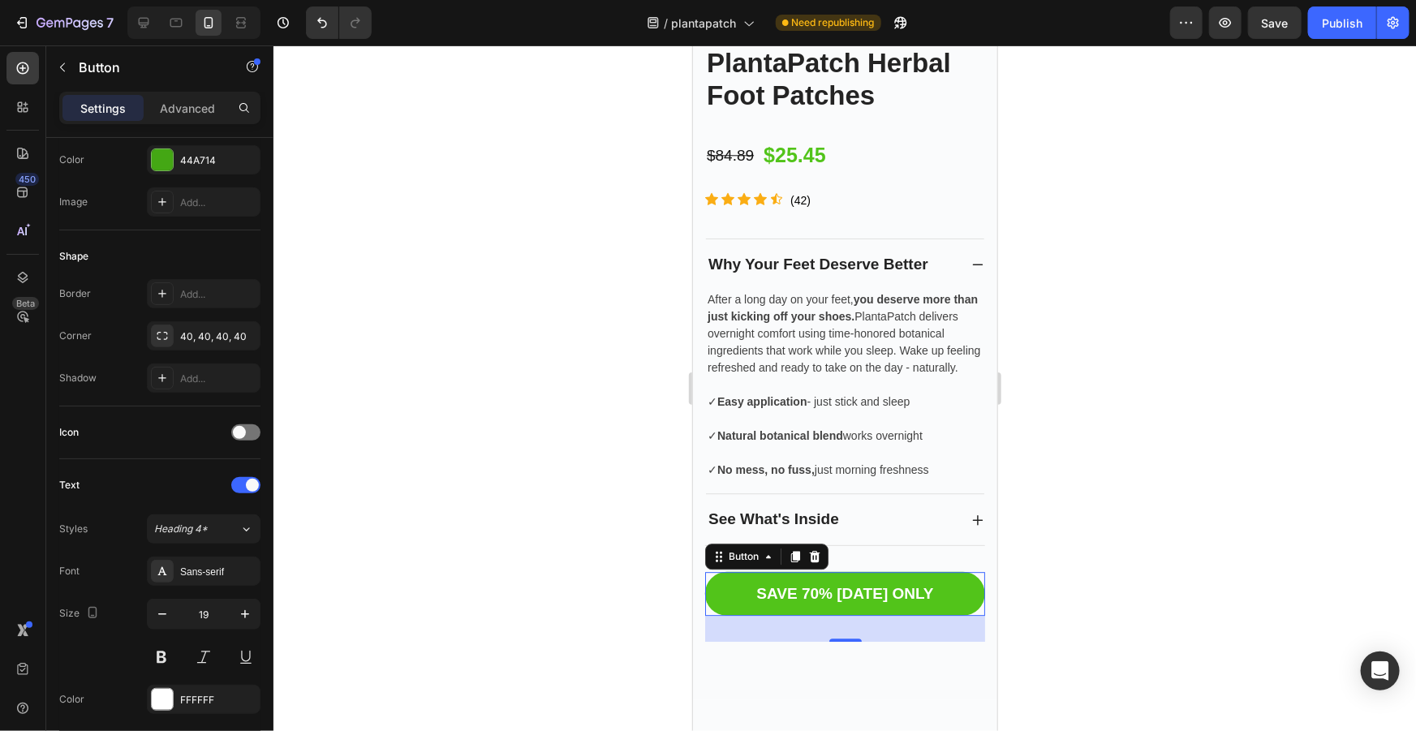
click at [949, 598] on link "SAVE 70% [DATE] ONLY" at bounding box center [844, 593] width 280 height 45
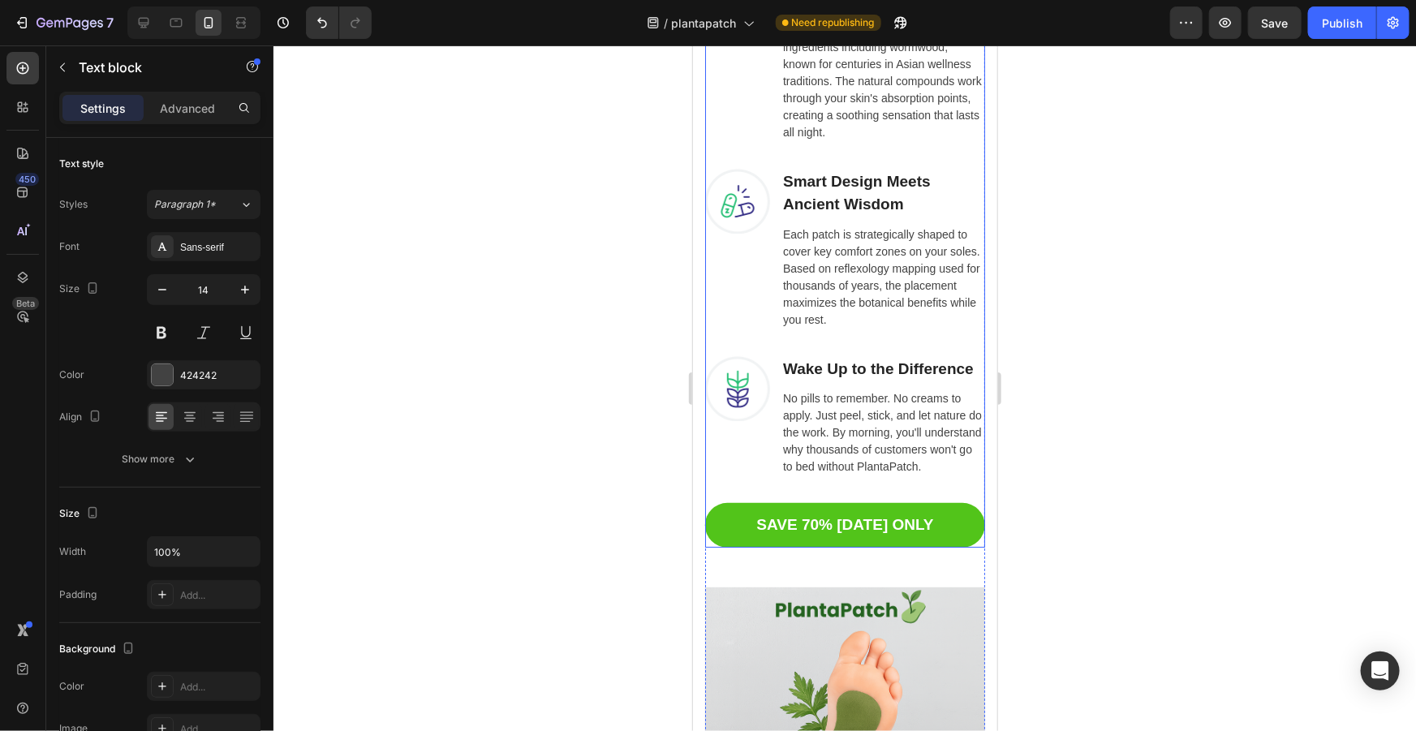
scroll to position [2915, 0]
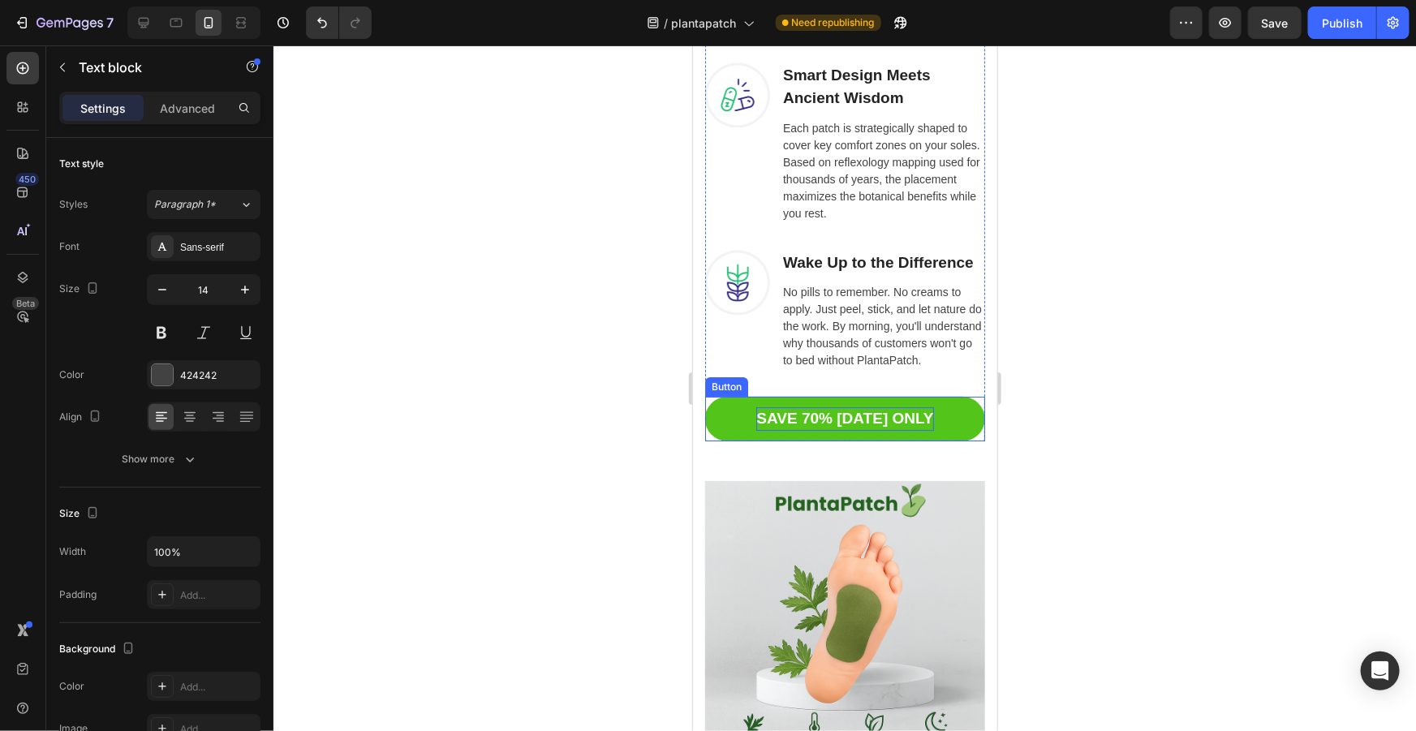
click at [889, 430] on p "SAVE 70% [DATE] ONLY" at bounding box center [843, 419] width 177 height 24
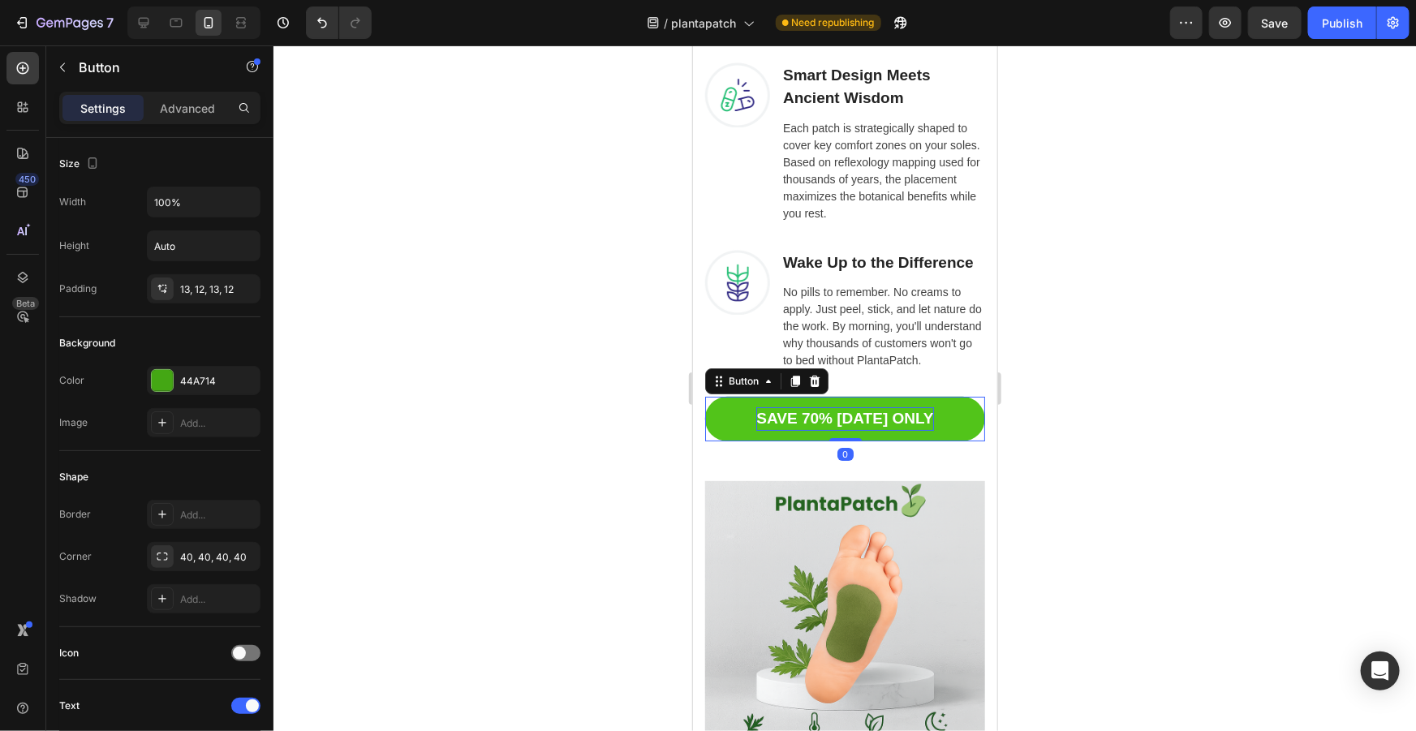
click at [895, 430] on p "SAVE 70% [DATE] ONLY" at bounding box center [843, 419] width 177 height 24
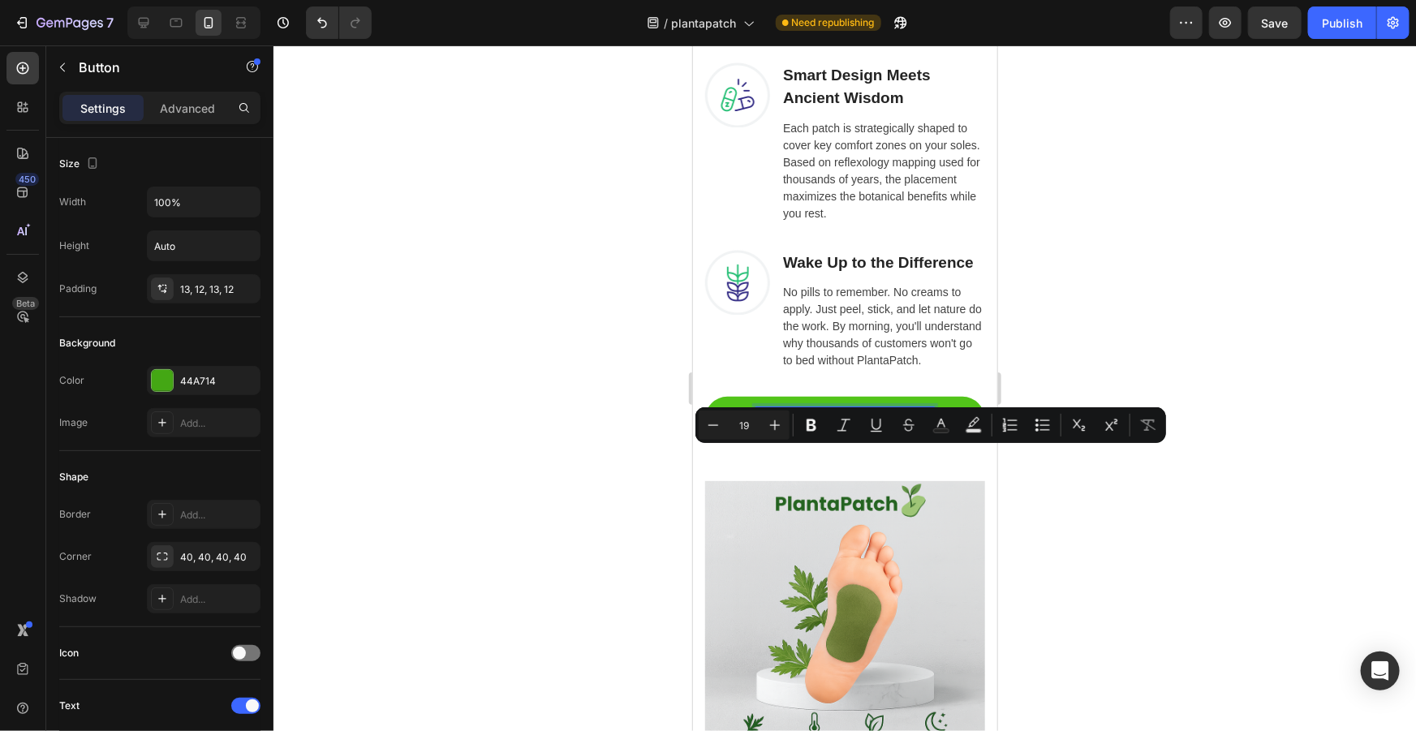
copy p "SAVE 70% [DATE] ONLY"
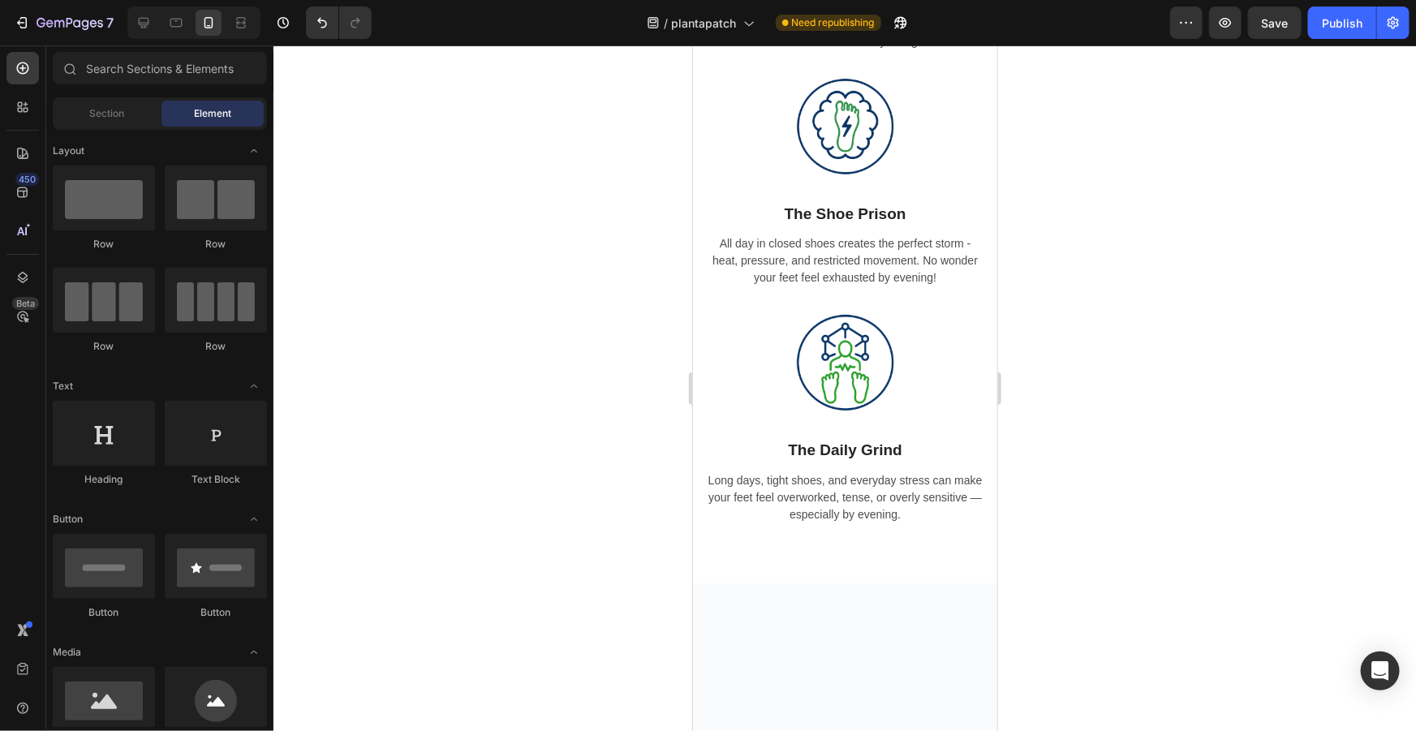
scroll to position [0, 0]
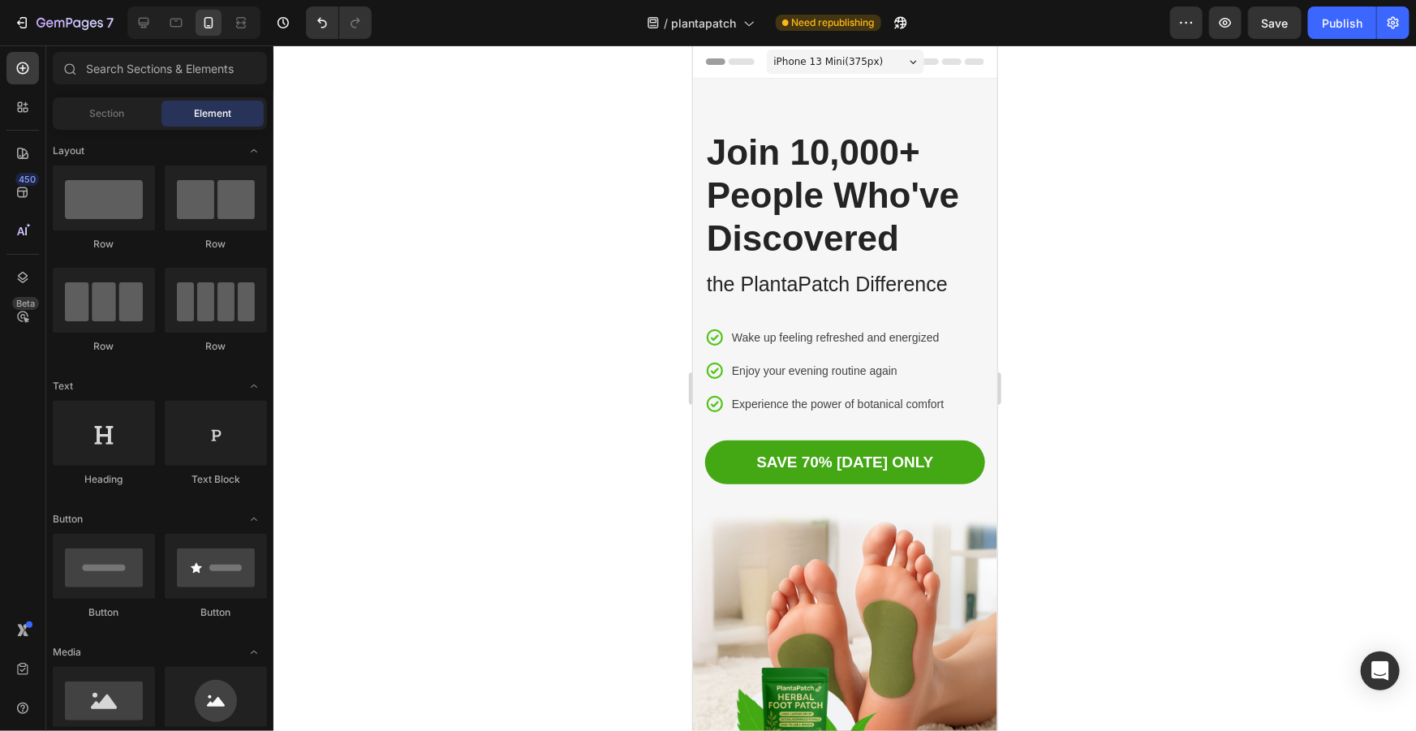
drag, startPoint x: 994, startPoint y: 244, endPoint x: 1698, endPoint y: 101, distance: 718.6
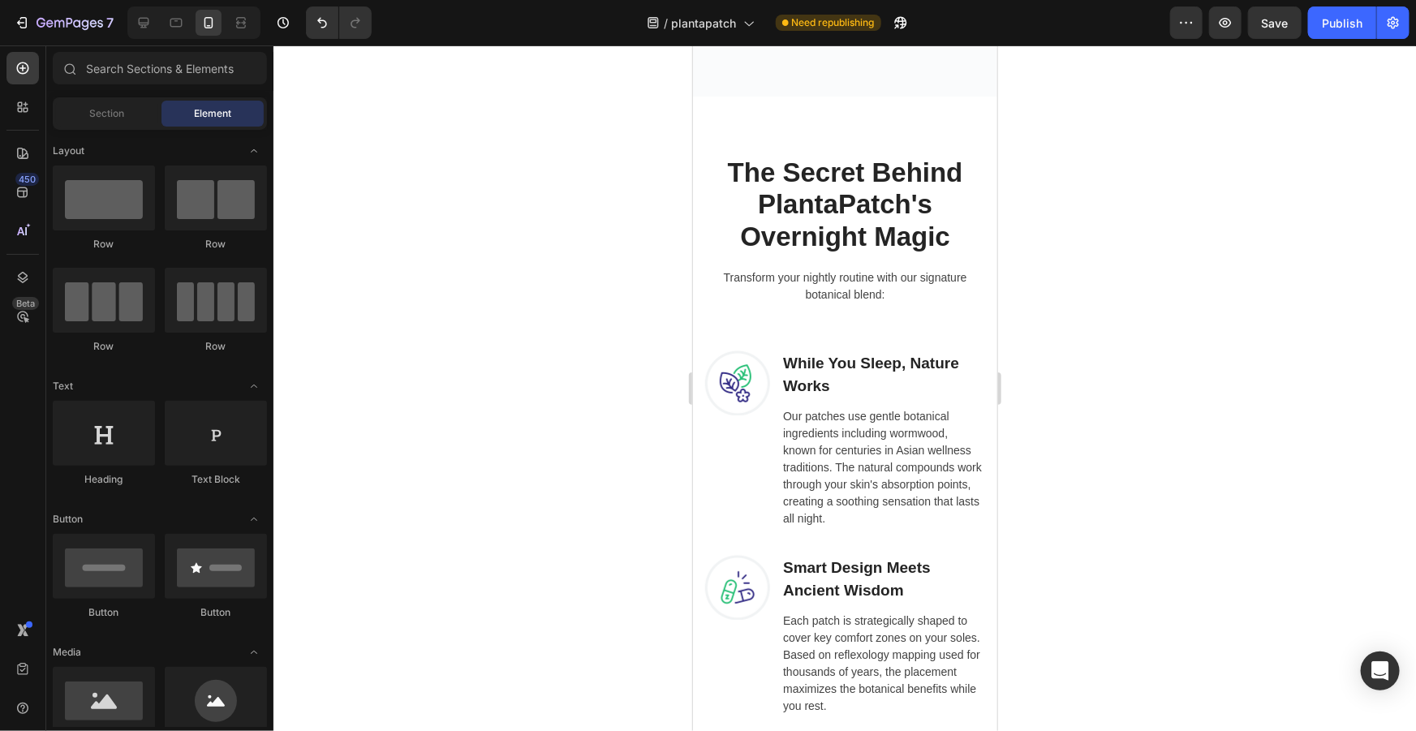
scroll to position [2949, 0]
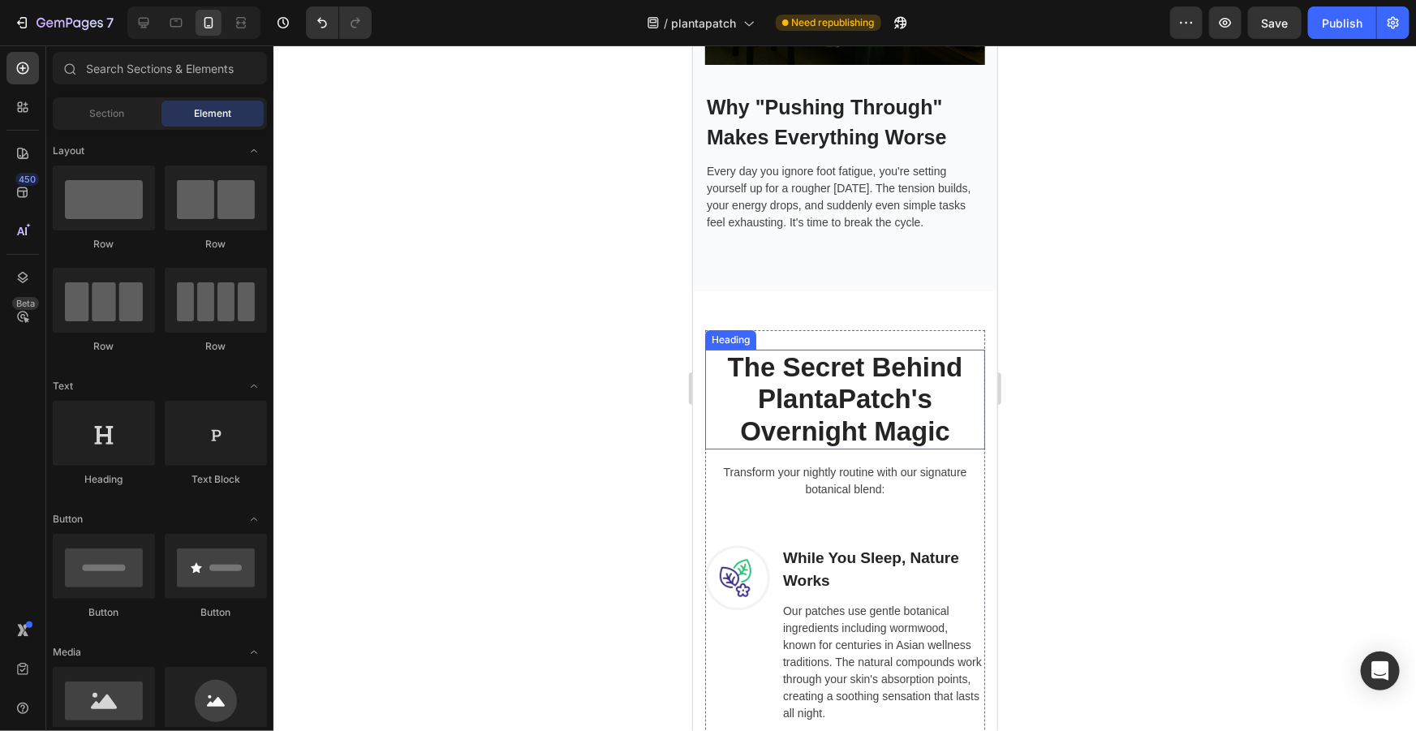
click at [926, 393] on h2 "The Secret Behind PlantaPatch's Overnight Magic" at bounding box center [844, 399] width 280 height 100
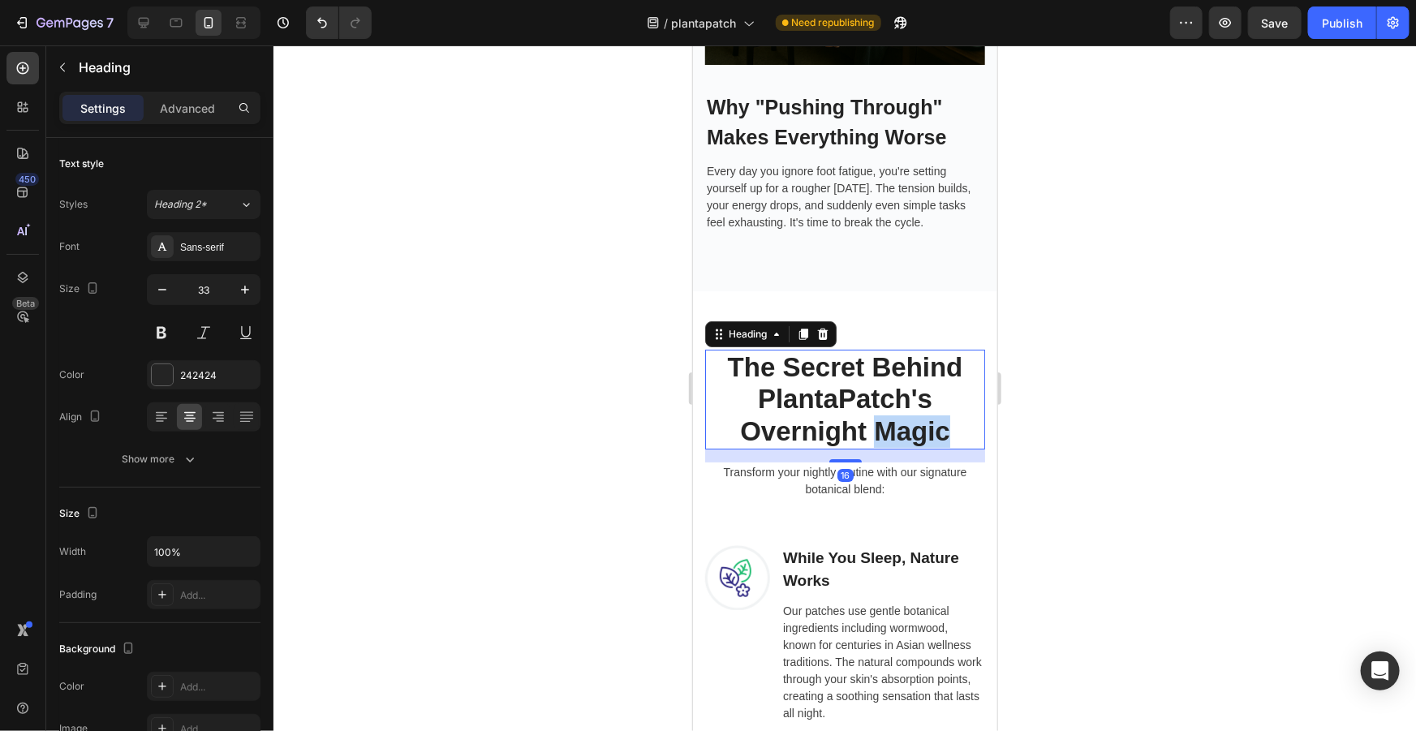
click at [926, 393] on h2 "The Secret Behind PlantaPatch's Overnight Magic" at bounding box center [844, 399] width 280 height 100
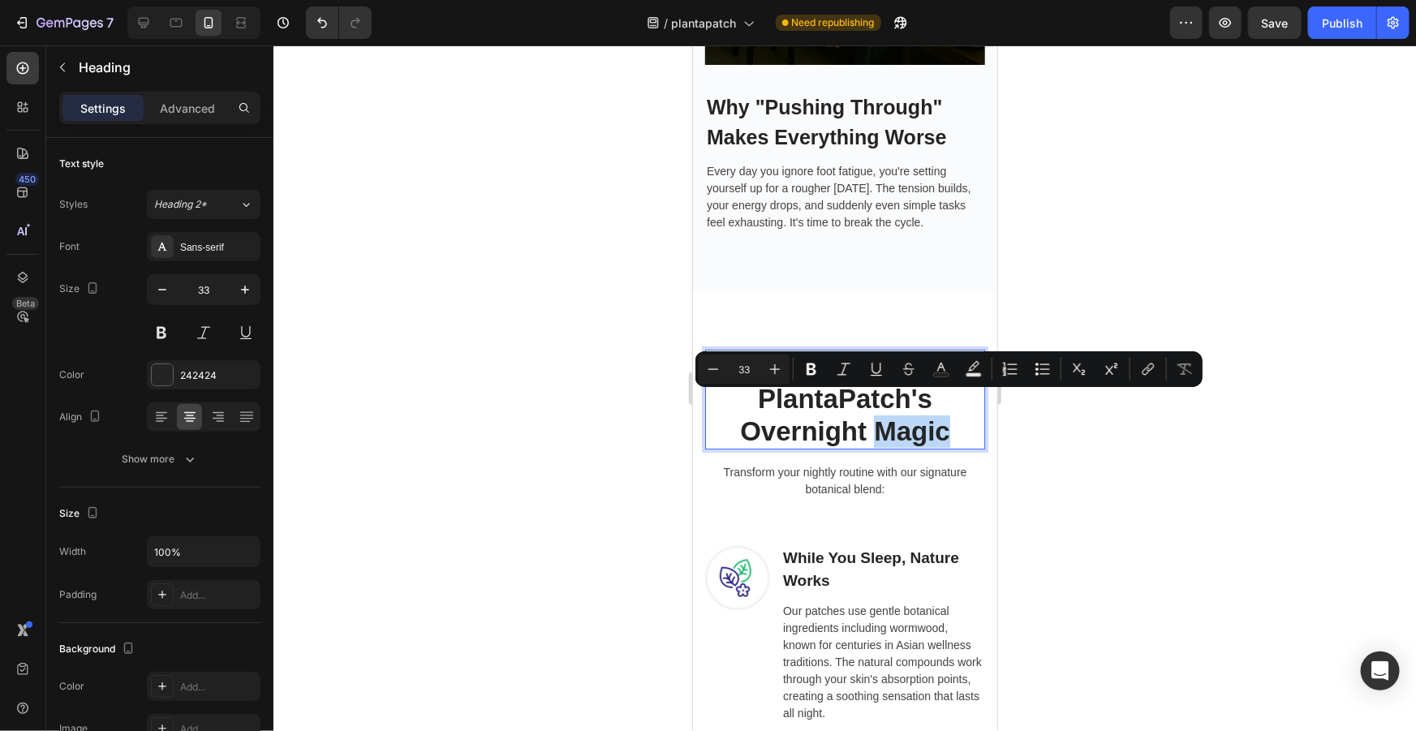
click at [936, 404] on p "The Secret Behind PlantaPatch's Overnight Magic" at bounding box center [844, 399] width 277 height 97
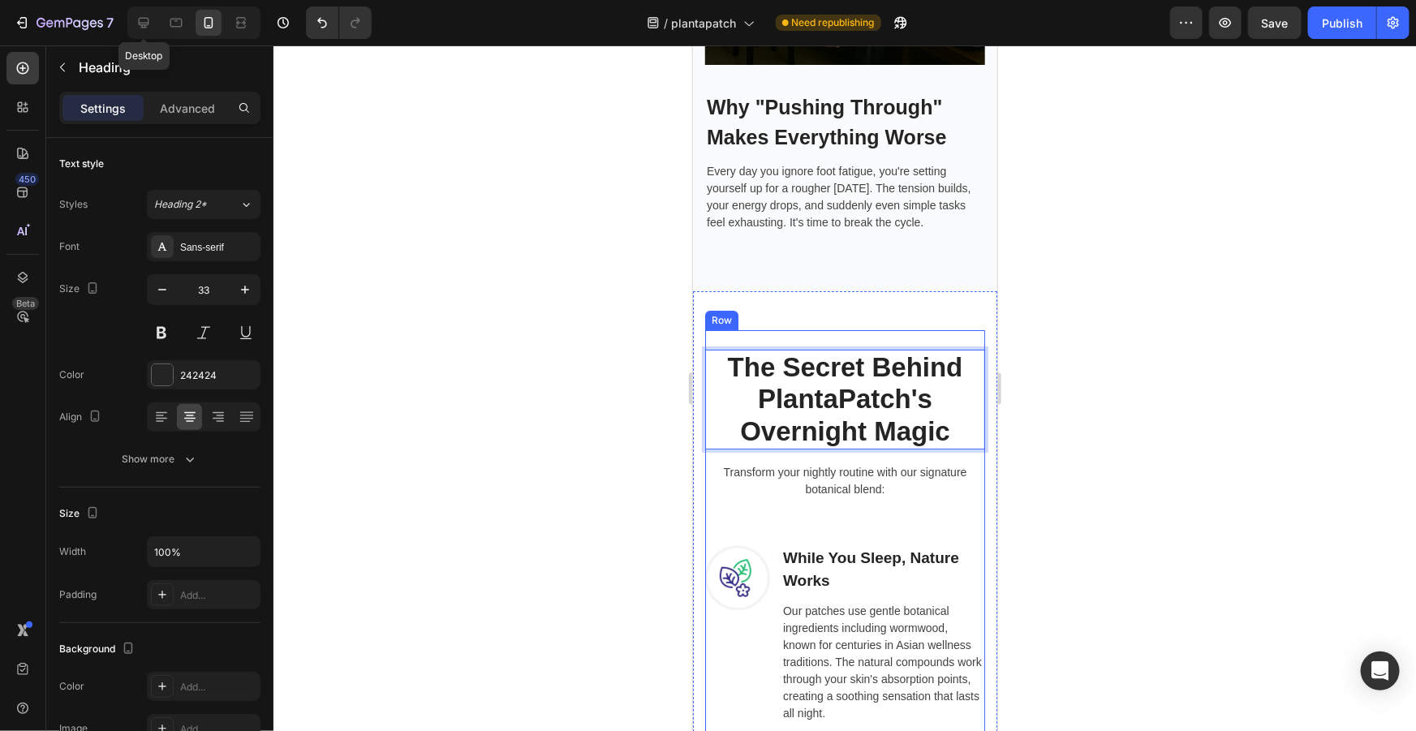
click at [151, 21] on icon at bounding box center [144, 23] width 16 height 16
type input "38"
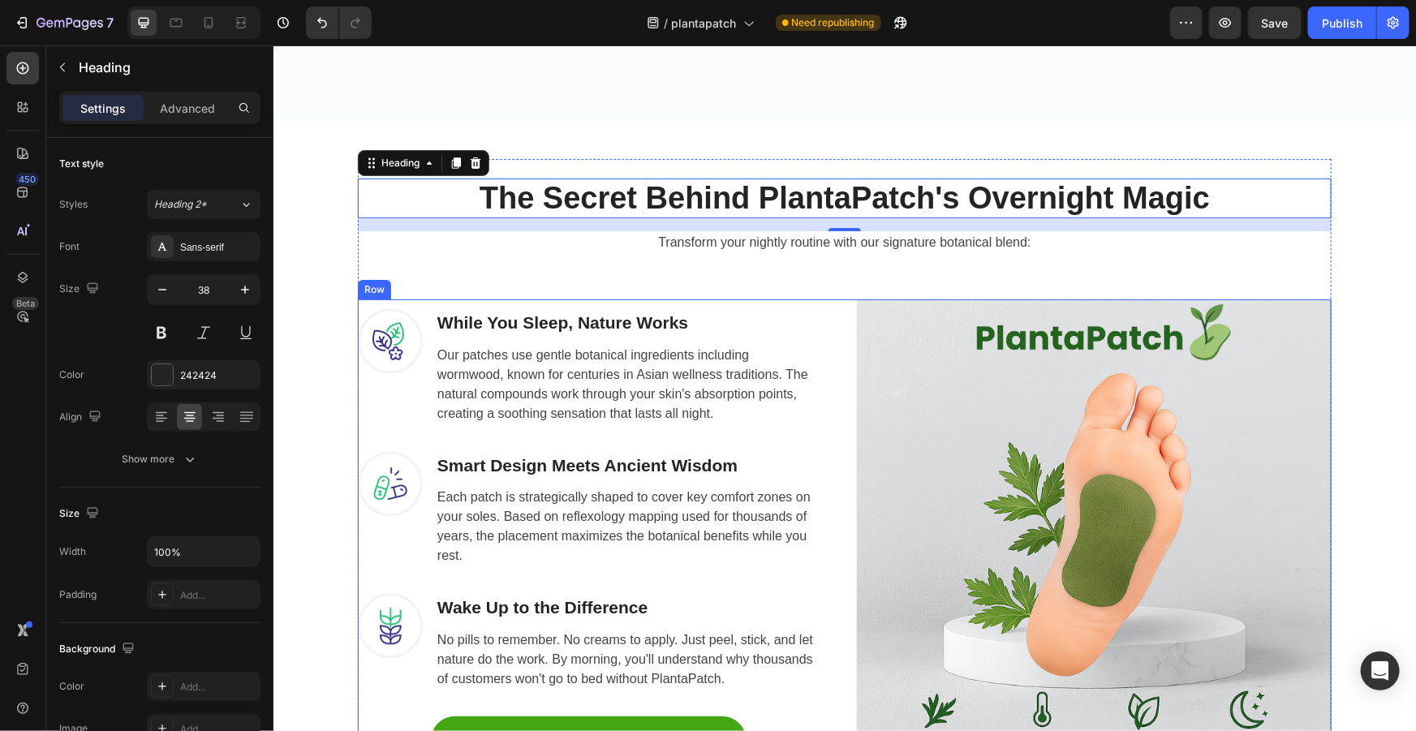
scroll to position [4122, 0]
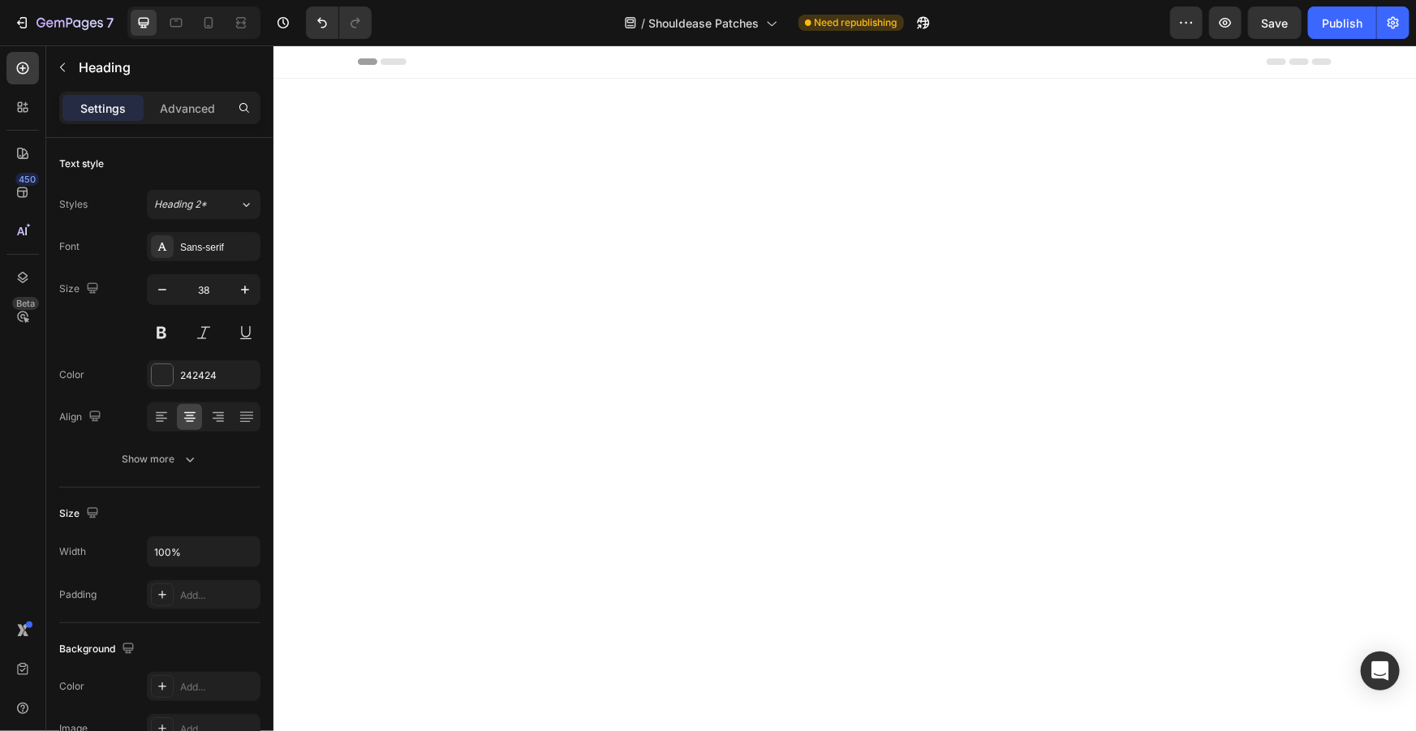
scroll to position [2084, 0]
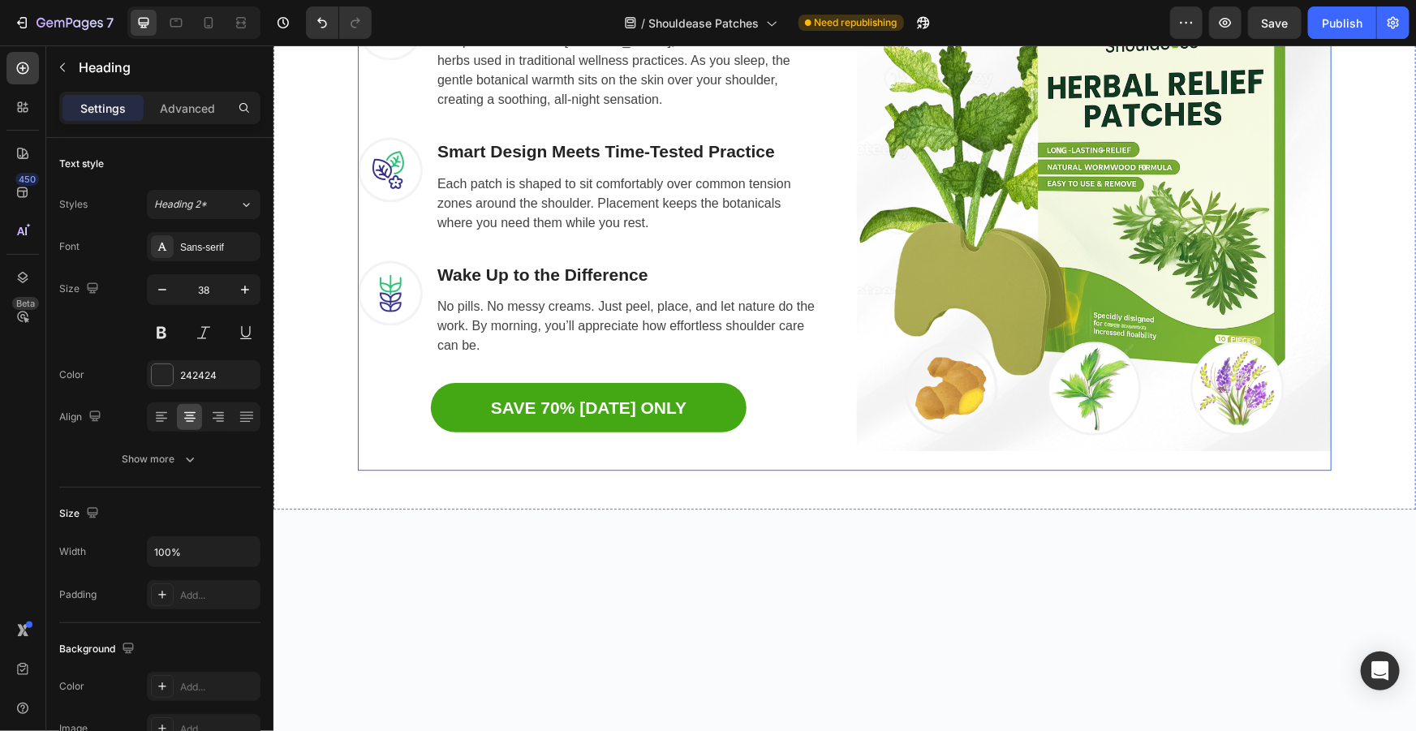
click at [1309, 355] on div "Why Thousands Are Using Shouldease Heading 16 Our herbal patches, infused with …" at bounding box center [844, 132] width 974 height 635
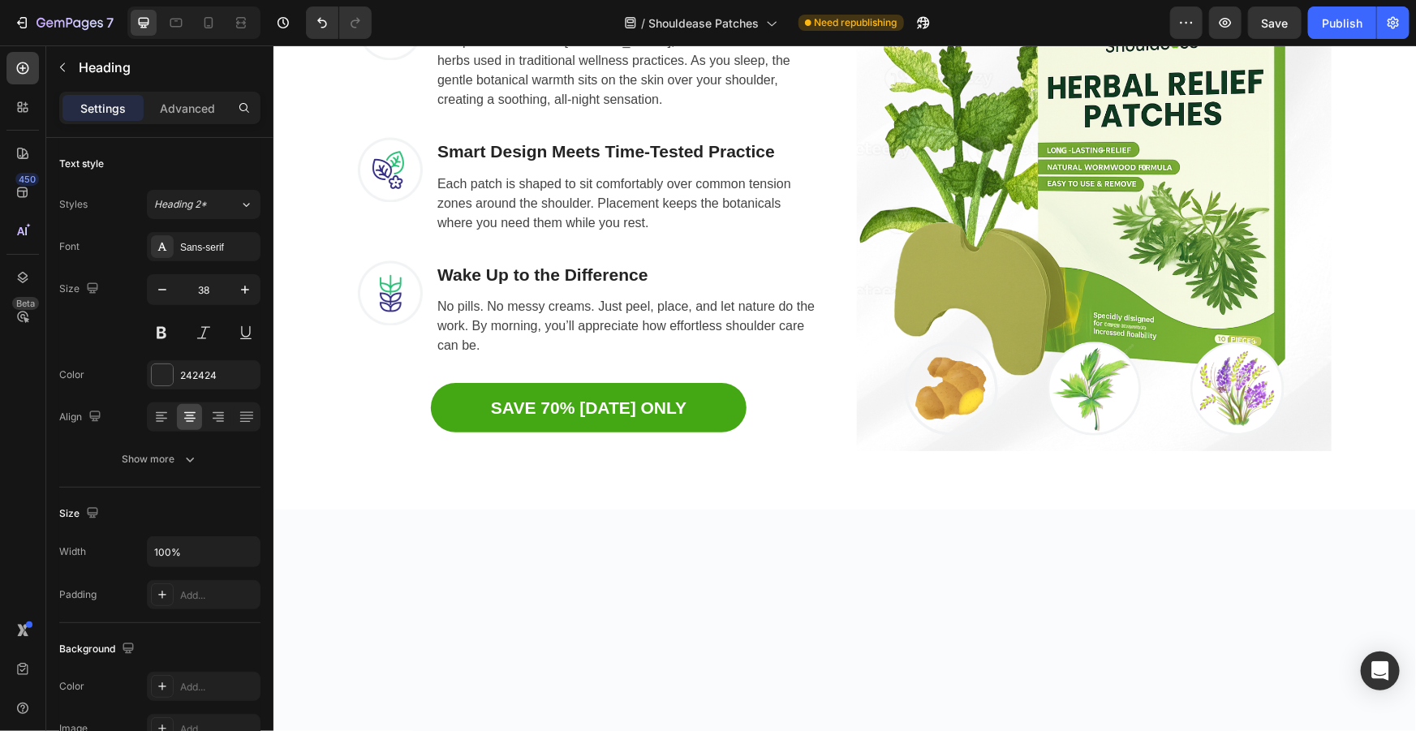
drag, startPoint x: 1130, startPoint y: 320, endPoint x: 521, endPoint y: 324, distance: 609.4
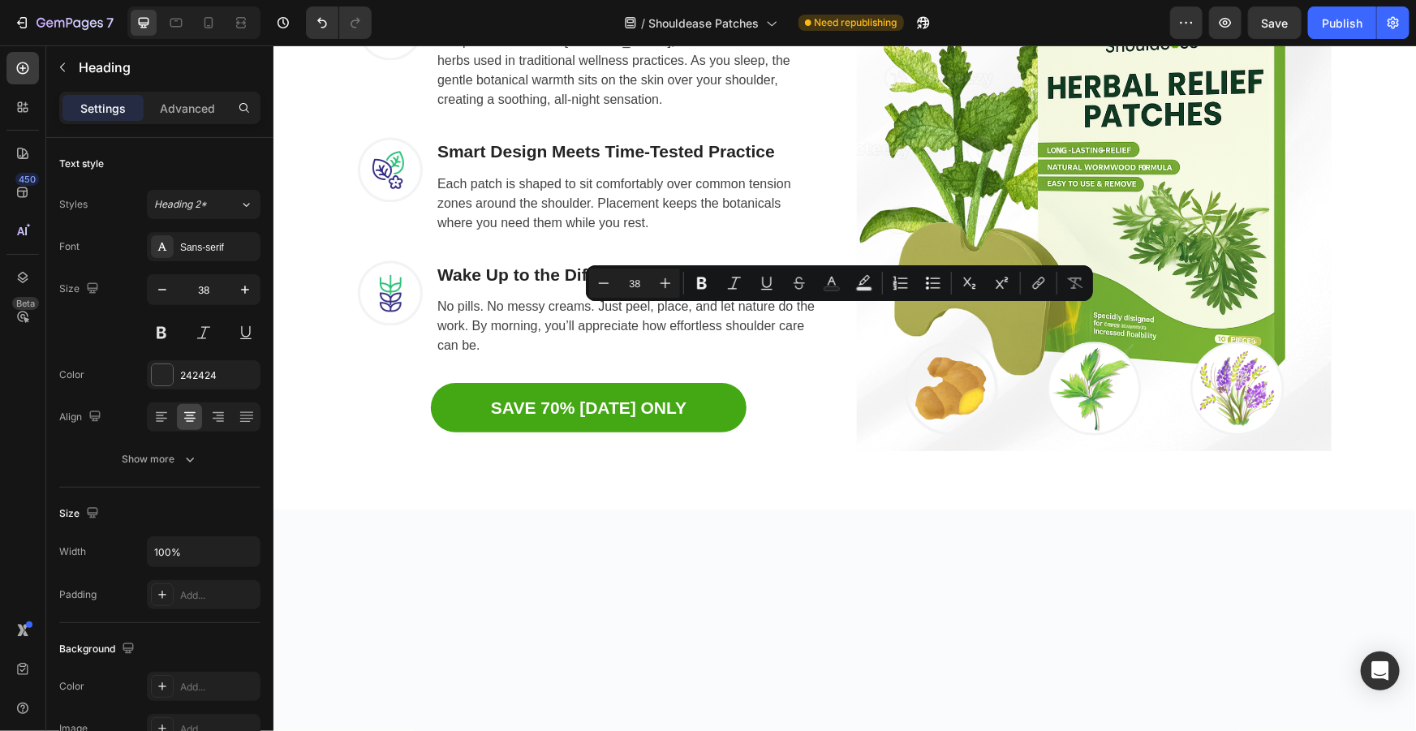
copy p "Why Thousands Are Using Shouldease"
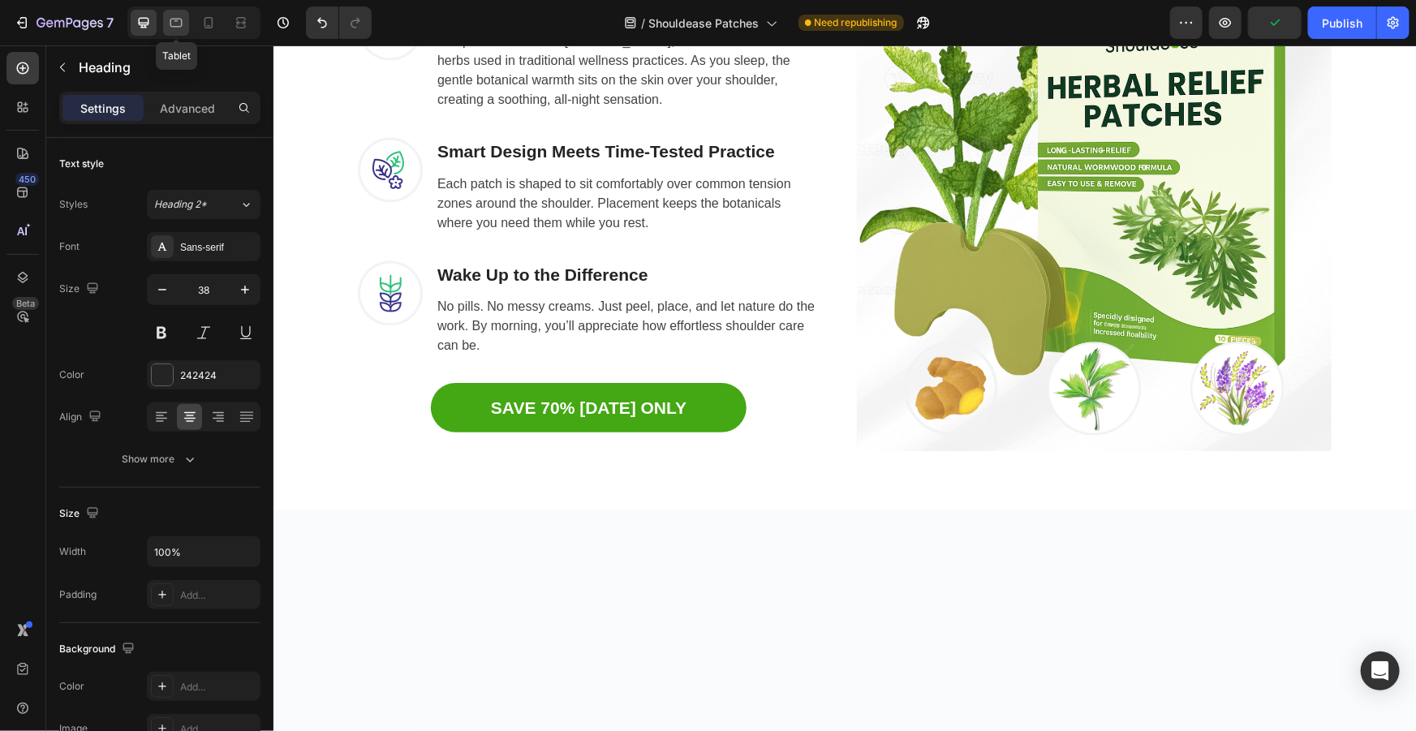
click at [175, 23] on icon at bounding box center [176, 23] width 16 height 16
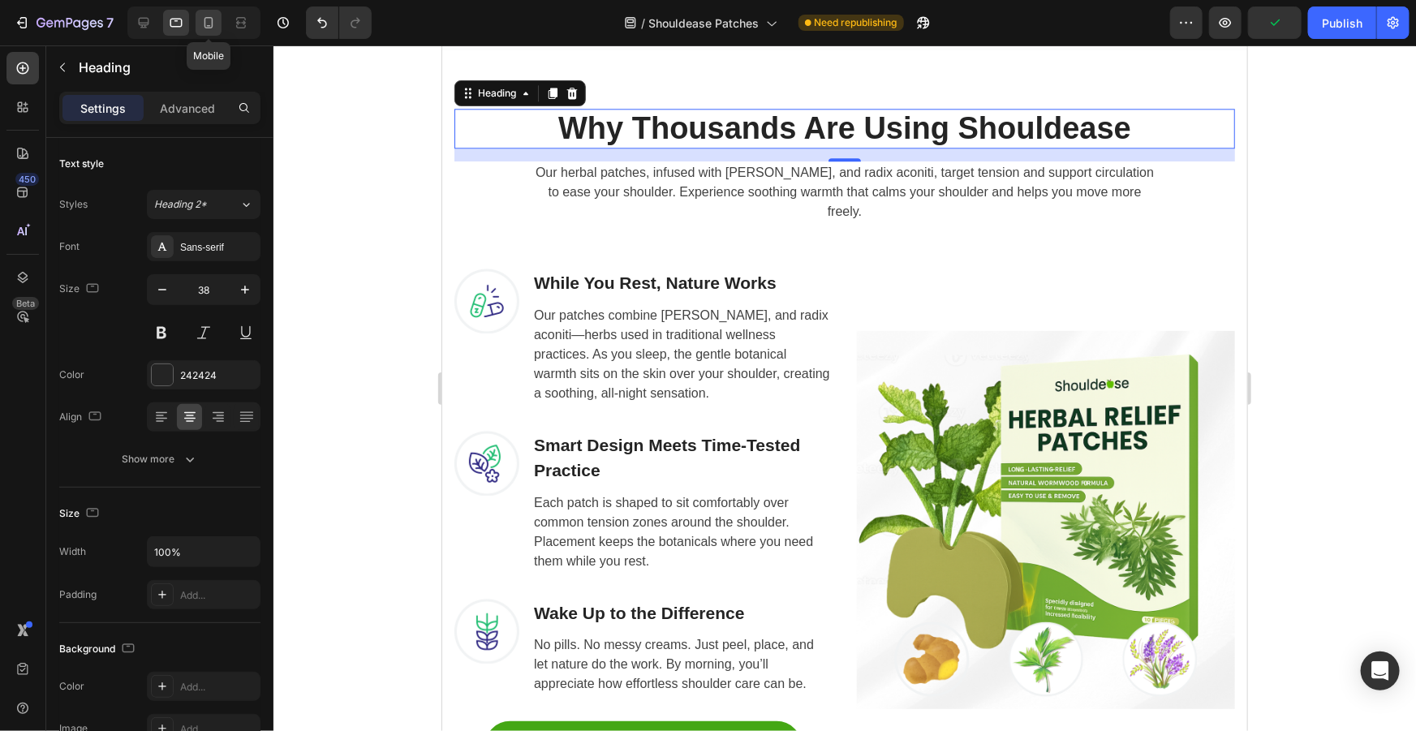
scroll to position [2093, 0]
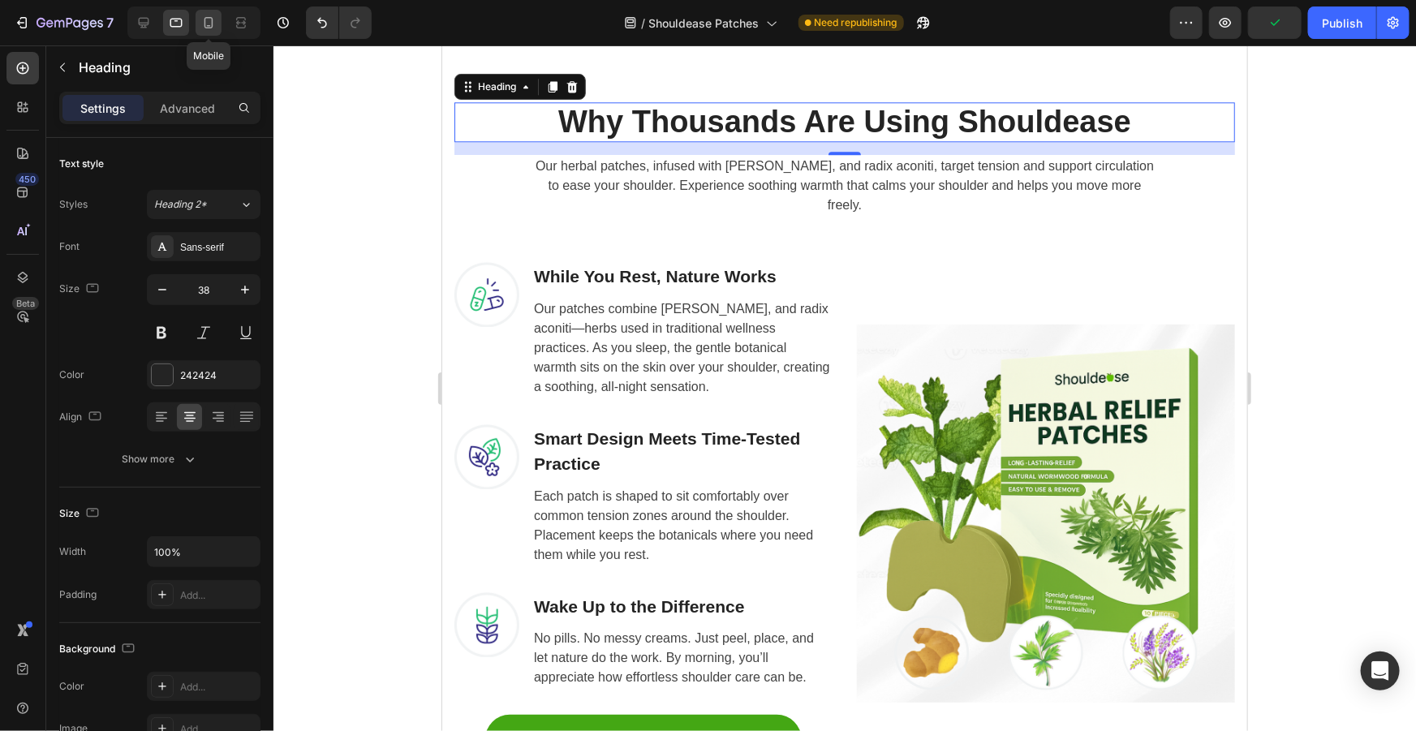
click at [202, 23] on icon at bounding box center [208, 23] width 16 height 16
type input "33"
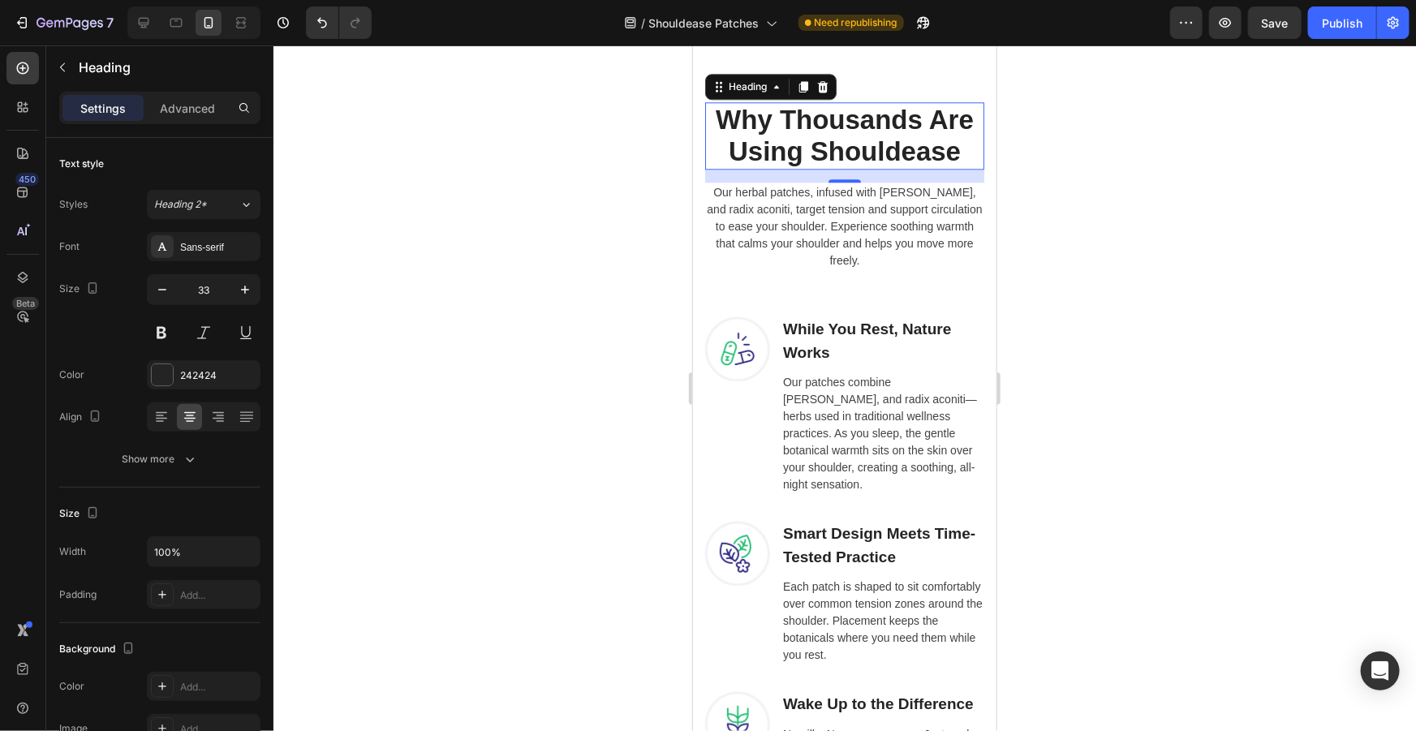
click at [1056, 222] on div at bounding box center [844, 388] width 1142 height 686
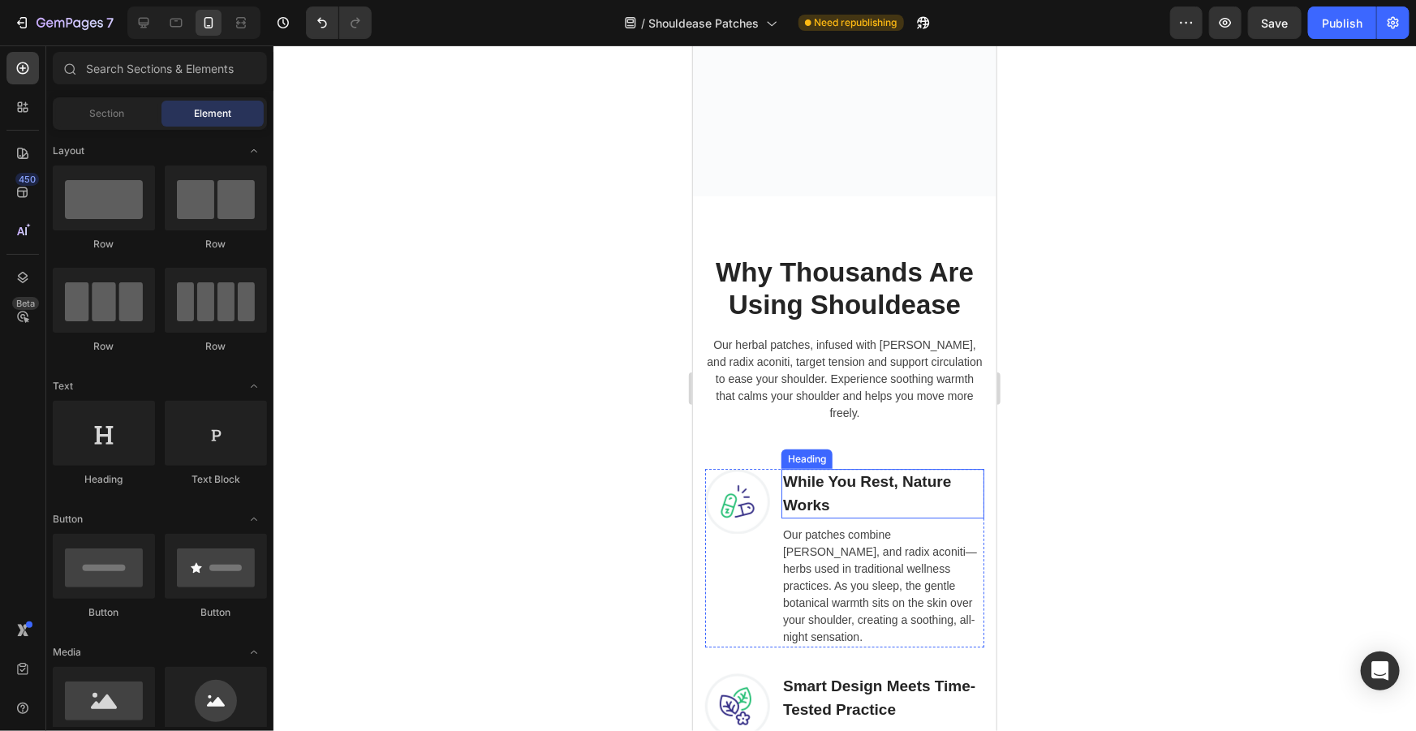
scroll to position [2535, 0]
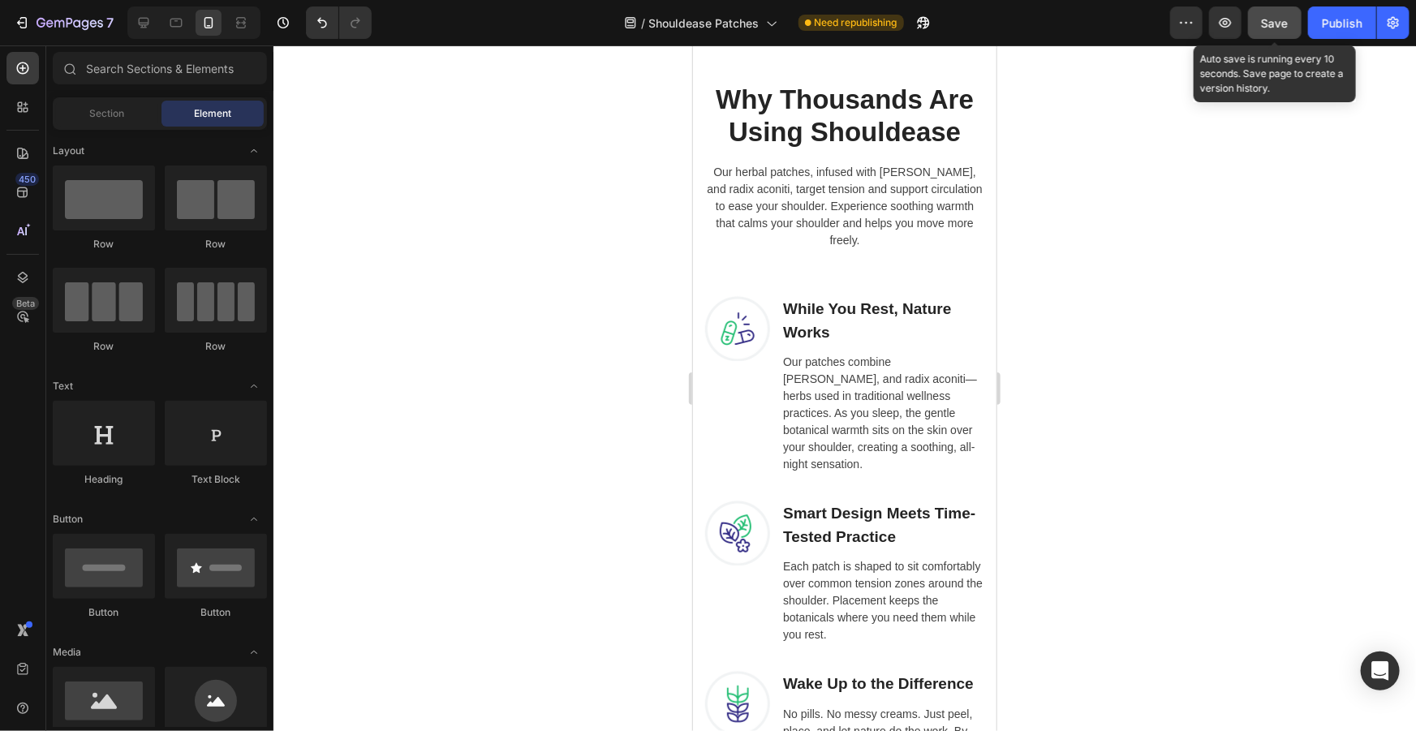
click at [1276, 17] on span "Save" at bounding box center [1275, 23] width 27 height 14
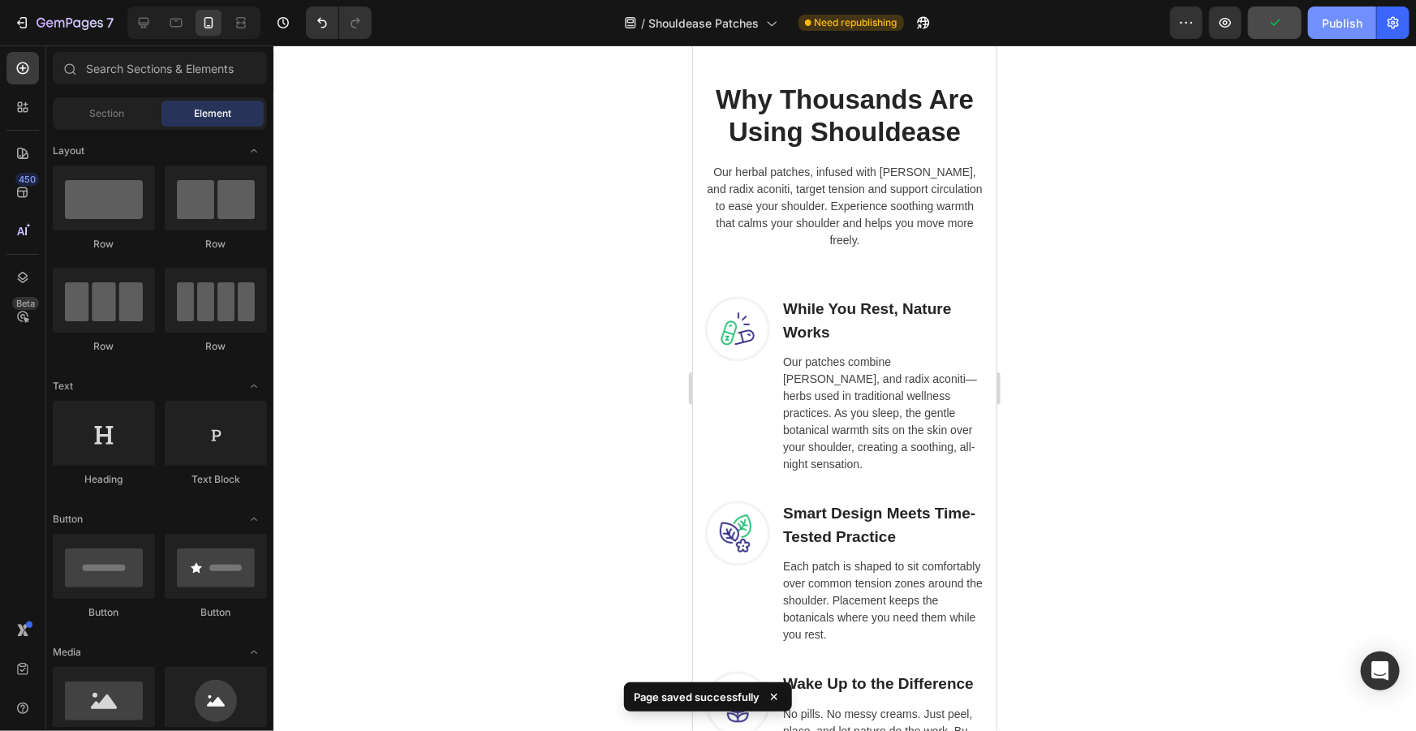
click at [1338, 25] on div "Publish" at bounding box center [1342, 23] width 41 height 17
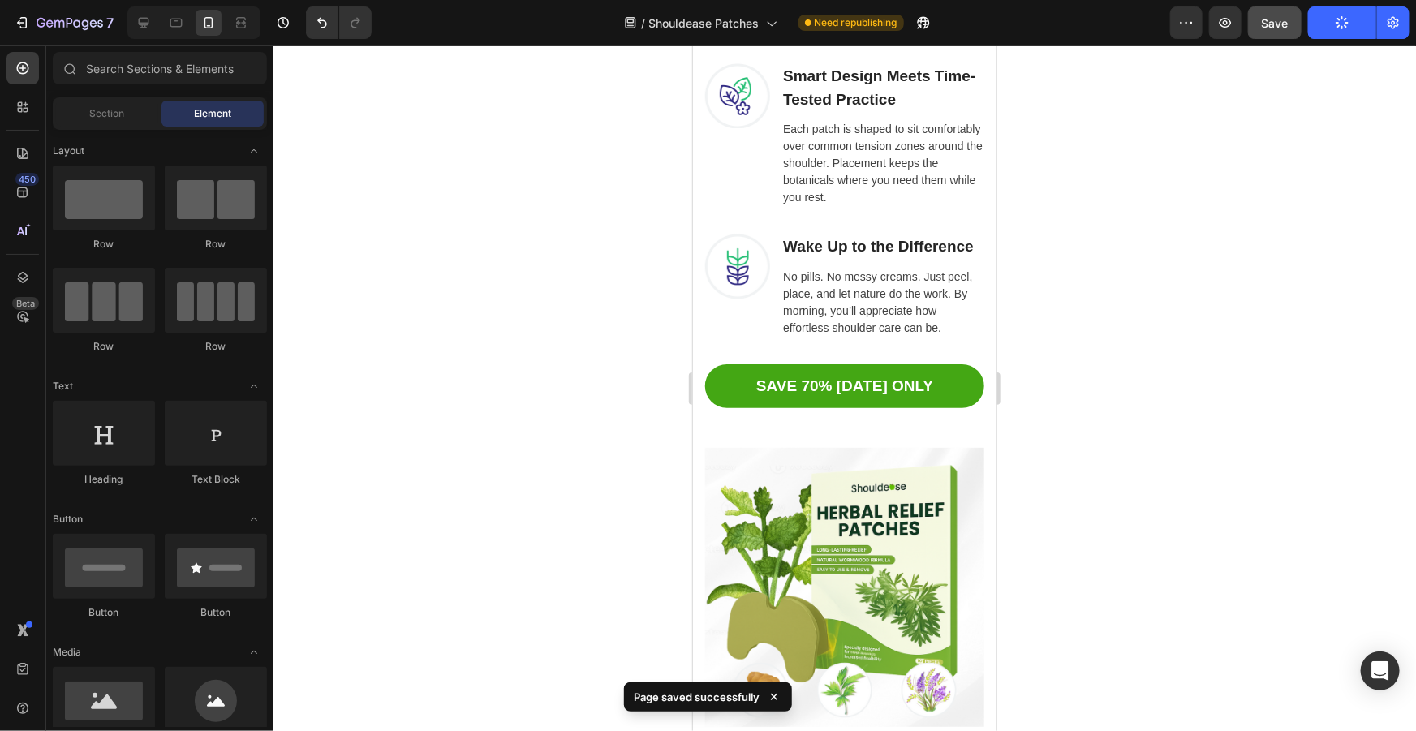
scroll to position [2630, 0]
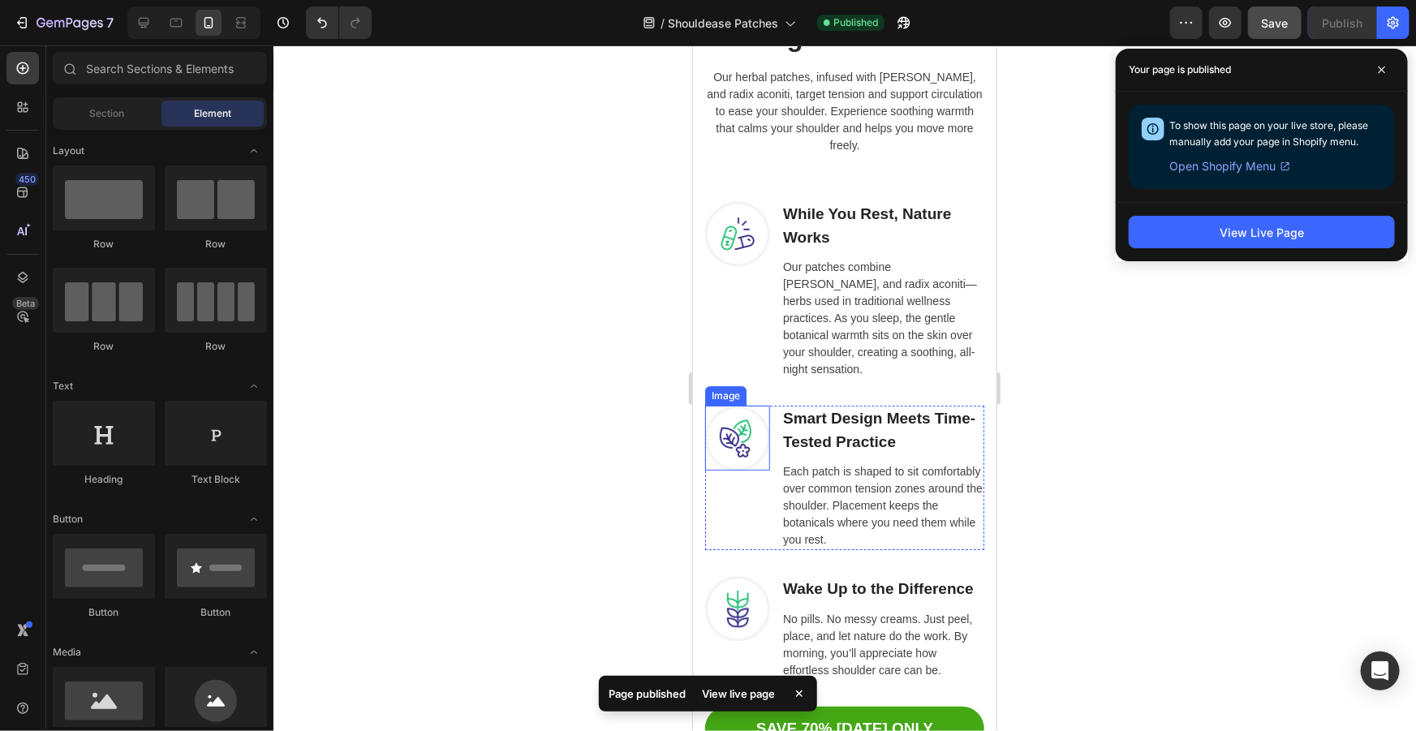
click at [746, 430] on img at bounding box center [736, 437] width 65 height 65
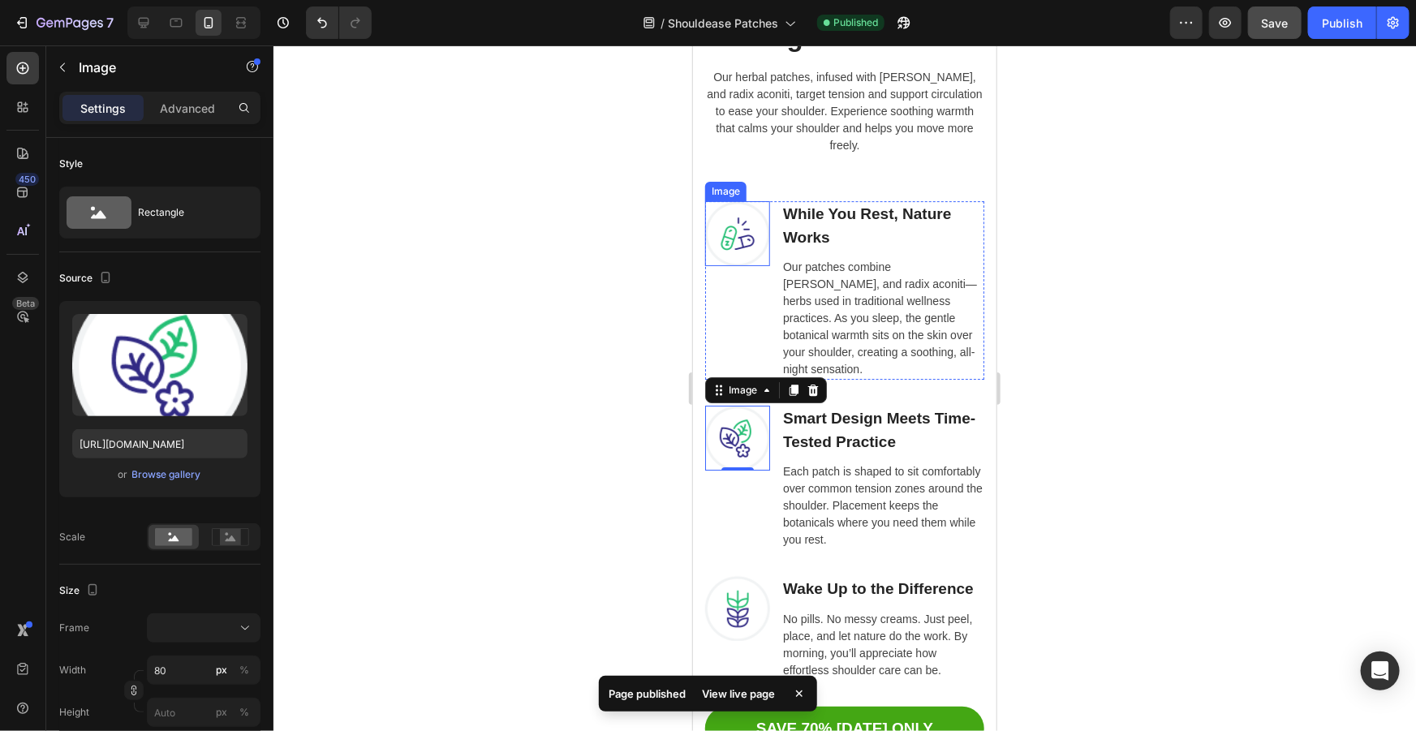
click at [744, 250] on img at bounding box center [736, 232] width 65 height 65
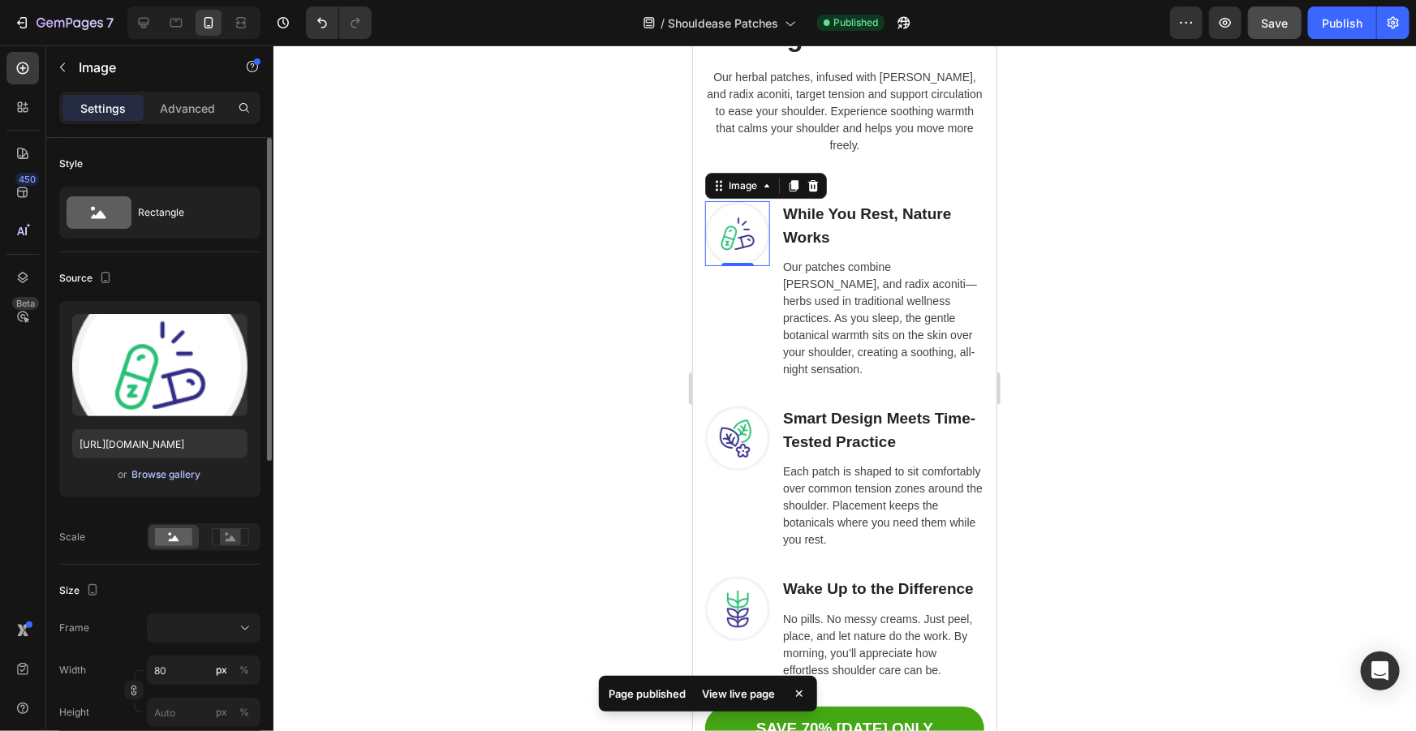
click at [175, 472] on div "Browse gallery" at bounding box center [166, 474] width 69 height 15
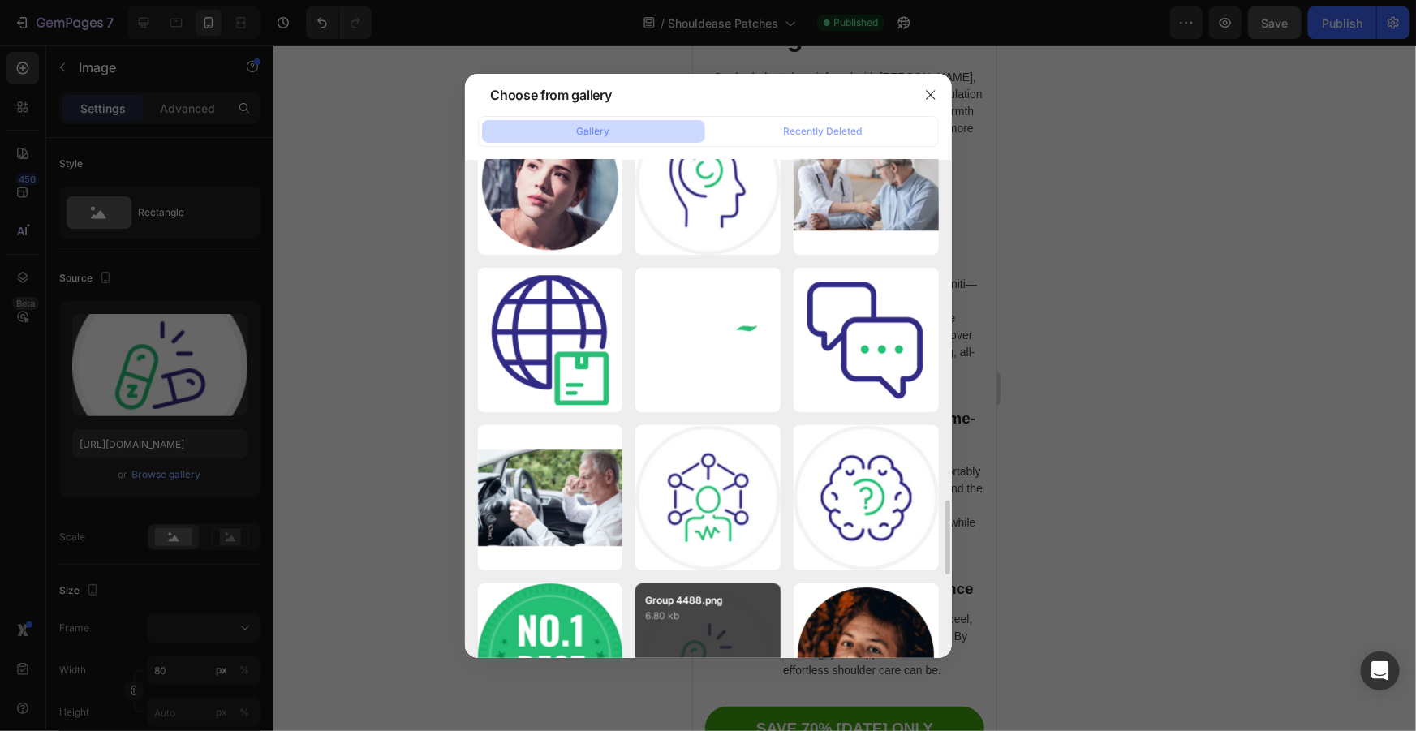
scroll to position [2496, 0]
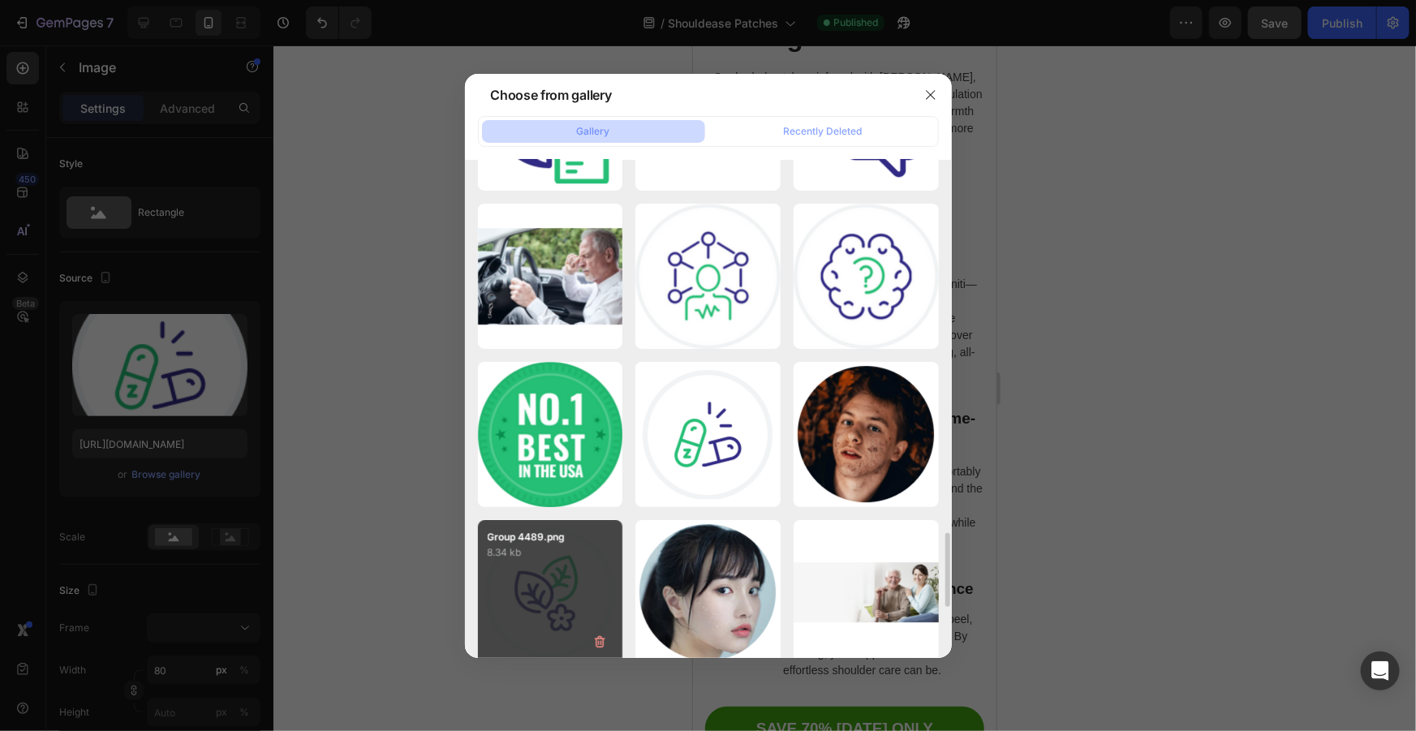
click at [531, 599] on div "Group 4489.png 8.34 kb" at bounding box center [550, 592] width 145 height 145
type input "https://cdn.shopify.com/s/files/1/0916/9784/0438/files/gempages_553566507481695…"
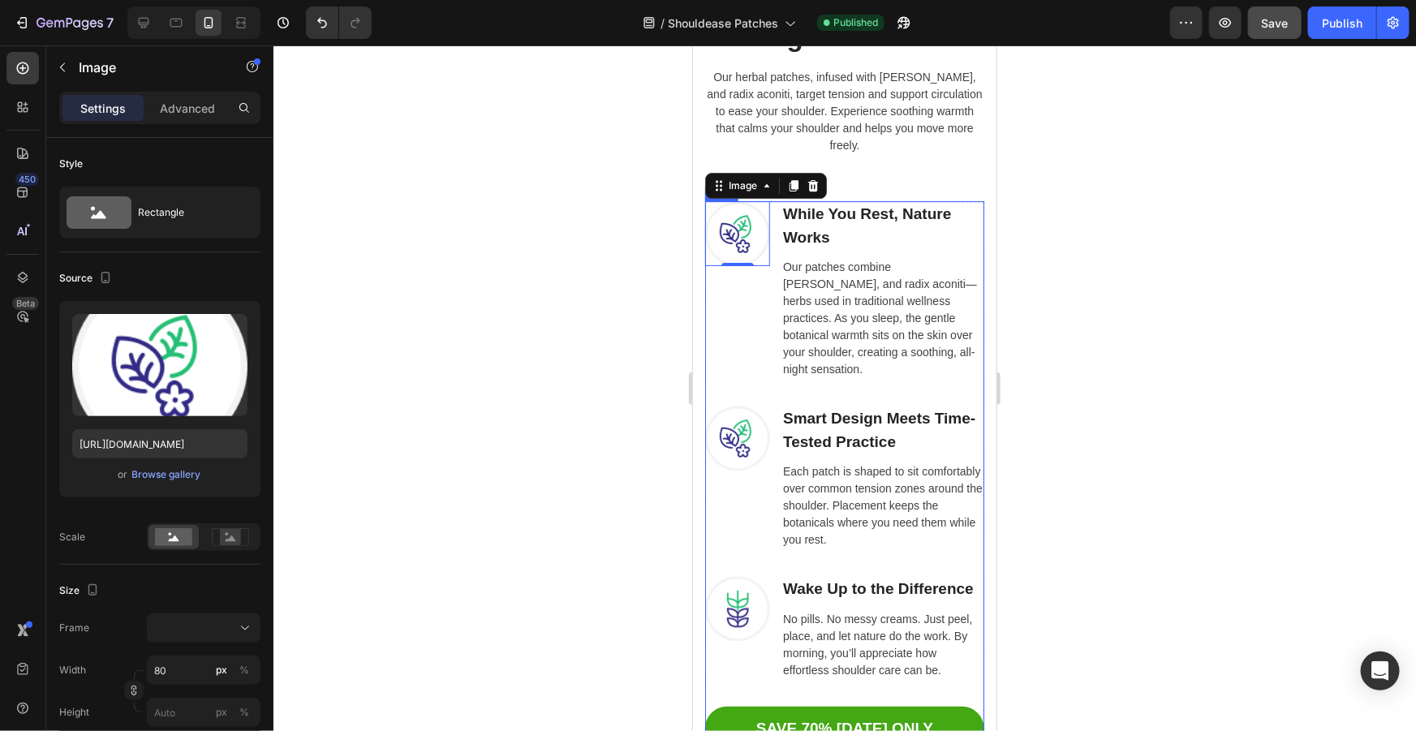
click at [737, 453] on img at bounding box center [736, 437] width 65 height 65
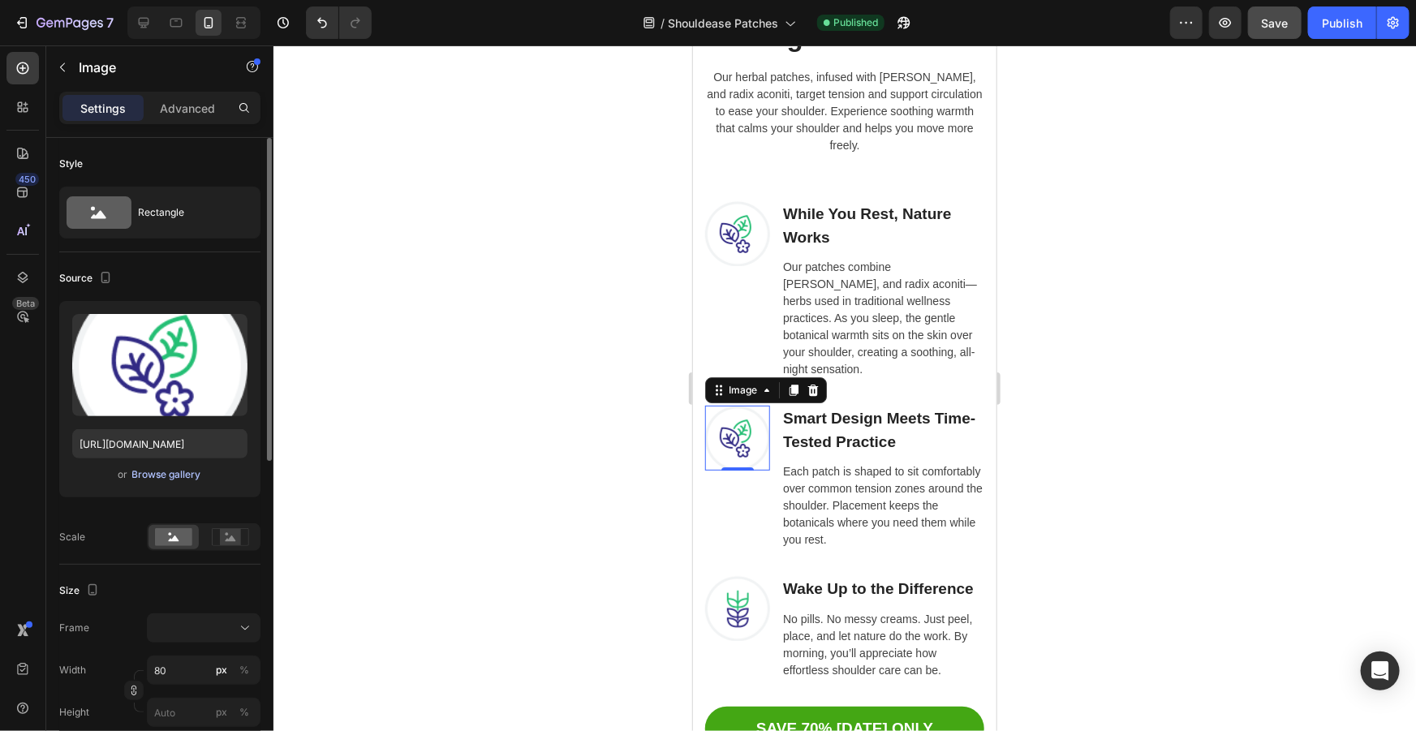
click at [161, 473] on div "Browse gallery" at bounding box center [166, 474] width 69 height 15
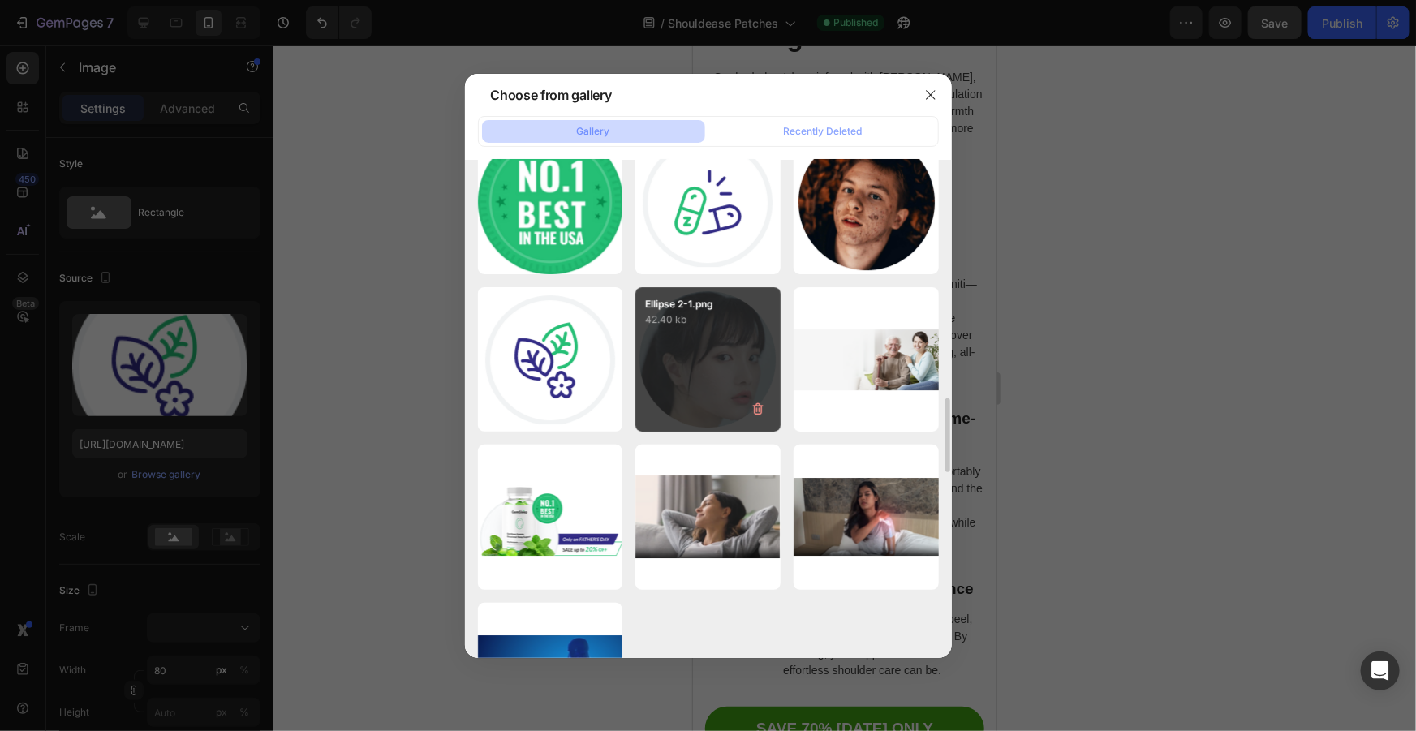
scroll to position [2581, 0]
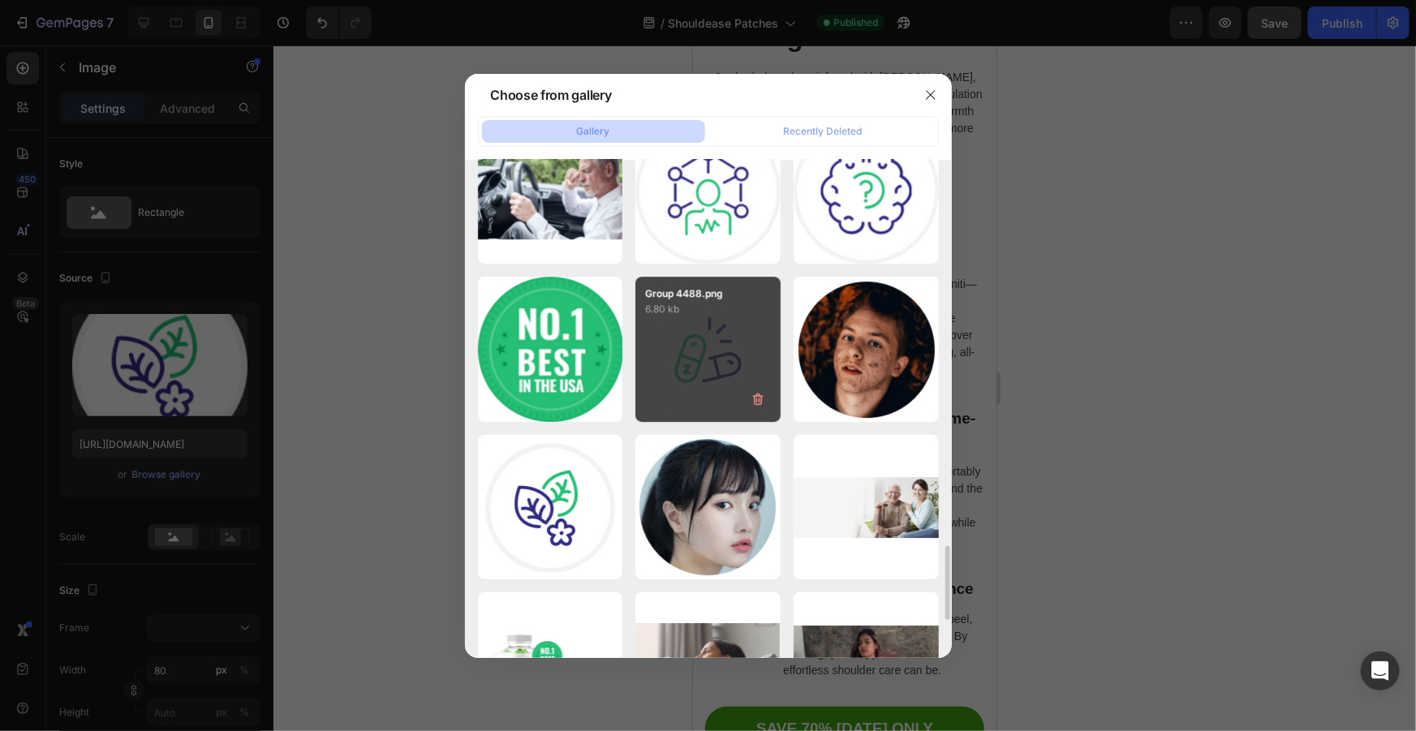
click at [703, 366] on div "Group 4488.png 6.80 kb" at bounding box center [707, 349] width 145 height 145
type input "https://cdn.shopify.com/s/files/1/0916/9784/0438/files/gempages_553566507481695…"
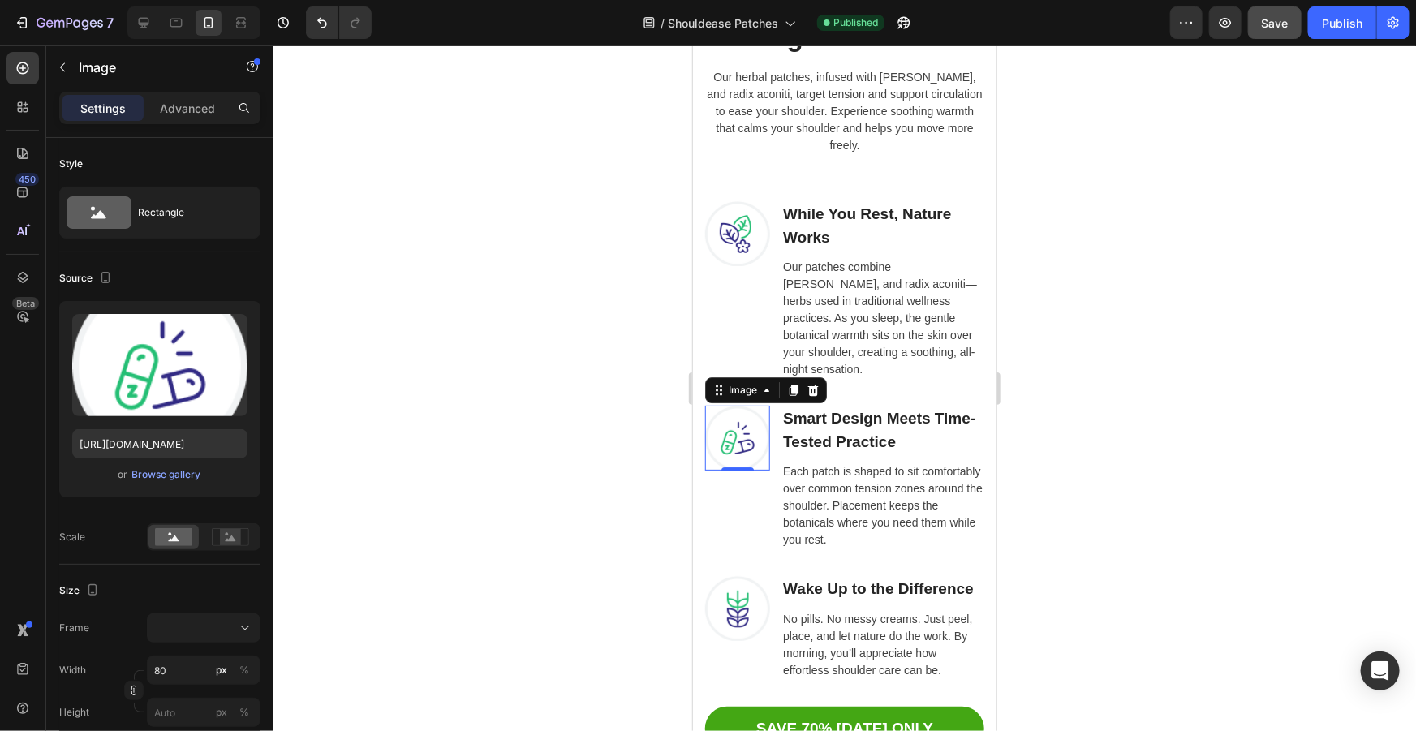
click at [1187, 416] on div at bounding box center [844, 388] width 1142 height 686
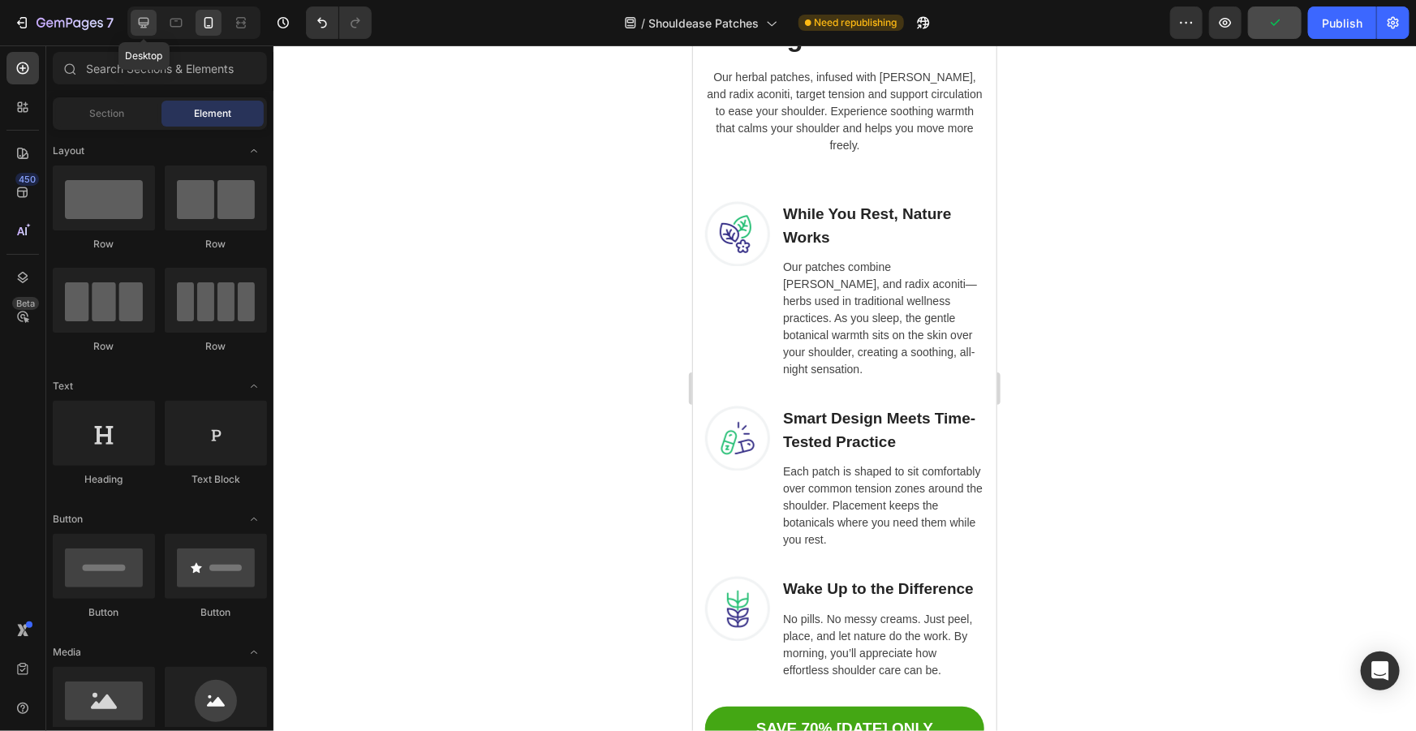
click at [143, 22] on icon at bounding box center [144, 23] width 16 height 16
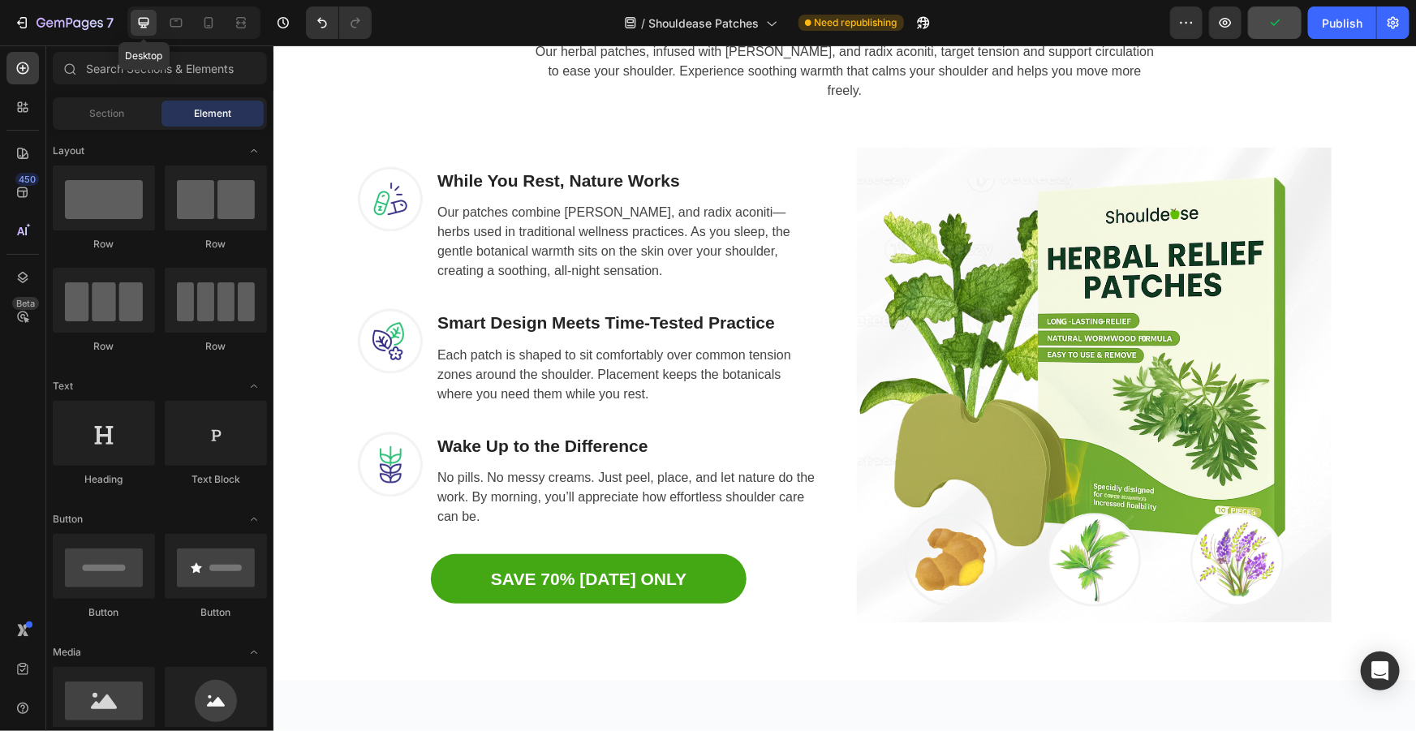
click at [435, 170] on h3 "While You Rest, Nature Works" at bounding box center [627, 180] width 384 height 29
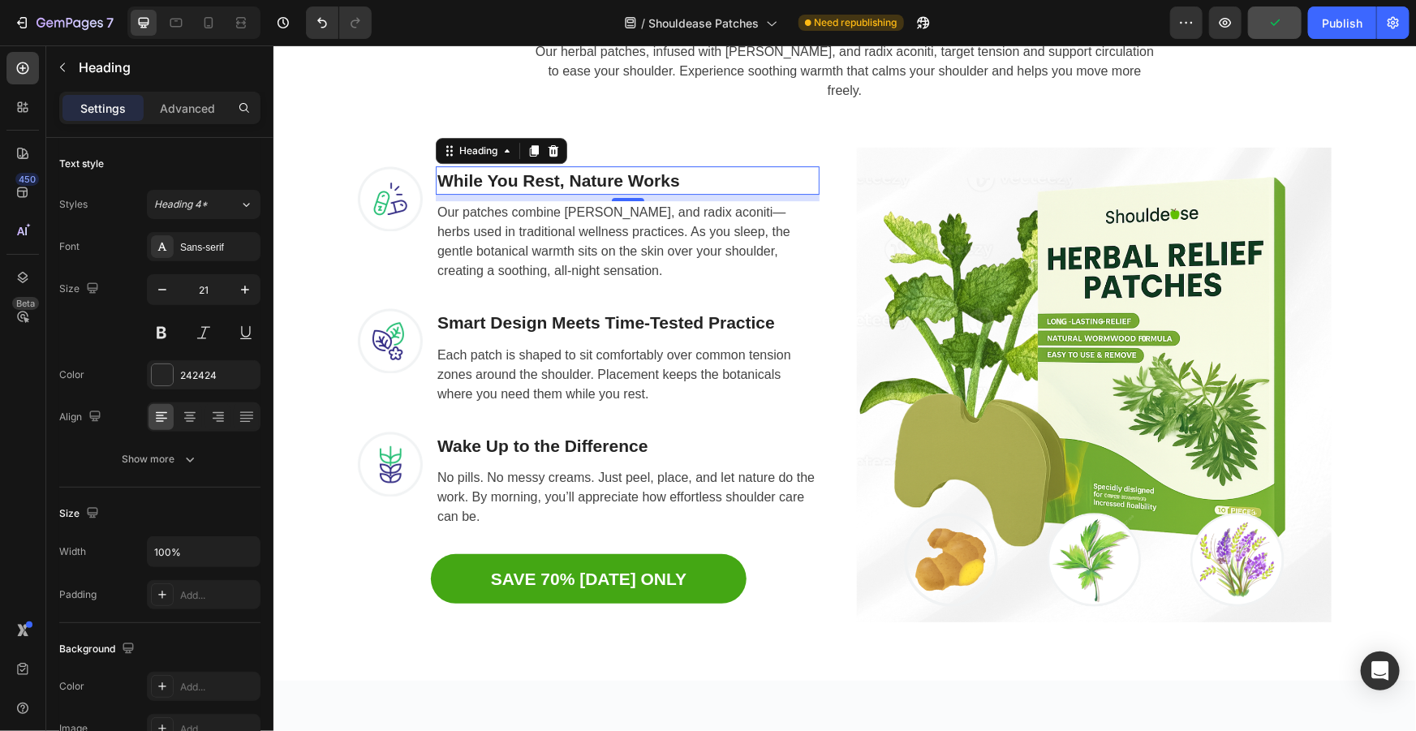
scroll to position [2694, 0]
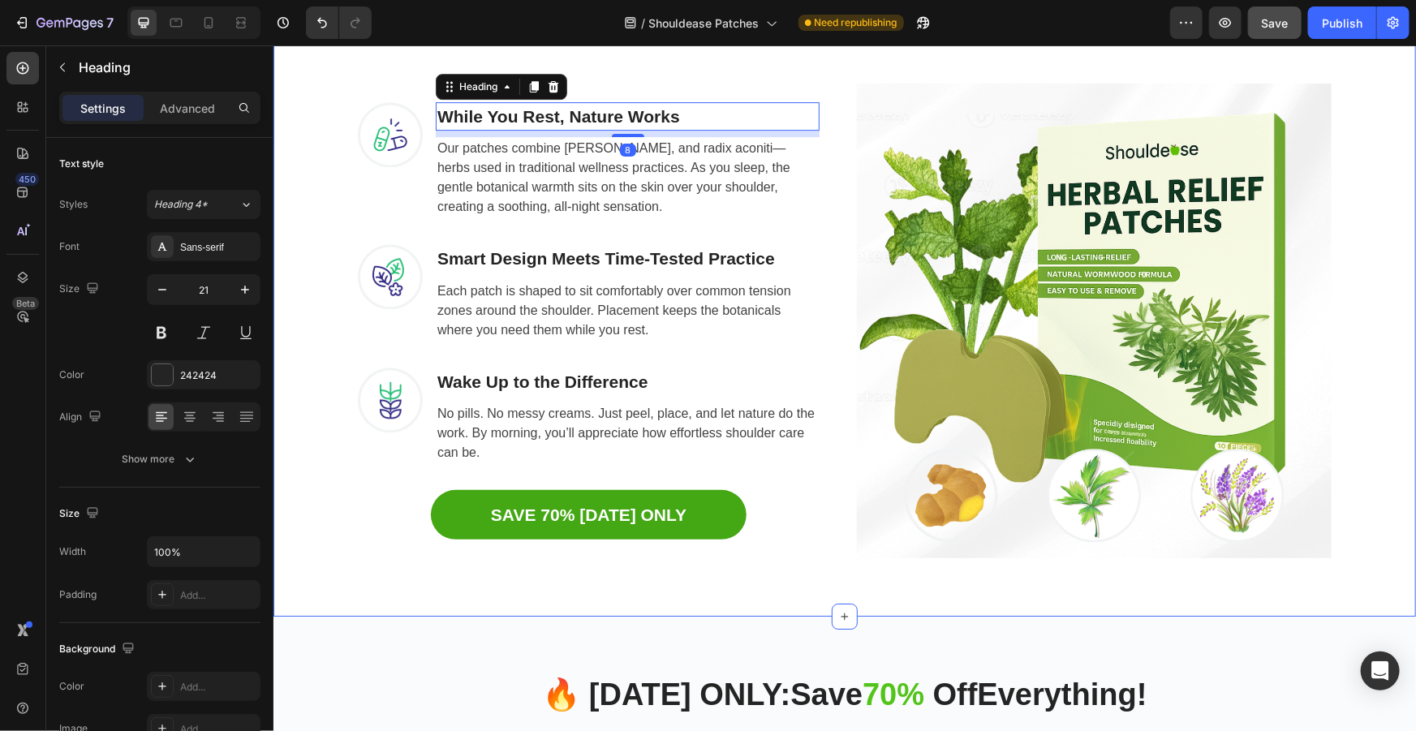
click at [313, 205] on div "Why Thousands Are Using Shouldease Heading Our herbal patches, infused with wor…" at bounding box center [844, 240] width 1118 height 674
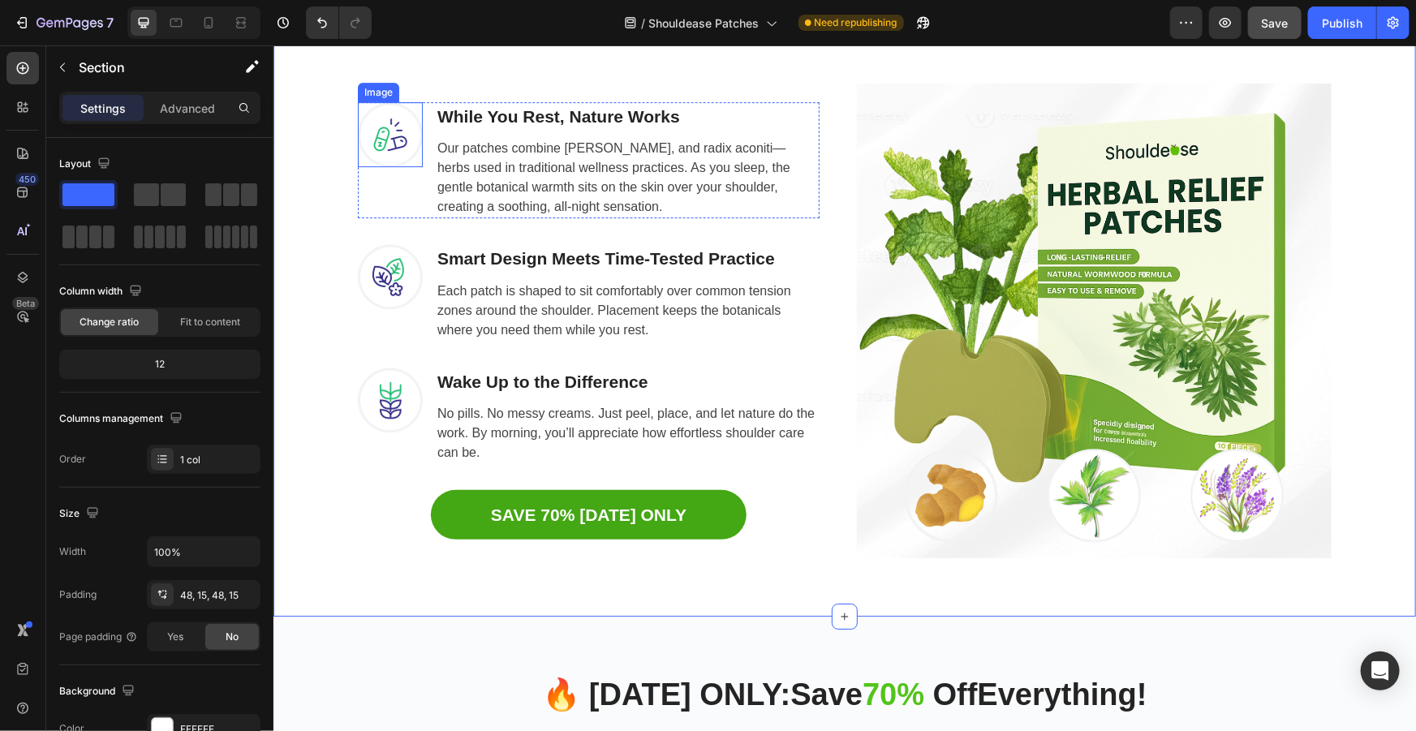
click at [373, 138] on img at bounding box center [389, 133] width 65 height 65
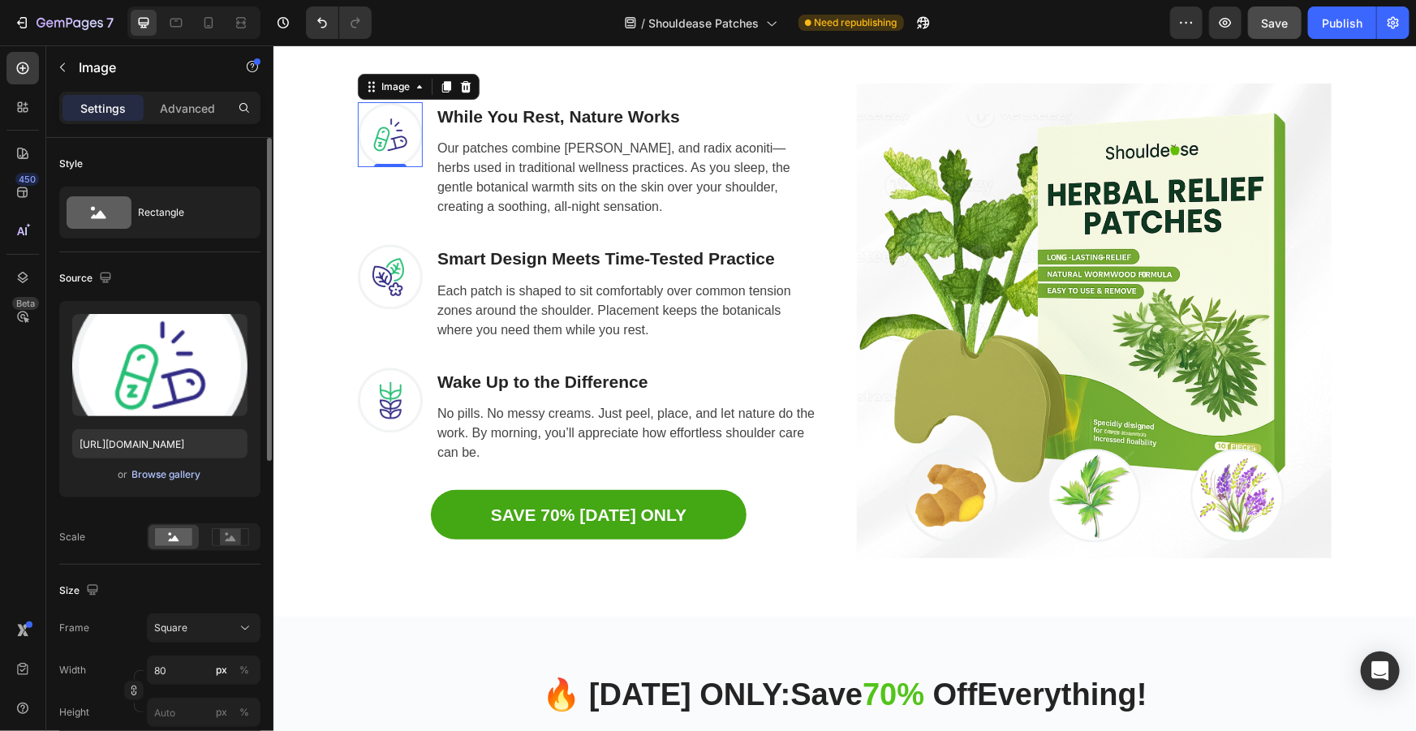
click at [162, 469] on div "Browse gallery" at bounding box center [166, 474] width 69 height 15
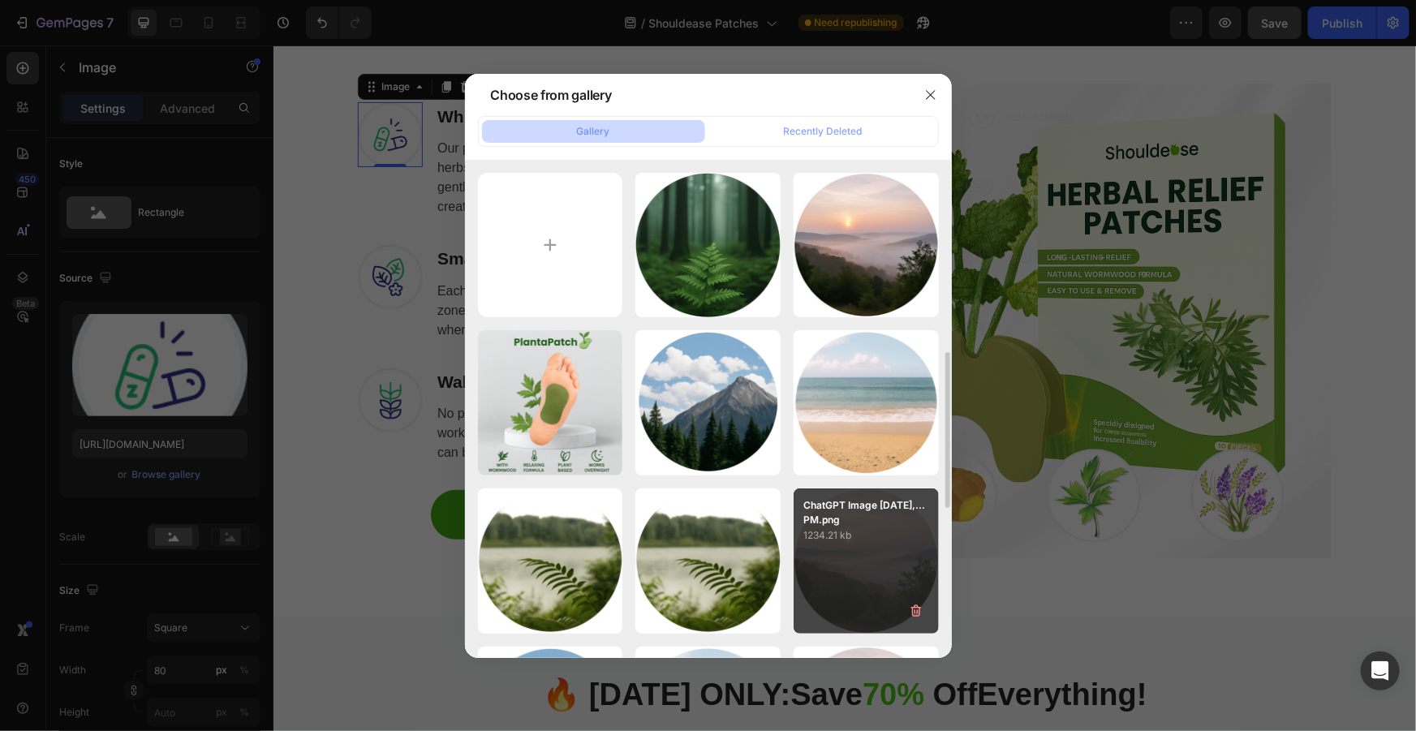
scroll to position [221, 0]
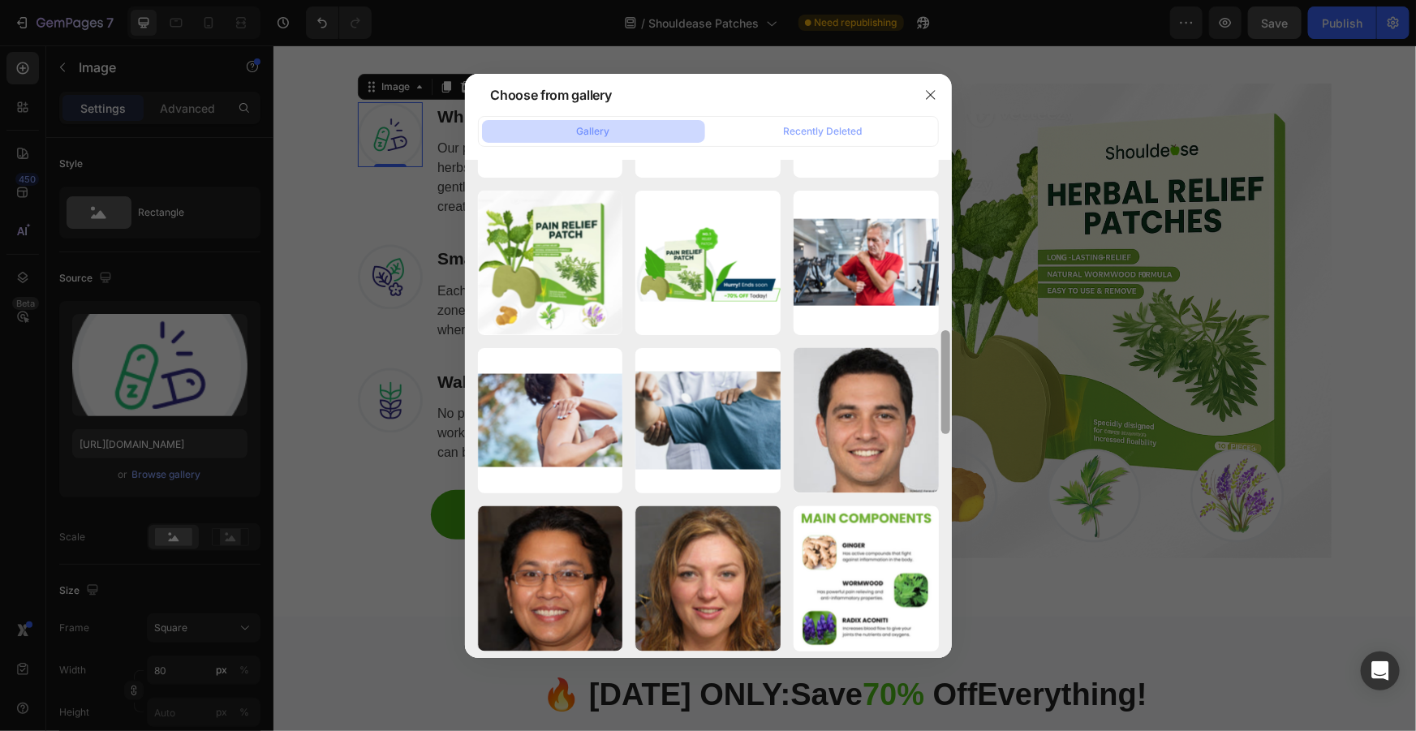
drag, startPoint x: 944, startPoint y: 282, endPoint x: 901, endPoint y: 660, distance: 380.5
click at [902, 662] on div "Choose from gallery Gallery Recently Deleted Serene Forest with Fe...nd.png 164…" at bounding box center [708, 365] width 1416 height 731
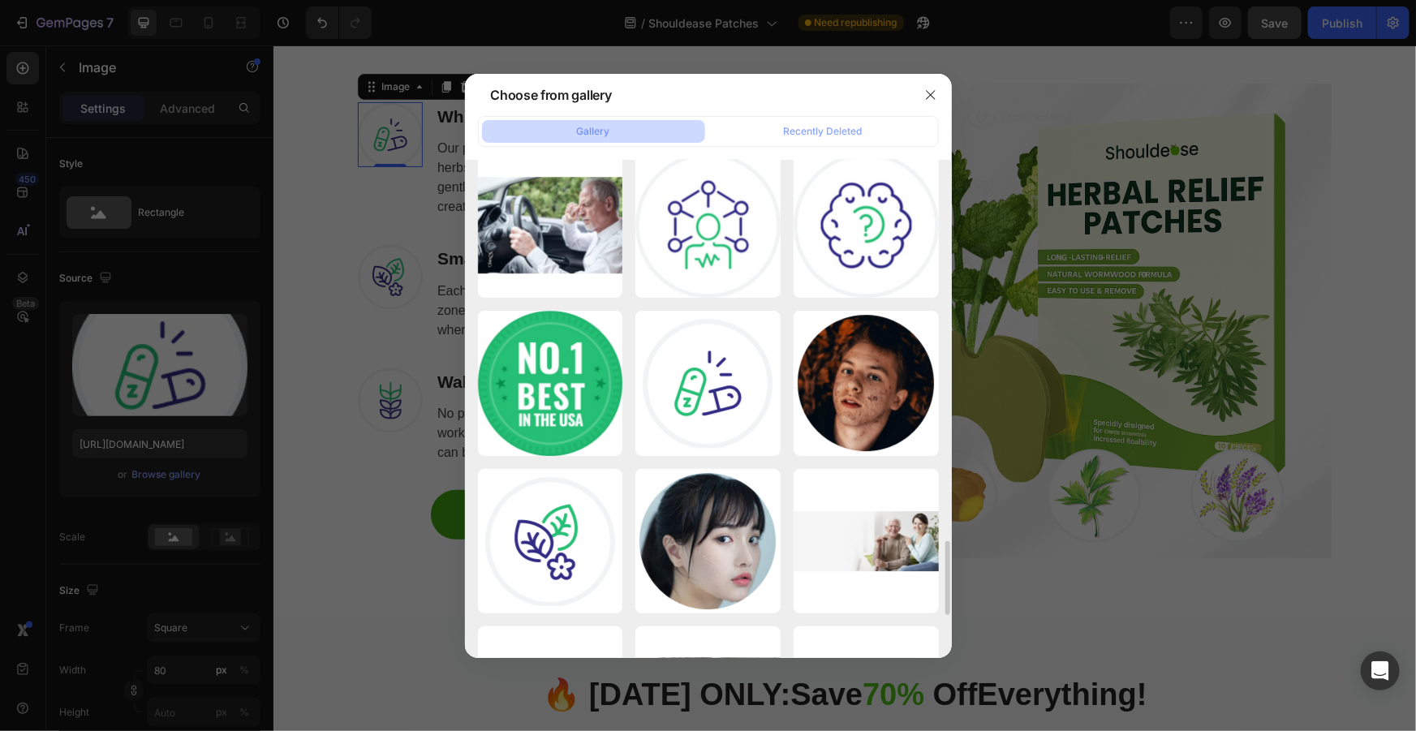
scroll to position [2832, 0]
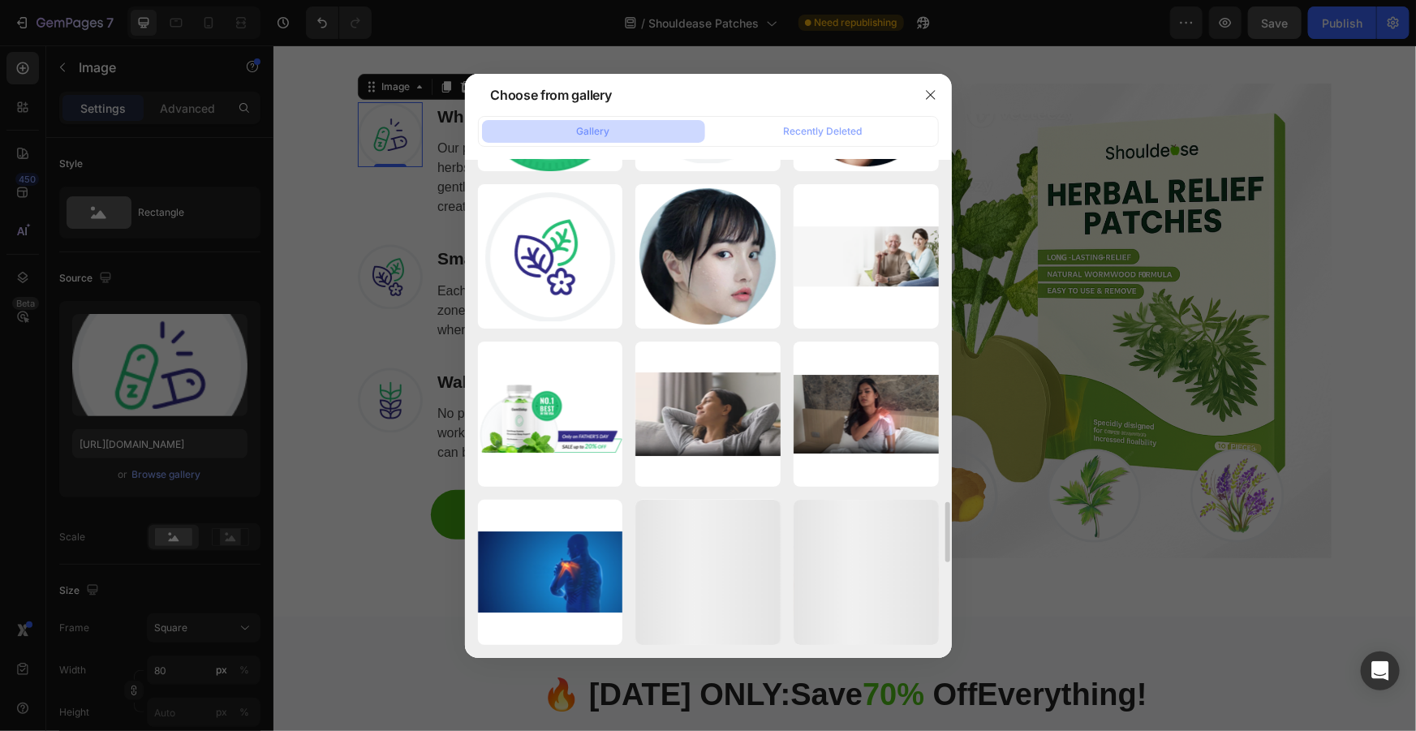
click at [0, 0] on div "Group 4489.png 8.34 kb" at bounding box center [0, 0] width 0 height 0
type input "https://cdn.shopify.com/s/files/1/0916/9784/0438/files/gempages_553566507481695…"
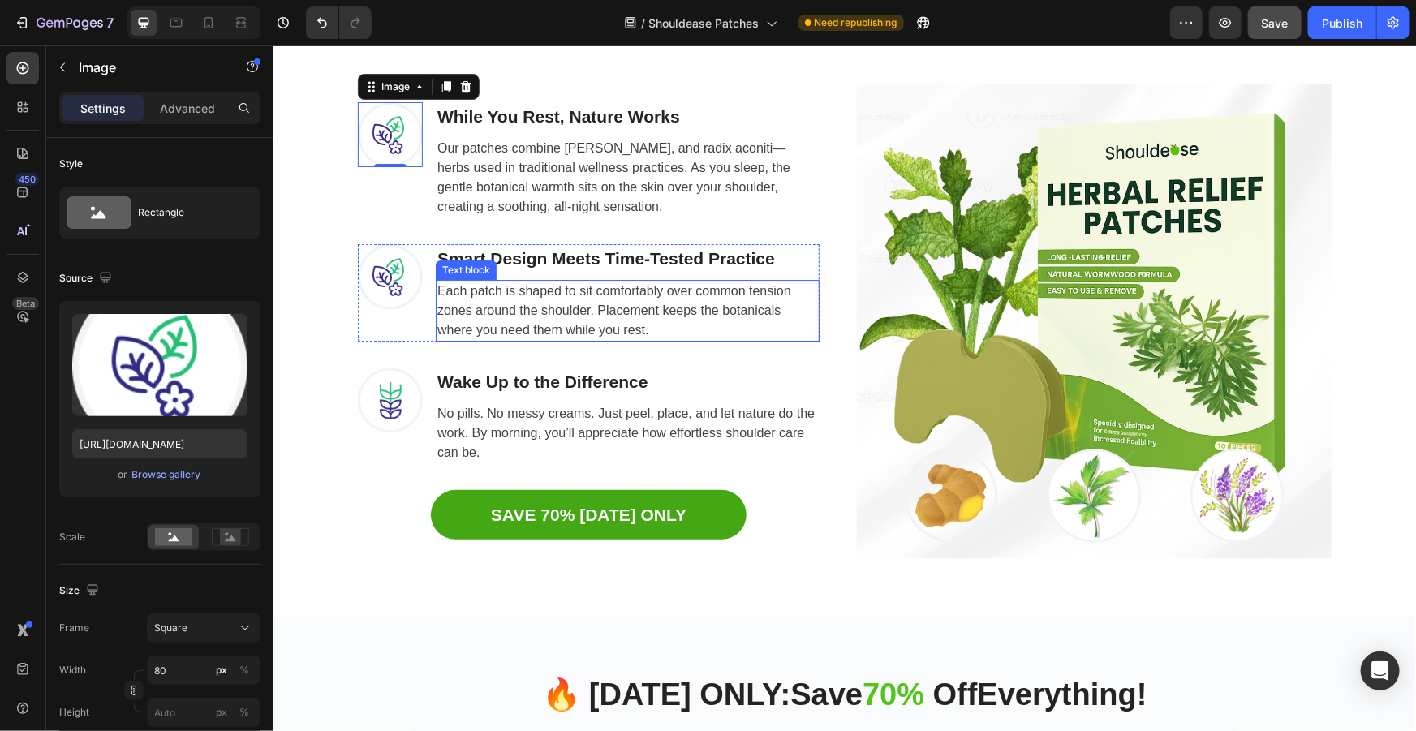
click at [377, 279] on img at bounding box center [389, 275] width 65 height 65
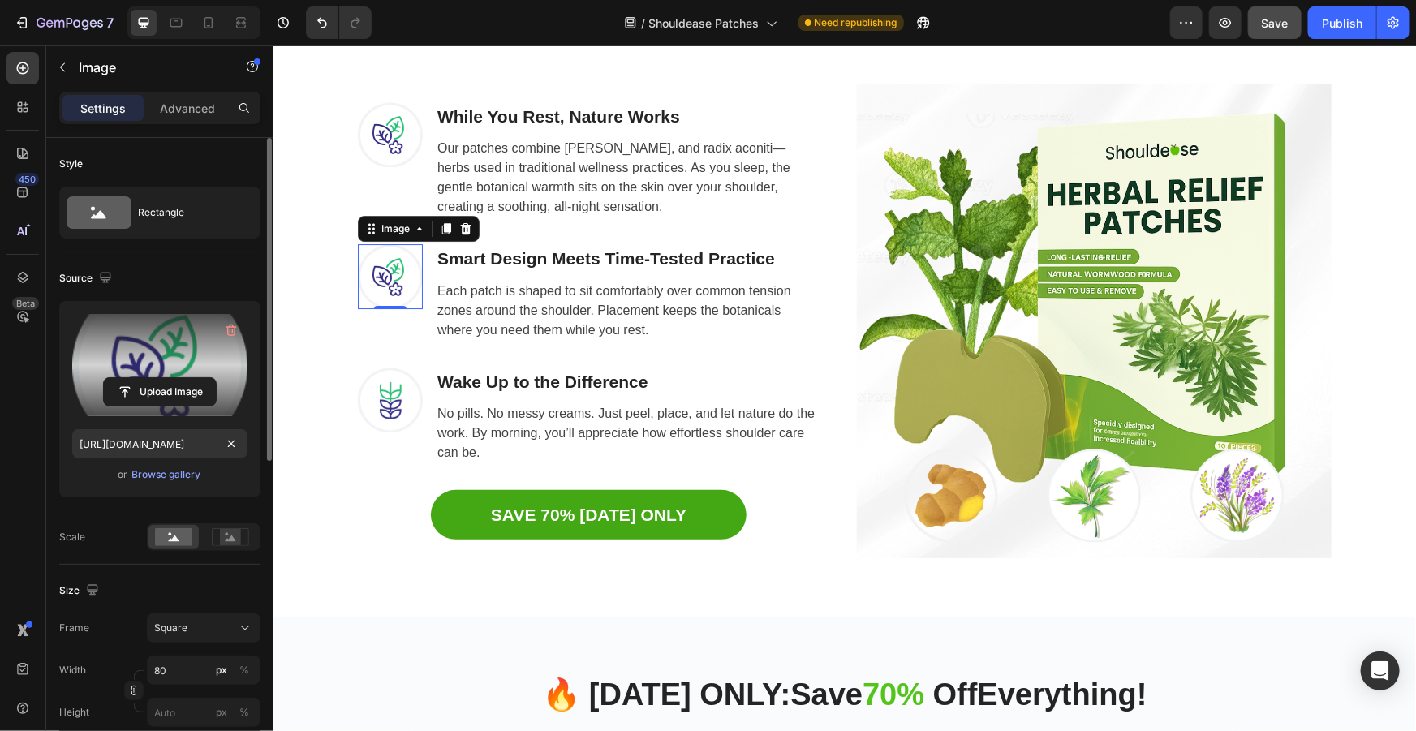
click at [148, 372] on label at bounding box center [159, 365] width 175 height 102
click at [148, 378] on input "file" at bounding box center [160, 392] width 112 height 28
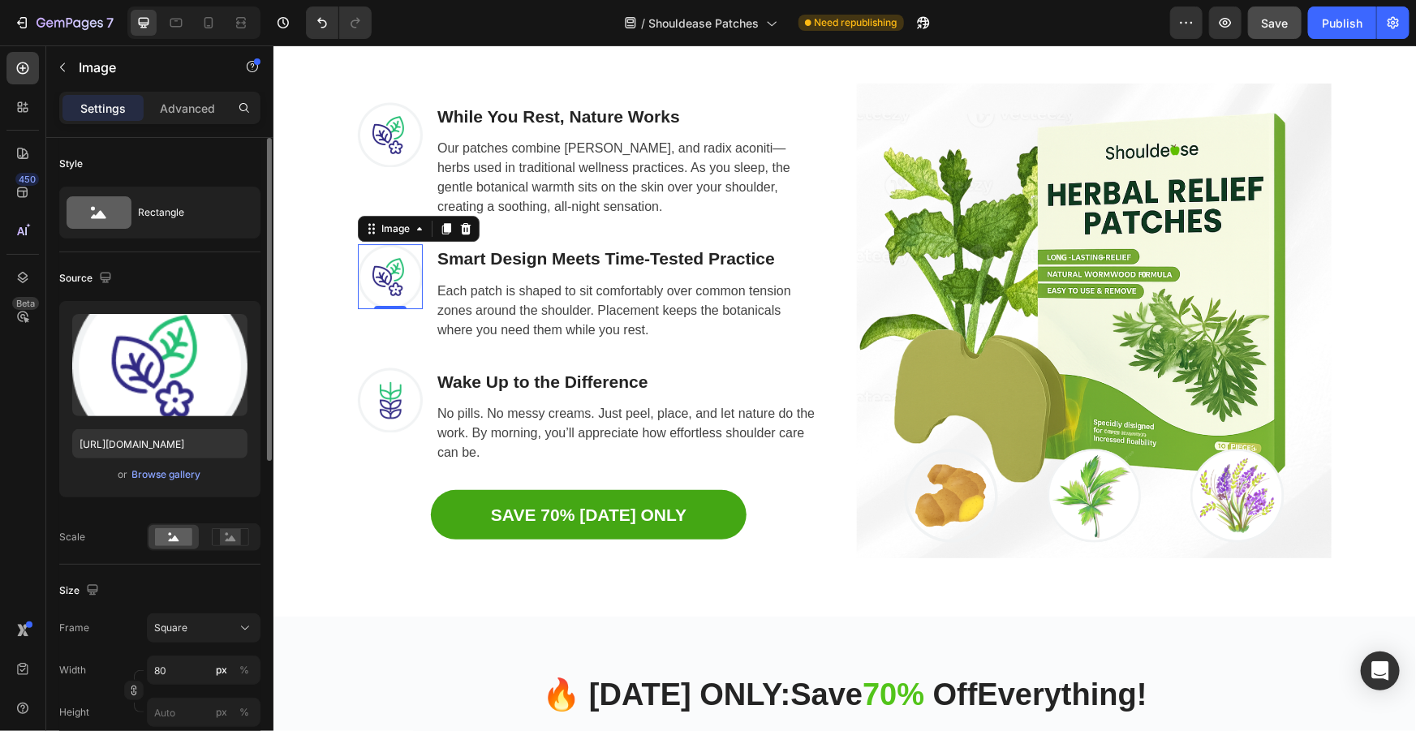
click at [174, 483] on div "or Browse gallery" at bounding box center [159, 474] width 175 height 19
click at [176, 476] on div "Browse gallery" at bounding box center [166, 474] width 69 height 15
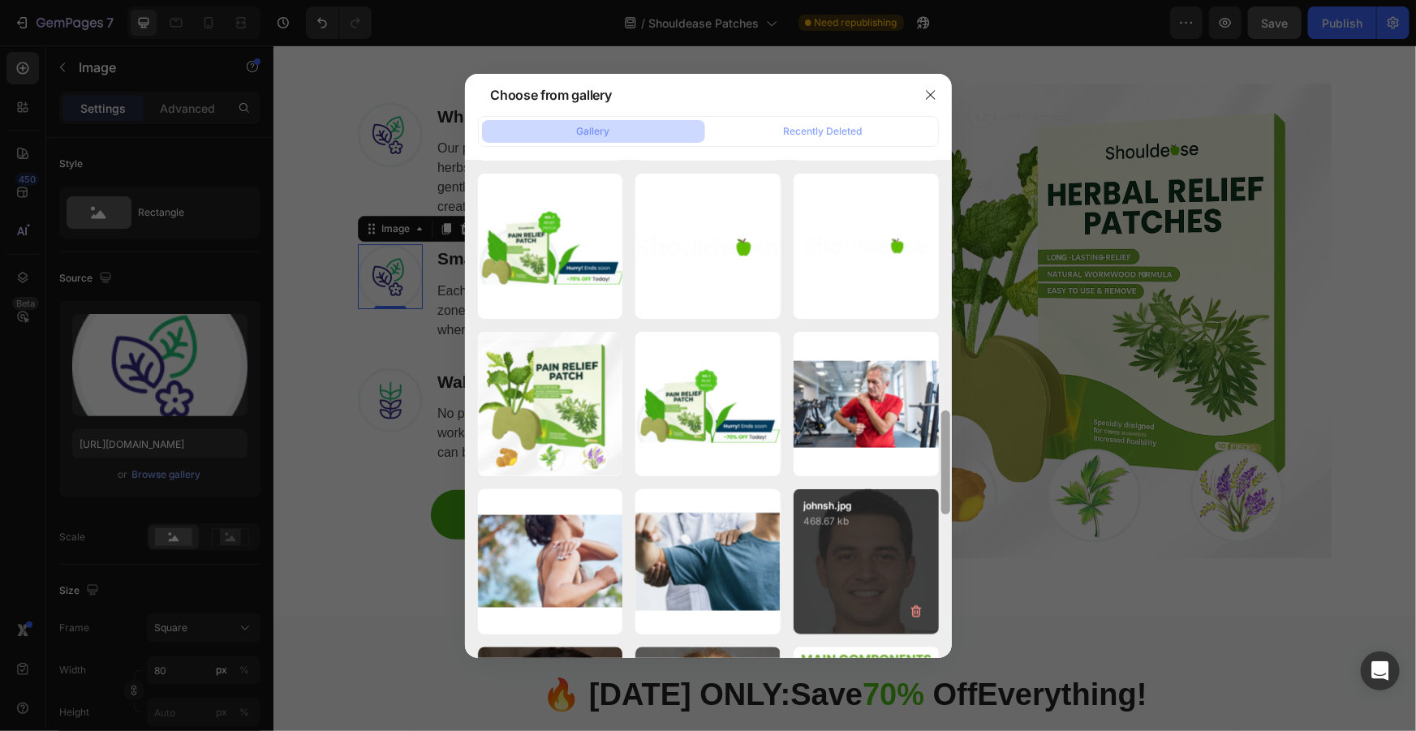
drag, startPoint x: 945, startPoint y: 197, endPoint x: 925, endPoint y: 589, distance: 392.4
click at [931, 593] on div "Serene Forest with Fe...nd.png 1648.21 kb ChatGPT Image Jun 25,...PM.png 1234.2…" at bounding box center [708, 409] width 487 height 498
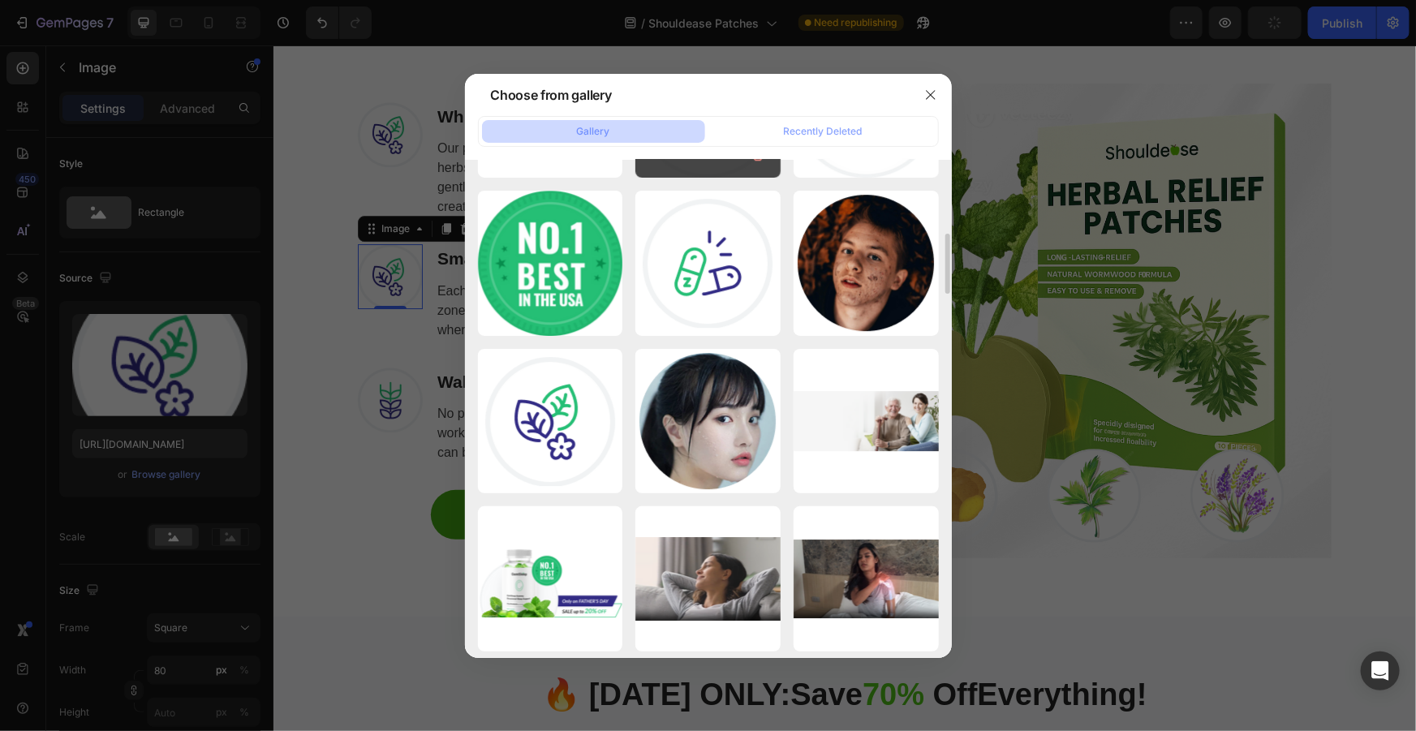
scroll to position [2446, 0]
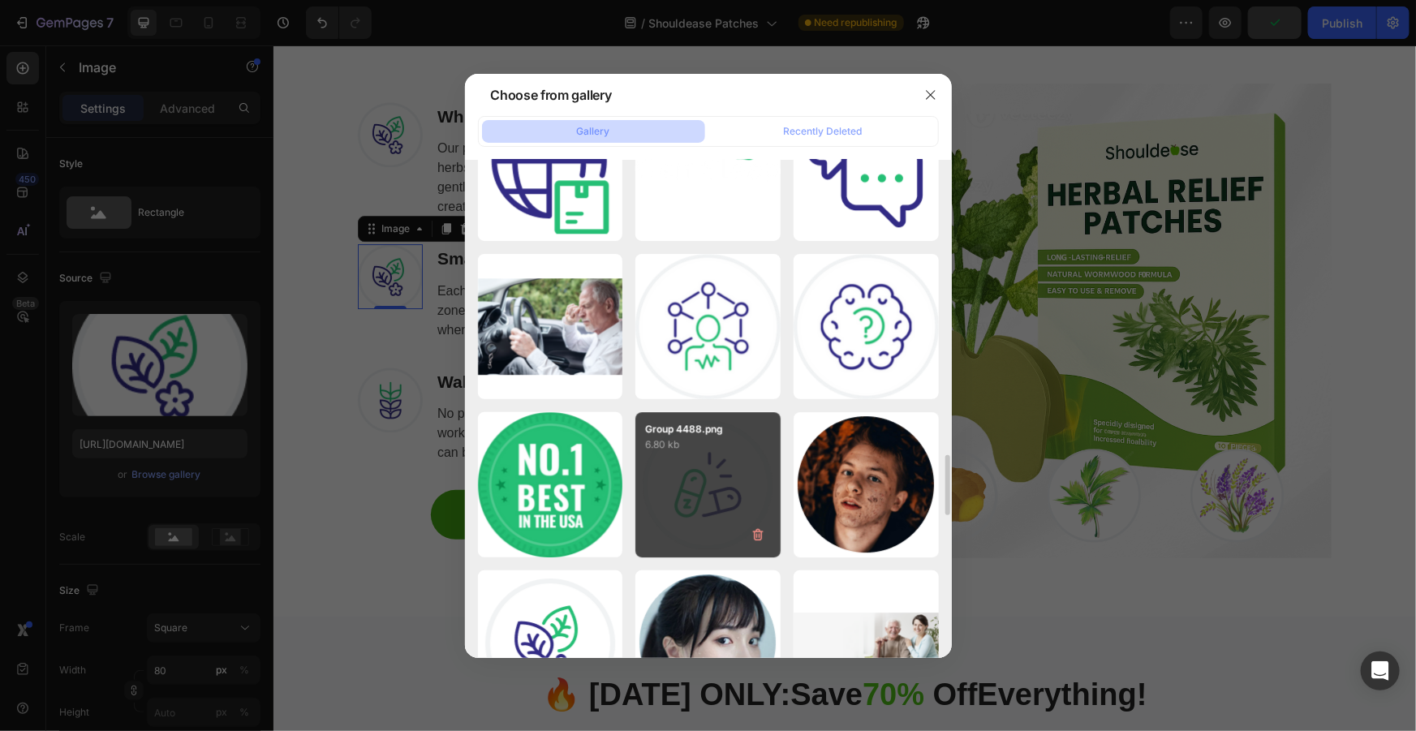
click at [679, 496] on div "Group 4488.png 6.80 kb" at bounding box center [707, 484] width 145 height 145
type input "https://cdn.shopify.com/s/files/1/0916/9784/0438/files/gempages_553566507481695…"
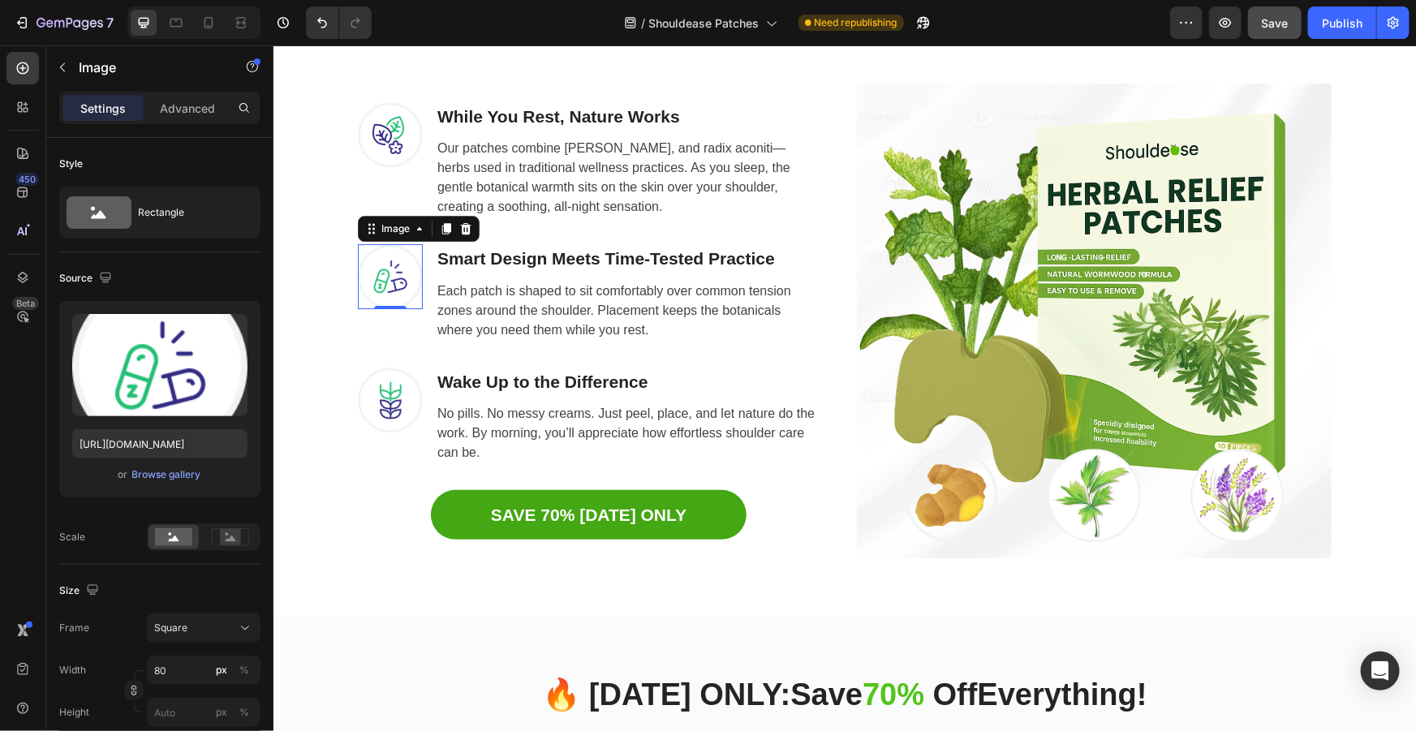
click at [1391, 259] on div "Why Thousands Are Using Shouldease Heading Our herbal patches, infused with wor…" at bounding box center [844, 240] width 1118 height 674
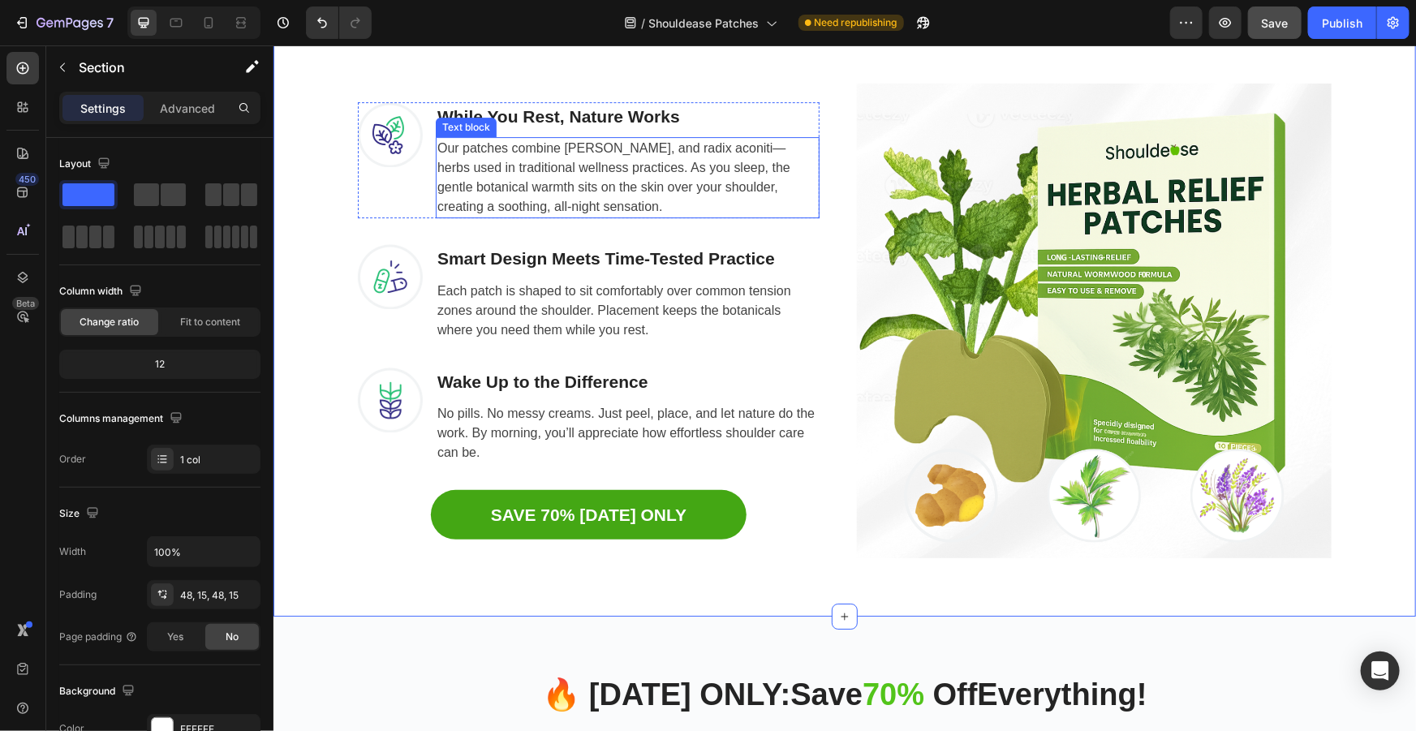
click at [721, 166] on p "Our patches combine [PERSON_NAME], and radix aconiti—herbs used in traditional …" at bounding box center [627, 177] width 381 height 78
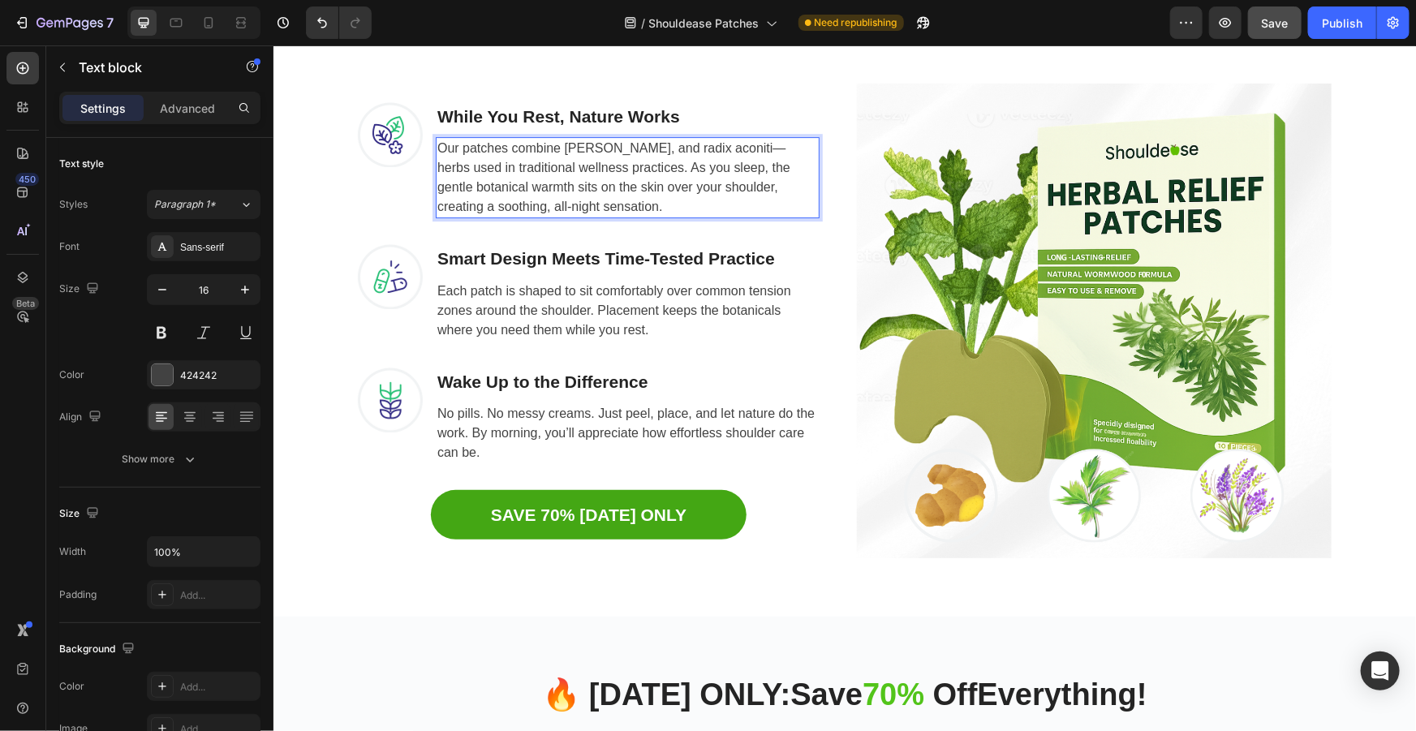
click at [719, 166] on p "Our patches combine [PERSON_NAME], and radix aconiti—herbs used in traditional …" at bounding box center [627, 177] width 381 height 78
click at [721, 170] on p "Our patches combine [PERSON_NAME], and radix aconiti—herbs used in traditional …" at bounding box center [627, 177] width 381 height 78
click at [1270, 29] on div "Save" at bounding box center [1275, 23] width 27 height 17
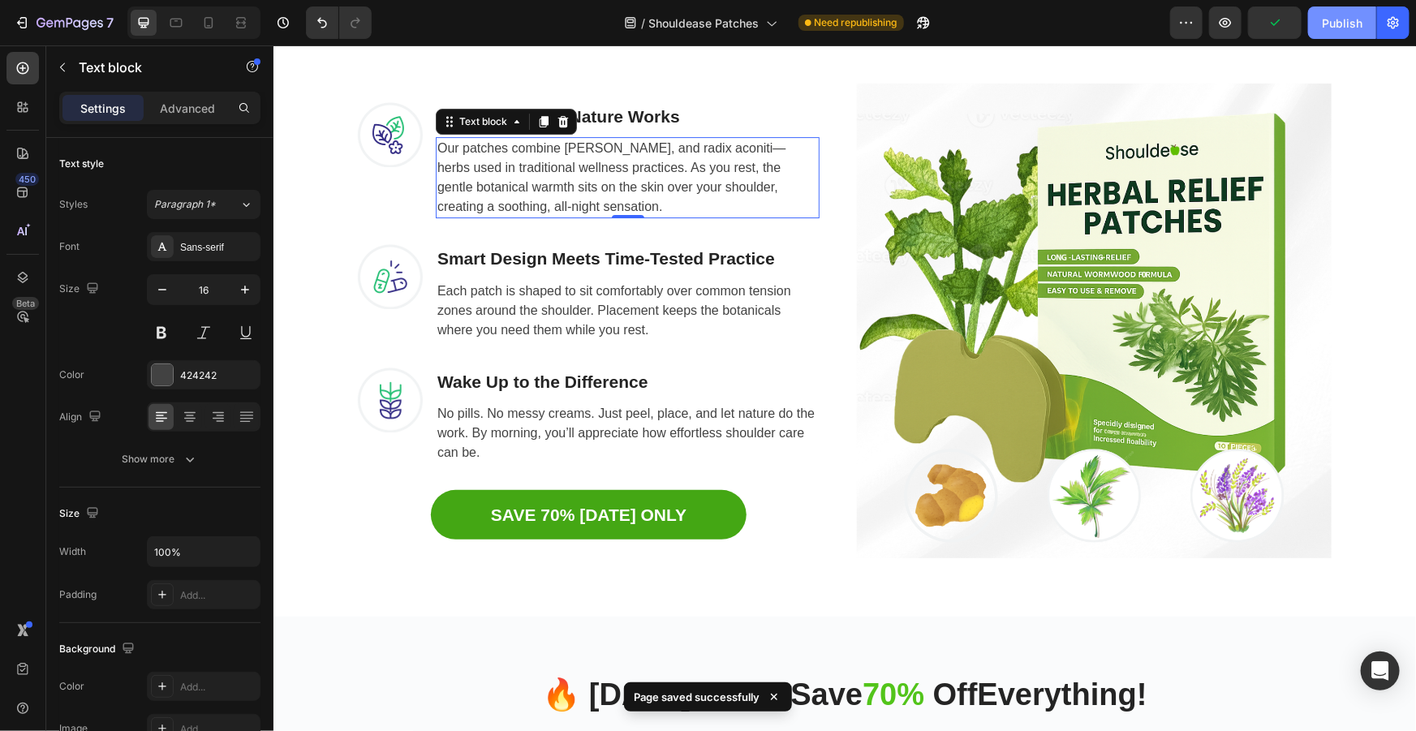
click at [1338, 28] on div "Publish" at bounding box center [1342, 23] width 41 height 17
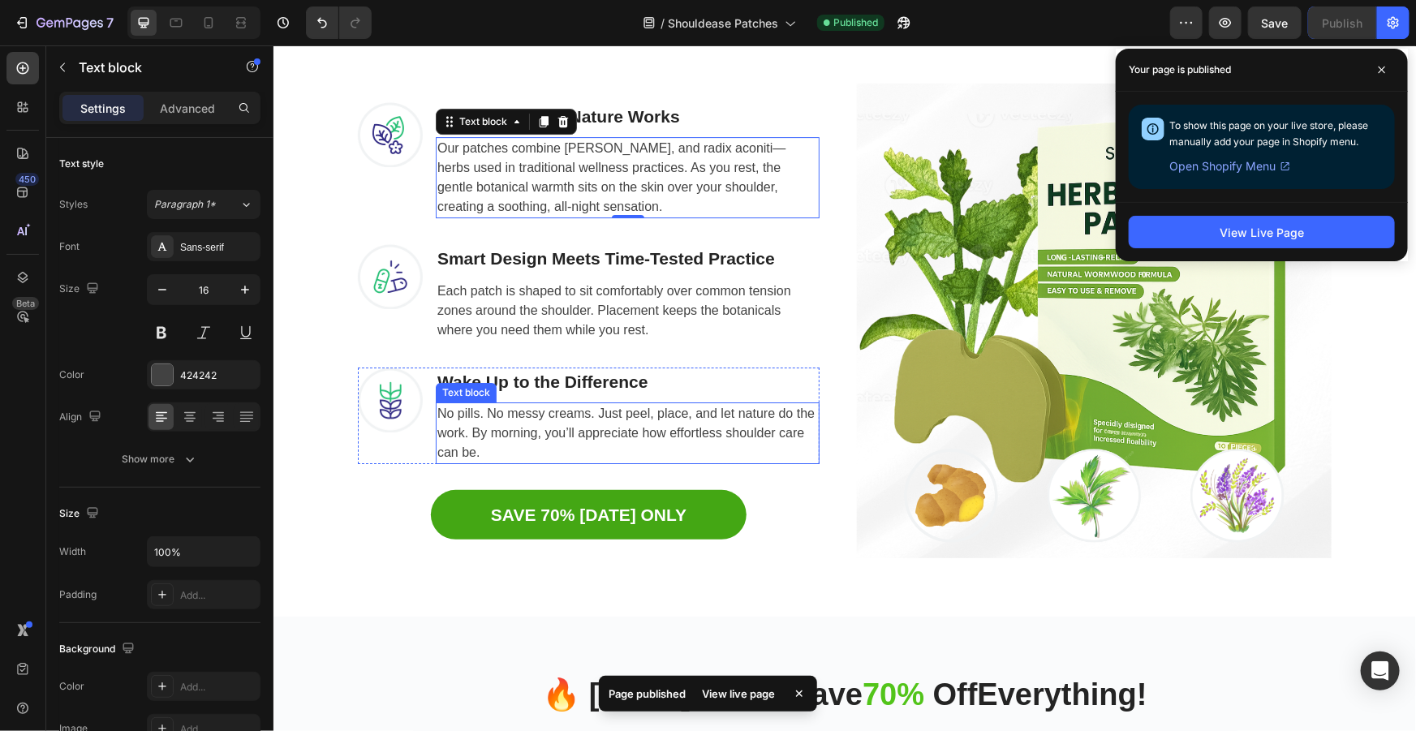
click at [457, 429] on p "No pills. No messy creams. Just peel, place, and let nature do the work. By mor…" at bounding box center [627, 432] width 381 height 58
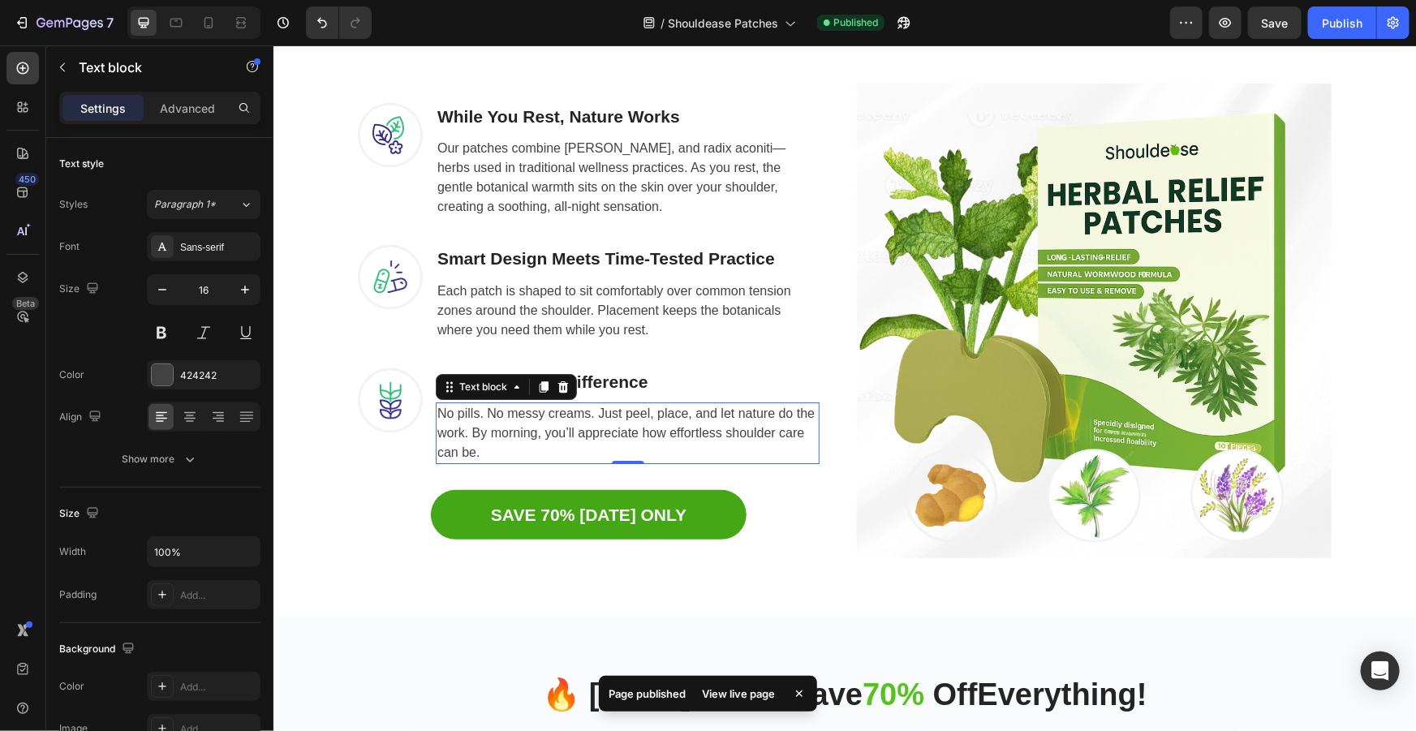
click at [458, 435] on p "No pills. No messy creams. Just peel, place, and let nature do the work. By mor…" at bounding box center [627, 432] width 381 height 58
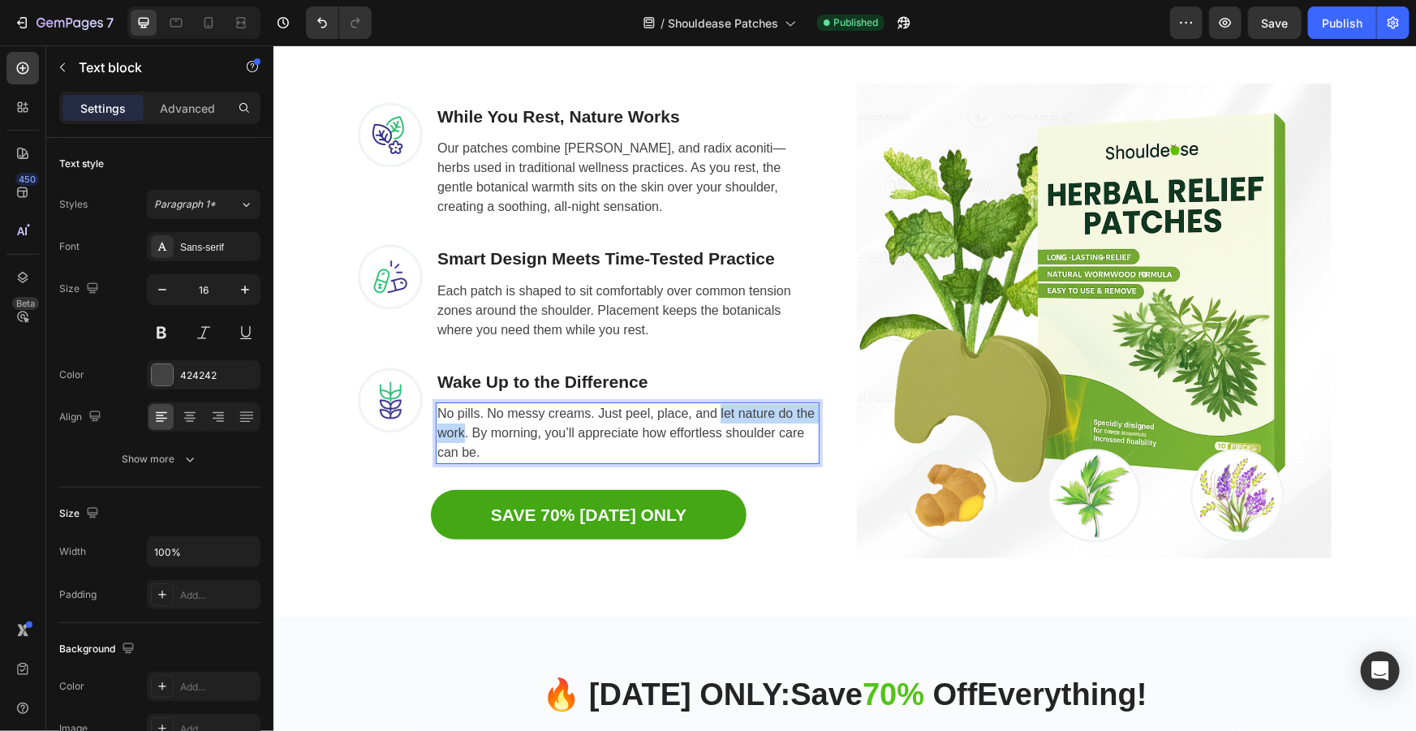
drag, startPoint x: 458, startPoint y: 434, endPoint x: 715, endPoint y: 416, distance: 257.8
click at [715, 416] on p "No pills. No messy creams. Just peel, place, and let nature do the work. By mor…" at bounding box center [627, 432] width 381 height 58
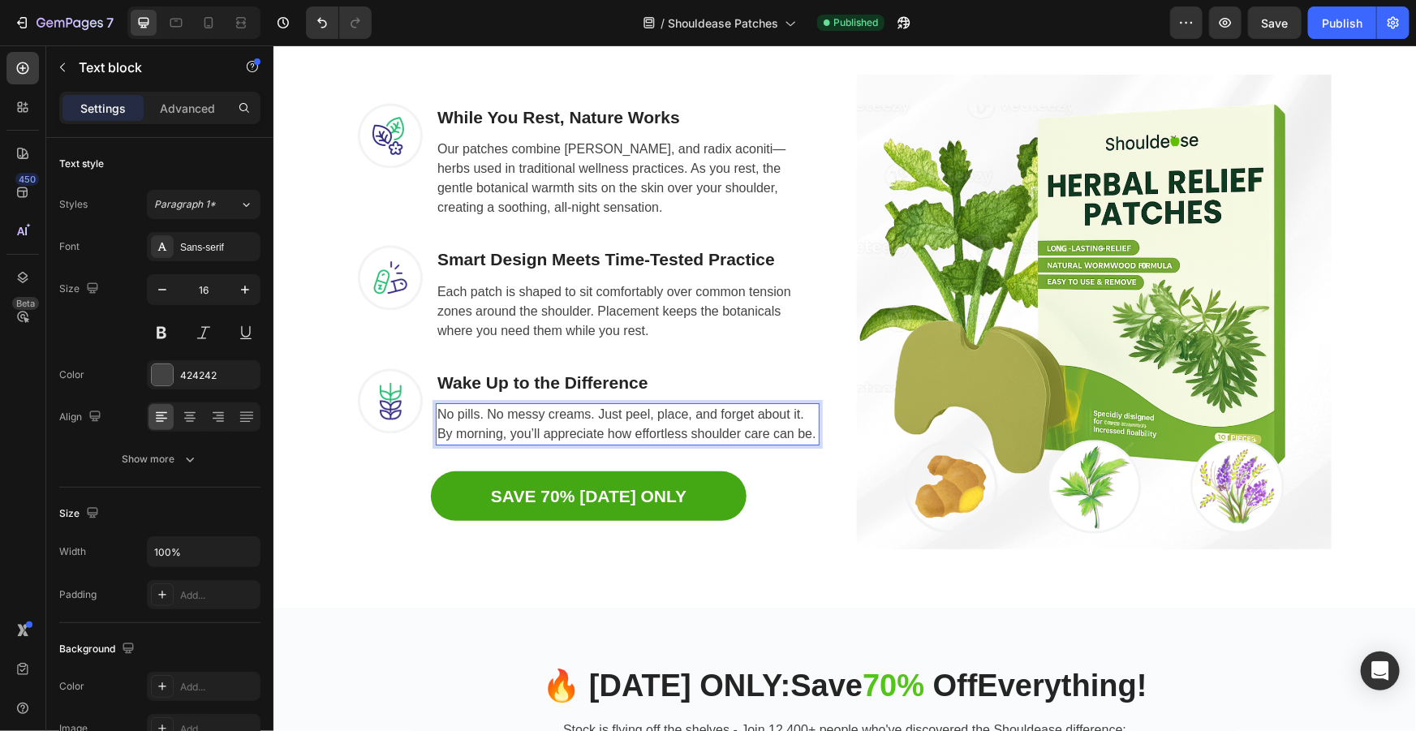
click at [495, 436] on p "No pills. No messy creams. Just peel, place, and forget about it. By morning, y…" at bounding box center [627, 423] width 381 height 39
drag, startPoint x: 496, startPoint y: 431, endPoint x: 460, endPoint y: 432, distance: 35.7
click at [460, 432] on p "No pills. No messy creams. Just peel, place, and forget about it. By morning, y…" at bounding box center [627, 423] width 381 height 39
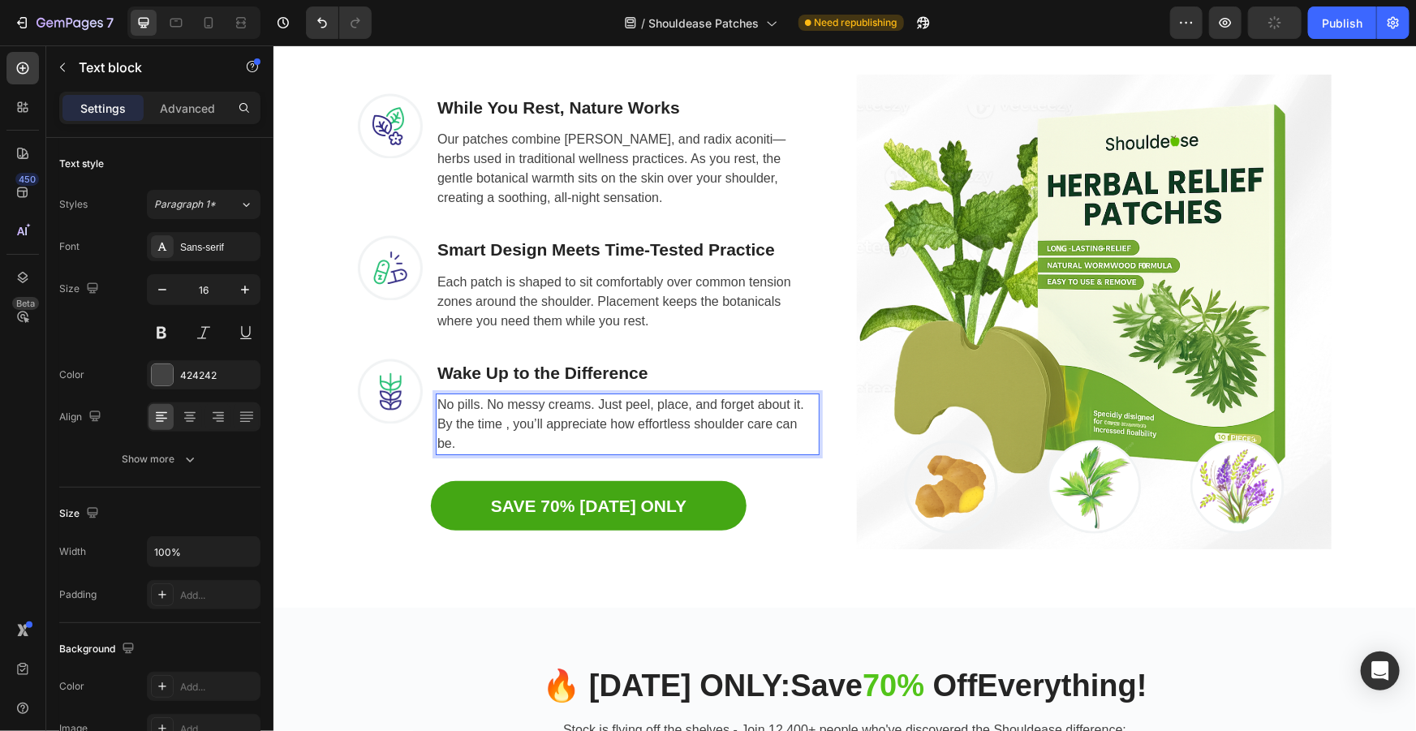
scroll to position [2694, 0]
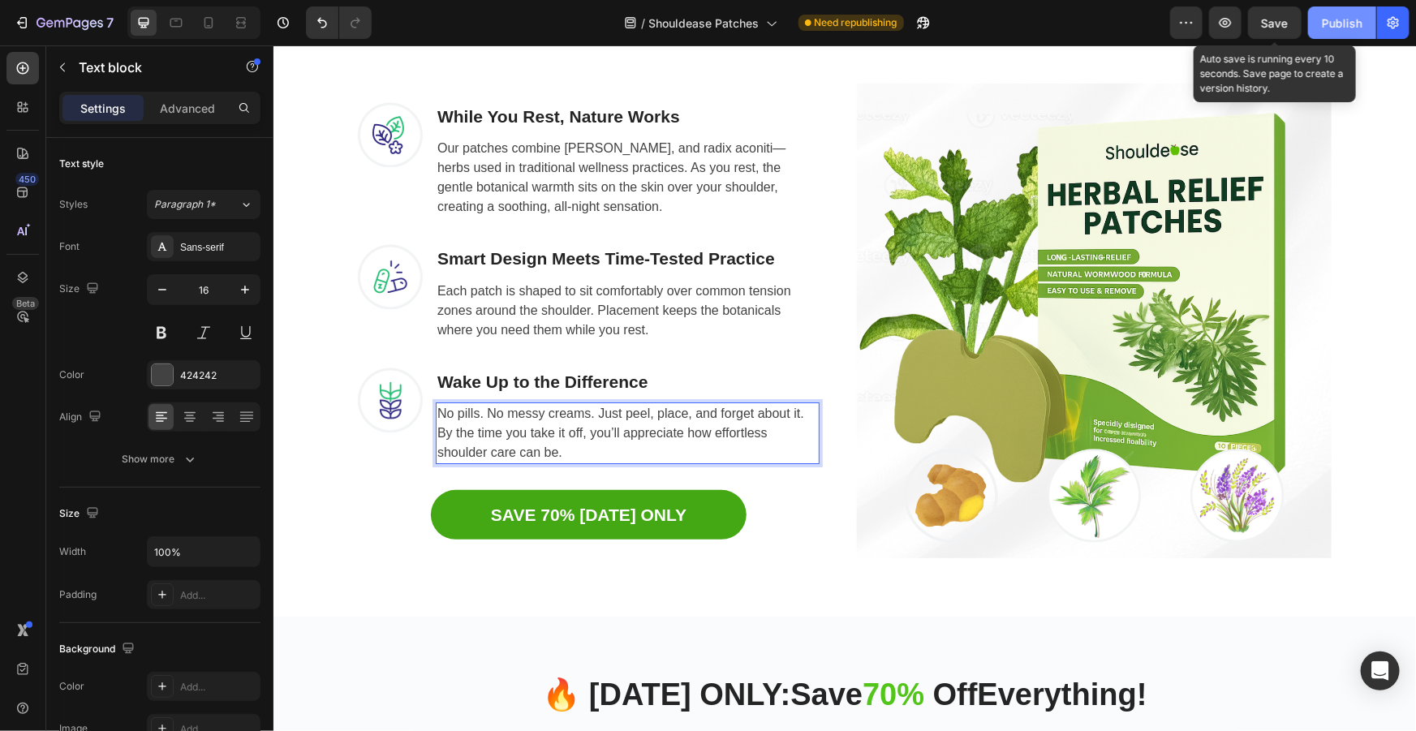
click at [1280, 23] on span "Save" at bounding box center [1275, 23] width 27 height 14
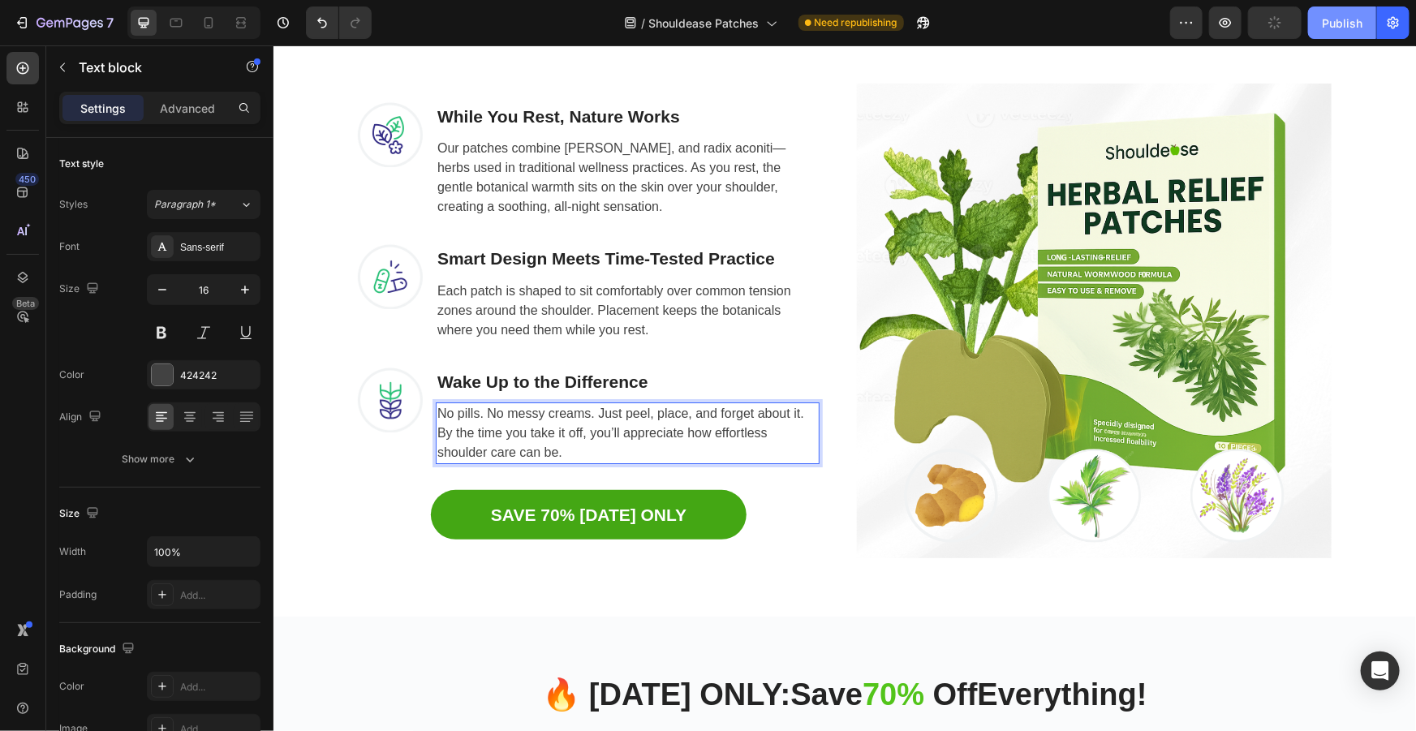
click at [1327, 16] on div "Publish" at bounding box center [1342, 23] width 41 height 17
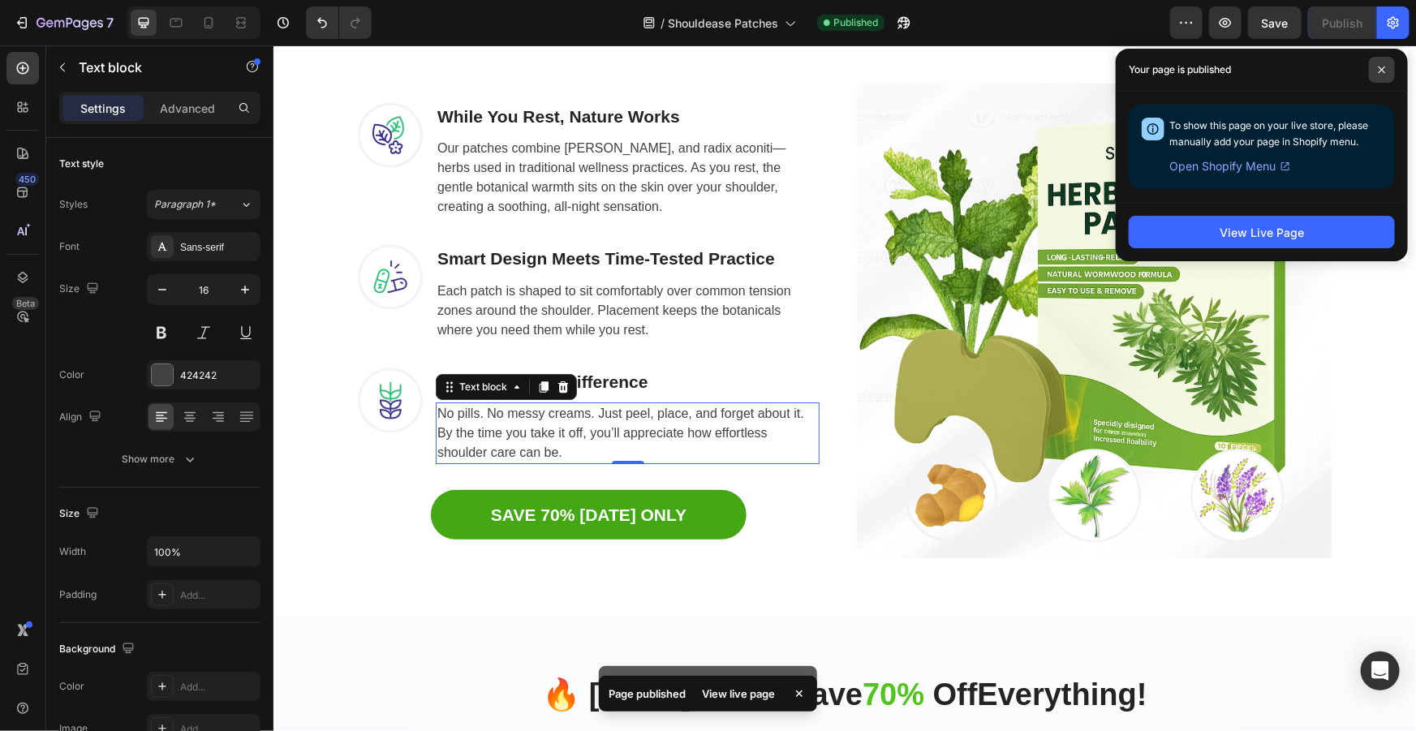
click at [1387, 71] on span at bounding box center [1382, 70] width 26 height 26
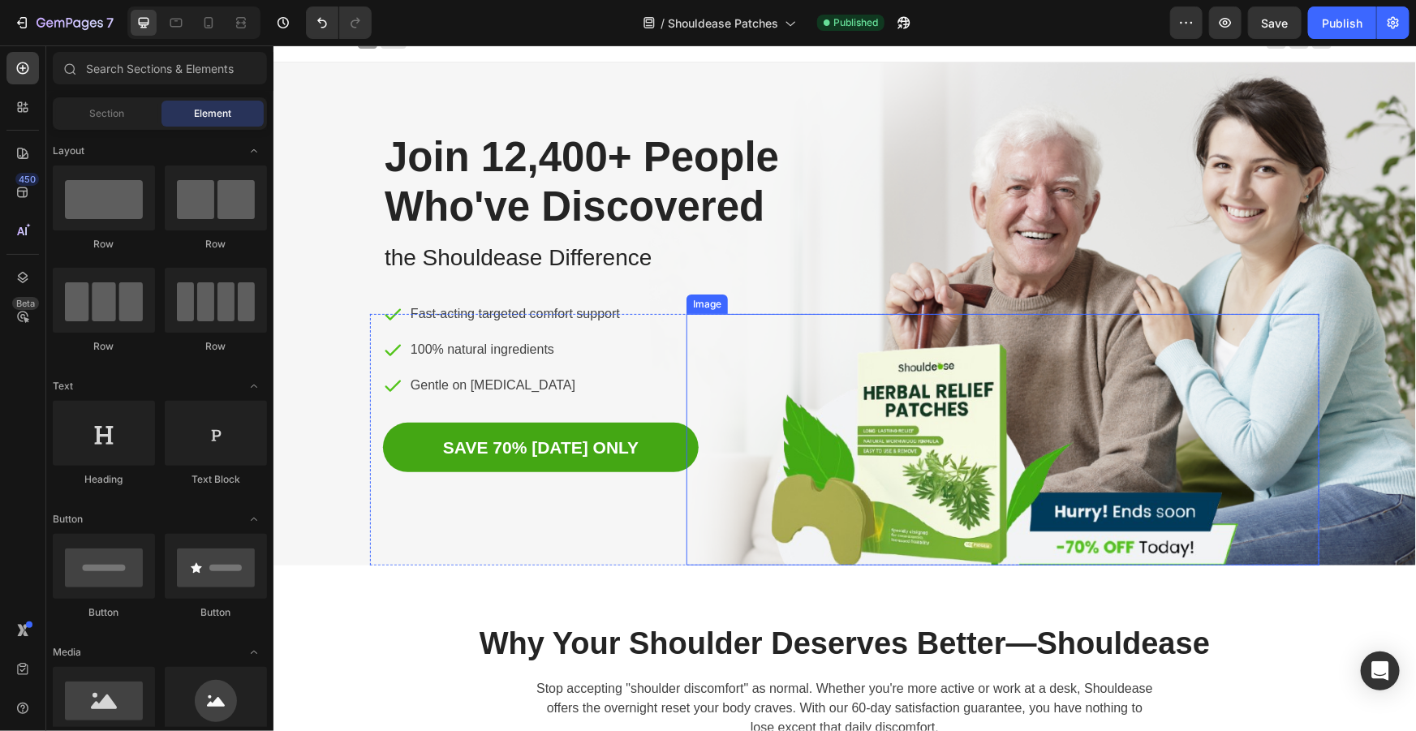
scroll to position [0, 0]
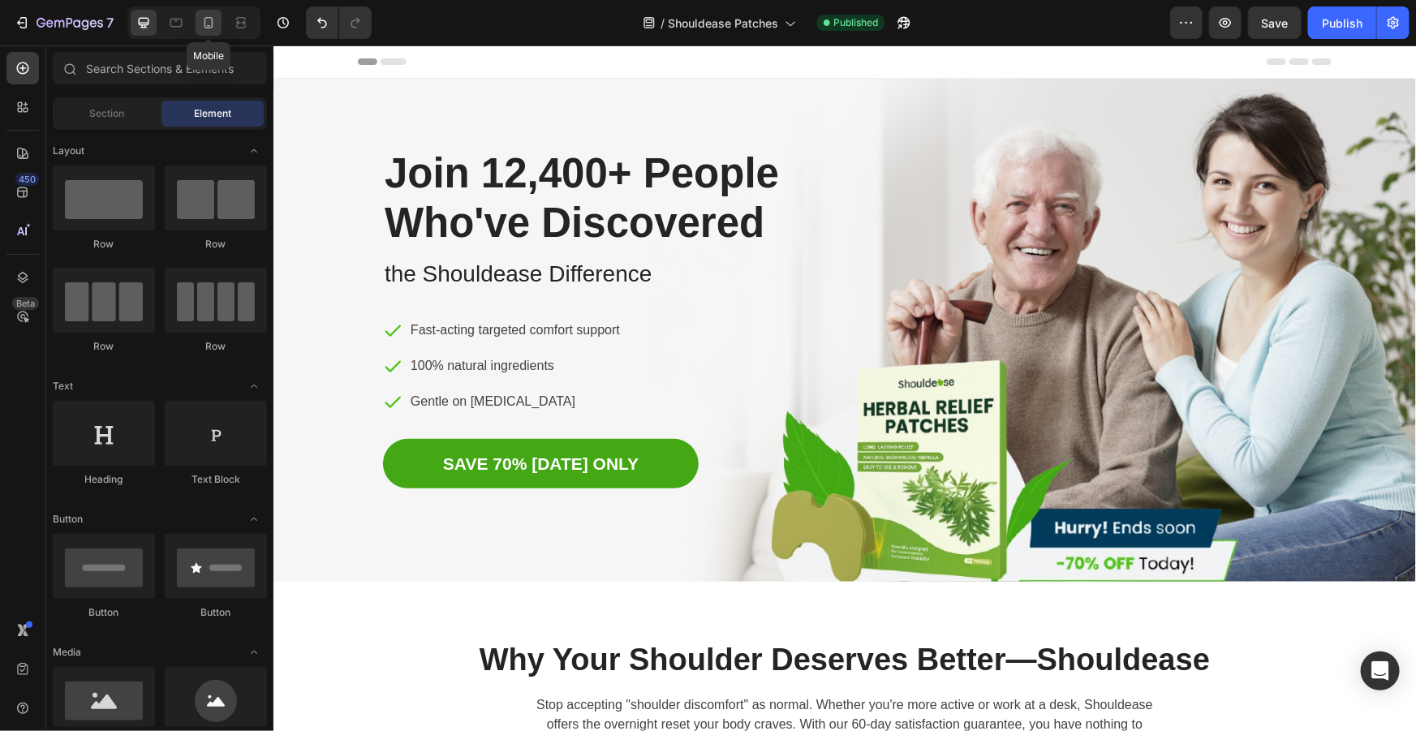
click at [204, 19] on icon at bounding box center [208, 22] width 9 height 11
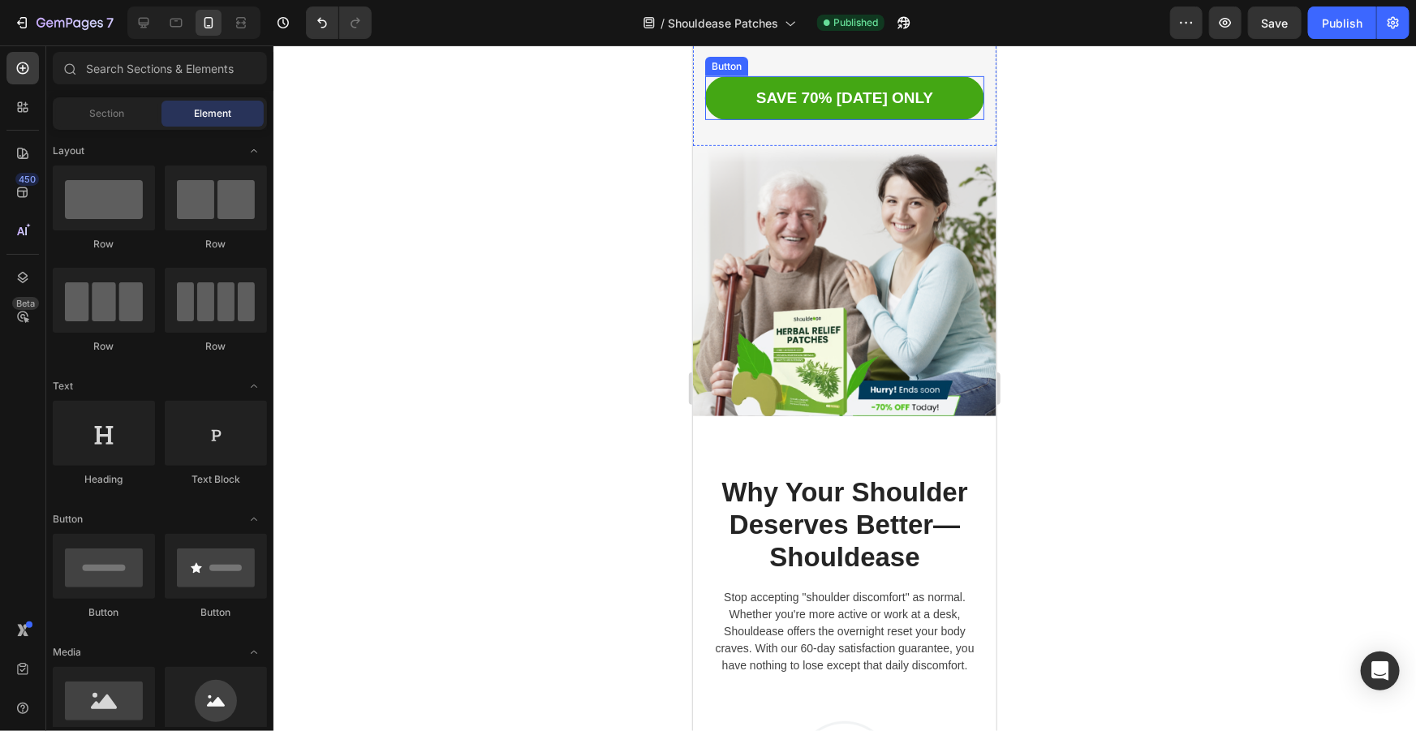
scroll to position [368, 0]
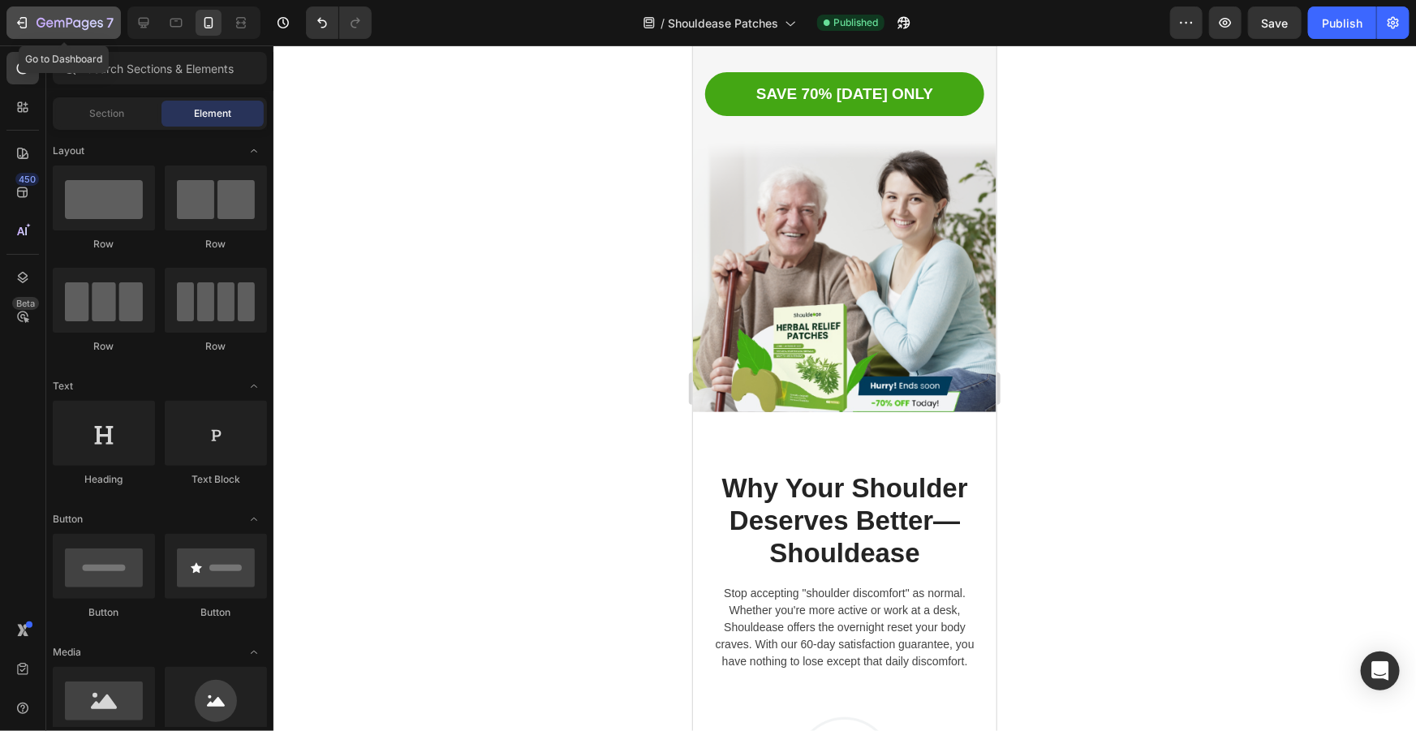
click at [32, 18] on div "7" at bounding box center [64, 22] width 100 height 19
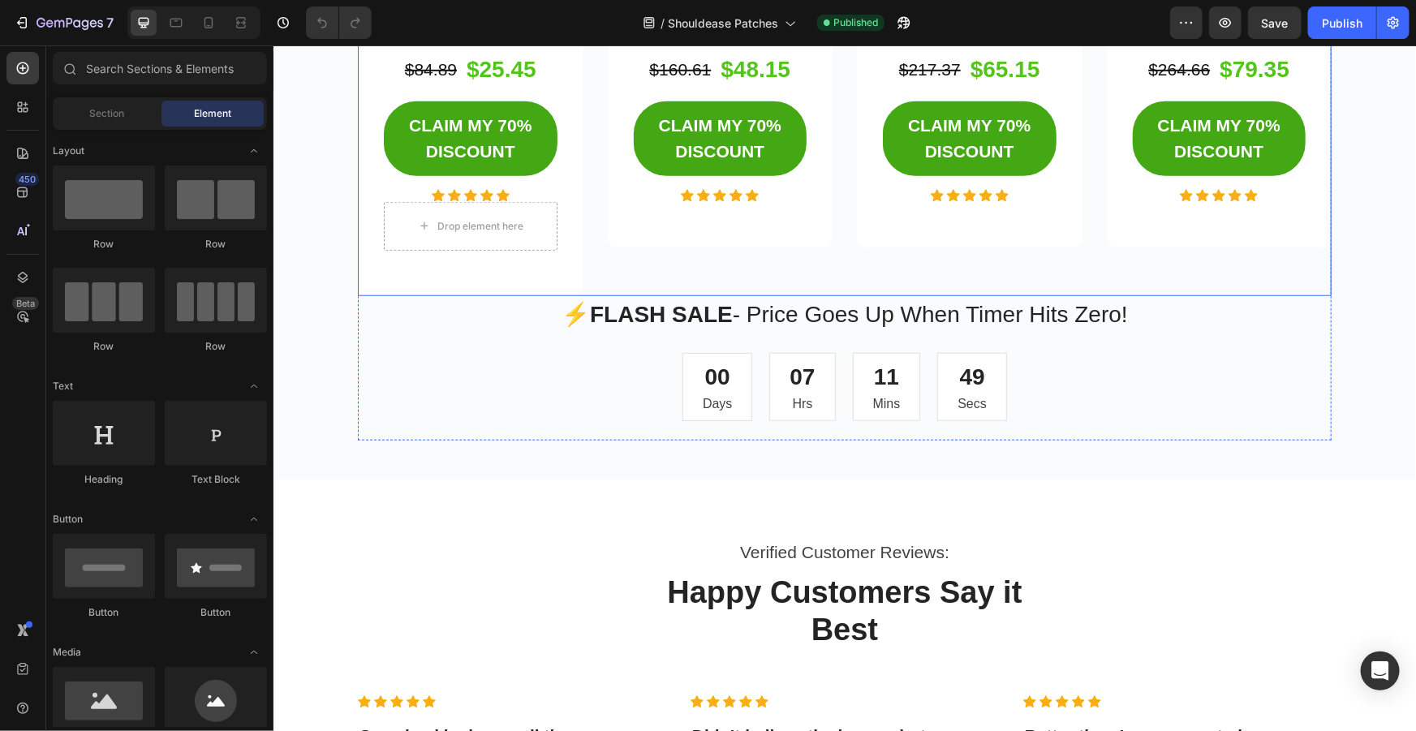
scroll to position [3688, 0]
click at [870, 298] on p "⚡ FLASH SALE - Price Goes Up When Timer Hits Zero!" at bounding box center [844, 315] width 970 height 34
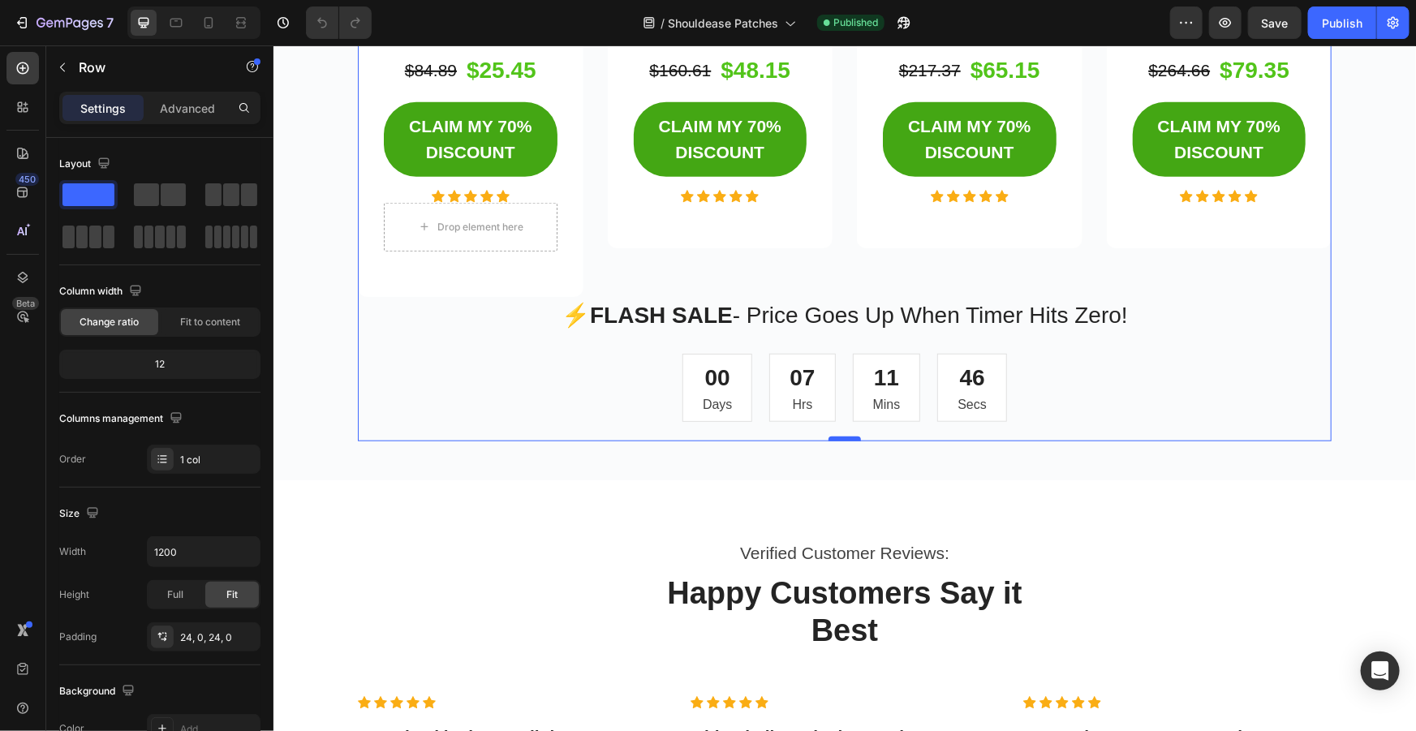
click at [837, 438] on div at bounding box center [844, 438] width 32 height 5
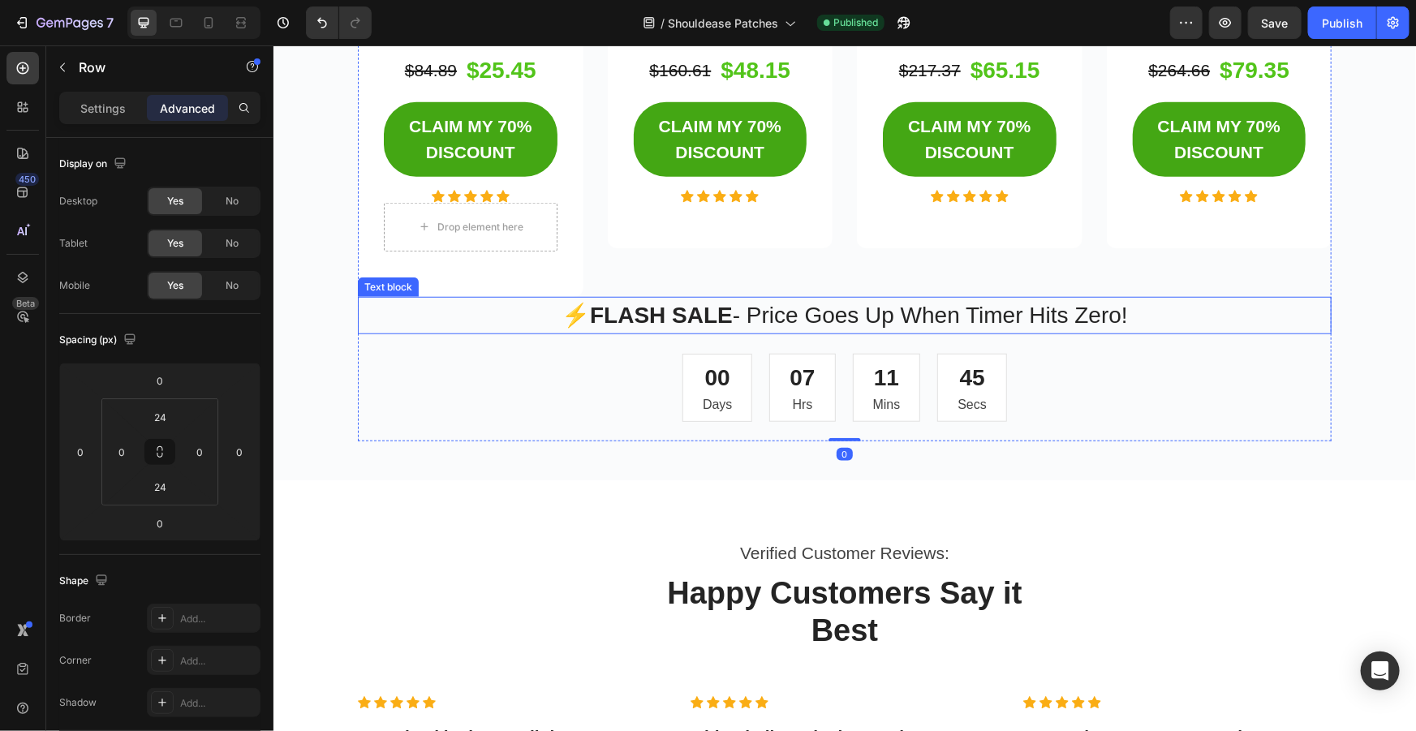
click at [1081, 304] on p "⚡ FLASH SALE - Price Goes Up When Timer Hits Zero!" at bounding box center [844, 315] width 970 height 34
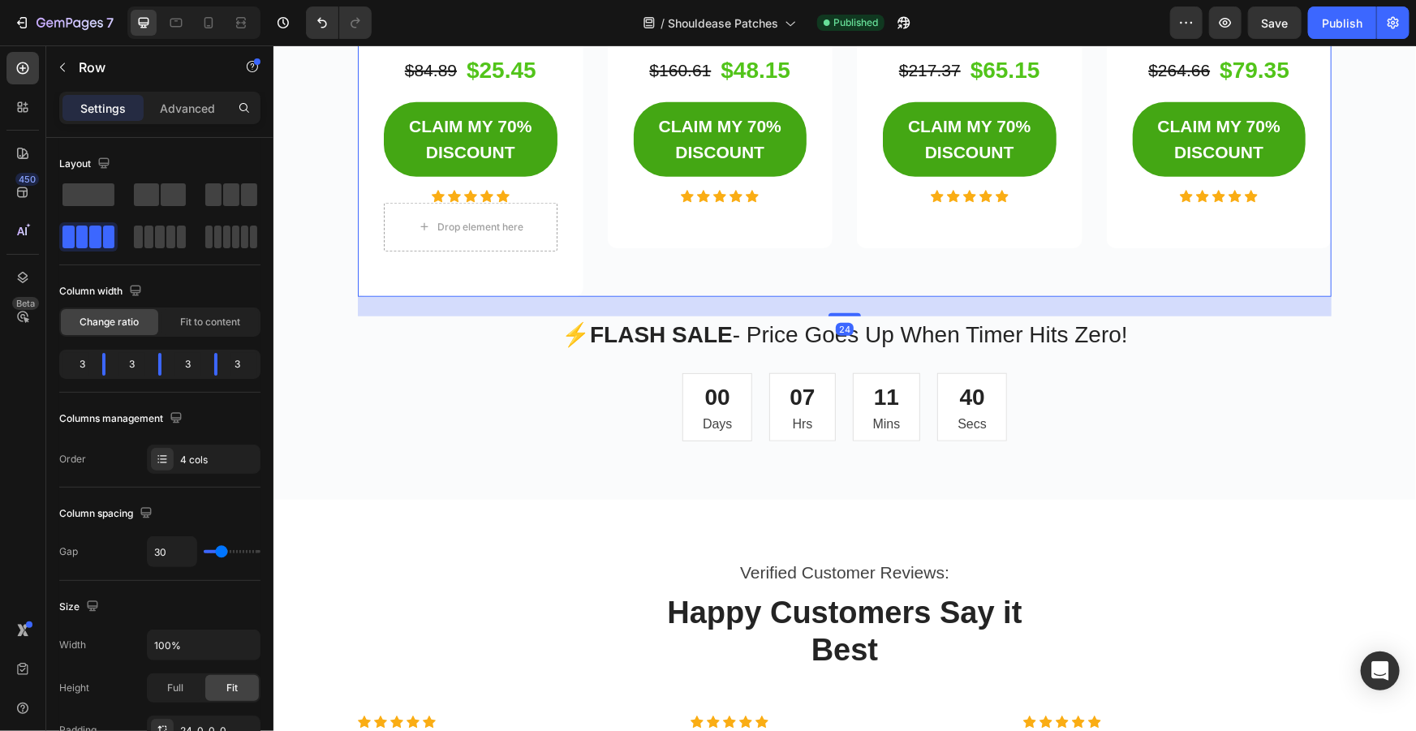
drag, startPoint x: 840, startPoint y: 294, endPoint x: 855, endPoint y: 313, distance: 24.8
click at [855, 296] on div "24" at bounding box center [844, 296] width 974 height 0
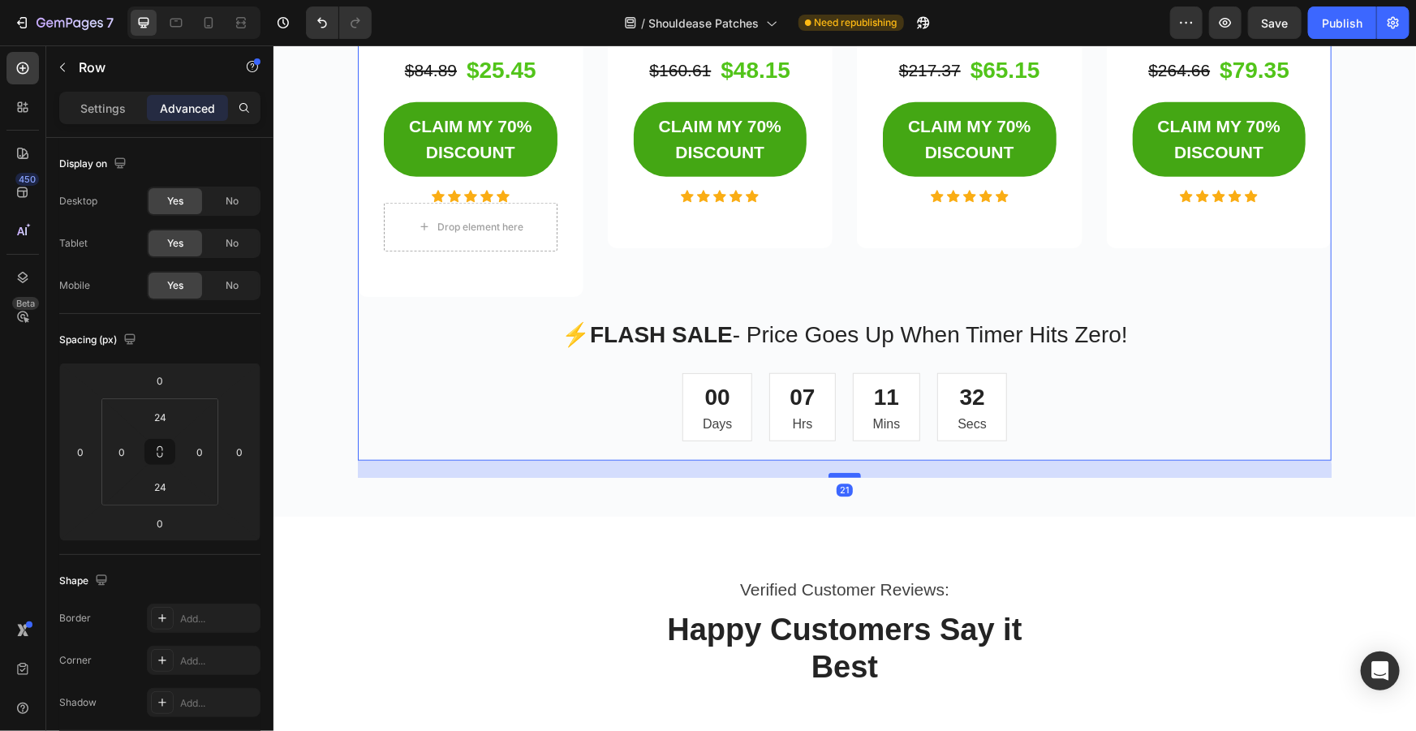
drag, startPoint x: 841, startPoint y: 456, endPoint x: 841, endPoint y: 473, distance: 17.0
click at [841, 473] on div at bounding box center [844, 474] width 32 height 5
type input "21"
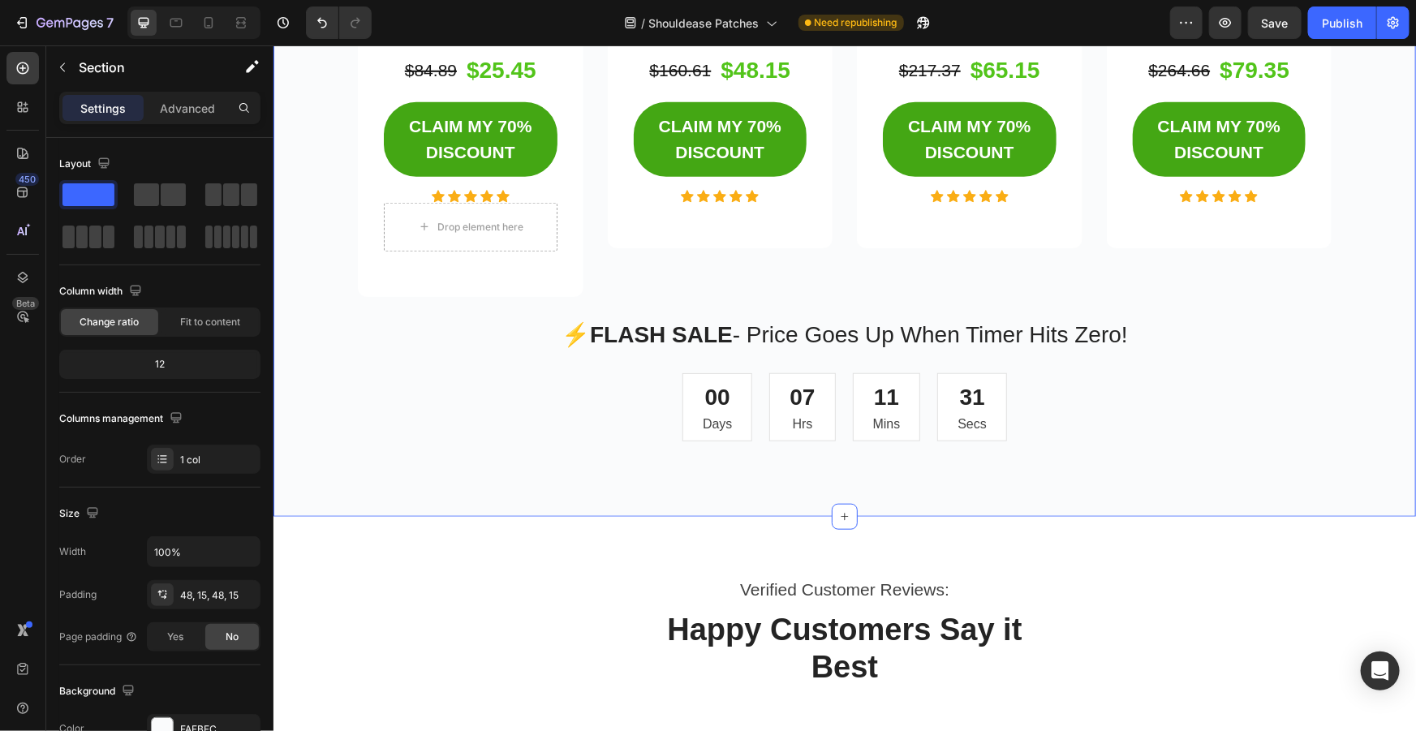
drag, startPoint x: 835, startPoint y: 460, endPoint x: 849, endPoint y: 457, distance: 14.2
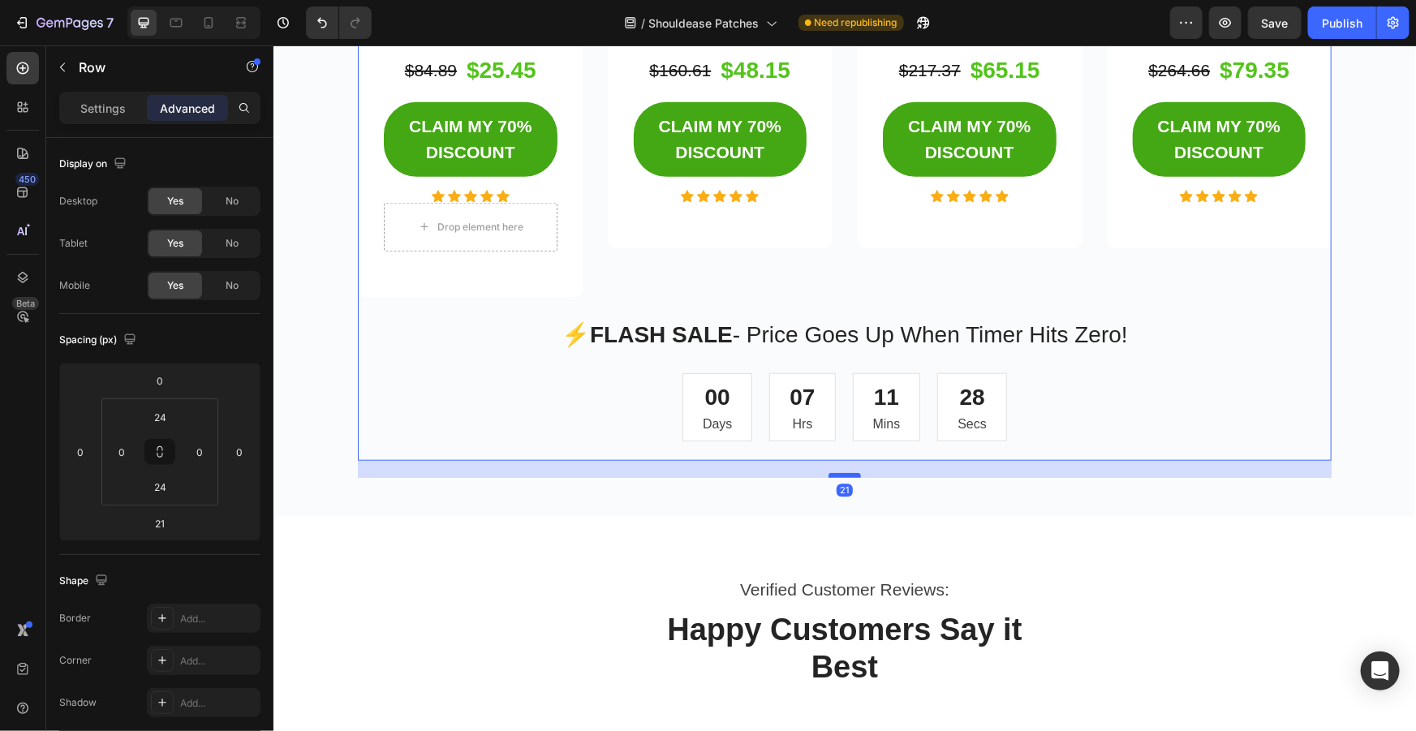
click at [838, 475] on div at bounding box center [844, 474] width 32 height 5
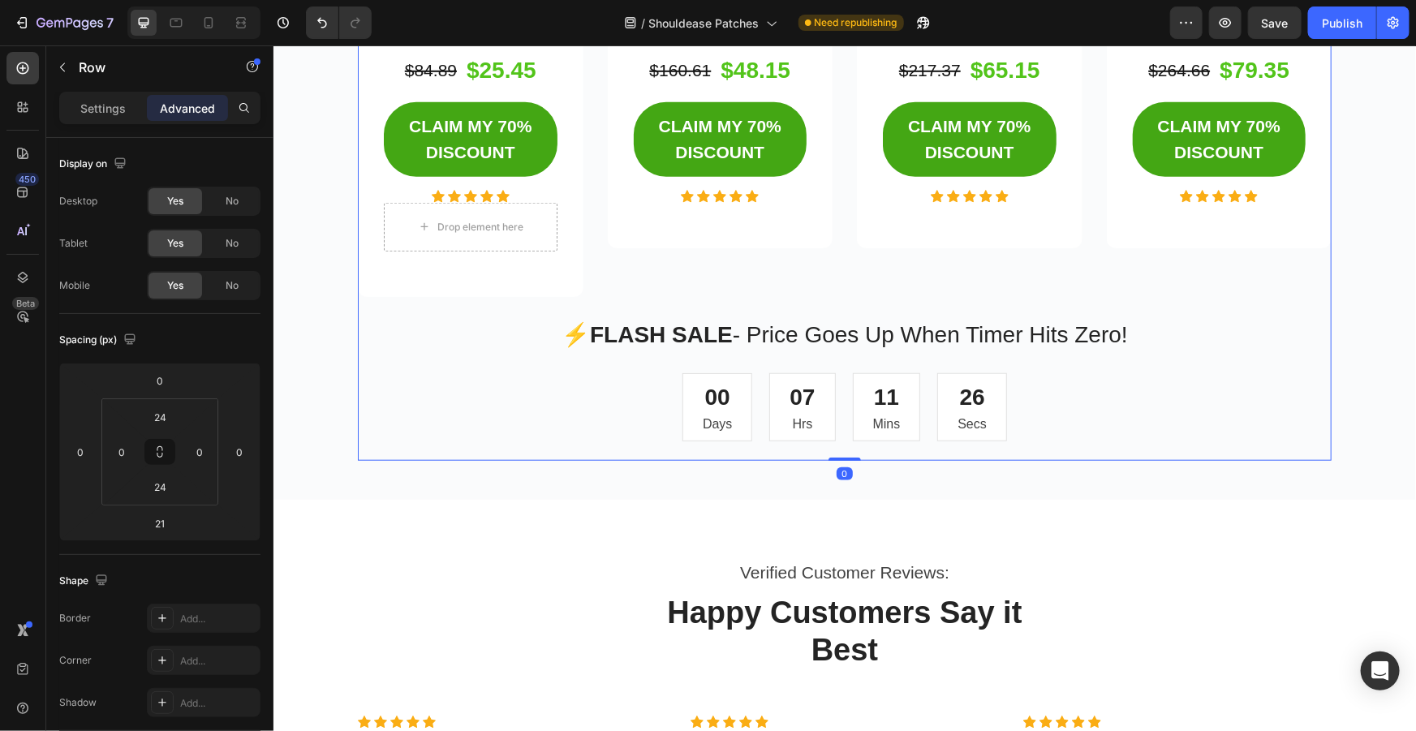
drag, startPoint x: 840, startPoint y: 473, endPoint x: 847, endPoint y: 445, distance: 28.5
type input "0"
click at [837, 320] on p "⚡ FLASH SALE - Price Goes Up When Timer Hits Zero!" at bounding box center [844, 334] width 970 height 34
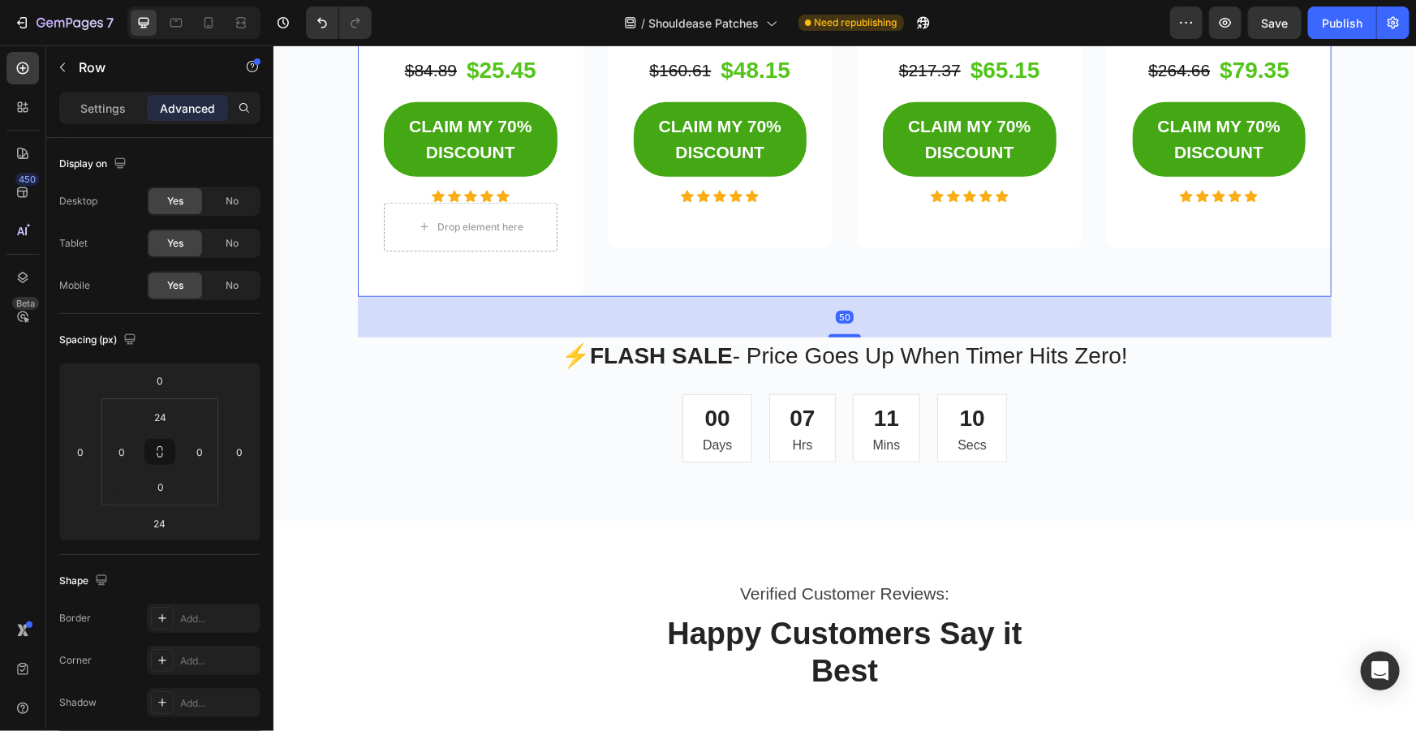
drag, startPoint x: 843, startPoint y: 314, endPoint x: 845, endPoint y: 335, distance: 21.2
click at [845, 335] on div at bounding box center [844, 334] width 32 height 3
type input "50"
click at [1058, 338] on p "⚡ FLASH SALE - Price Goes Up When Timer Hits Zero!" at bounding box center [844, 355] width 970 height 34
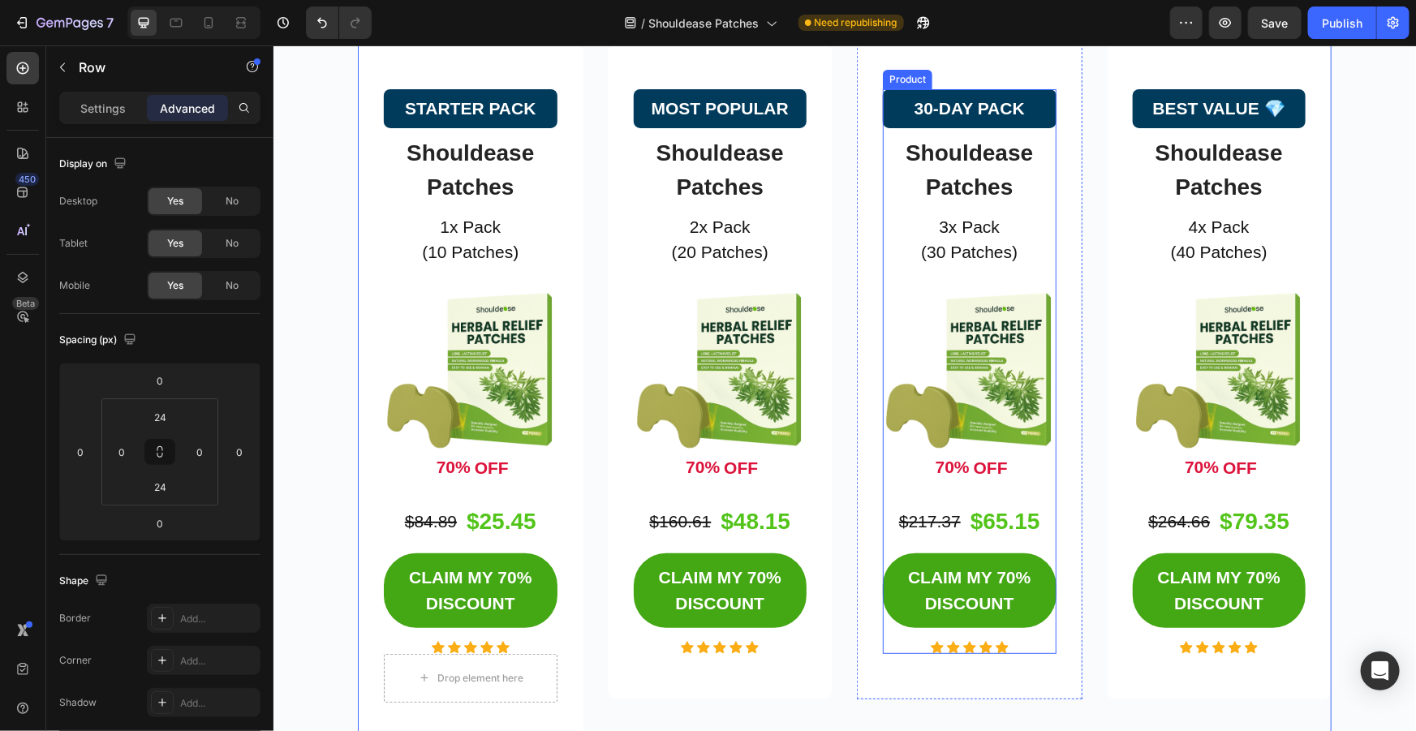
scroll to position [3540, 0]
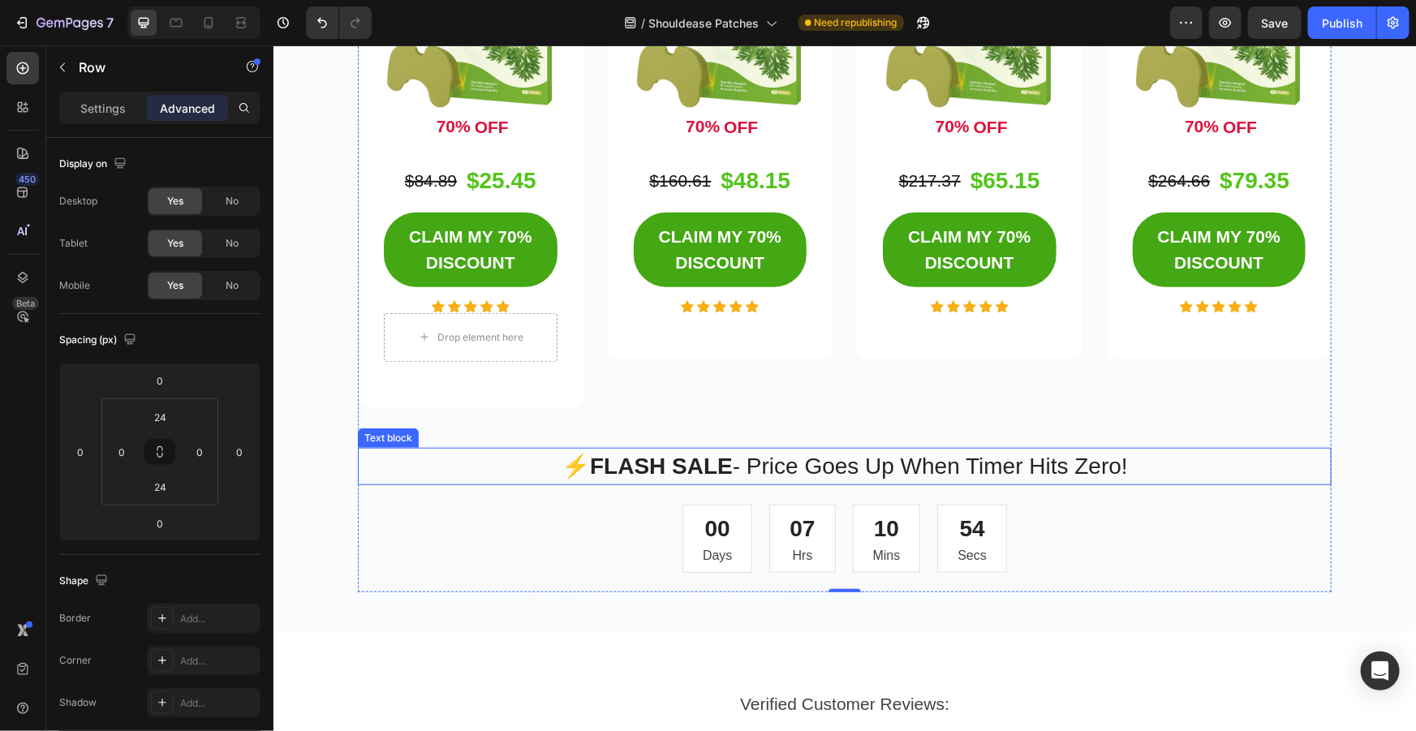
click at [865, 454] on p "⚡ FLASH SALE - Price Goes Up When Timer Hits Zero!" at bounding box center [844, 466] width 970 height 34
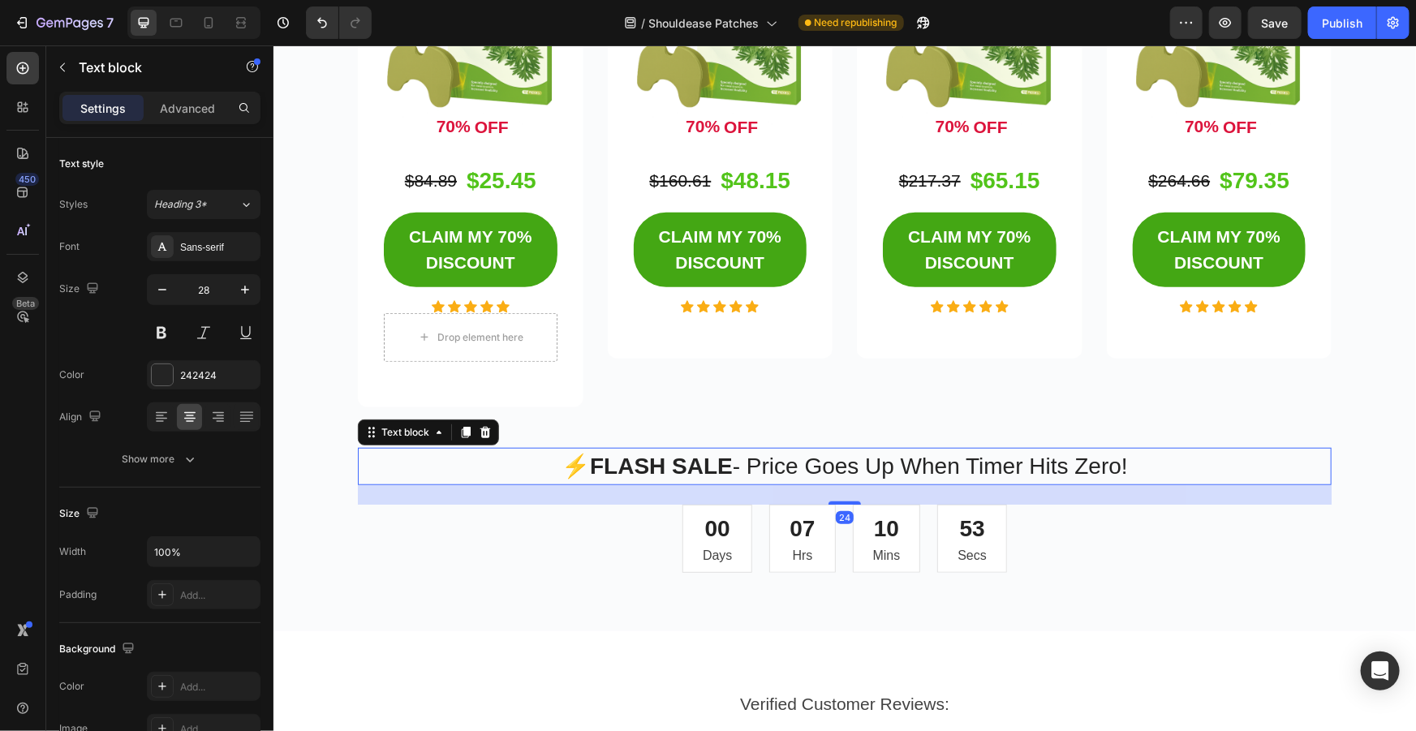
click at [845, 449] on p "⚡ FLASH SALE - Price Goes Up When Timer Hits Zero!" at bounding box center [844, 466] width 970 height 34
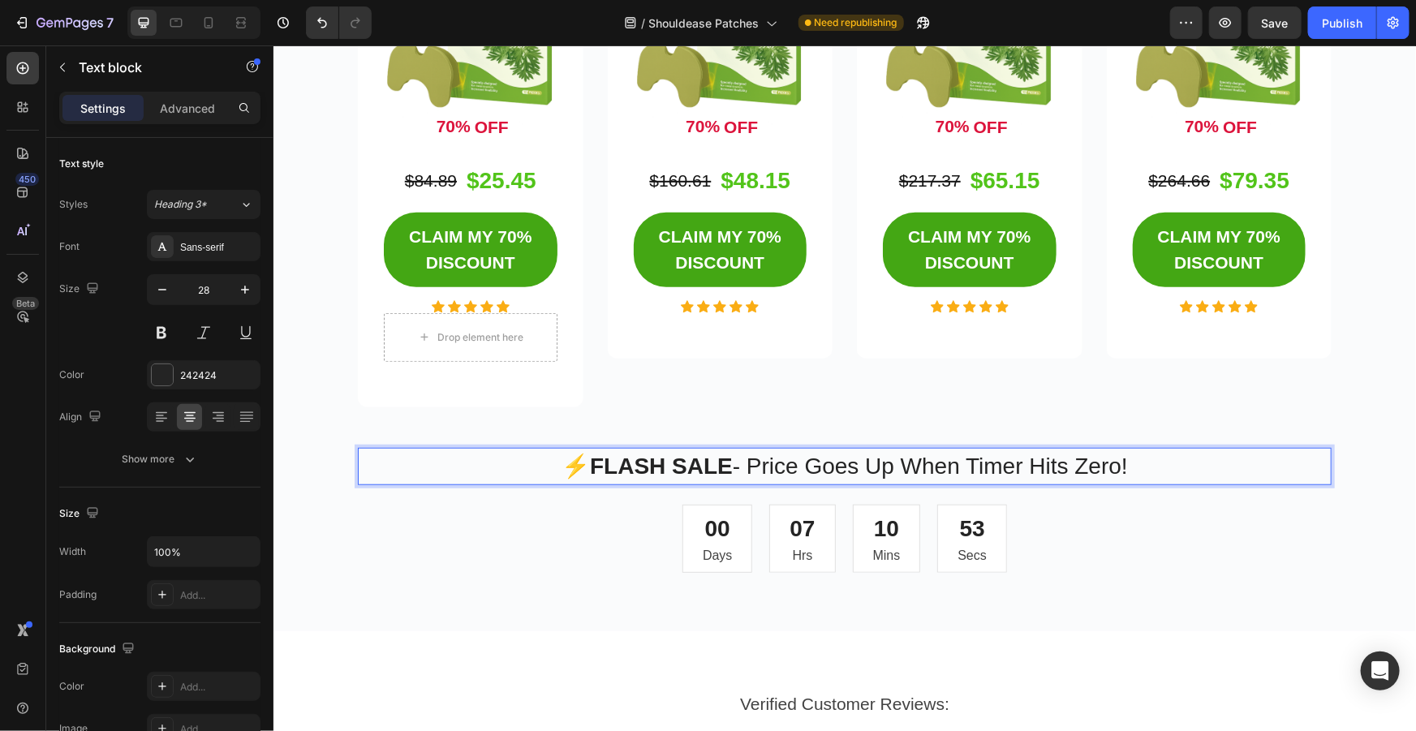
click at [855, 437] on div "🔥 [DATE] ONLY: Save 70% Off Everything! Heading Stock is flying off the shelves…" at bounding box center [844, 67] width 974 height 1010
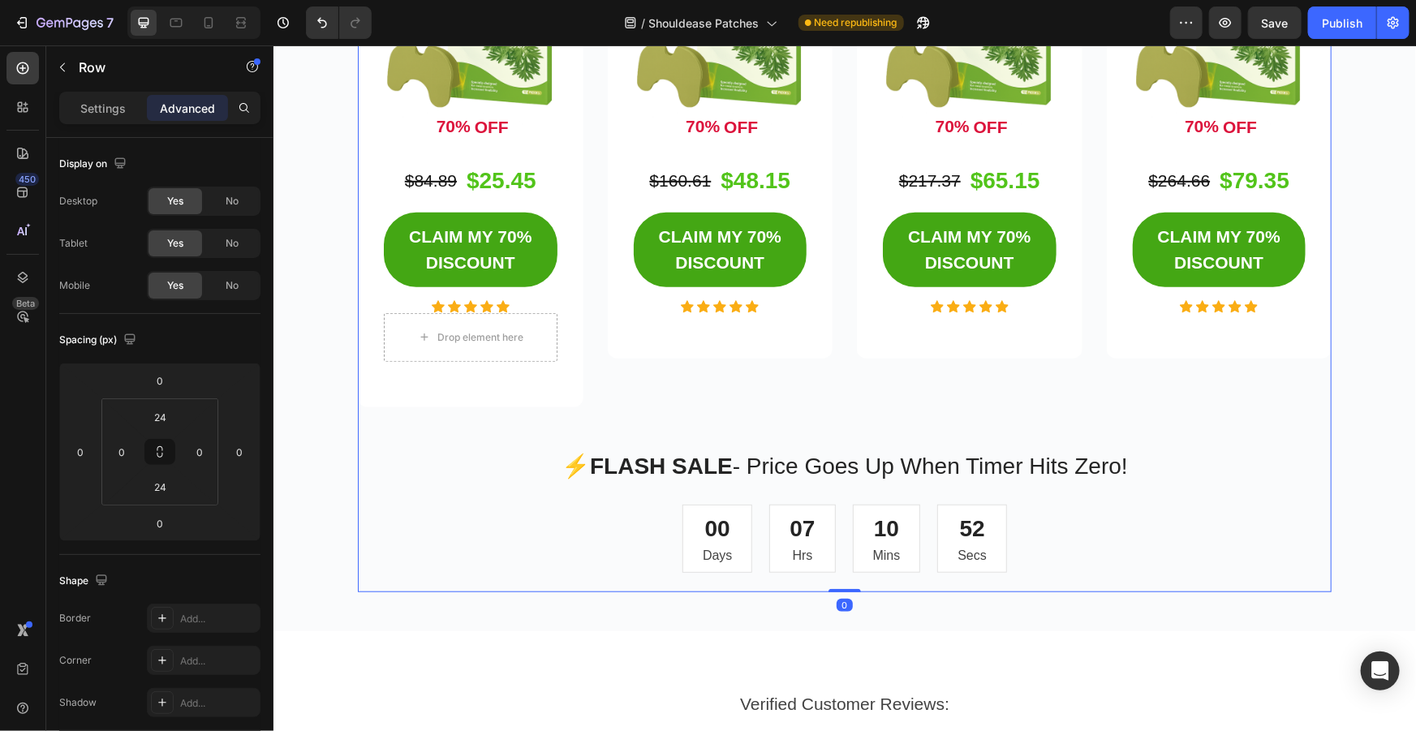
click at [844, 438] on div "🔥 [DATE] ONLY: Save 70% Off Everything! Heading Stock is flying off the shelves…" at bounding box center [844, 67] width 974 height 1010
click at [845, 408] on div "🔥 [DATE] ONLY: Save 70% Off Everything! Heading Stock is flying off the shelves…" at bounding box center [844, 67] width 974 height 1010
click at [843, 462] on p "⚡ FLASH SALE - Price Goes Up When Timer Hits Zero!" at bounding box center [844, 466] width 970 height 34
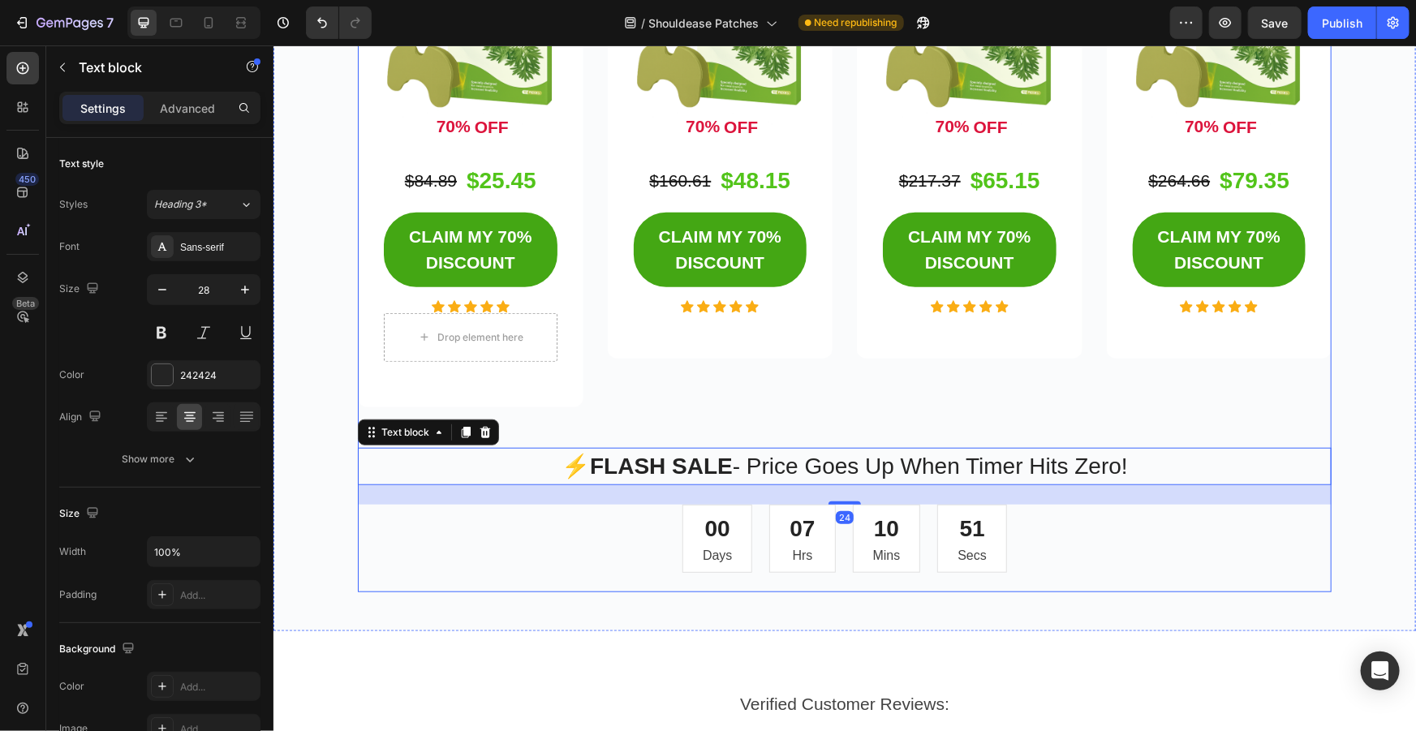
click at [845, 432] on div "🔥 [DATE] ONLY: Save 70% Off Everything! Heading Stock is flying off the shelves…" at bounding box center [844, 67] width 974 height 1010
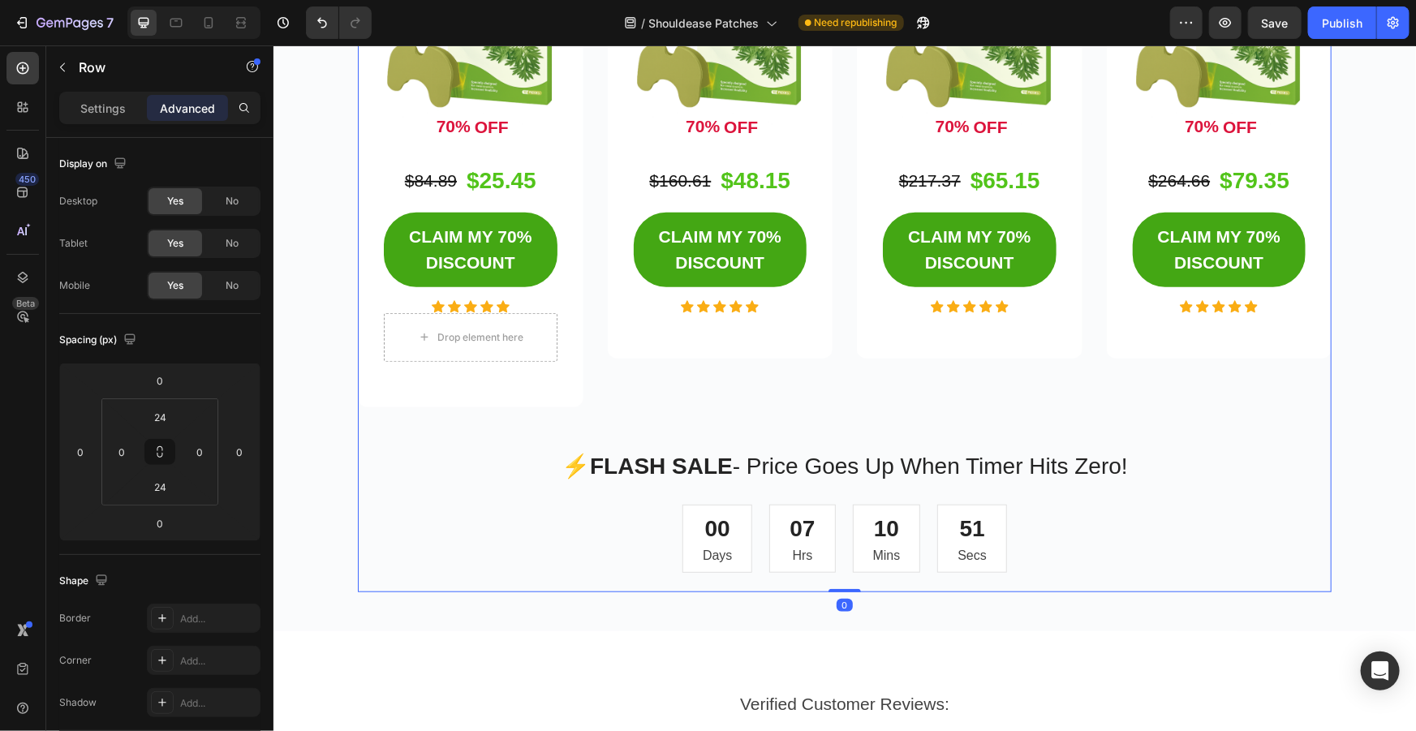
click at [839, 462] on p "⚡ FLASH SALE - Price Goes Up When Timer Hits Zero!" at bounding box center [844, 466] width 970 height 34
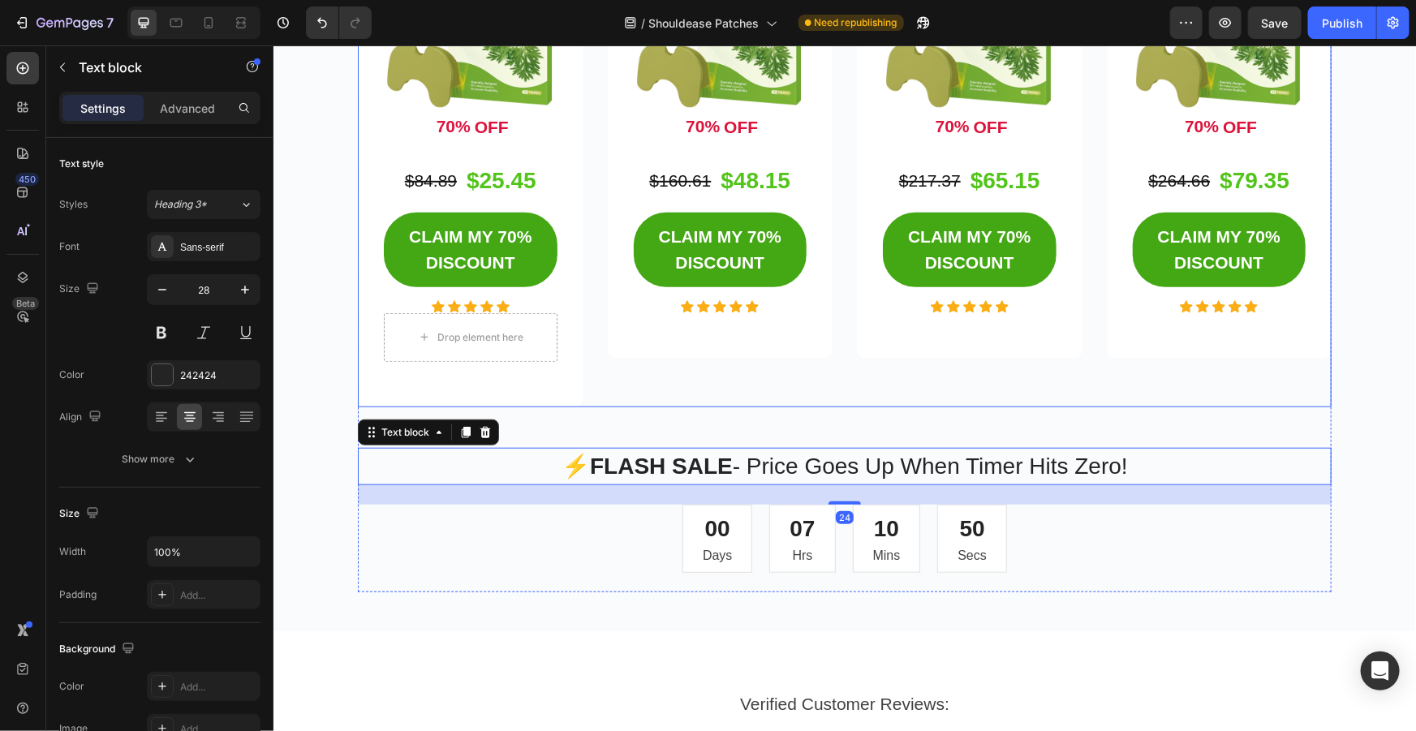
click at [856, 396] on div "30-DAY PACK Button Shouldease Patches Product Title 3x Pack (30 Patches) Text b…" at bounding box center [969, 54] width 226 height 704
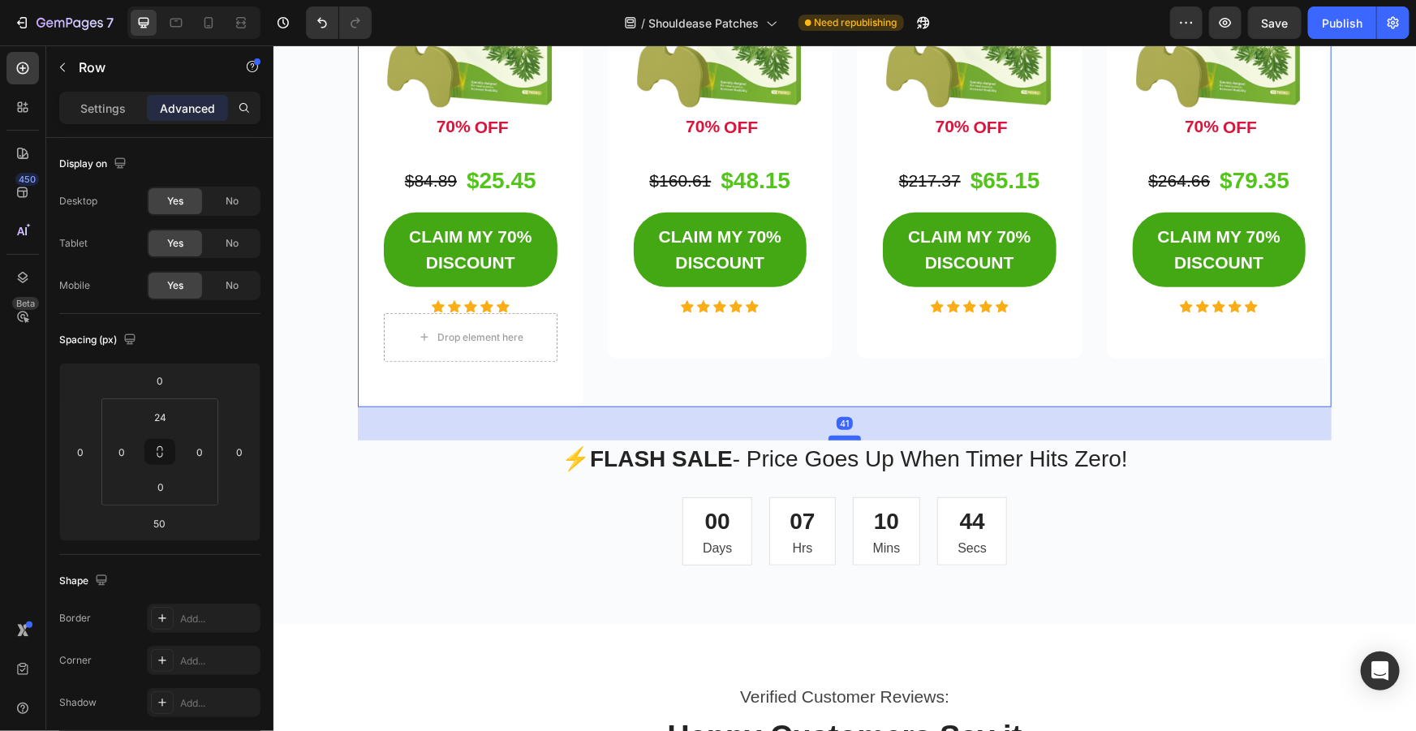
click at [843, 436] on div at bounding box center [844, 437] width 32 height 5
click at [846, 437] on div at bounding box center [844, 438] width 32 height 5
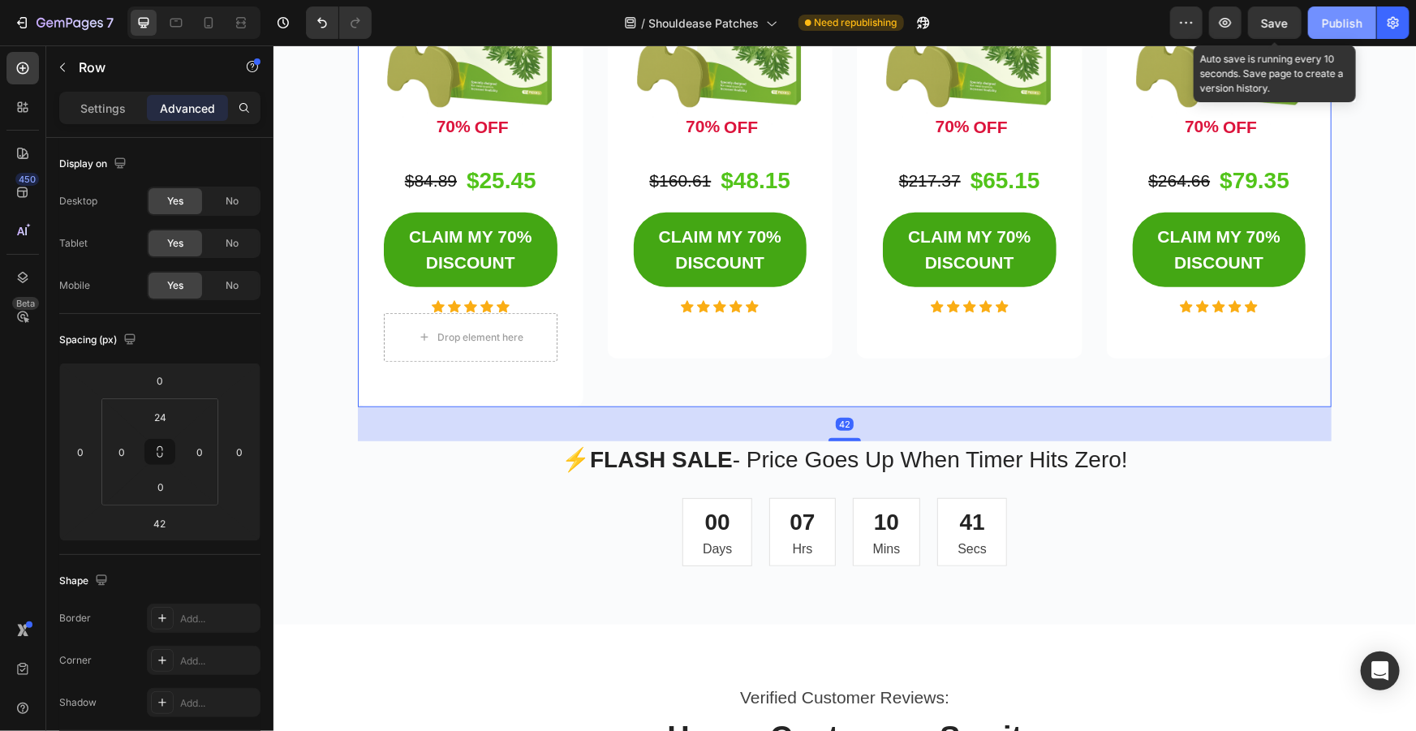
drag, startPoint x: 1247, startPoint y: 15, endPoint x: 1313, endPoint y: 18, distance: 65.8
click at [1250, 16] on div "Preview Save Auto save is running every 10 seconds. Save page to create a versi…" at bounding box center [1289, 22] width 239 height 32
click at [1289, 15] on button "Save" at bounding box center [1275, 22] width 54 height 32
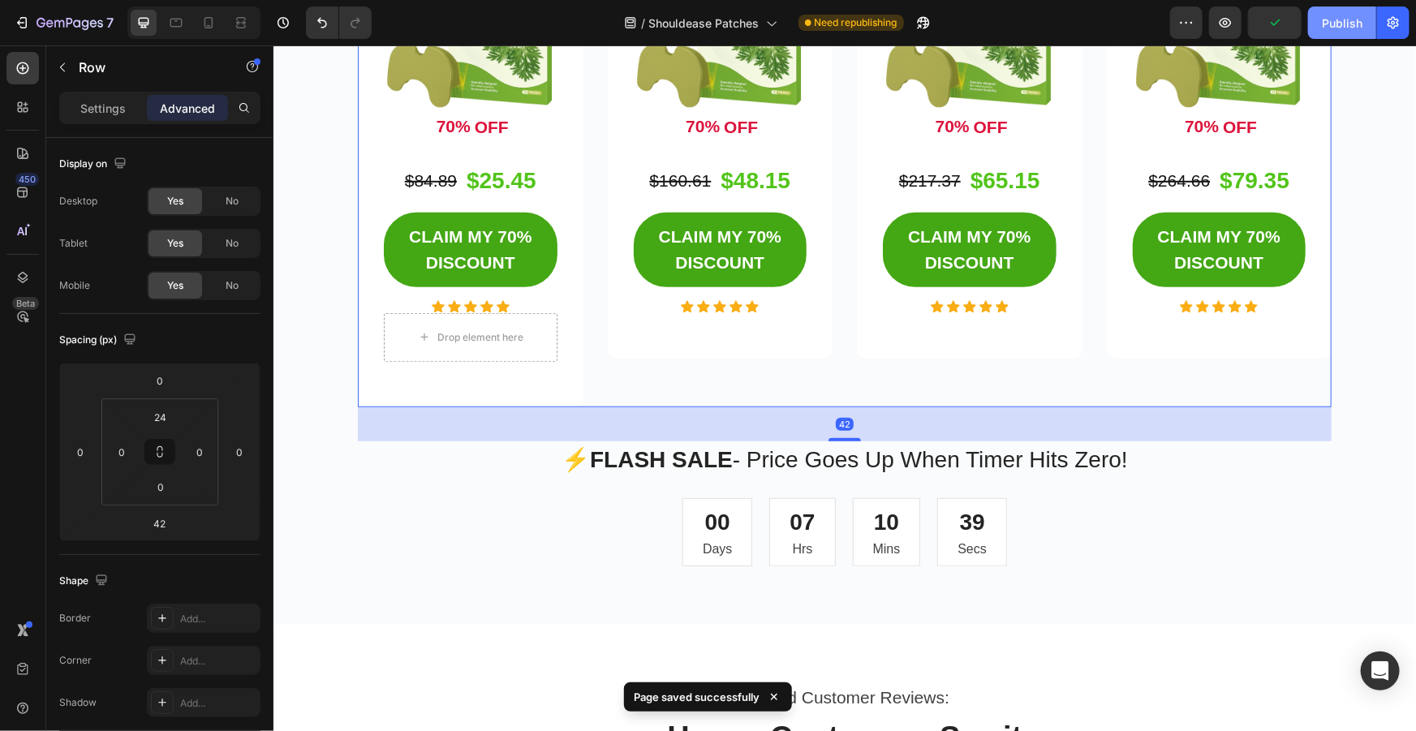
click at [1340, 24] on div "Publish" at bounding box center [1342, 23] width 41 height 17
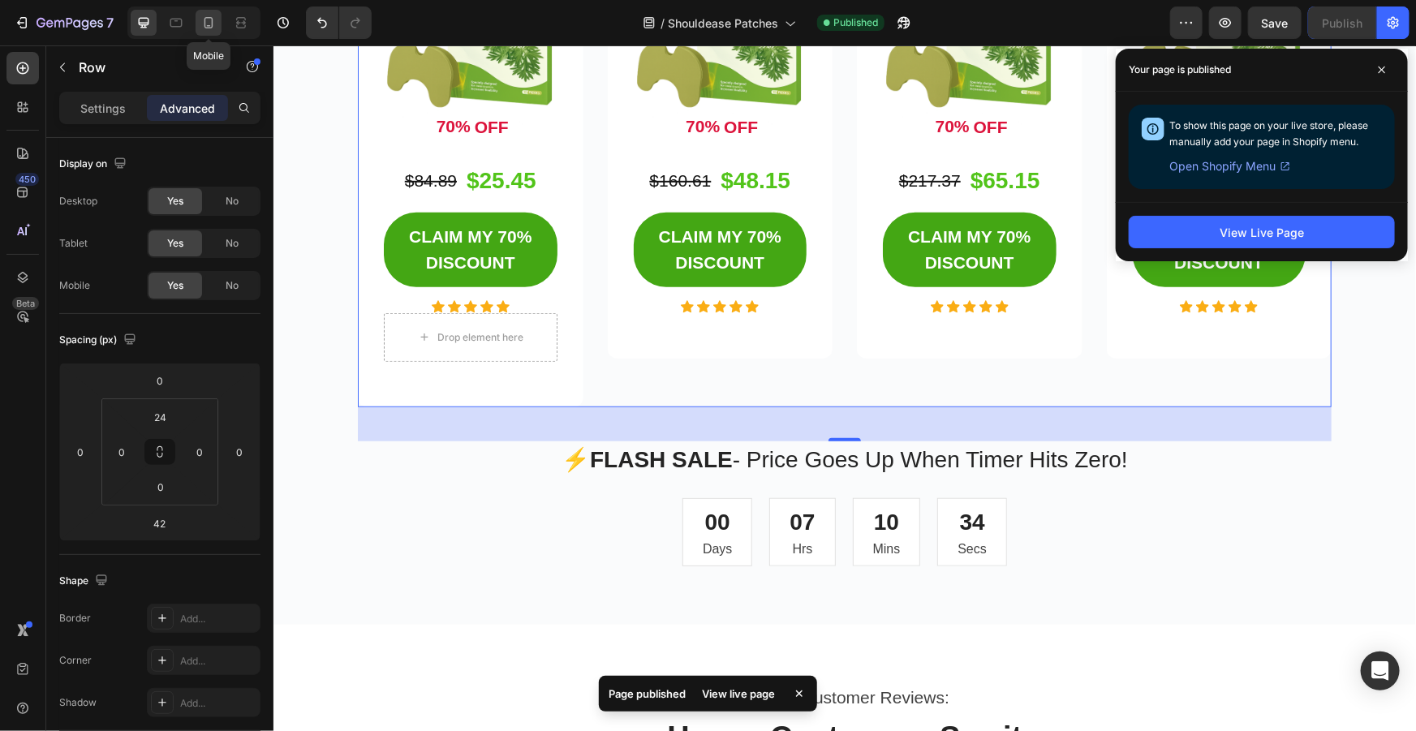
click at [203, 24] on icon at bounding box center [208, 23] width 16 height 16
type input "49"
type input "Auto"
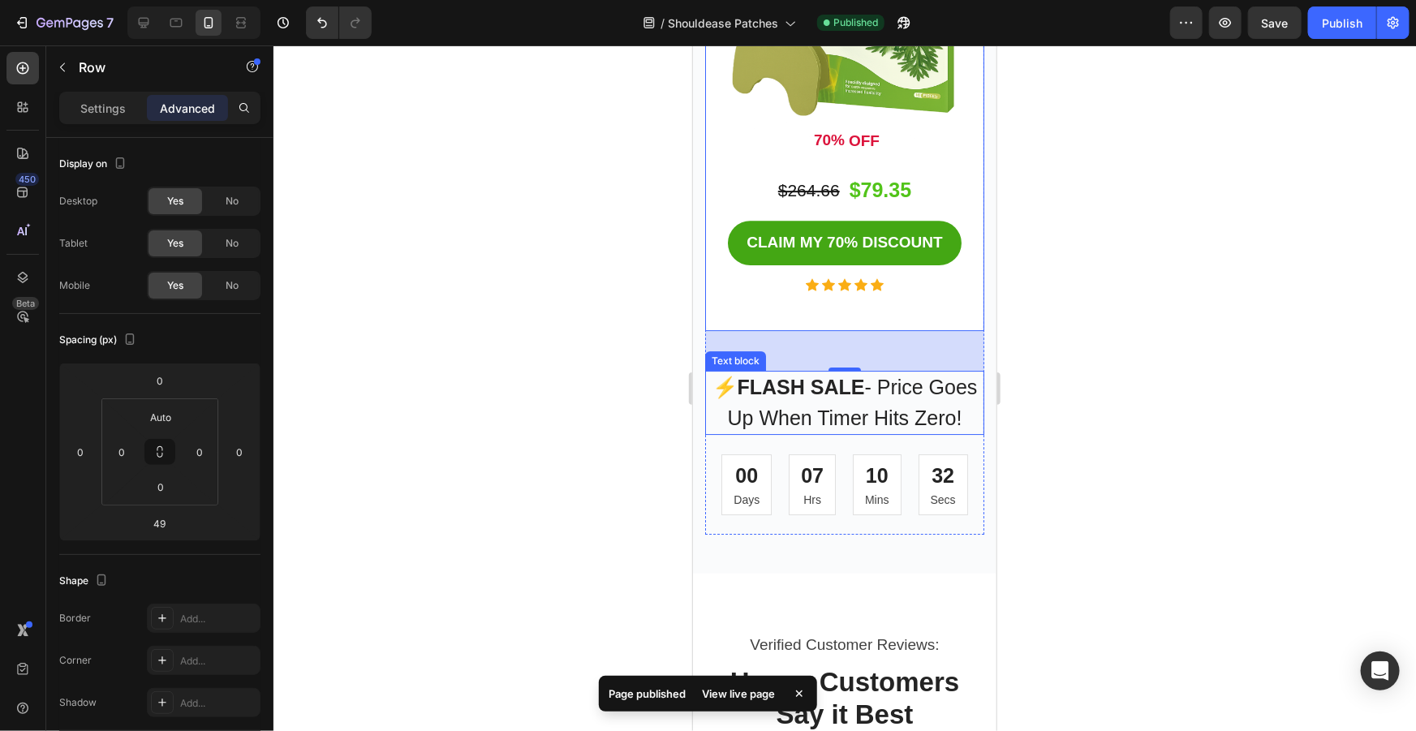
scroll to position [5646, 0]
click at [869, 329] on div "42" at bounding box center [843, 349] width 279 height 40
click at [839, 364] on div at bounding box center [844, 366] width 32 height 5
click at [850, 329] on div "42" at bounding box center [843, 349] width 279 height 40
click at [854, 273] on div "BEST VALUE 💎 Button Shouldease Patches Product Title 4x Pack (40 Patches) Text …" at bounding box center [843, 19] width 279 height 622
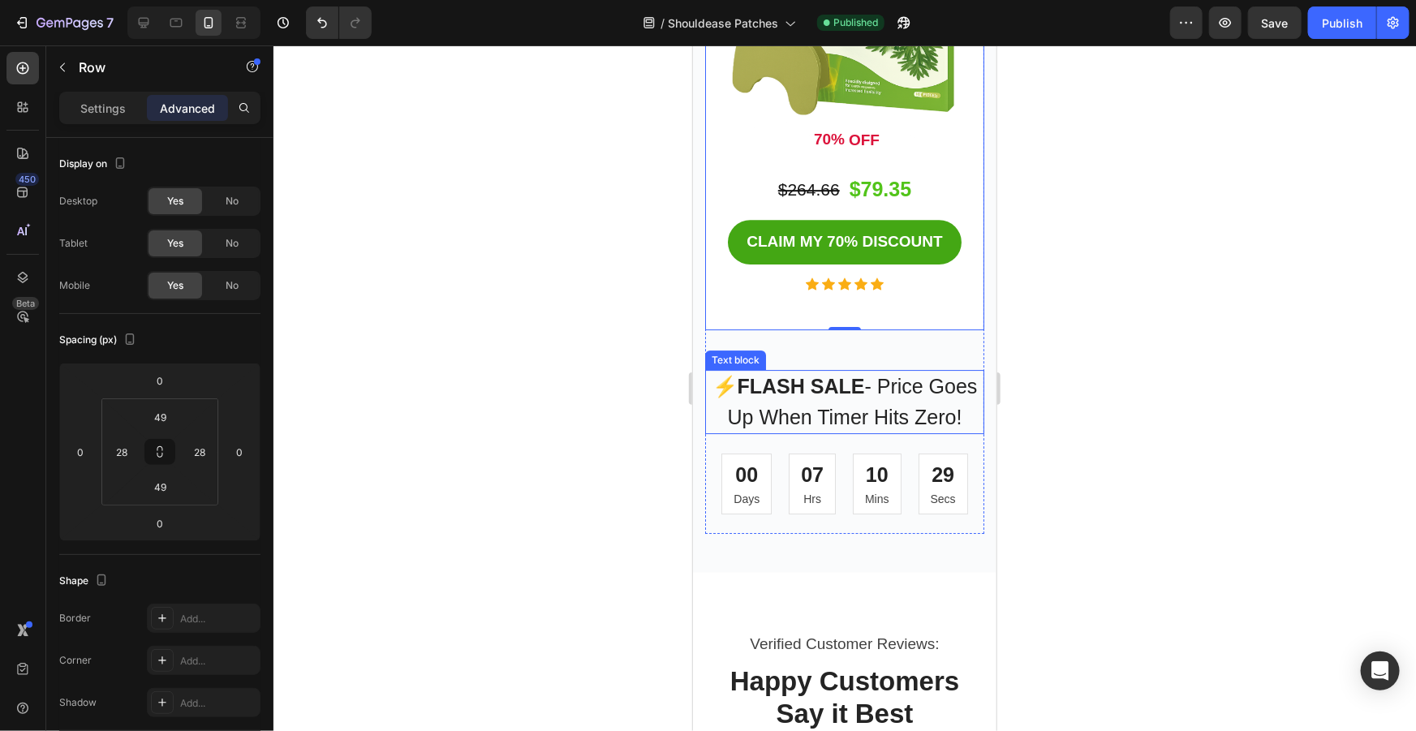
click at [845, 369] on div "⚡ FLASH SALE - Price Goes Up When Timer Hits Zero!" at bounding box center [843, 401] width 279 height 64
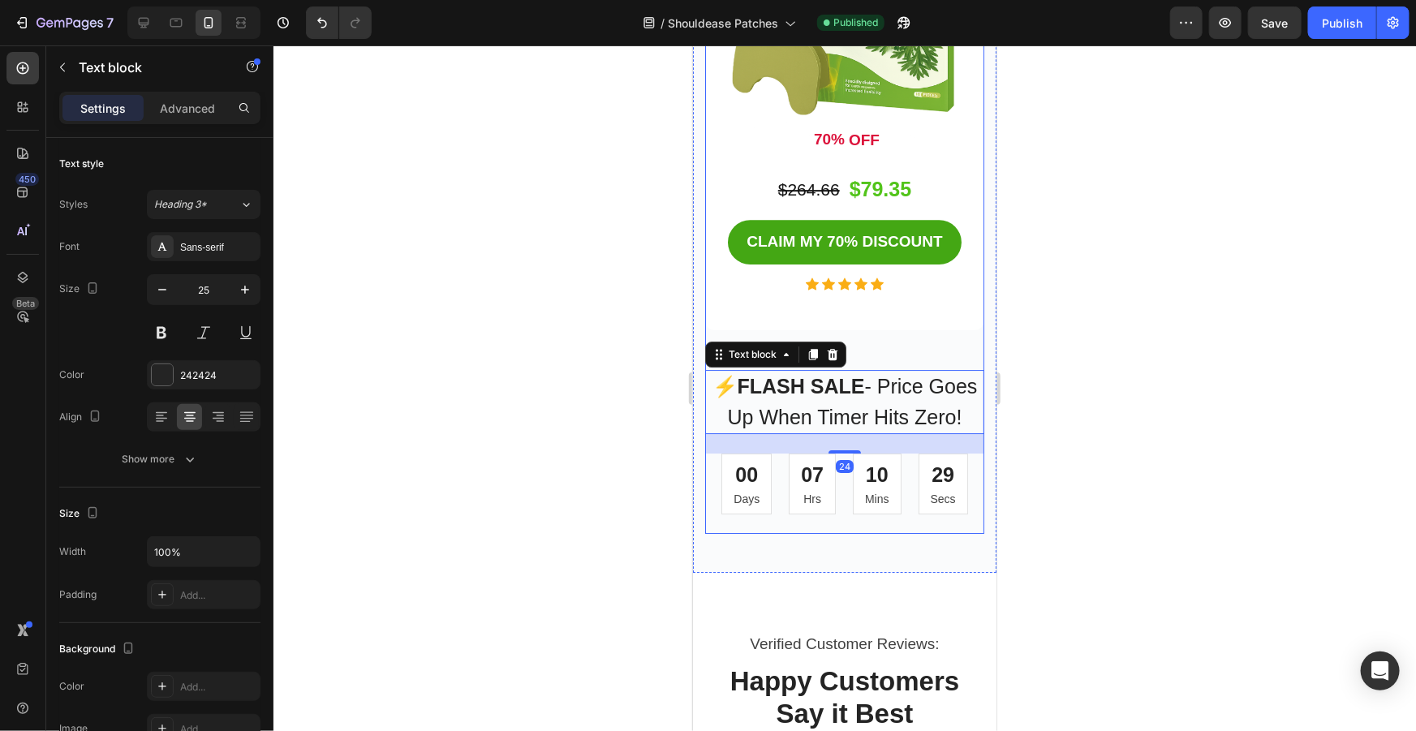
click at [843, 341] on div "Text block" at bounding box center [774, 354] width 141 height 26
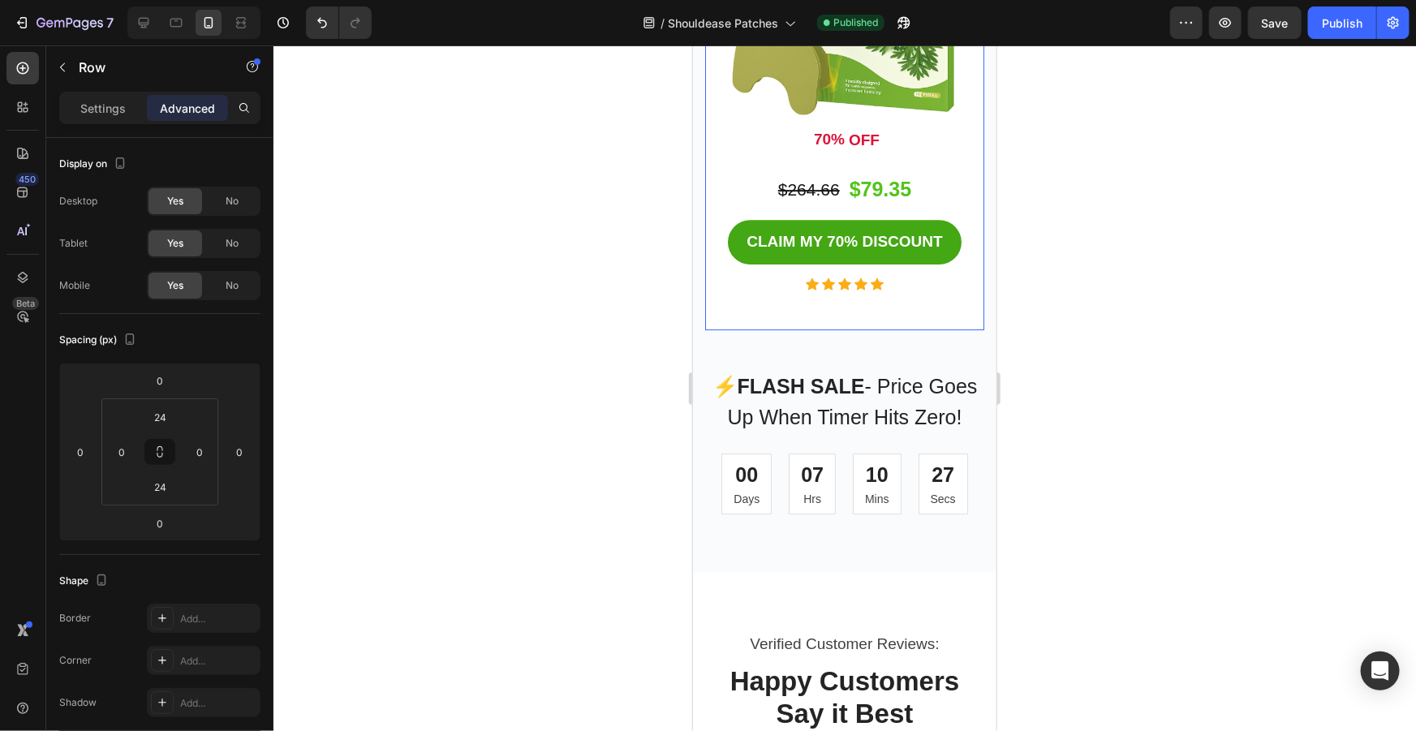
click at [849, 277] on div "BEST VALUE 💎 Button Shouldease Patches Product Title 4x Pack (40 Patches) Text …" at bounding box center [843, 19] width 279 height 622
click at [833, 371] on p "⚡ FLASH SALE - Price Goes Up When Timer Hits Zero!" at bounding box center [844, 401] width 276 height 61
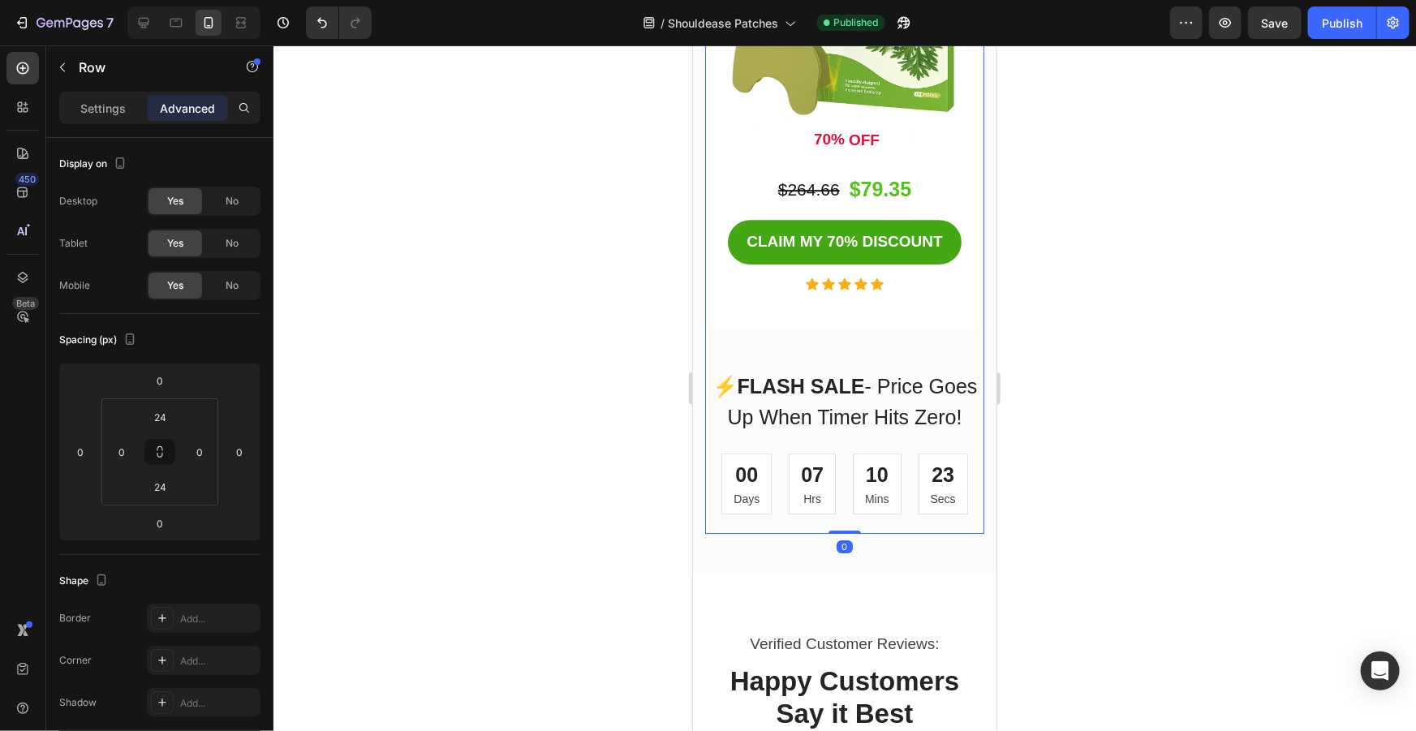
click at [1011, 308] on div at bounding box center [844, 388] width 1142 height 686
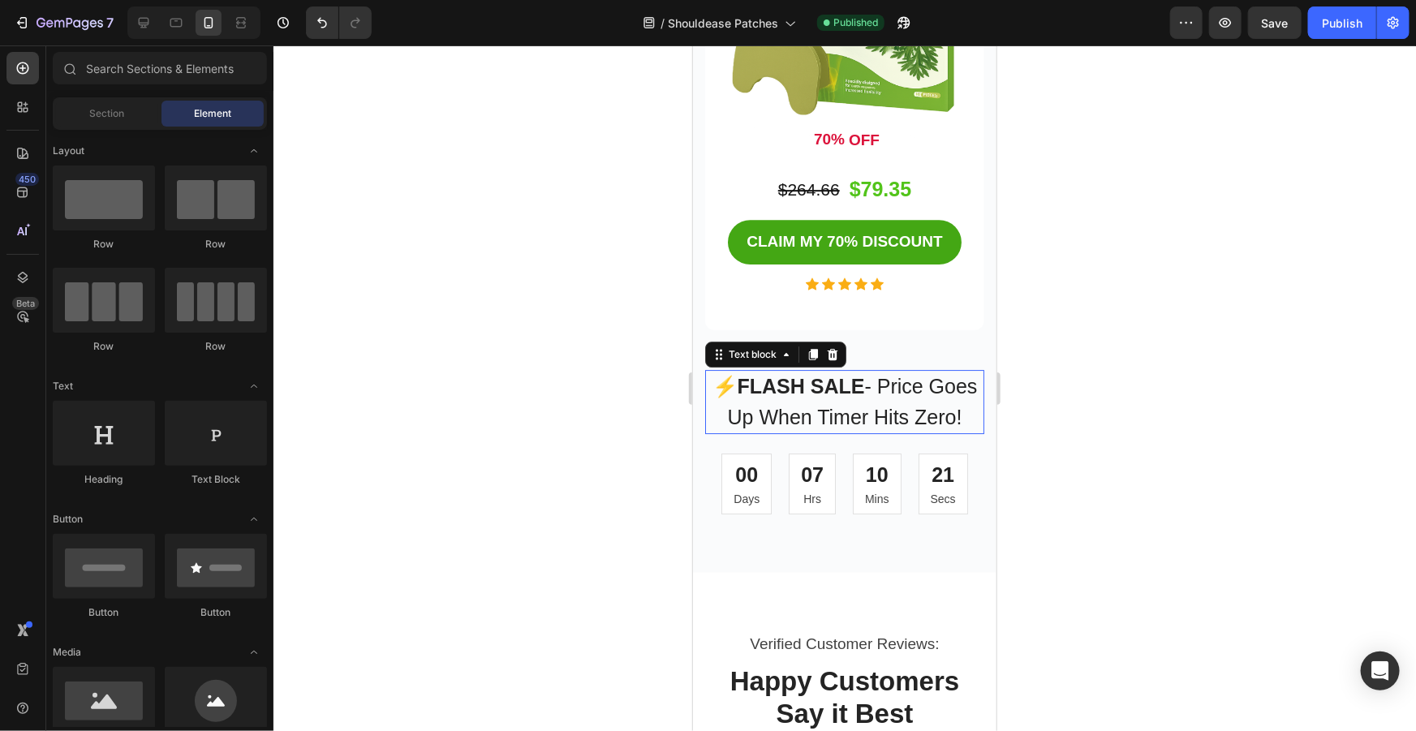
click at [839, 374] on strong "FLASH SALE" at bounding box center [800, 385] width 127 height 23
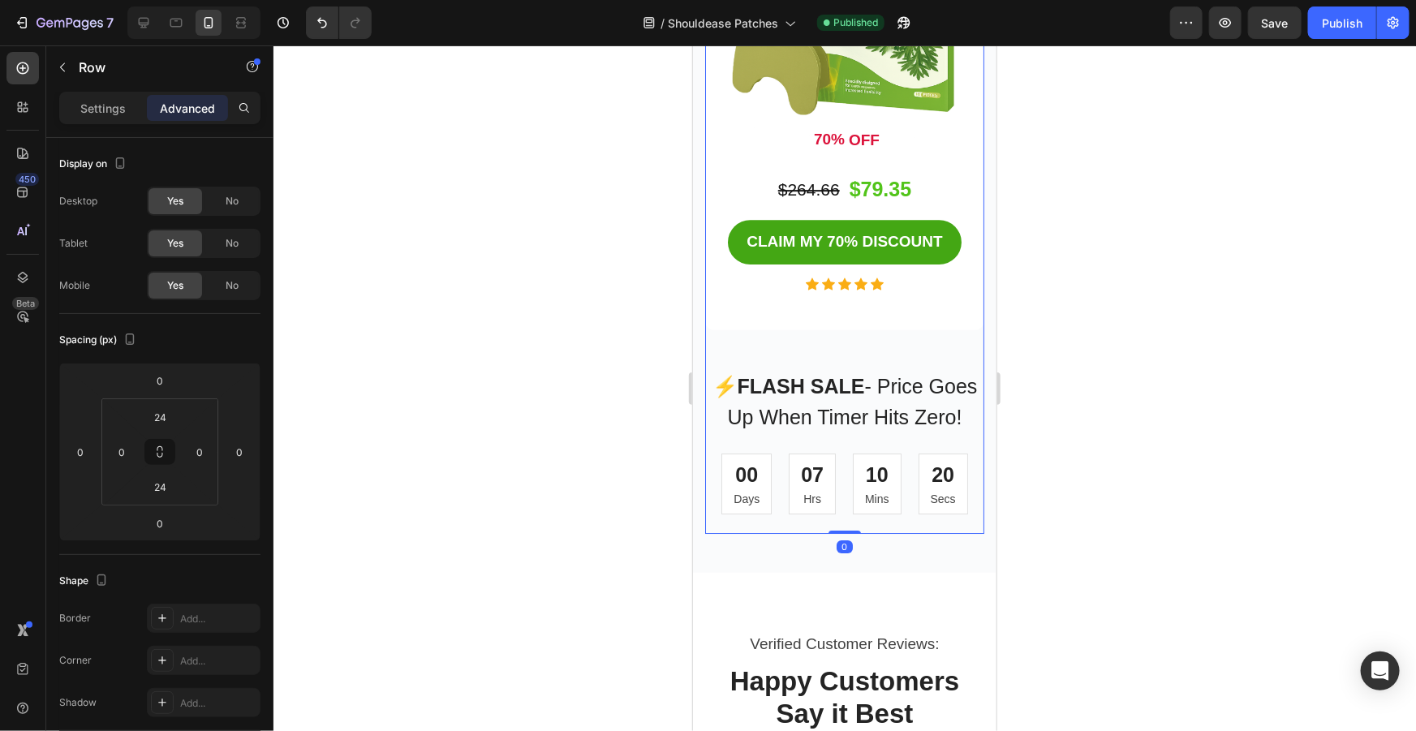
click at [854, 269] on div "BEST VALUE 💎 Button Shouldease Patches Product Title 4x Pack (40 Patches) Text …" at bounding box center [843, 19] width 279 height 622
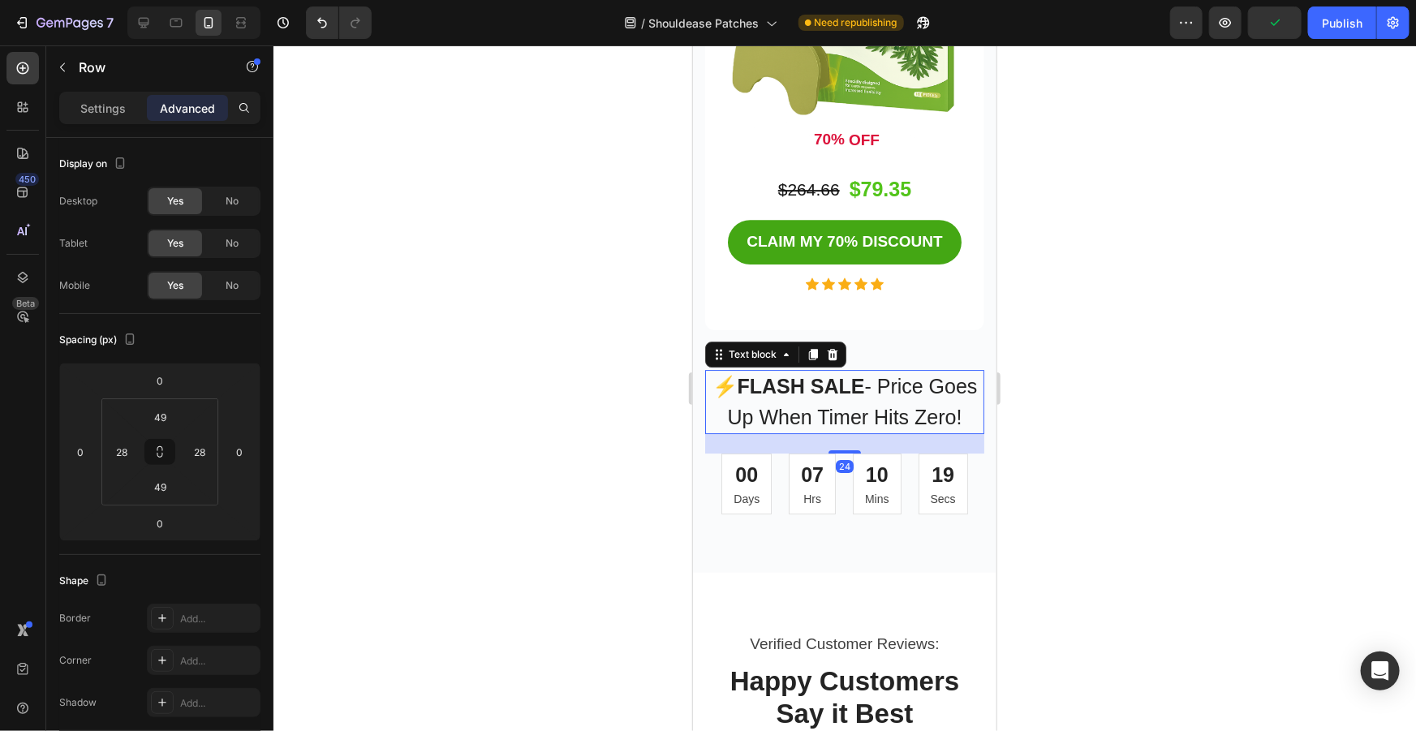
click at [837, 369] on div "⚡ FLASH SALE - Price Goes Up When Timer Hits Zero!" at bounding box center [843, 401] width 279 height 64
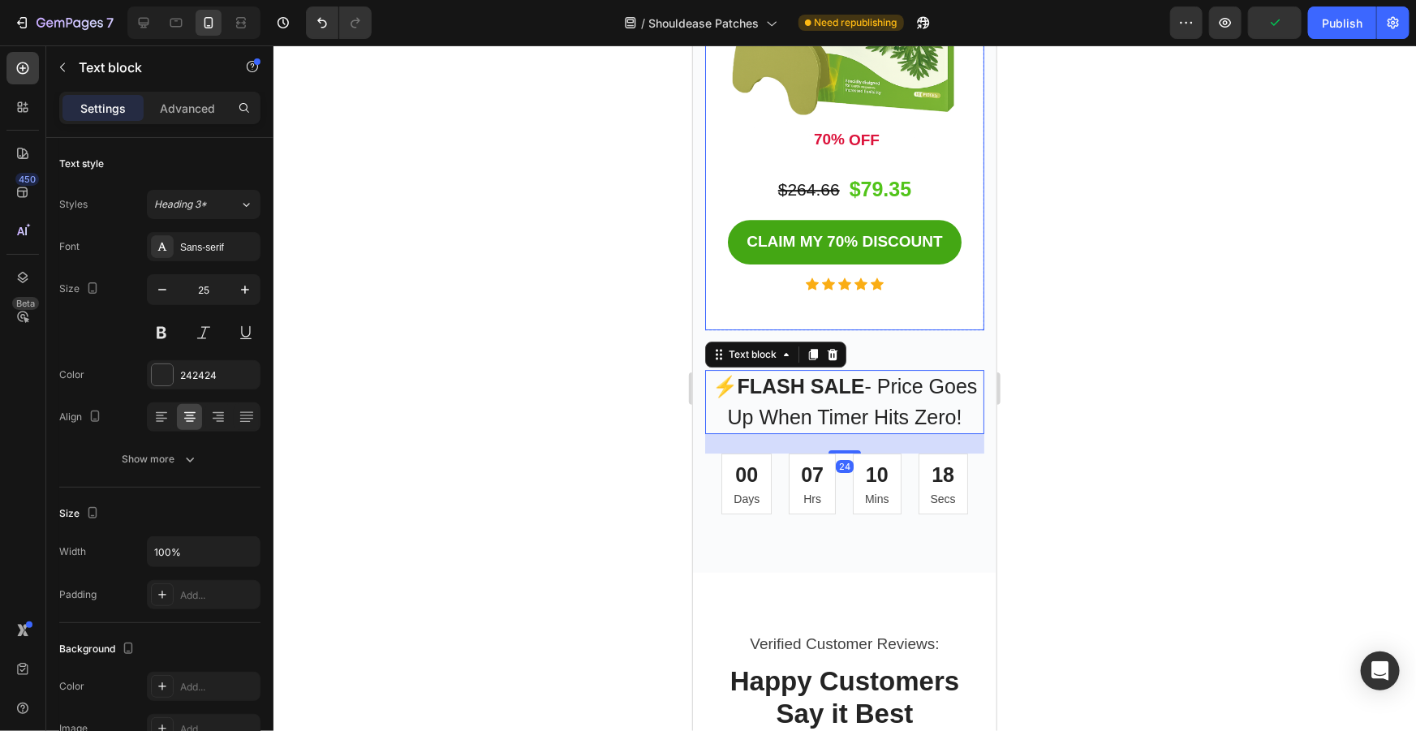
click at [856, 274] on div "BEST VALUE 💎 Button Shouldease Patches Product Title 4x Pack (40 Patches) Text …" at bounding box center [843, 19] width 279 height 622
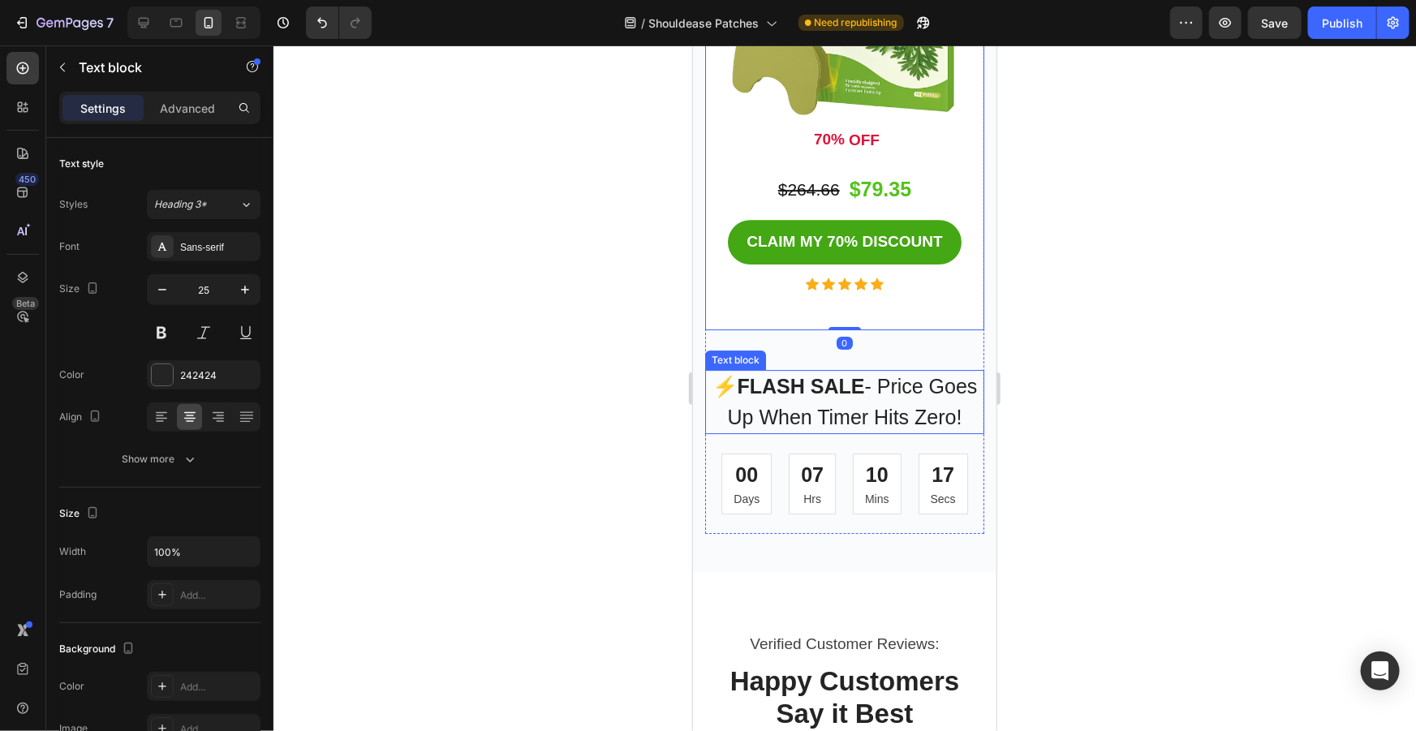
click at [708, 371] on p "⚡ FLASH SALE - Price Goes Up When Timer Hits Zero!" at bounding box center [844, 401] width 276 height 61
drag, startPoint x: 887, startPoint y: 322, endPoint x: 888, endPoint y: 313, distance: 9.0
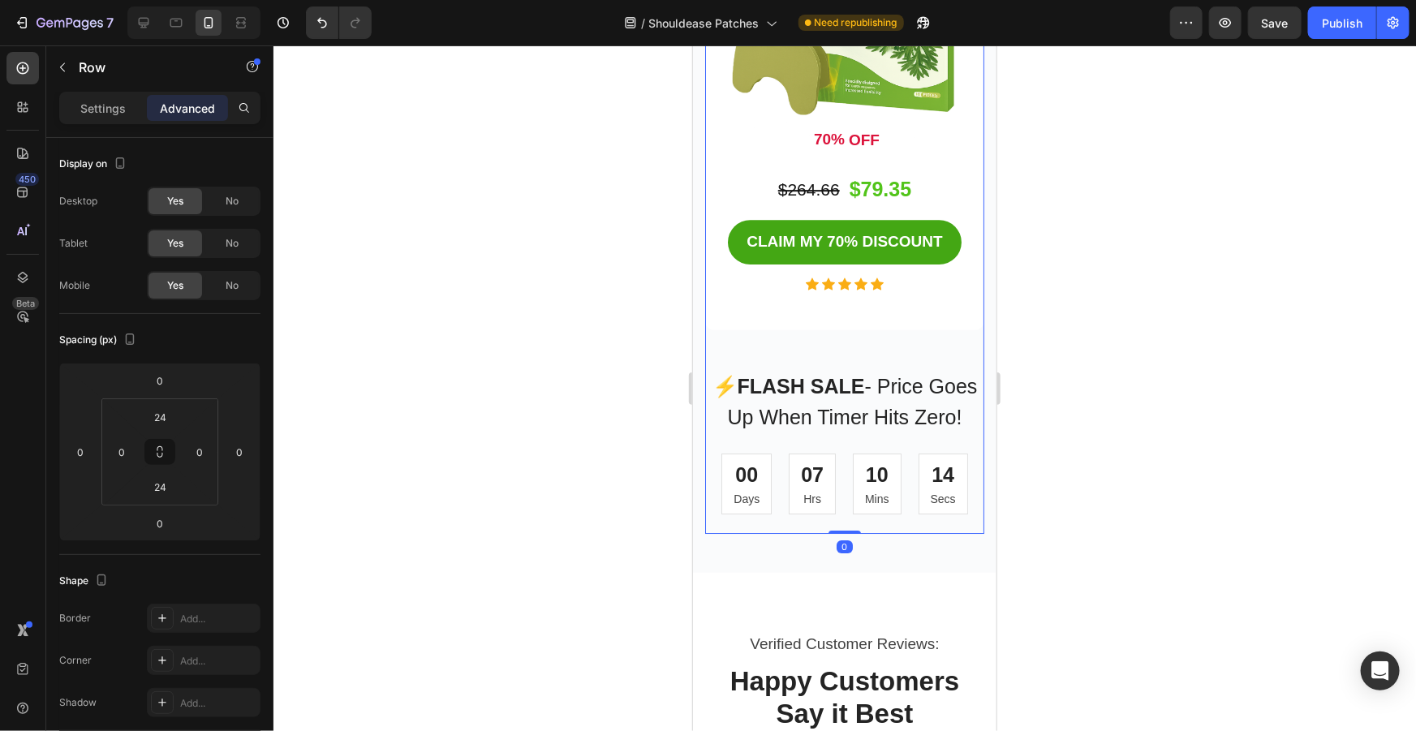
click at [1152, 287] on div at bounding box center [844, 388] width 1142 height 686
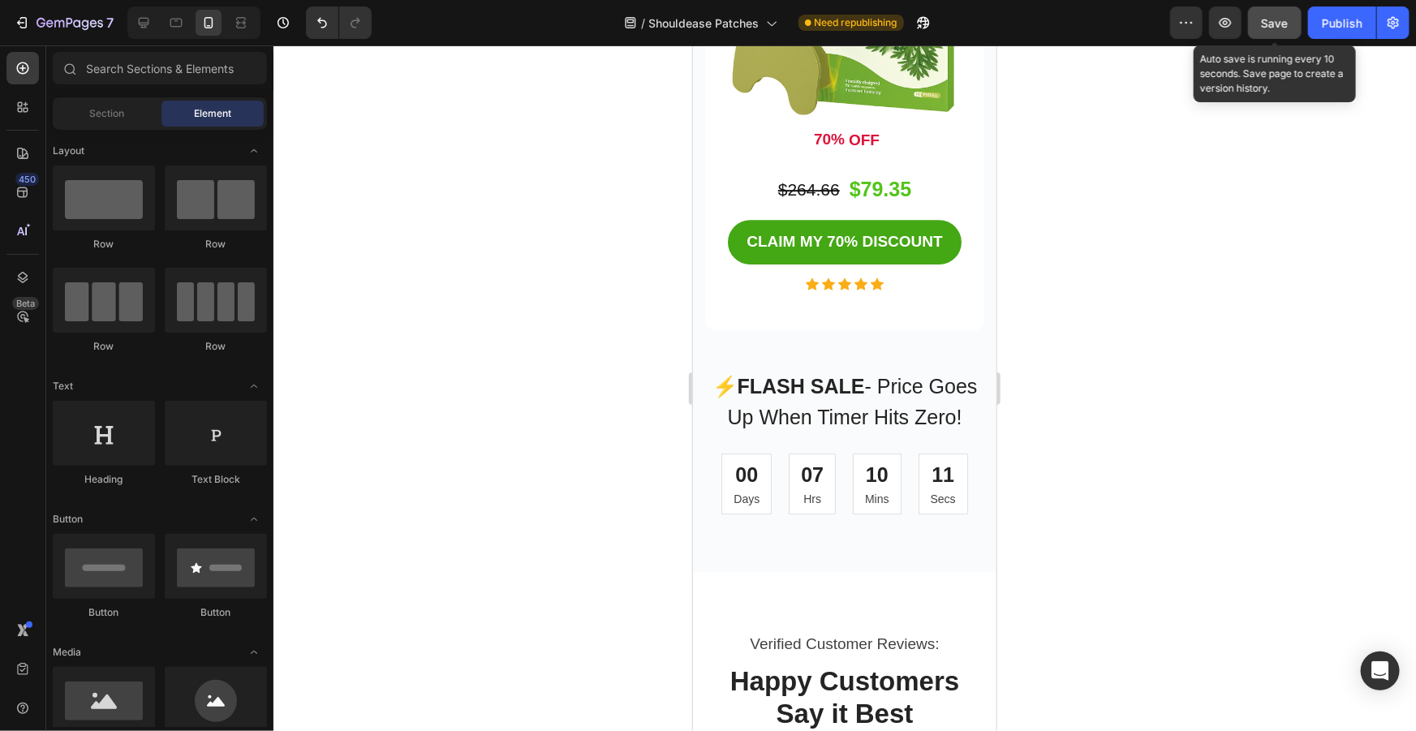
click at [1258, 15] on button "Save" at bounding box center [1275, 22] width 54 height 32
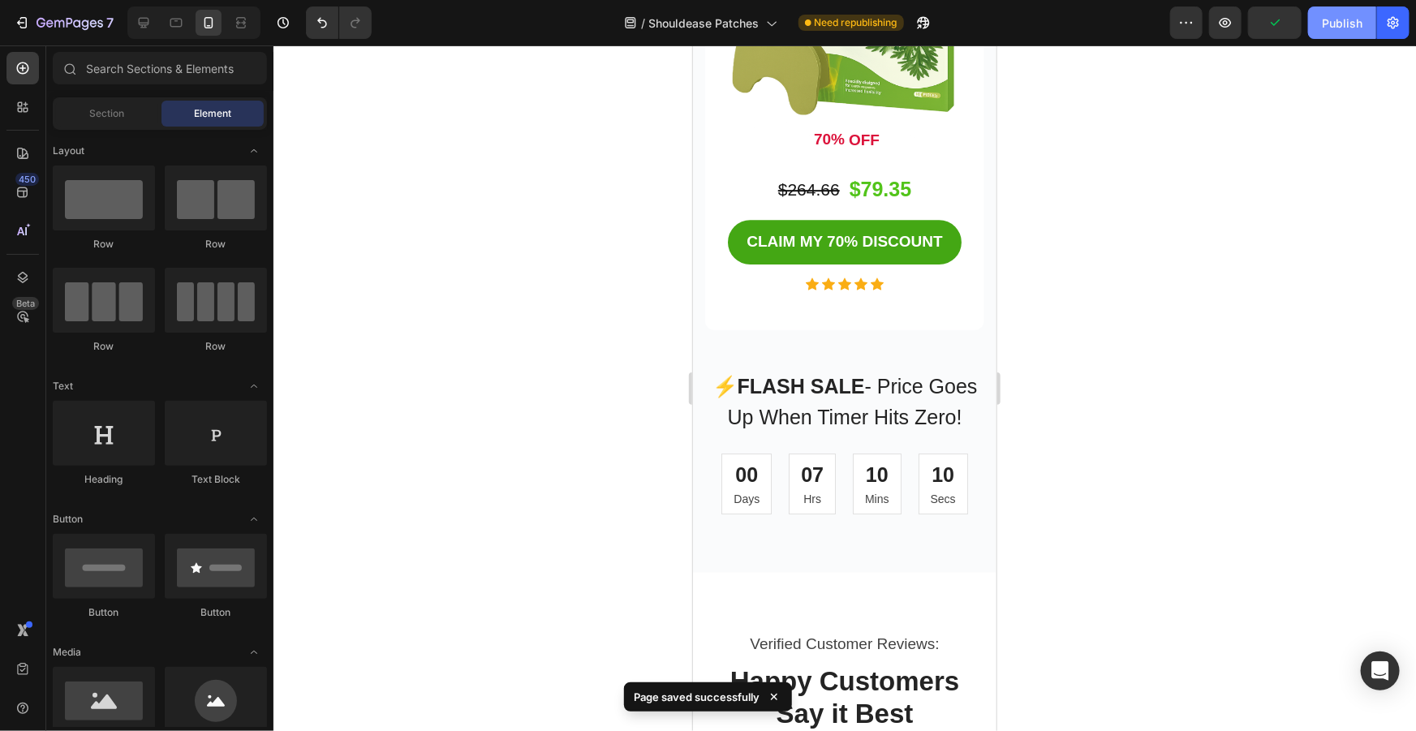
click at [1347, 24] on div "Publish" at bounding box center [1342, 23] width 41 height 17
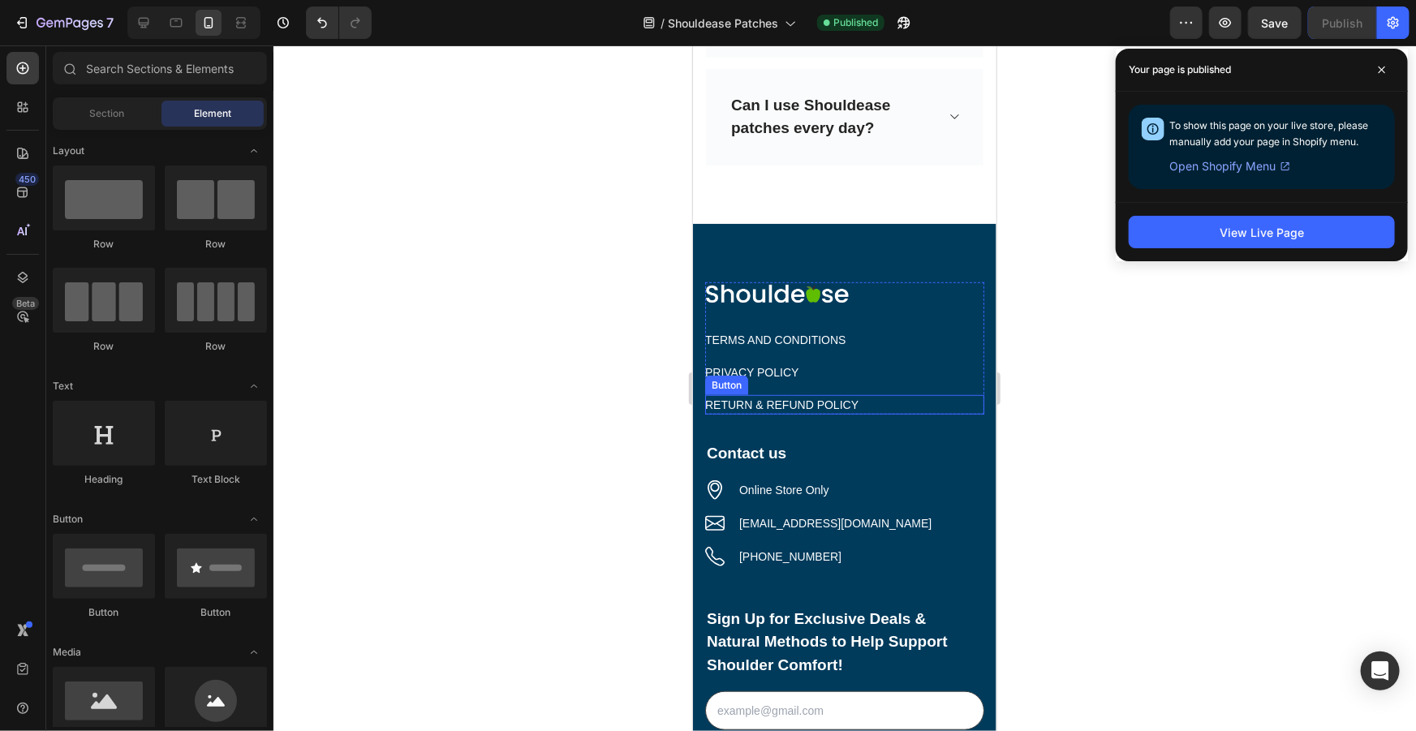
scroll to position [9998, 0]
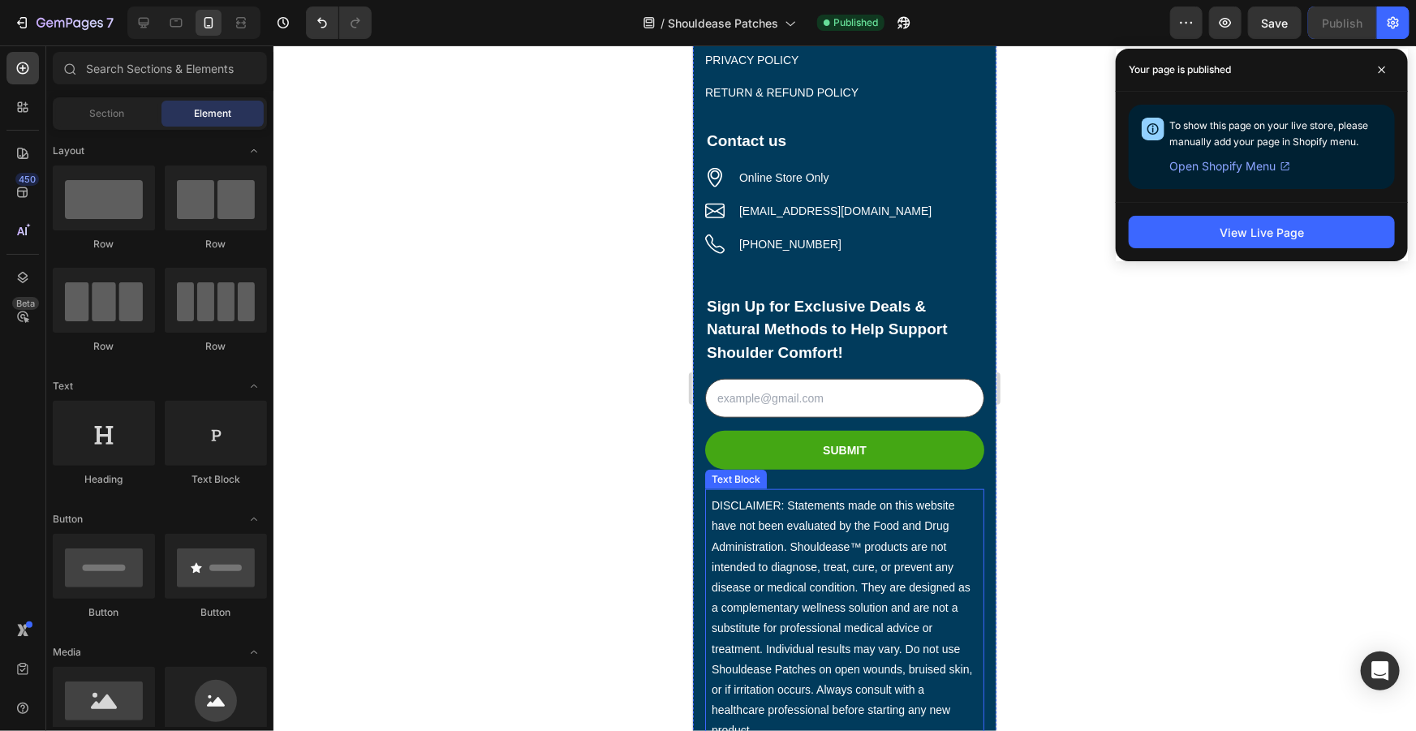
click at [854, 540] on p "DISCLAIMER: Statements made on this website have not been evaluated by the Food…" at bounding box center [844, 617] width 266 height 245
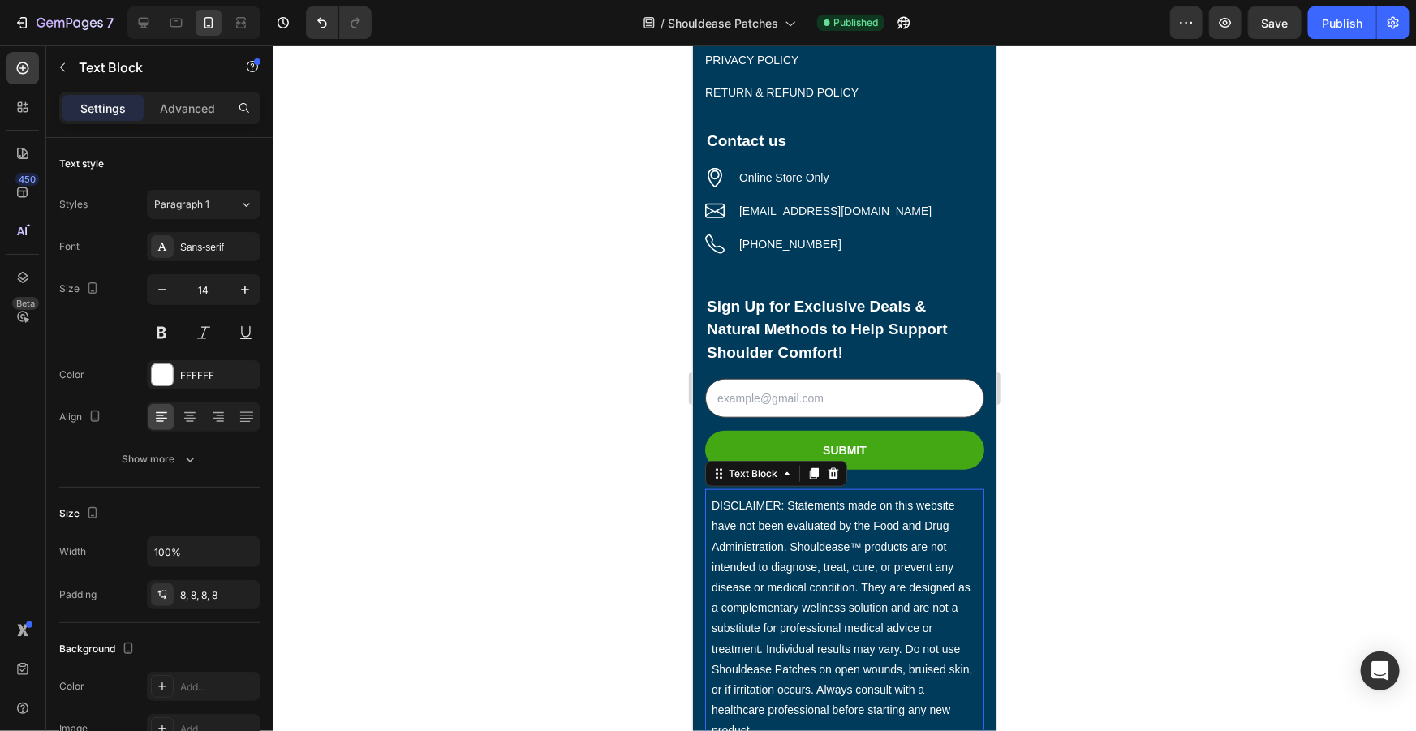
click at [858, 549] on p "DISCLAIMER: Statements made on this website have not been evaluated by the Food…" at bounding box center [844, 617] width 266 height 245
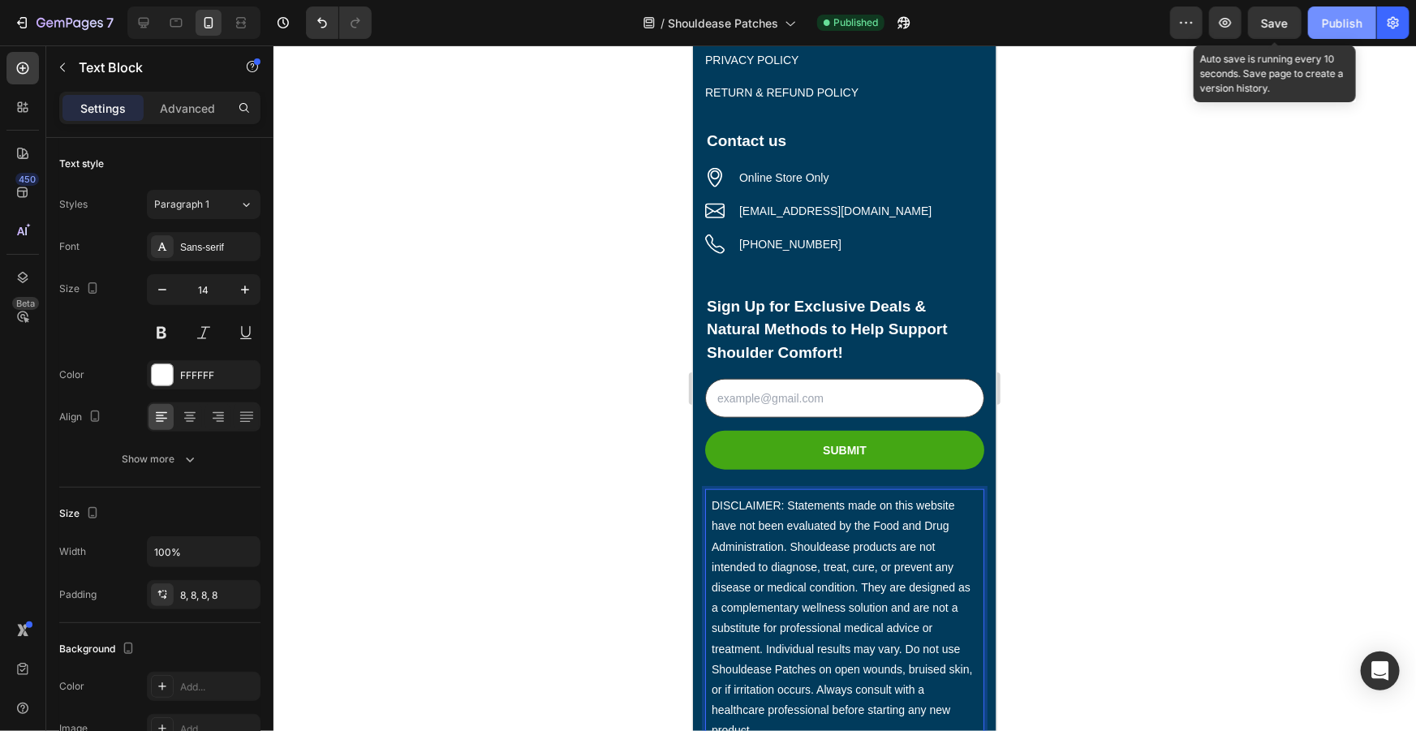
click at [1293, 20] on button "Save" at bounding box center [1275, 22] width 54 height 32
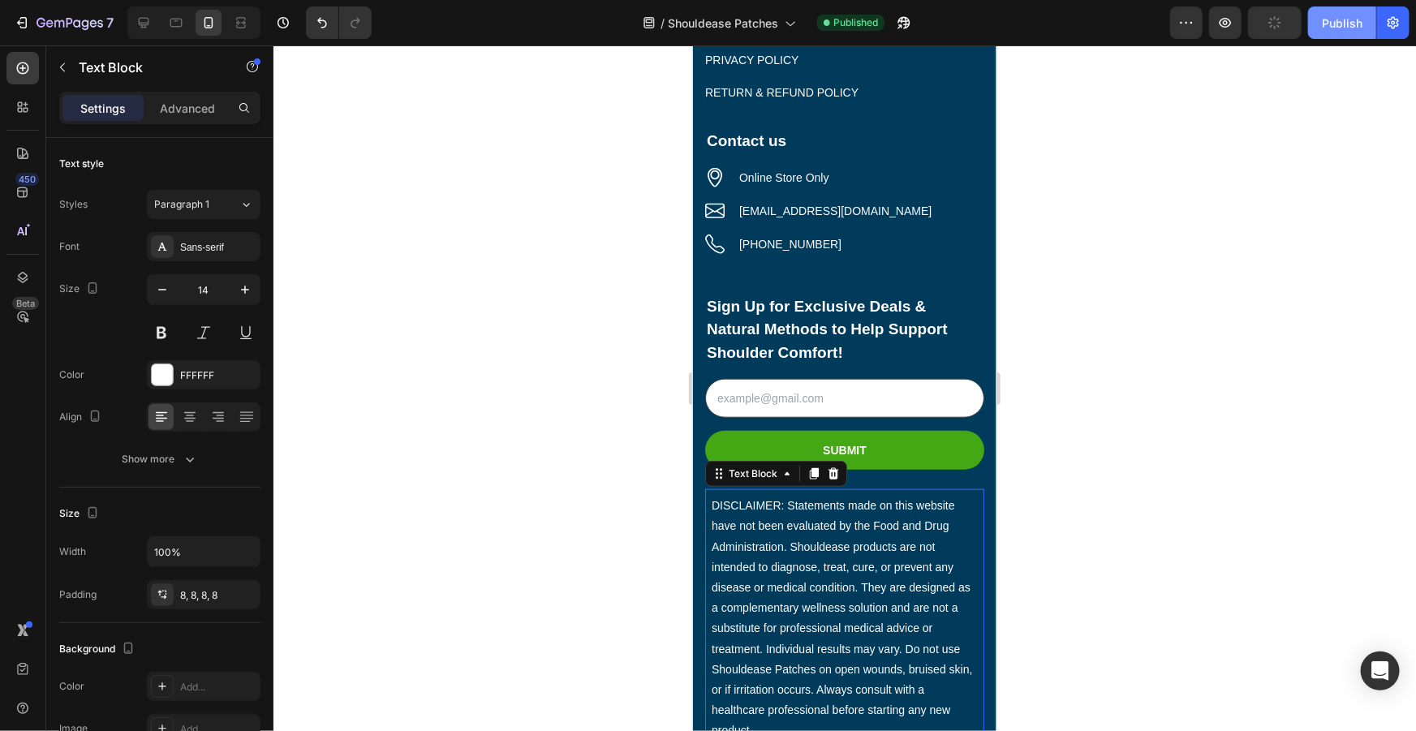
click at [1336, 26] on div "Publish" at bounding box center [1342, 23] width 41 height 17
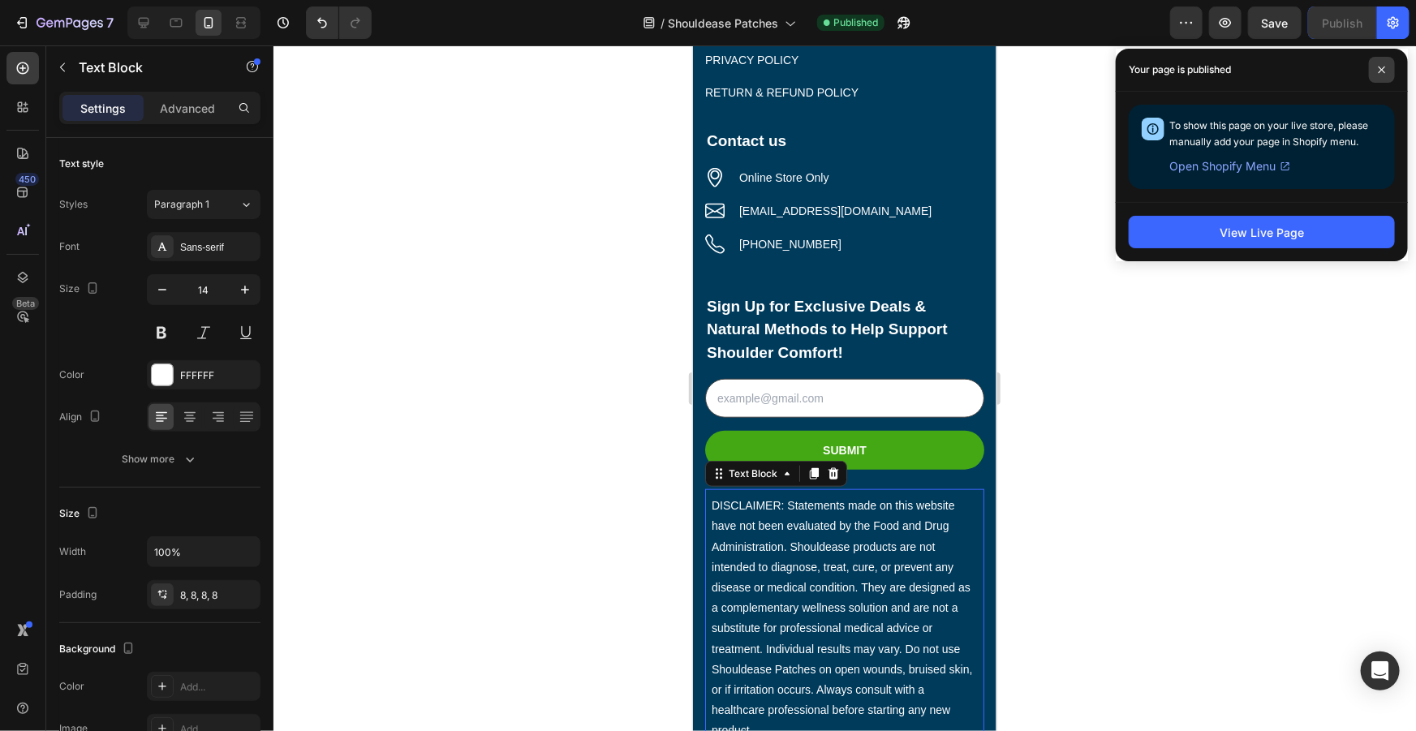
drag, startPoint x: 1374, startPoint y: 65, endPoint x: 958, endPoint y: 0, distance: 421.3
click at [1374, 65] on span at bounding box center [1382, 70] width 26 height 26
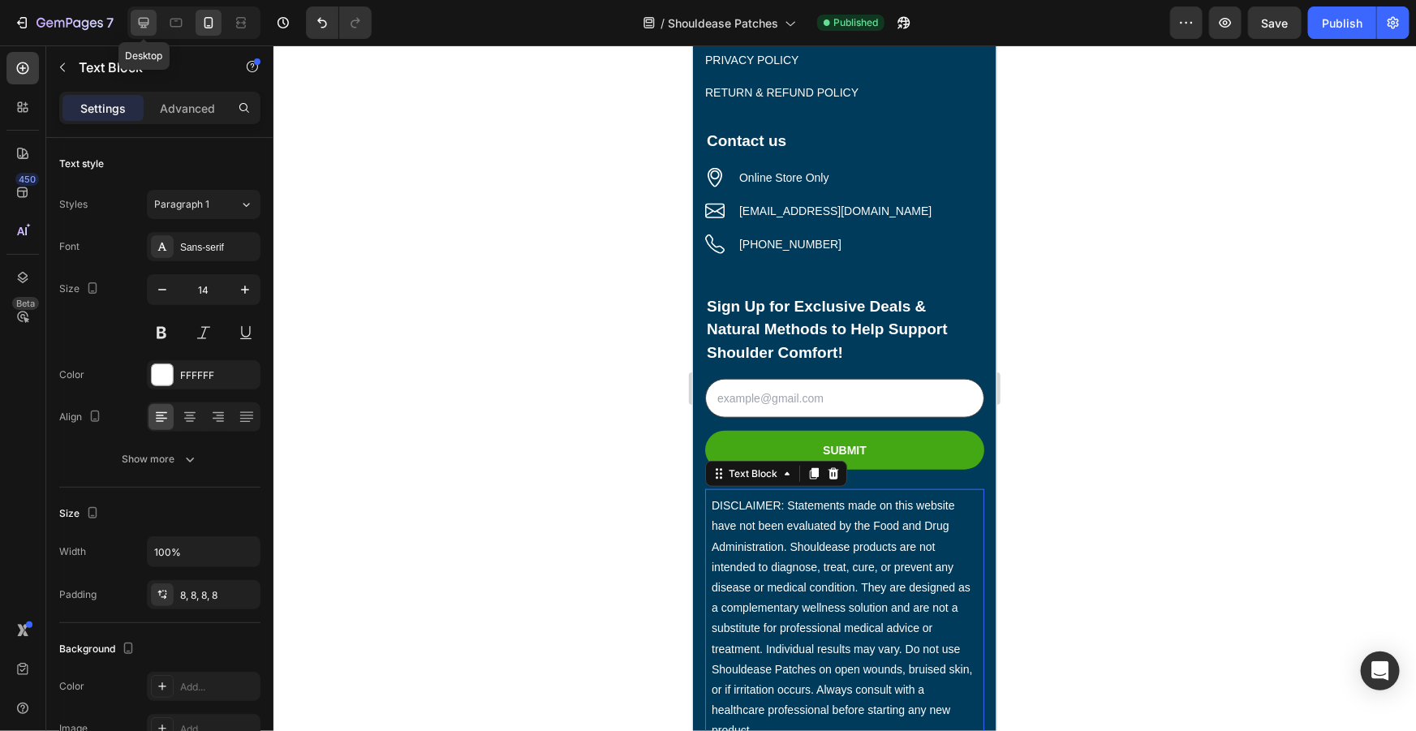
click at [145, 21] on icon at bounding box center [144, 23] width 16 height 16
type input "16"
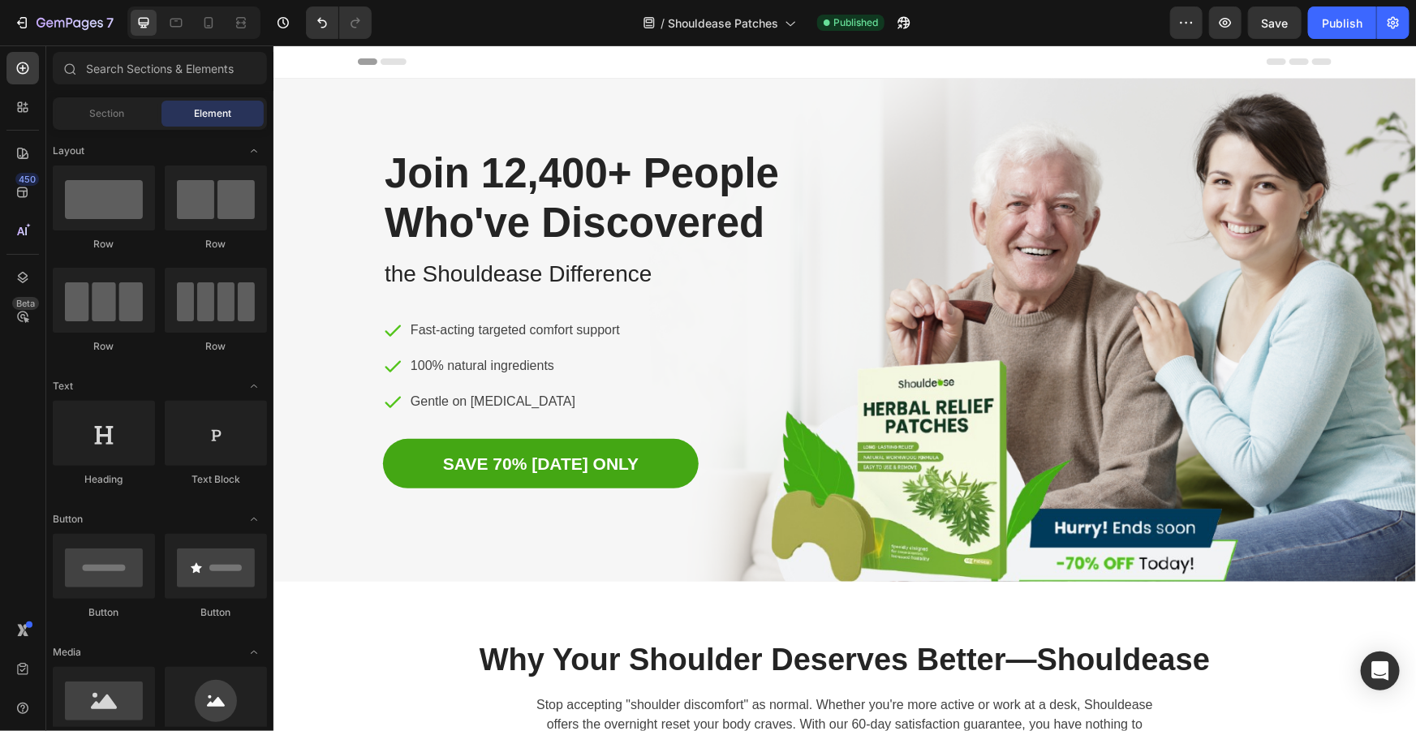
drag, startPoint x: 1412, startPoint y: 134, endPoint x: 1503, endPoint y: 77, distance: 107.2
click at [42, 19] on icon "button" at bounding box center [41, 23] width 9 height 10
